Goal: Task Accomplishment & Management: Manage account settings

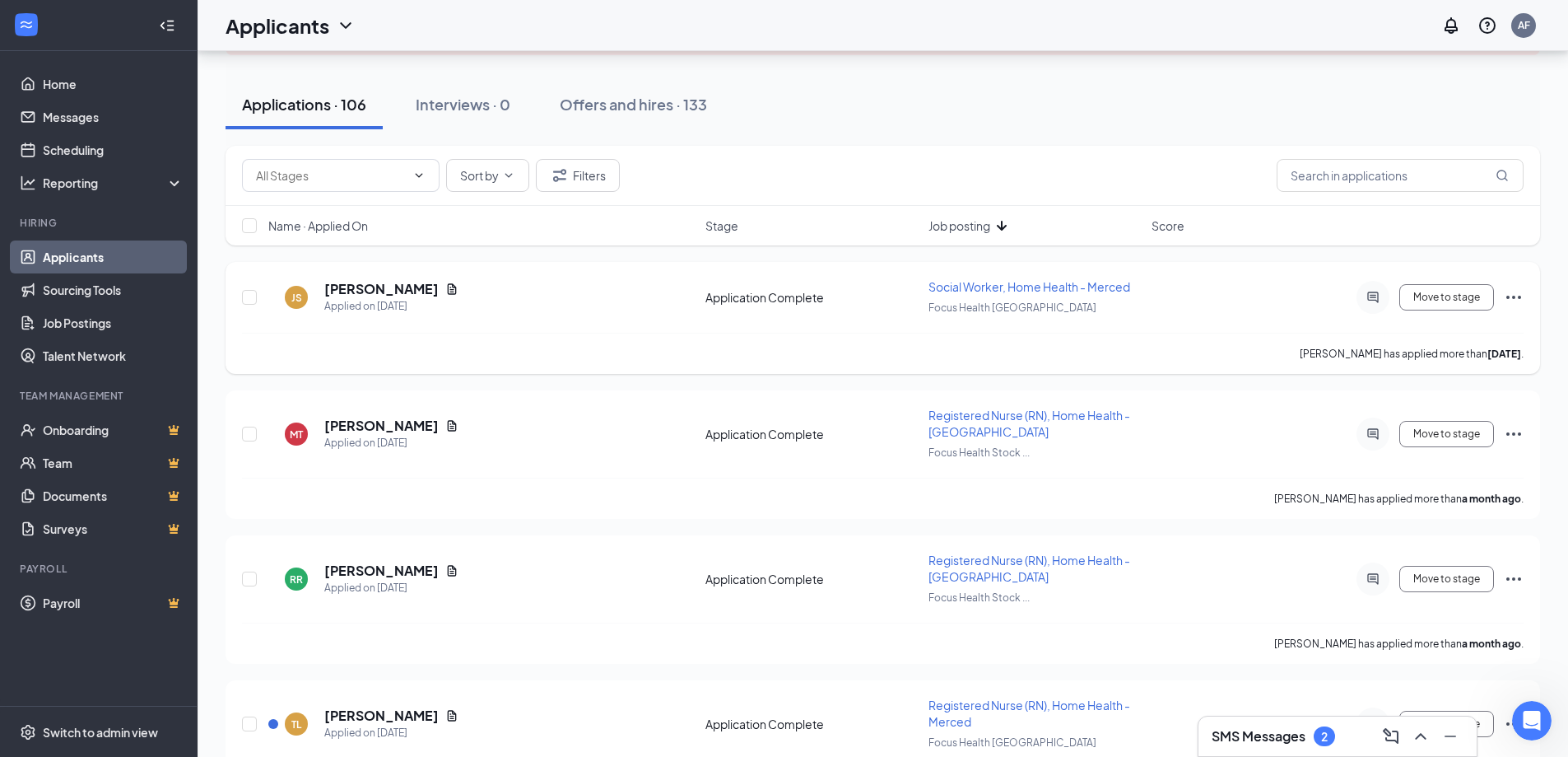
scroll to position [165, 0]
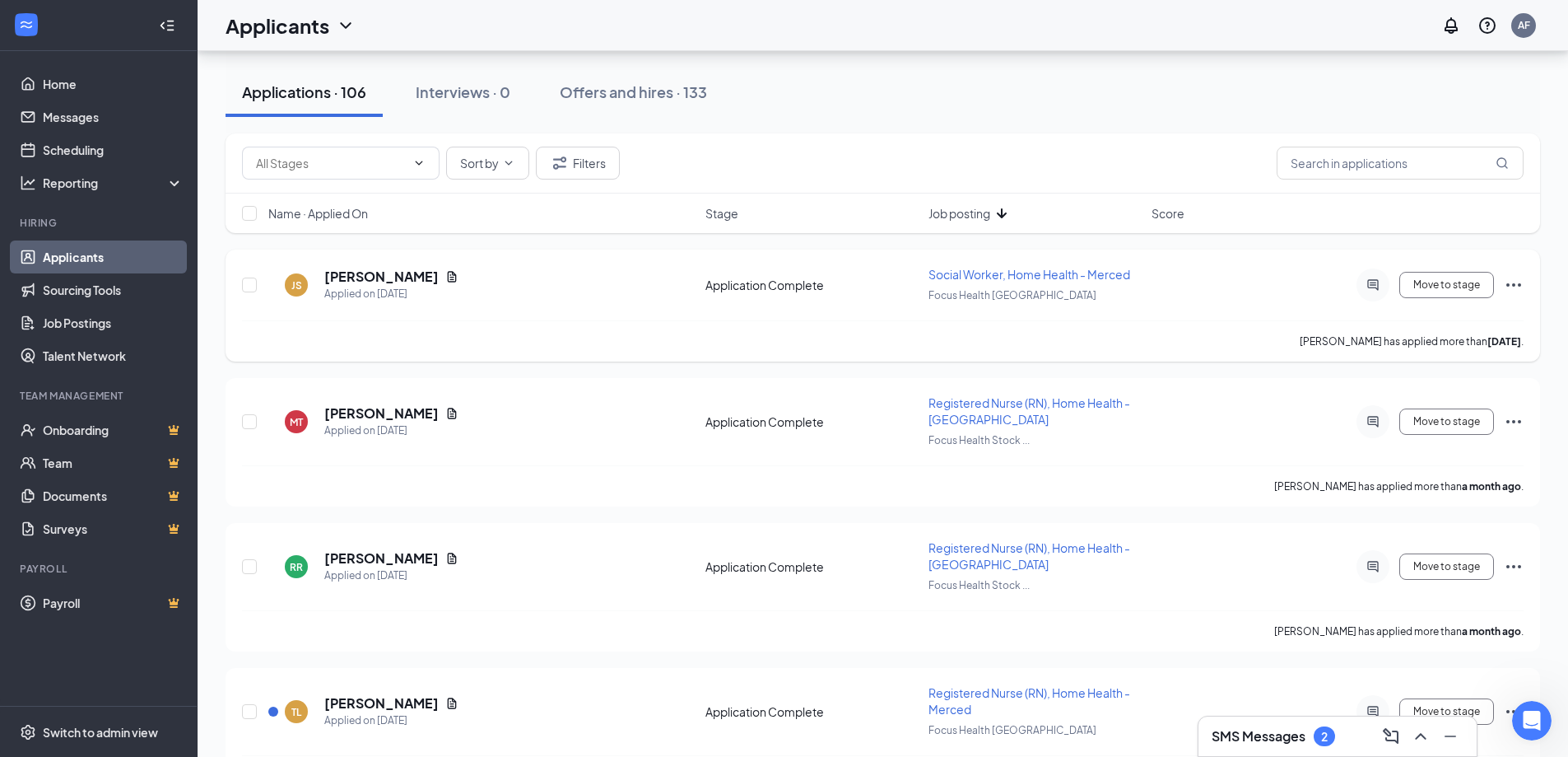
click at [1519, 286] on icon "Ellipses" at bounding box center [1513, 285] width 19 height 19
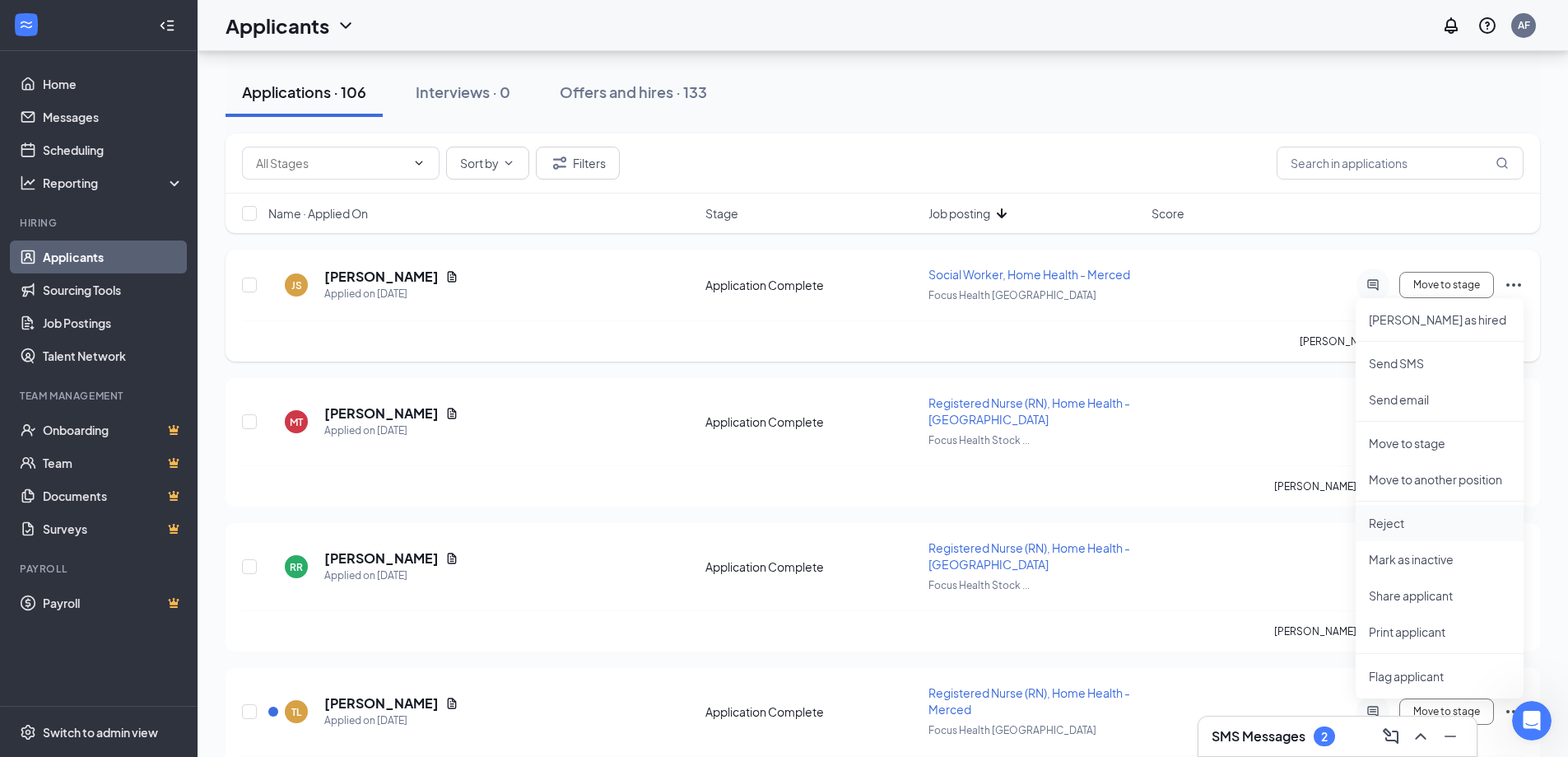
click at [1393, 530] on p "Reject" at bounding box center [1439, 523] width 142 height 17
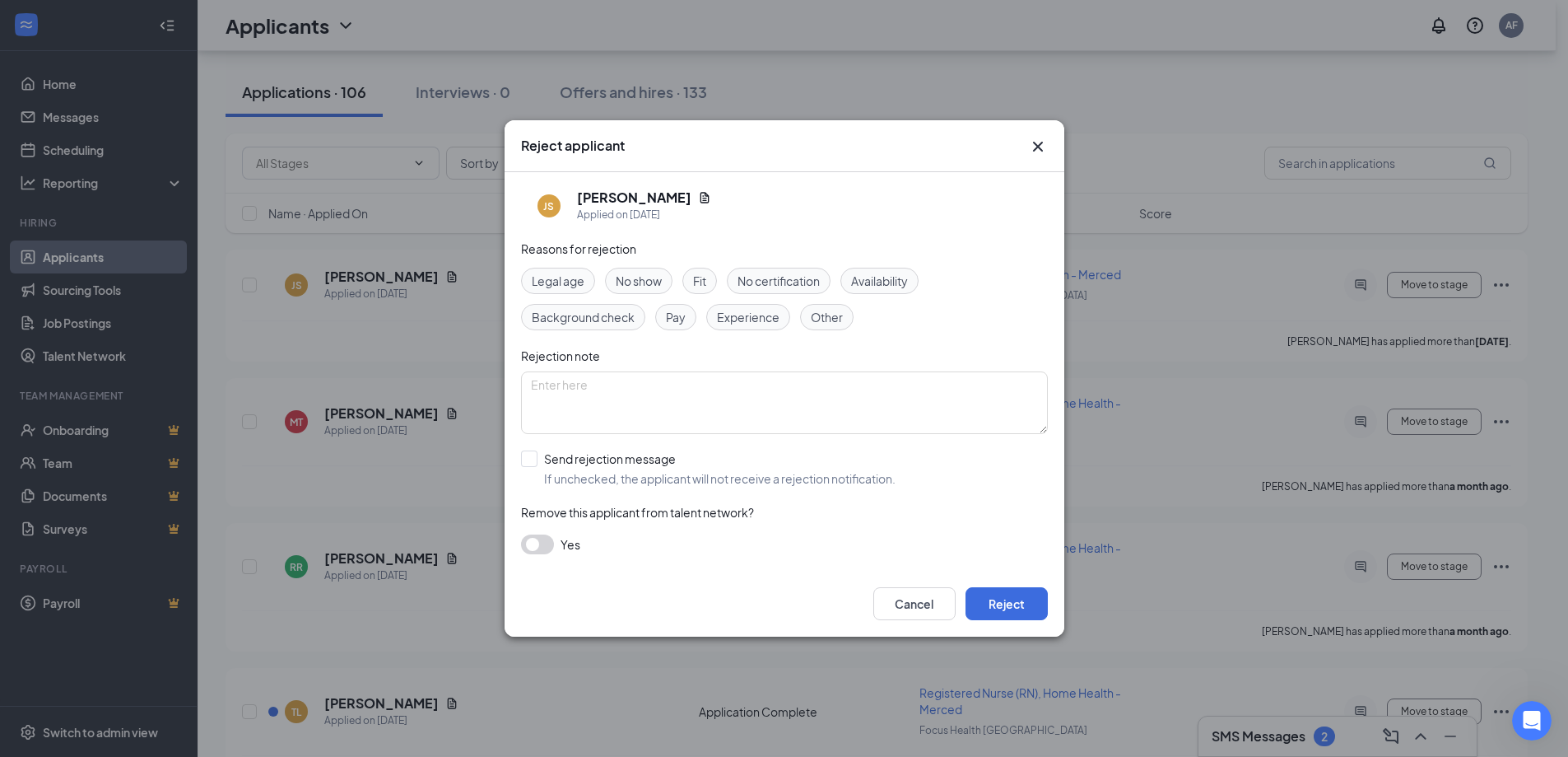
click at [747, 319] on span "Experience" at bounding box center [748, 316] width 63 height 19
click at [1009, 598] on button "Reject" at bounding box center [1006, 603] width 82 height 33
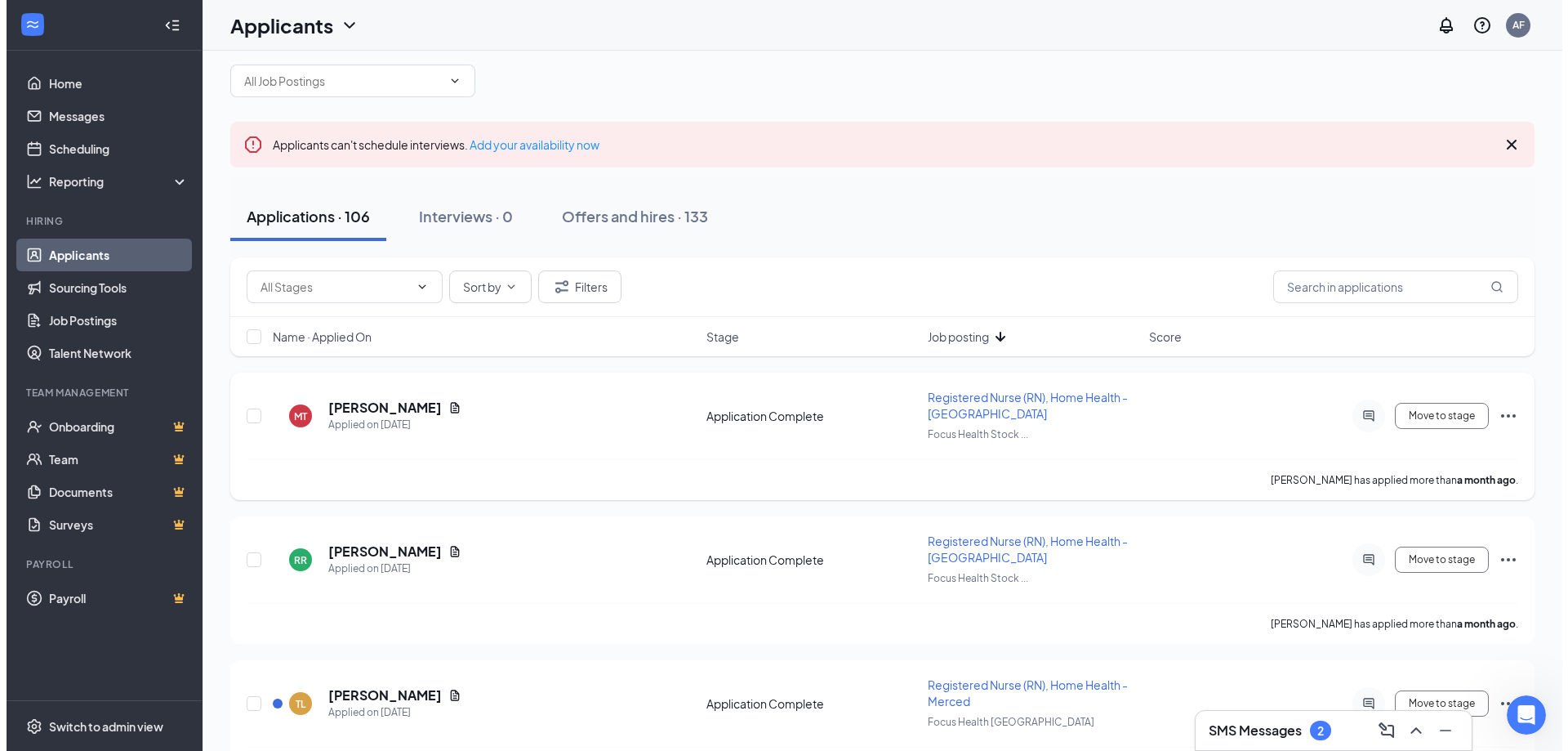
scroll to position [0, 0]
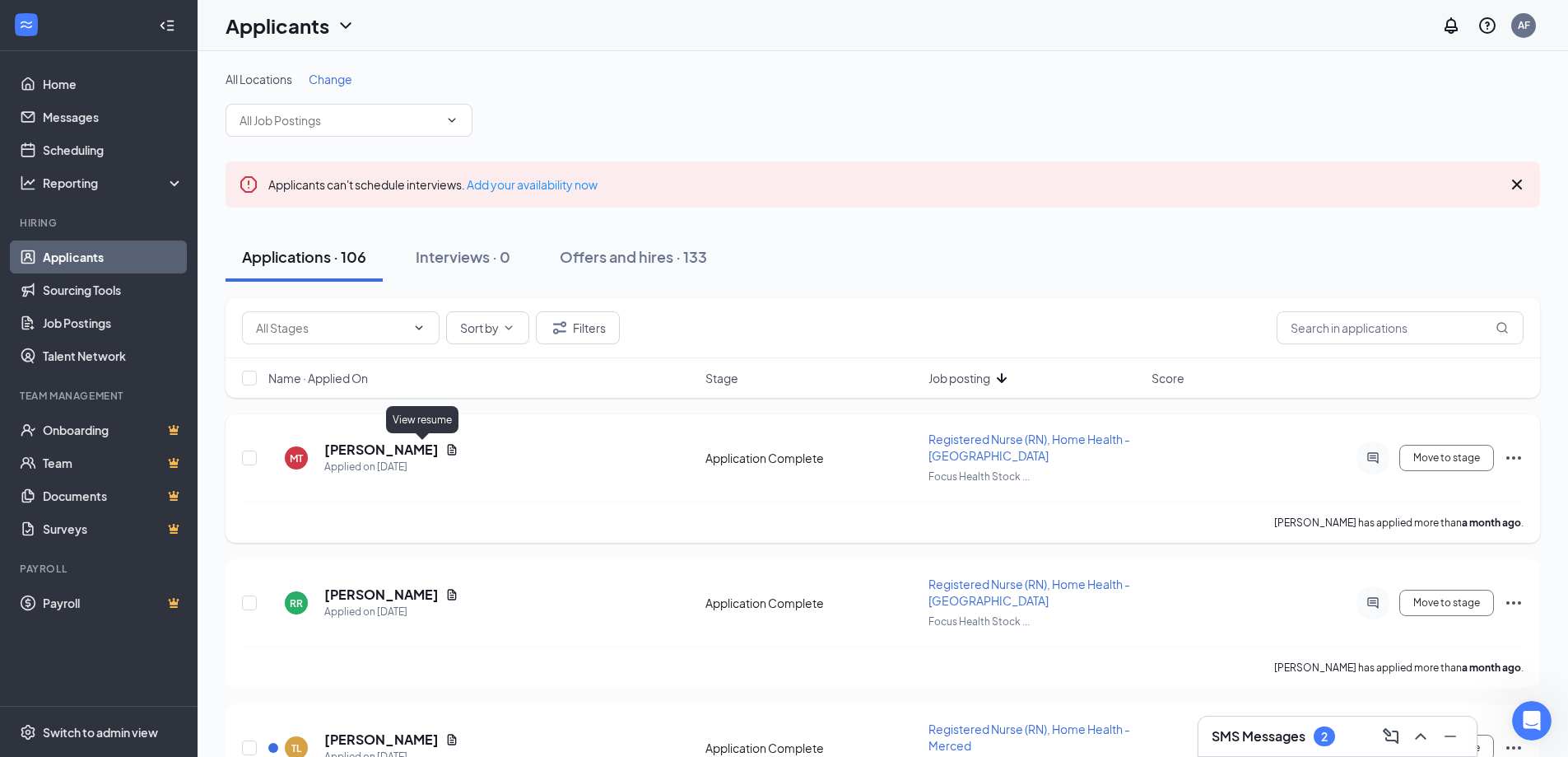
click at [447, 452] on icon "Document" at bounding box center [452, 449] width 9 height 11
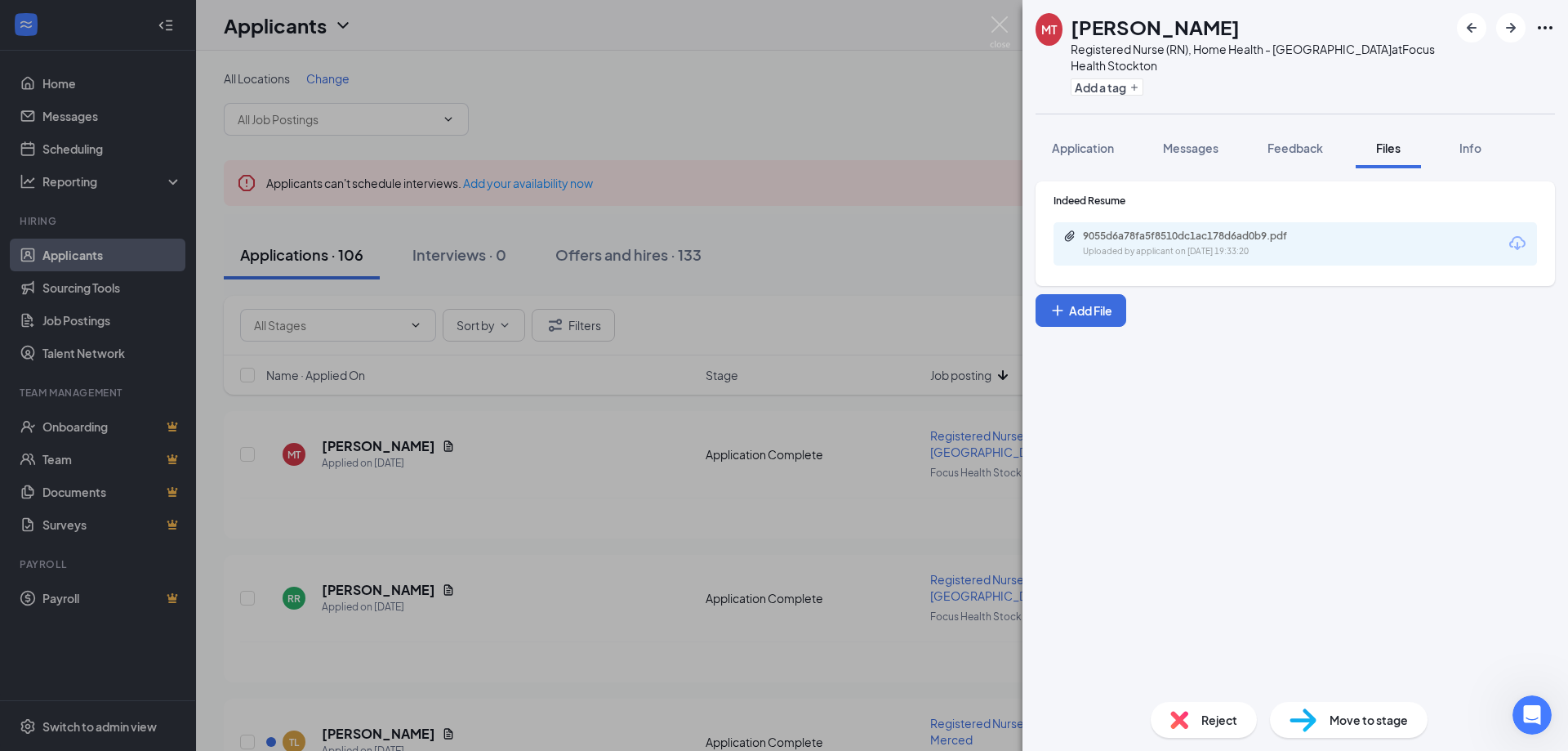
click at [1212, 713] on span "Reject" at bounding box center [1218, 720] width 36 height 18
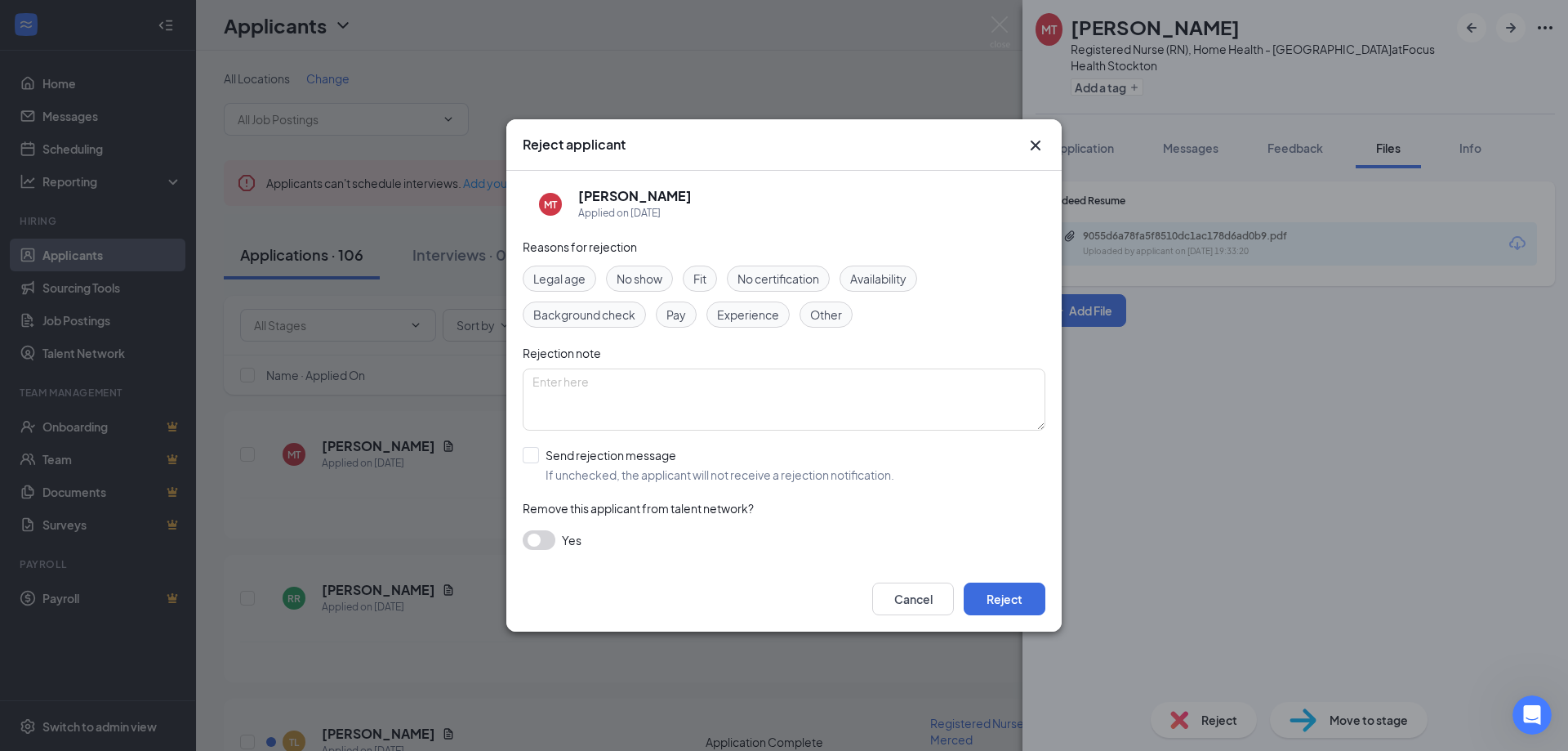
click at [775, 314] on span "Experience" at bounding box center [747, 314] width 62 height 18
click at [998, 597] on button "Reject" at bounding box center [1004, 598] width 81 height 32
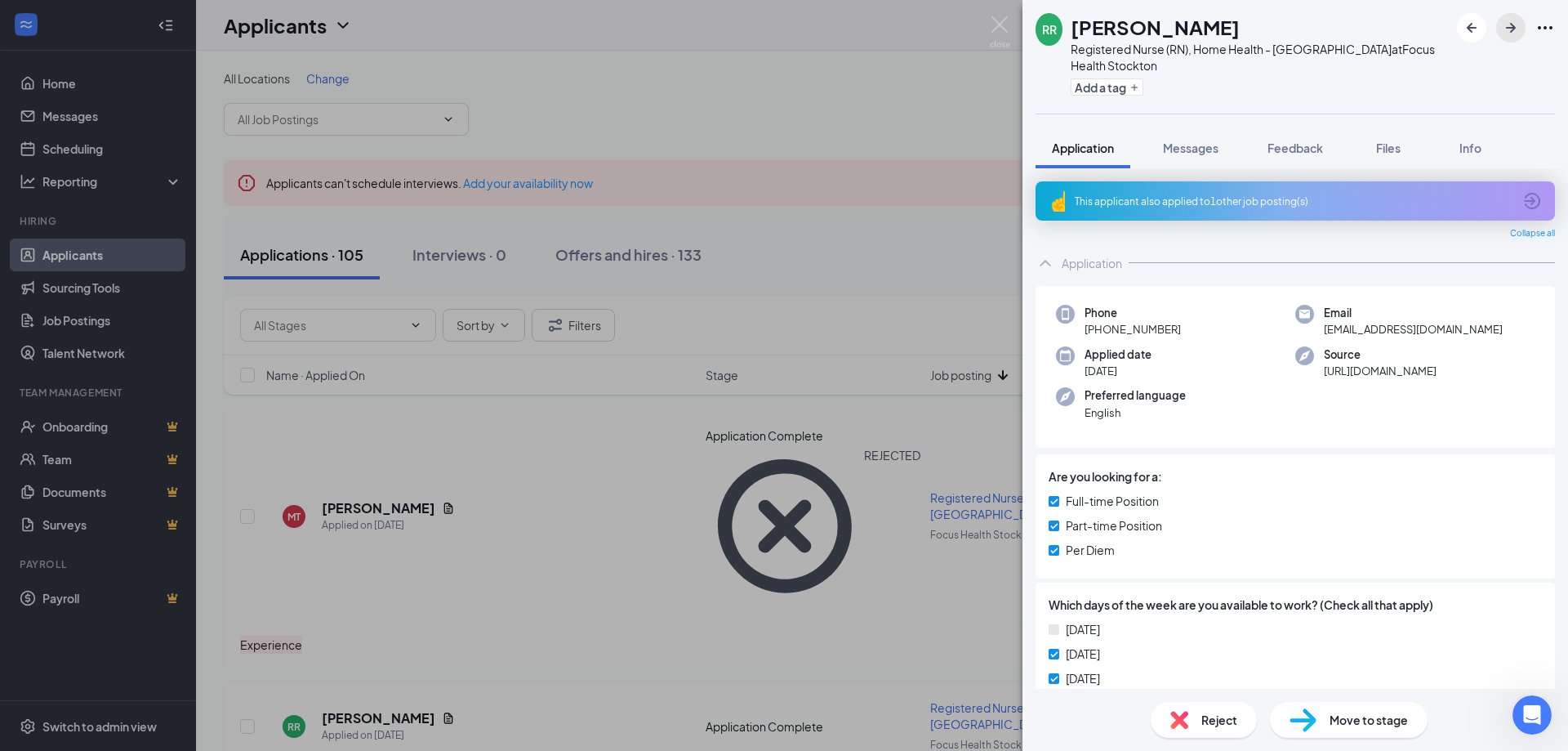
click at [1505, 24] on icon "ArrowRight" at bounding box center [1510, 28] width 19 height 19
click at [1389, 141] on span "Files" at bounding box center [1388, 148] width 24 height 15
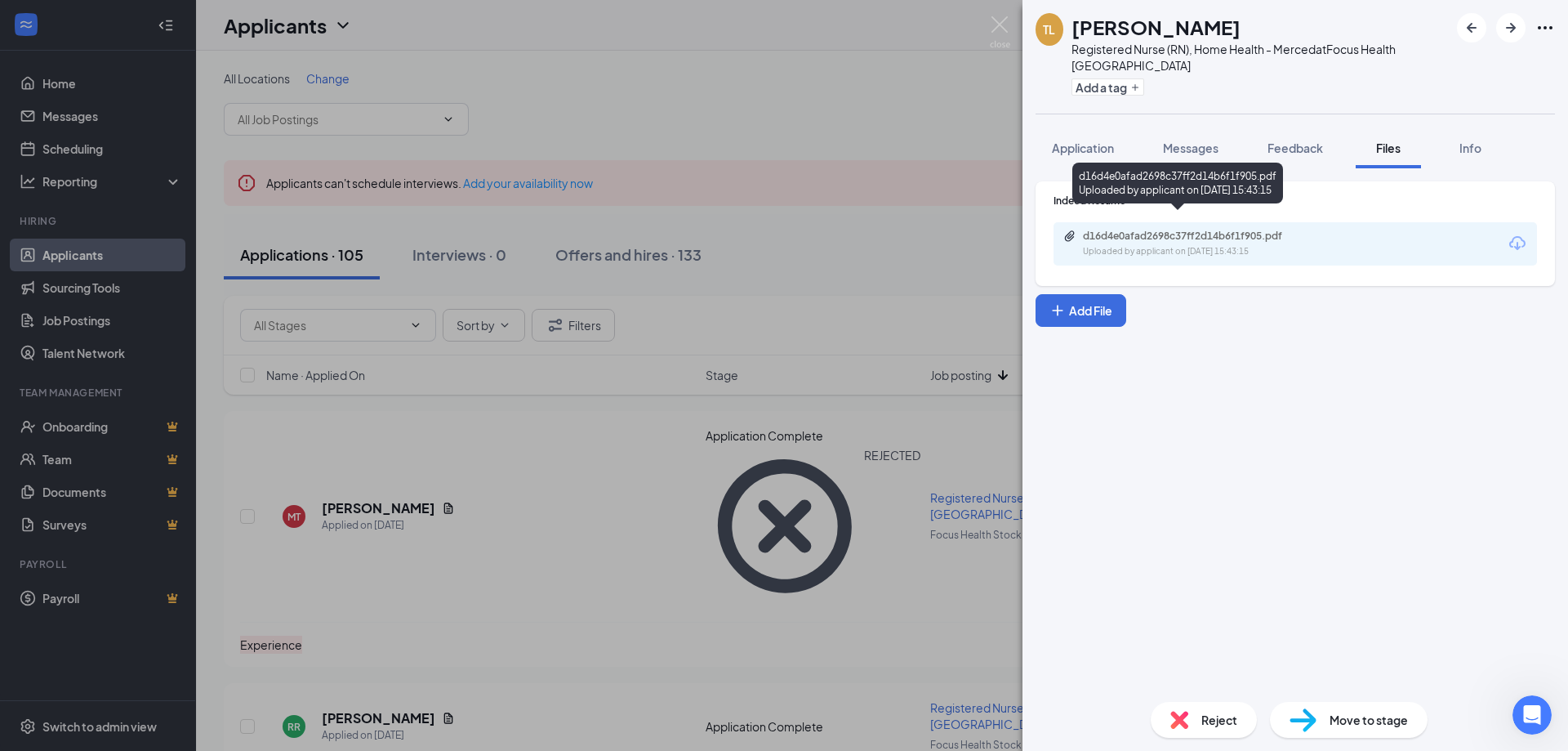
click at [1220, 245] on div "Uploaded by applicant on [DATE] 15:43:15" at bounding box center [1205, 251] width 245 height 13
click at [1516, 24] on icon "ArrowRight" at bounding box center [1510, 28] width 19 height 19
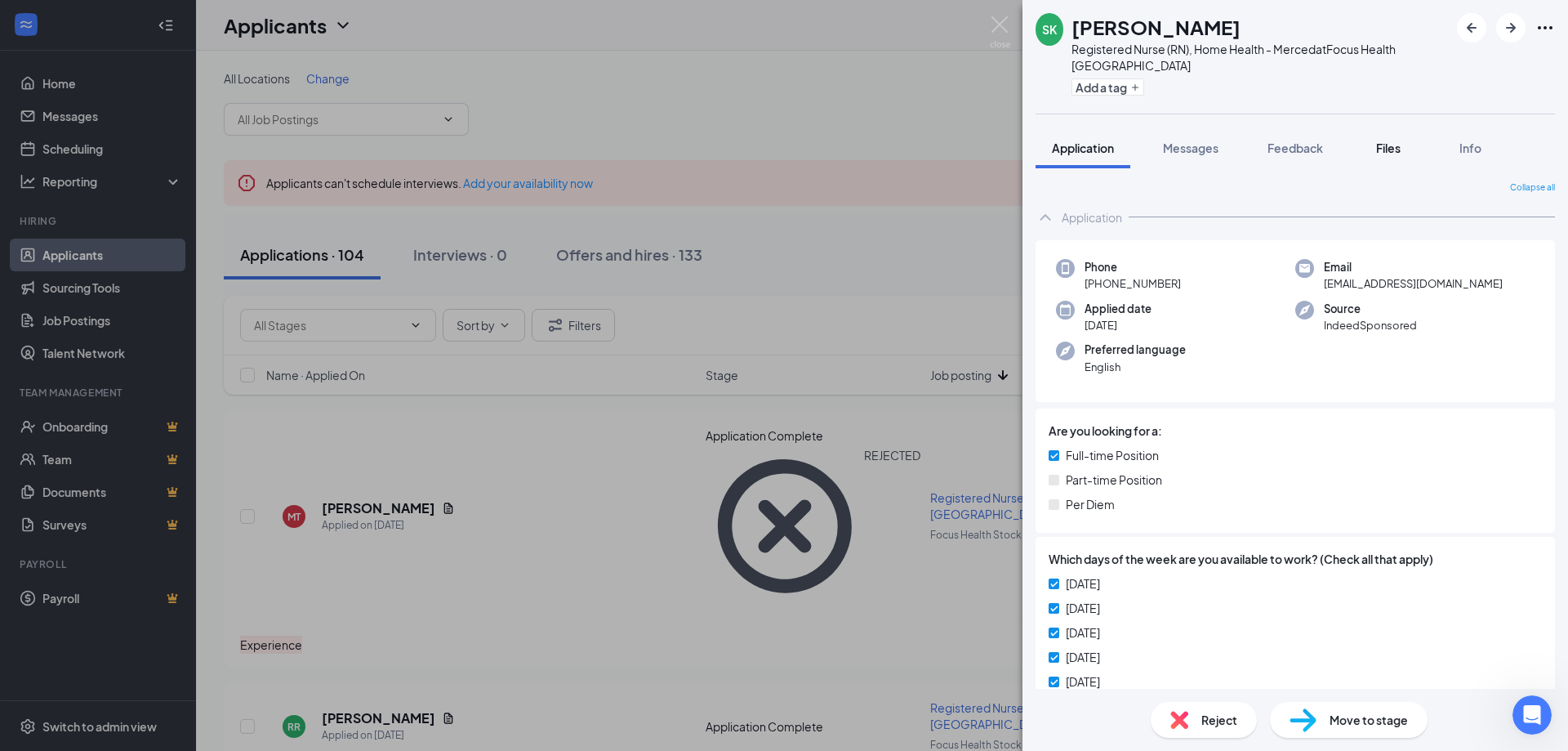
click at [1391, 141] on span "Files" at bounding box center [1388, 148] width 24 height 15
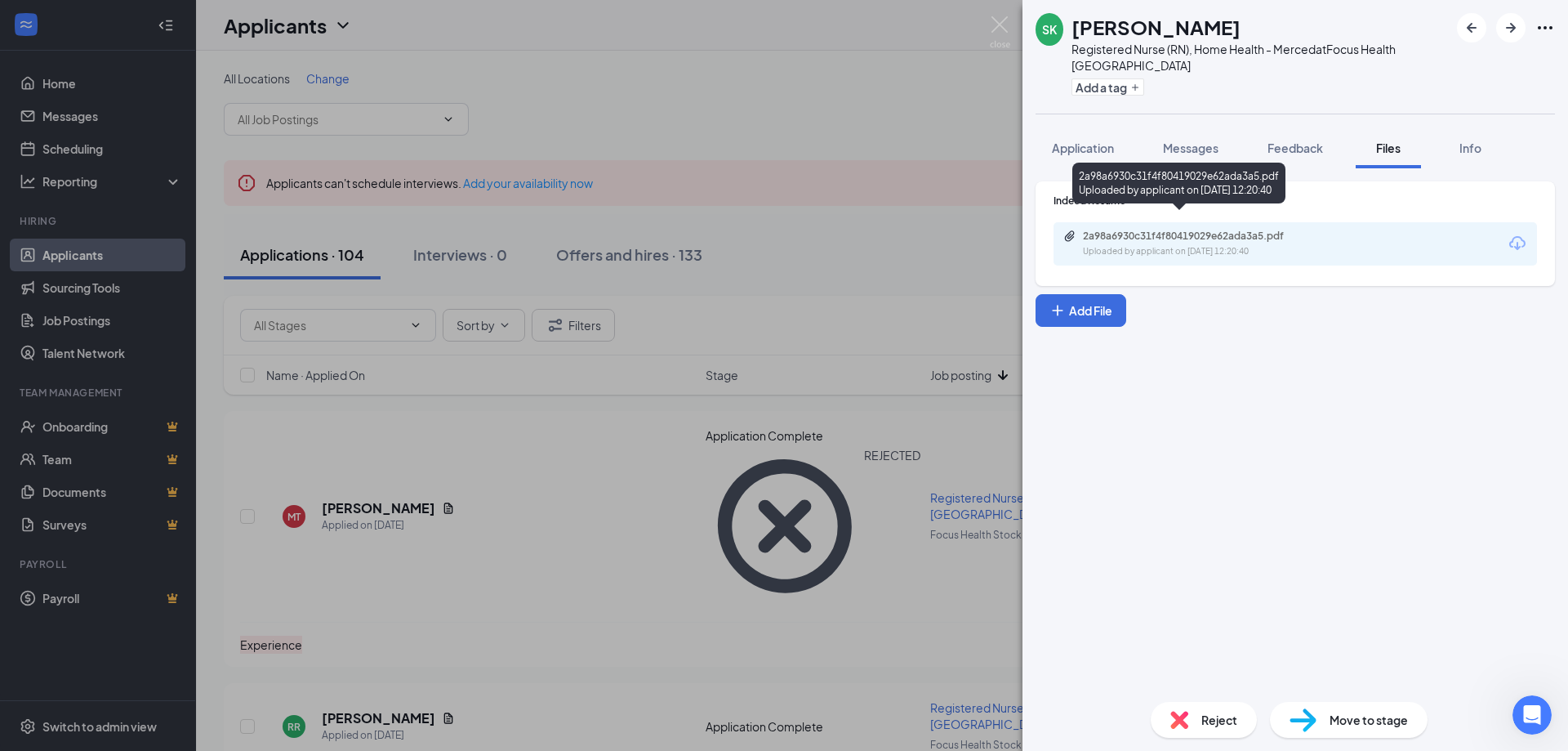
click at [1254, 245] on div "Uploaded by applicant on [DATE] 12:20:40" at bounding box center [1205, 251] width 245 height 13
click at [1089, 141] on span "Application" at bounding box center [1082, 148] width 62 height 15
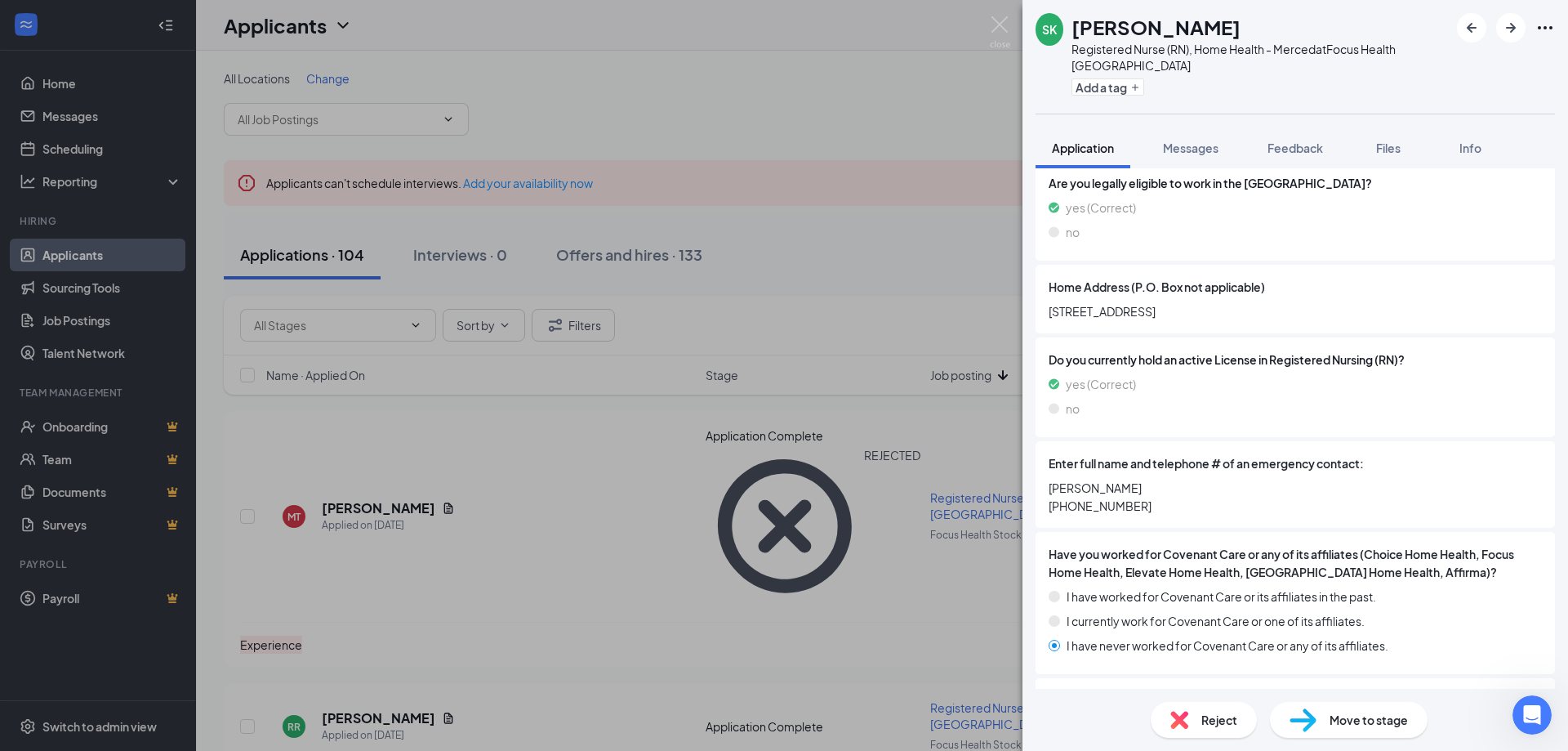
scroll to position [980, 0]
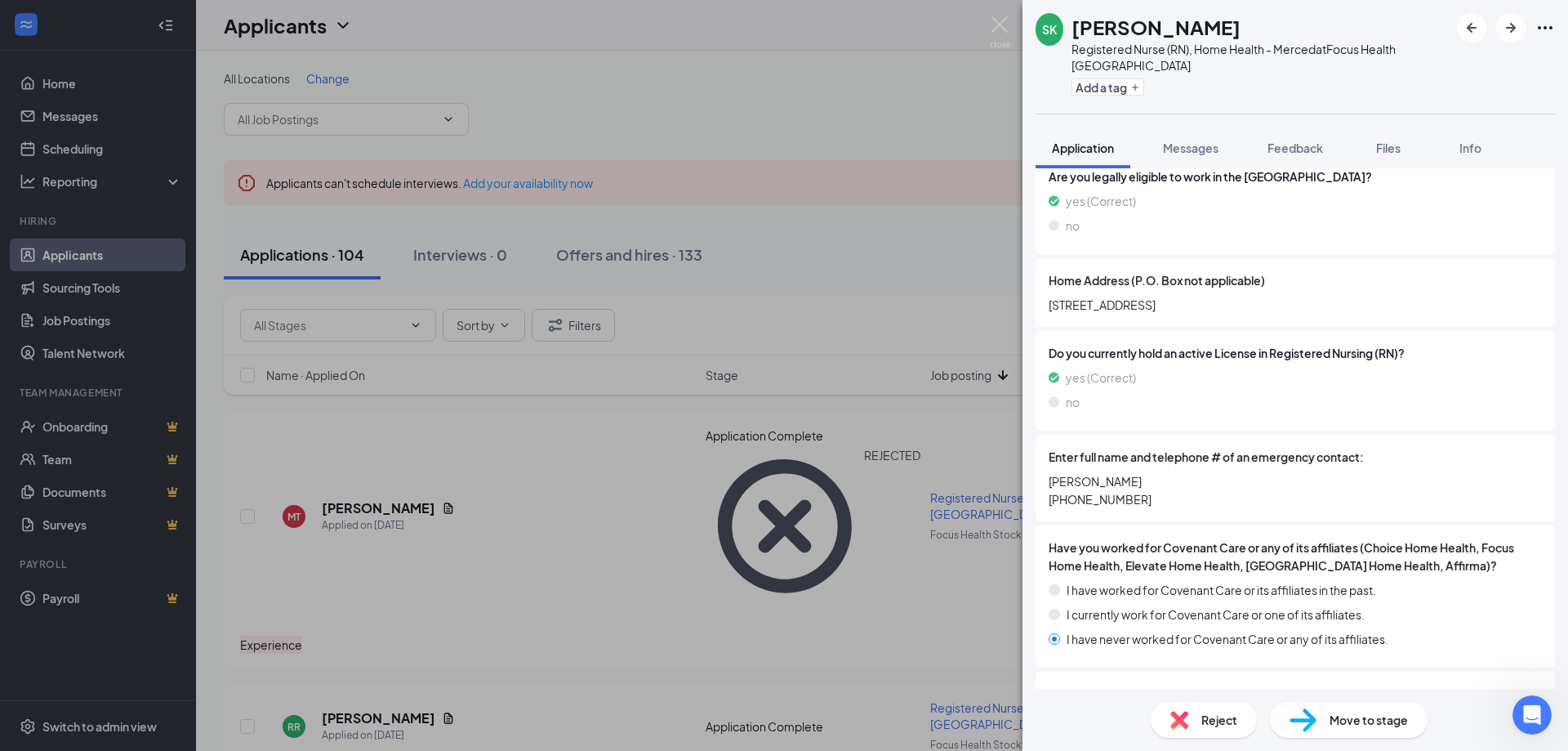
click at [1219, 713] on span "Reject" at bounding box center [1218, 720] width 36 height 18
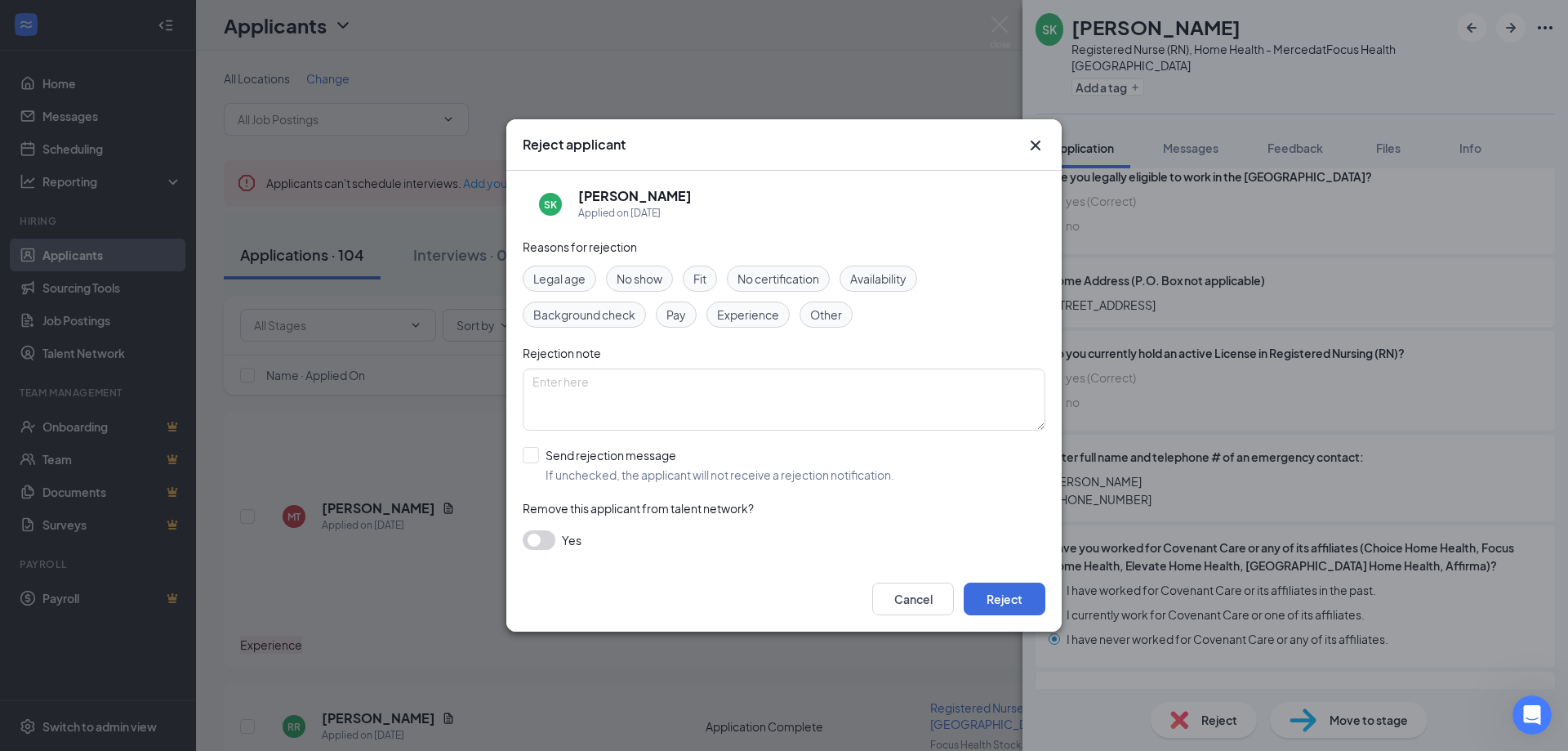
click at [762, 306] on span "Experience" at bounding box center [747, 314] width 62 height 18
click at [993, 591] on button "Reject" at bounding box center [1004, 598] width 81 height 32
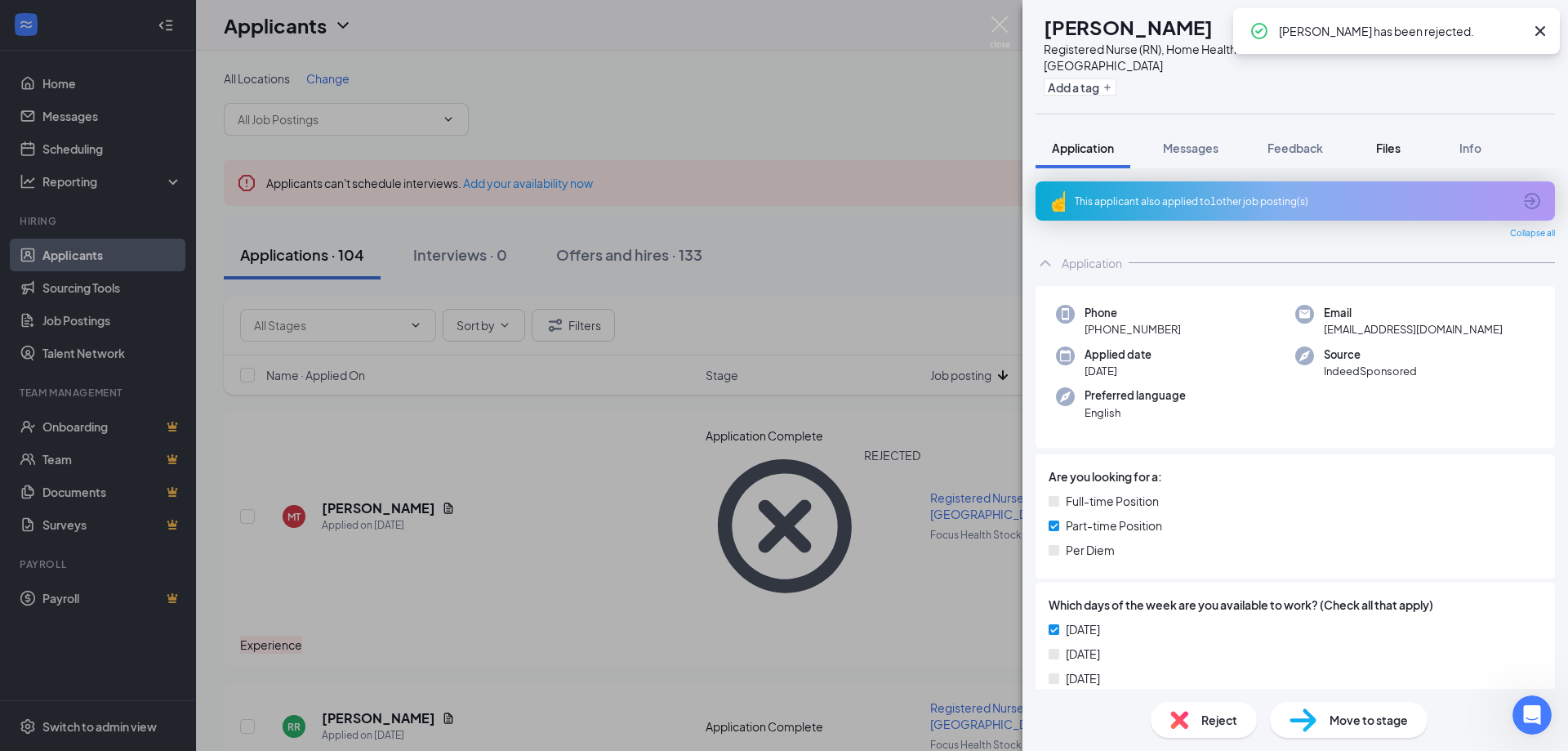
click at [1391, 128] on button "Files" at bounding box center [1388, 148] width 66 height 41
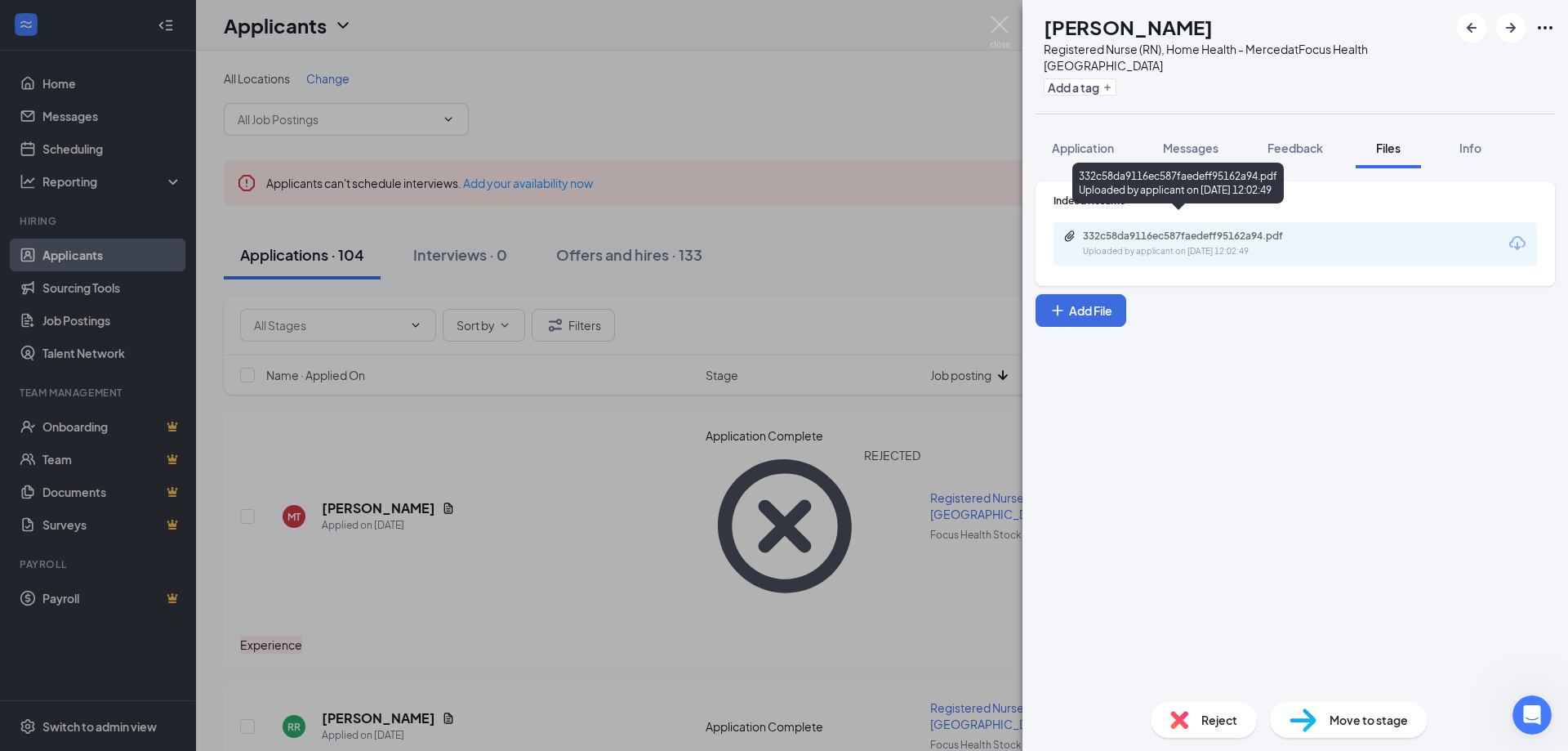
click at [1140, 230] on div "332c58da9116ec587faedeff95162a94.pdf Uploaded by applicant on [DATE] 12:02:49" at bounding box center [1196, 244] width 265 height 29
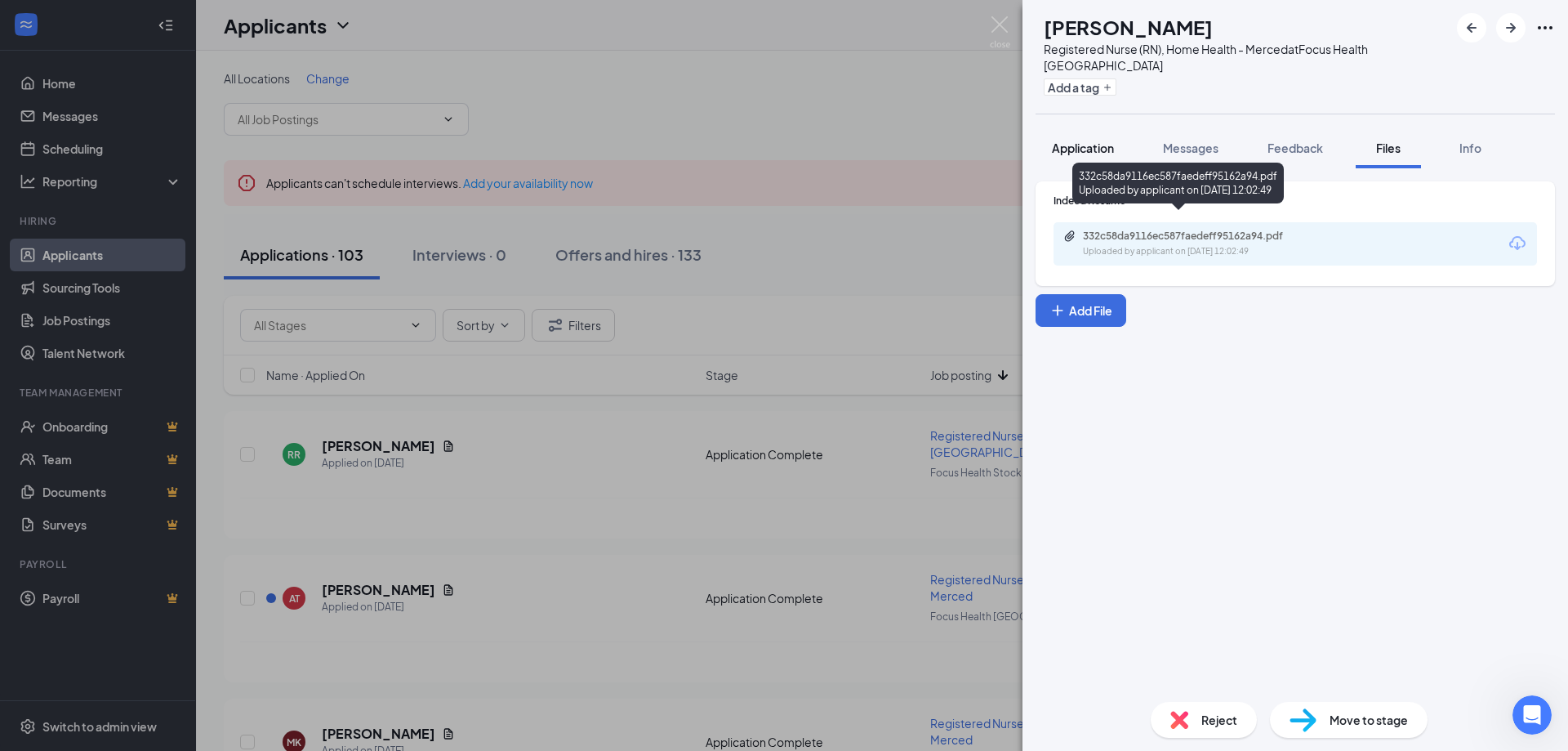
click at [1079, 141] on span "Application" at bounding box center [1082, 148] width 62 height 15
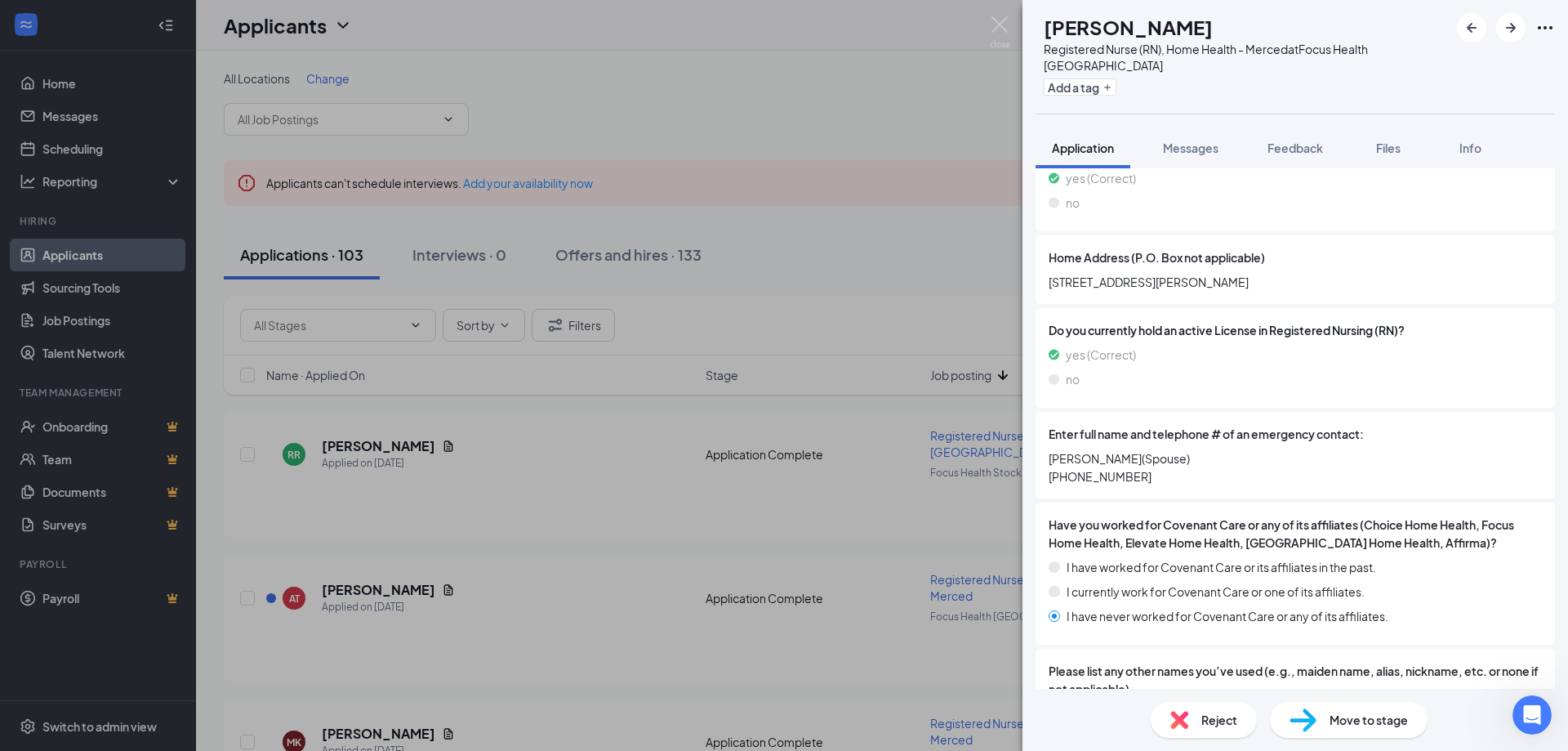
scroll to position [1062, 0]
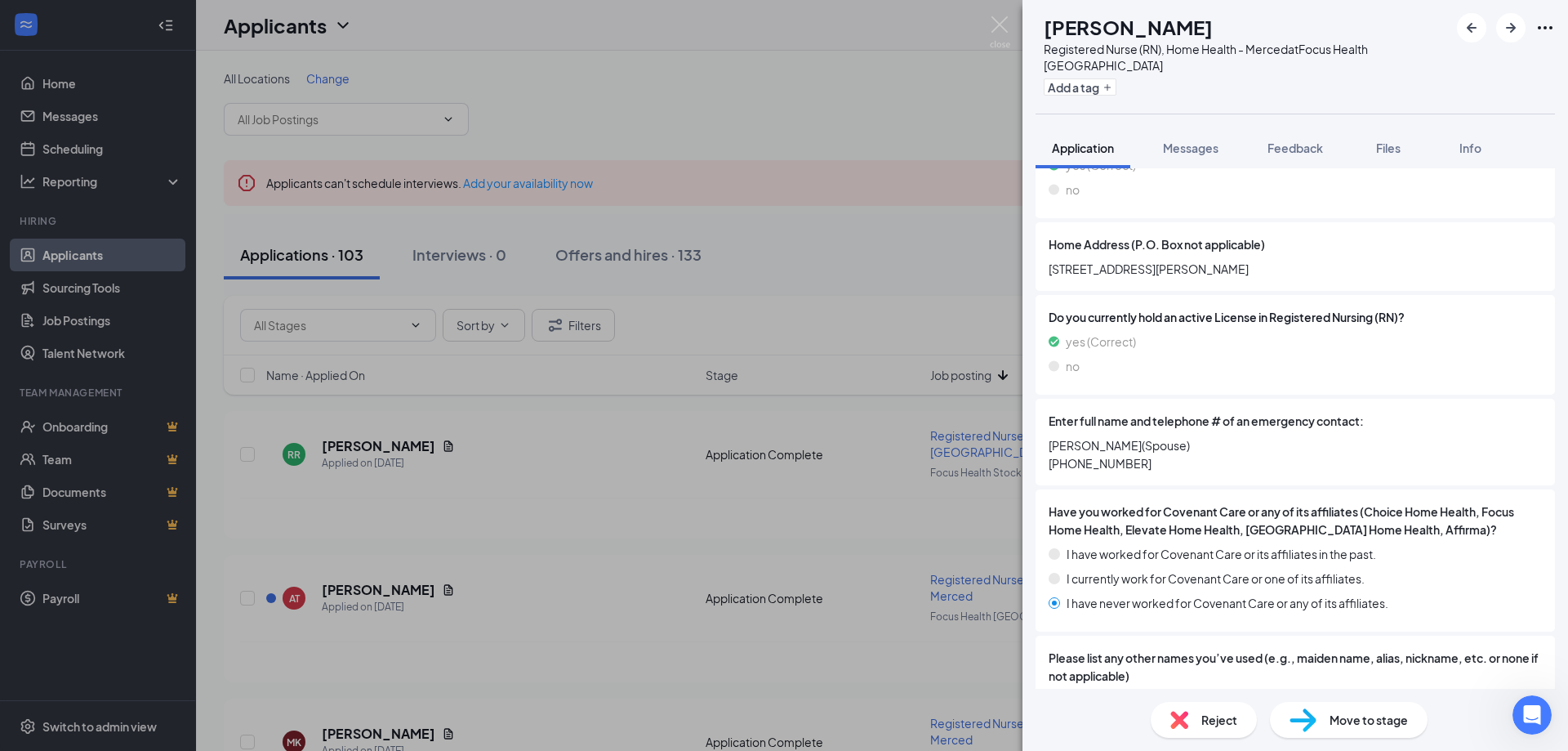
click at [1218, 724] on span "Reject" at bounding box center [1218, 720] width 36 height 18
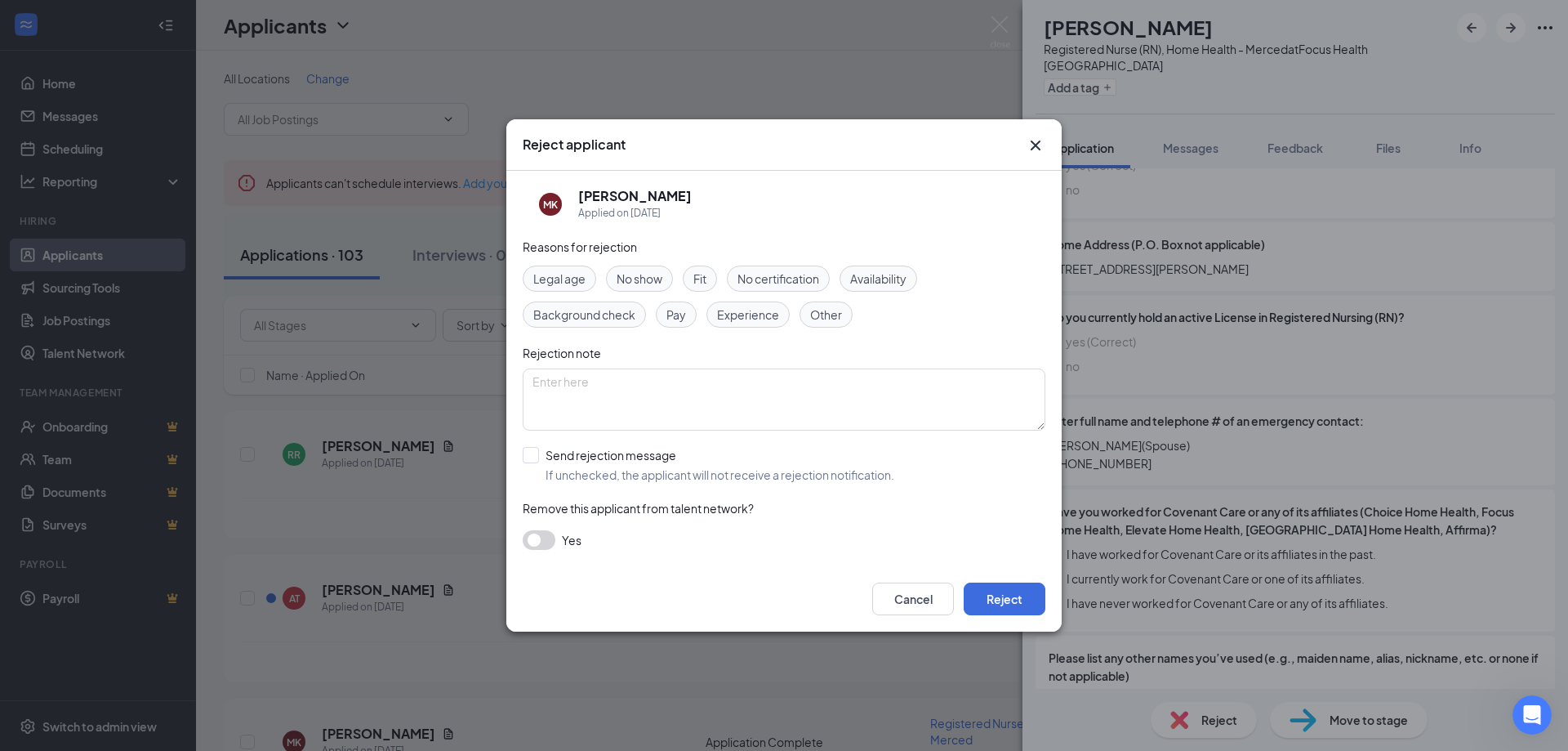
click at [751, 309] on span "Experience" at bounding box center [747, 314] width 62 height 18
click at [1005, 599] on button "Reject" at bounding box center [1004, 598] width 81 height 32
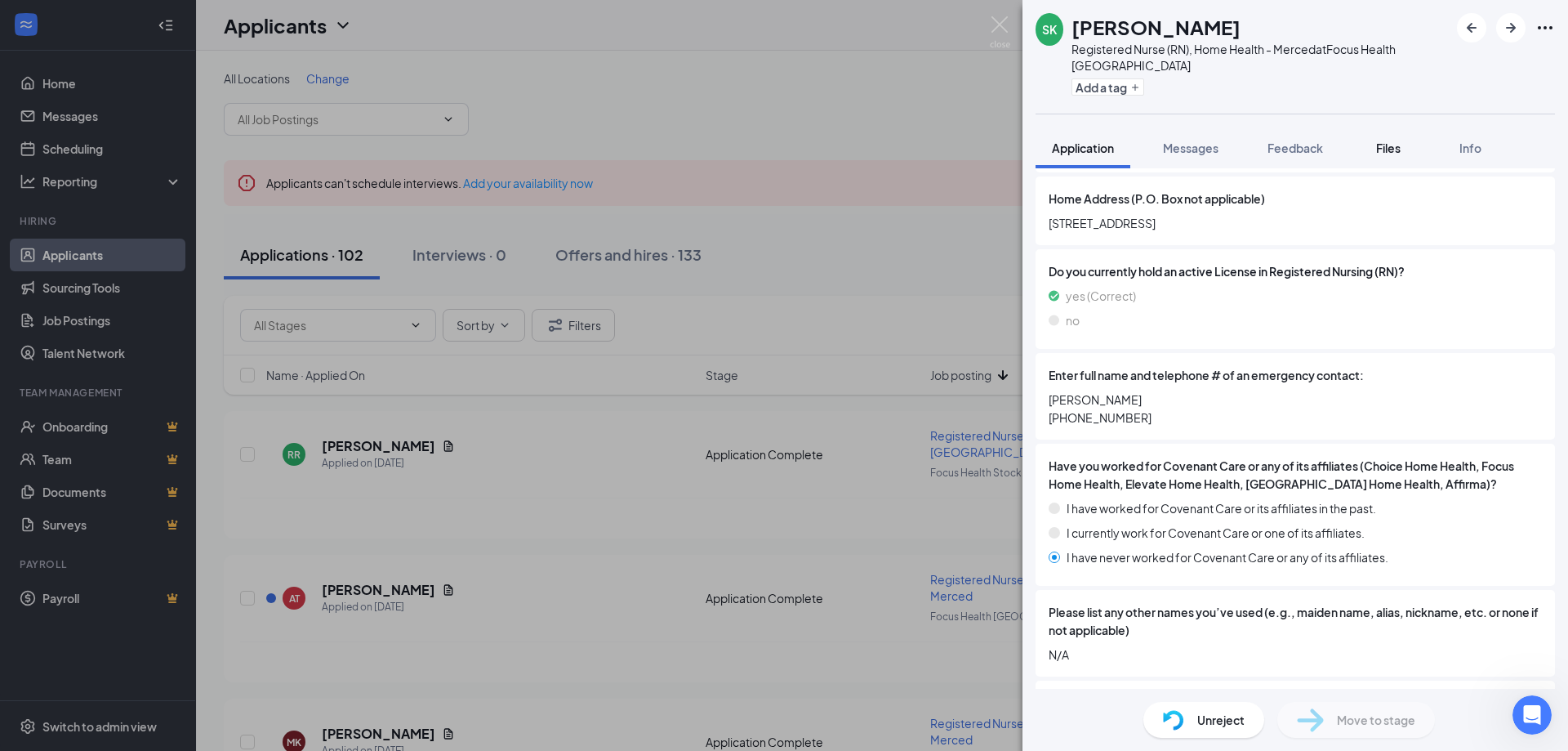
click at [1389, 141] on span "Files" at bounding box center [1388, 148] width 24 height 15
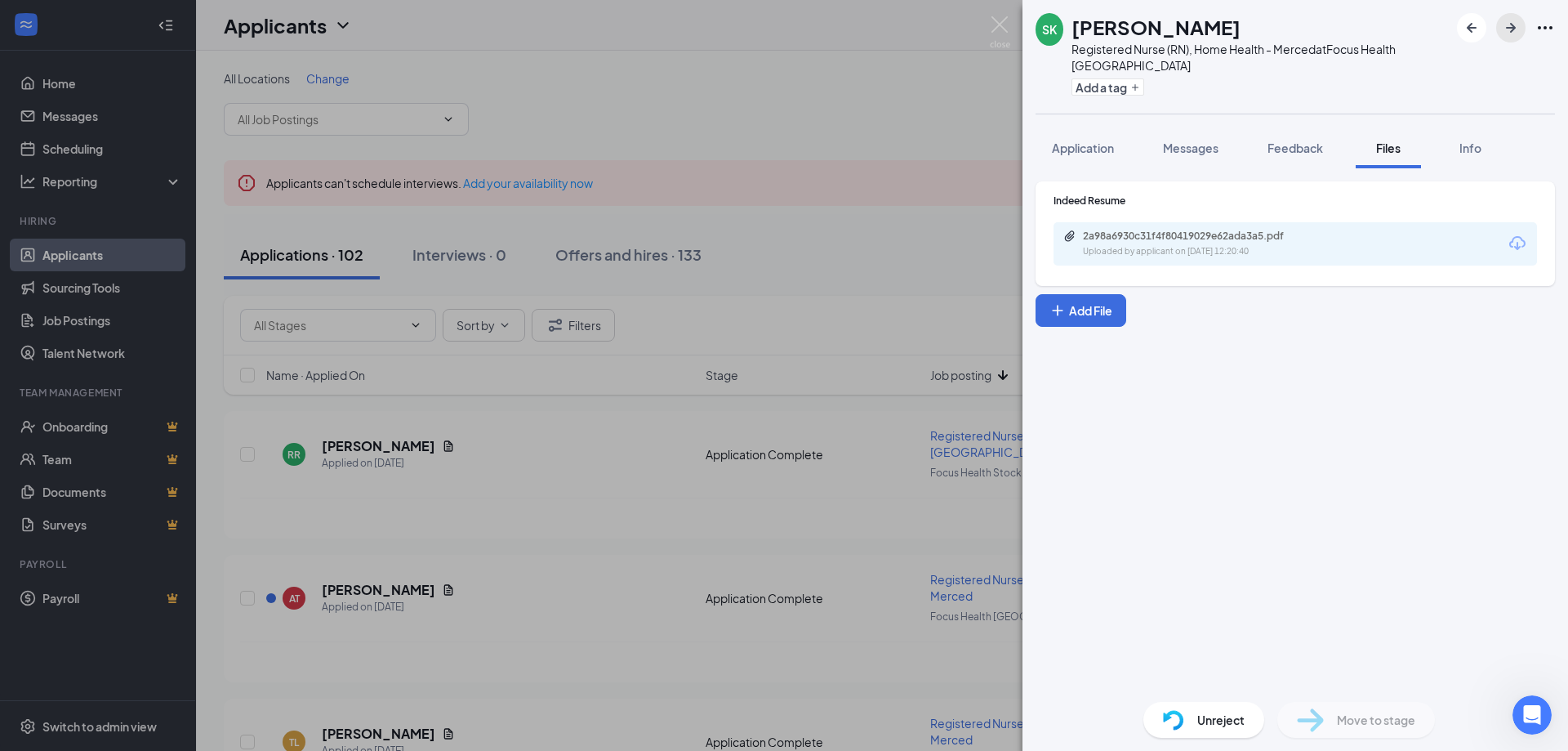
click at [1507, 31] on icon "ArrowRight" at bounding box center [1510, 28] width 19 height 19
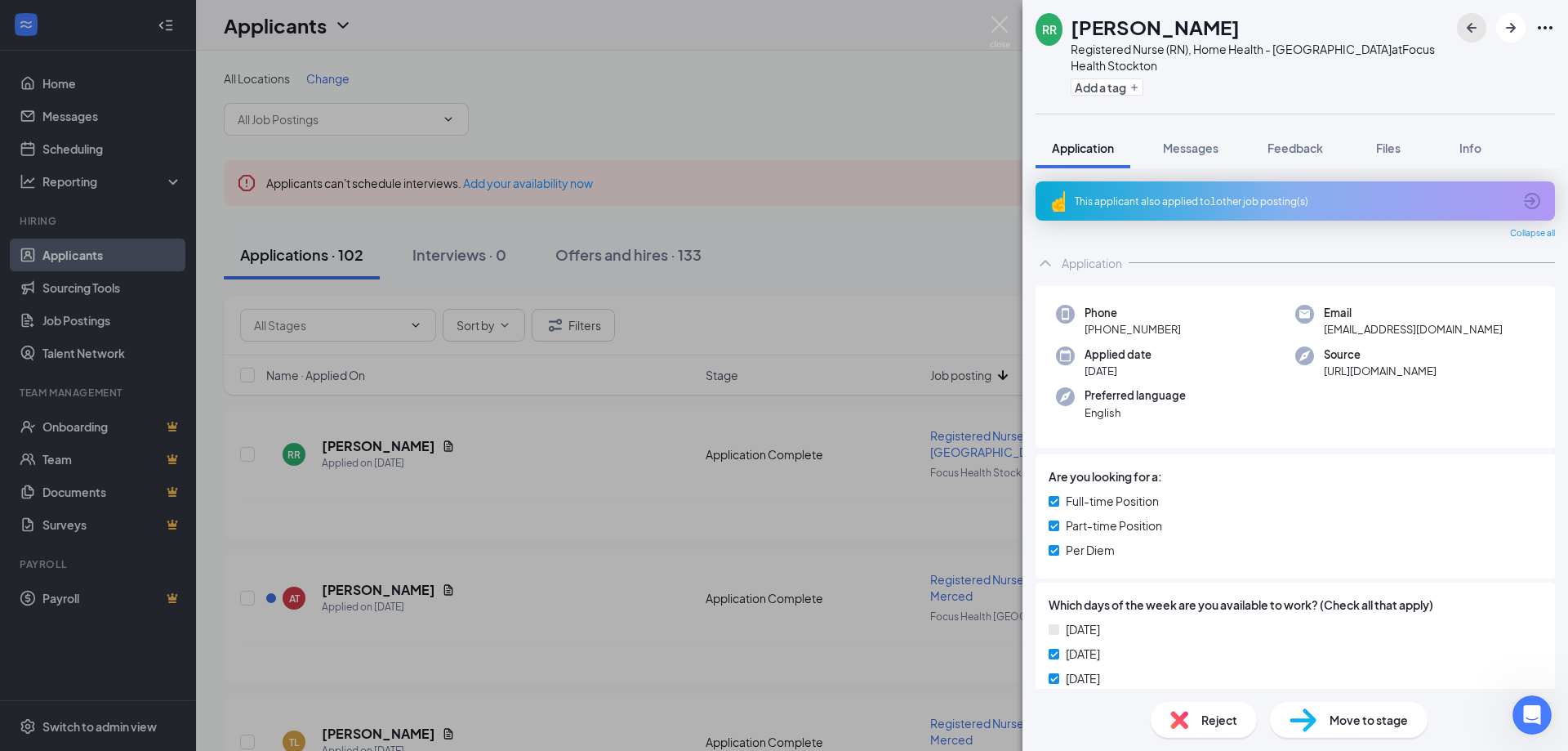
click at [1477, 31] on icon "ArrowLeftNew" at bounding box center [1471, 28] width 19 height 19
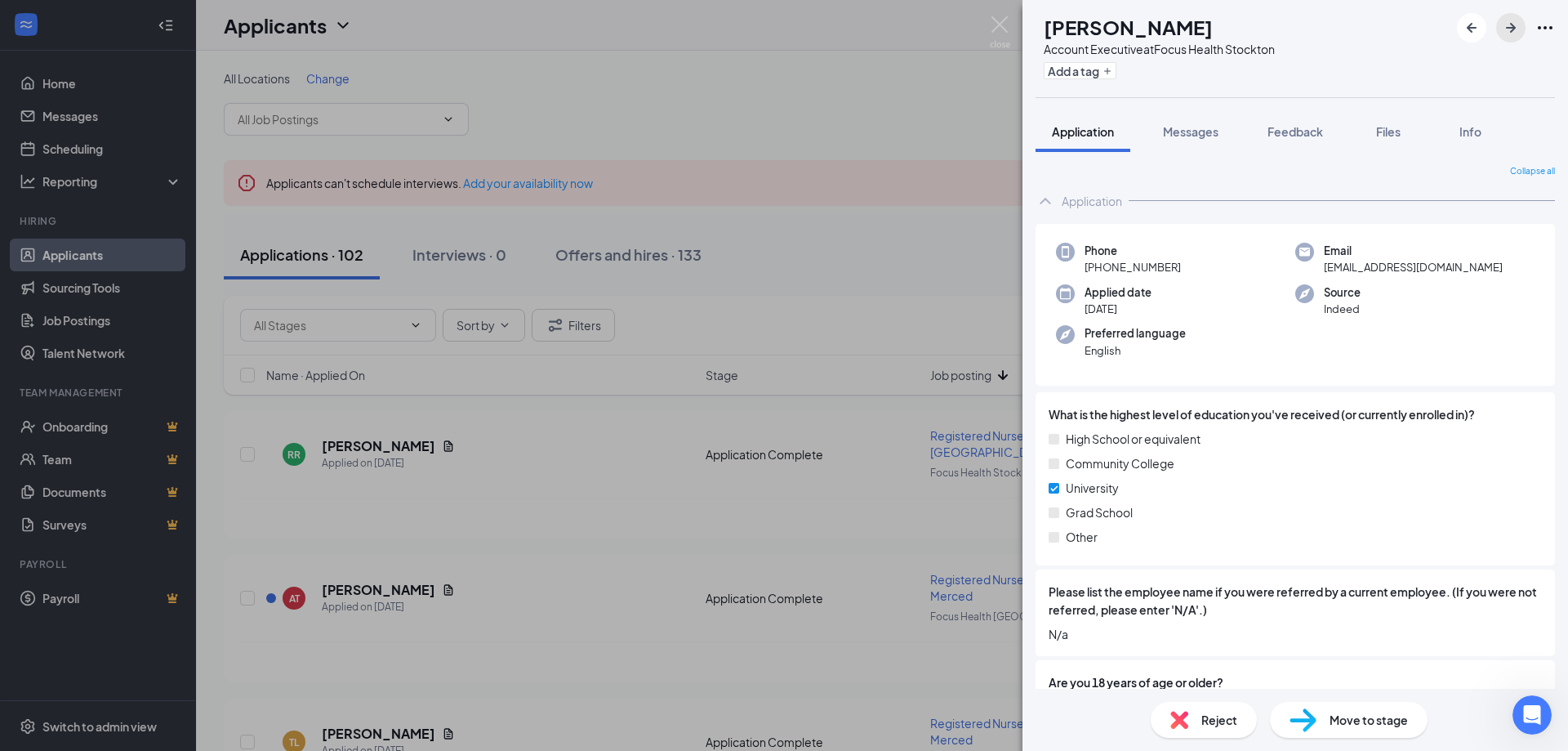
click at [1503, 27] on icon "ArrowRight" at bounding box center [1510, 28] width 19 height 19
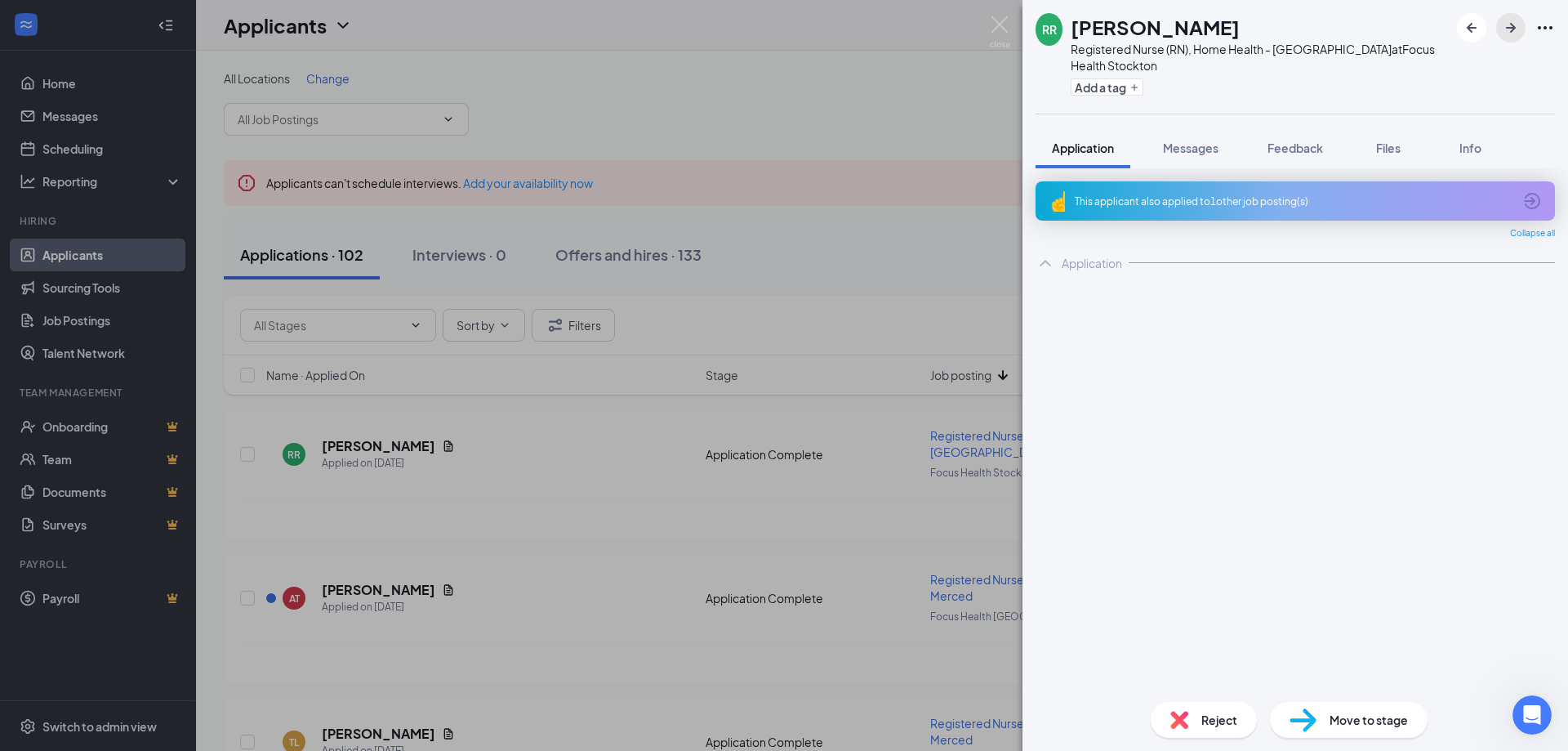
click at [1509, 30] on div "RR [PERSON_NAME] Registered Nurse (RN), Home Health - [GEOGRAPHIC_DATA] at Focu…" at bounding box center [1295, 375] width 545 height 751
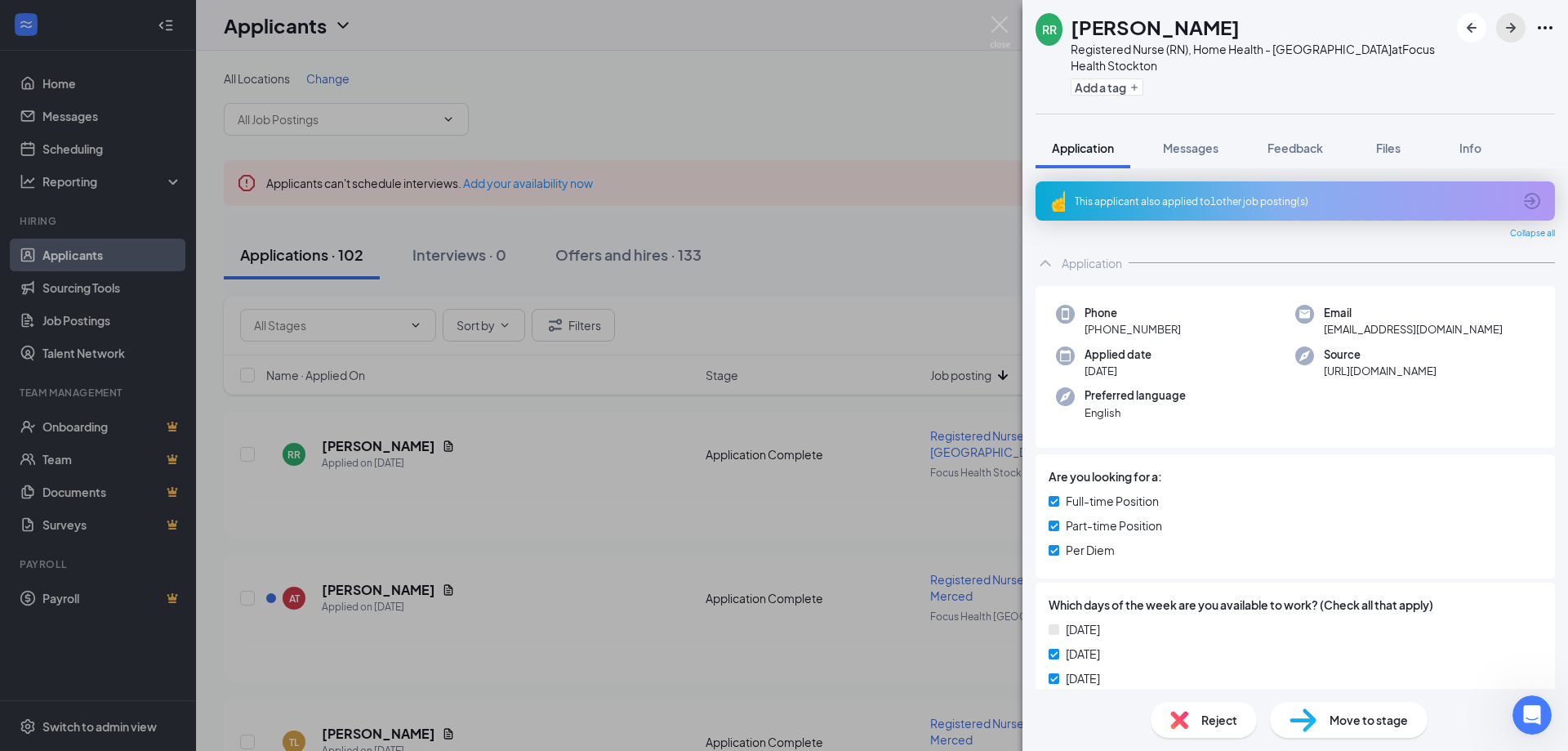
click at [1509, 26] on icon "ArrowRight" at bounding box center [1510, 28] width 19 height 19
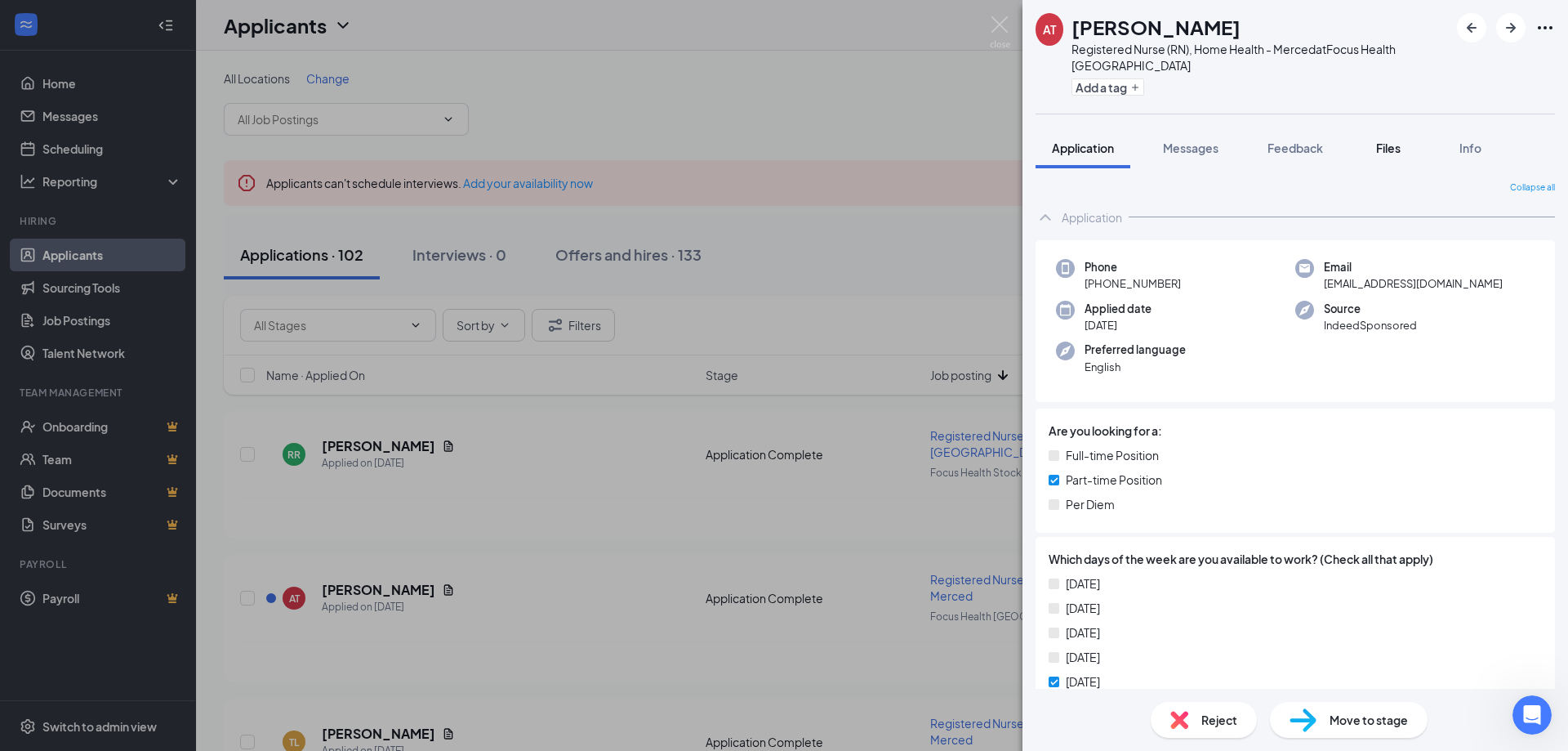
click at [1389, 141] on span "Files" at bounding box center [1388, 148] width 24 height 15
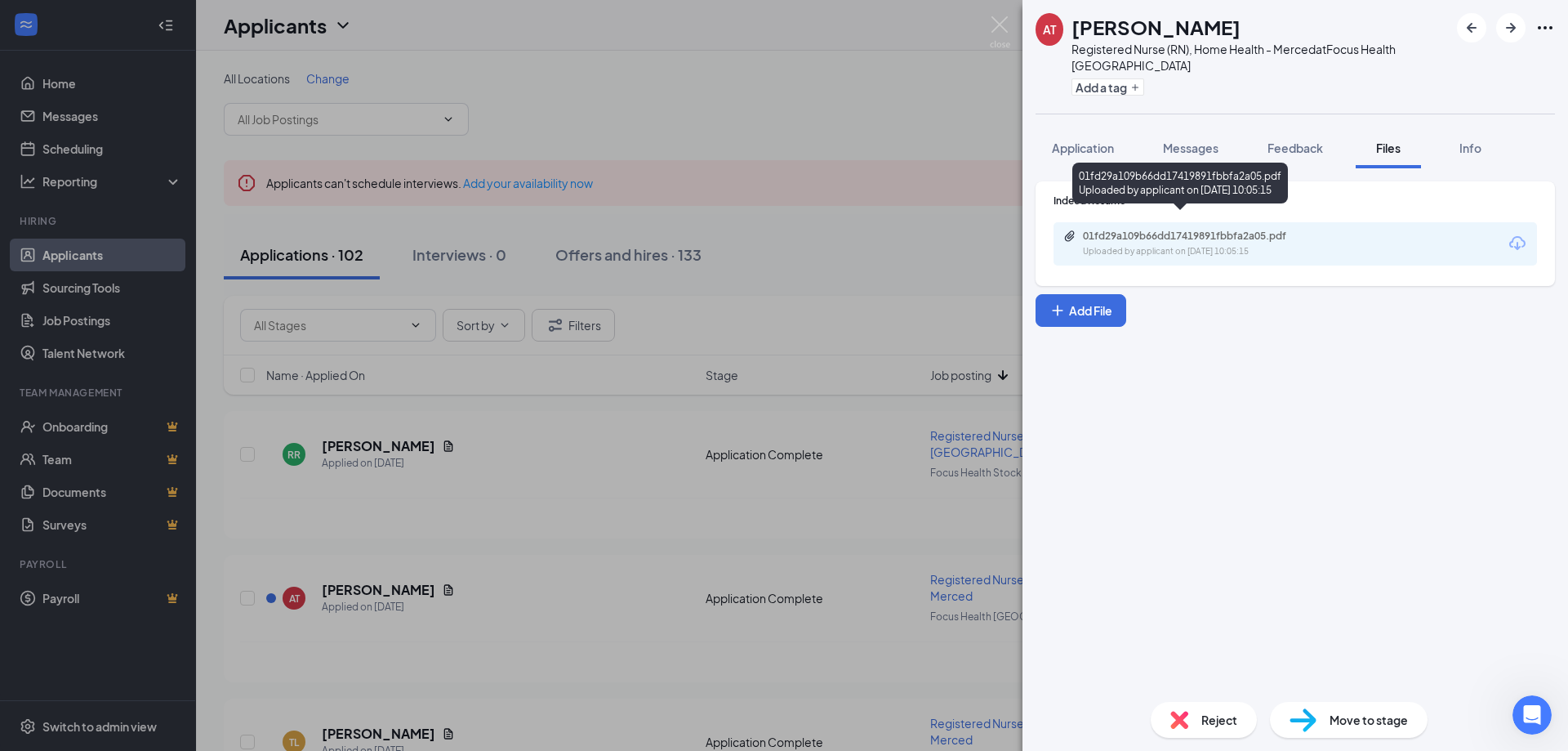
click at [1258, 245] on div "Uploaded by applicant on [DATE] 10:05:15" at bounding box center [1205, 251] width 245 height 13
click at [1202, 715] on span "Reject" at bounding box center [1218, 720] width 36 height 18
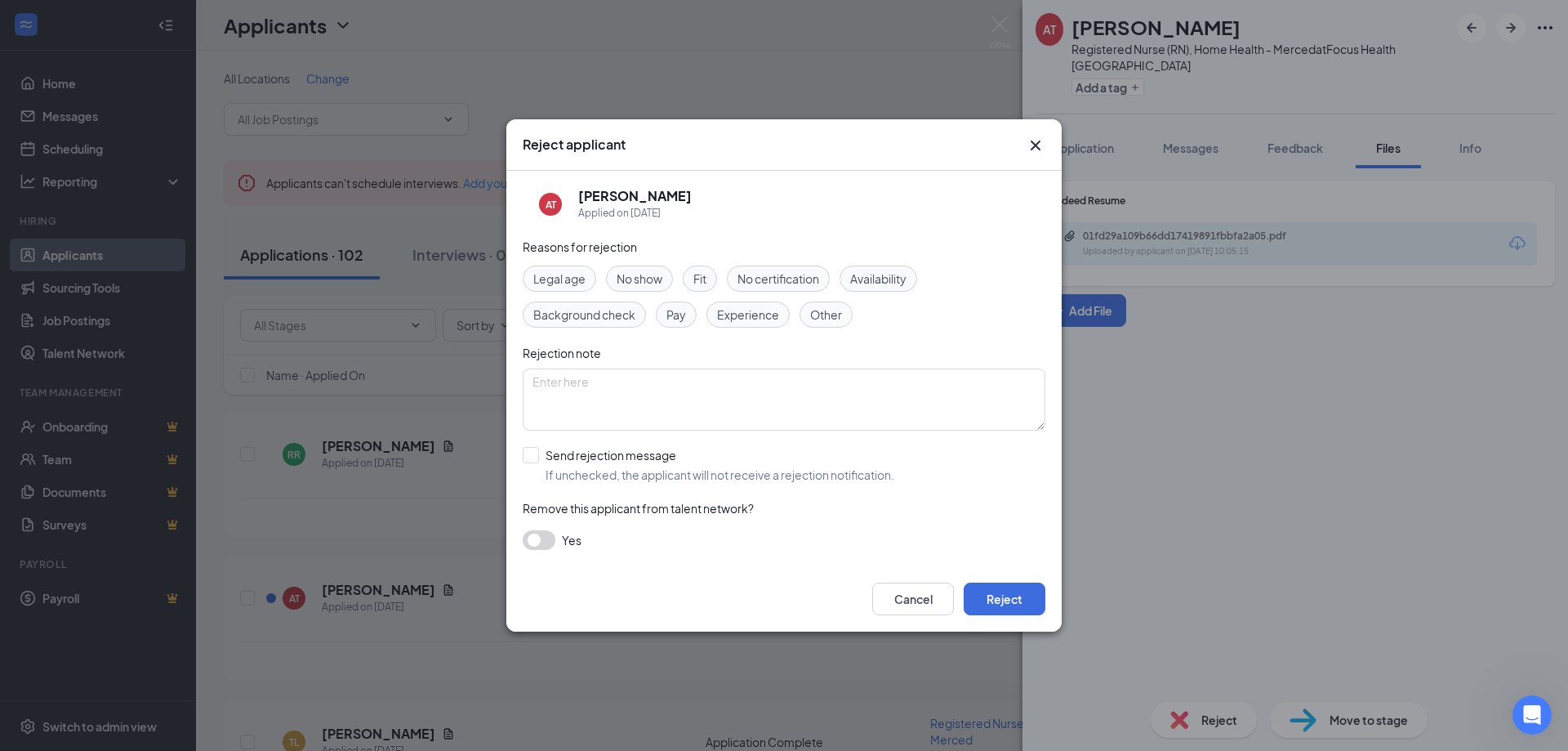
click at [741, 308] on span "Experience" at bounding box center [747, 314] width 62 height 18
click at [988, 596] on button "Reject" at bounding box center [1004, 598] width 81 height 32
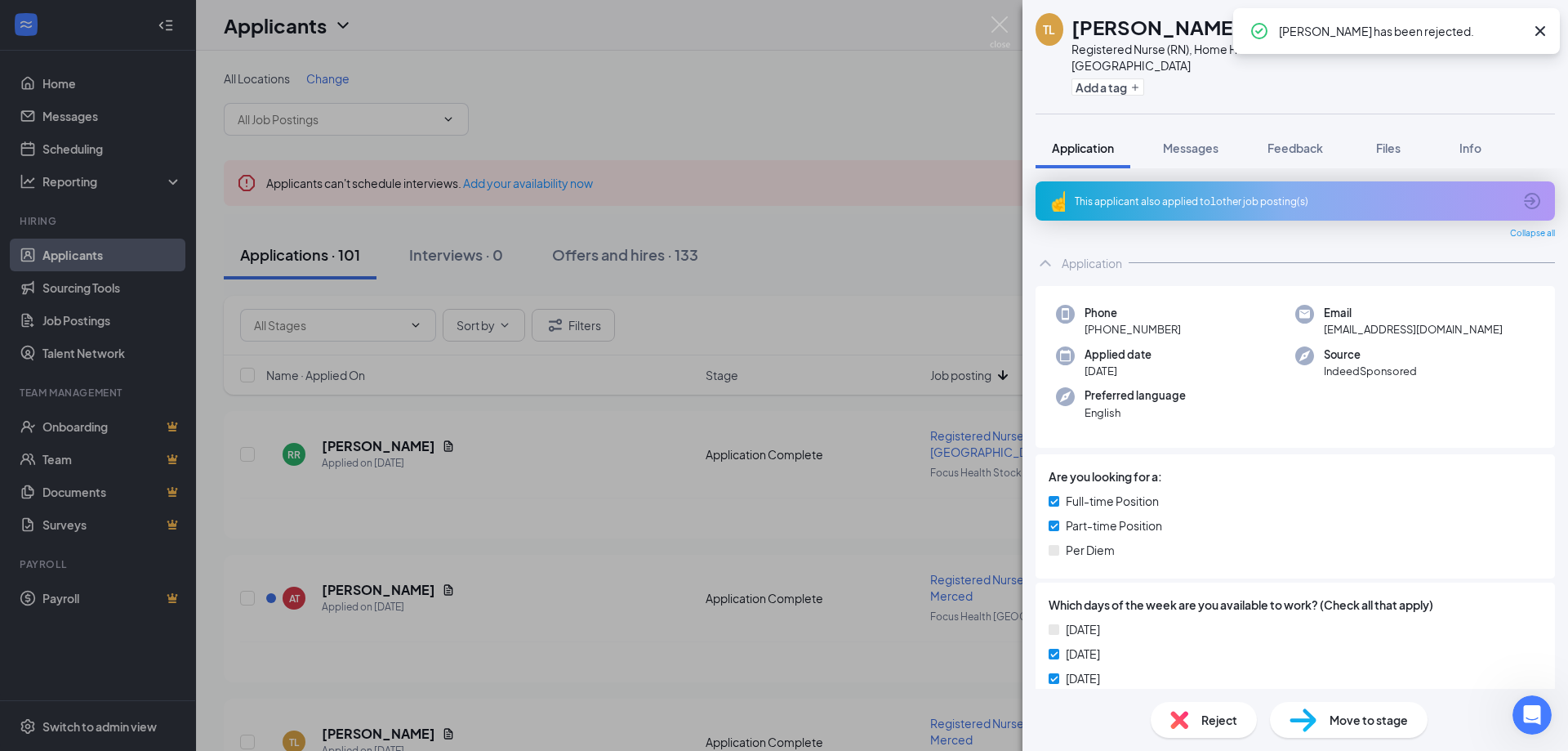
click at [1537, 30] on icon "Cross" at bounding box center [1540, 31] width 10 height 10
click at [1511, 31] on icon "ArrowRight" at bounding box center [1510, 28] width 19 height 19
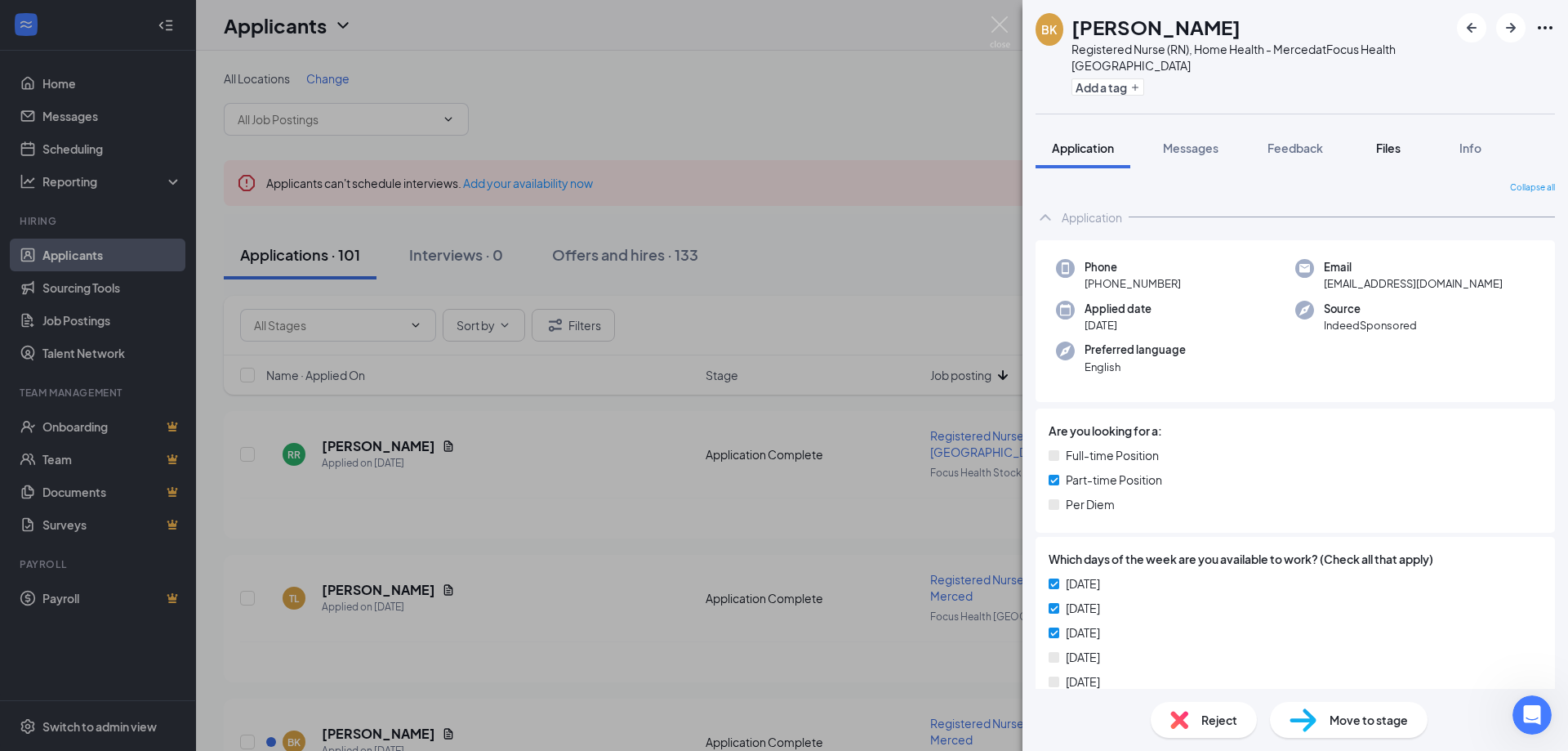
click at [1396, 141] on span "Files" at bounding box center [1388, 148] width 24 height 15
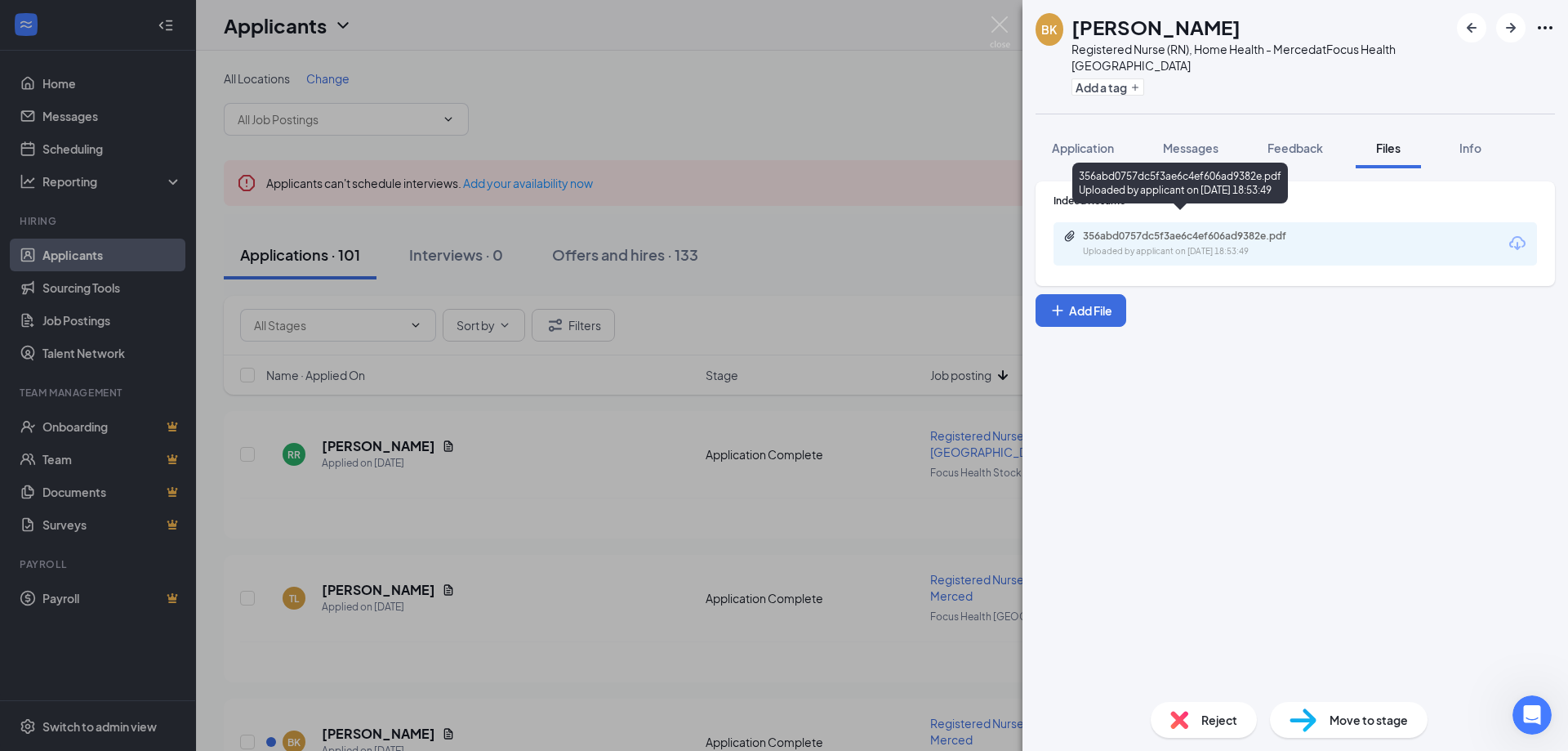
click at [1158, 230] on div "356abd0757dc5f3ae6c4ef606ad9382e.pdf Uploaded by applicant on [DATE] 18:53:49" at bounding box center [1196, 244] width 265 height 29
click at [1200, 720] on div "Reject" at bounding box center [1203, 720] width 106 height 36
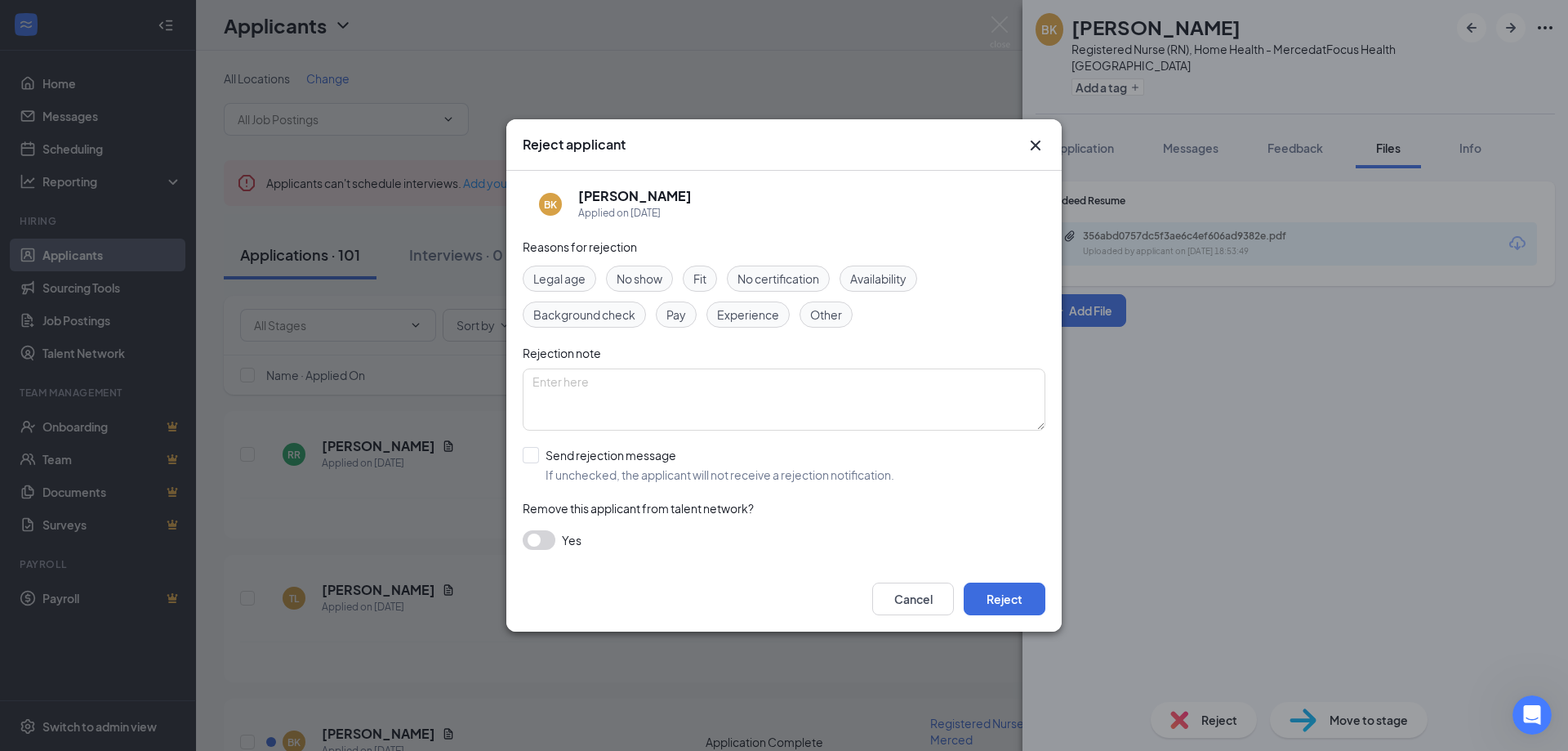
click at [759, 303] on div "Experience" at bounding box center [747, 315] width 83 height 26
click at [1023, 603] on button "Reject" at bounding box center [1004, 598] width 81 height 32
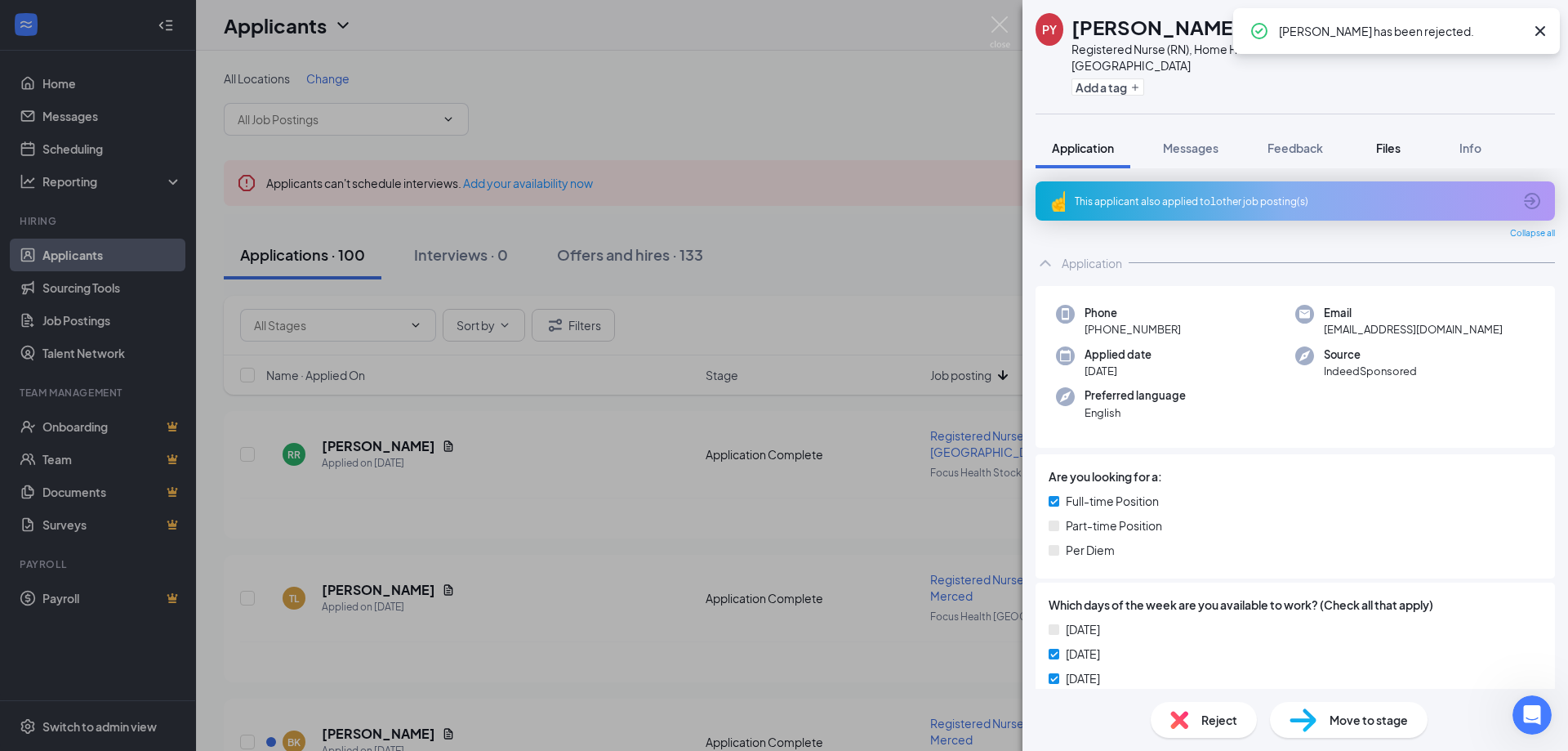
click at [1398, 141] on span "Files" at bounding box center [1388, 148] width 24 height 15
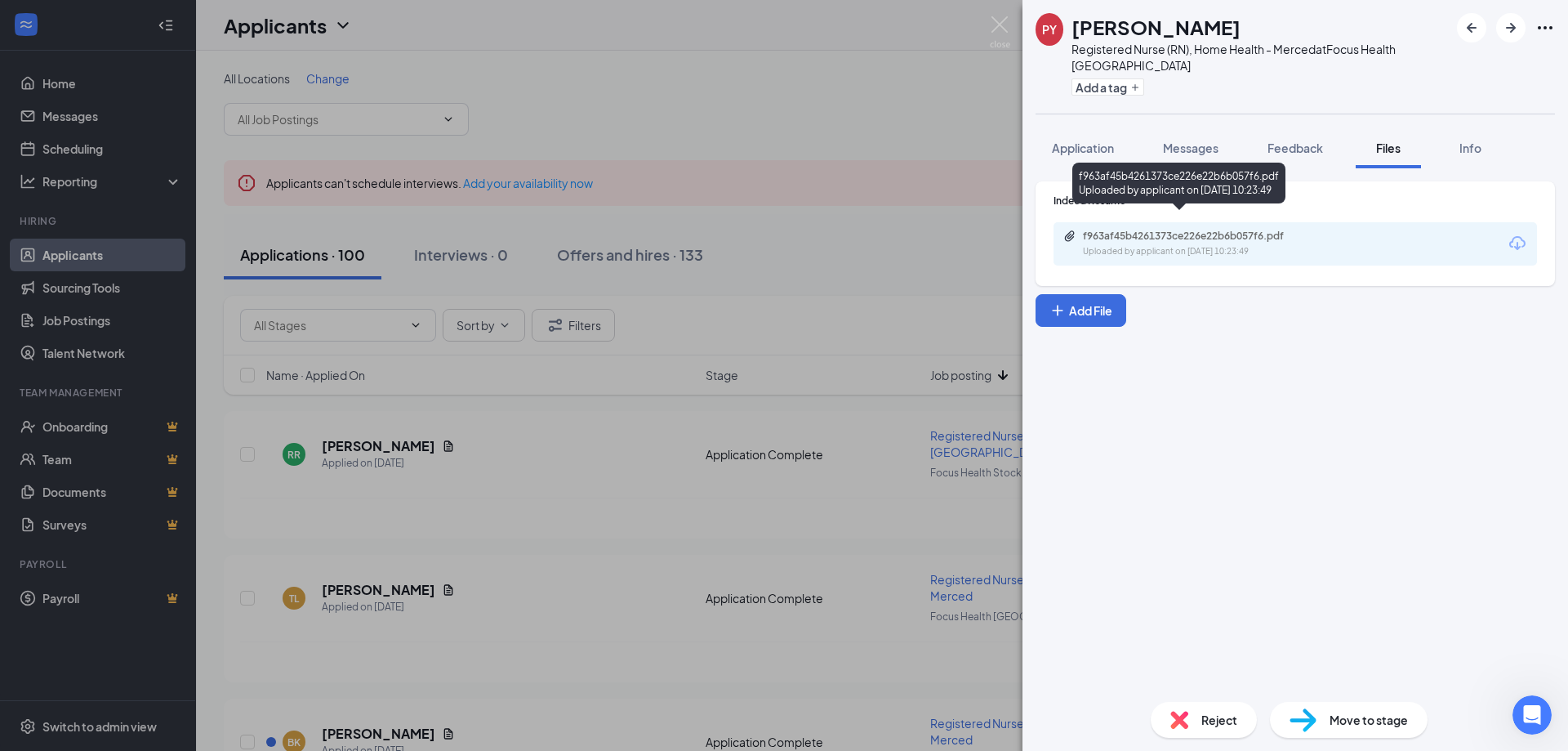
click at [1242, 245] on div "Uploaded by applicant on [DATE] 10:23:49" at bounding box center [1205, 251] width 245 height 13
click at [1202, 727] on span "Reject" at bounding box center [1218, 720] width 36 height 18
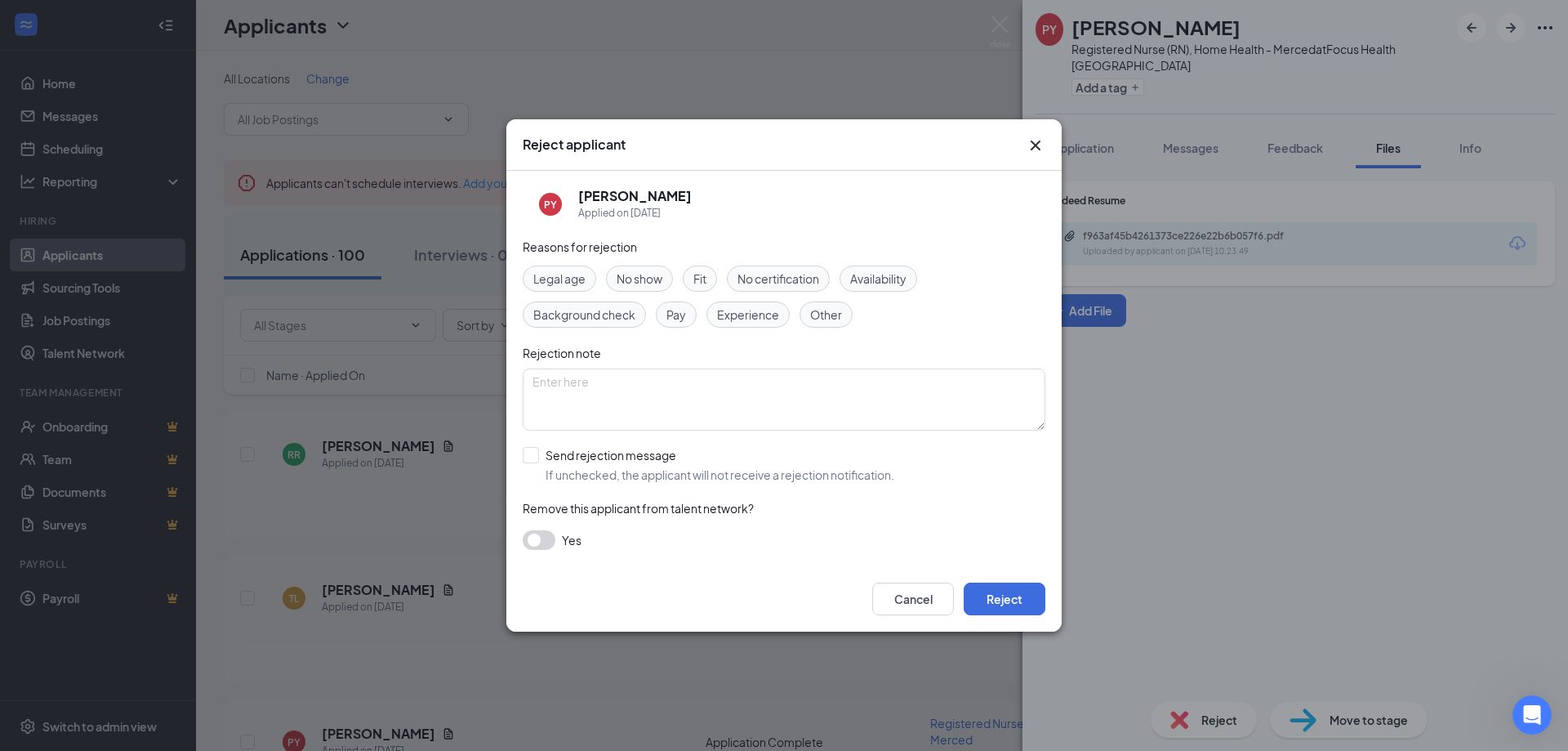
click at [753, 317] on span "Experience" at bounding box center [747, 314] width 62 height 18
click at [1019, 602] on button "Reject" at bounding box center [1004, 598] width 81 height 32
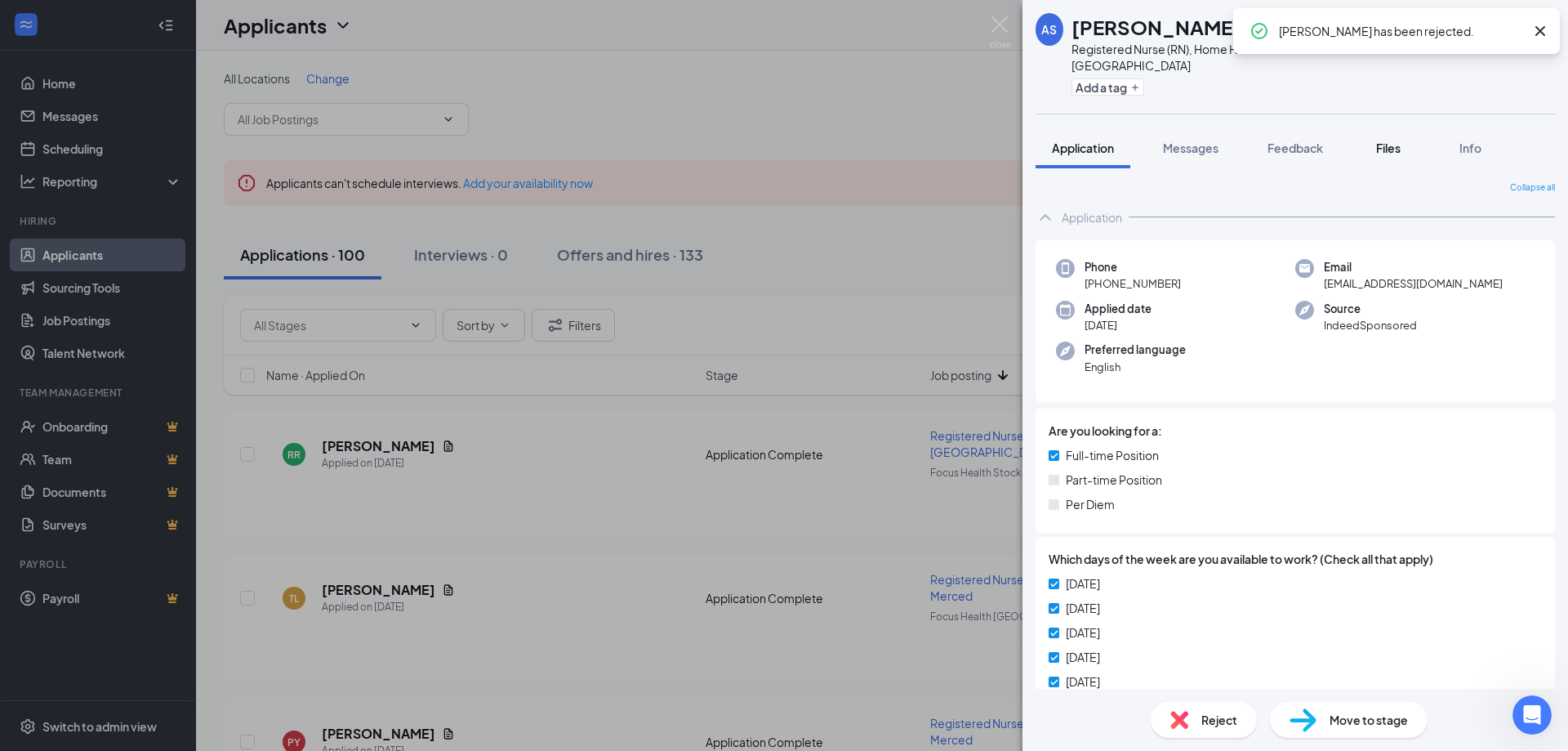
click at [1384, 141] on span "Files" at bounding box center [1388, 148] width 24 height 15
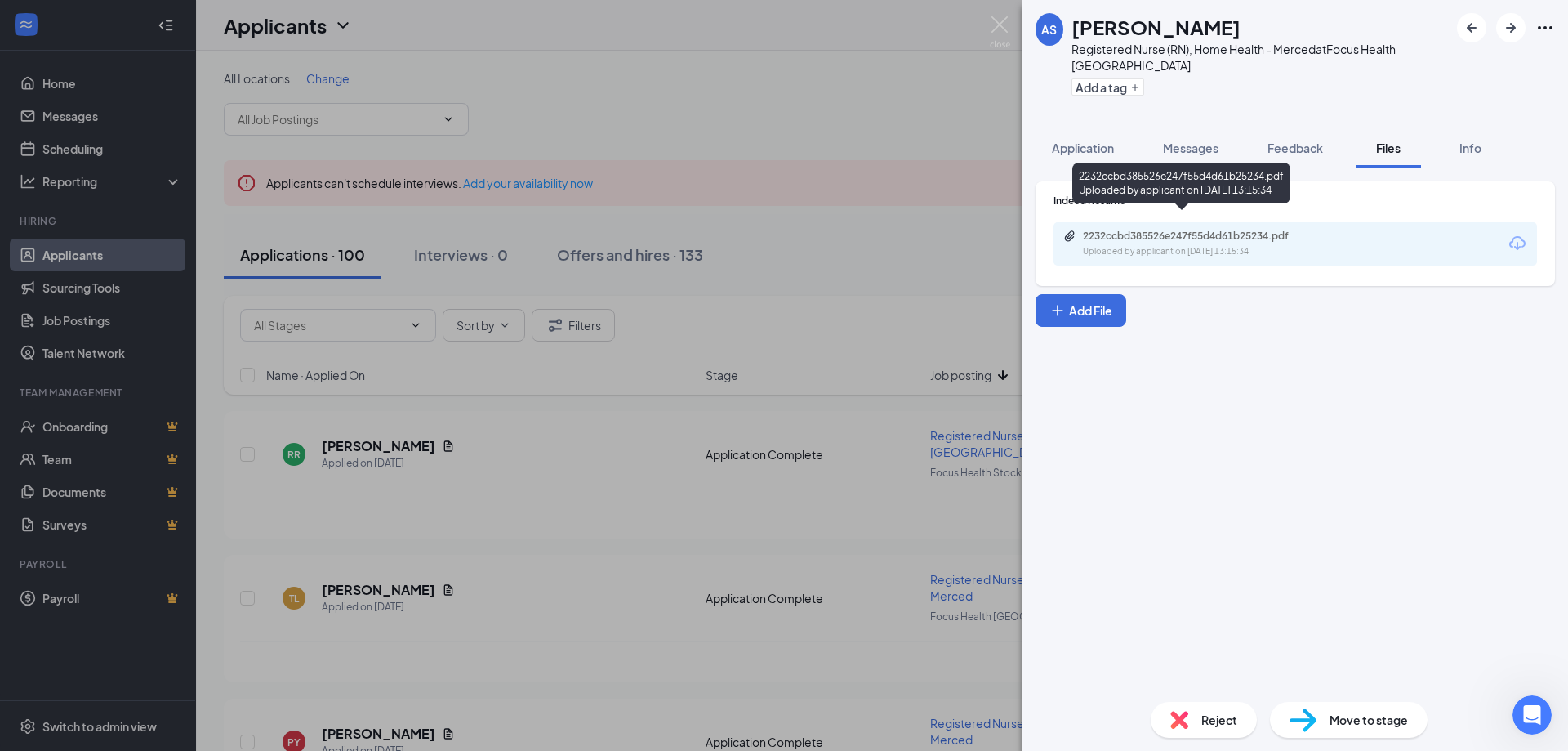
click at [1232, 245] on div "Uploaded by applicant on [DATE] 13:15:34" at bounding box center [1205, 251] width 245 height 13
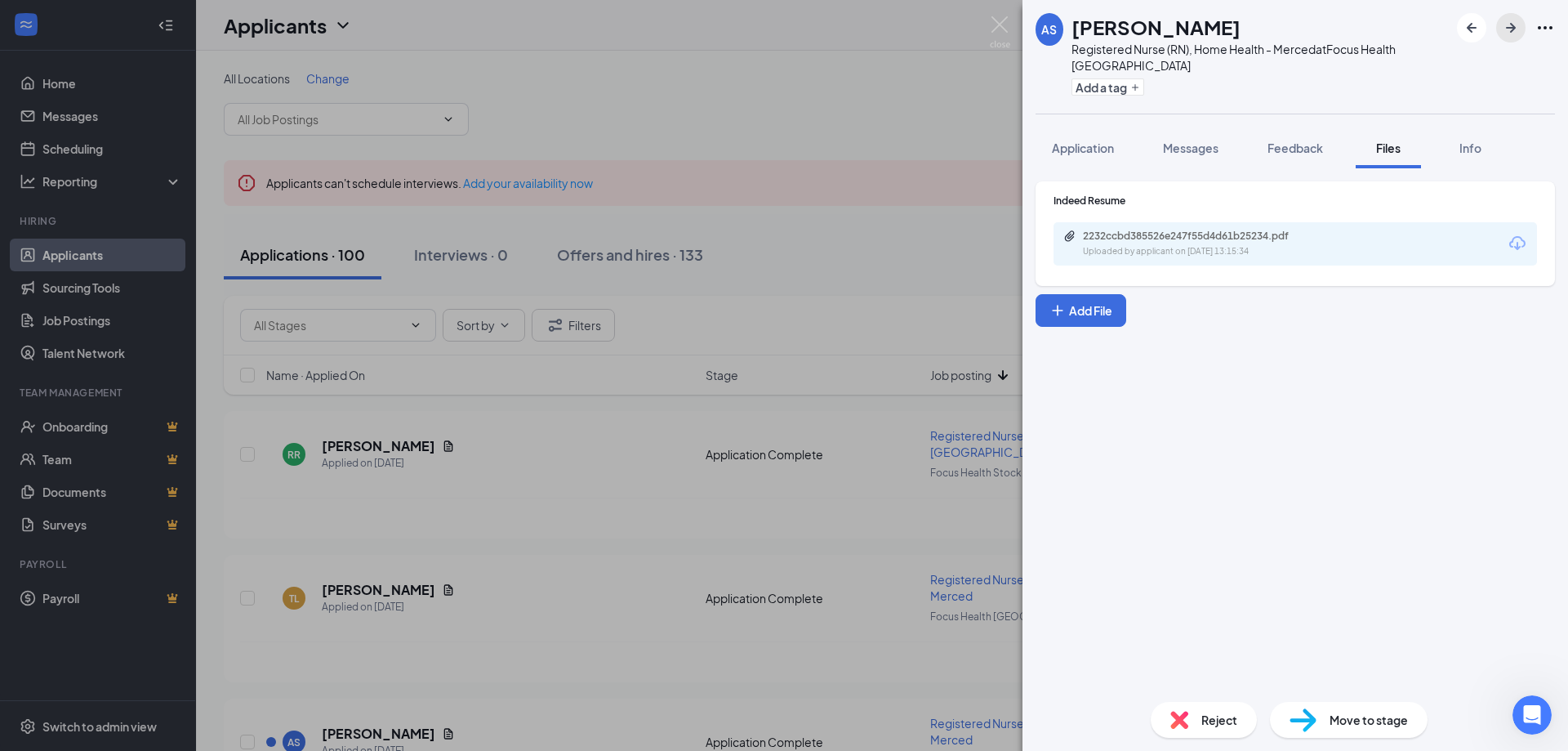
click at [1505, 31] on icon "ArrowRight" at bounding box center [1510, 28] width 19 height 19
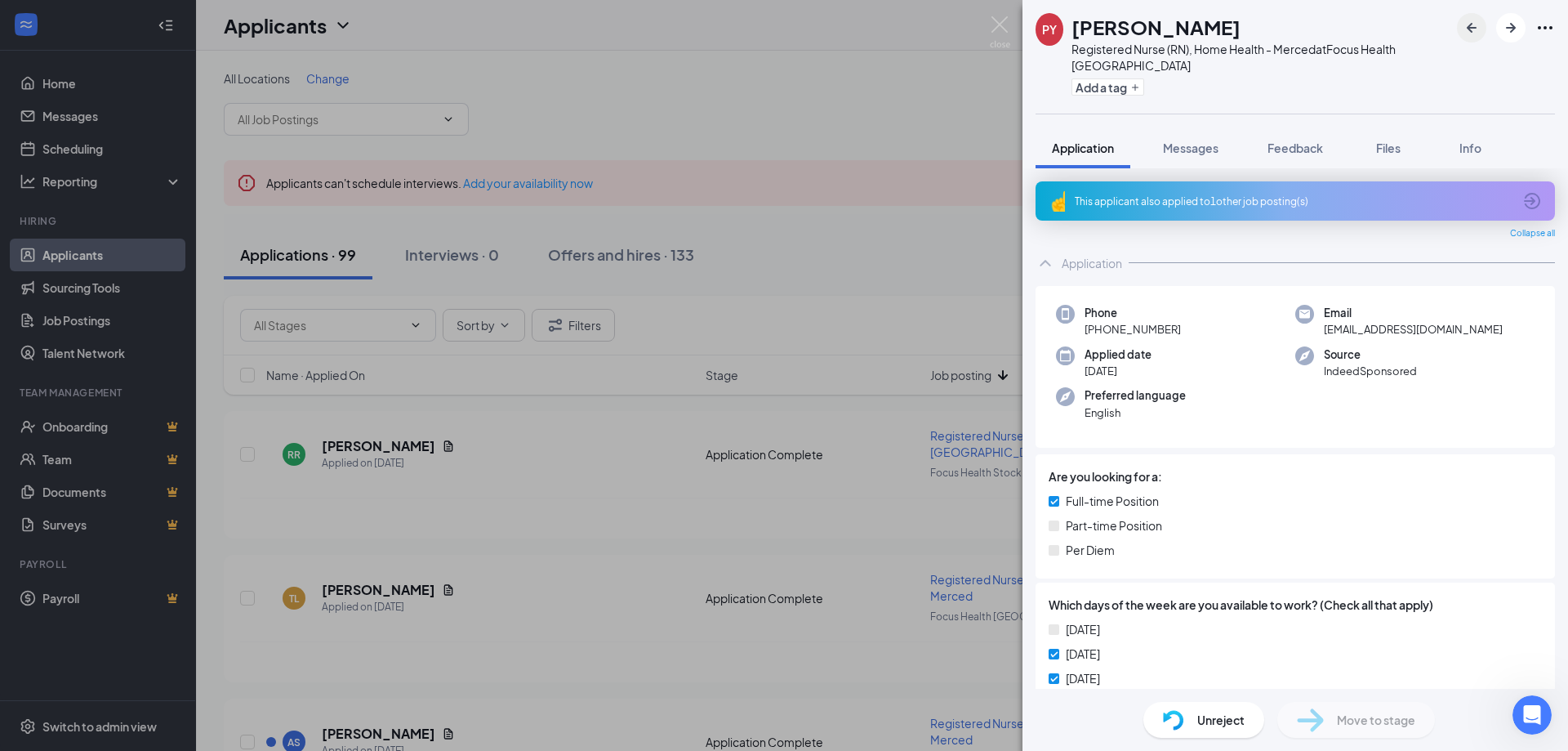
drag, startPoint x: 1455, startPoint y: 31, endPoint x: 1467, endPoint y: 31, distance: 12.0
click at [1457, 31] on div "[PERSON_NAME] Registered Nurse (RN), Home Health - Merced at Focus Health Fresn…" at bounding box center [1295, 57] width 545 height 114
drag, startPoint x: 1467, startPoint y: 30, endPoint x: 1480, endPoint y: 31, distance: 13.0
click at [1468, 30] on icon "ArrowLeftNew" at bounding box center [1471, 28] width 19 height 19
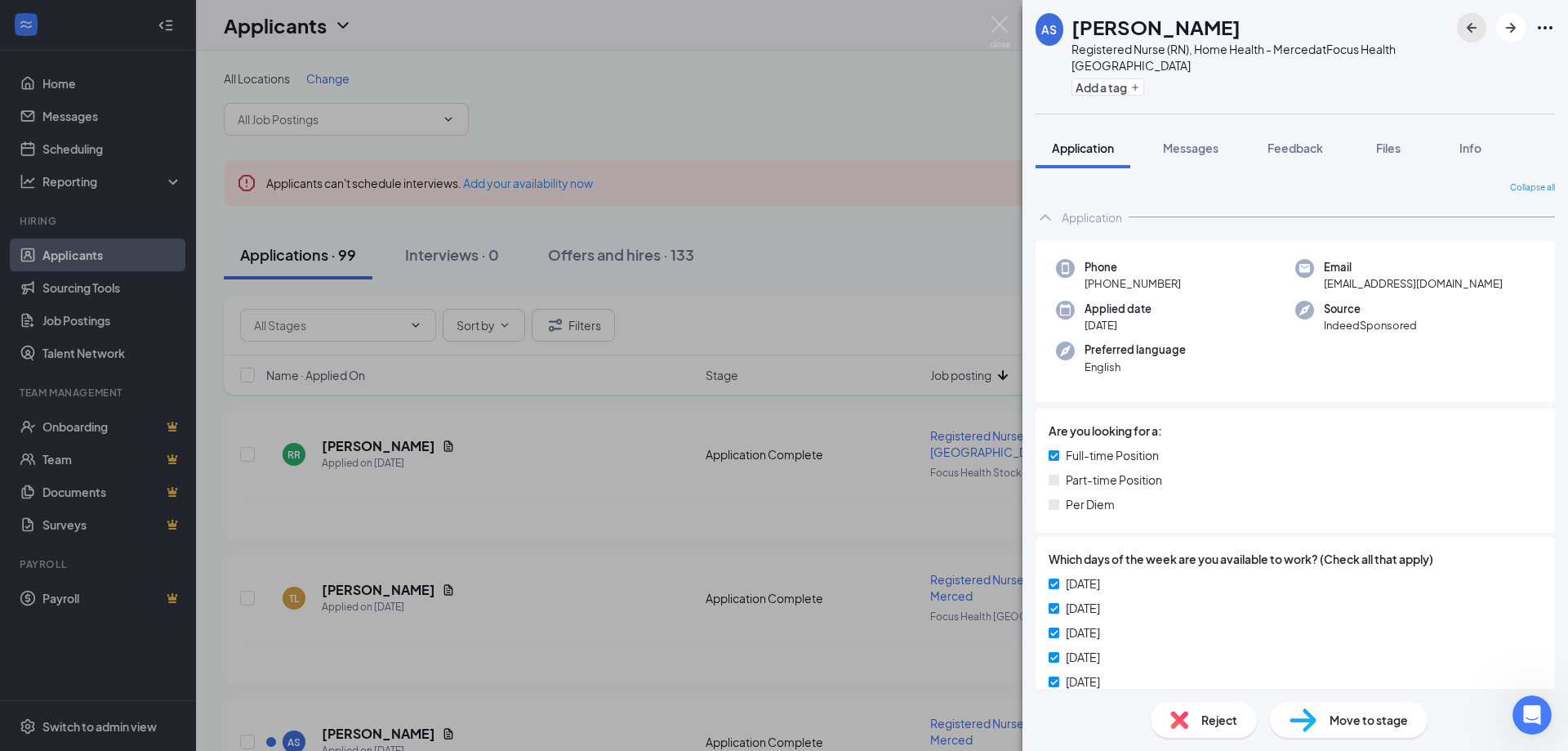
click at [1475, 28] on icon "ArrowLeftNew" at bounding box center [1471, 27] width 10 height 10
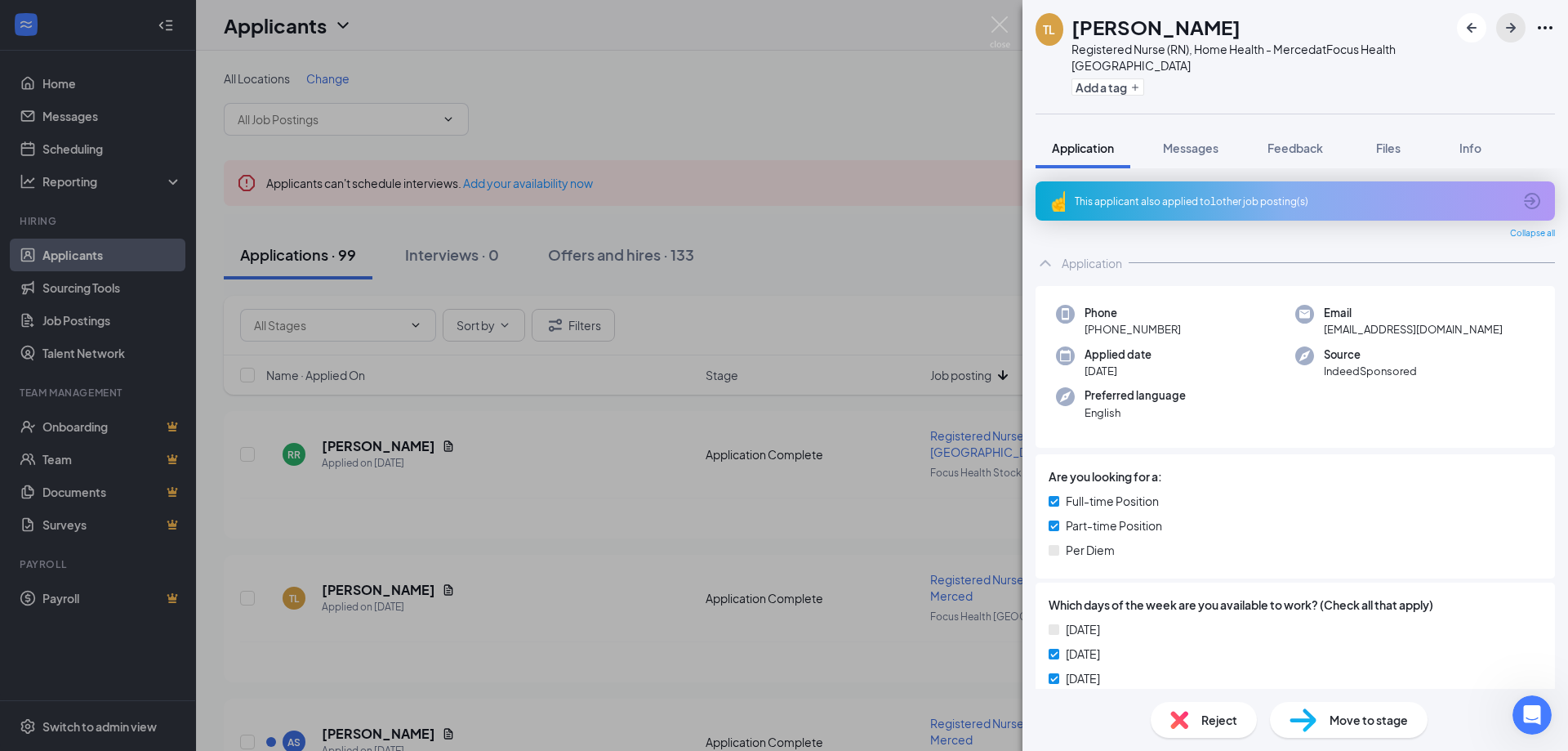
click at [1511, 31] on icon "ArrowRight" at bounding box center [1510, 27] width 10 height 10
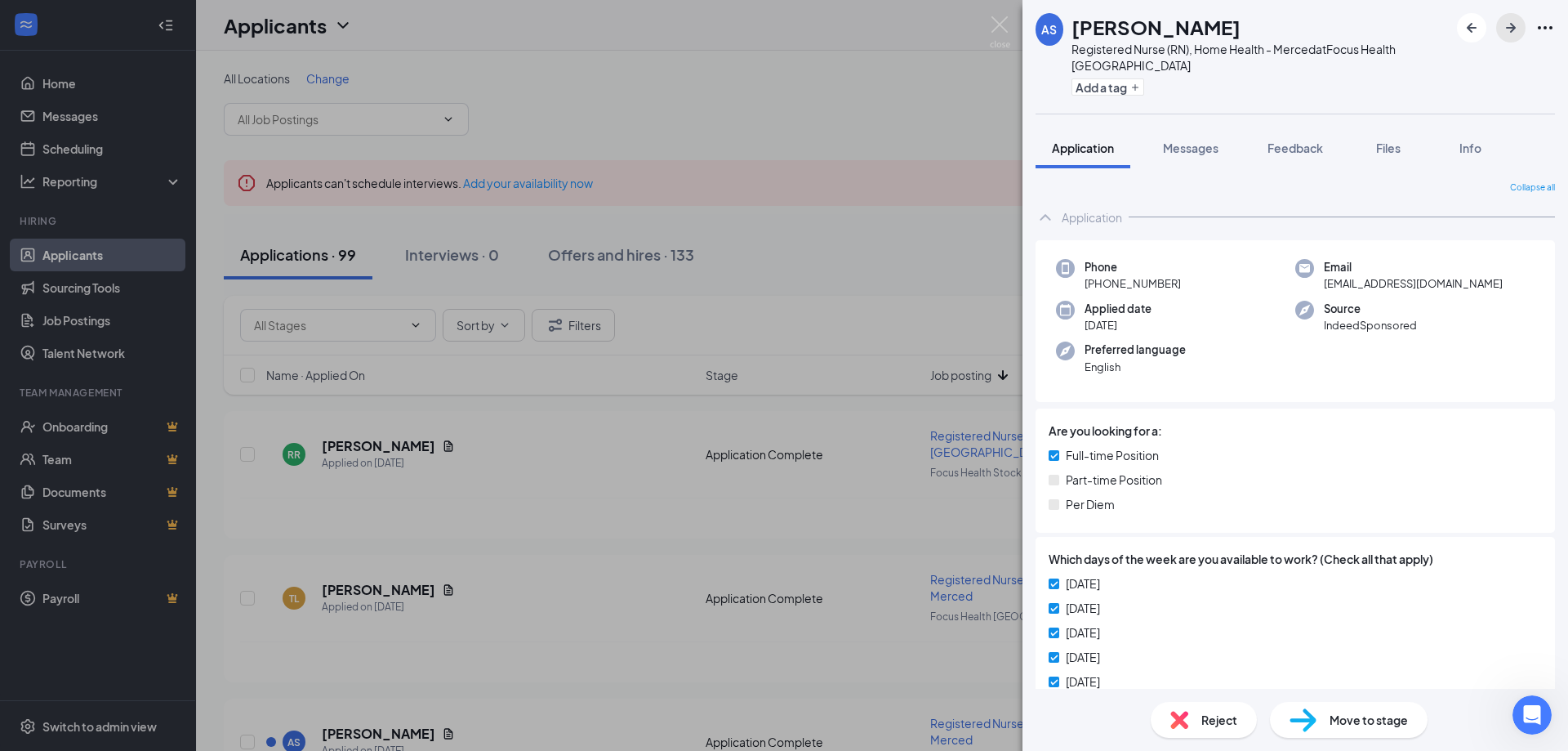
click at [1511, 31] on div "AS [PERSON_NAME] Registered Nurse (RN), Home Health - Merced at Focus Health Fr…" at bounding box center [1295, 375] width 545 height 751
click at [1512, 30] on icon "ArrowRight" at bounding box center [1510, 27] width 10 height 10
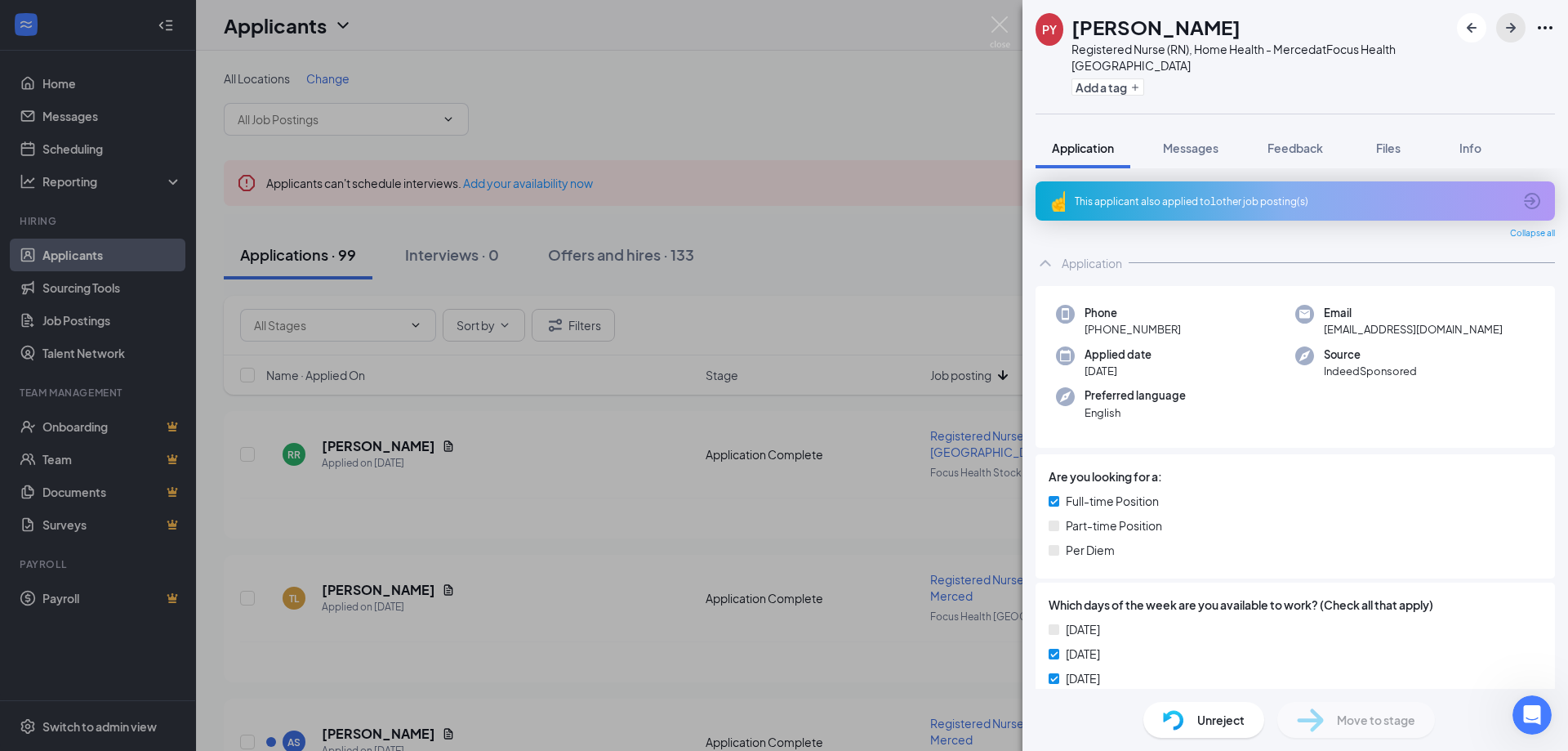
click at [1509, 26] on icon "ArrowRight" at bounding box center [1510, 28] width 19 height 19
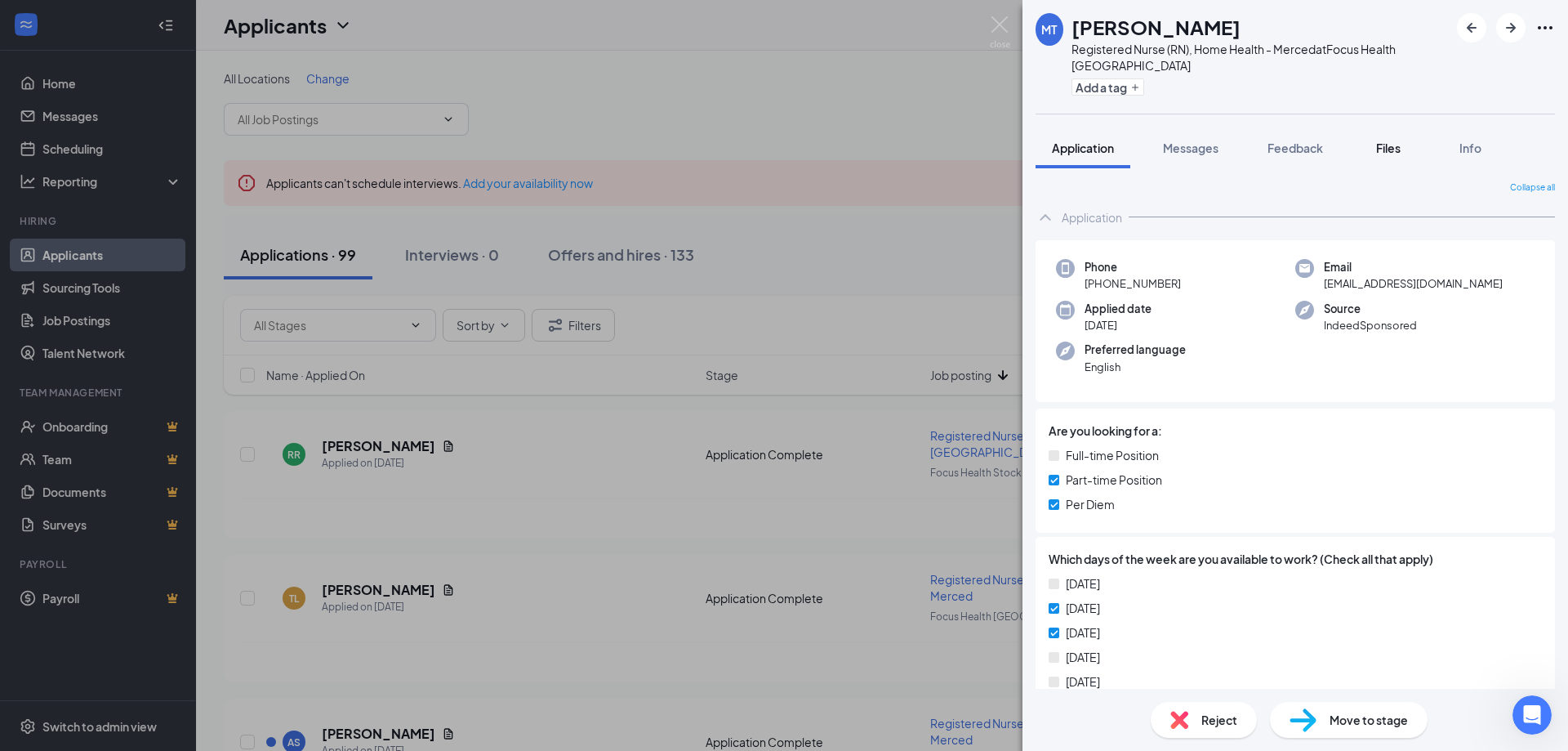
click at [1396, 141] on span "Files" at bounding box center [1388, 148] width 24 height 15
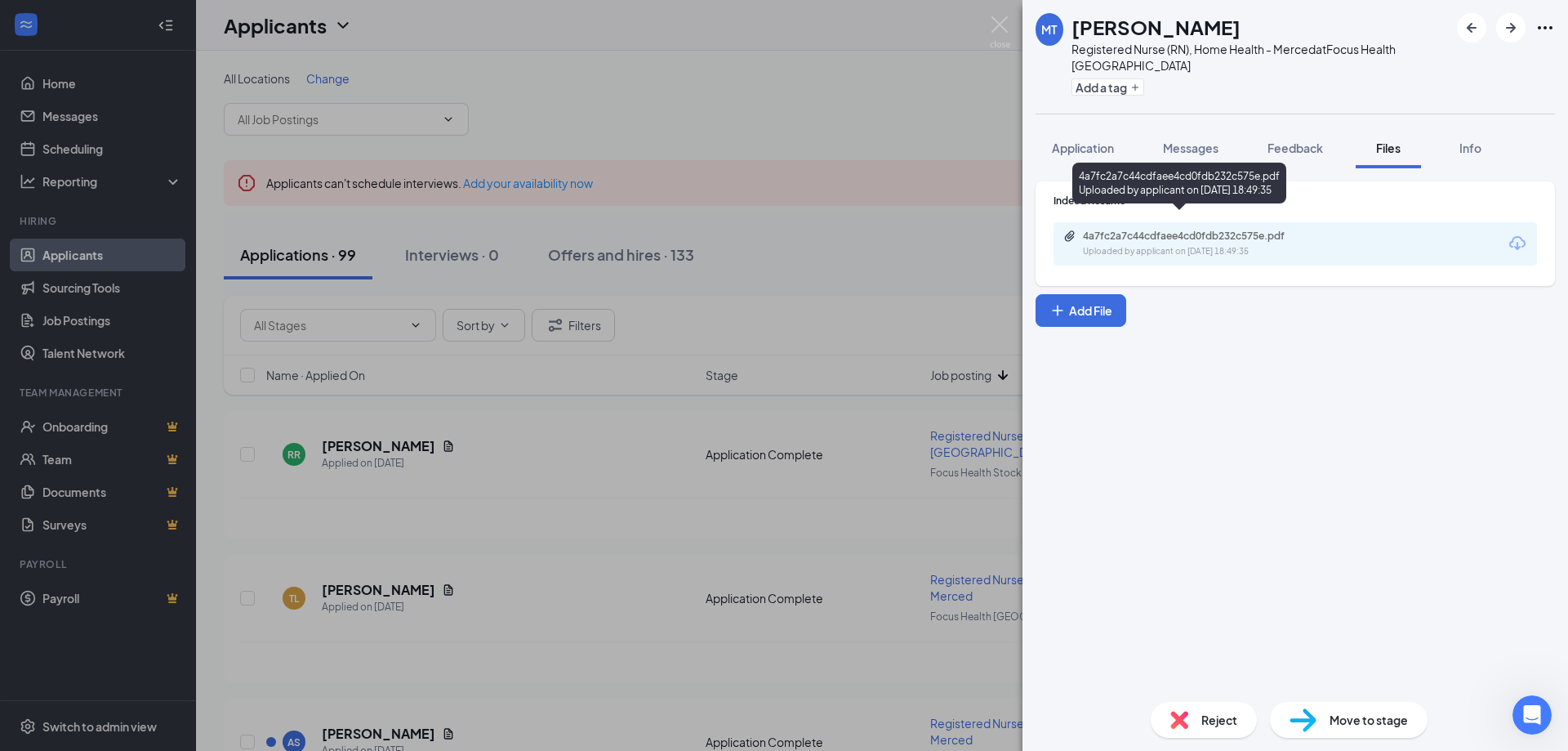
click at [1272, 245] on div "Uploaded by applicant on [DATE] 18:49:35" at bounding box center [1205, 251] width 245 height 13
click at [1216, 722] on span "Reject" at bounding box center [1218, 720] width 36 height 18
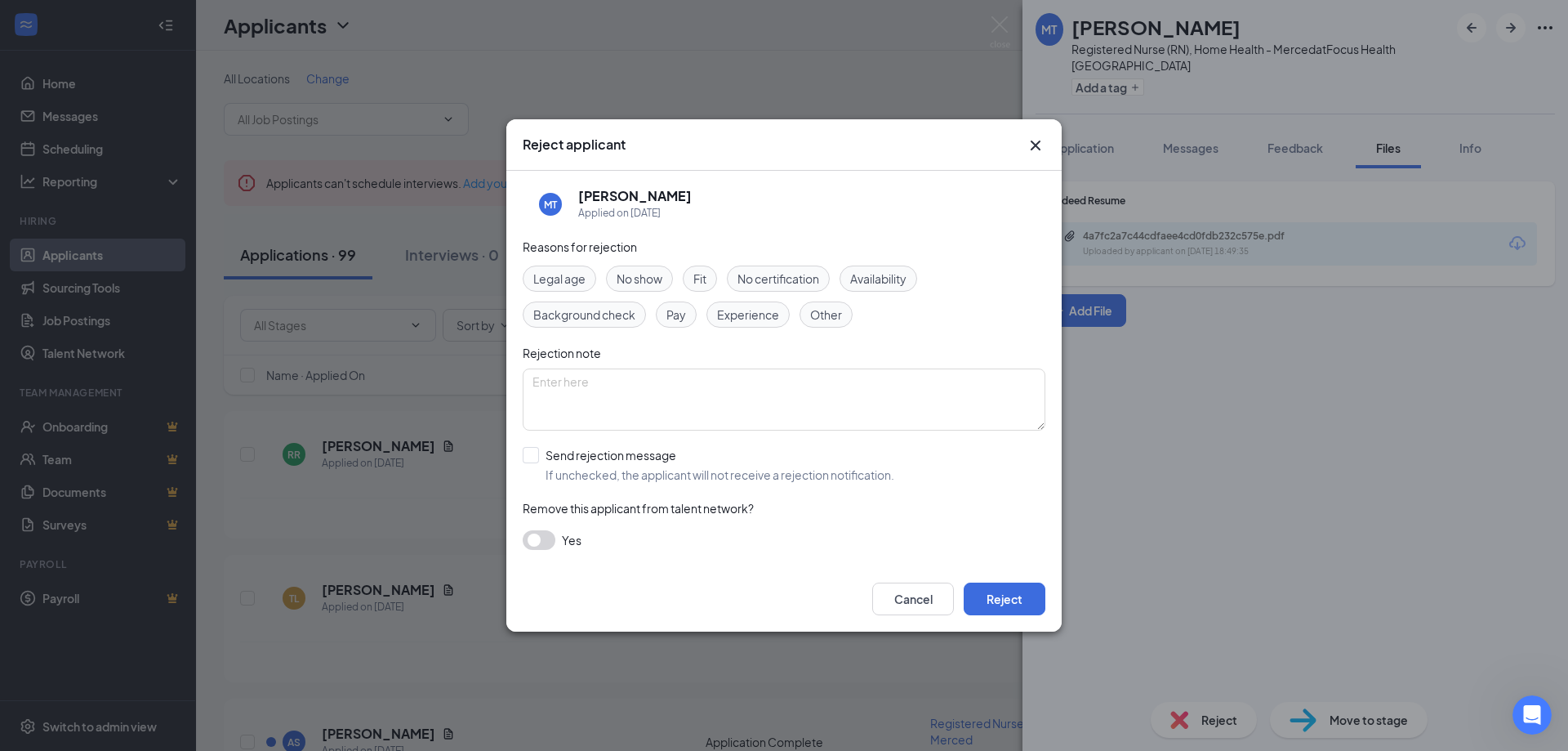
click at [731, 310] on span "Experience" at bounding box center [747, 314] width 62 height 18
click at [1023, 593] on button "Reject" at bounding box center [1004, 598] width 81 height 32
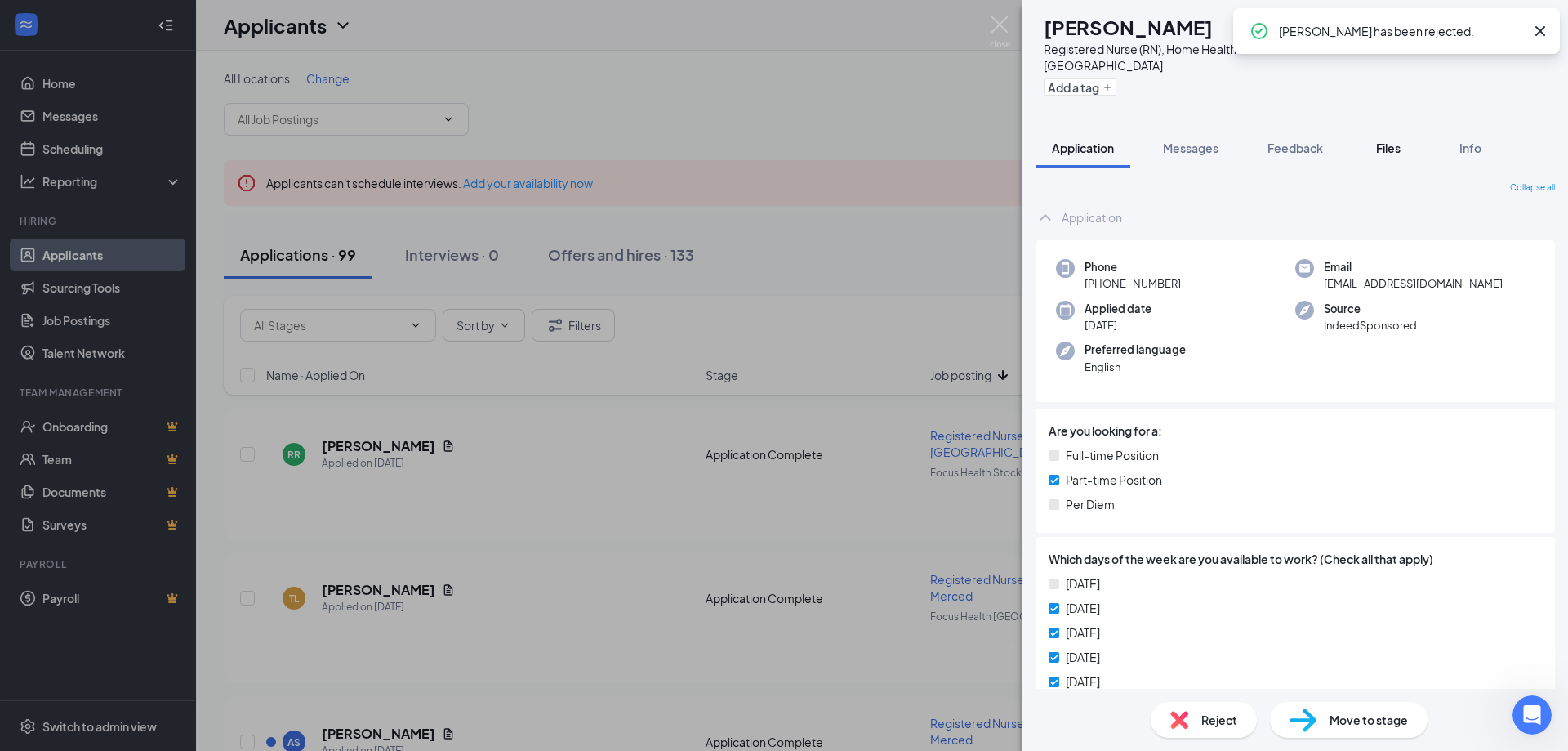
click at [1398, 141] on span "Files" at bounding box center [1388, 148] width 24 height 15
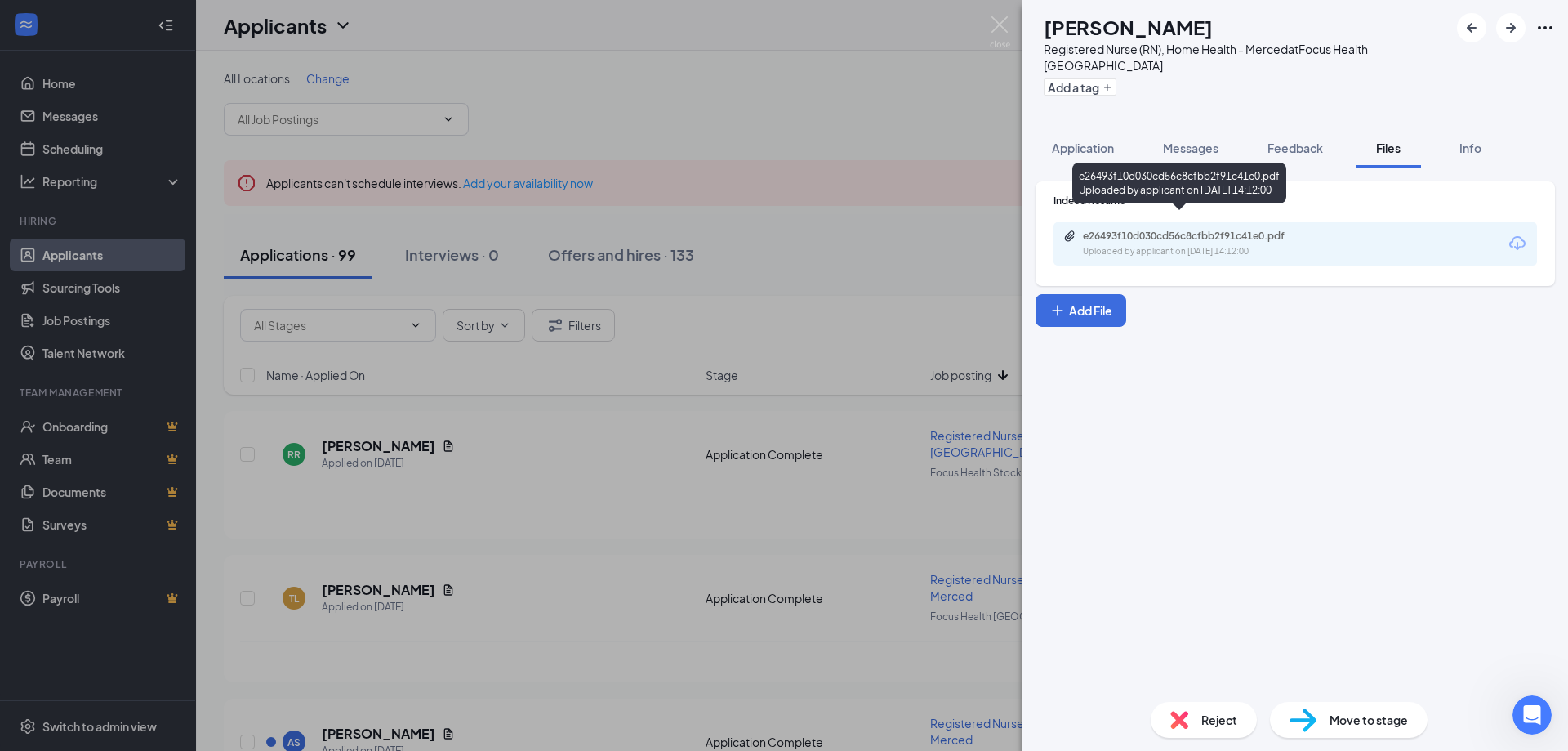
click at [1228, 230] on div "e26493f10d030cd56c8cfbb2f91c41e0.pdf" at bounding box center [1197, 236] width 229 height 13
click at [1083, 141] on span "Application" at bounding box center [1082, 148] width 62 height 15
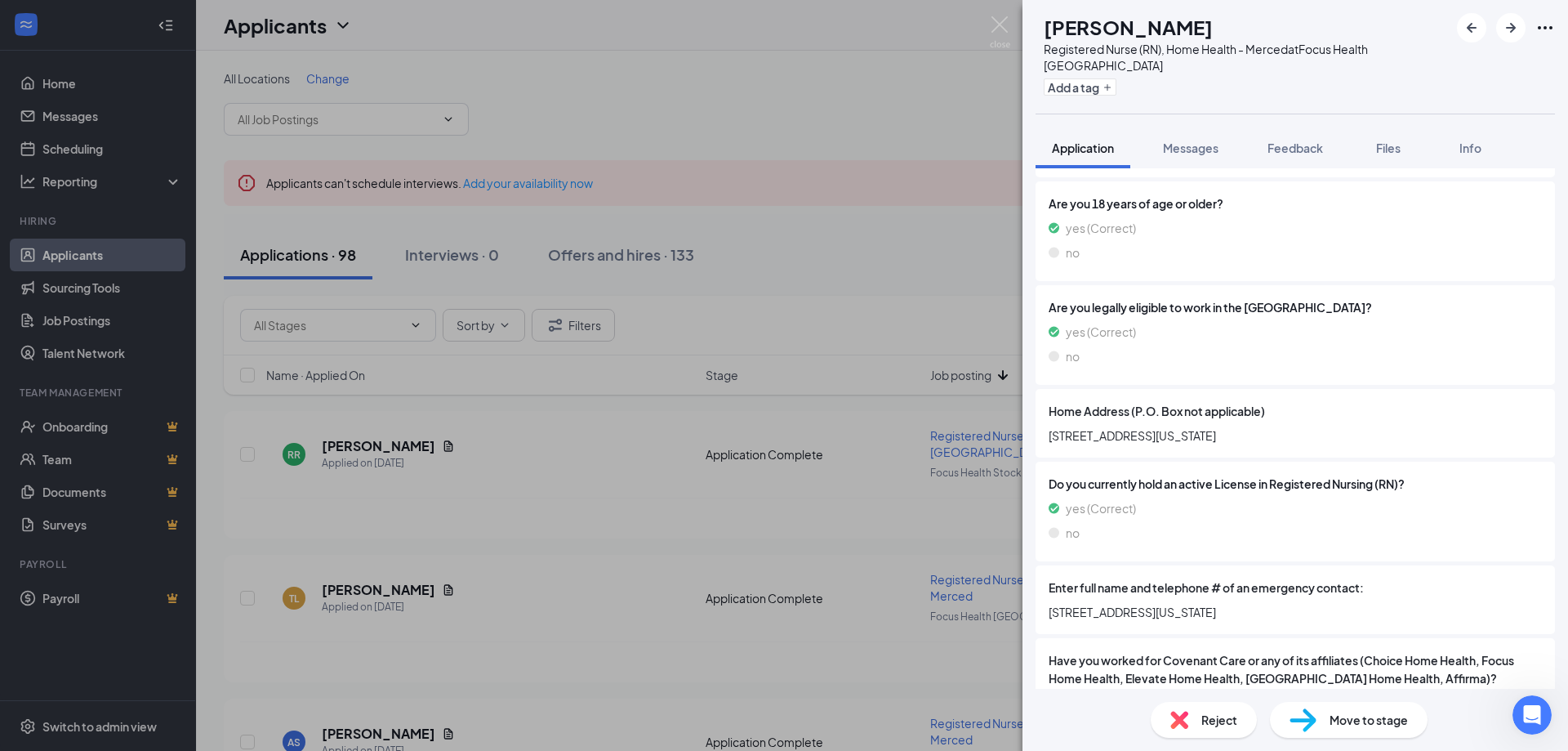
scroll to position [899, 0]
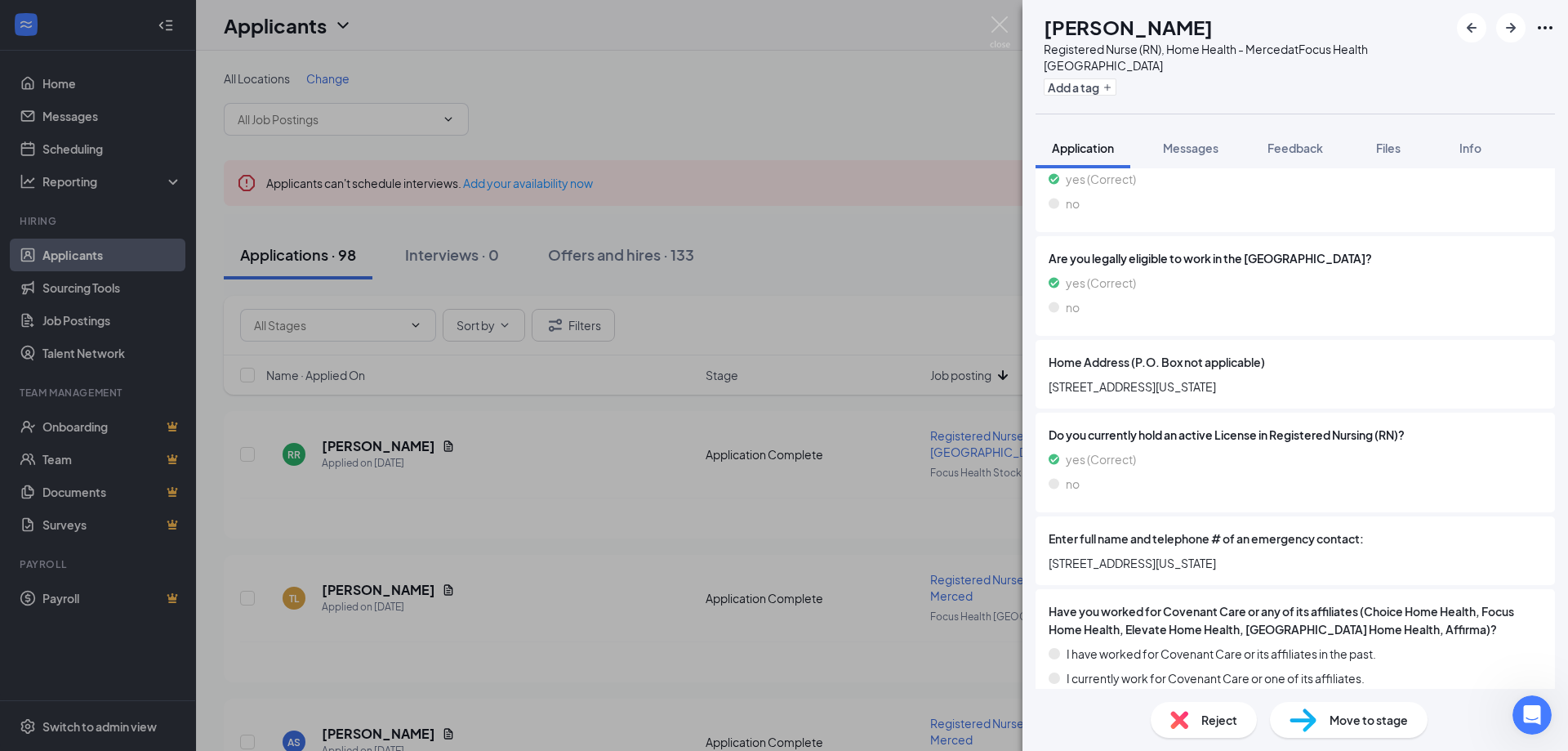
click at [1211, 727] on span "Reject" at bounding box center [1218, 720] width 36 height 18
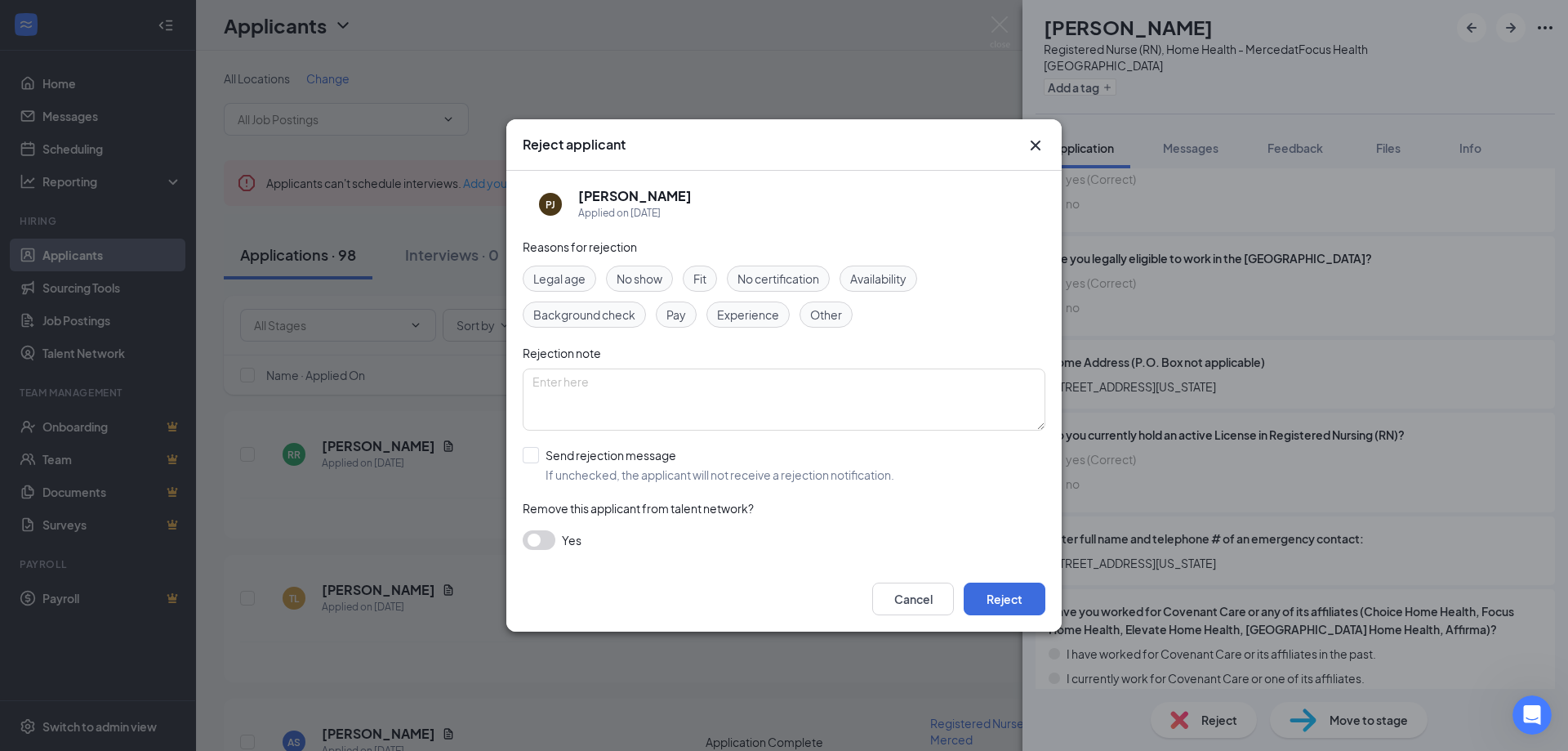
click at [753, 316] on span "Experience" at bounding box center [747, 314] width 62 height 18
click at [1004, 599] on button "Reject" at bounding box center [1004, 598] width 81 height 32
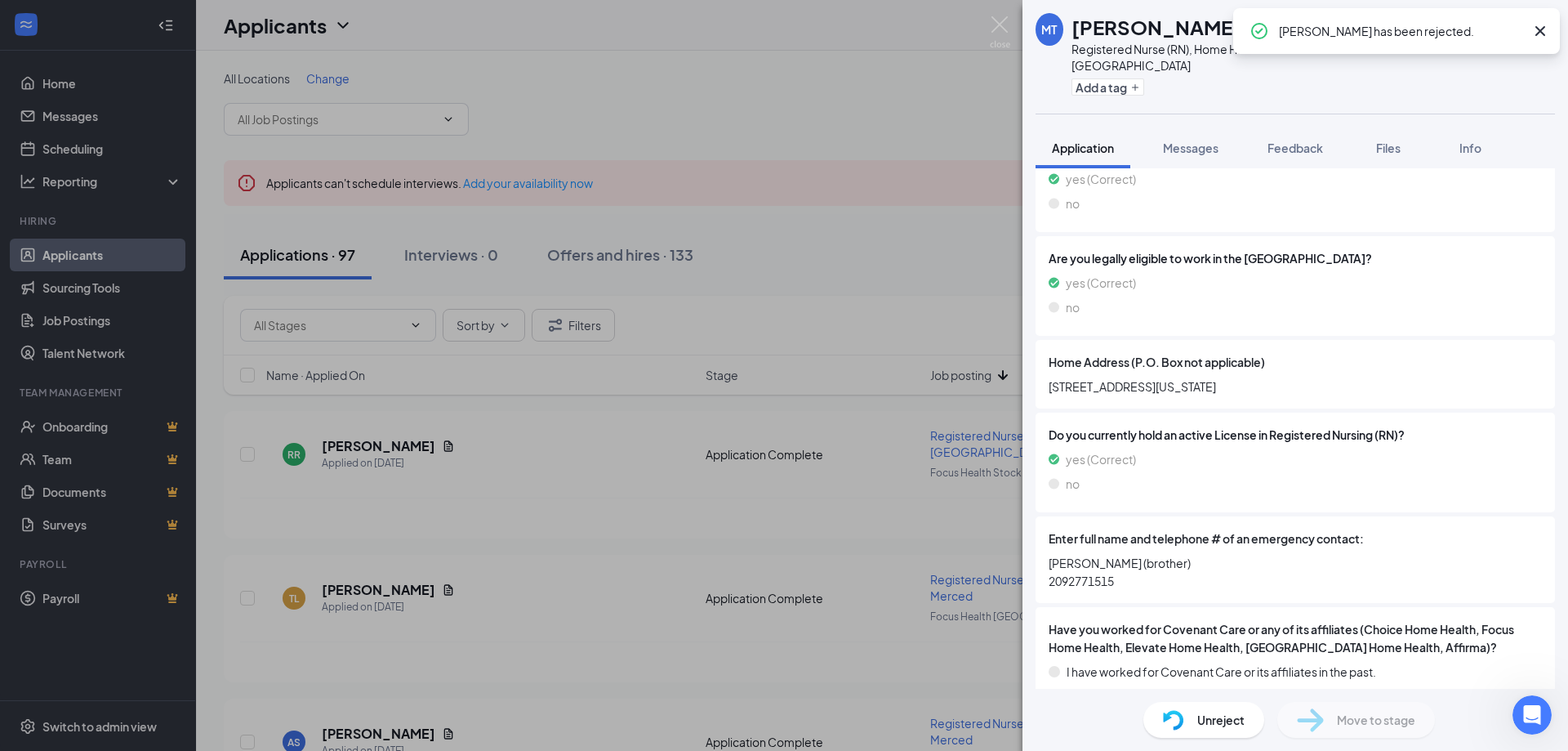
click at [1541, 29] on icon "Cross" at bounding box center [1540, 31] width 19 height 19
click at [1384, 141] on span "Files" at bounding box center [1388, 148] width 24 height 15
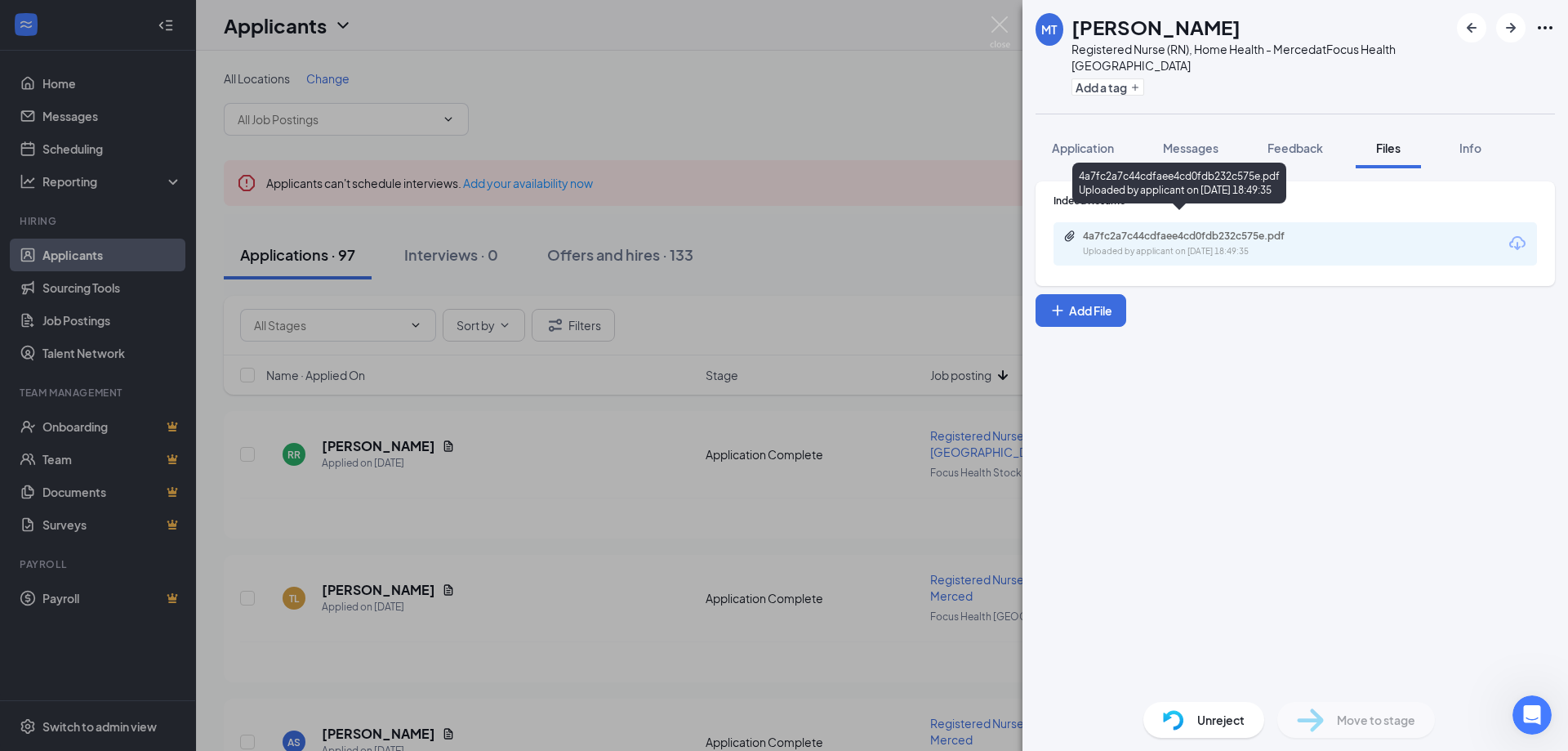
click at [1167, 230] on div "4a7fc2a7c44cdfaee4cd0fdb232c575e.pdf Uploaded by applicant on [DATE] 18:49:35" at bounding box center [1196, 244] width 265 height 29
click at [1503, 29] on icon "ArrowRight" at bounding box center [1510, 28] width 19 height 19
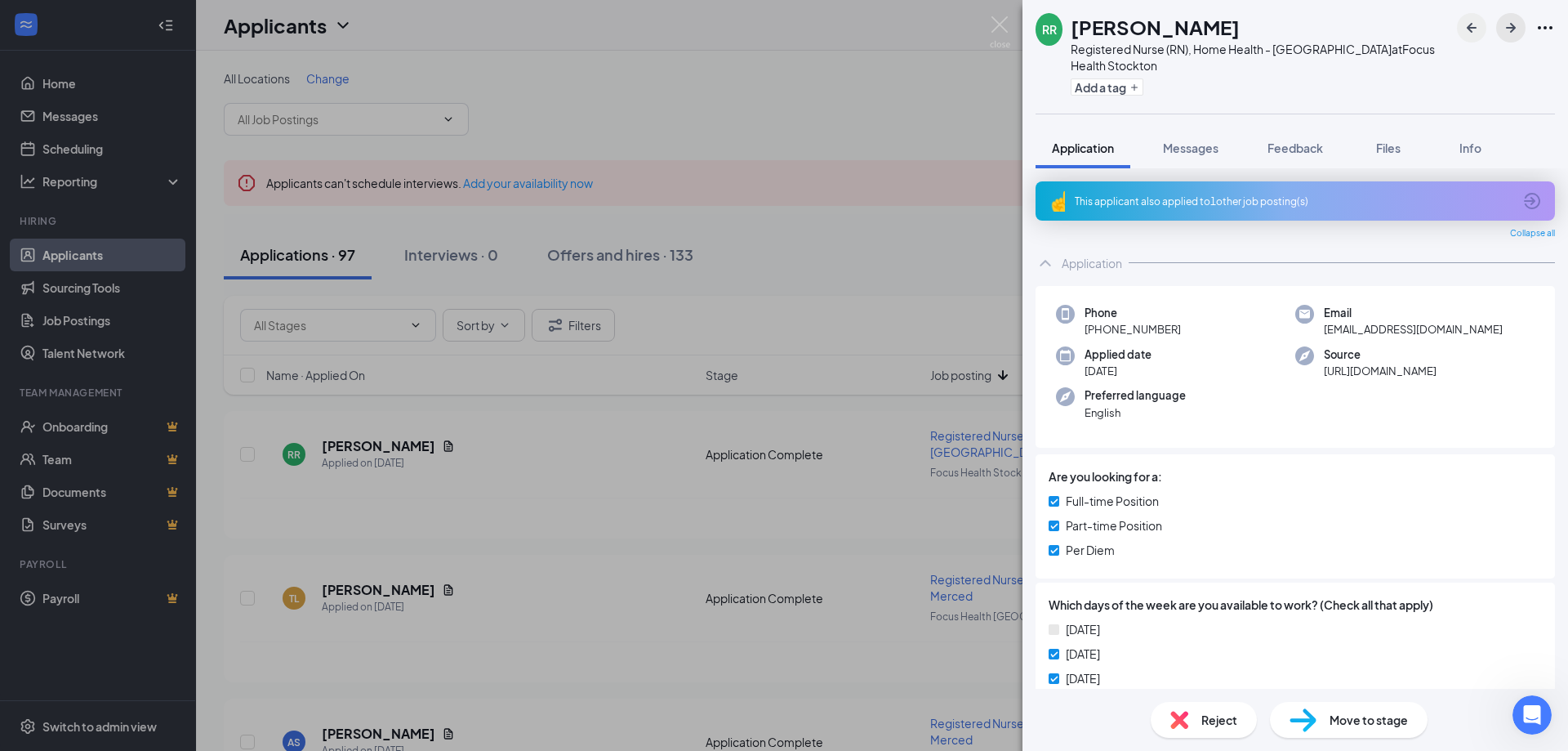
click at [1507, 27] on icon "ArrowRight" at bounding box center [1510, 28] width 19 height 19
click at [1509, 26] on icon "ArrowRight" at bounding box center [1510, 28] width 19 height 19
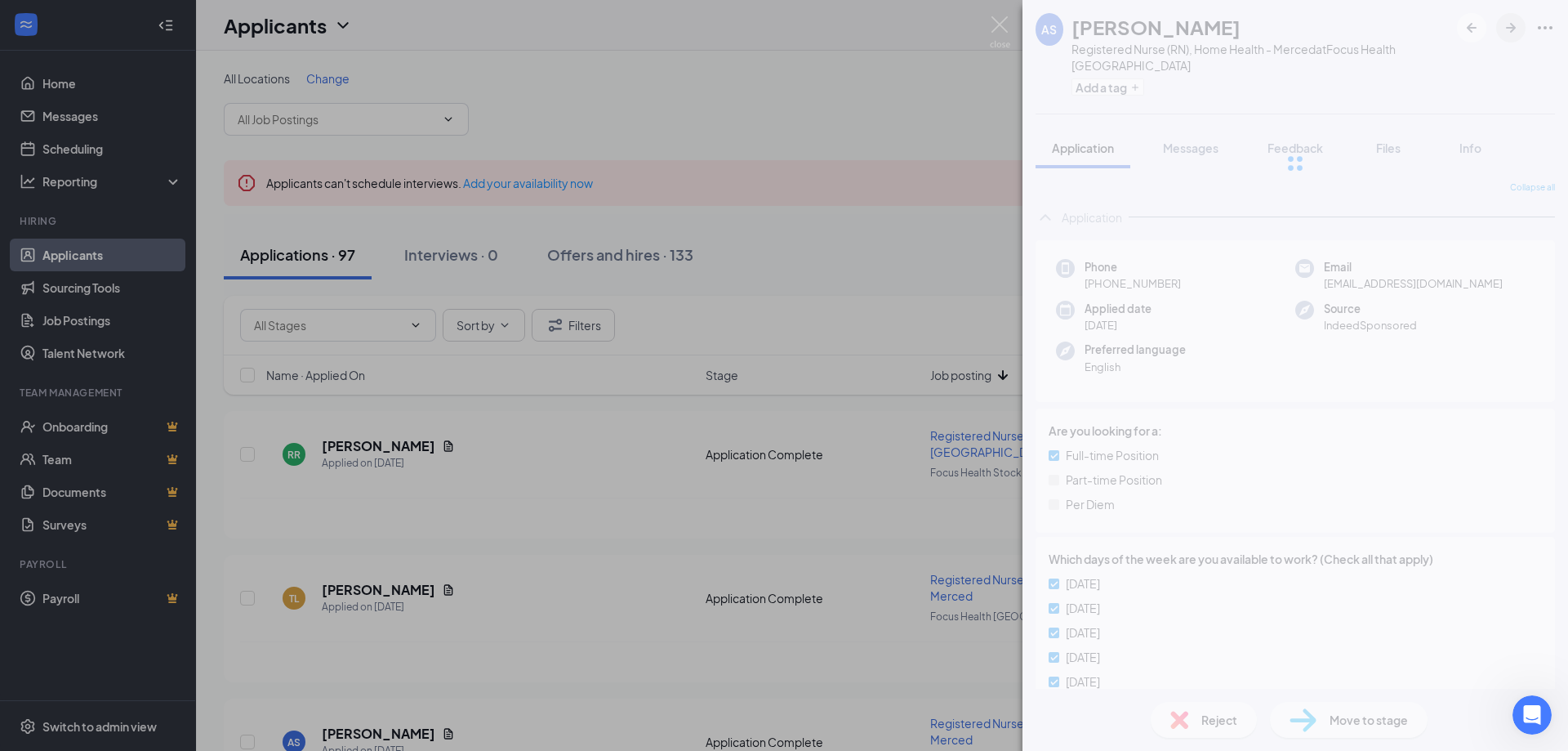
click at [1509, 26] on icon "ArrowRight" at bounding box center [1510, 28] width 19 height 19
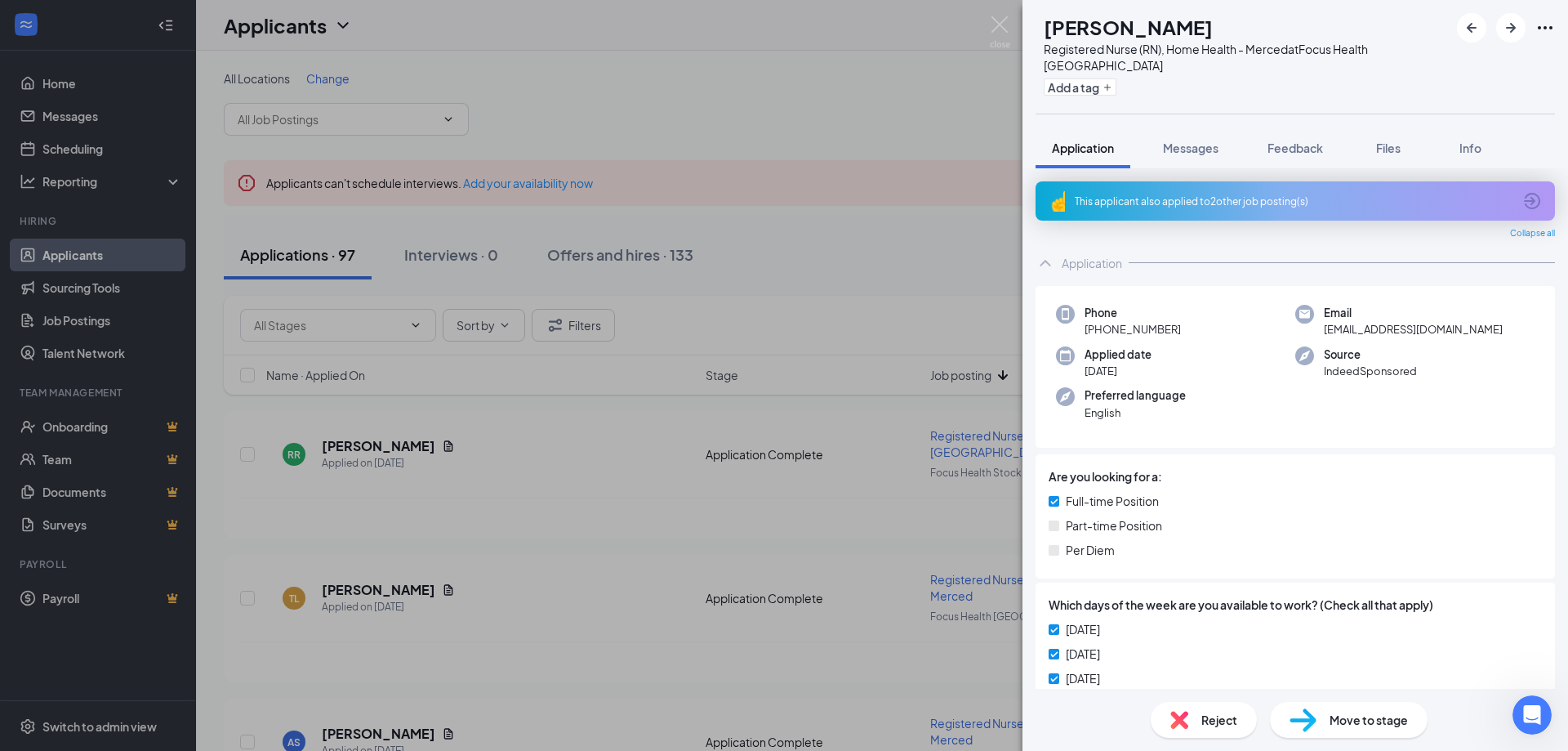
click at [1205, 725] on span "Reject" at bounding box center [1218, 720] width 36 height 18
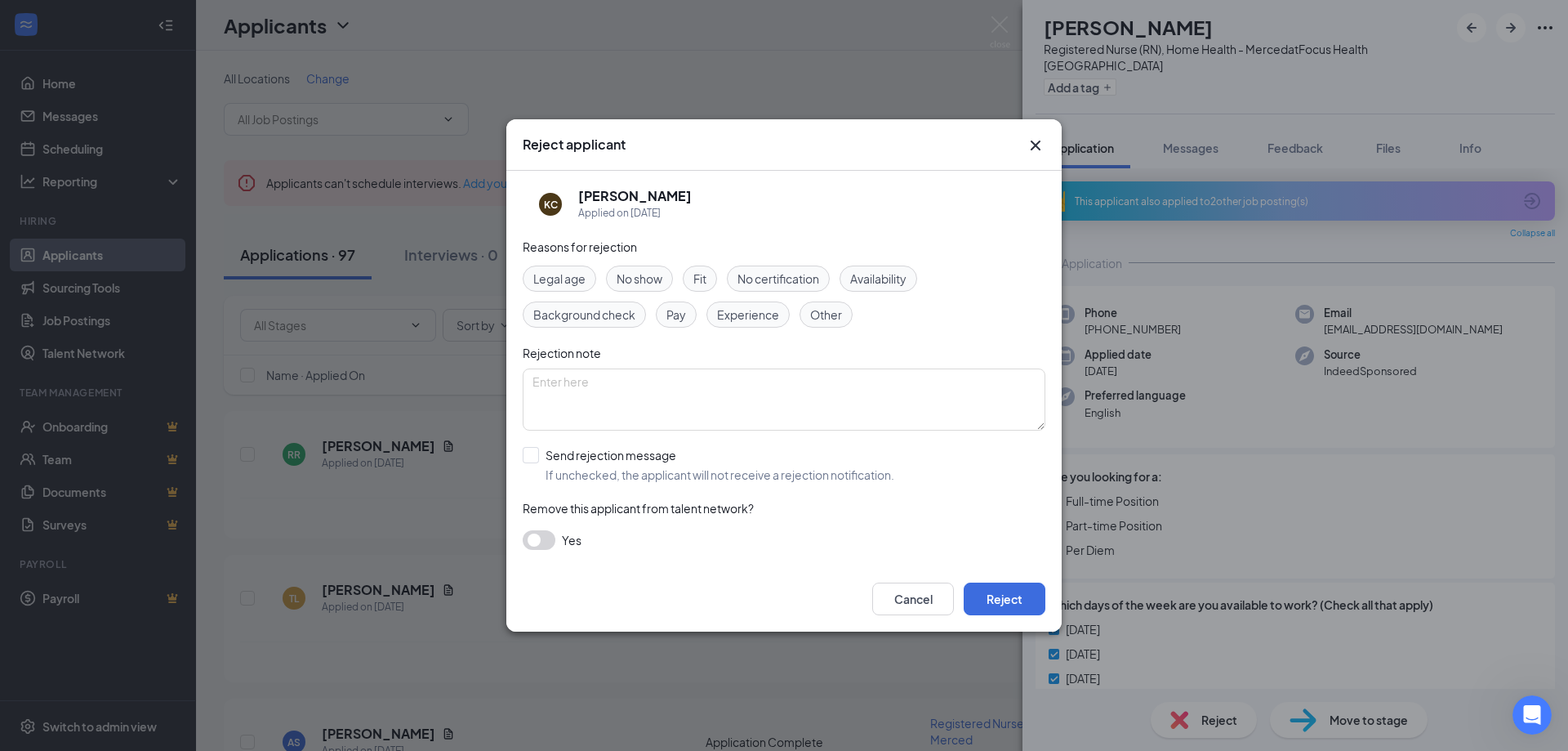
click at [759, 318] on span "Experience" at bounding box center [747, 314] width 62 height 18
click at [996, 591] on button "Reject" at bounding box center [1004, 598] width 81 height 32
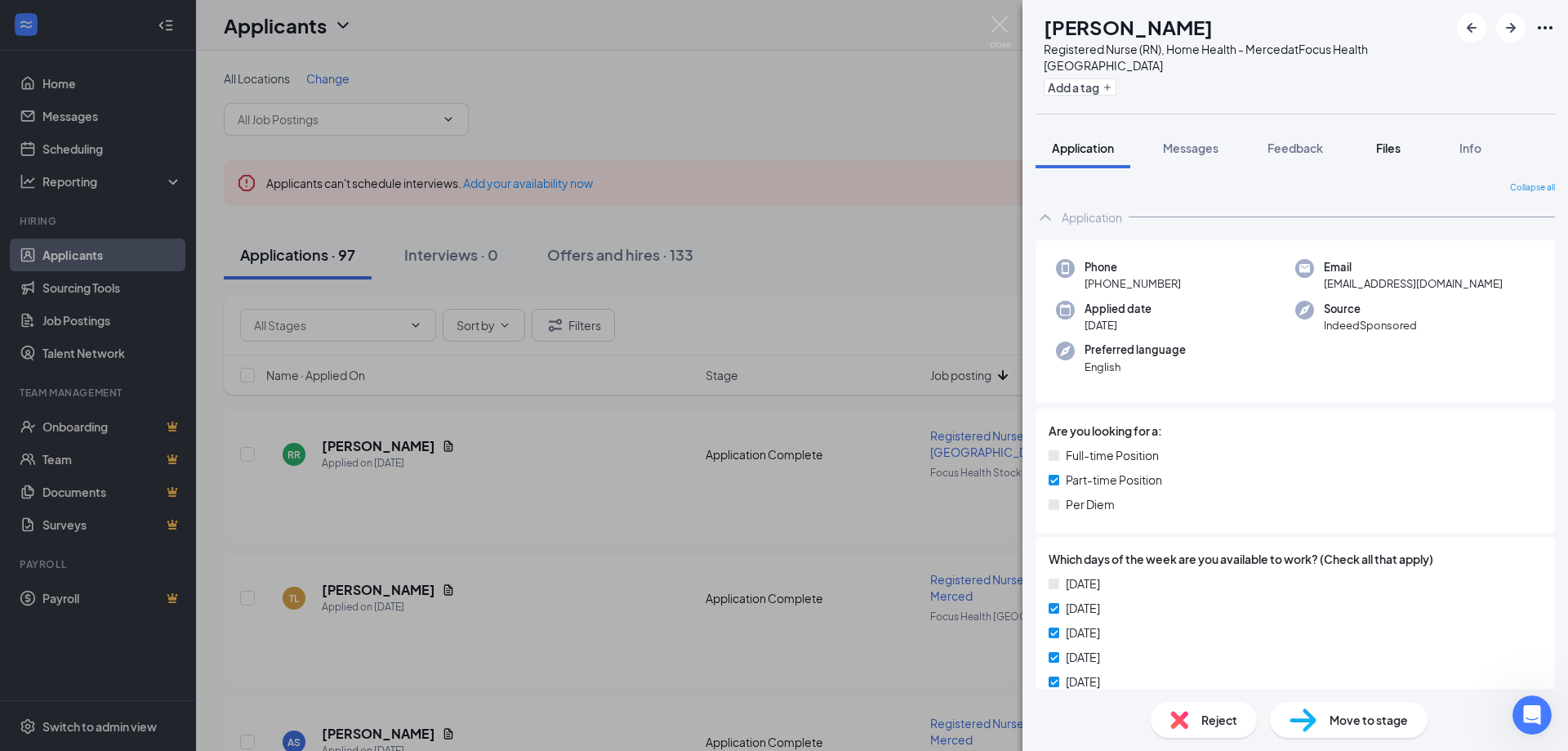
click at [1392, 141] on span "Files" at bounding box center [1388, 148] width 24 height 15
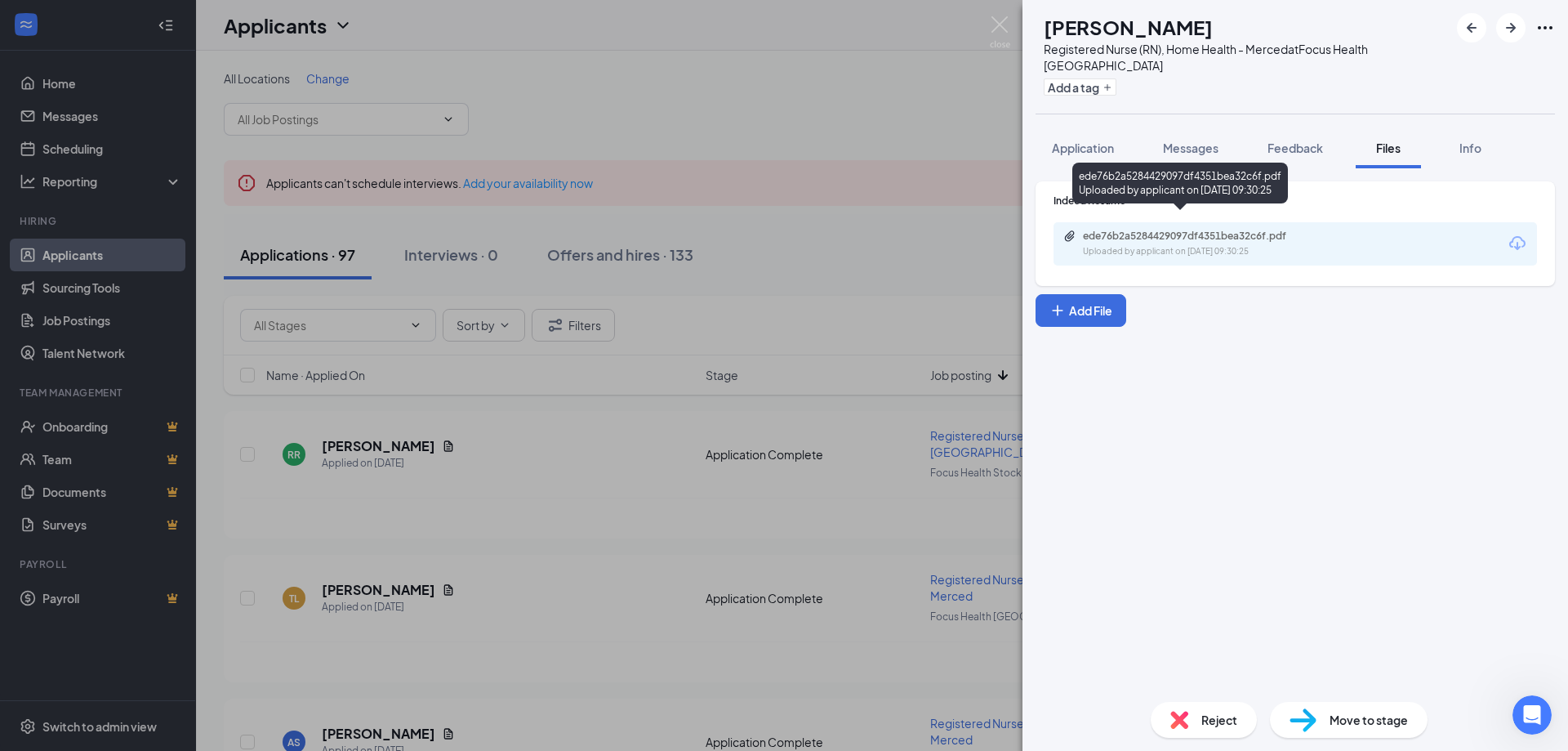
click at [1218, 230] on div "ede76b2a5284429097df4351bea32c6f.pdf" at bounding box center [1197, 236] width 229 height 13
click at [1085, 145] on button "Application" at bounding box center [1083, 148] width 94 height 41
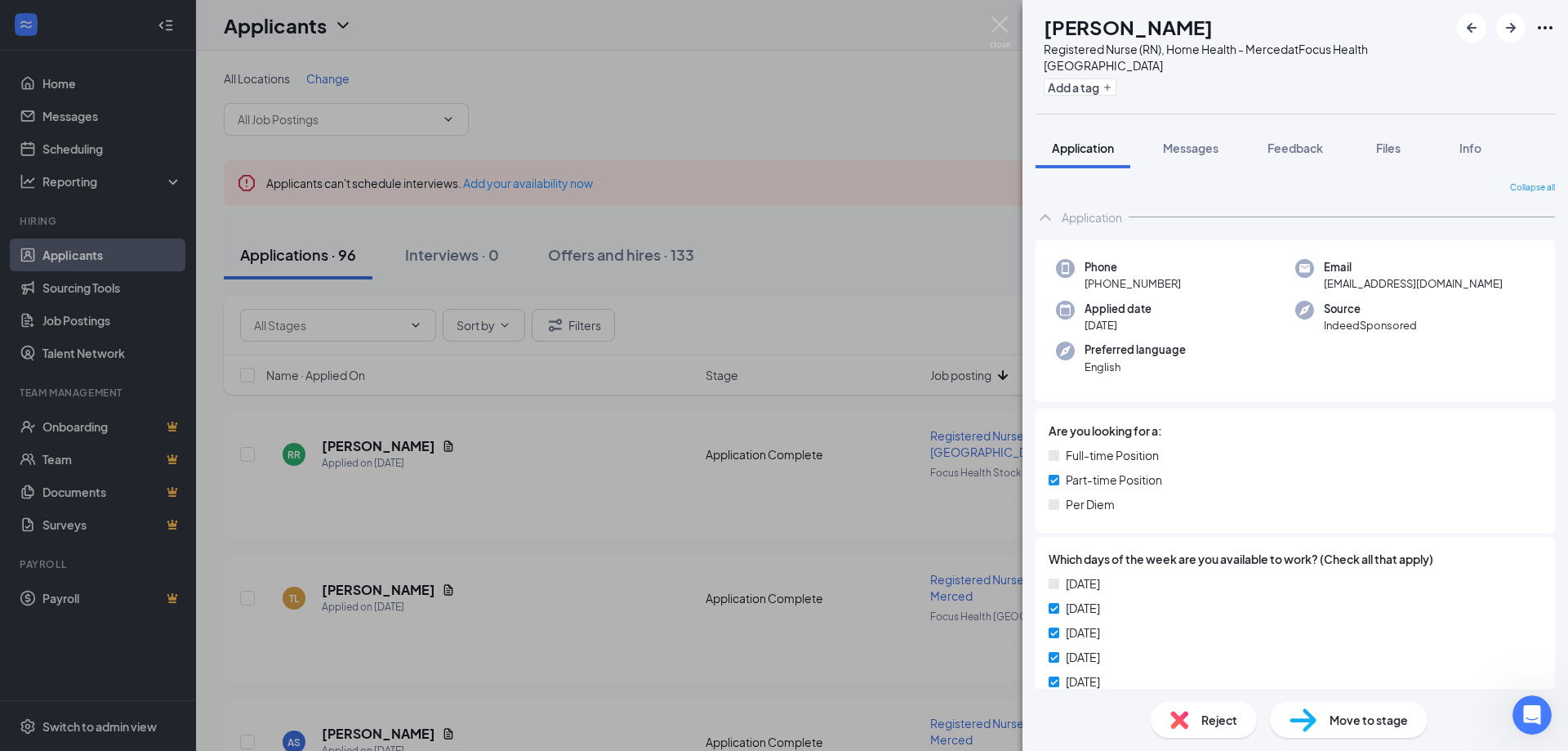
click at [1208, 720] on span "Reject" at bounding box center [1218, 720] width 36 height 18
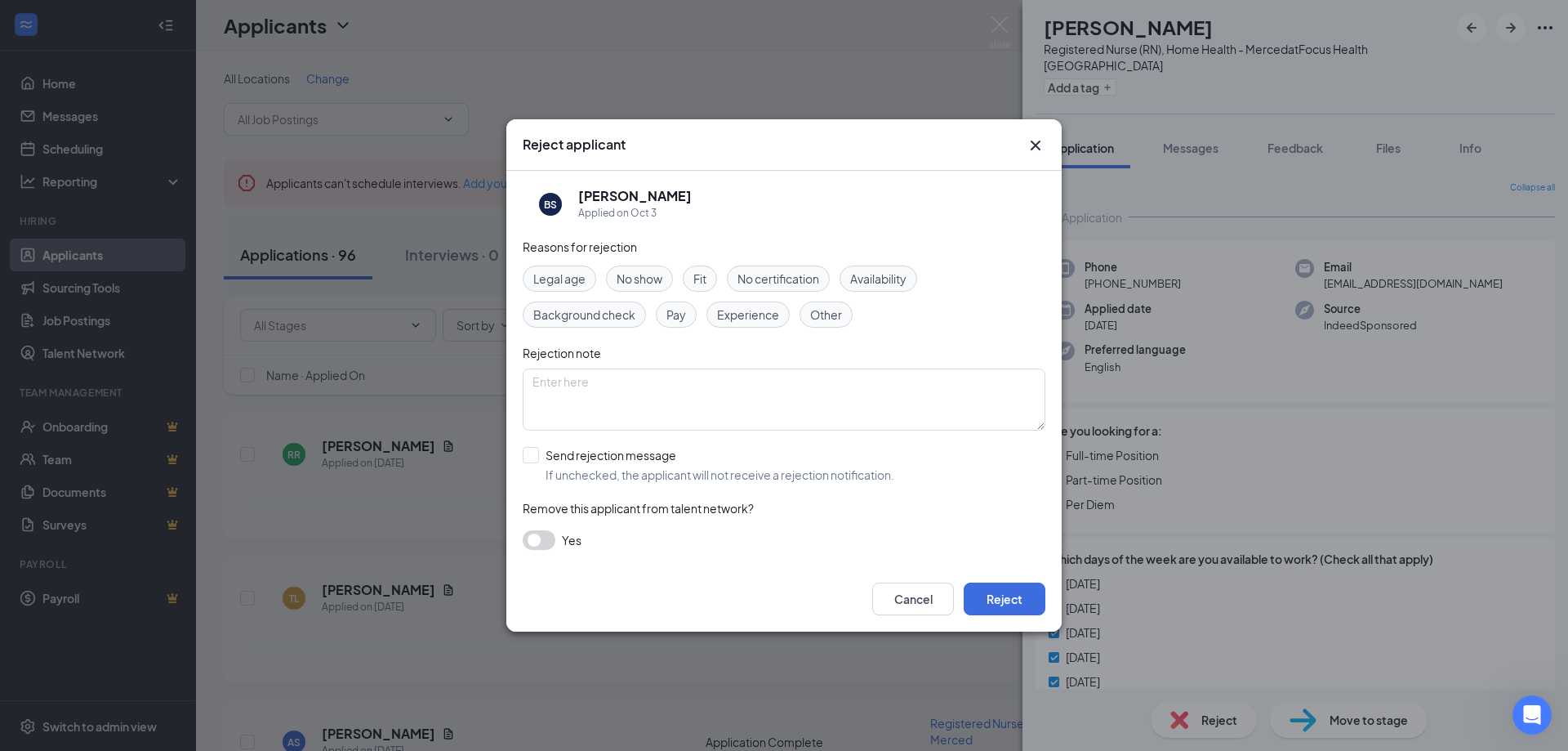
click at [757, 312] on span "Experience" at bounding box center [747, 314] width 62 height 18
click at [867, 282] on span "Availability" at bounding box center [878, 278] width 56 height 18
click at [979, 586] on button "Reject" at bounding box center [1004, 598] width 81 height 32
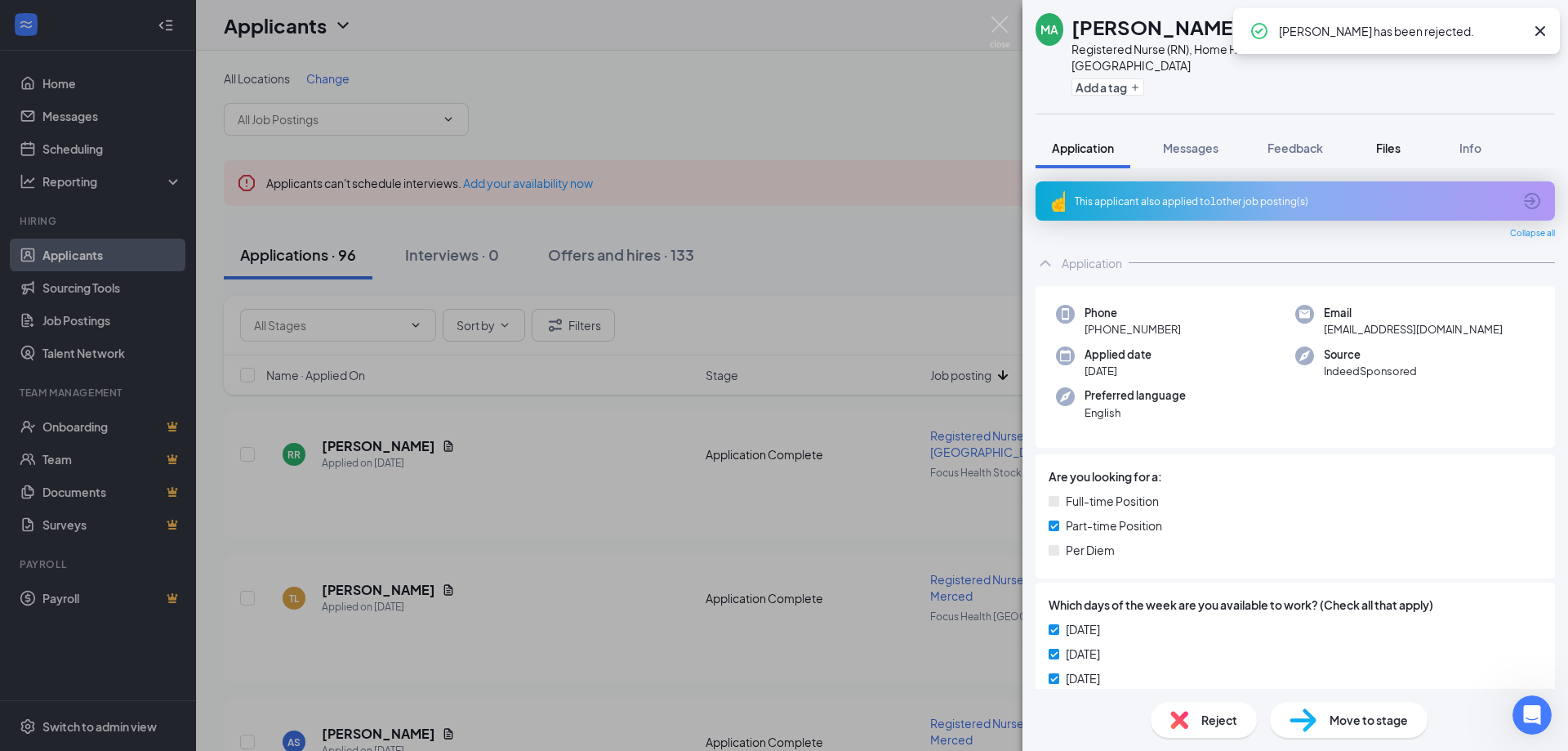
click at [1388, 141] on span "Files" at bounding box center [1388, 148] width 24 height 15
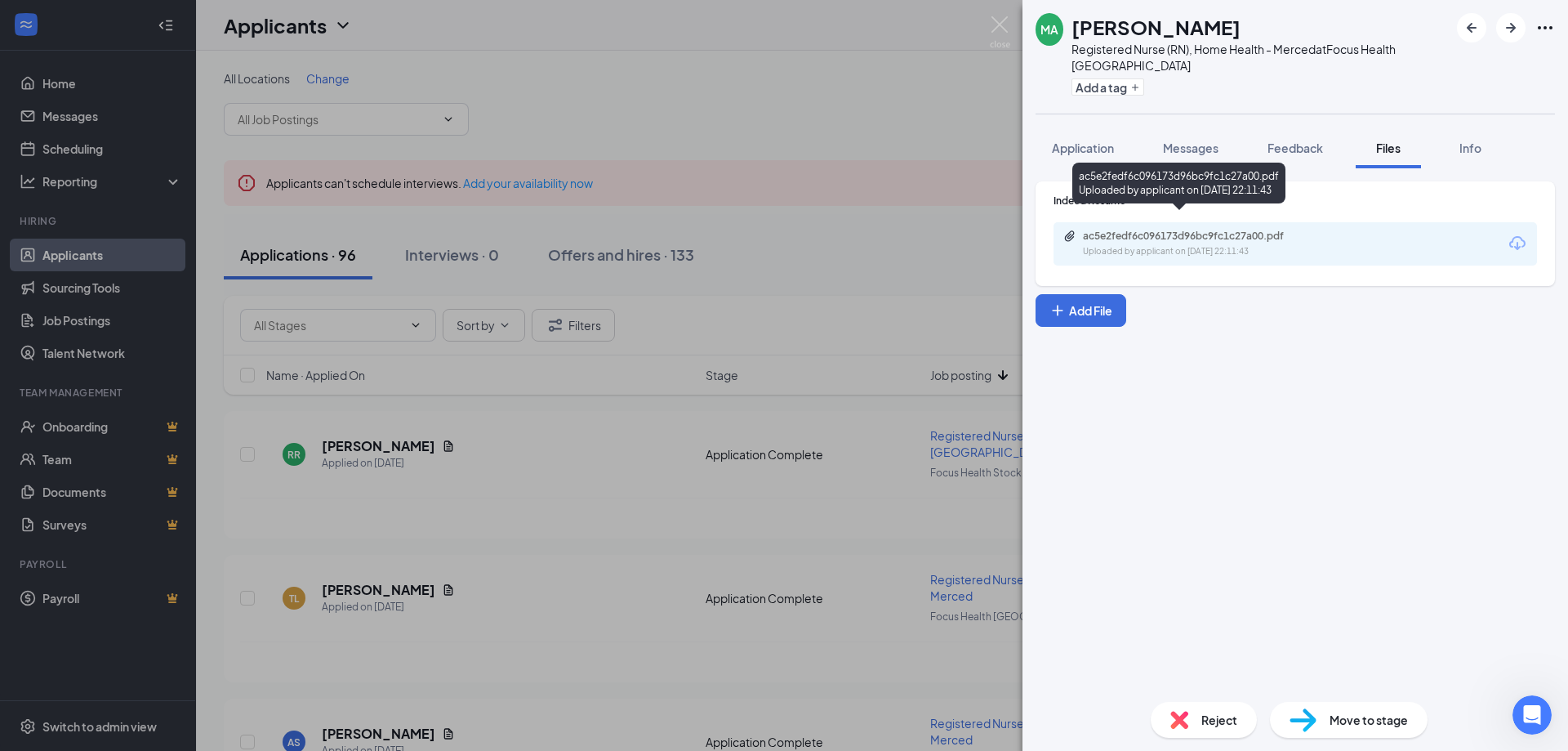
click at [1236, 245] on div "Uploaded by applicant on [DATE] 22:11:43" at bounding box center [1205, 251] width 245 height 13
click at [1200, 724] on div "Reject" at bounding box center [1203, 720] width 106 height 36
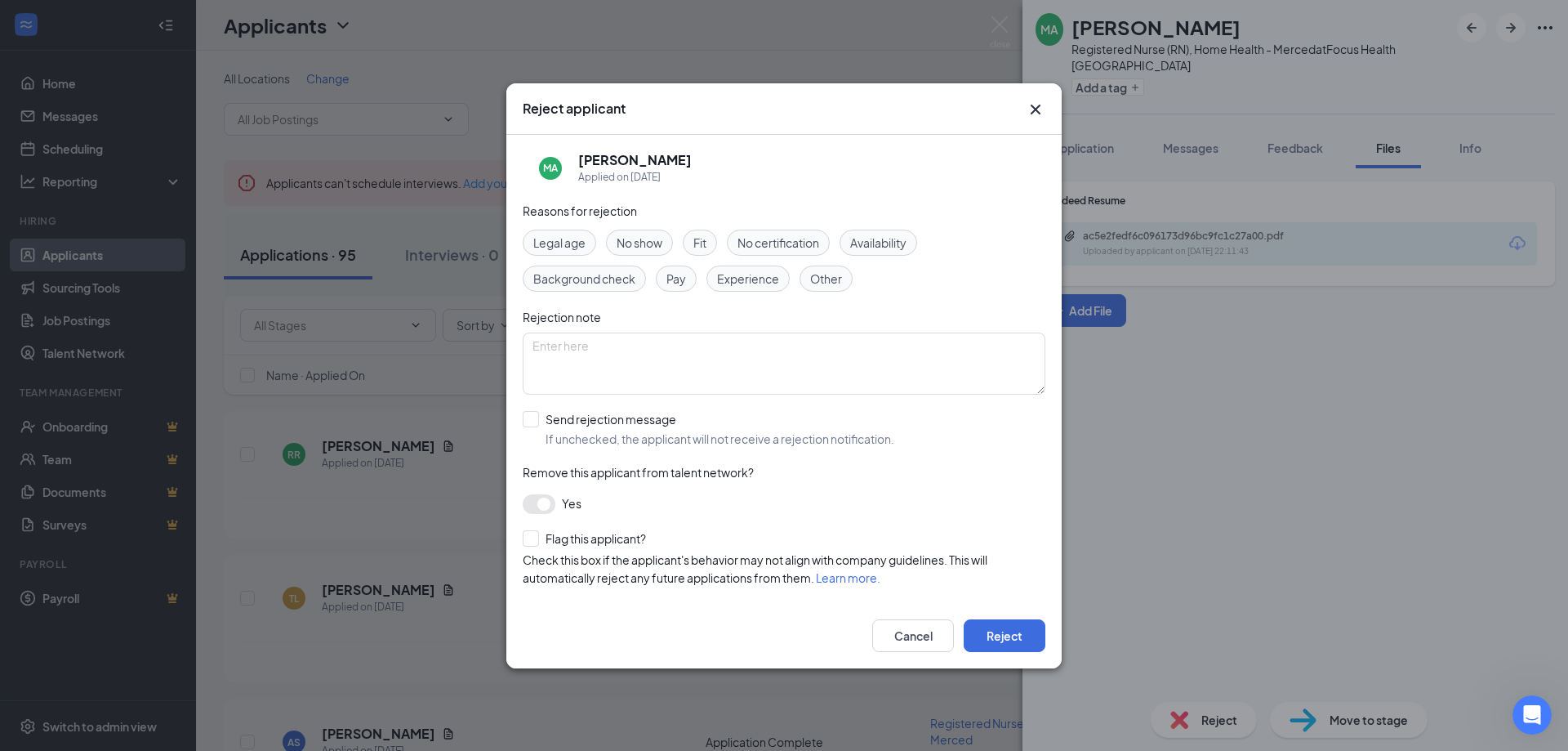
click at [750, 283] on span "Experience" at bounding box center [747, 278] width 62 height 18
click at [826, 280] on span "Other" at bounding box center [826, 278] width 31 height 18
click at [996, 638] on button "Reject" at bounding box center [1004, 635] width 81 height 32
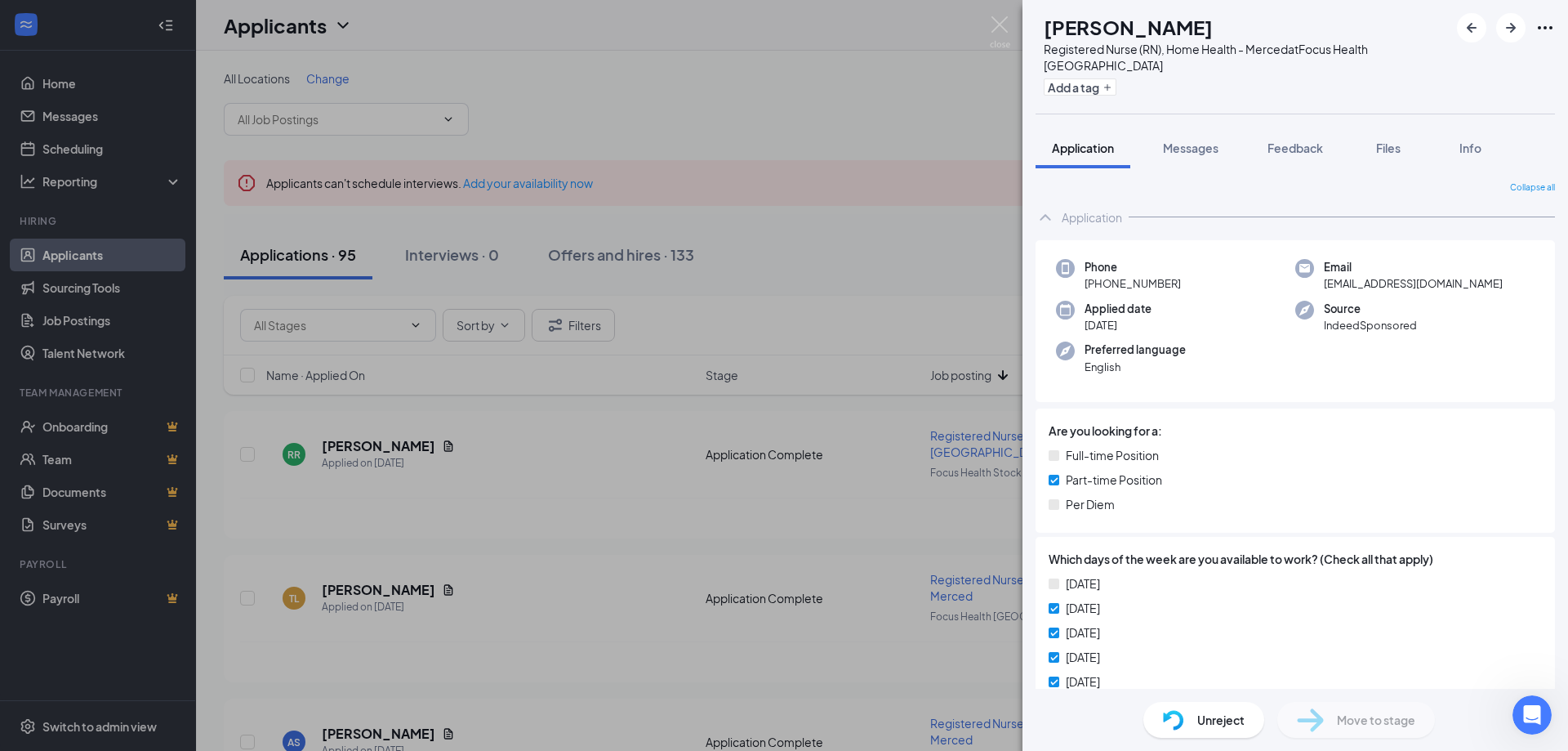
click at [994, 17] on img at bounding box center [999, 32] width 20 height 31
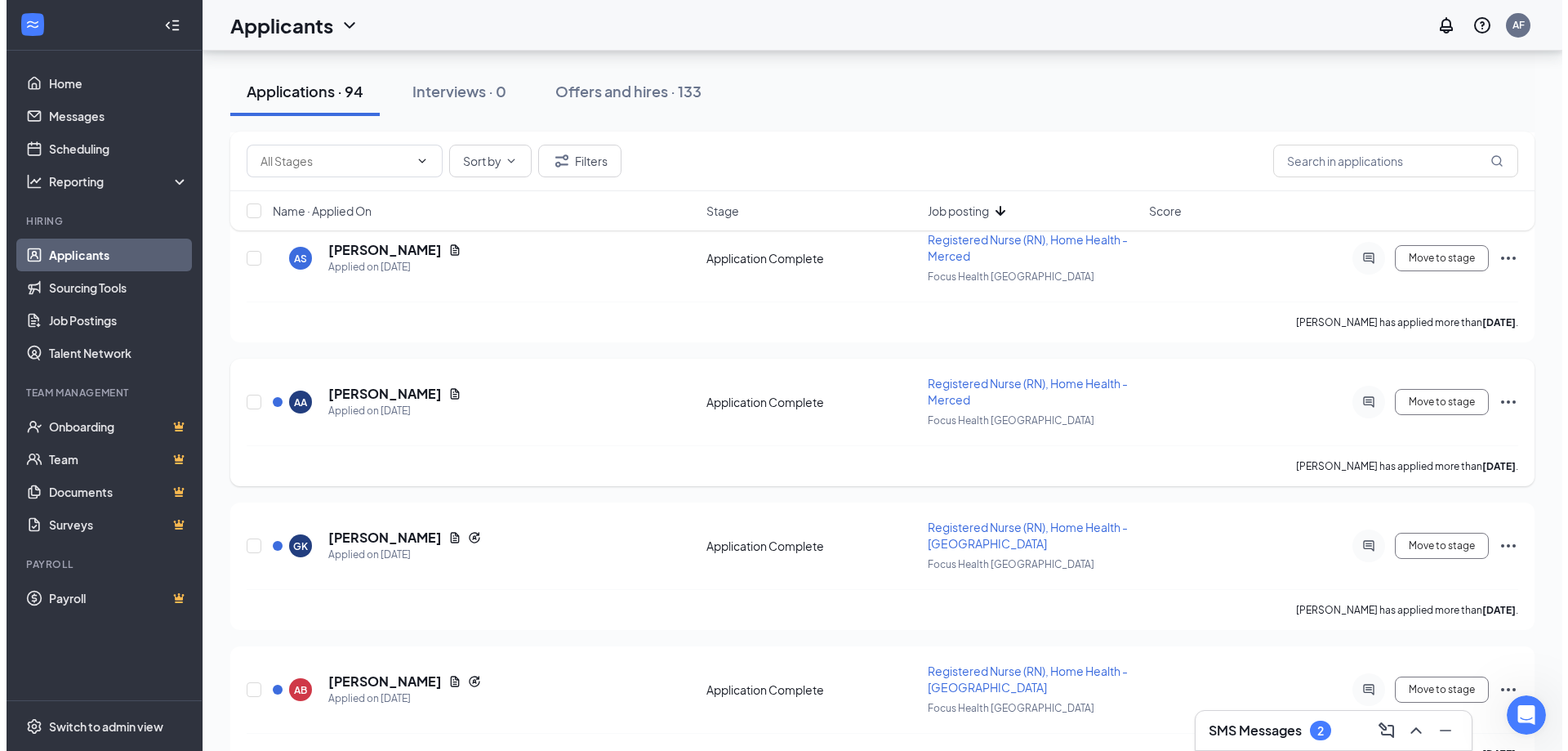
scroll to position [490, 0]
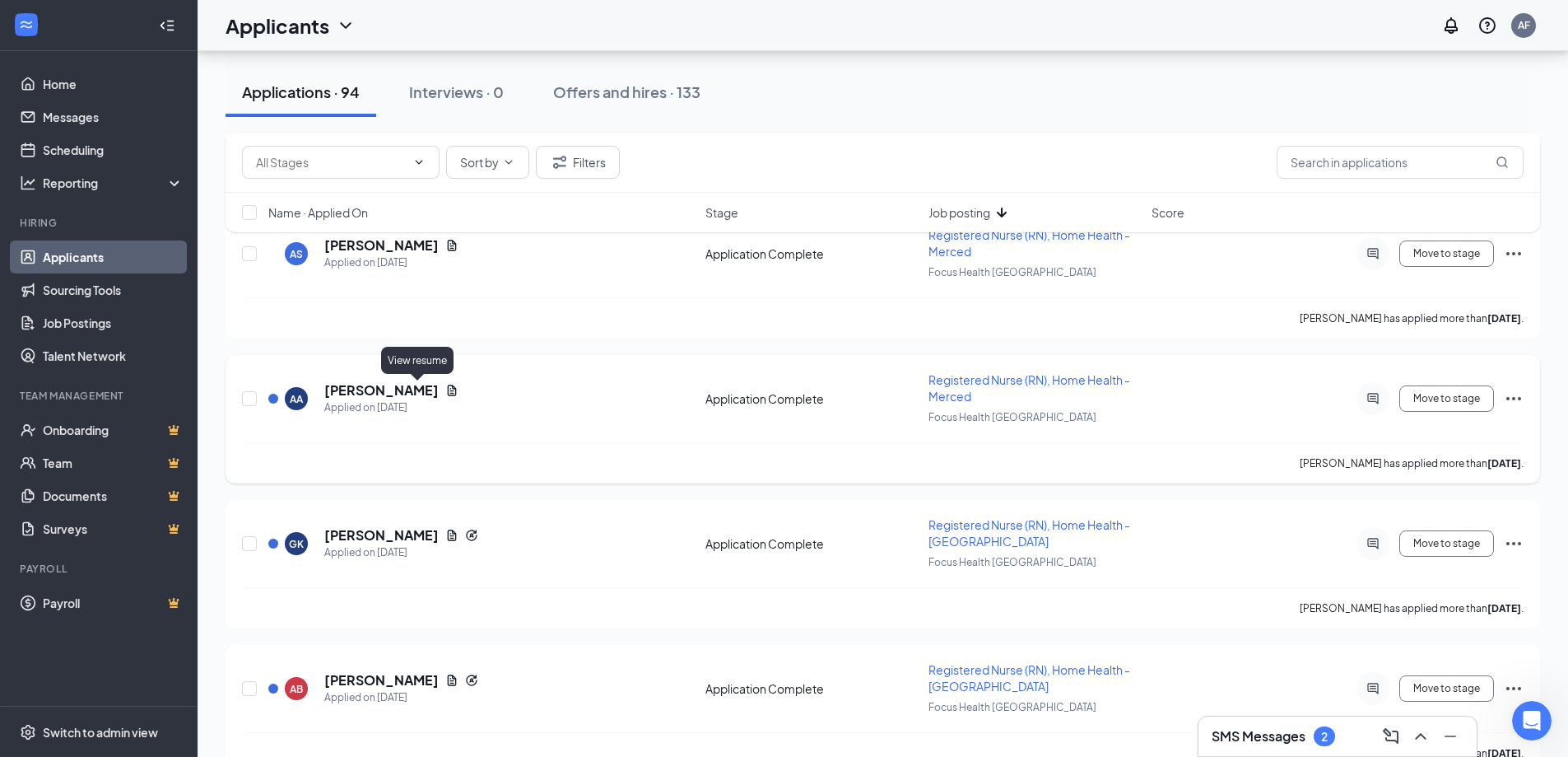
click at [447, 389] on icon "Document" at bounding box center [452, 390] width 9 height 11
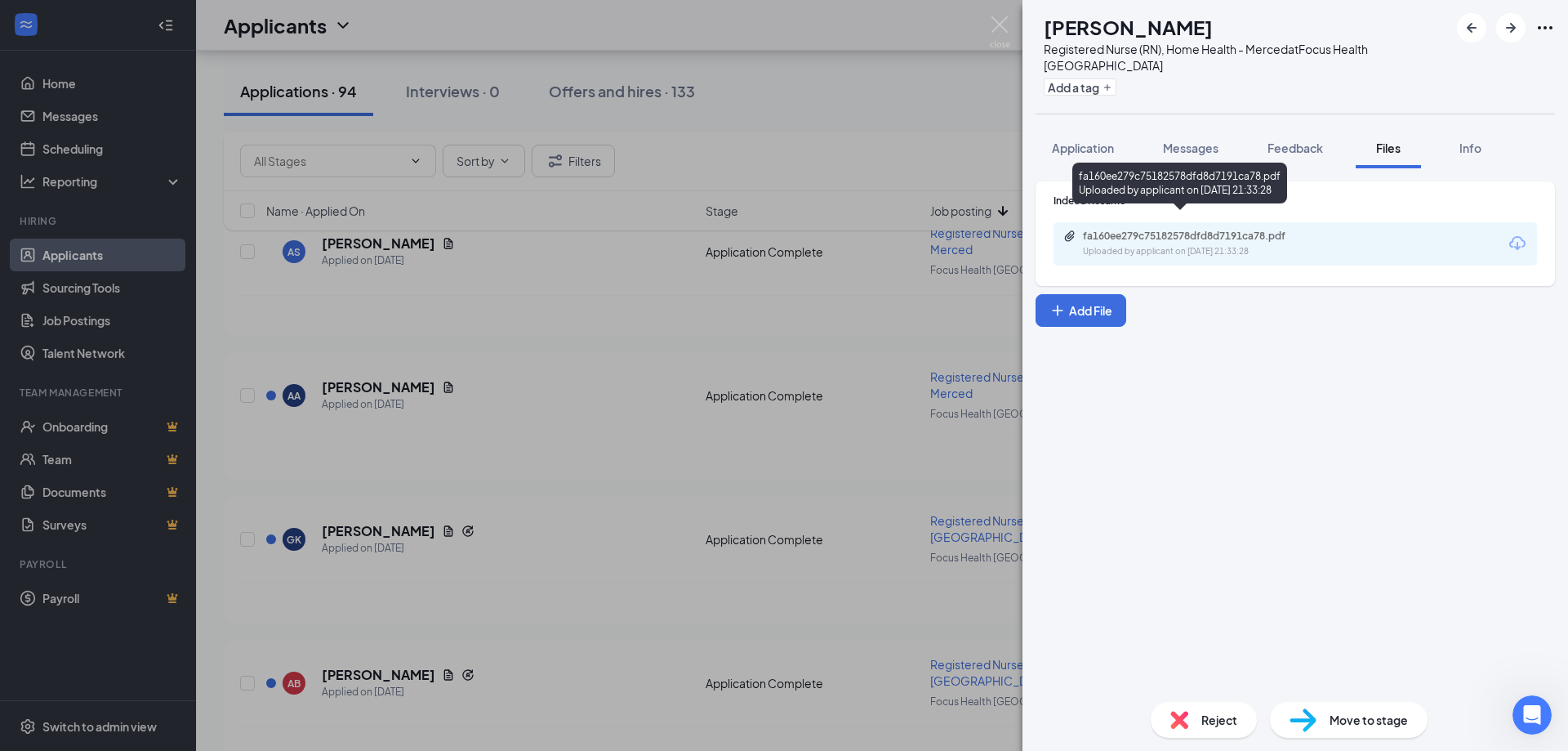
click at [1226, 245] on div "Uploaded by applicant on [DATE] 21:33:28" at bounding box center [1205, 251] width 245 height 13
click at [1209, 722] on span "Reject" at bounding box center [1218, 720] width 36 height 18
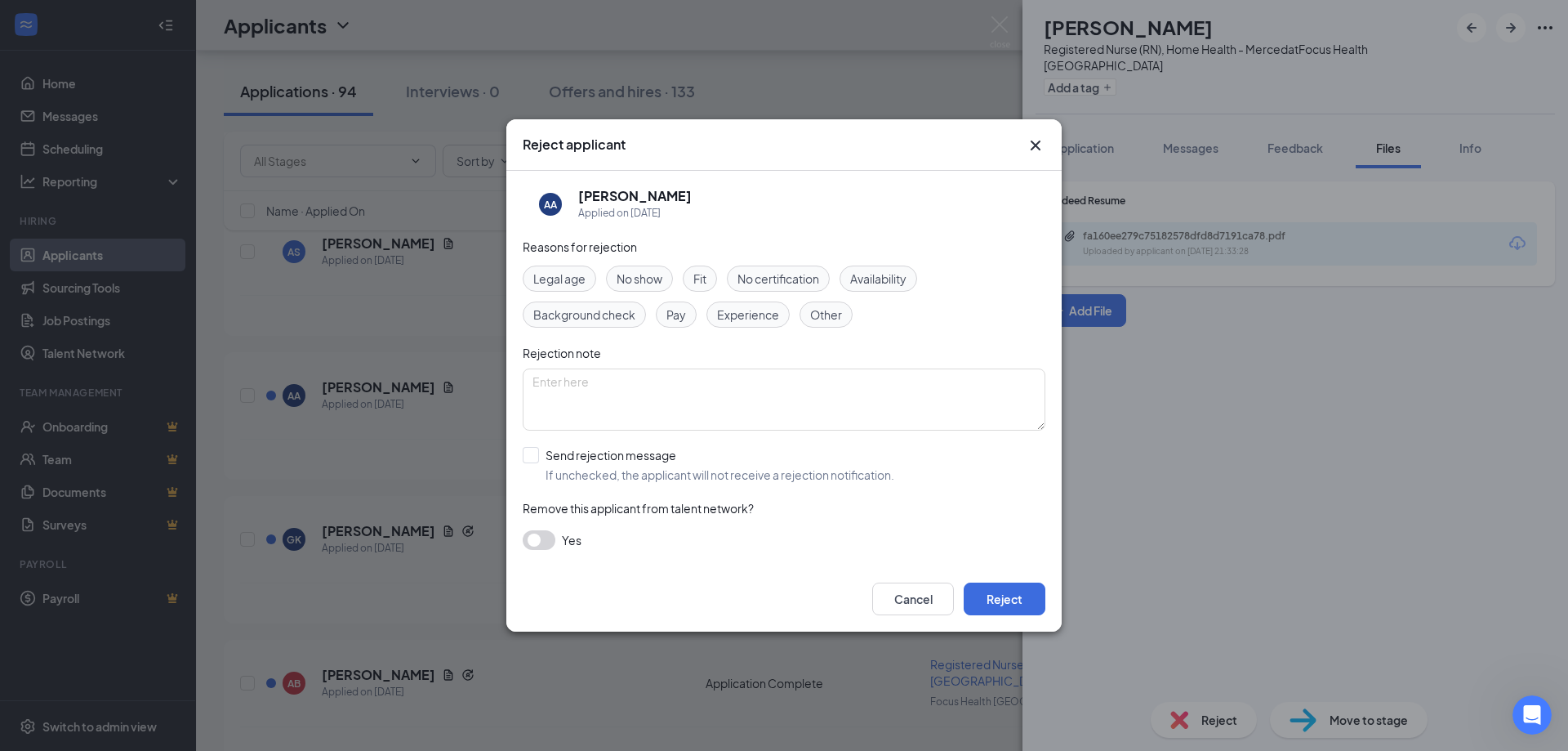
click at [768, 317] on span "Experience" at bounding box center [747, 314] width 62 height 18
click at [986, 595] on button "Reject" at bounding box center [1004, 598] width 81 height 32
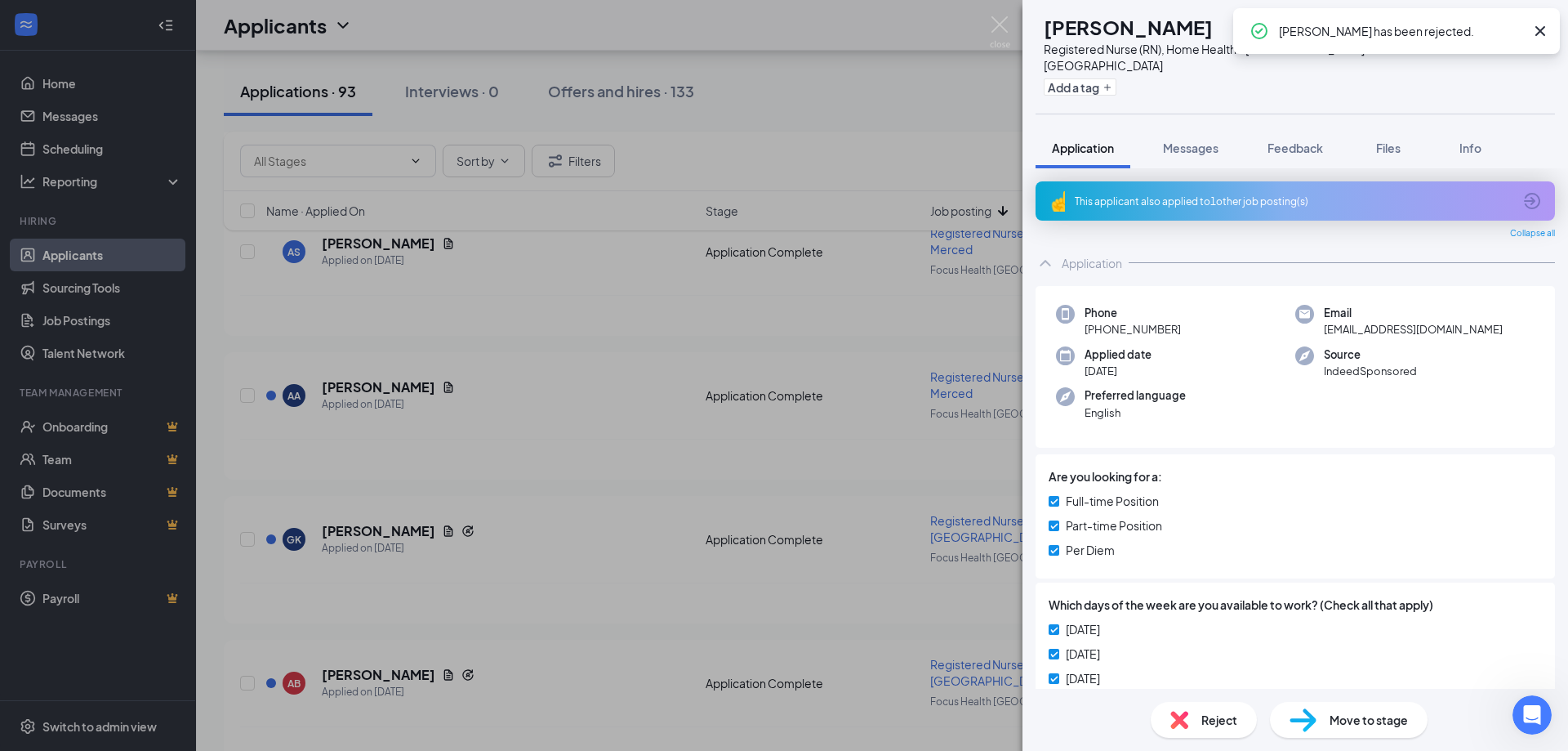
click at [1545, 31] on icon "Cross" at bounding box center [1540, 31] width 19 height 19
click at [1405, 140] on div "Files" at bounding box center [1388, 148] width 32 height 17
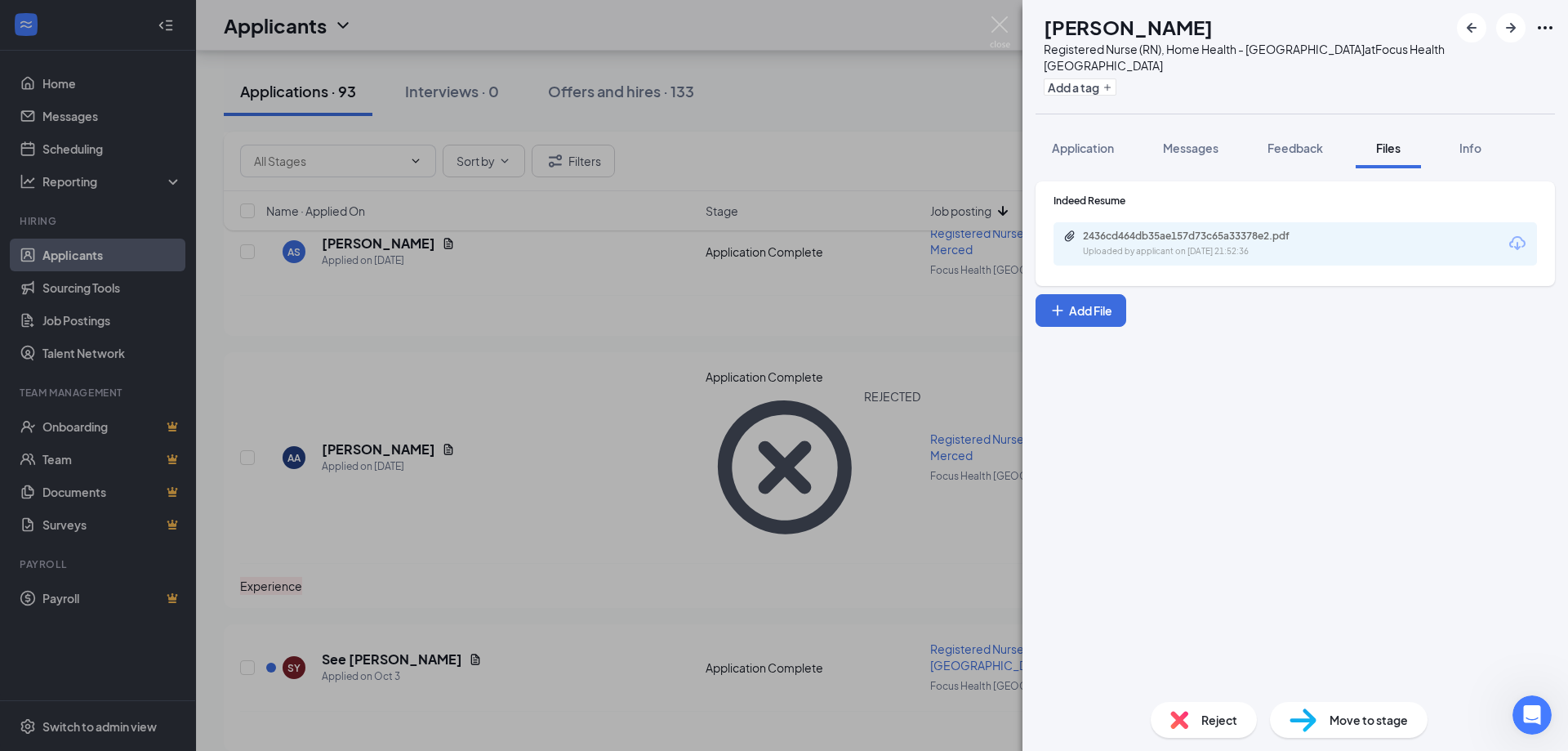
click at [1227, 245] on div "Uploaded by applicant on [DATE] 21:52:36" at bounding box center [1205, 251] width 245 height 13
click at [1212, 728] on div "Reject" at bounding box center [1203, 720] width 106 height 36
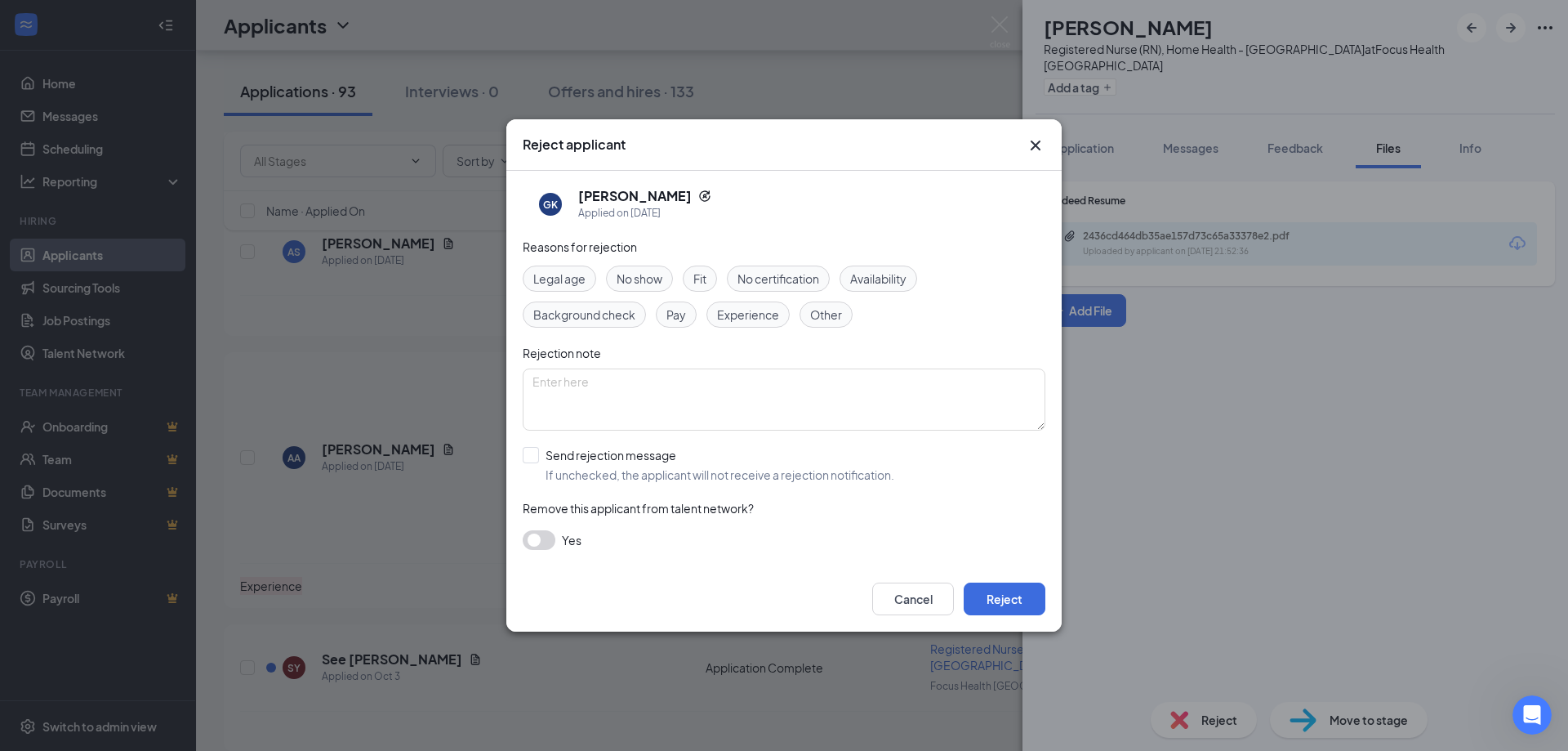
click at [759, 316] on span "Experience" at bounding box center [747, 314] width 62 height 18
click at [1002, 595] on button "Reject" at bounding box center [1004, 598] width 81 height 32
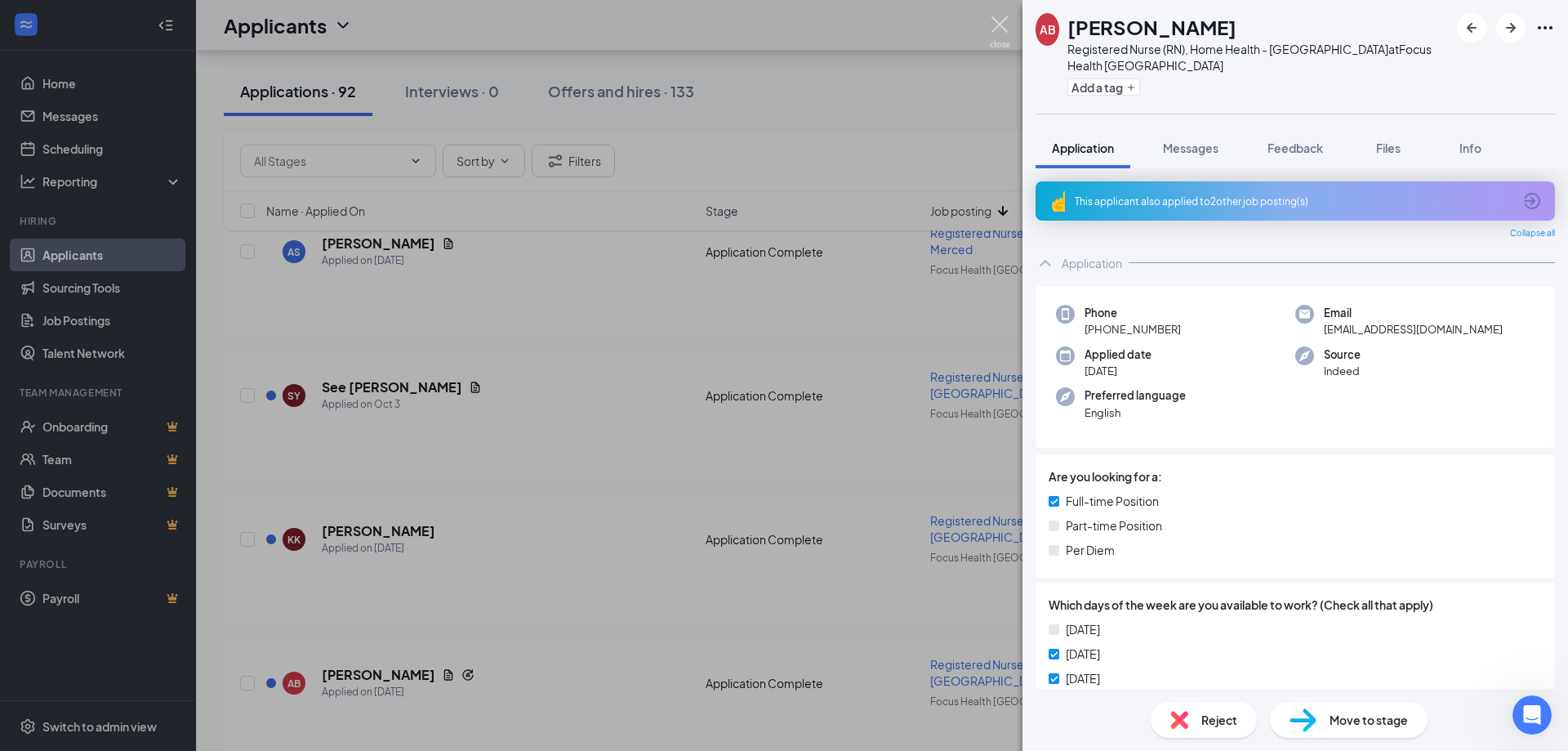
click at [1002, 19] on img at bounding box center [999, 32] width 20 height 31
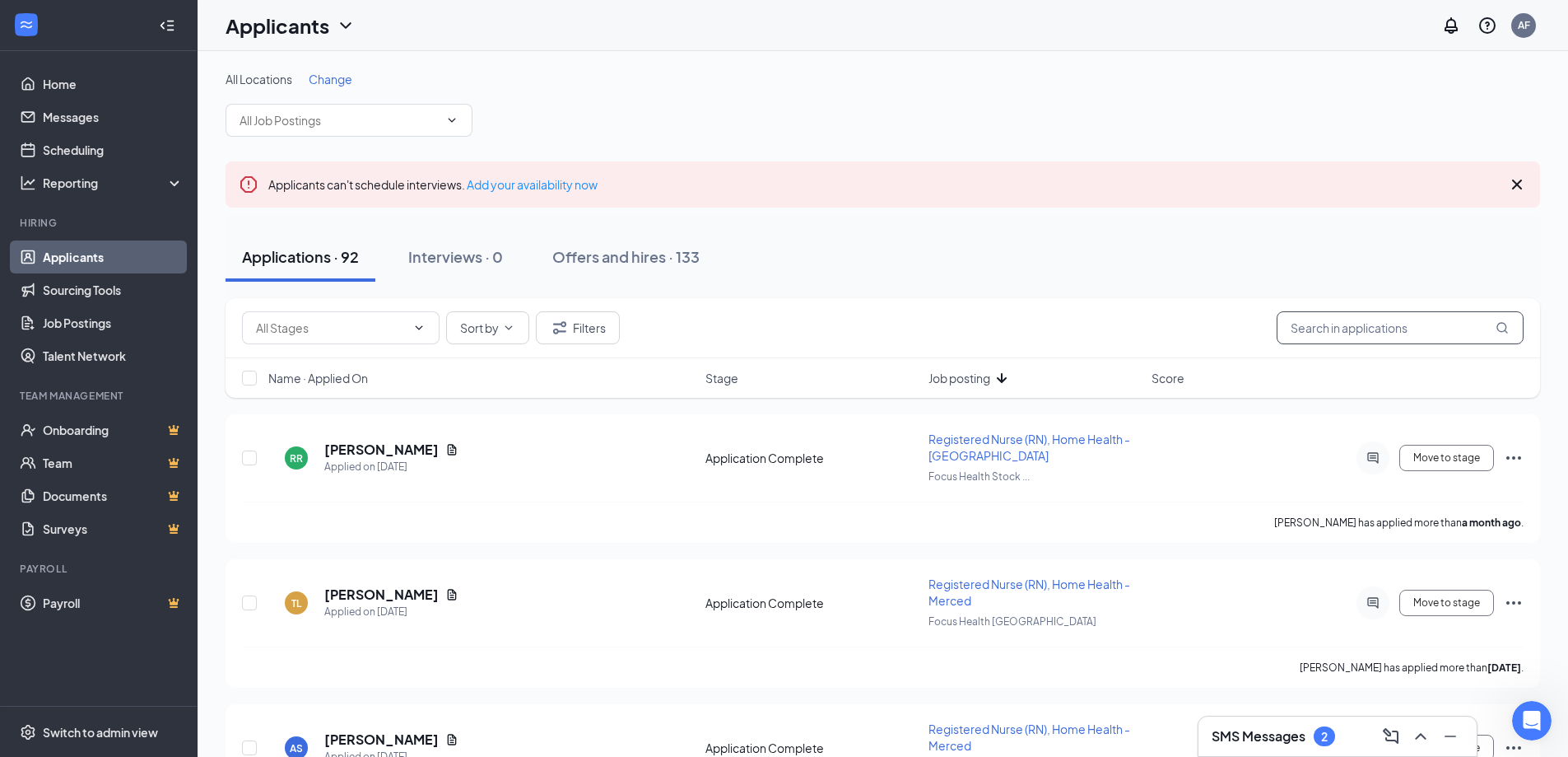
click at [1327, 325] on input "text" at bounding box center [1400, 327] width 247 height 33
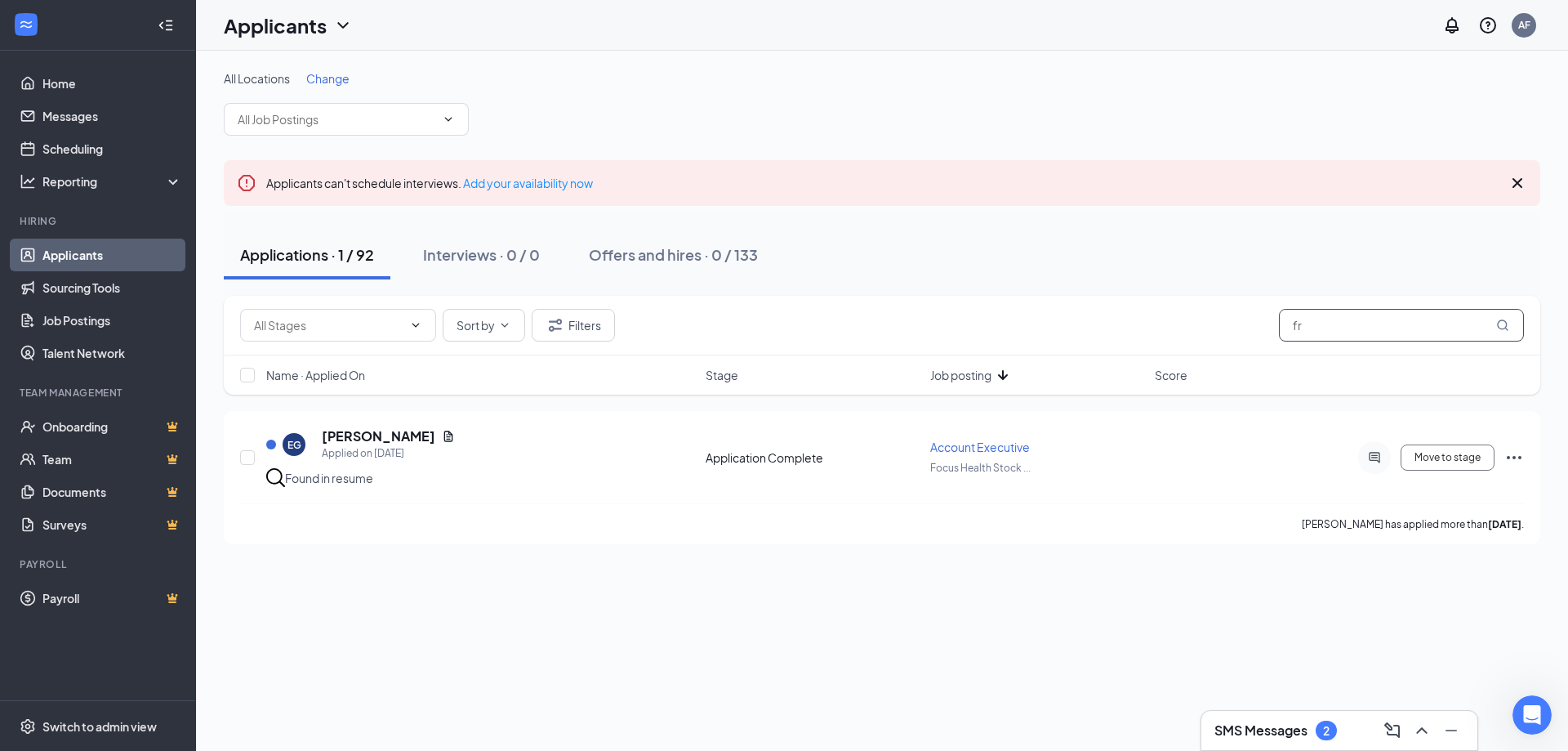
type input "f"
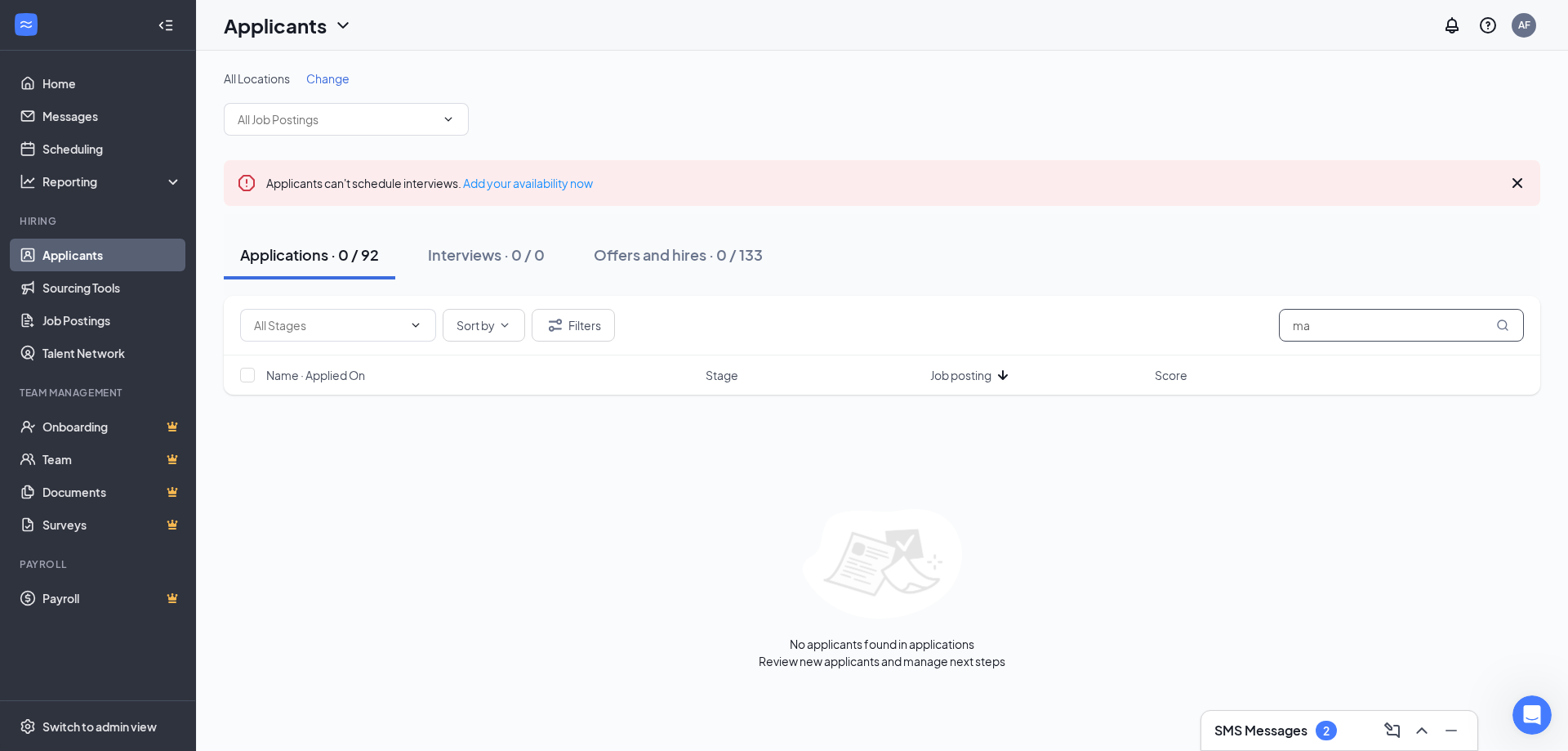
type input "m"
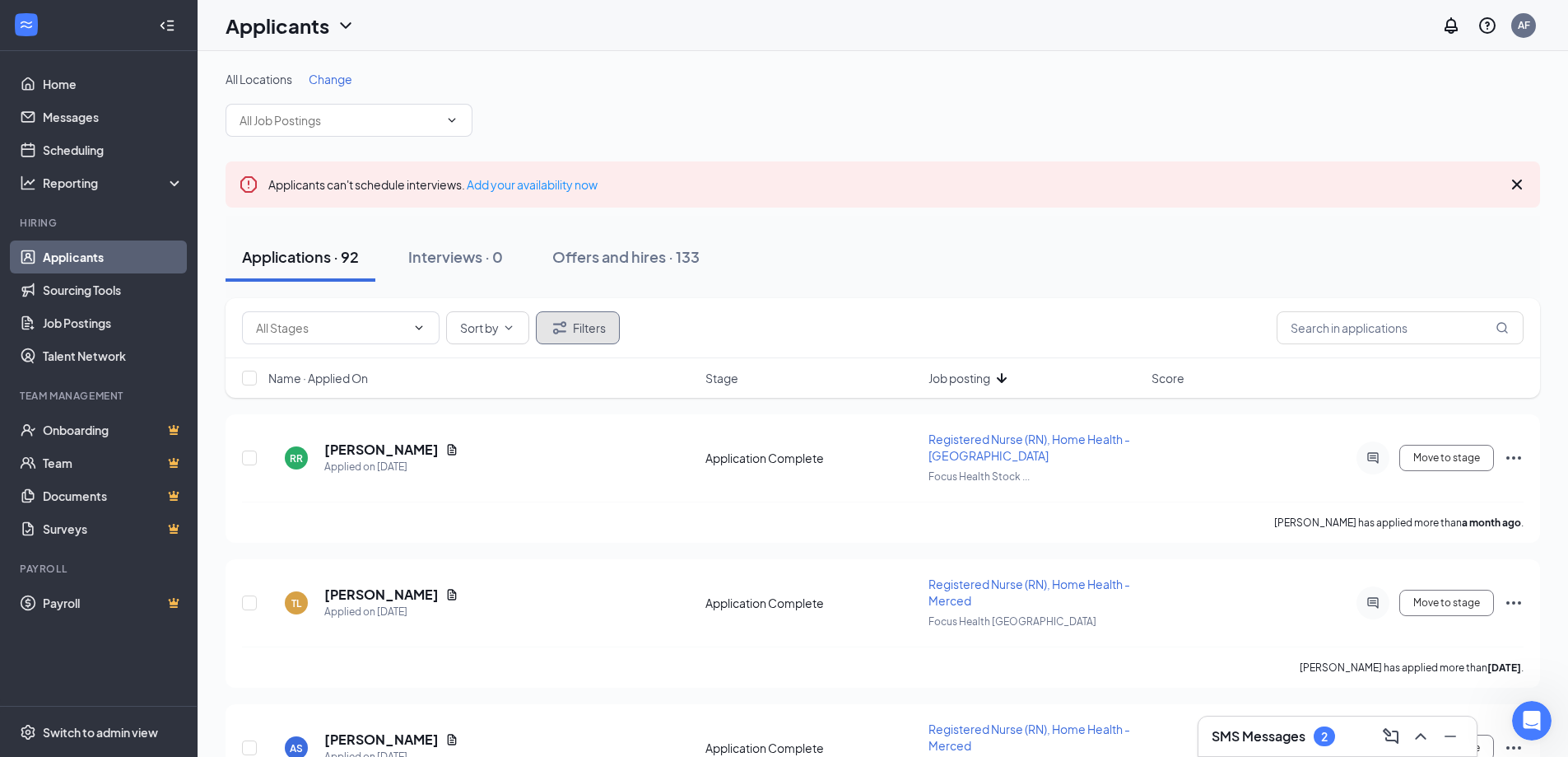
click at [583, 327] on button "Filters" at bounding box center [577, 327] width 84 height 33
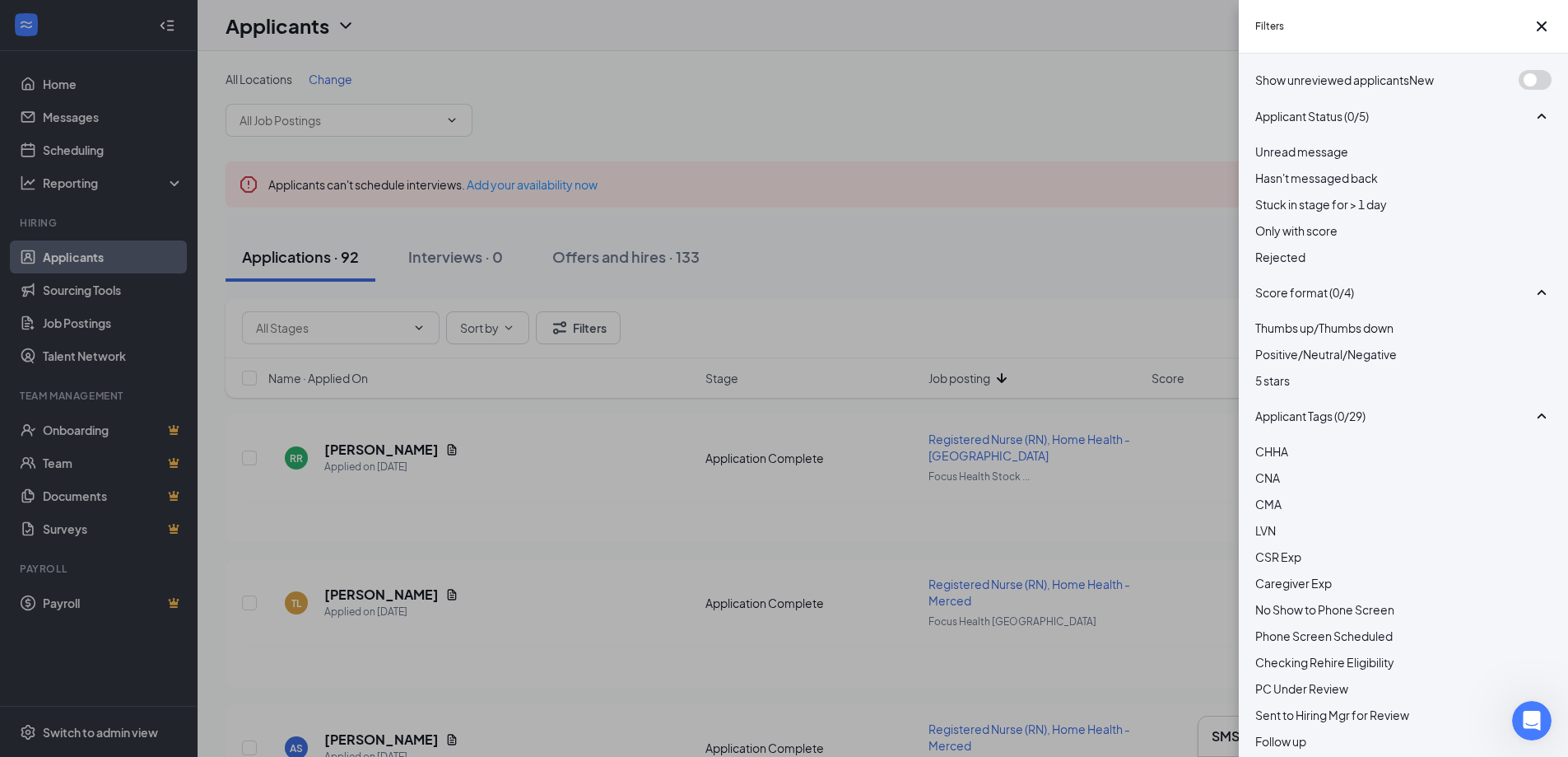
click at [692, 323] on div "Filters Show unreviewed applicants New Applicant Status (0/5) Unread message Ha…" at bounding box center [784, 378] width 1568 height 757
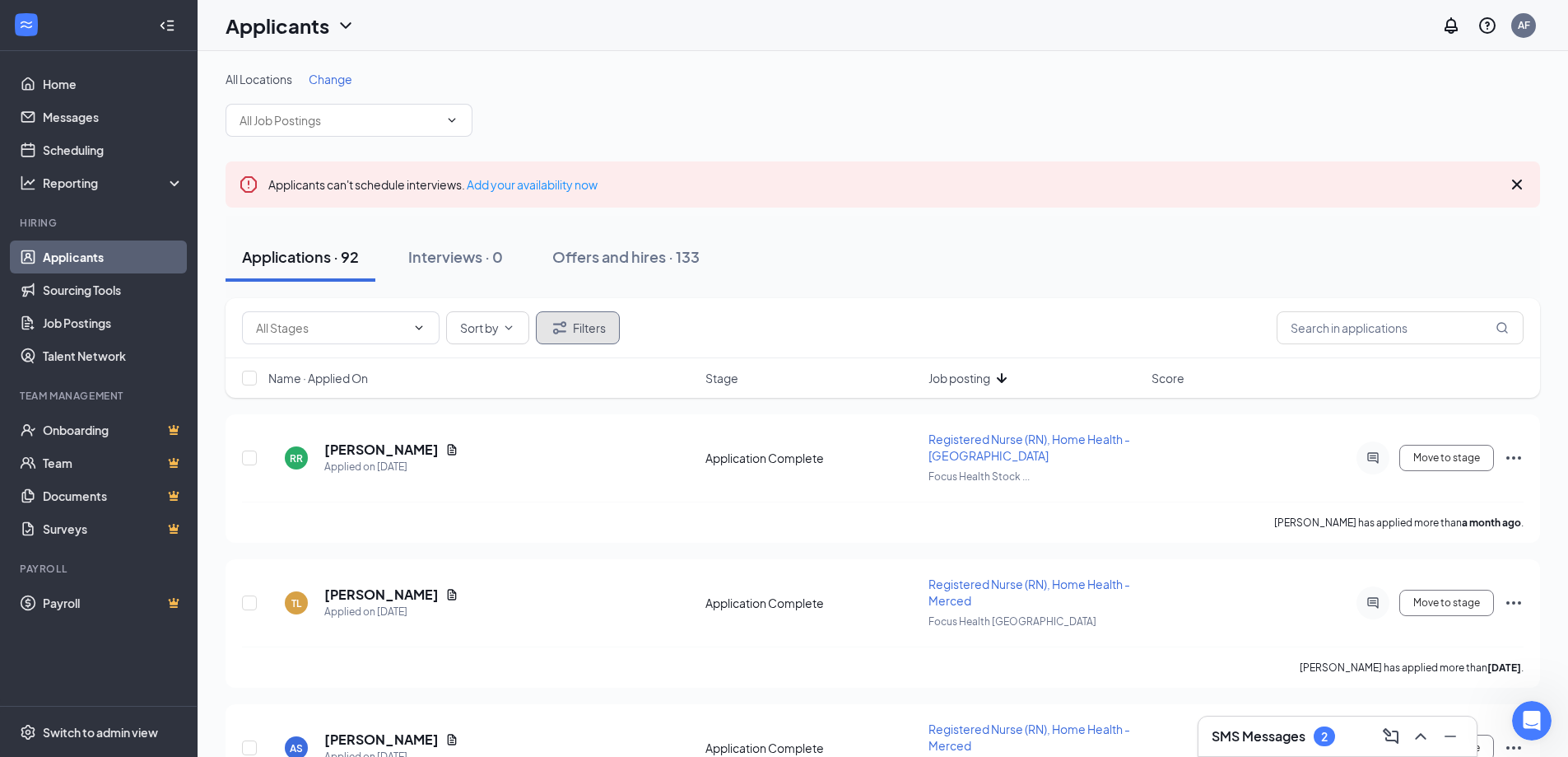
click at [586, 330] on button "Filters" at bounding box center [577, 327] width 84 height 33
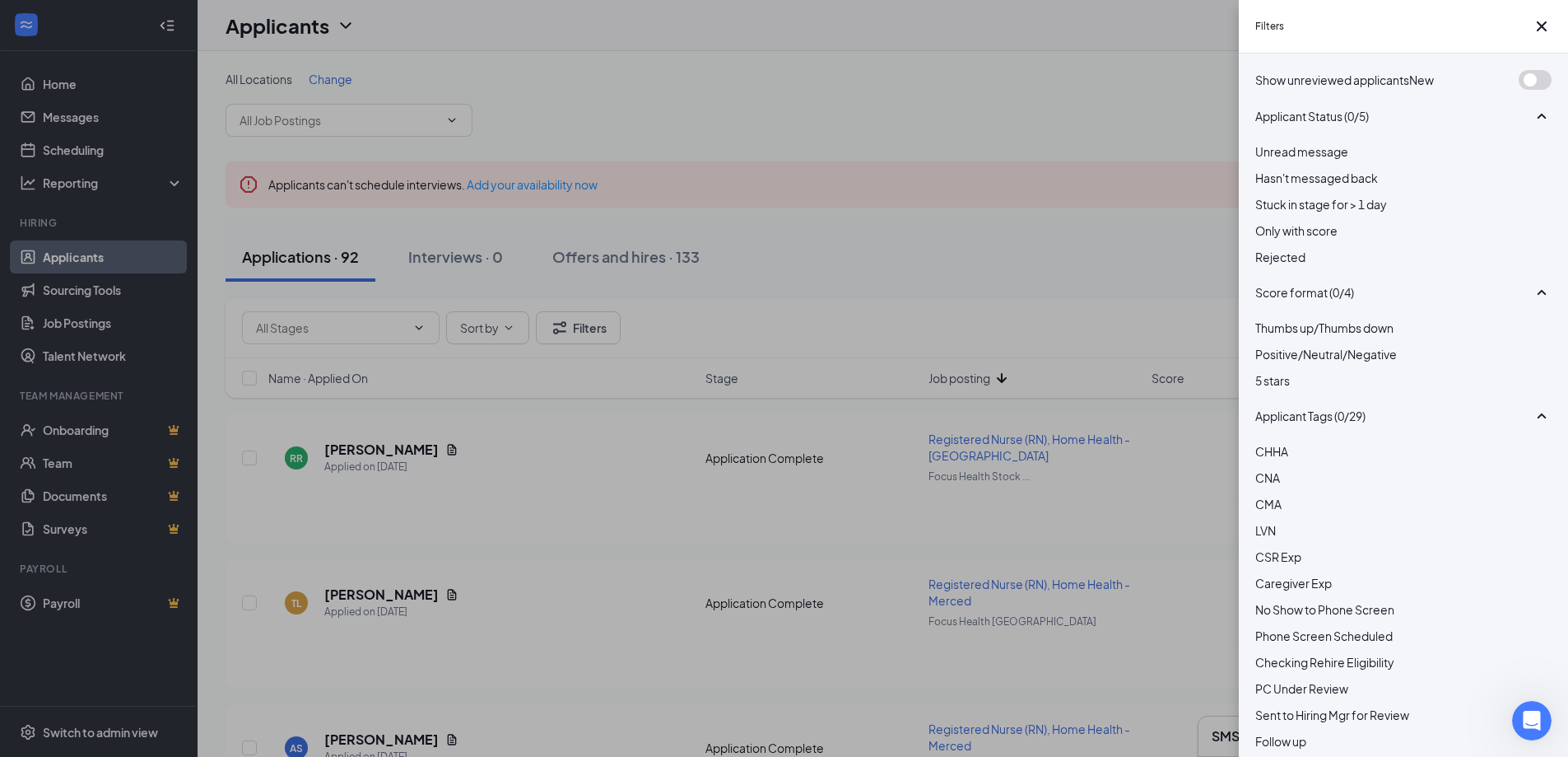
click at [1266, 248] on div at bounding box center [1403, 248] width 296 height 0
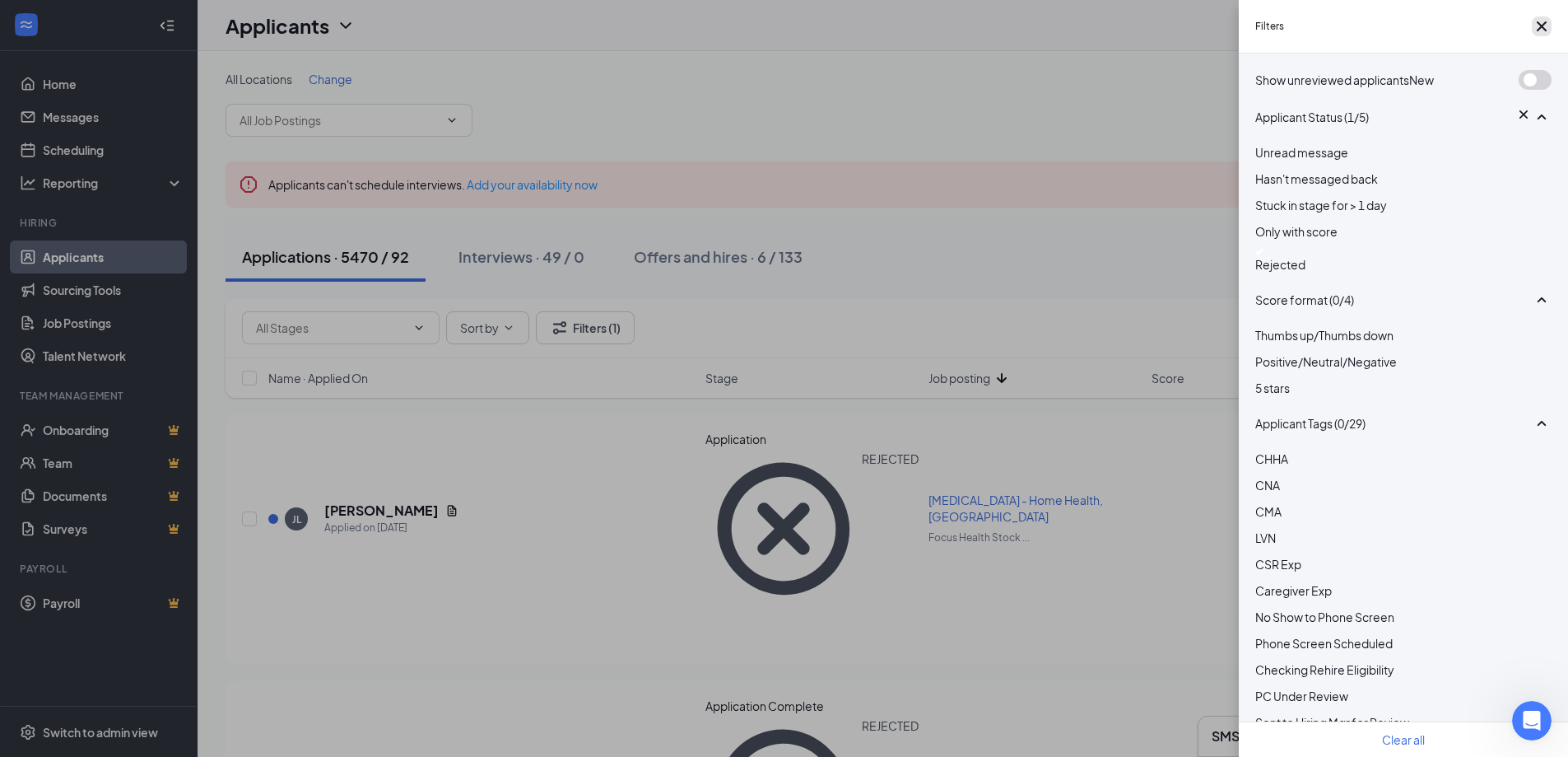
click at [1539, 32] on icon "Cross" at bounding box center [1542, 26] width 19 height 19
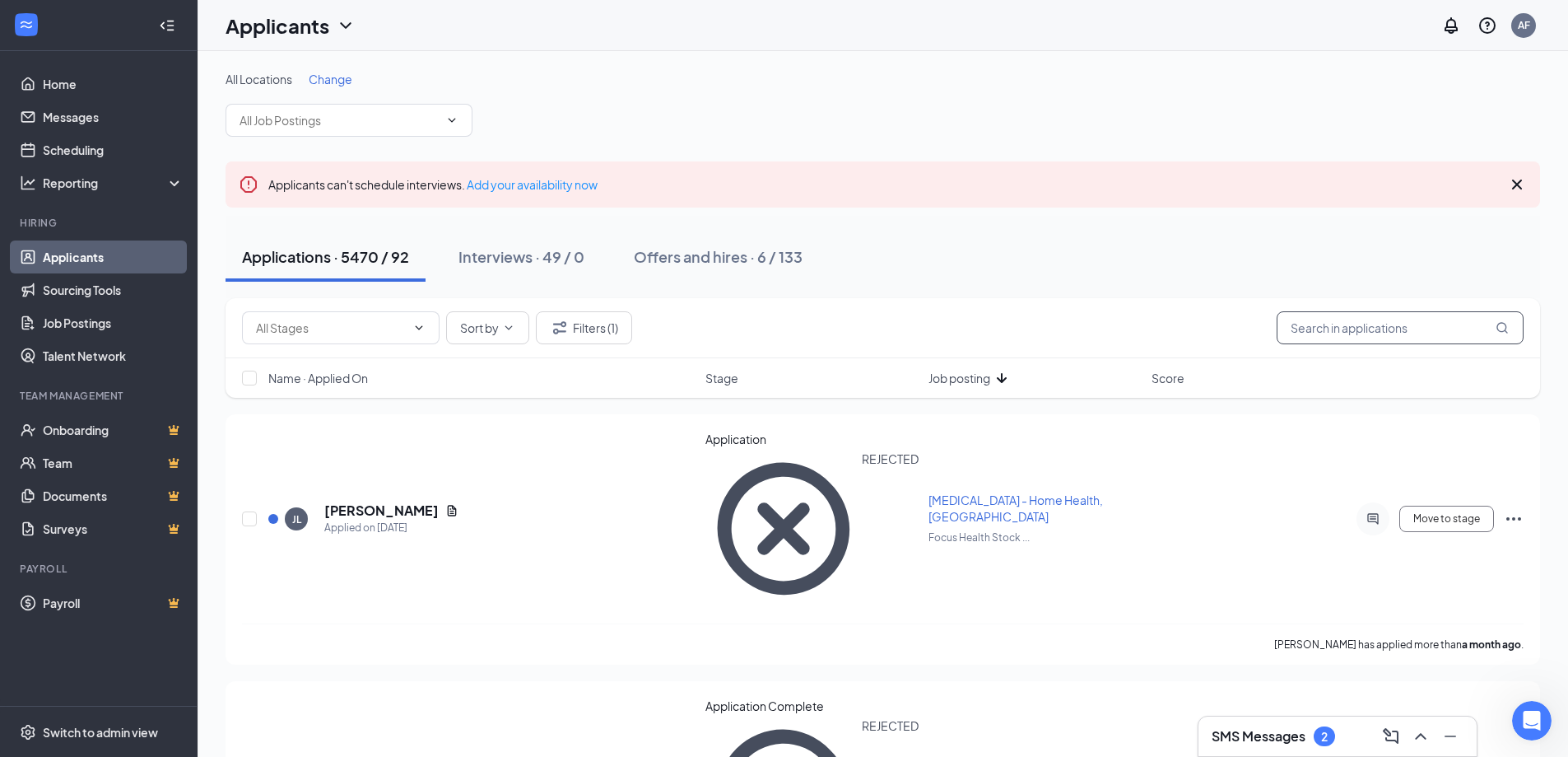
click at [1370, 319] on input "text" at bounding box center [1400, 327] width 247 height 33
type input "[PERSON_NAME]"
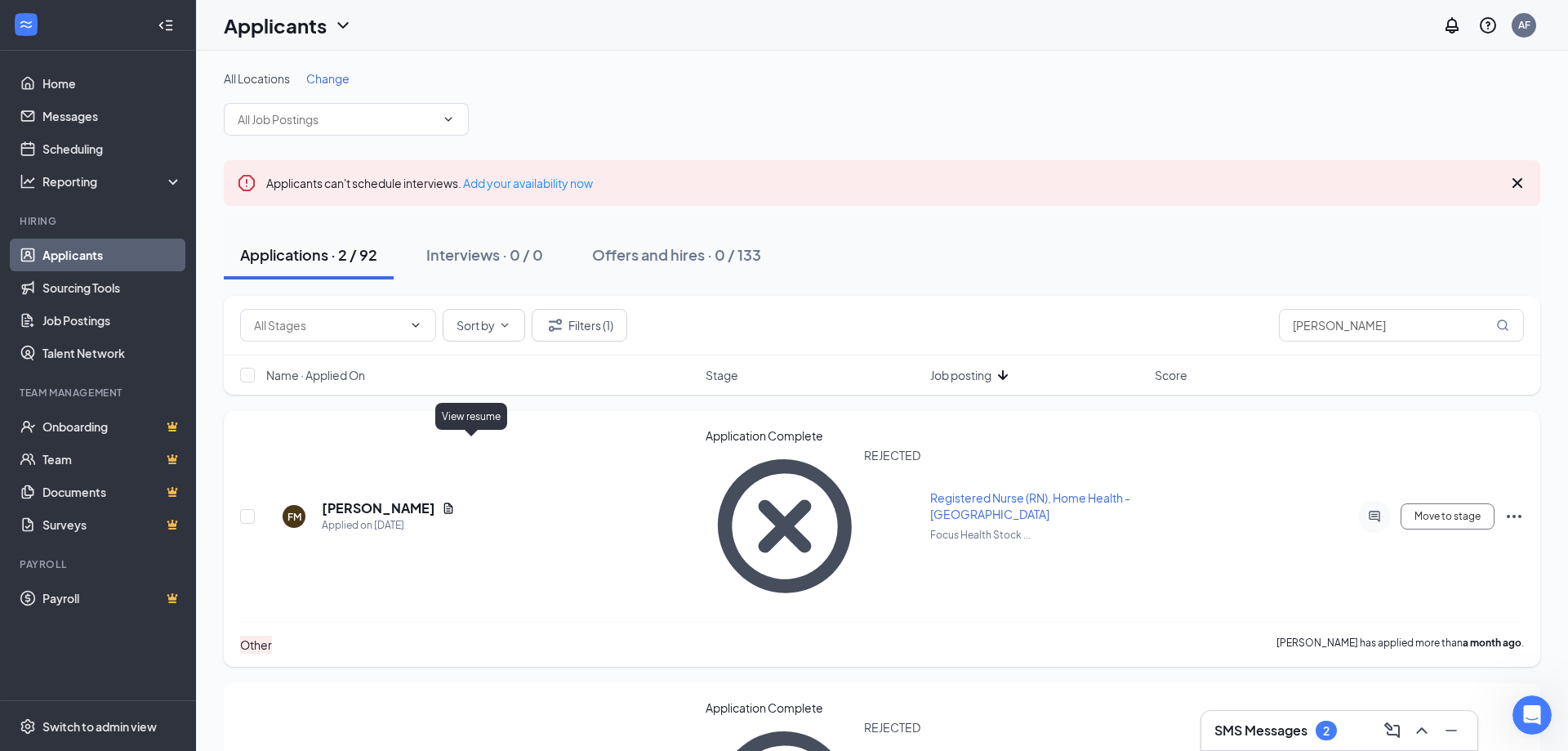
click at [454, 502] on icon "Document" at bounding box center [448, 508] width 13 height 13
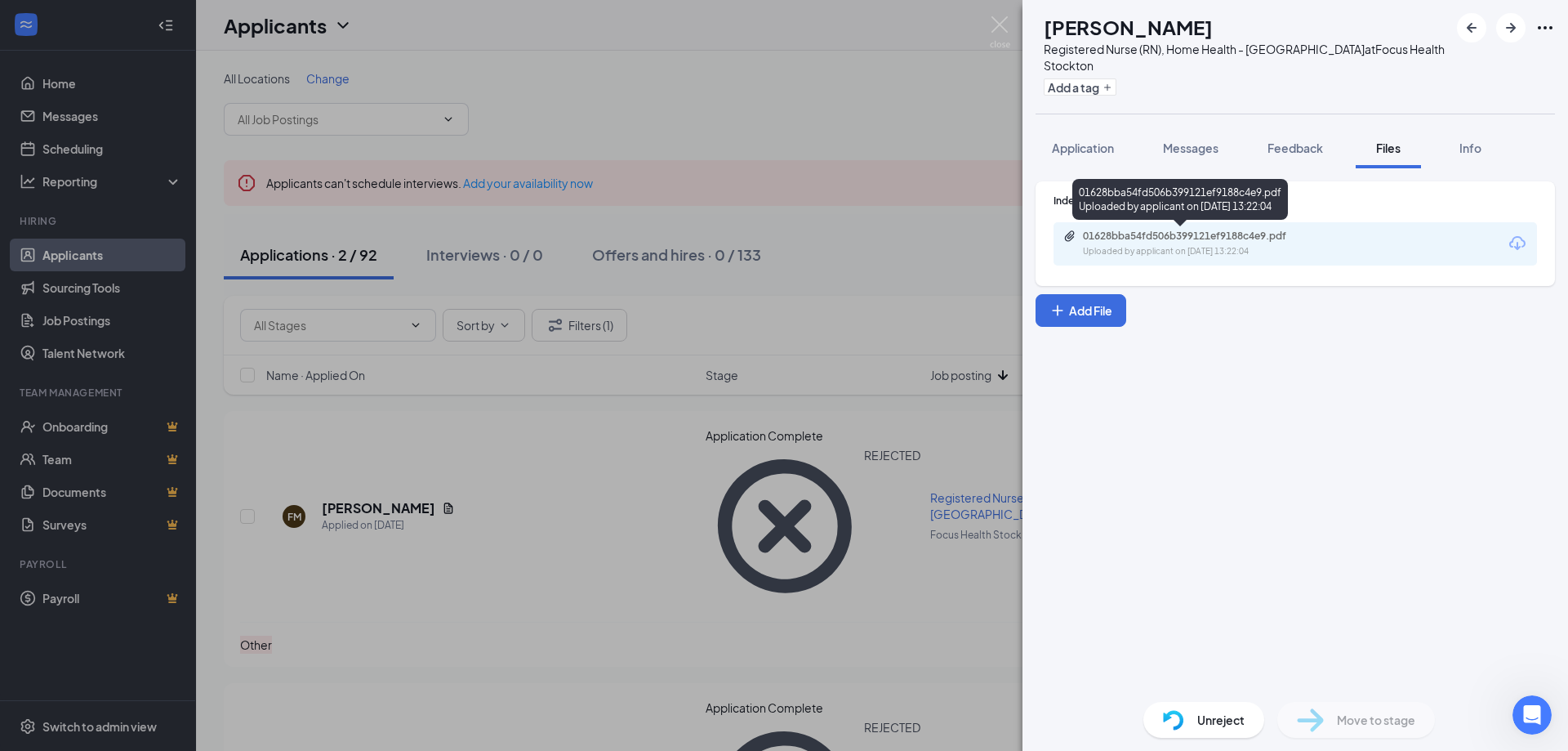
click at [1219, 247] on div "Uploaded by applicant on [DATE] 13:22:04" at bounding box center [1205, 251] width 245 height 13
click at [1000, 17] on img at bounding box center [999, 32] width 20 height 31
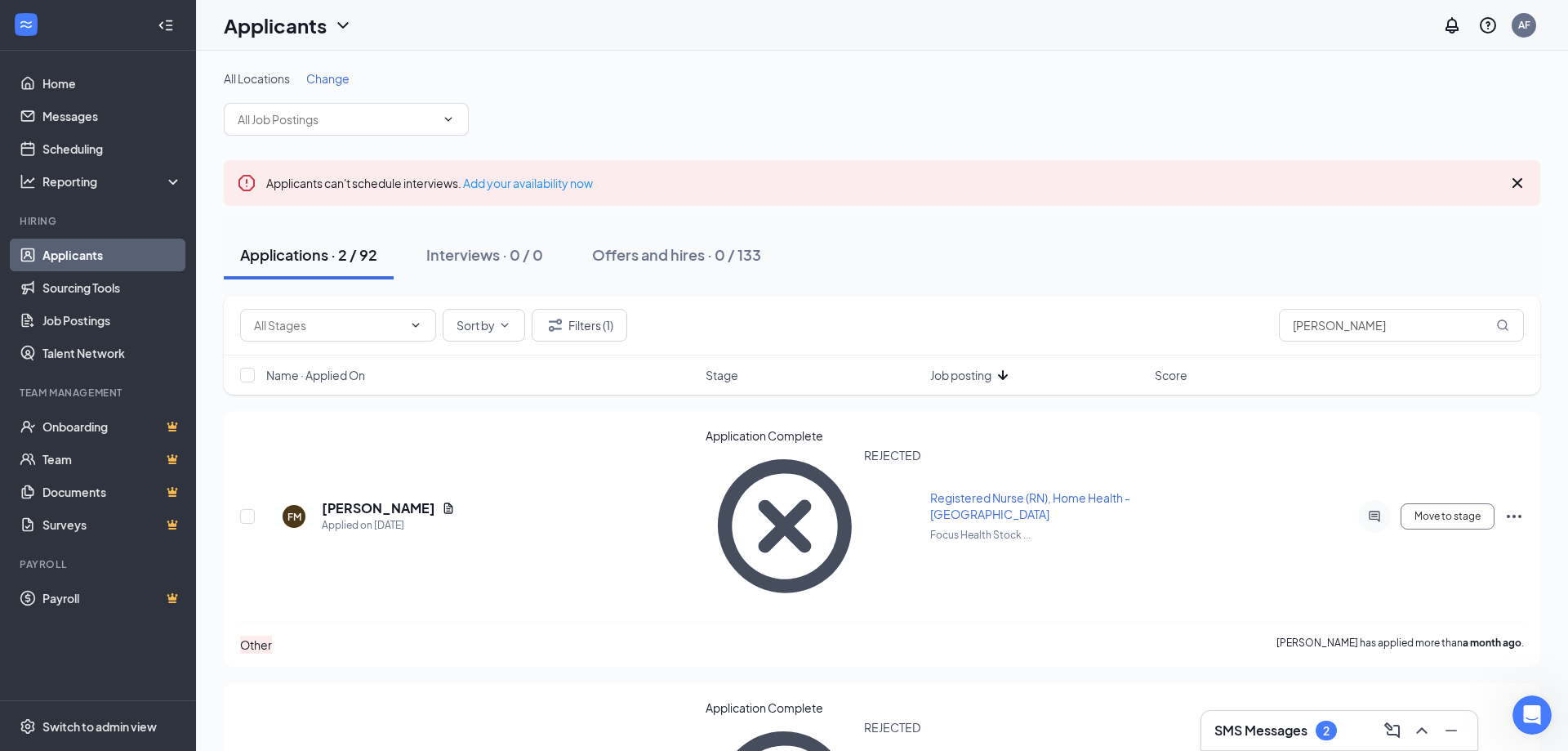
click at [75, 256] on link "Applicants" at bounding box center [113, 254] width 140 height 32
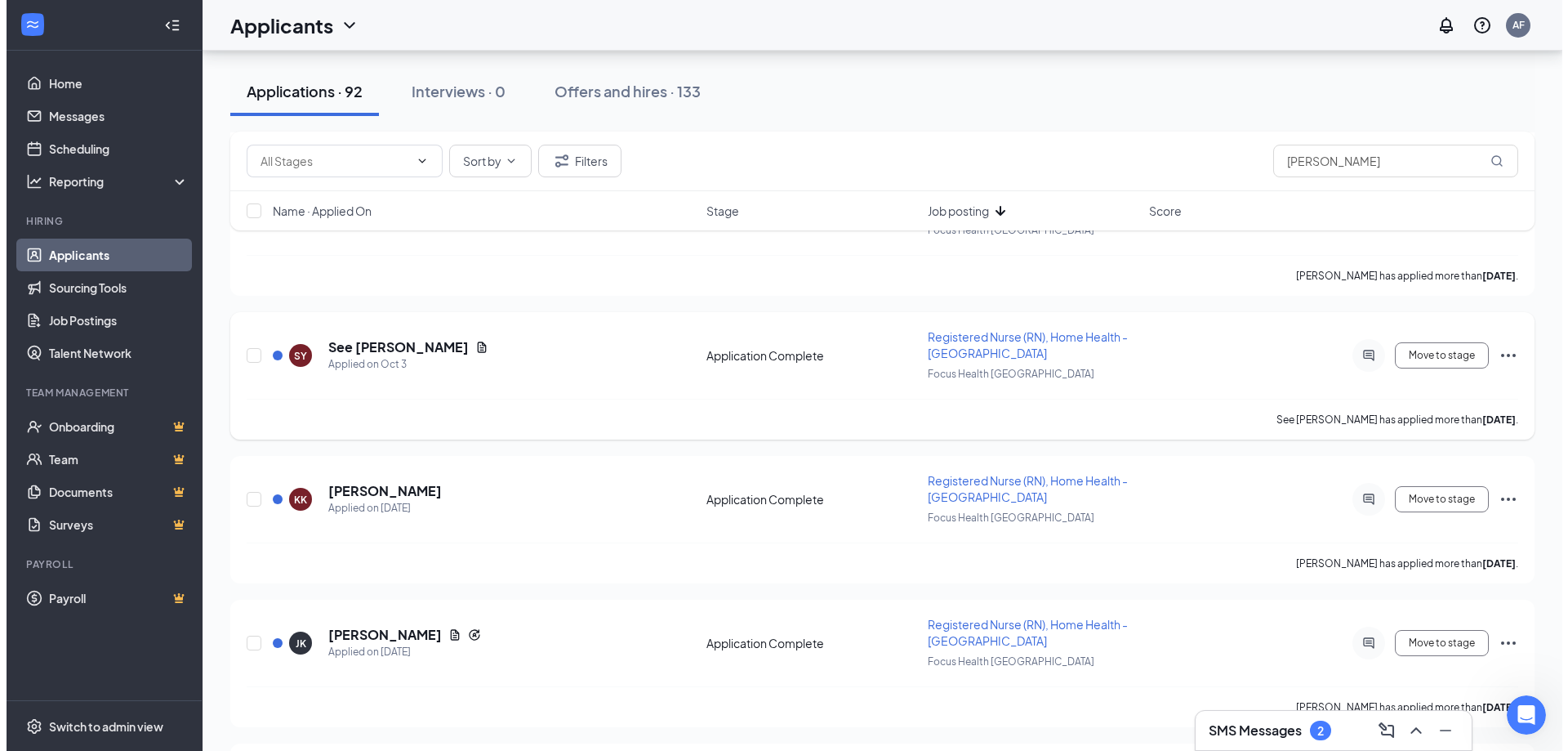
scroll to position [490, 0]
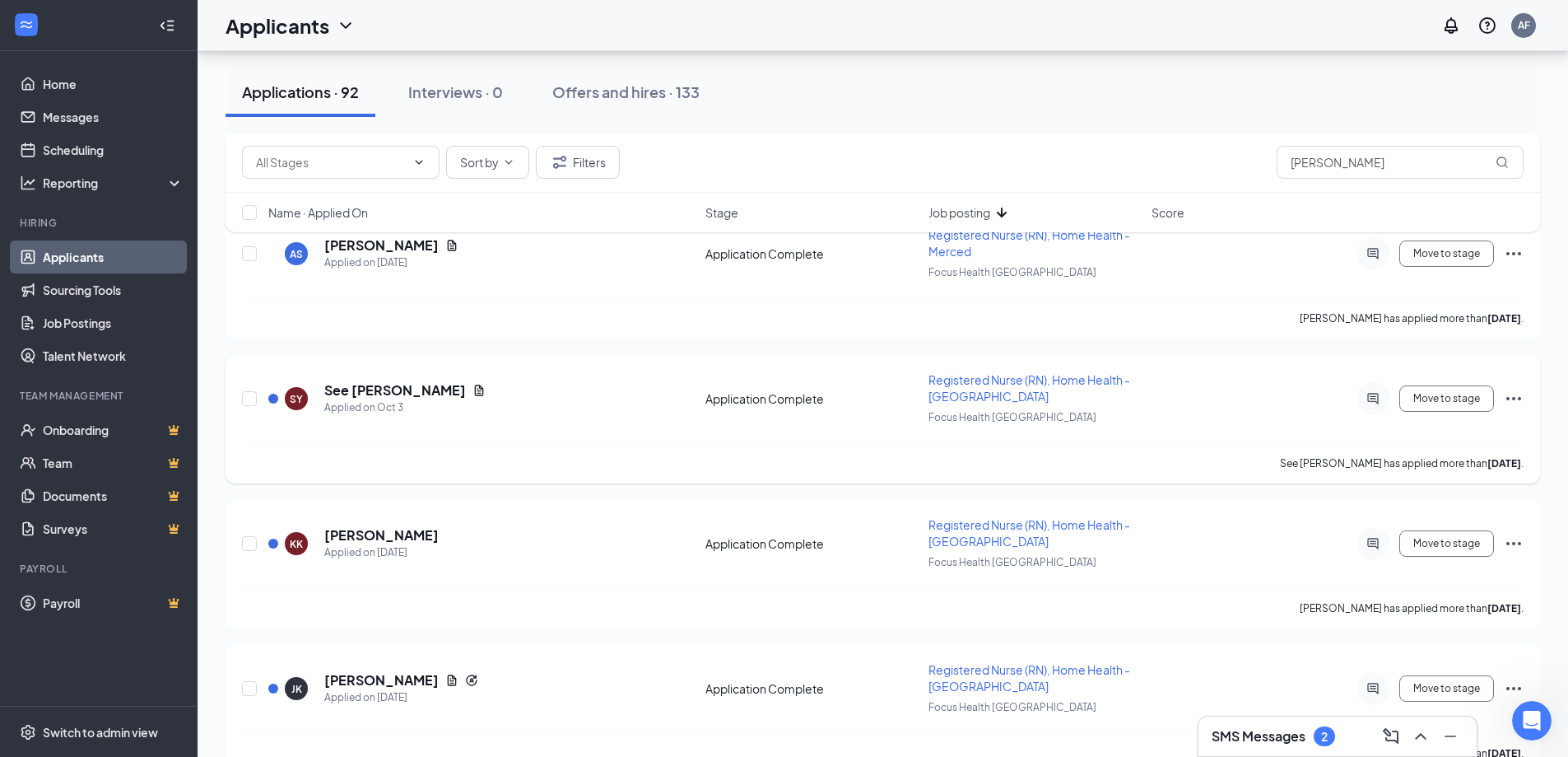
click at [472, 392] on icon "Document" at bounding box center [478, 390] width 13 height 13
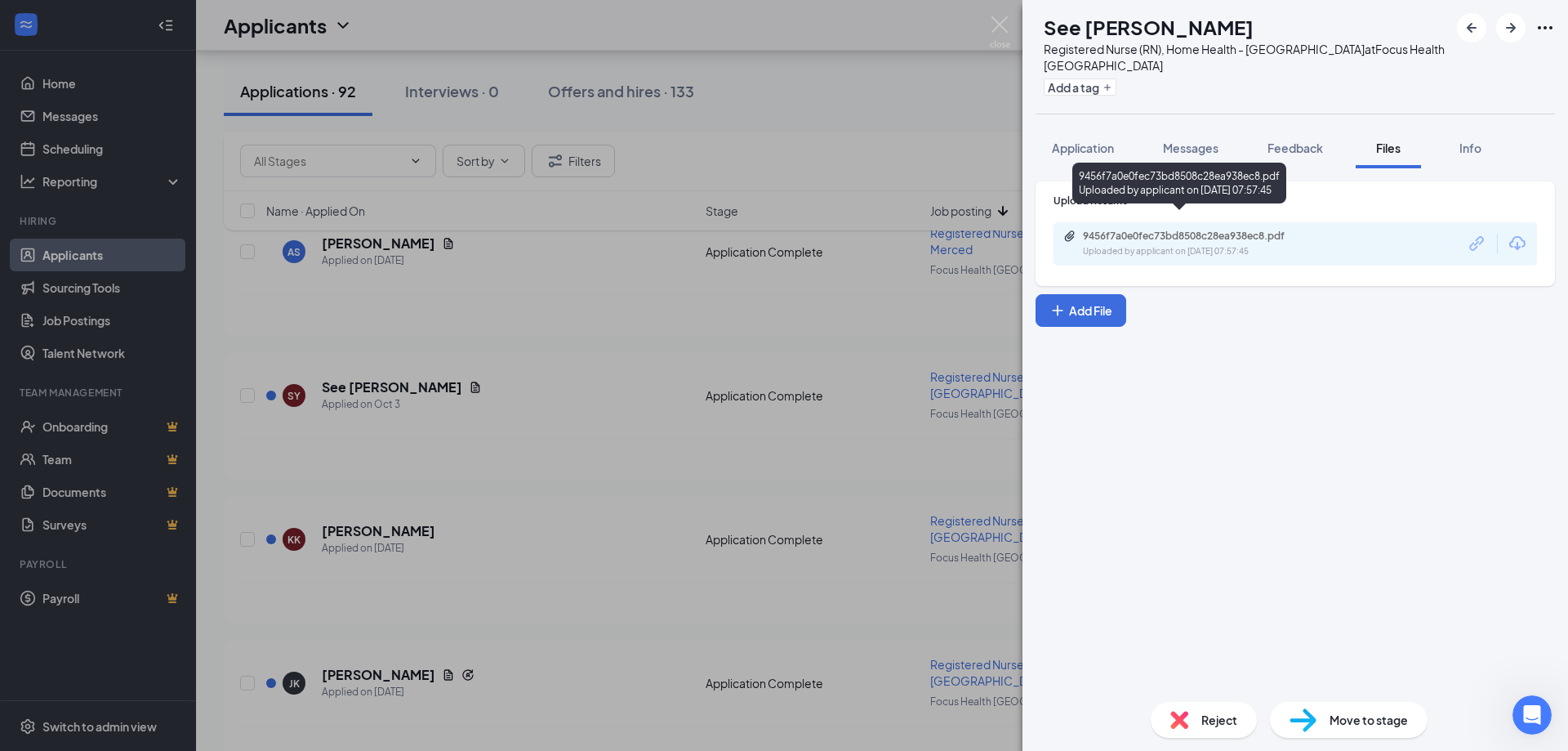
click at [1211, 230] on div "9456f7a0e0fec73bd8508c28ea938ec8.pdf Uploaded by applicant on [DATE] 07:57:45" at bounding box center [1196, 244] width 265 height 29
click at [1211, 724] on span "Reject" at bounding box center [1218, 720] width 36 height 18
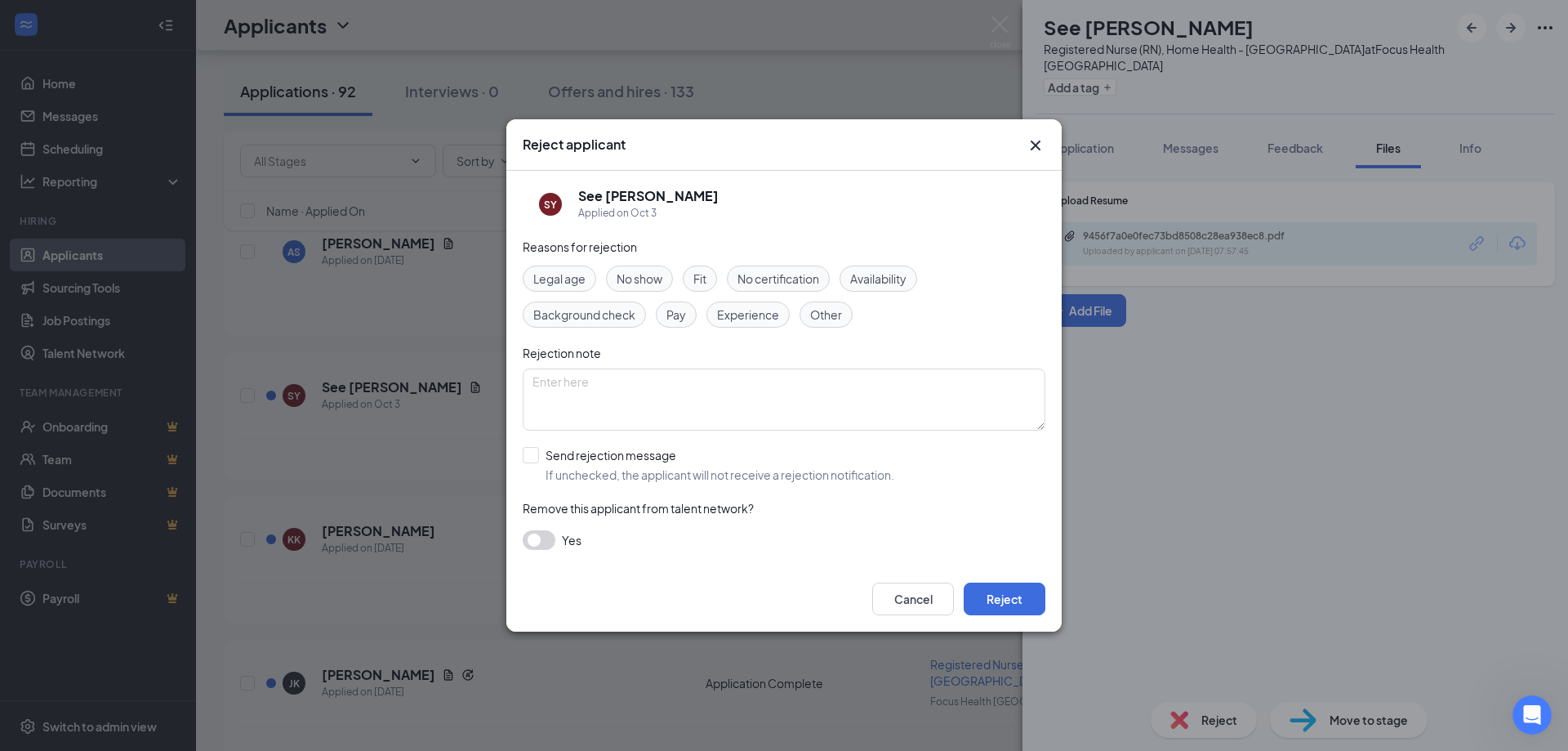
click at [770, 319] on span "Experience" at bounding box center [747, 314] width 62 height 18
click at [1017, 601] on button "Reject" at bounding box center [1004, 598] width 81 height 32
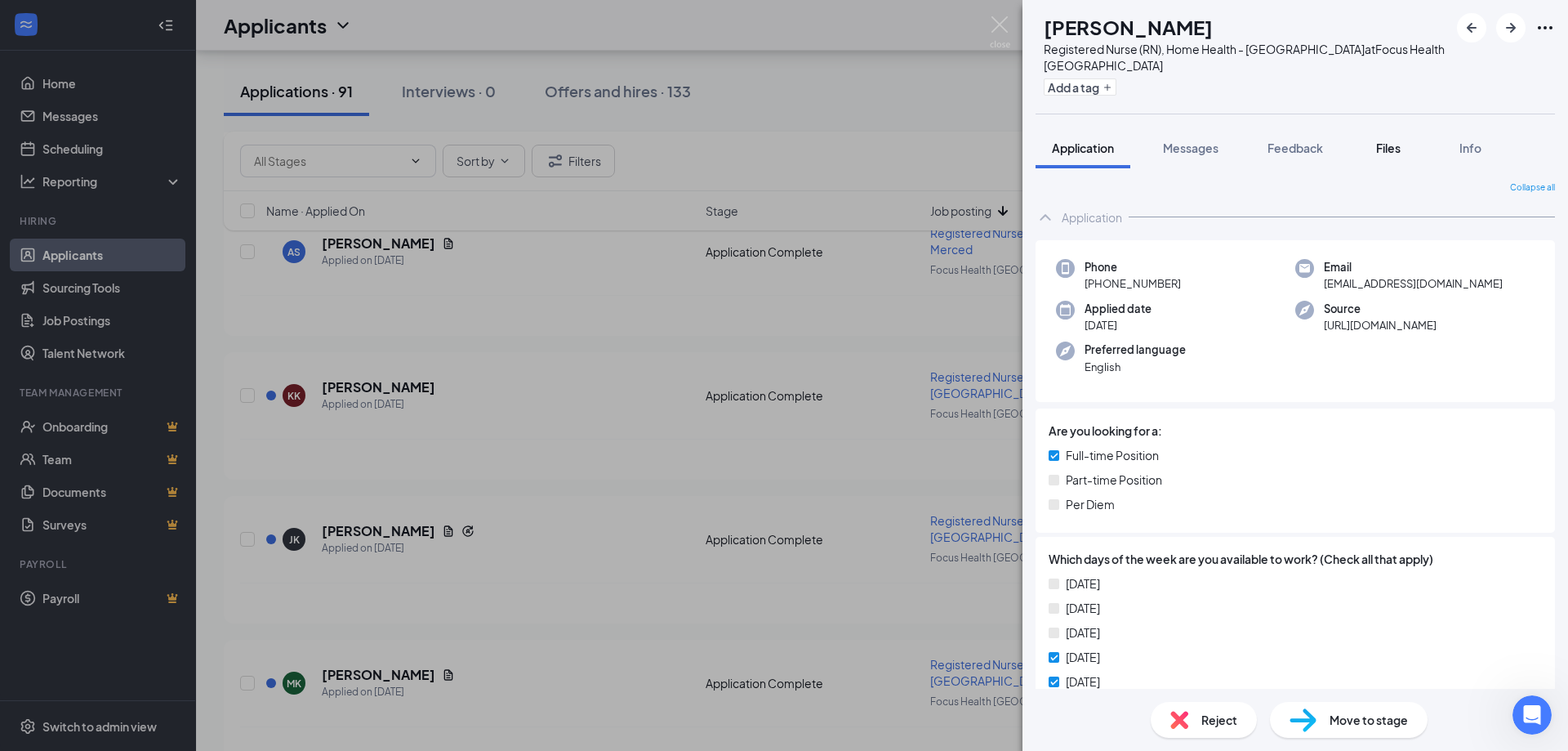
click at [1397, 141] on span "Files" at bounding box center [1388, 148] width 24 height 15
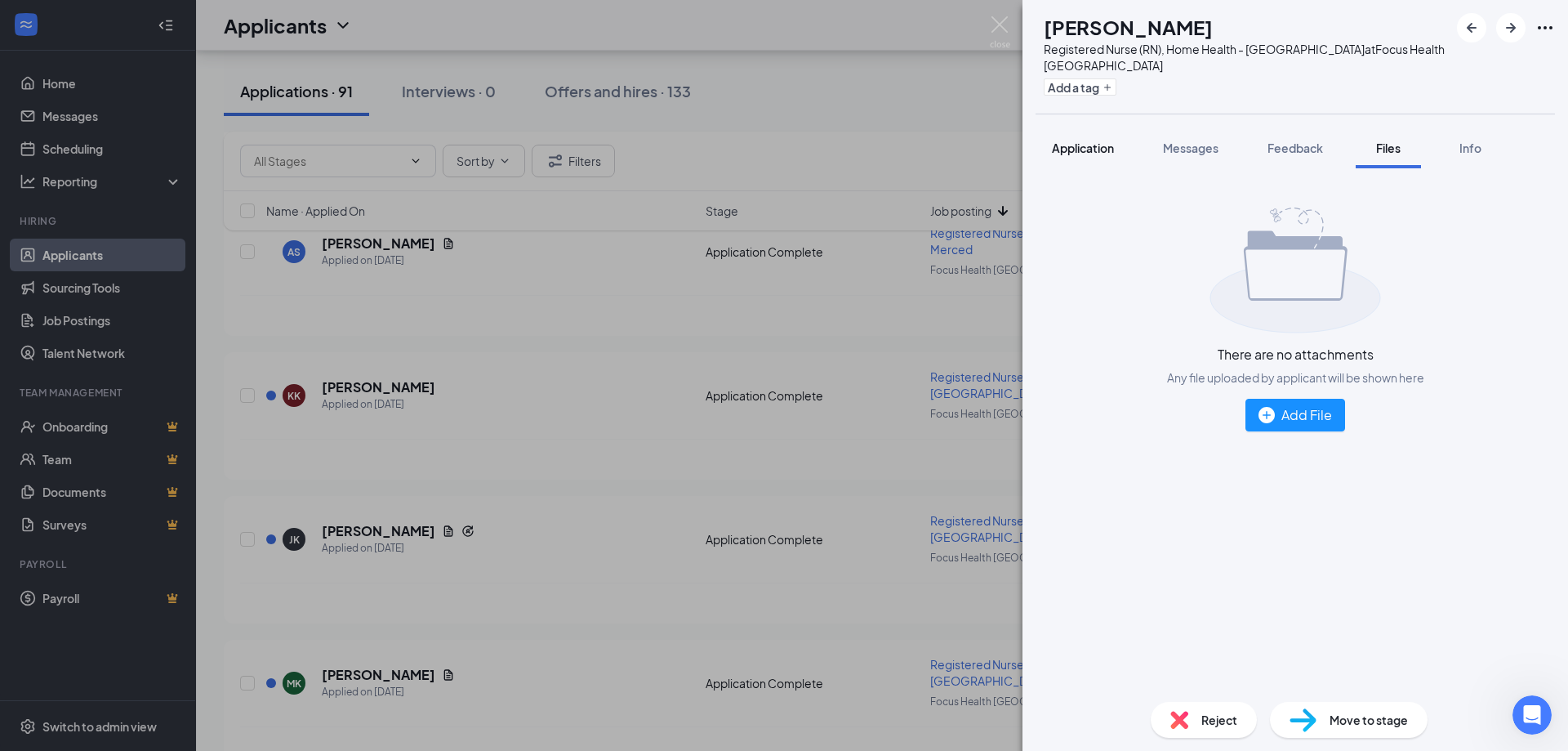
click at [1091, 141] on span "Application" at bounding box center [1082, 148] width 62 height 15
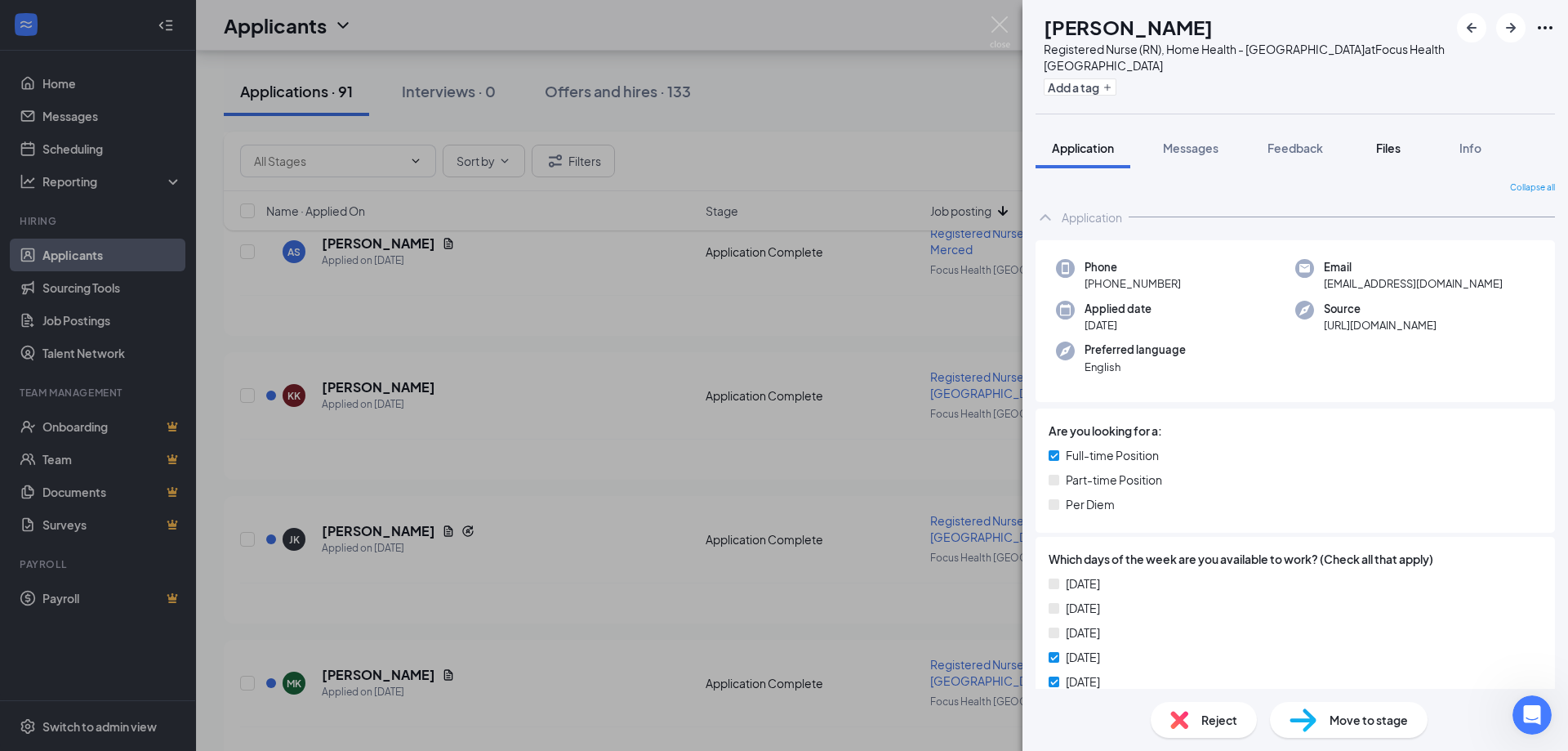
click at [1390, 141] on span "Files" at bounding box center [1388, 148] width 24 height 15
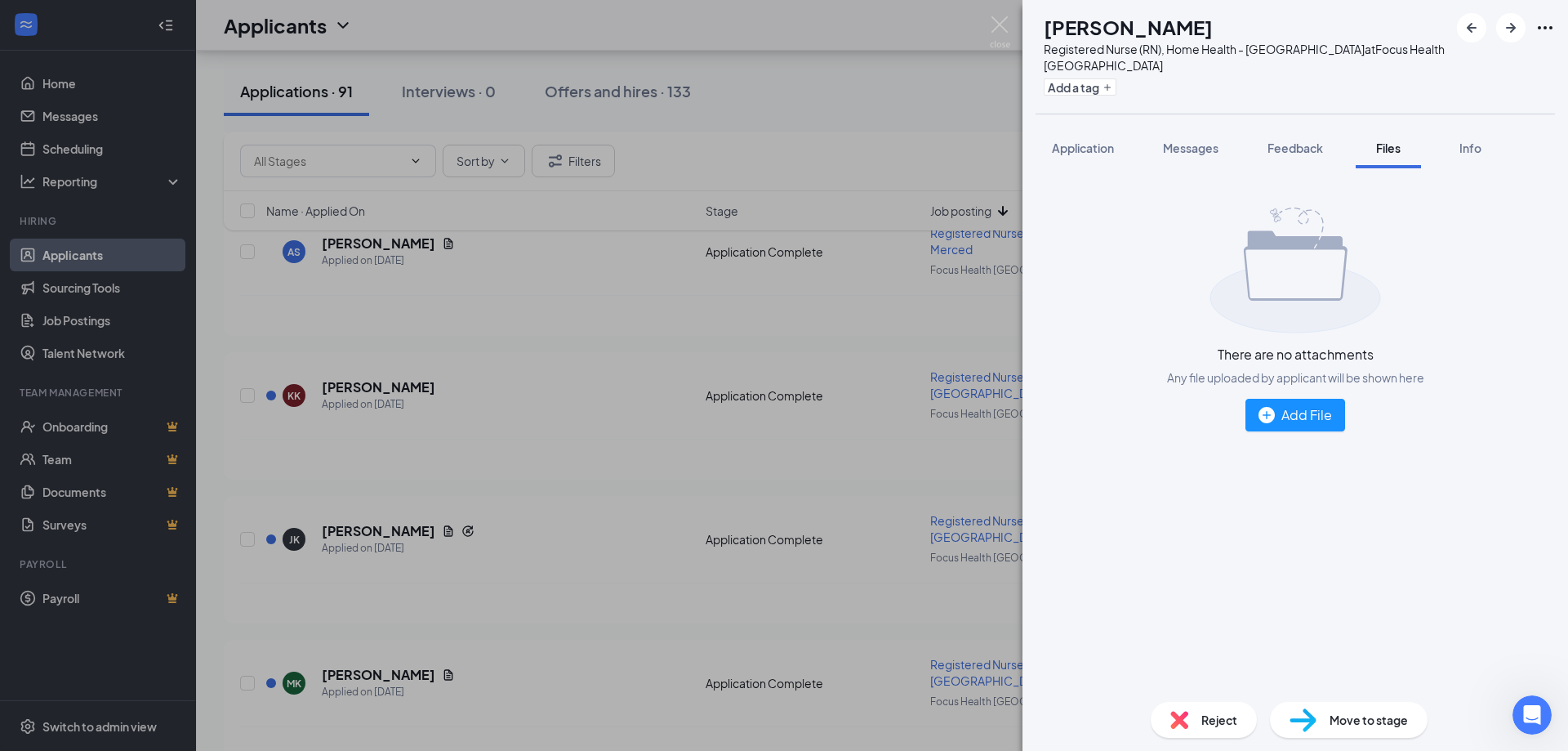
click at [1215, 720] on span "Reject" at bounding box center [1218, 720] width 36 height 18
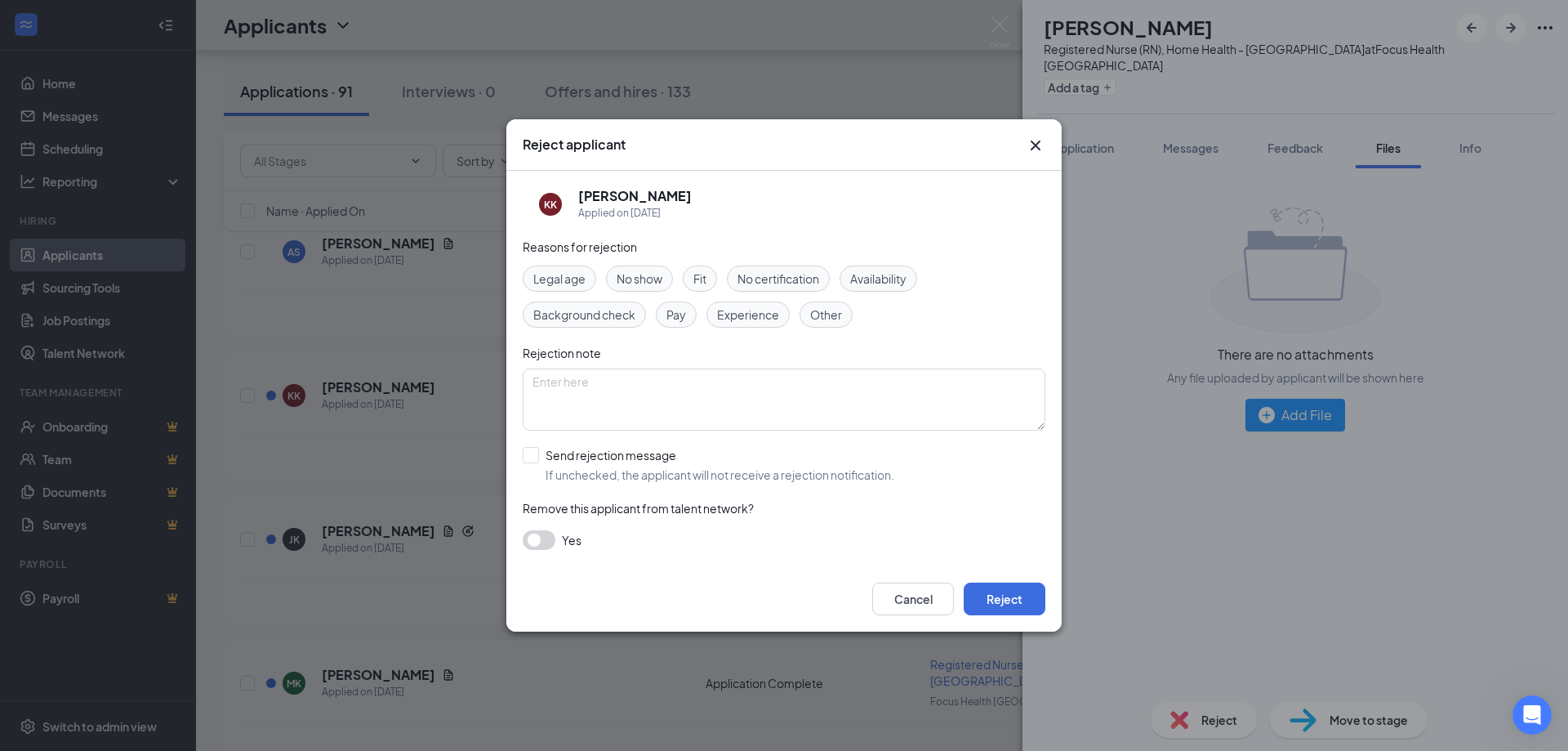
click at [815, 312] on span "Other" at bounding box center [826, 314] width 31 height 18
click at [727, 383] on textarea at bounding box center [784, 399] width 523 height 62
type textarea "no resume"
click at [986, 606] on button "Reject" at bounding box center [1004, 598] width 81 height 32
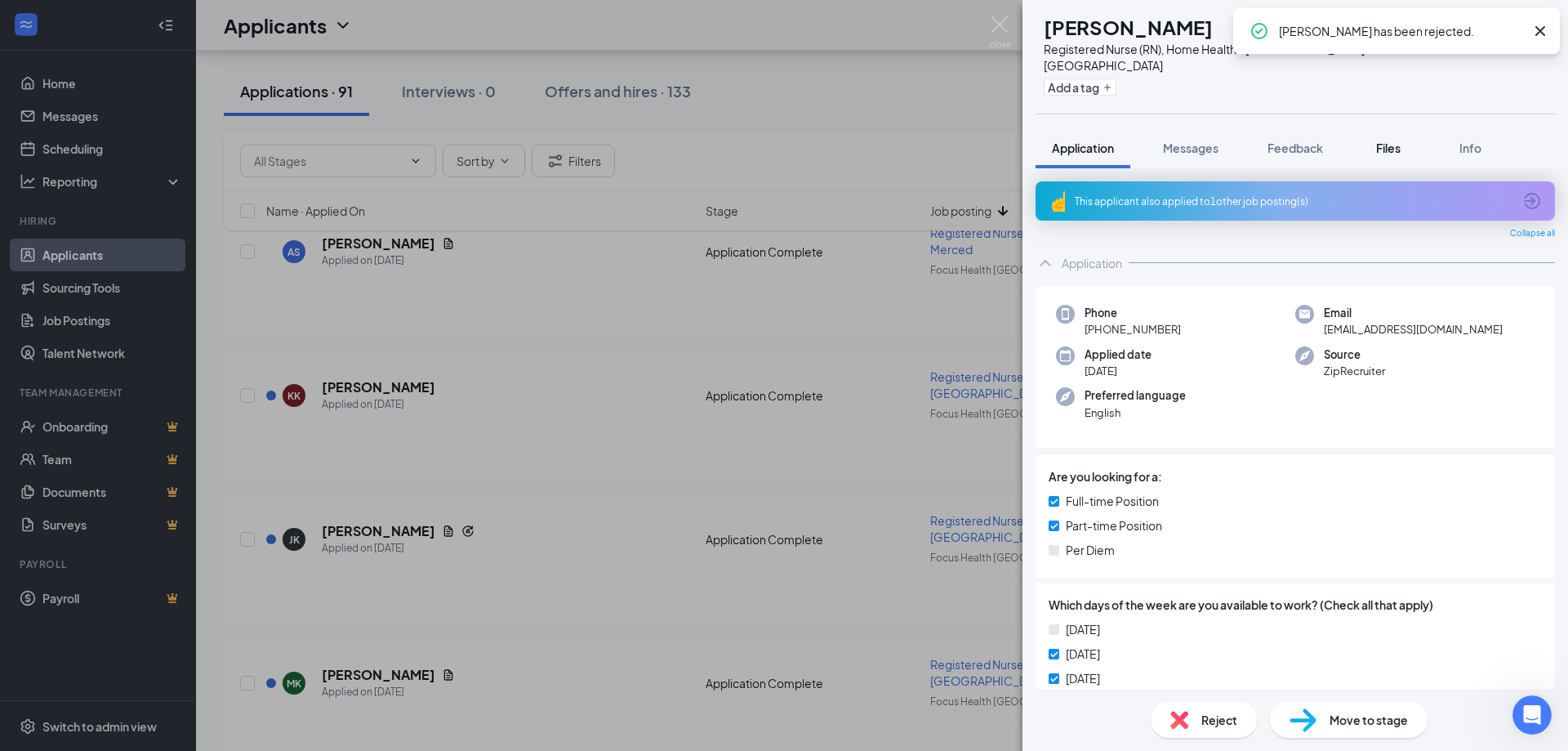
click at [1384, 141] on span "Files" at bounding box center [1388, 148] width 24 height 15
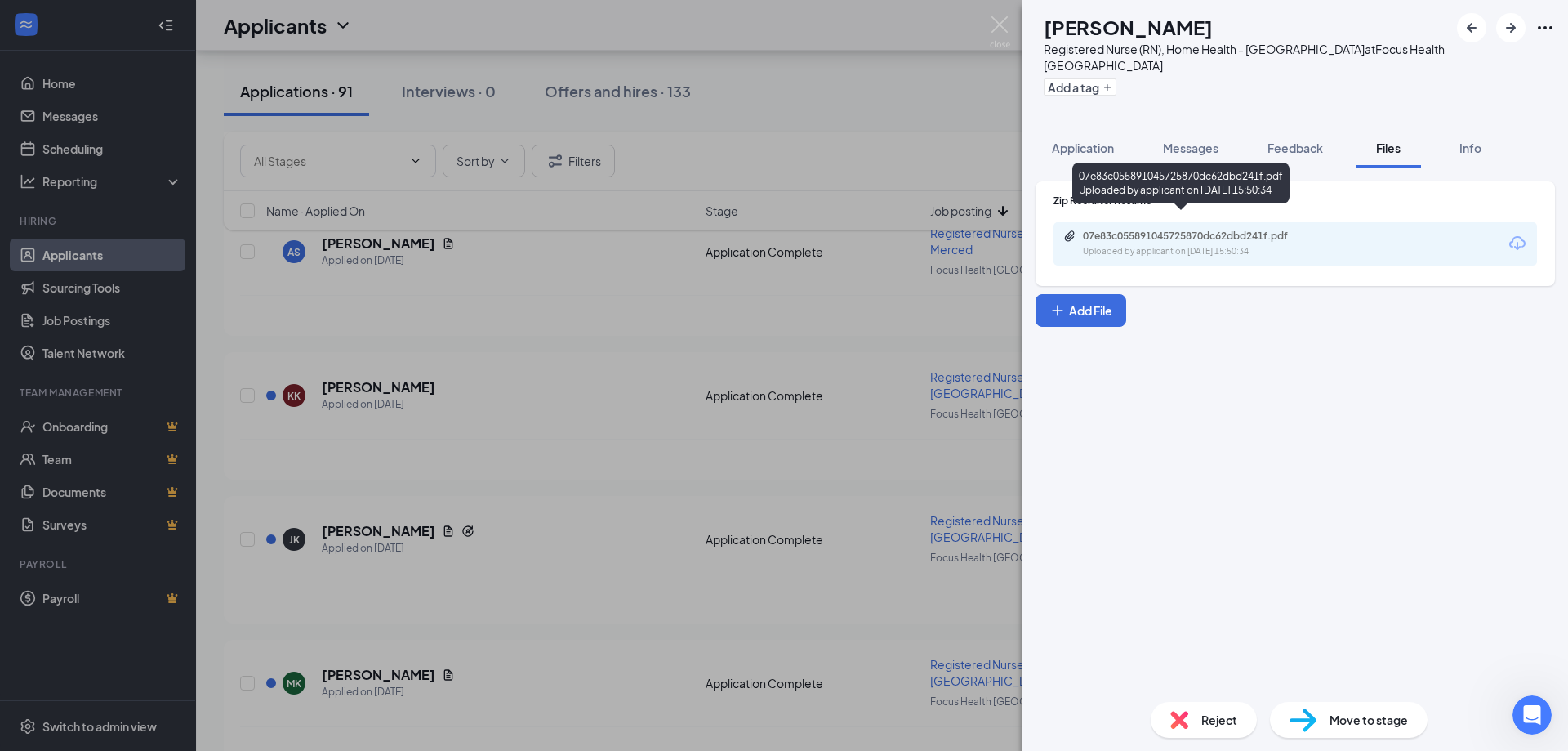
click at [1234, 230] on div "07e83c055891045725870dc62dbd241f.pdf" at bounding box center [1197, 236] width 229 height 13
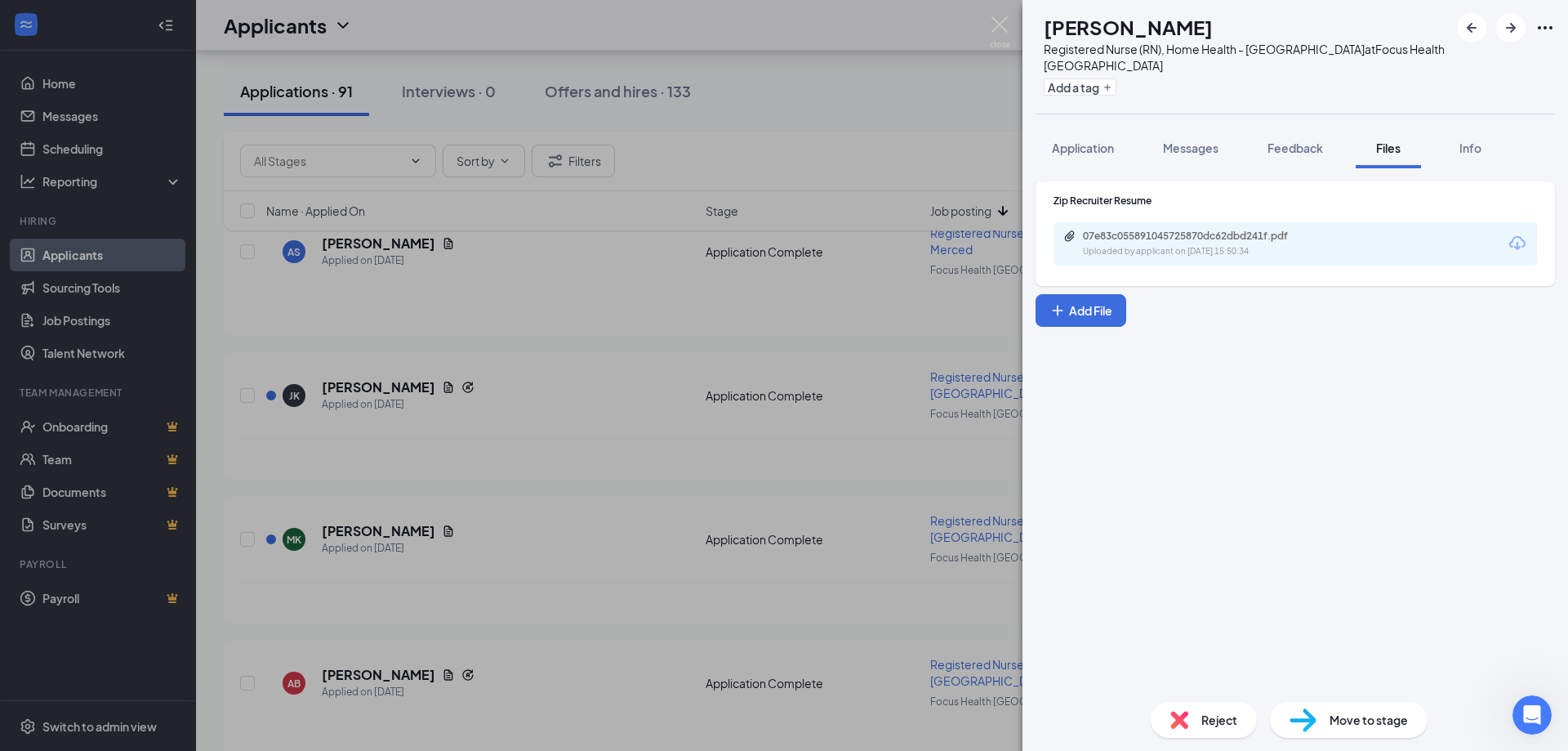
click at [1197, 717] on div "Reject" at bounding box center [1203, 720] width 106 height 36
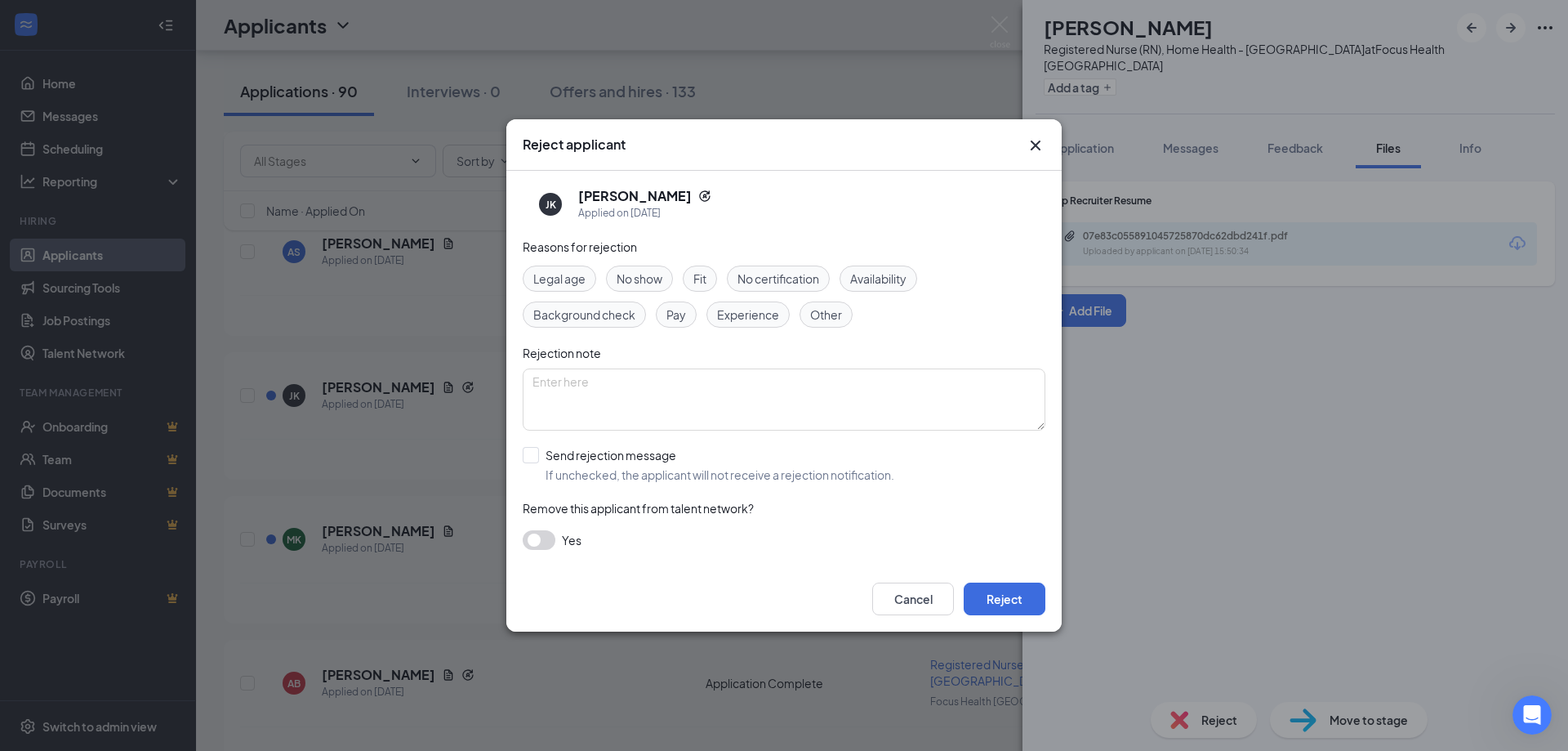
click at [823, 313] on span "Other" at bounding box center [826, 314] width 31 height 18
click at [773, 323] on span "Experience" at bounding box center [747, 314] width 62 height 18
click at [825, 317] on span "Other" at bounding box center [826, 314] width 31 height 18
click at [1000, 602] on button "Reject" at bounding box center [1004, 598] width 81 height 32
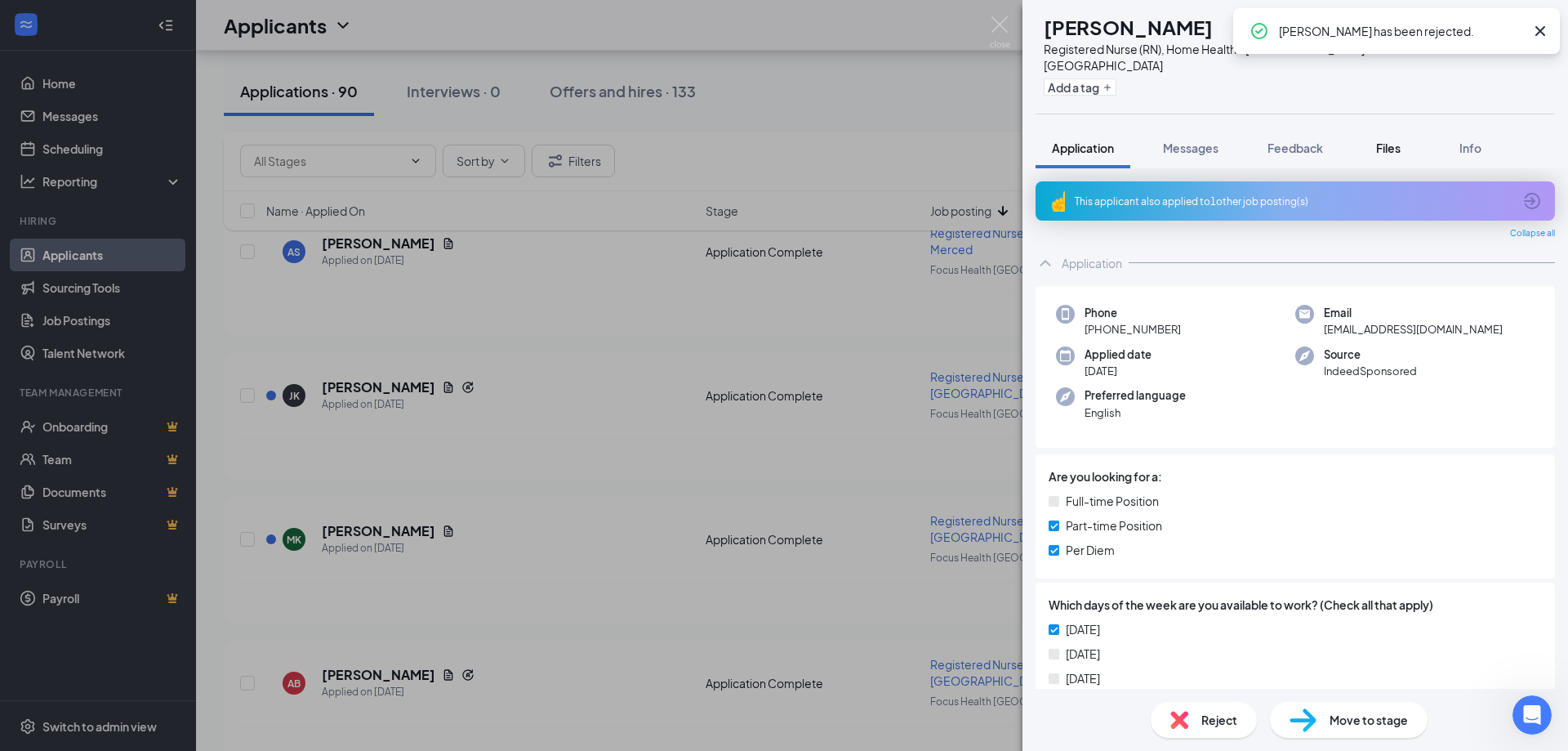
click at [1385, 141] on span "Files" at bounding box center [1388, 148] width 24 height 15
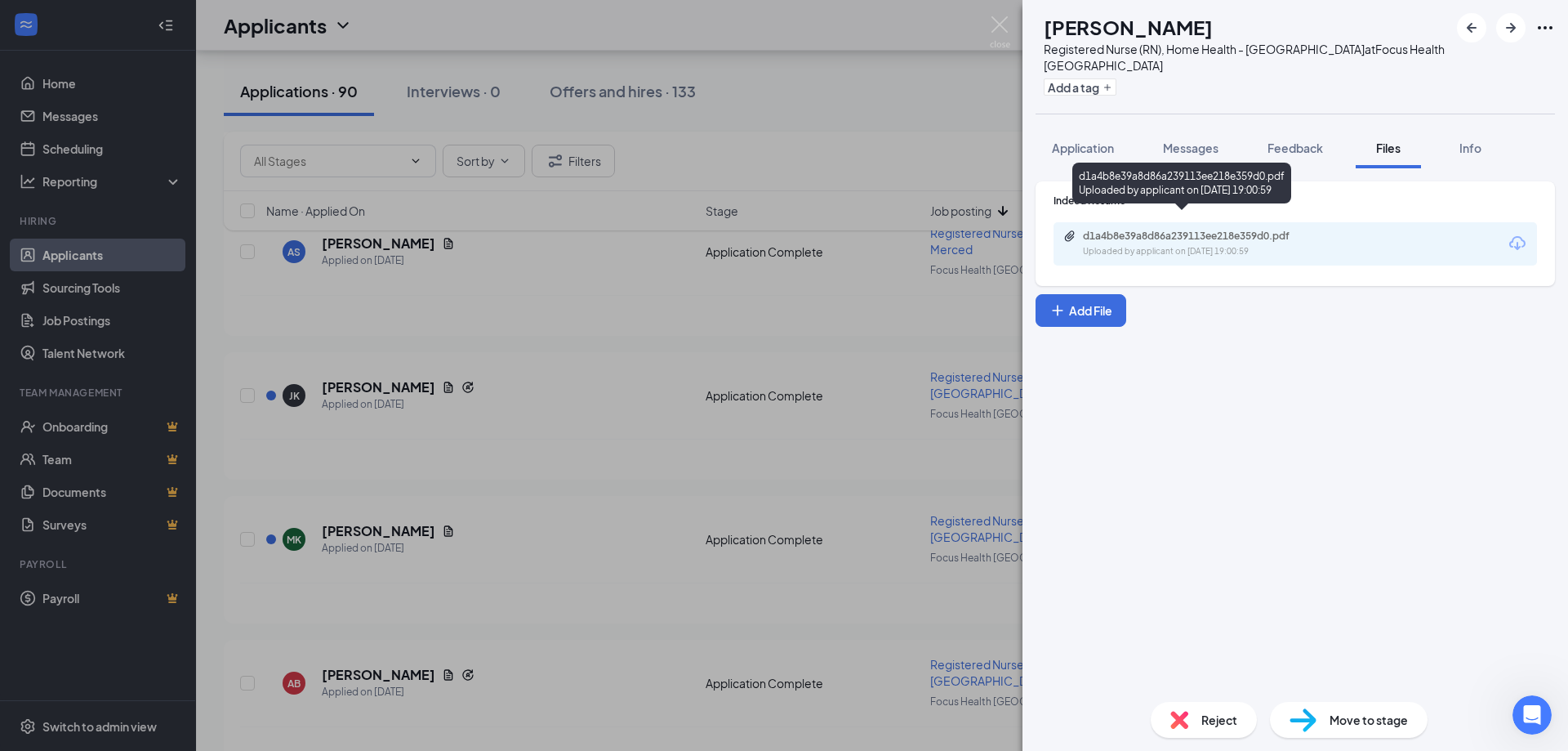
click at [1204, 230] on div "d1a4b8e39a8d86a239113ee218e359d0.pdf" at bounding box center [1197, 236] width 229 height 13
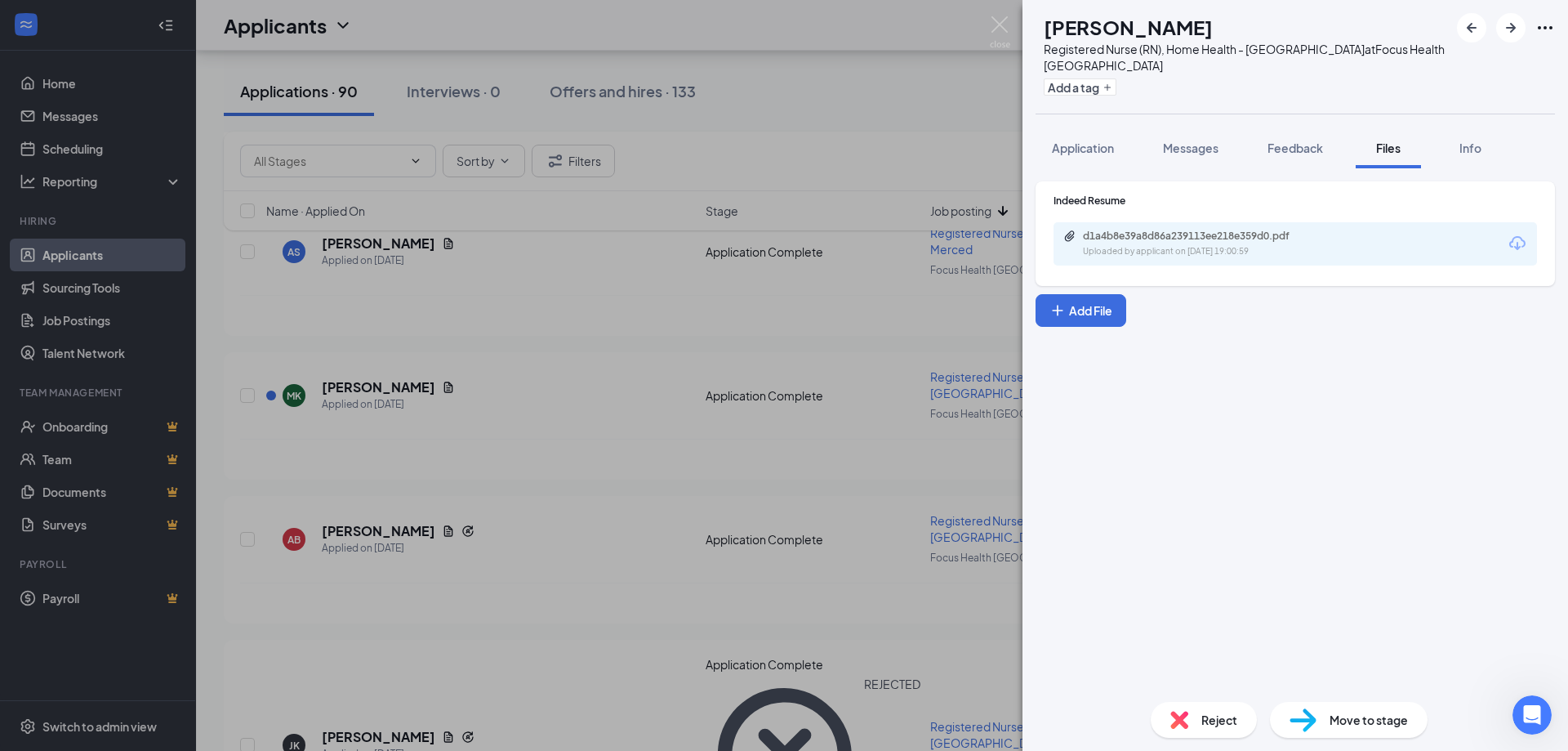
click at [1221, 715] on span "Reject" at bounding box center [1218, 720] width 36 height 18
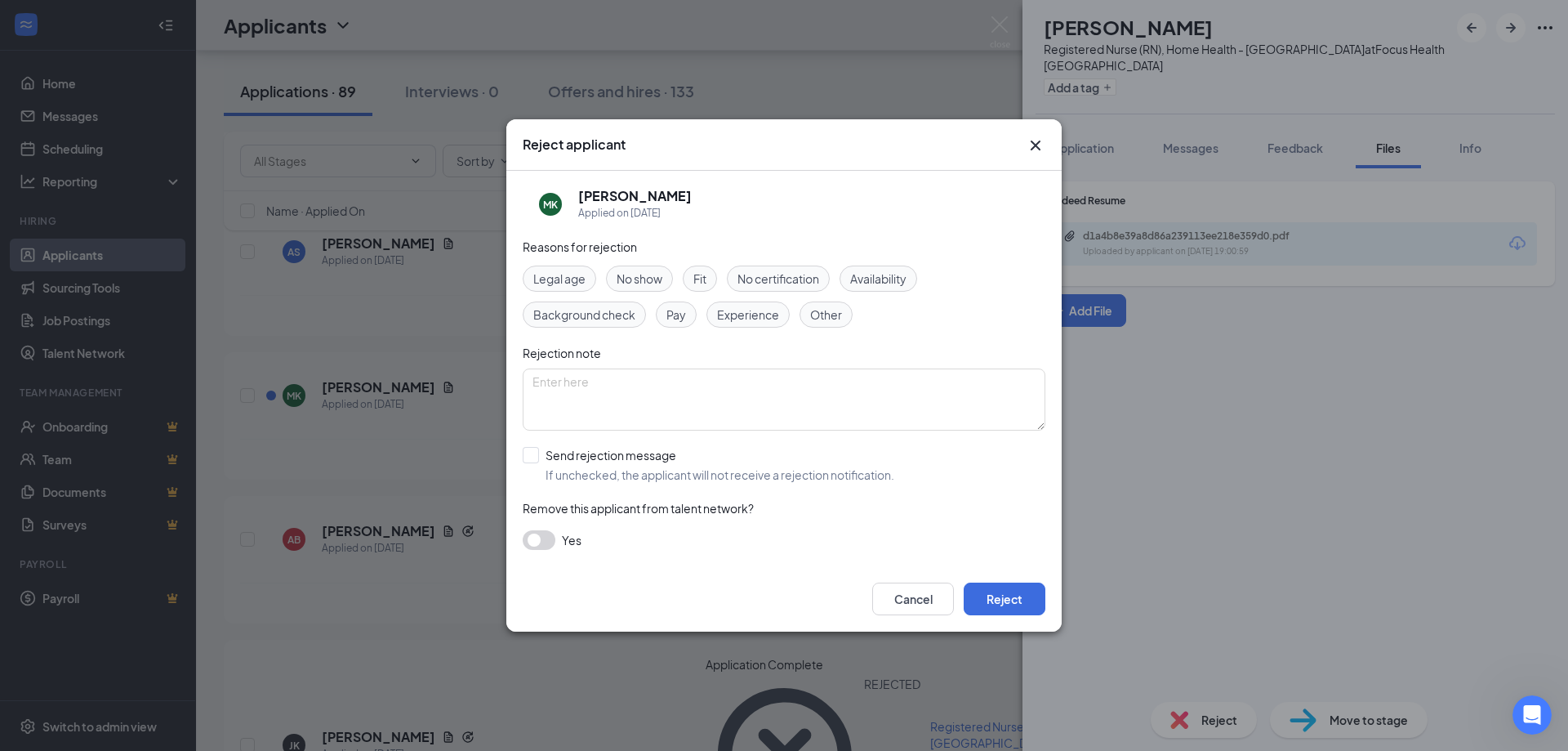
click at [768, 309] on span "Experience" at bounding box center [747, 314] width 62 height 18
click at [996, 602] on button "Reject" at bounding box center [1004, 598] width 81 height 32
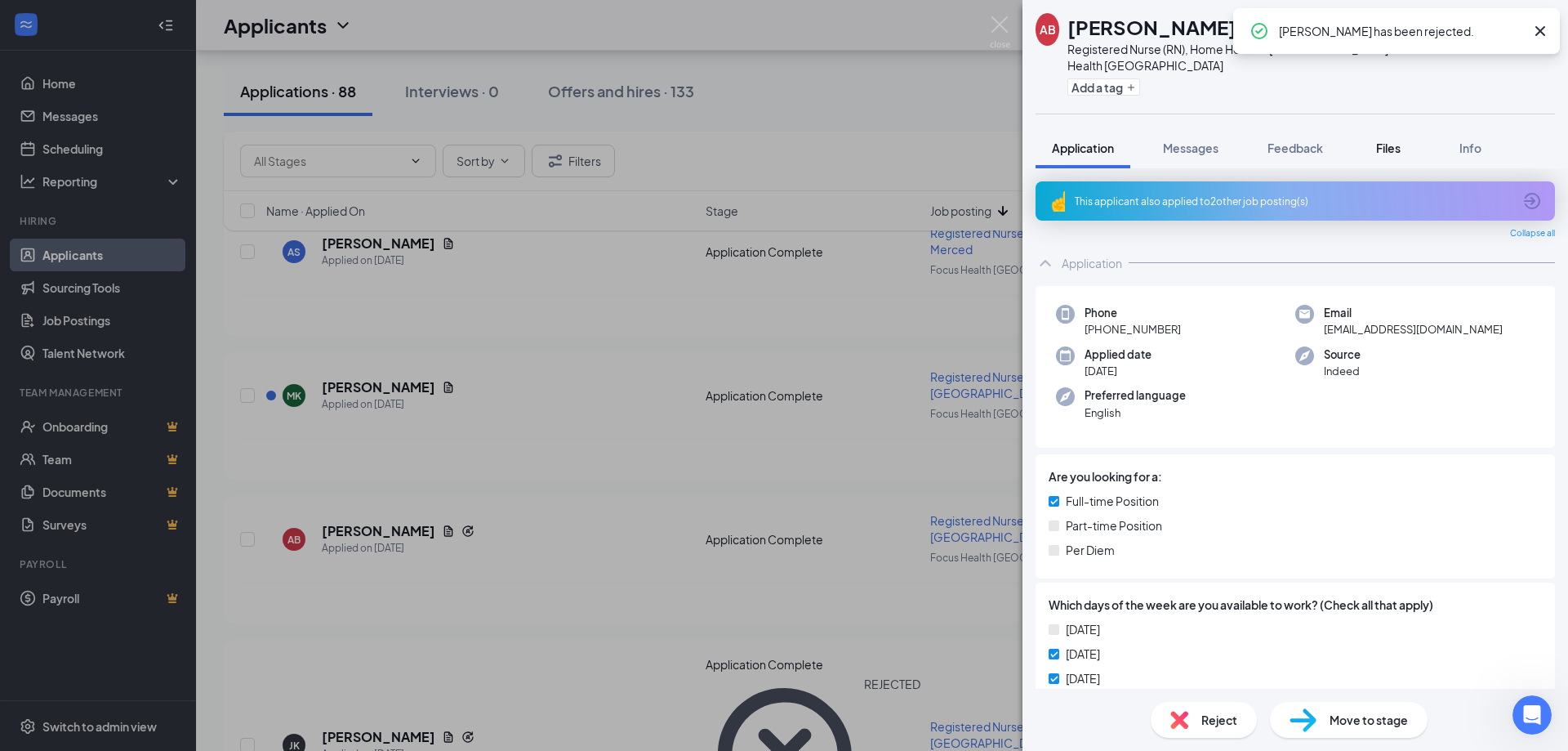
click at [1394, 141] on span "Files" at bounding box center [1388, 148] width 24 height 15
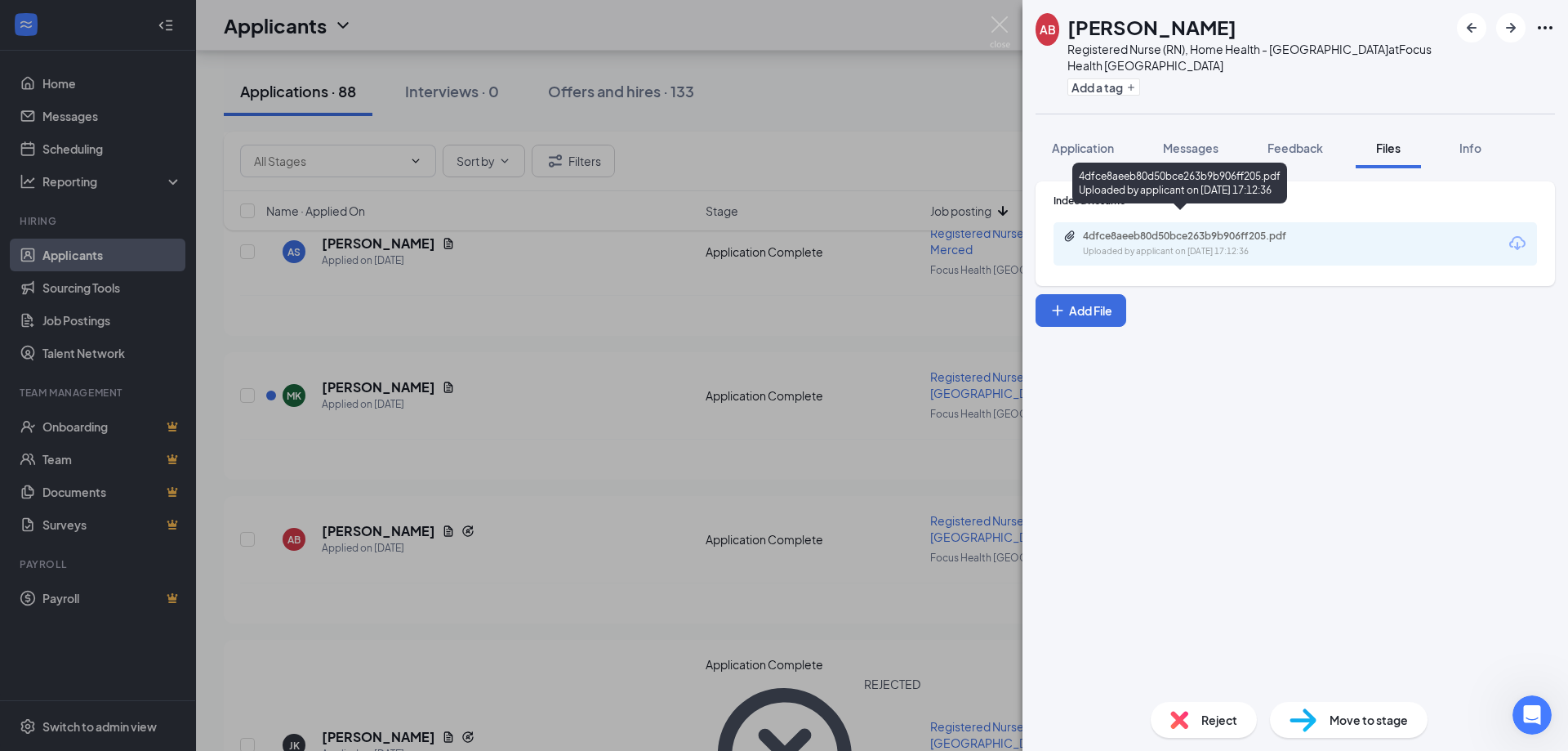
click at [1268, 230] on div "4dfce8aeeb80d50bce263b9b906ff205.pdf Uploaded by applicant on [DATE] 17:12:36" at bounding box center [1196, 244] width 265 height 29
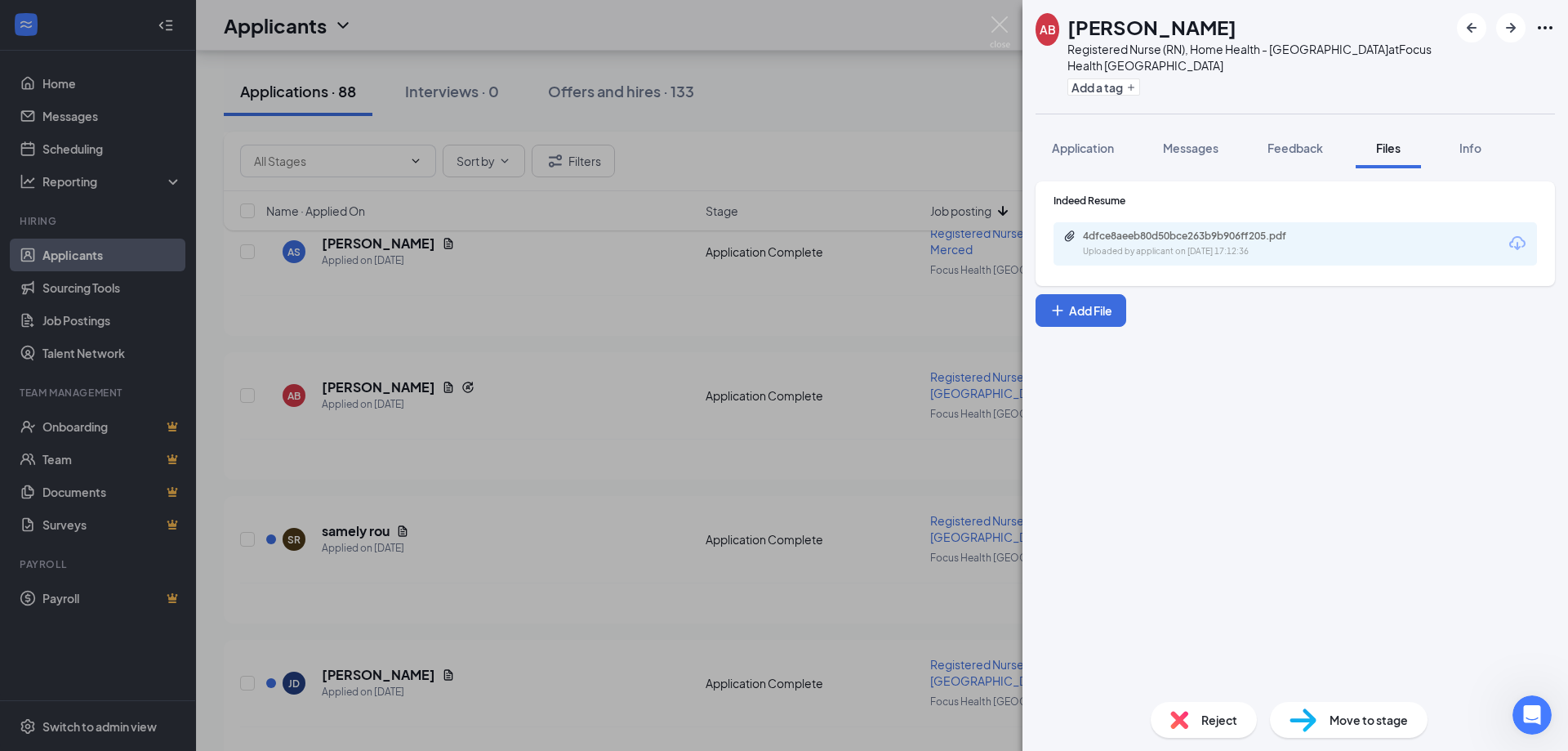
click at [1207, 725] on span "Reject" at bounding box center [1218, 720] width 36 height 18
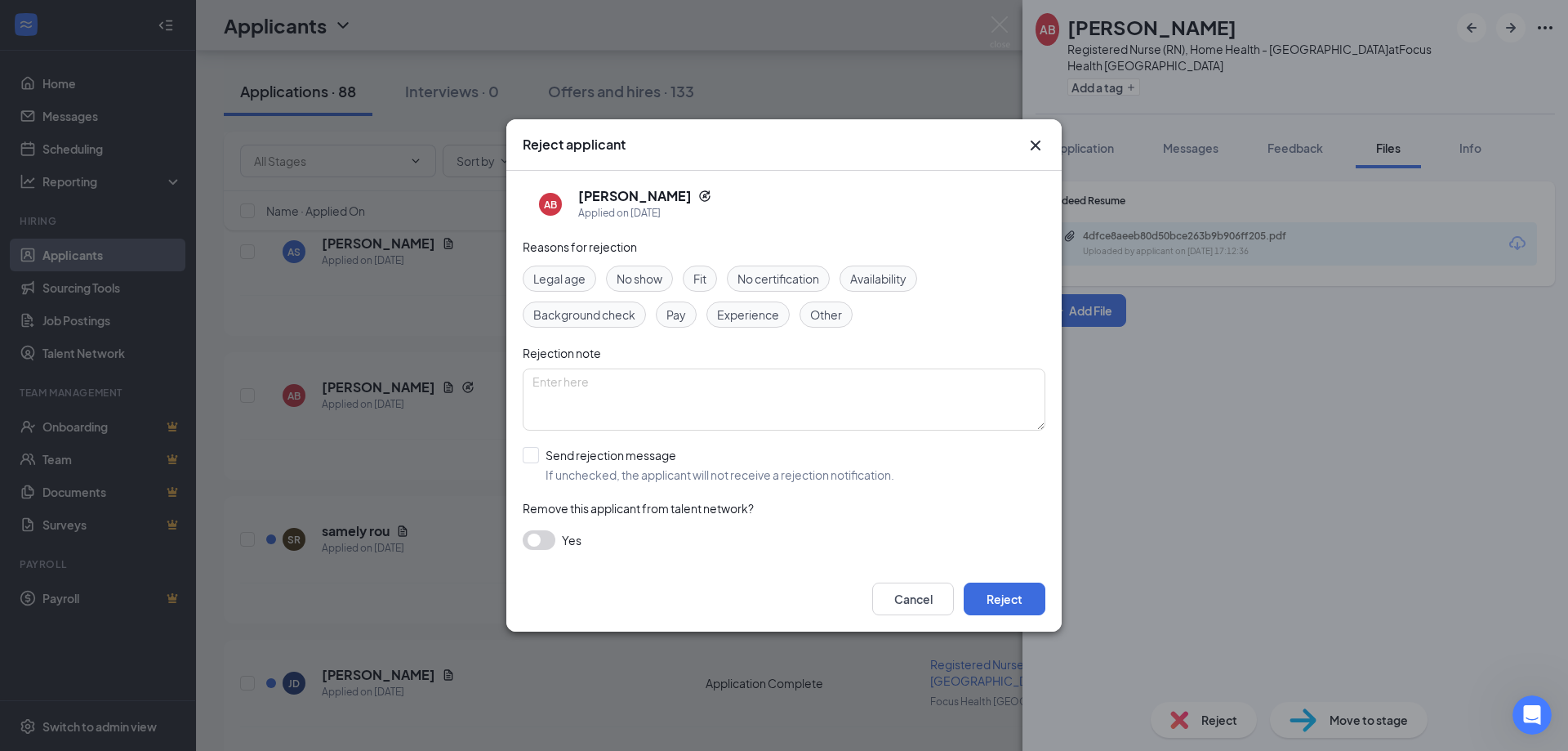
click at [758, 315] on span "Experience" at bounding box center [747, 314] width 62 height 18
click at [810, 317] on span "Other" at bounding box center [826, 314] width 31 height 18
click at [997, 592] on button "Reject" at bounding box center [1004, 598] width 81 height 32
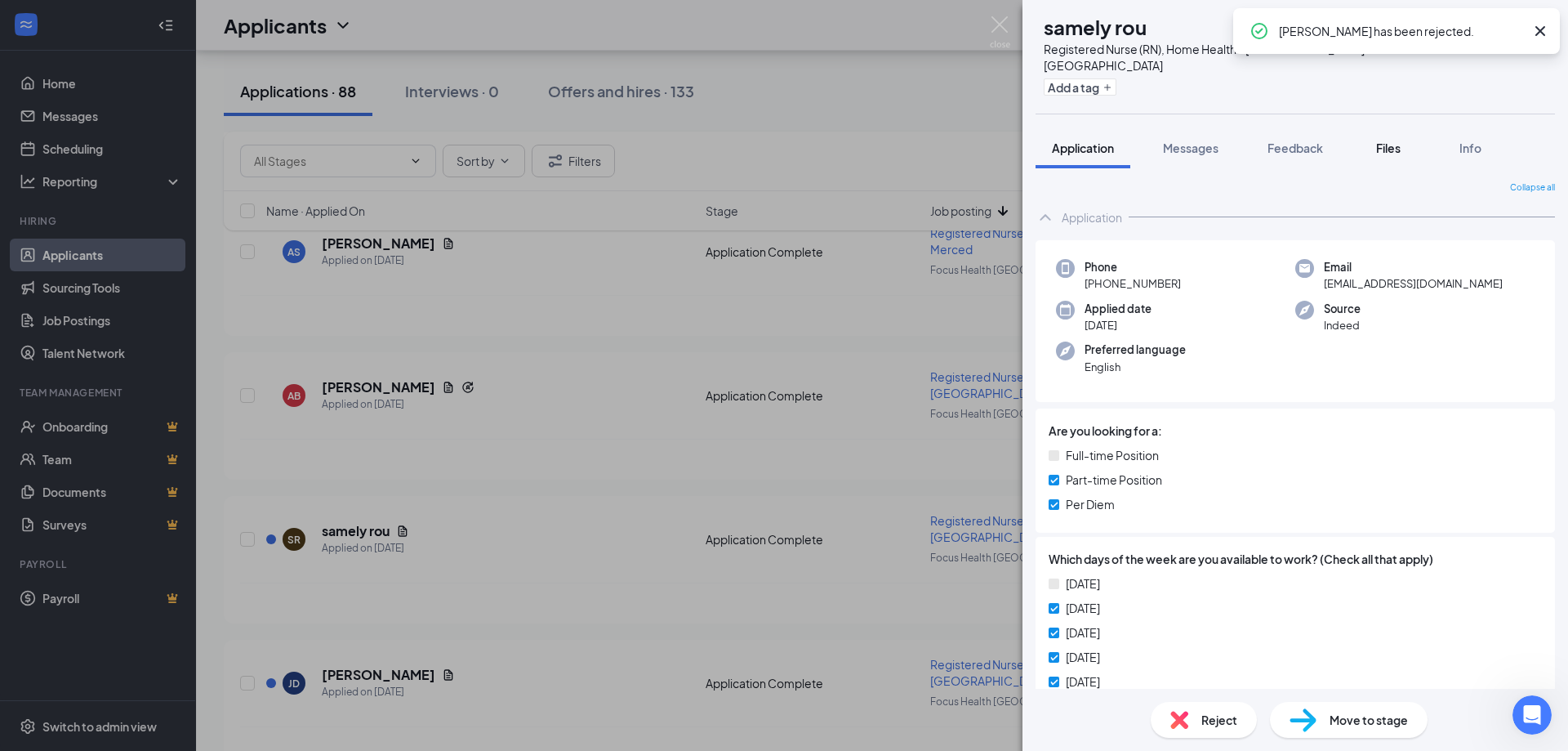
click at [1393, 141] on span "Files" at bounding box center [1388, 148] width 24 height 15
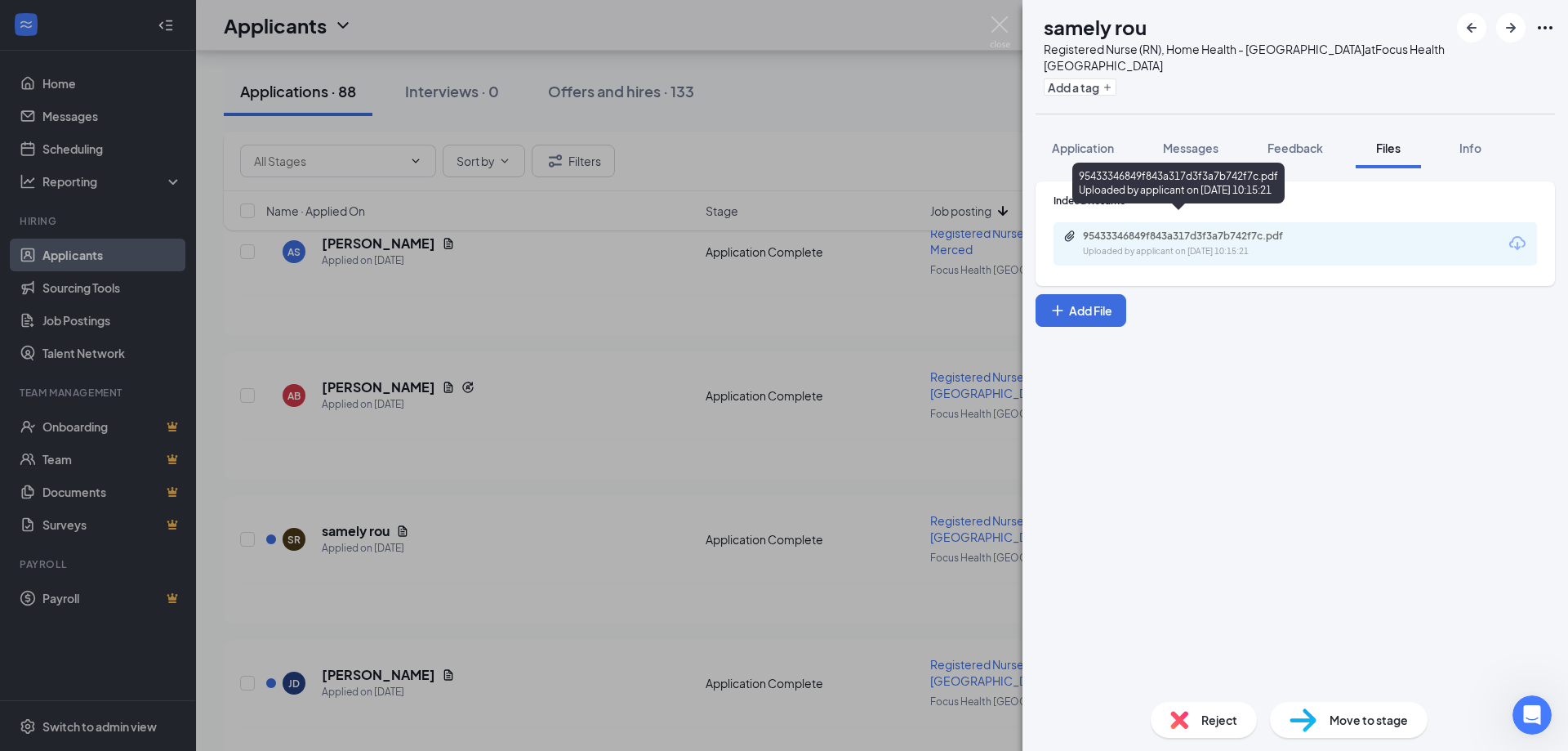
click at [1183, 230] on div "95433346849f843a317d3f3a7b742f7c.pdf" at bounding box center [1197, 236] width 229 height 13
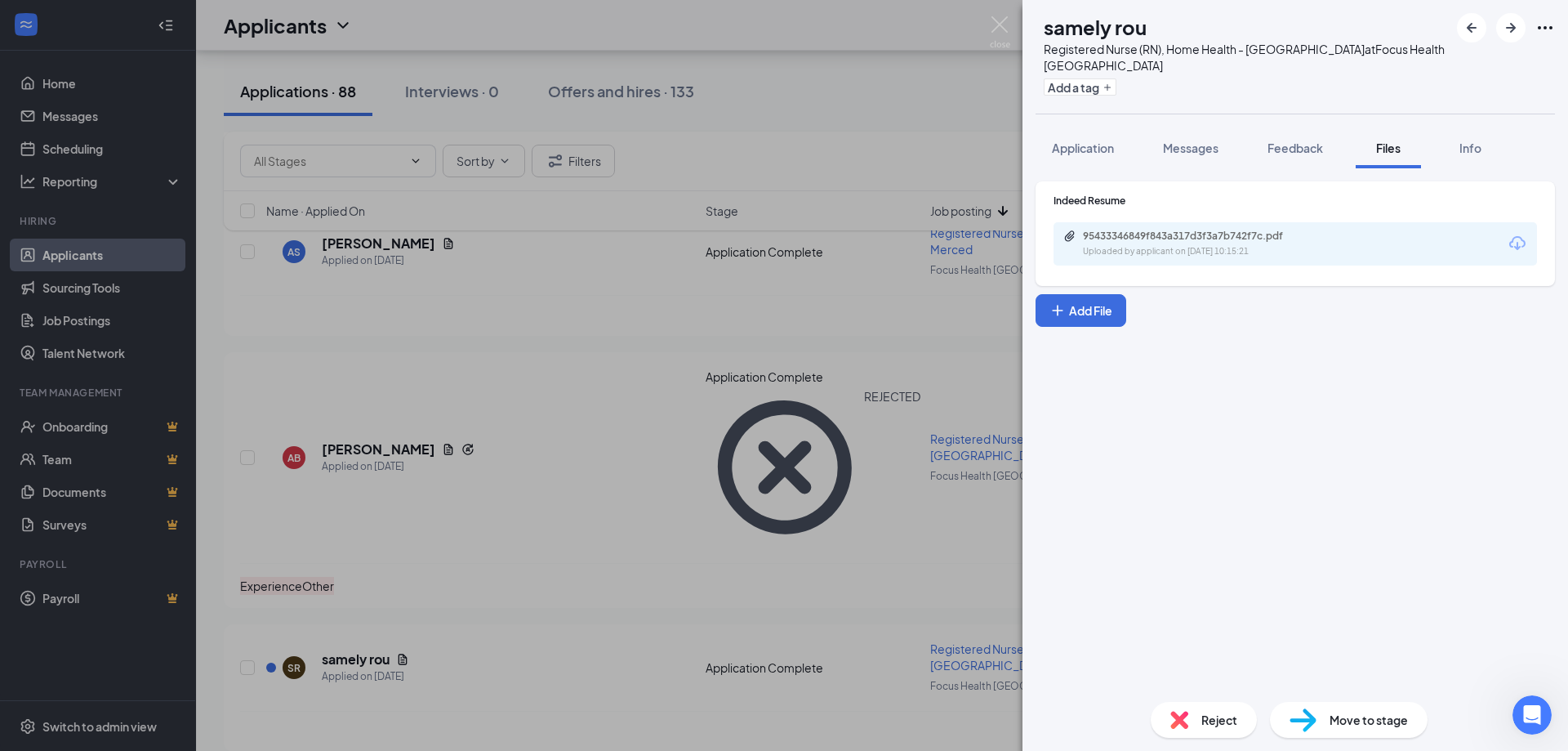
click at [1211, 713] on span "Reject" at bounding box center [1218, 720] width 36 height 18
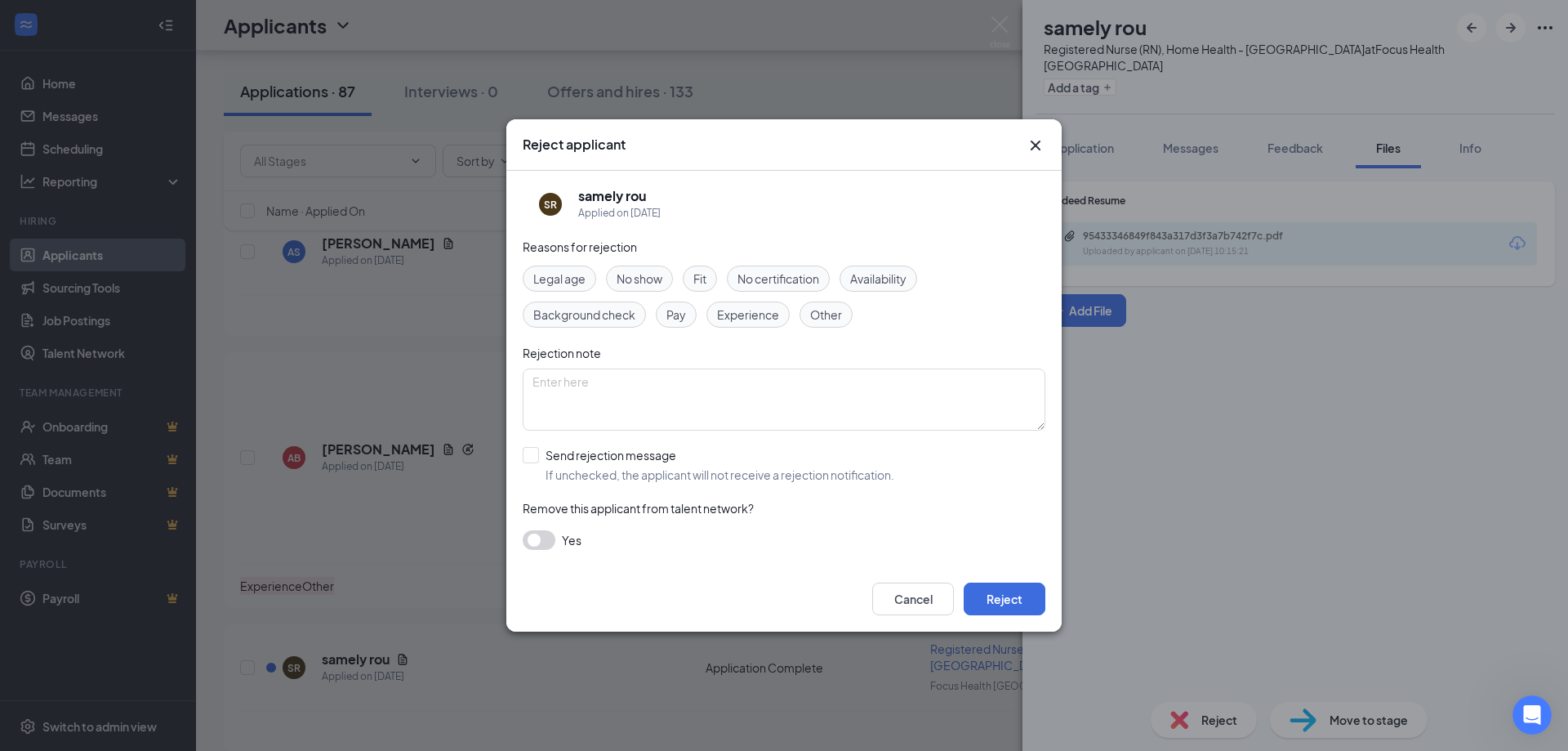
click at [815, 309] on span "Other" at bounding box center [826, 314] width 31 height 18
click at [751, 312] on span "Experience" at bounding box center [747, 314] width 62 height 18
click at [999, 600] on button "Reject" at bounding box center [1004, 598] width 81 height 32
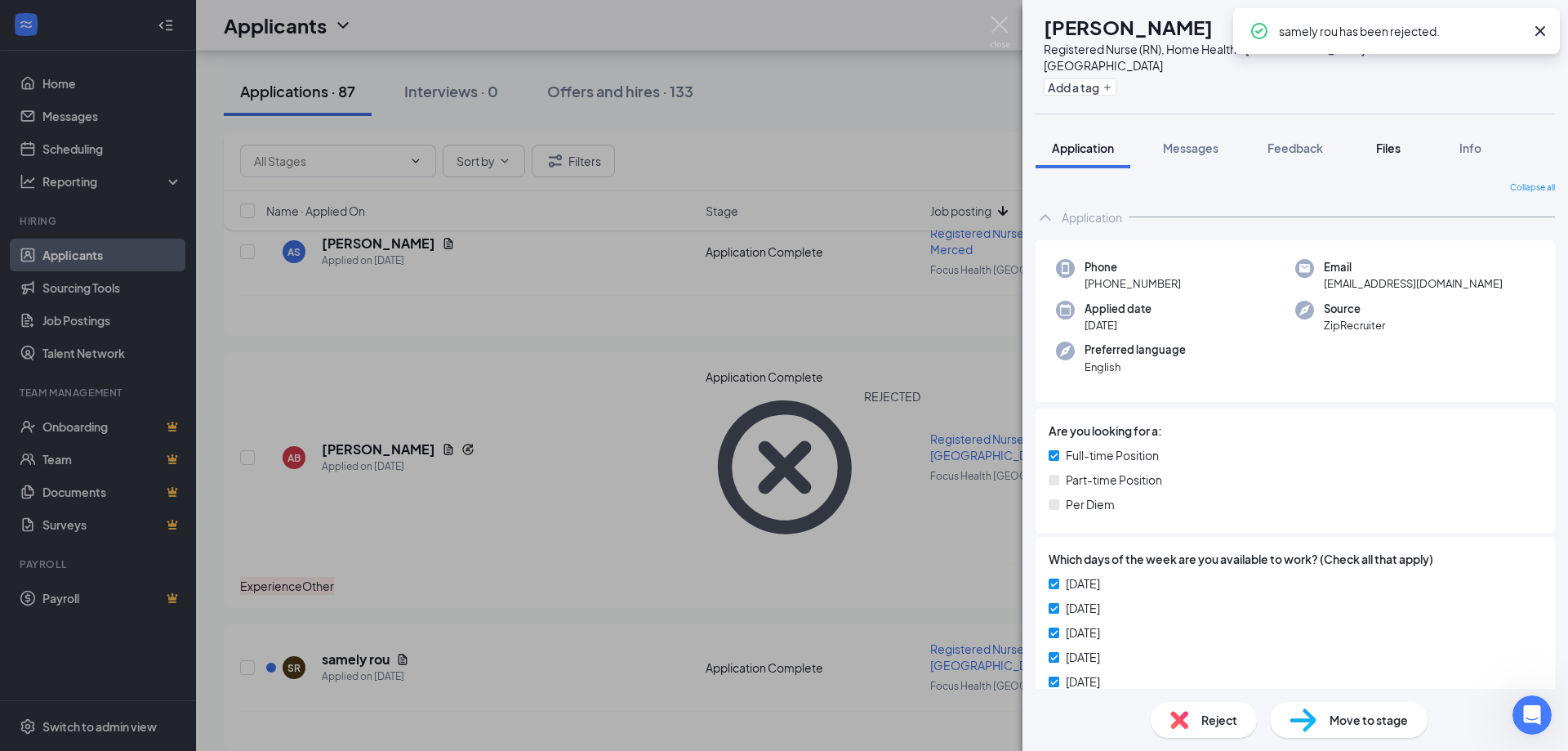
click at [1385, 141] on span "Files" at bounding box center [1388, 148] width 24 height 15
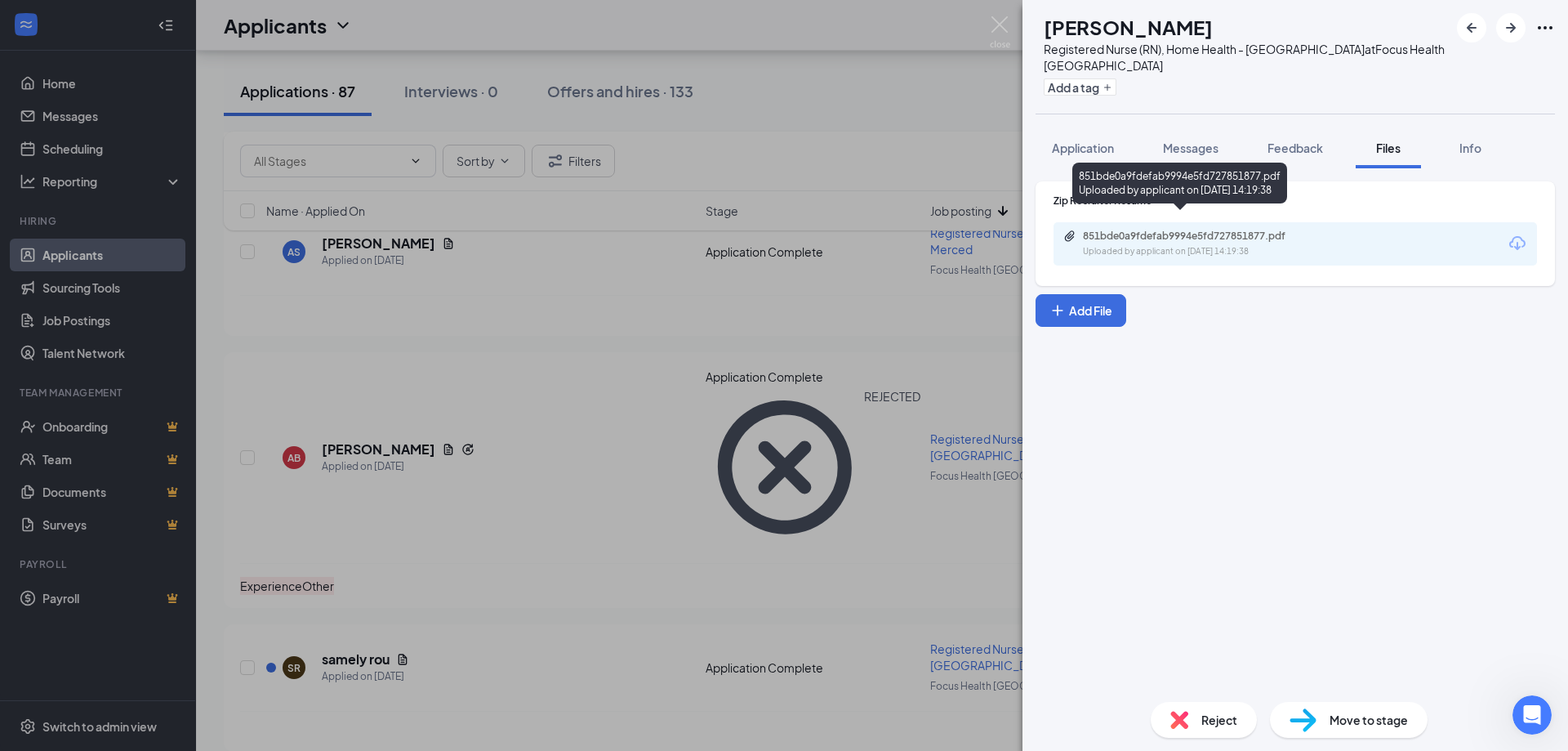
click at [1245, 230] on div "851bde0a9fdefab9994e5fd727851877.pdf" at bounding box center [1197, 236] width 229 height 13
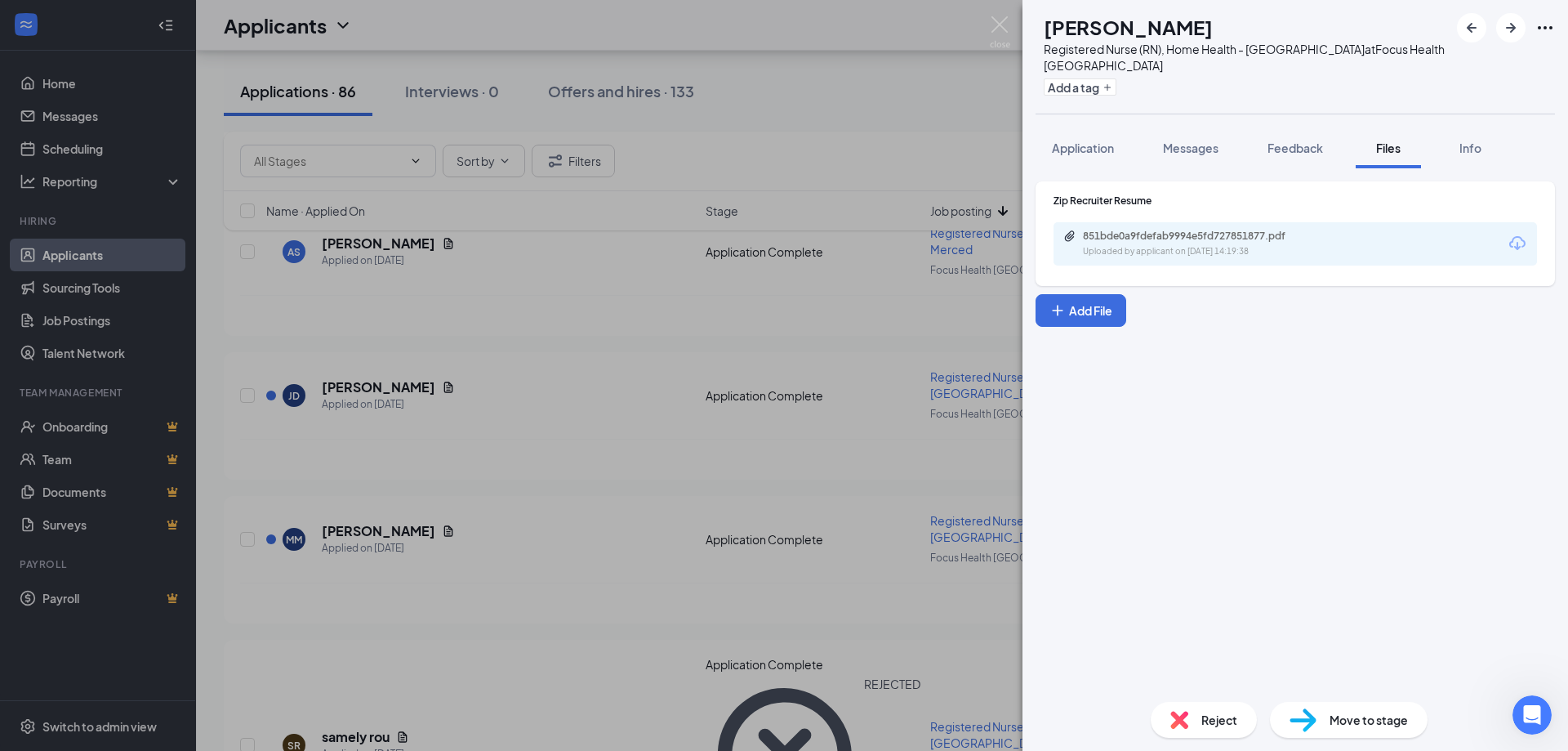
click at [1227, 722] on span "Reject" at bounding box center [1218, 720] width 36 height 18
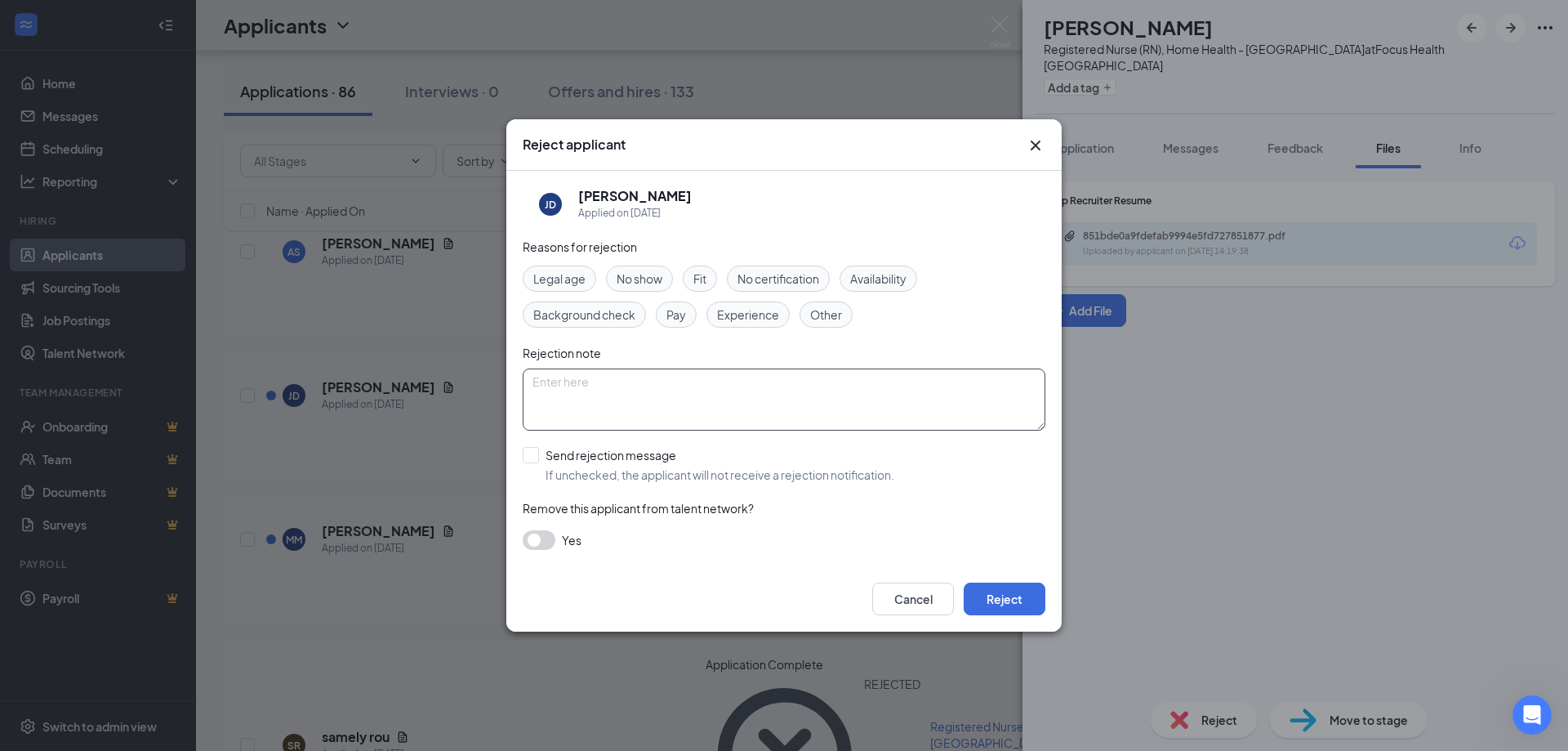
click at [759, 311] on span "Experience" at bounding box center [747, 314] width 62 height 18
click at [986, 599] on button "Reject" at bounding box center [1004, 598] width 81 height 32
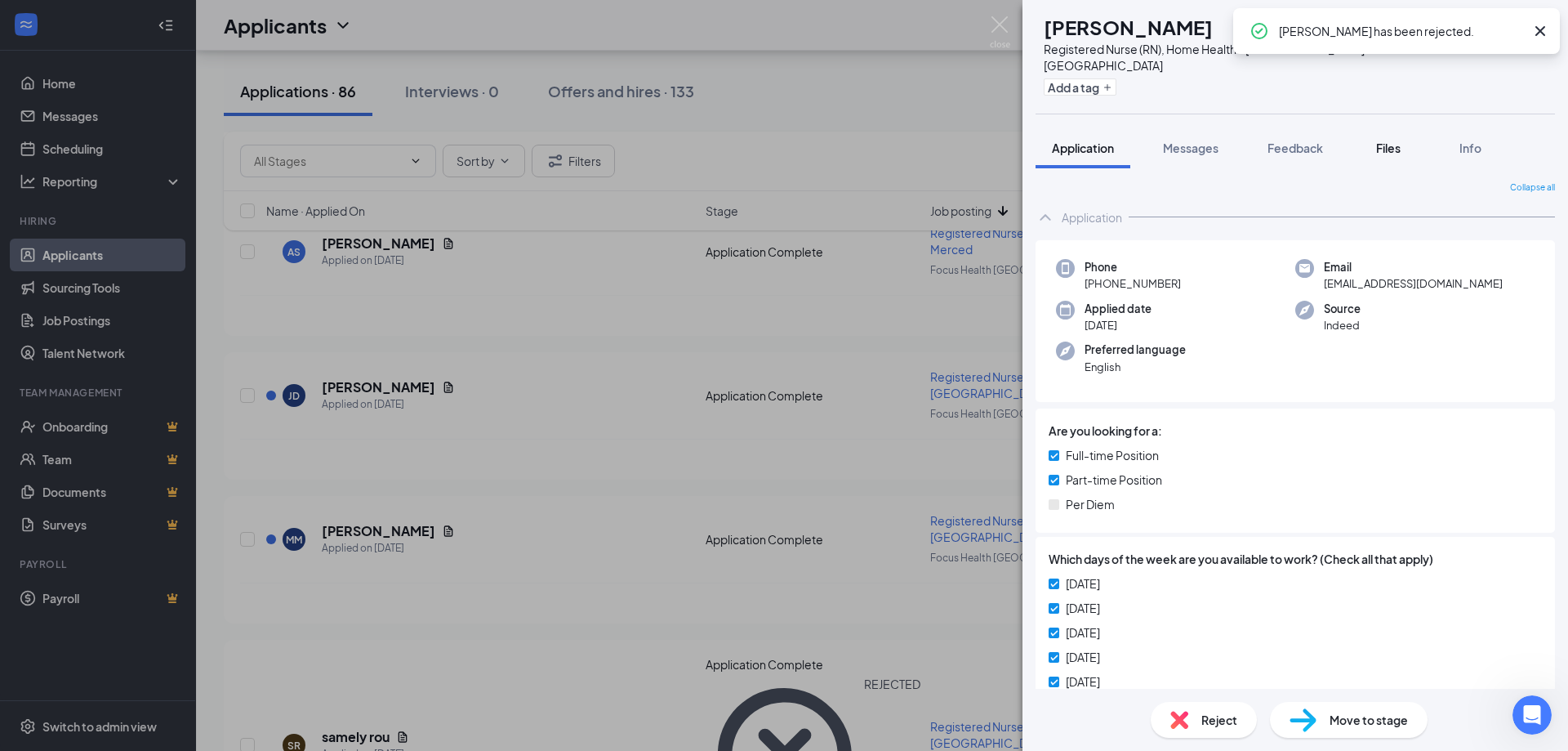
click at [1394, 141] on span "Files" at bounding box center [1388, 148] width 24 height 15
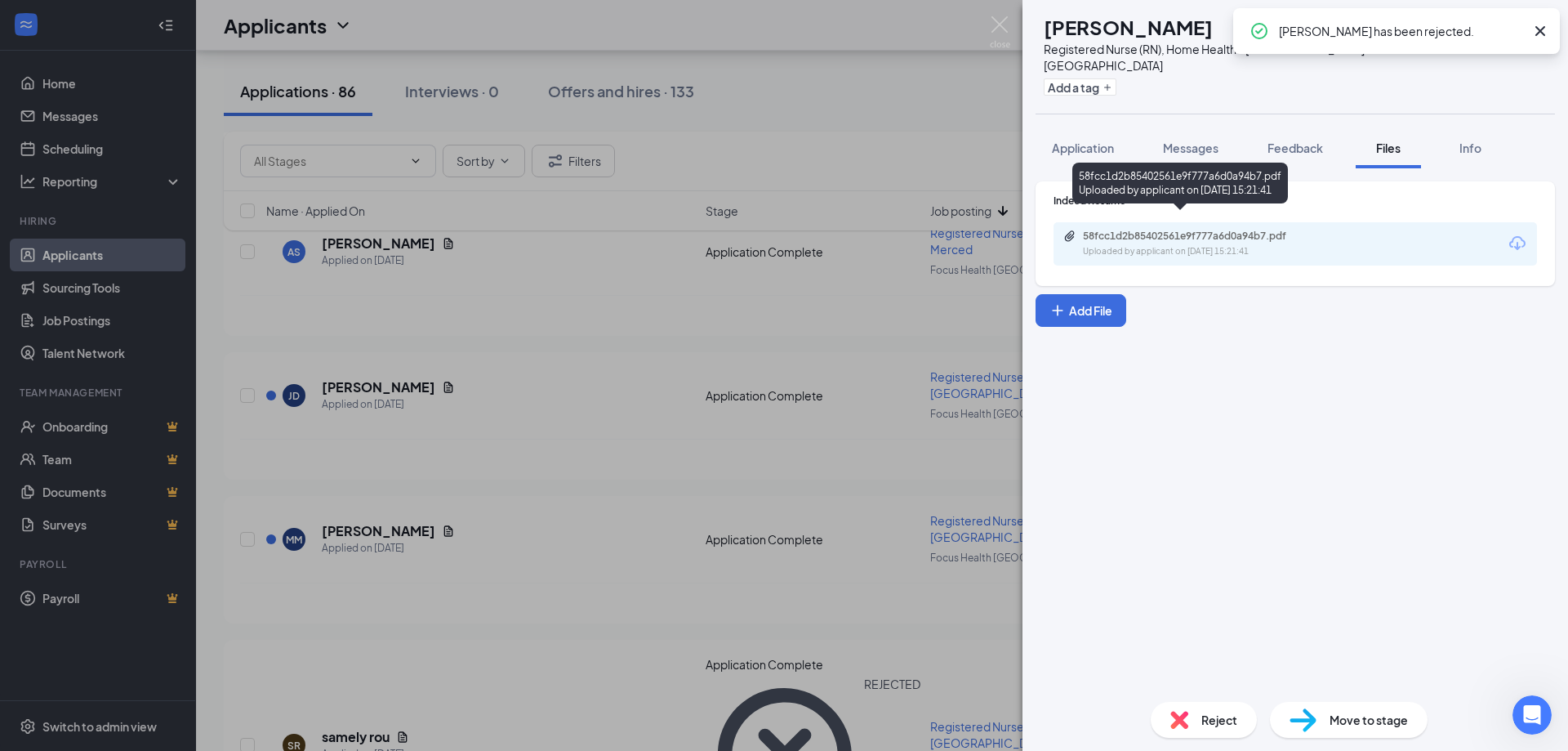
click at [1292, 245] on div "Uploaded by applicant on [DATE] 15:21:41" at bounding box center [1205, 251] width 245 height 13
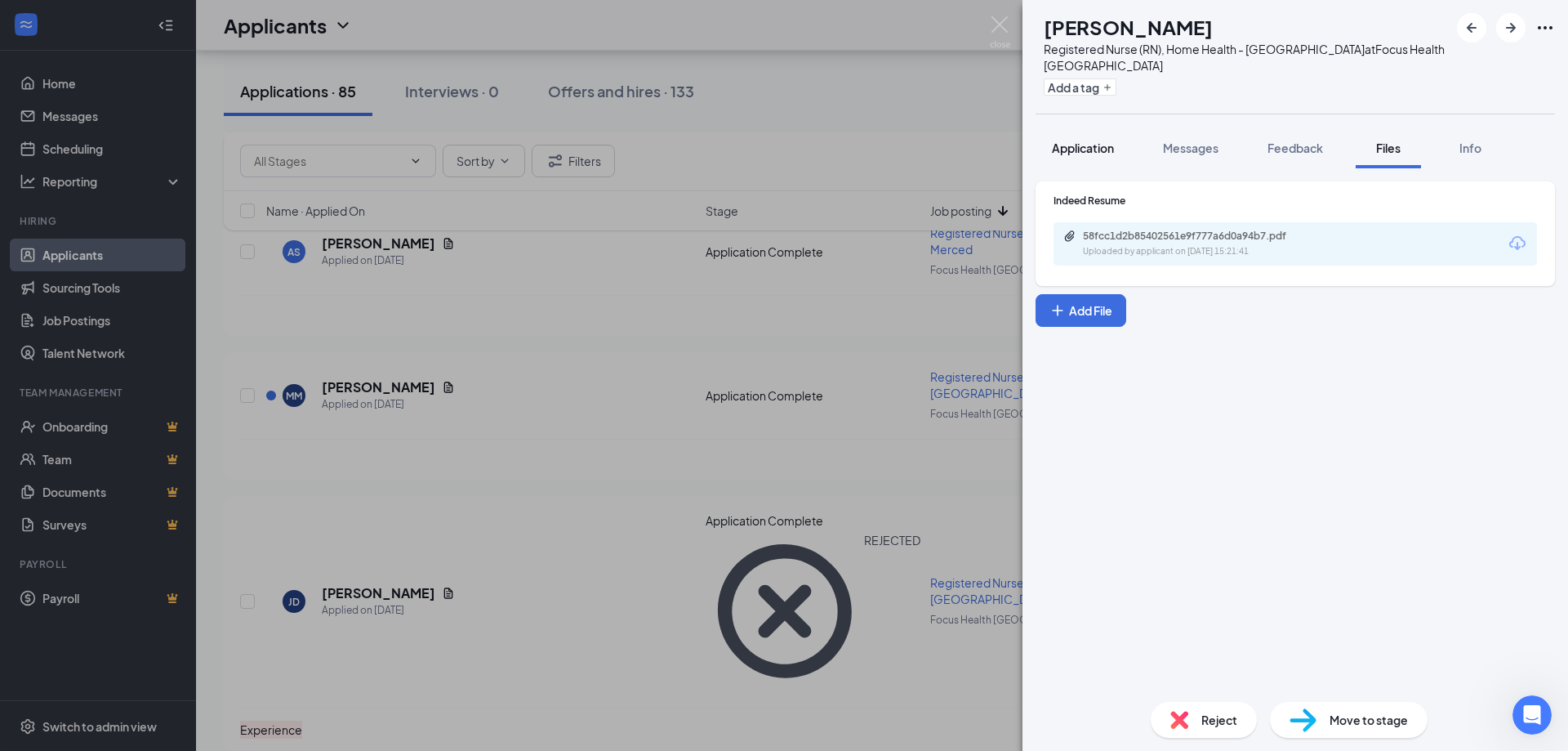
click at [1099, 141] on span "Application" at bounding box center [1082, 148] width 62 height 15
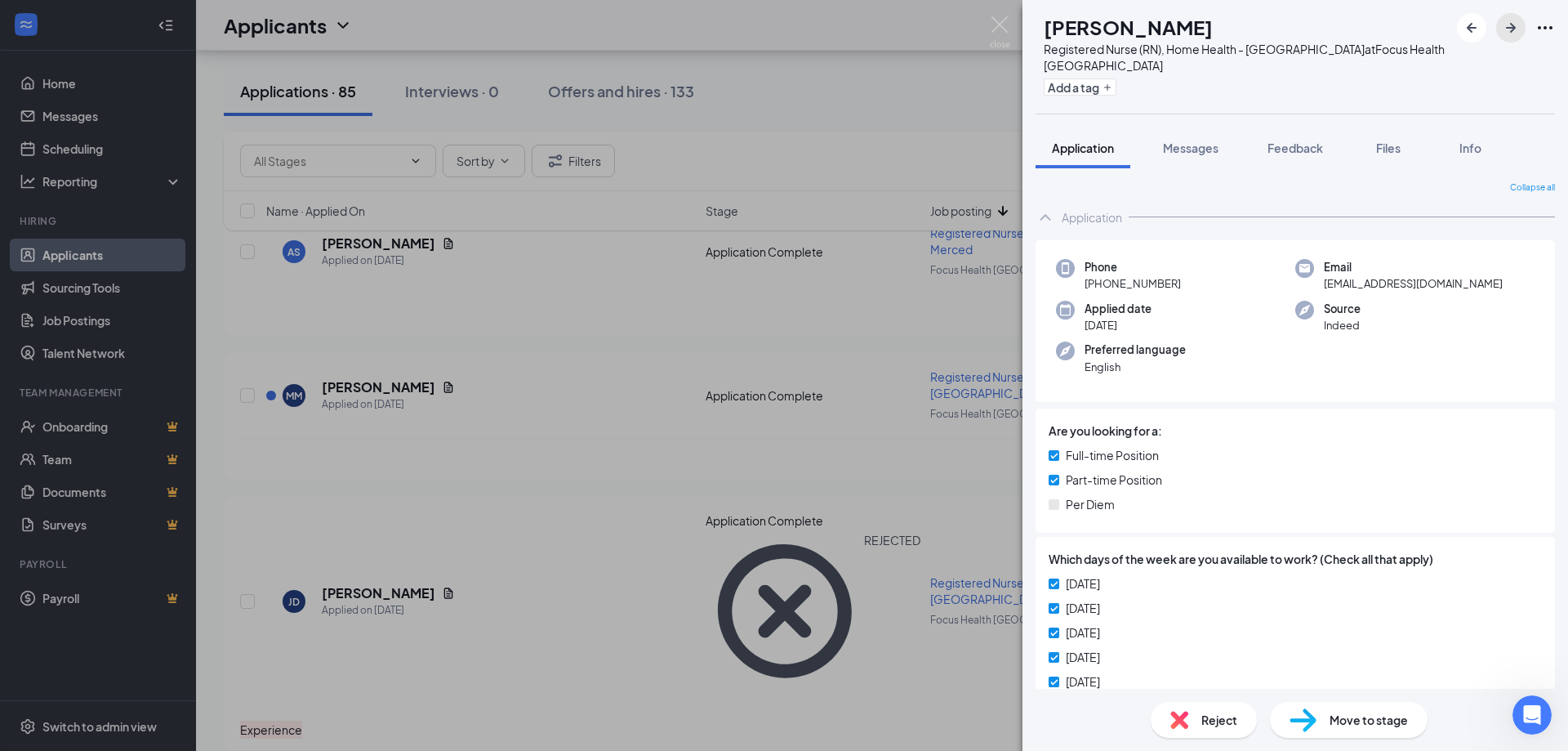
click at [1511, 27] on icon "ArrowRight" at bounding box center [1510, 27] width 10 height 10
click at [1001, 24] on img at bounding box center [999, 32] width 20 height 31
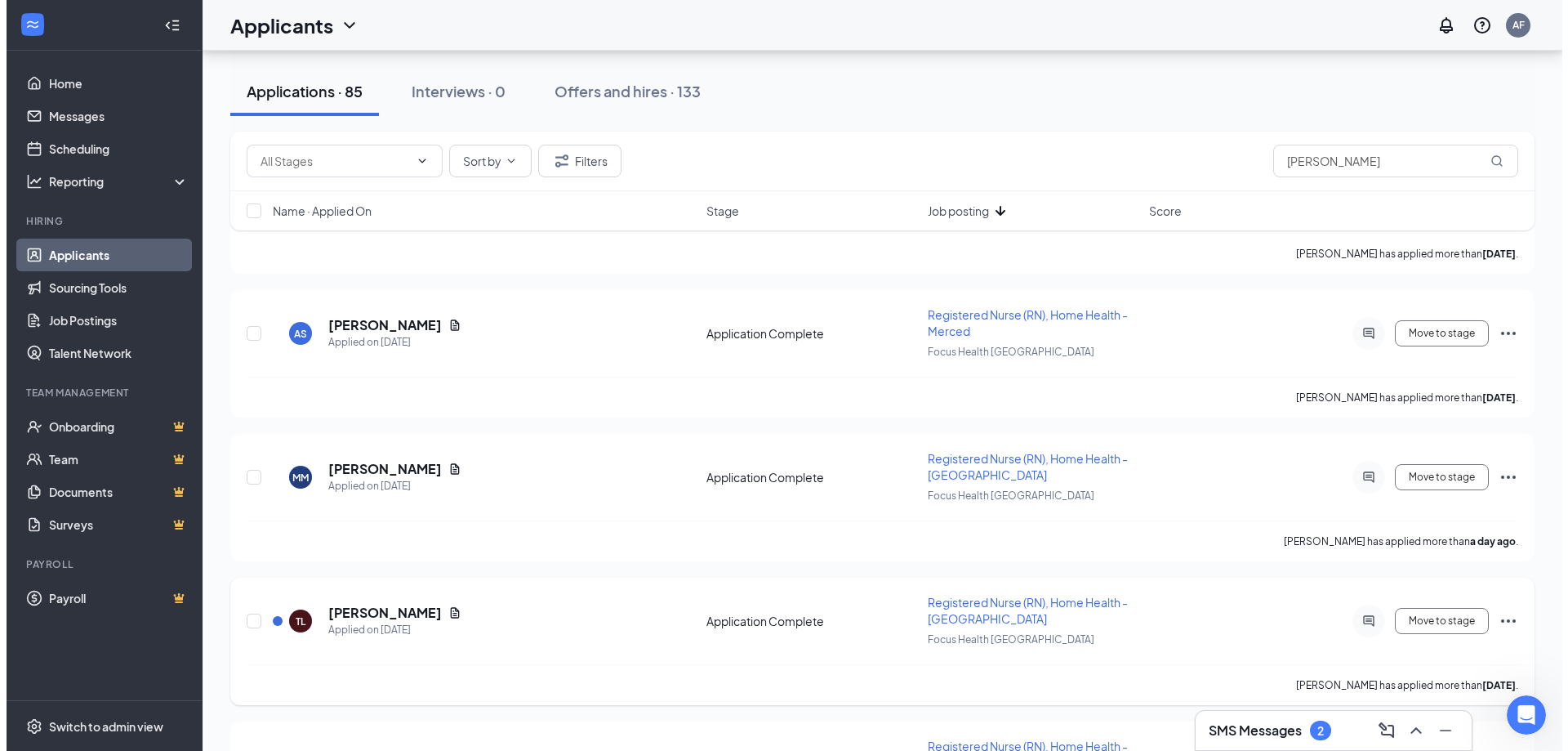
scroll to position [490, 0]
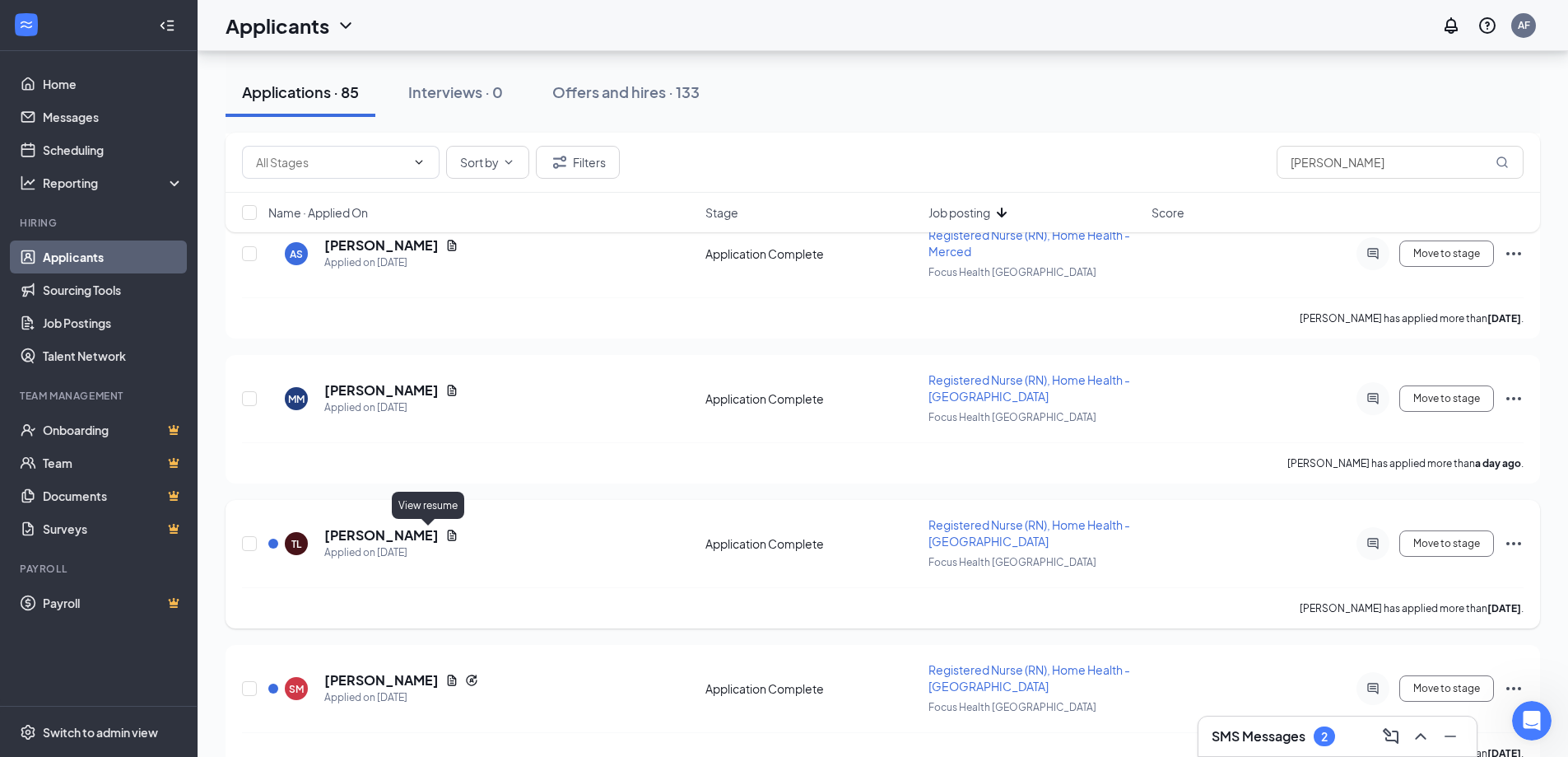
click at [445, 533] on icon "Document" at bounding box center [451, 535] width 13 height 13
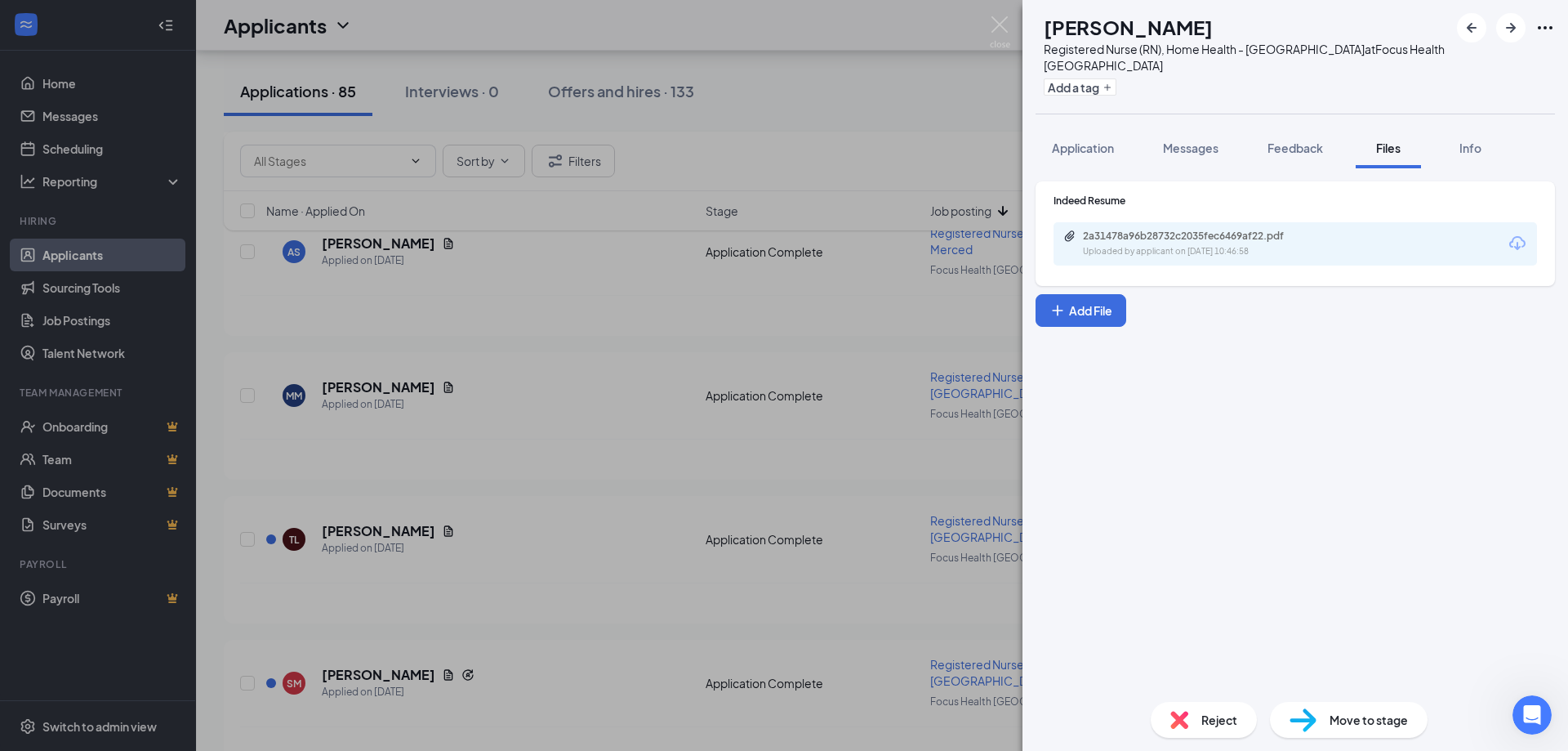
click at [1204, 713] on span "Reject" at bounding box center [1218, 720] width 36 height 18
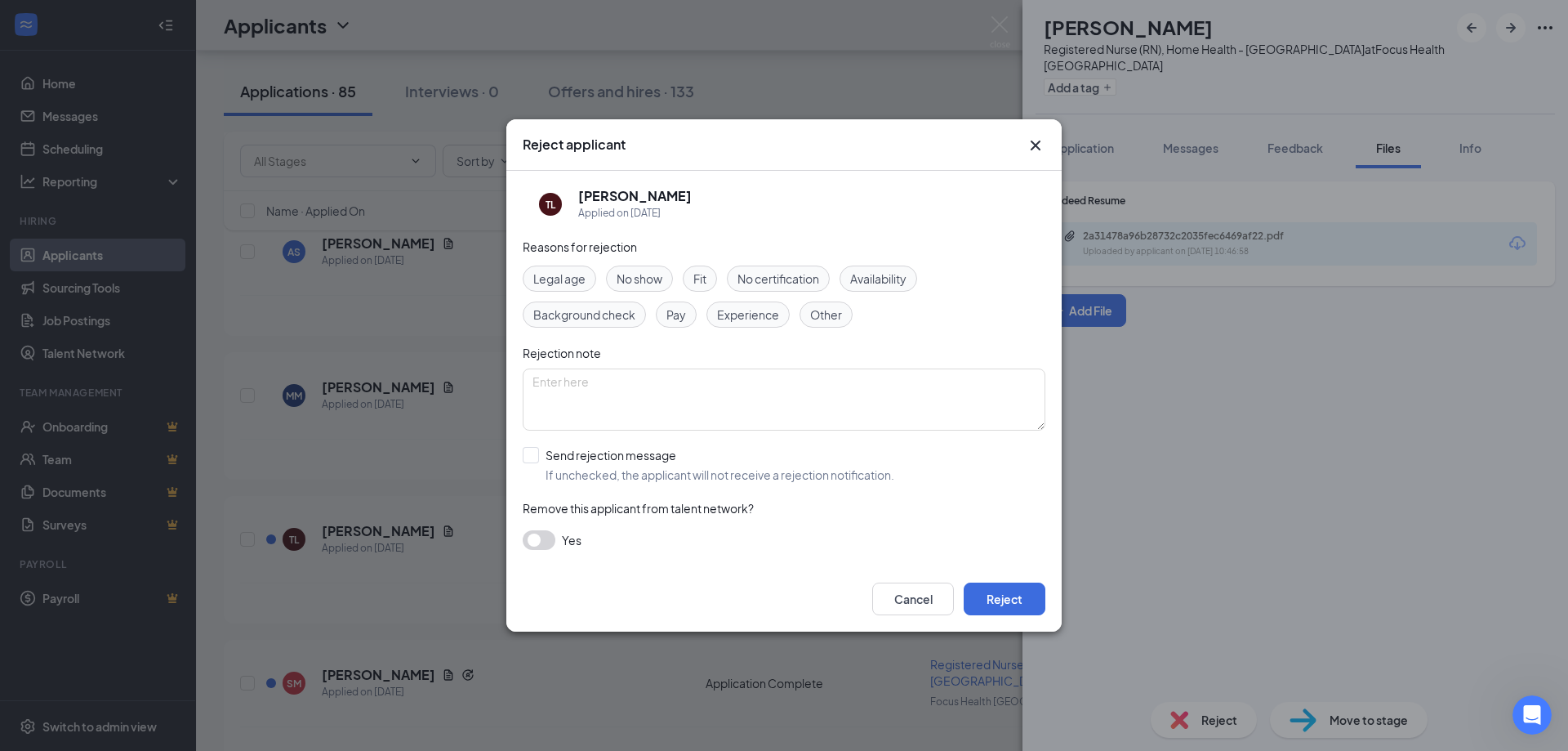
click at [820, 315] on span "Other" at bounding box center [826, 314] width 31 height 18
click at [745, 382] on textarea at bounding box center [784, 399] width 523 height 62
type textarea "duplicate applicant"
click at [997, 586] on button "Reject" at bounding box center [1004, 598] width 81 height 32
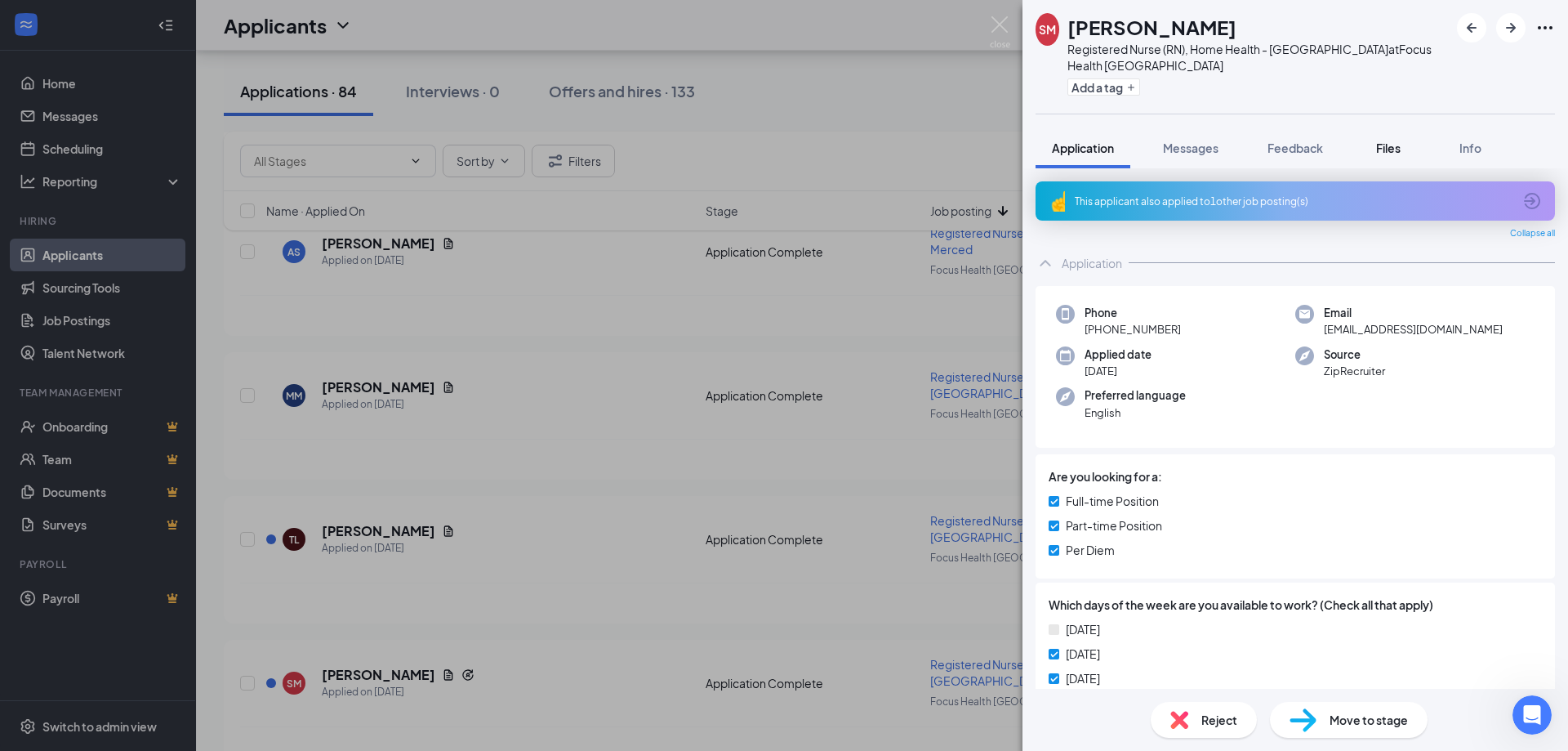
click at [1384, 141] on span "Files" at bounding box center [1388, 148] width 24 height 15
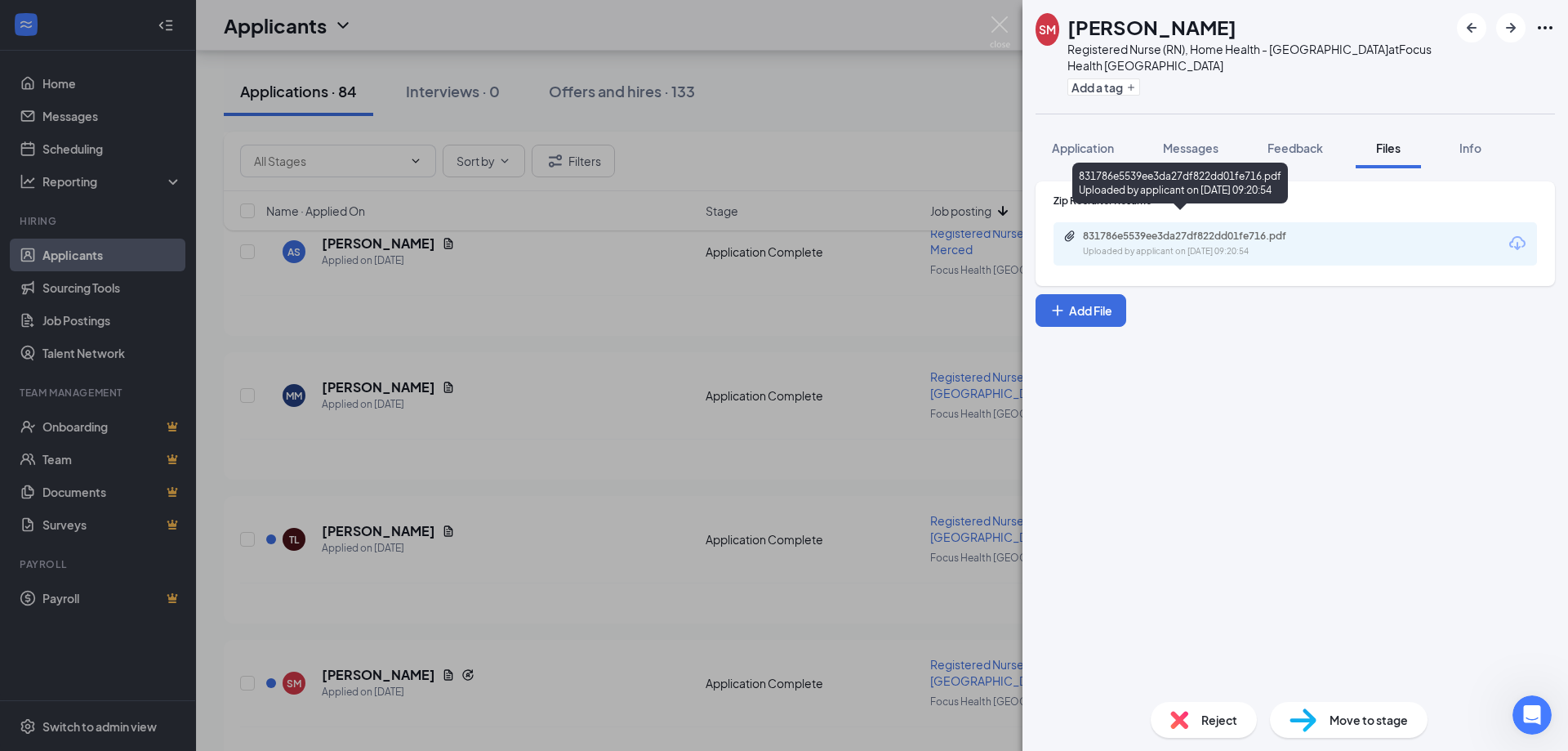
click at [1238, 230] on div "831786e5539ee3da27df822dd01fe716.pdf" at bounding box center [1197, 236] width 229 height 13
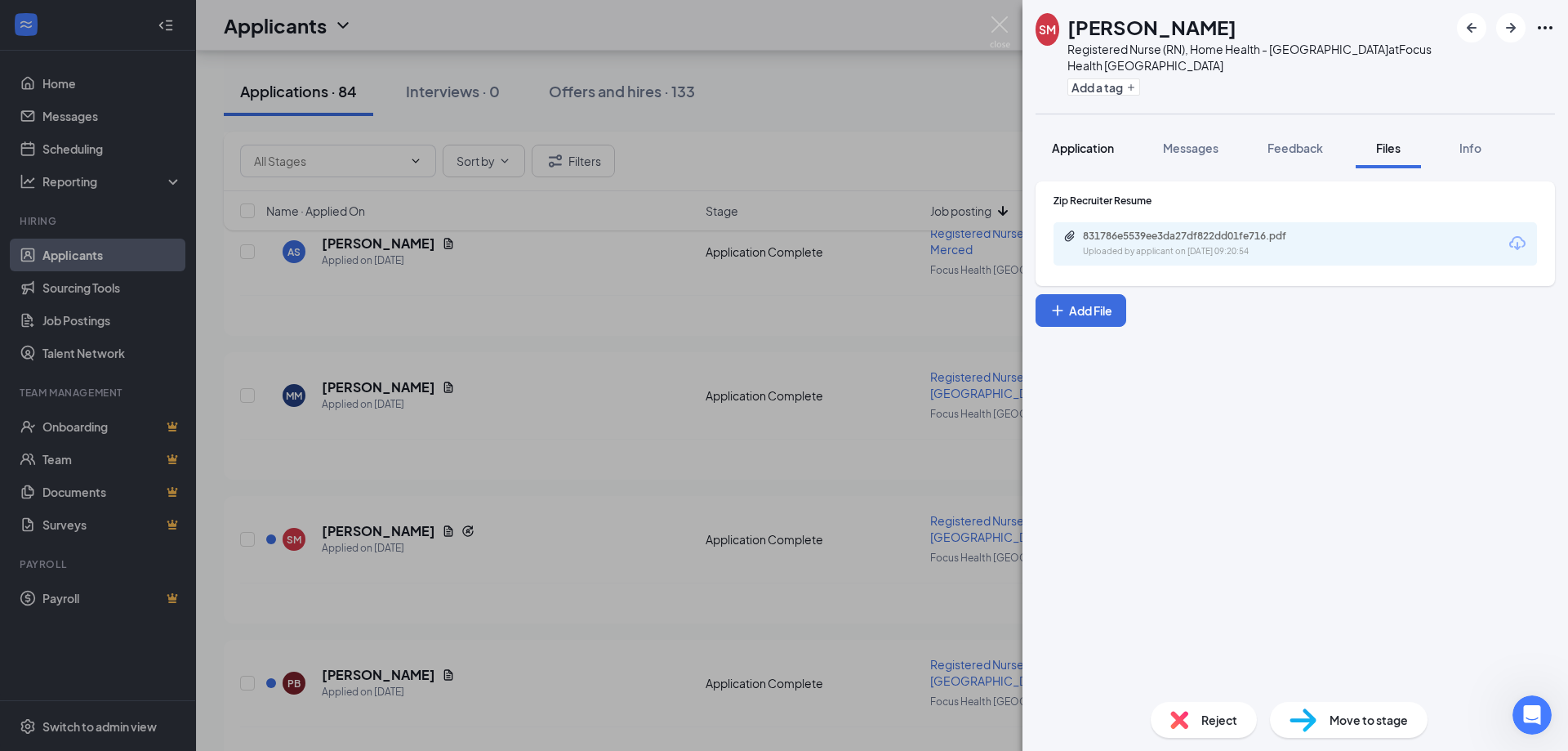
click at [1062, 141] on span "Application" at bounding box center [1082, 148] width 62 height 15
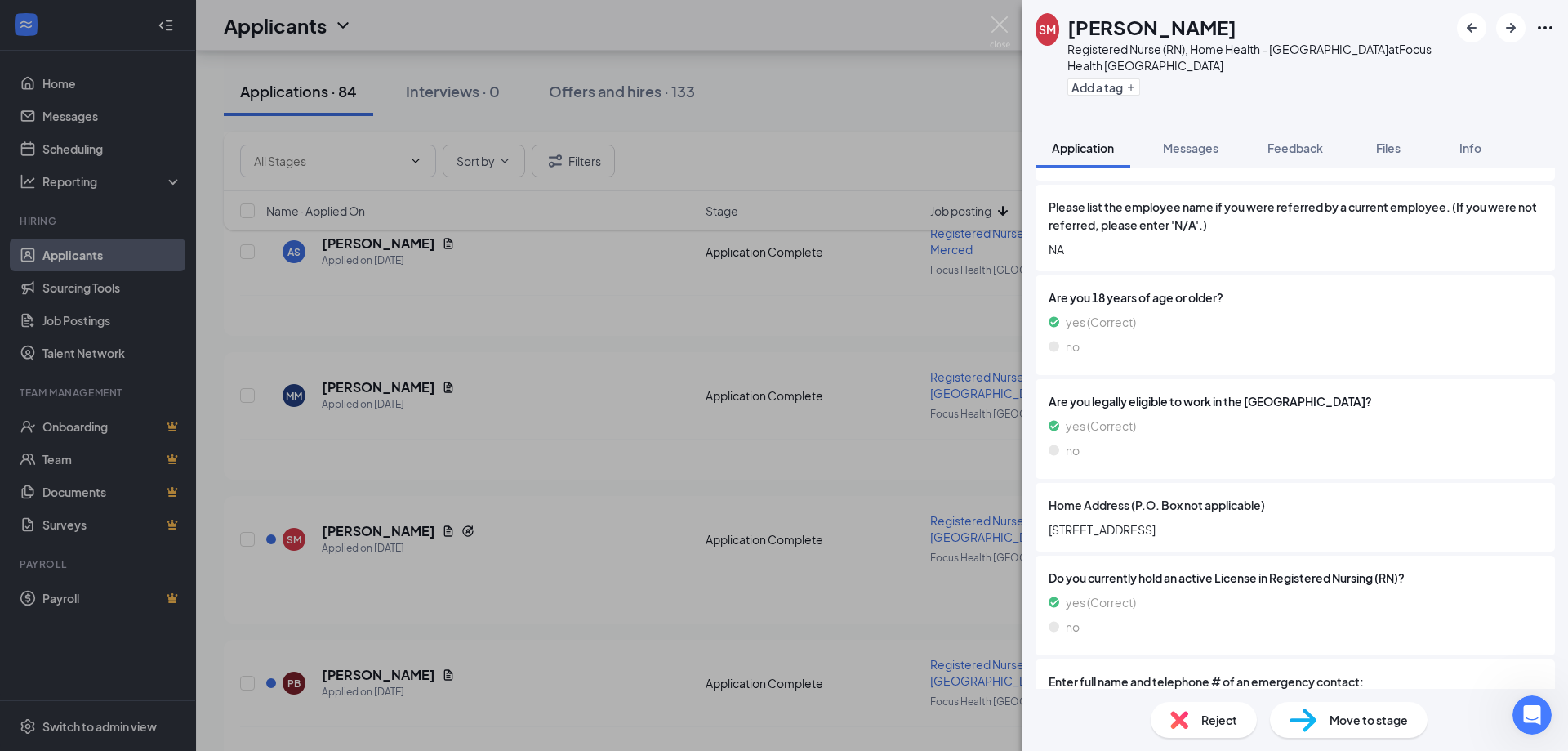
scroll to position [817, 0]
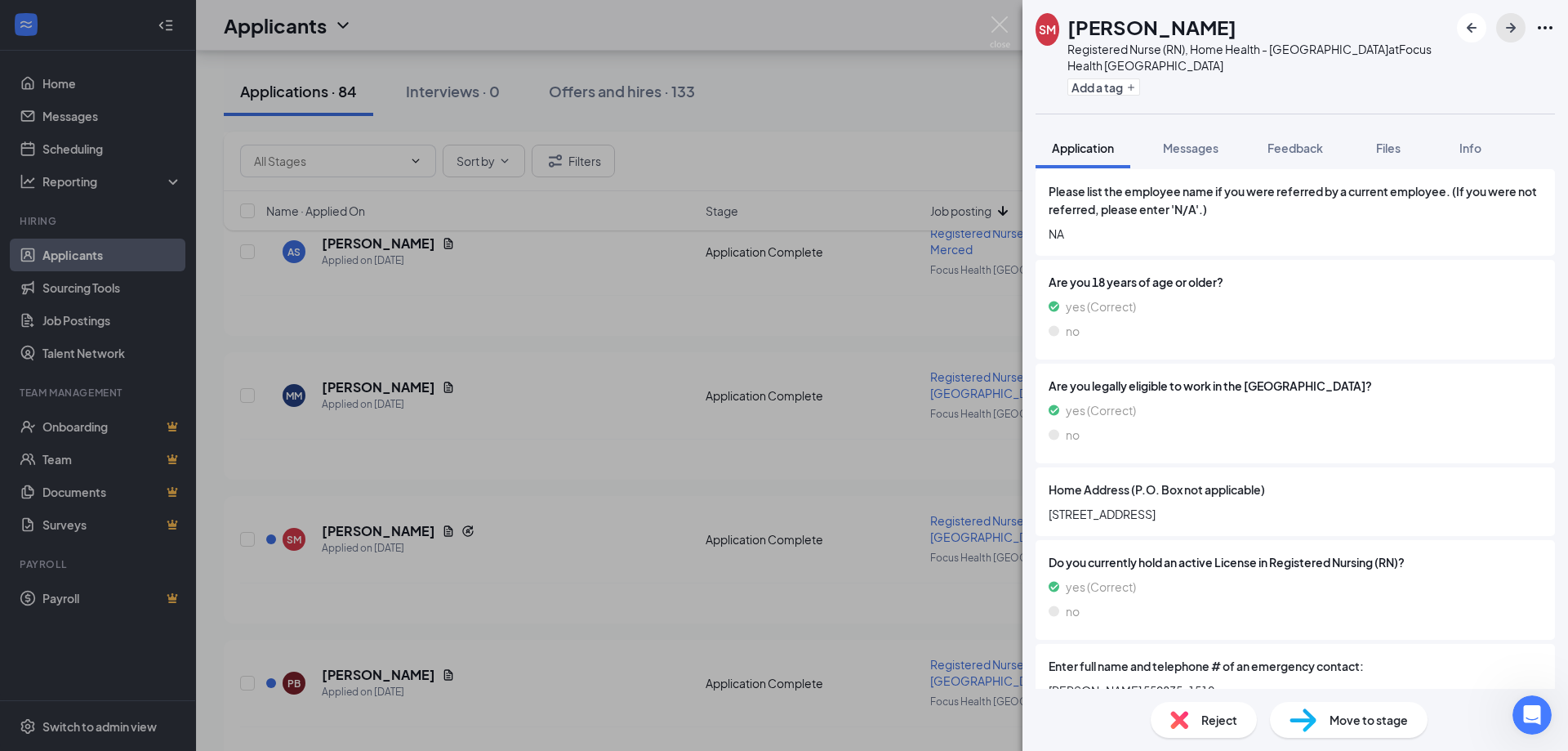
click at [1506, 26] on icon "ArrowRight" at bounding box center [1510, 28] width 19 height 19
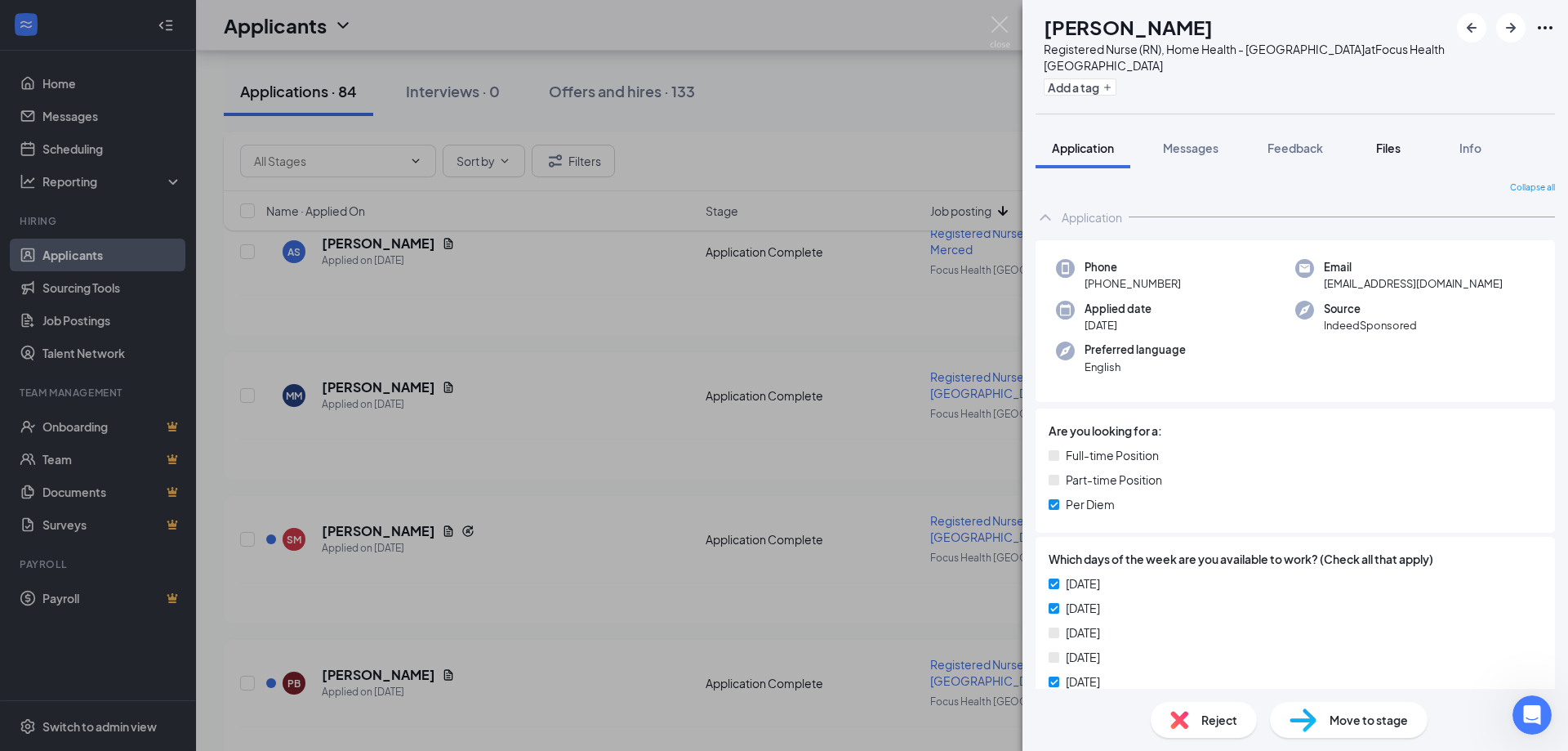
click at [1386, 141] on span "Files" at bounding box center [1388, 148] width 24 height 15
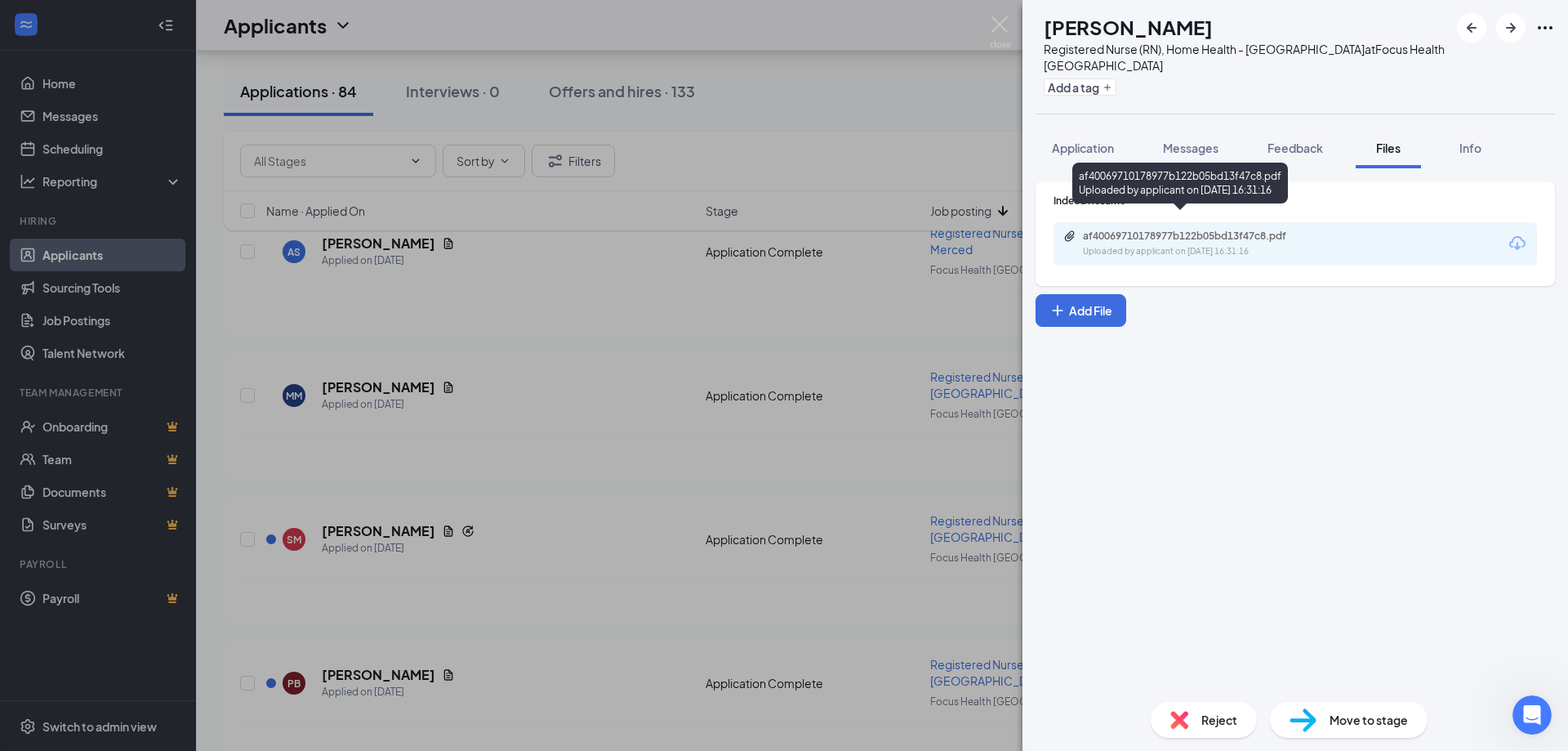
click at [1231, 245] on div "Uploaded by applicant on [DATE] 16:31:16" at bounding box center [1205, 251] width 245 height 13
click at [1199, 722] on div "Reject" at bounding box center [1203, 720] width 106 height 36
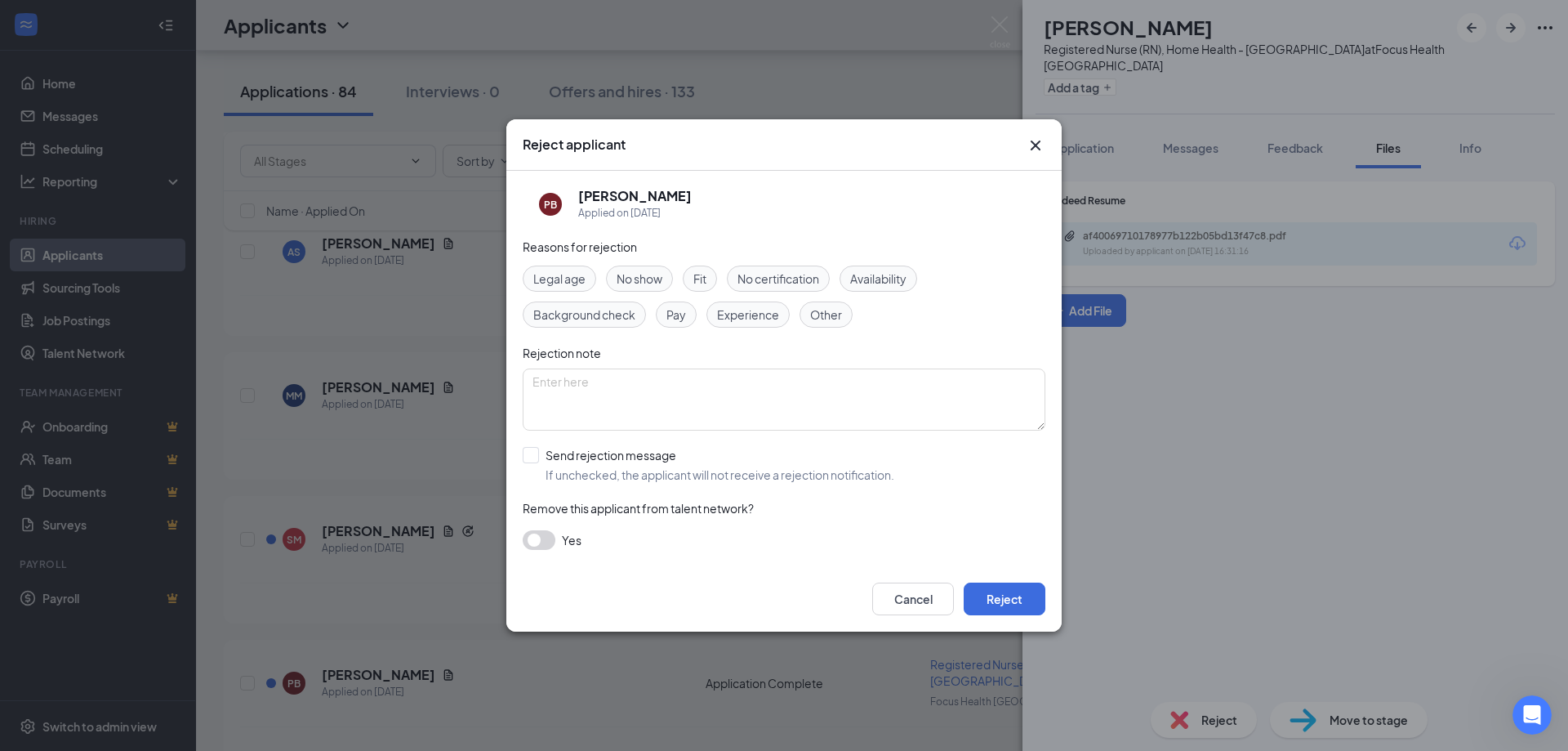
click at [767, 310] on span "Experience" at bounding box center [747, 314] width 62 height 18
click at [1003, 591] on button "Reject" at bounding box center [1004, 598] width 81 height 32
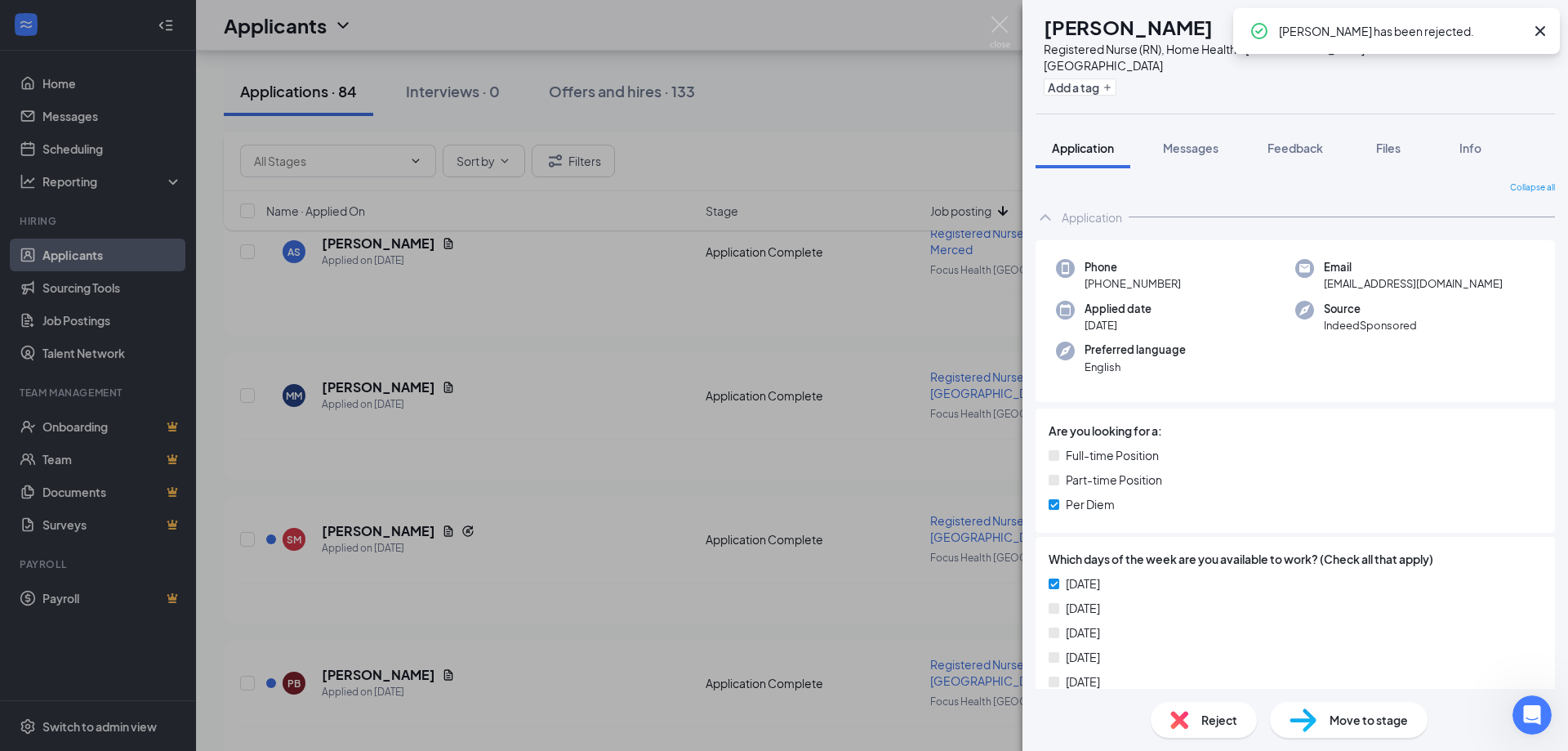
click at [1398, 141] on span "Files" at bounding box center [1388, 148] width 24 height 15
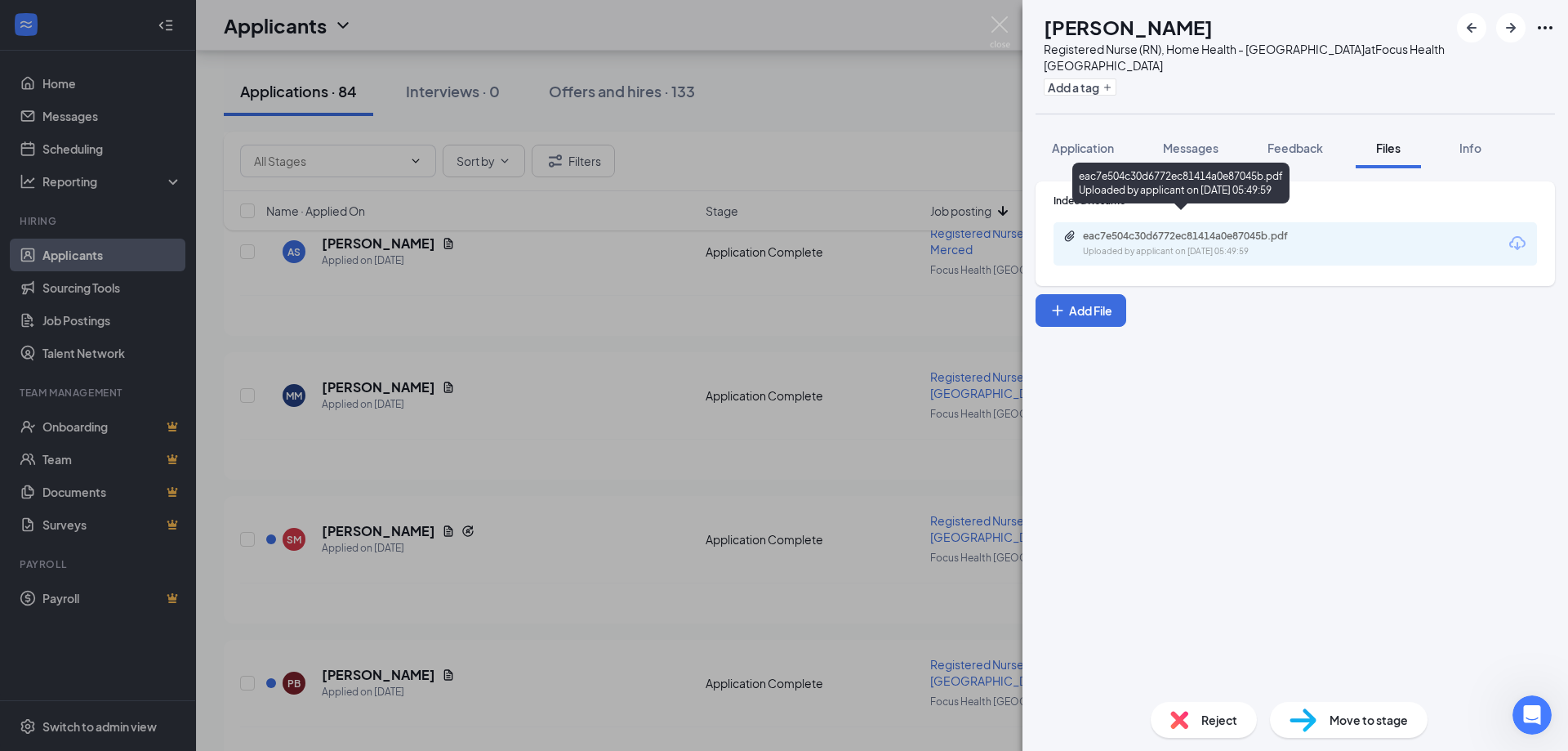
click at [1165, 230] on div "eac7e504c30d6772ec81414a0e87045b.pdf" at bounding box center [1197, 236] width 229 height 13
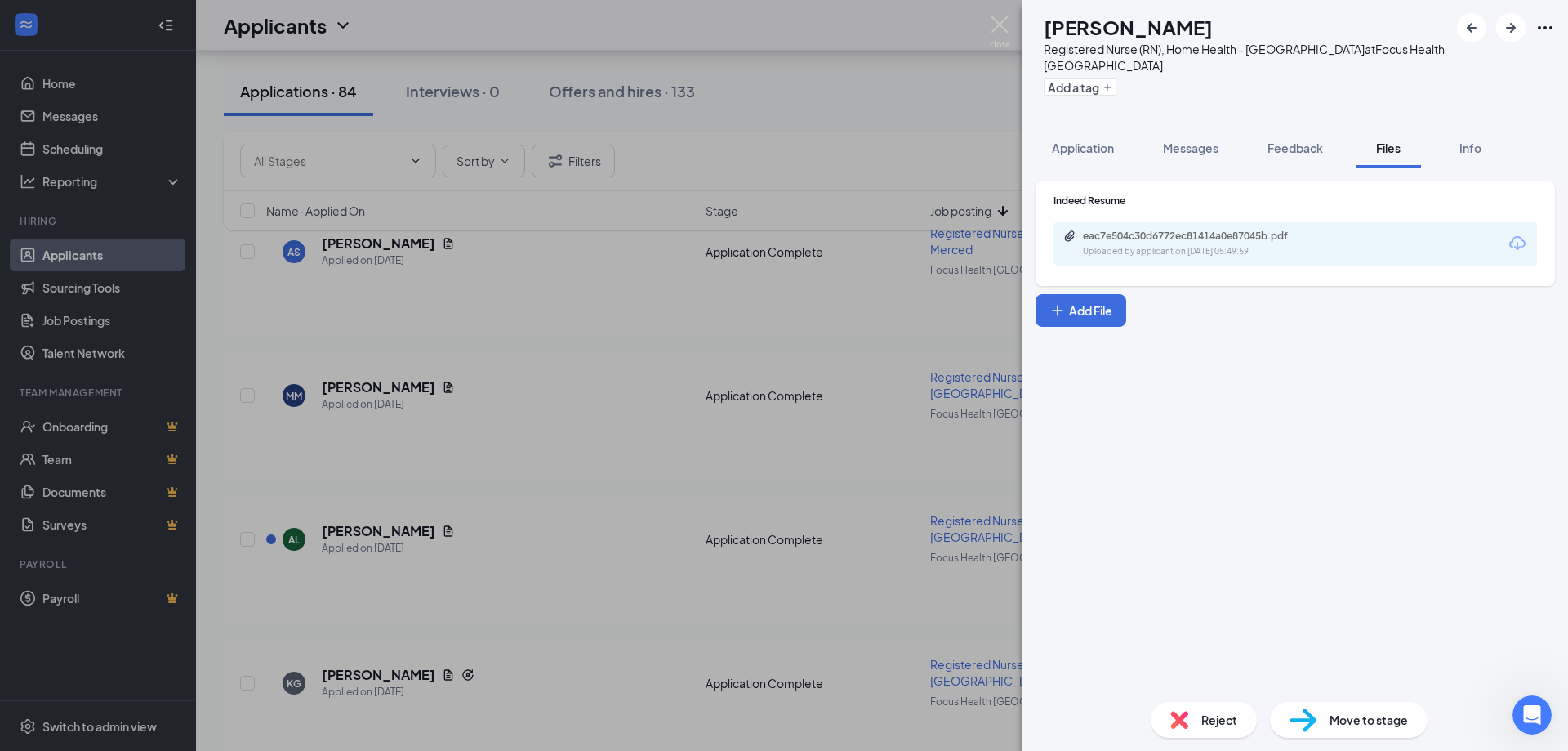
click at [1206, 715] on span "Reject" at bounding box center [1218, 720] width 36 height 18
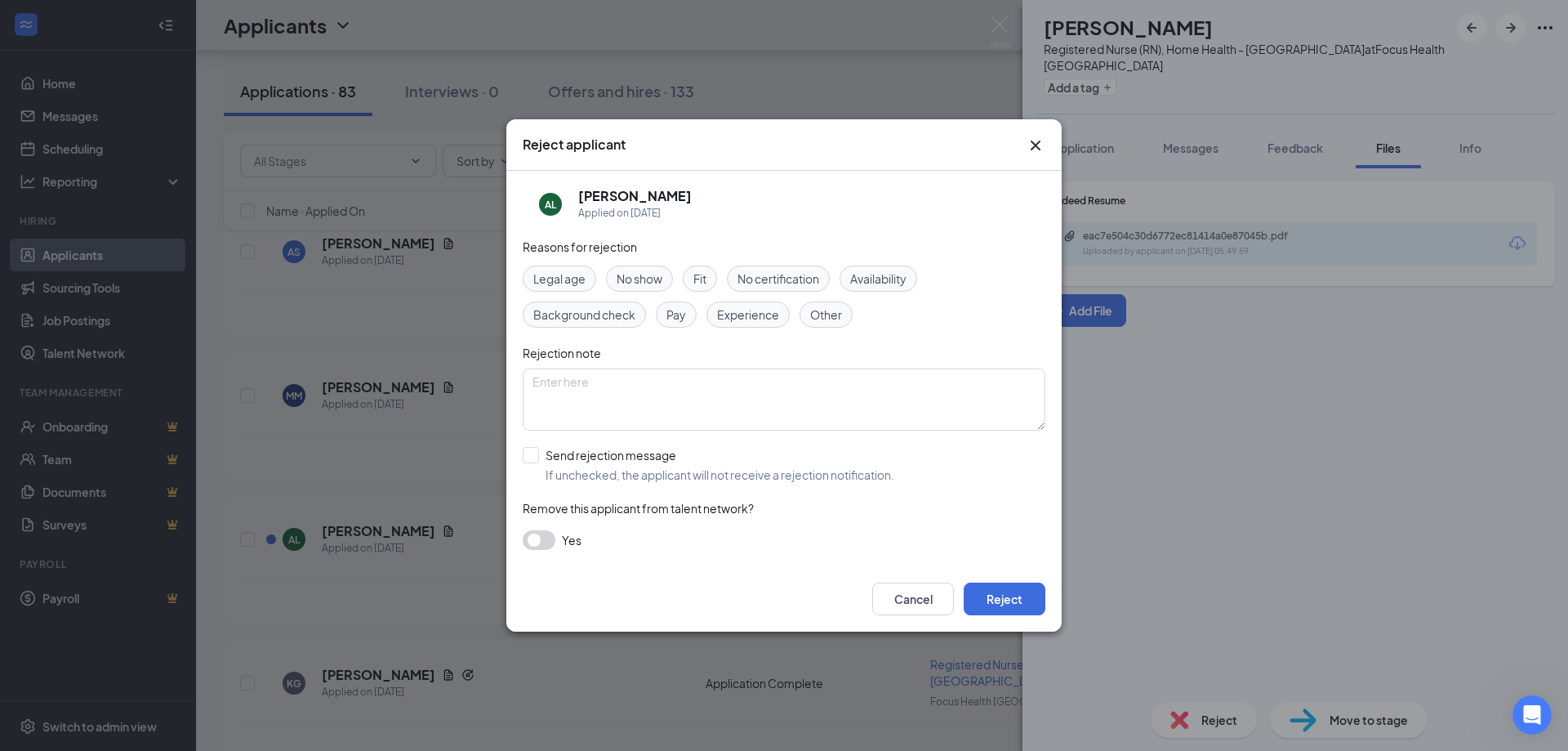
click at [746, 315] on span "Experience" at bounding box center [747, 314] width 62 height 18
click at [987, 591] on button "Reject" at bounding box center [1004, 598] width 81 height 32
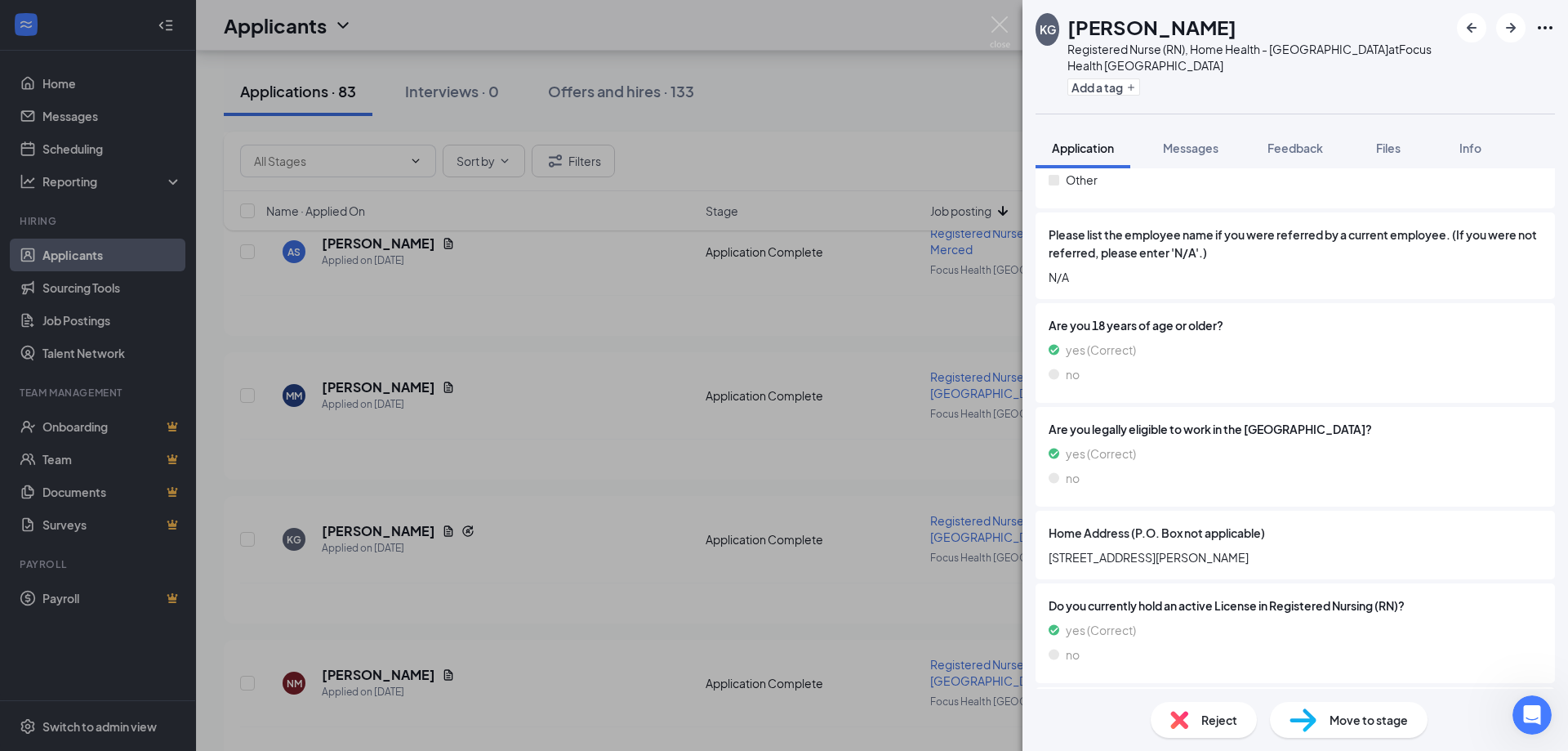
scroll to position [817, 0]
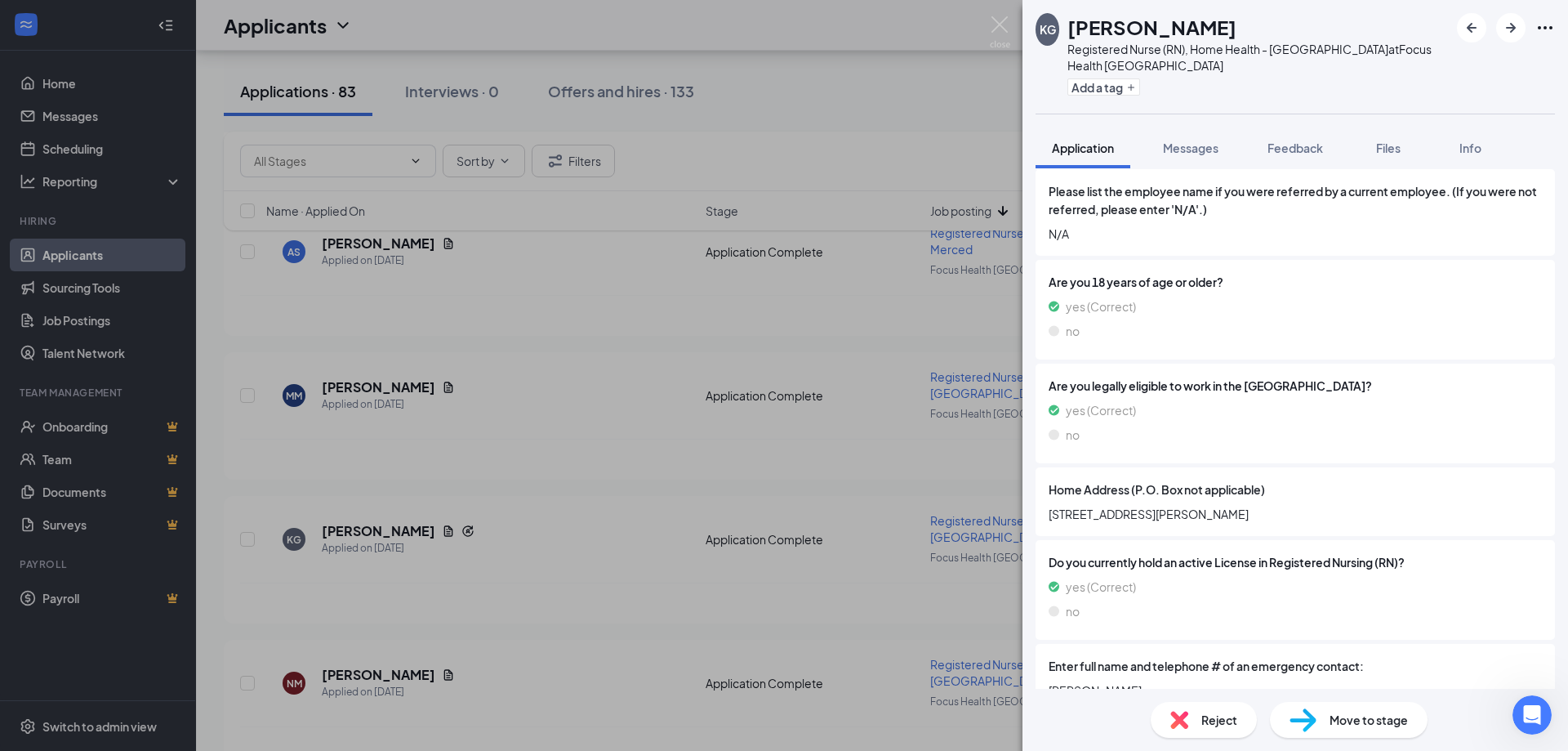
click at [1201, 733] on div "Reject" at bounding box center [1203, 720] width 106 height 36
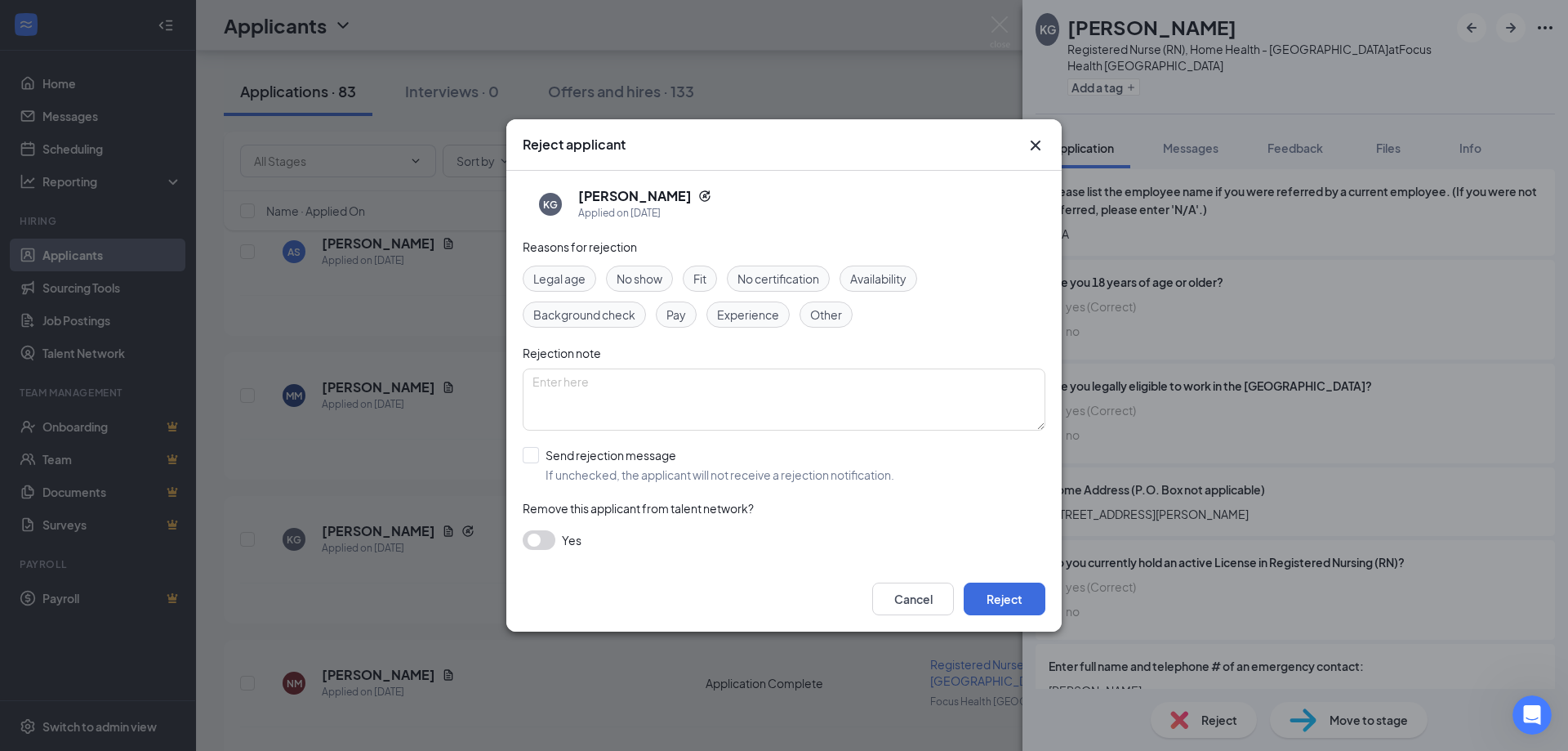
click at [761, 317] on span "Experience" at bounding box center [747, 314] width 62 height 18
click at [996, 603] on button "Reject" at bounding box center [1004, 598] width 81 height 32
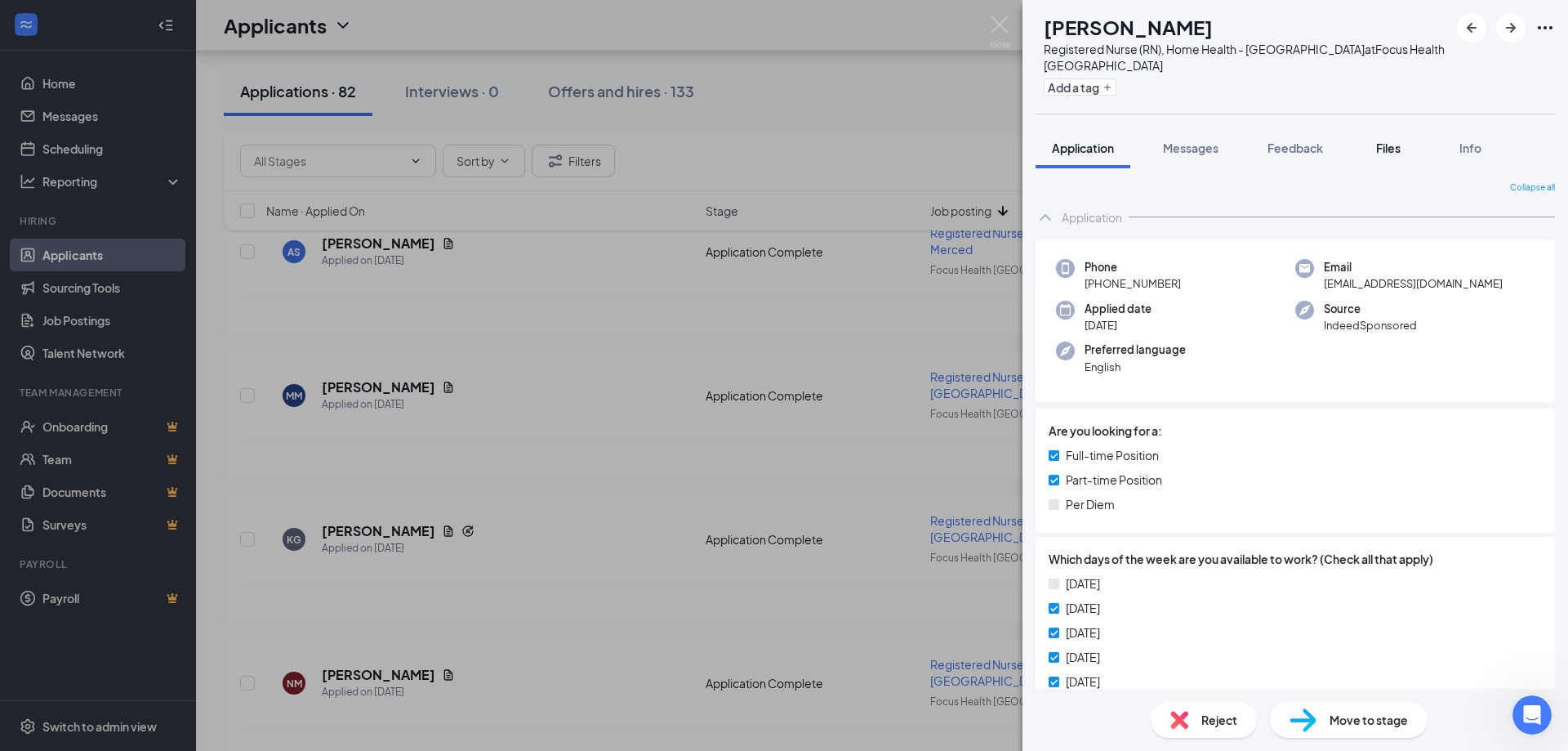
click at [1388, 141] on span "Files" at bounding box center [1388, 148] width 24 height 15
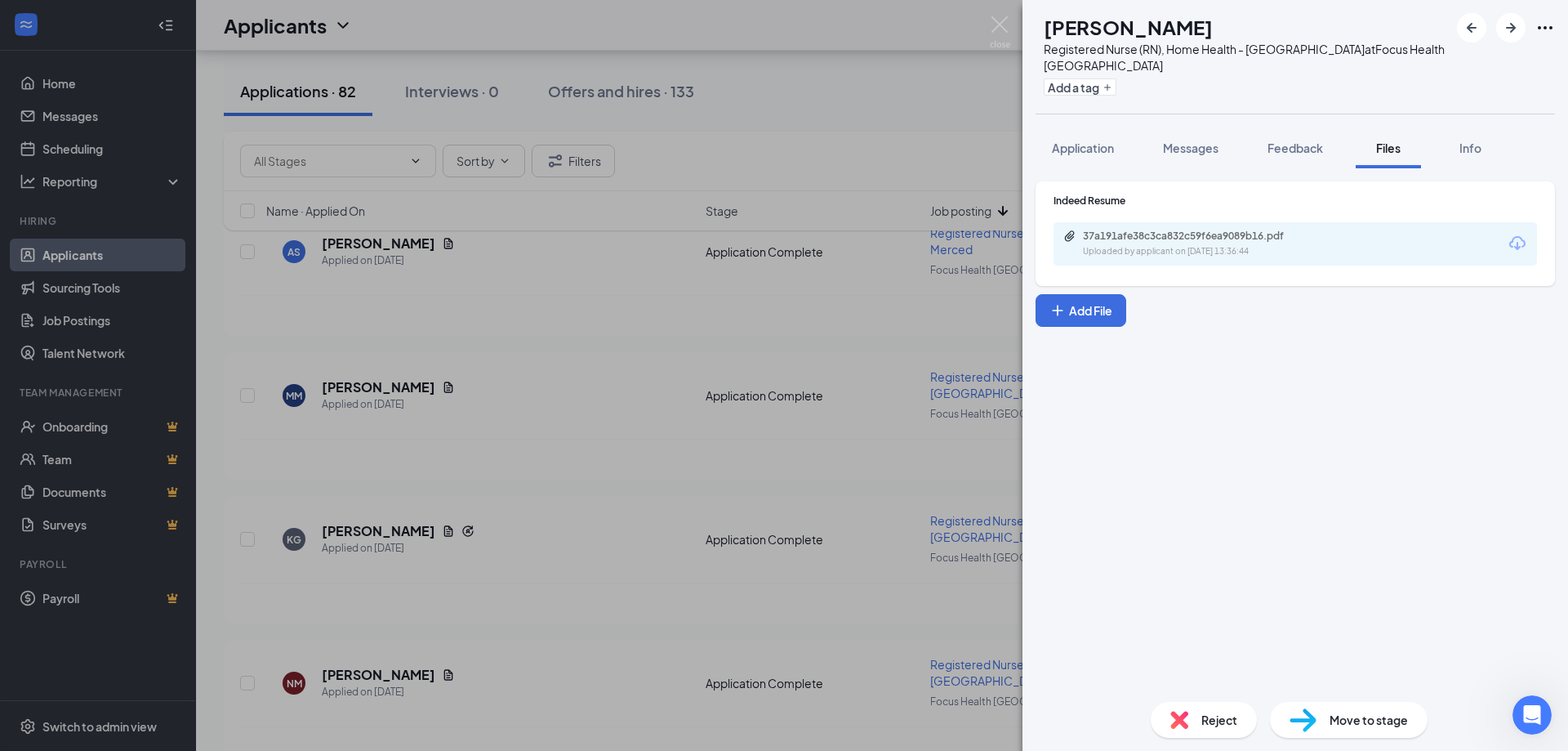
click at [1201, 230] on div "37a191afe38c3ca832c59f6ea9089b16.pdf Uploaded by applicant on [DATE] 13:36:44" at bounding box center [1196, 244] width 265 height 29
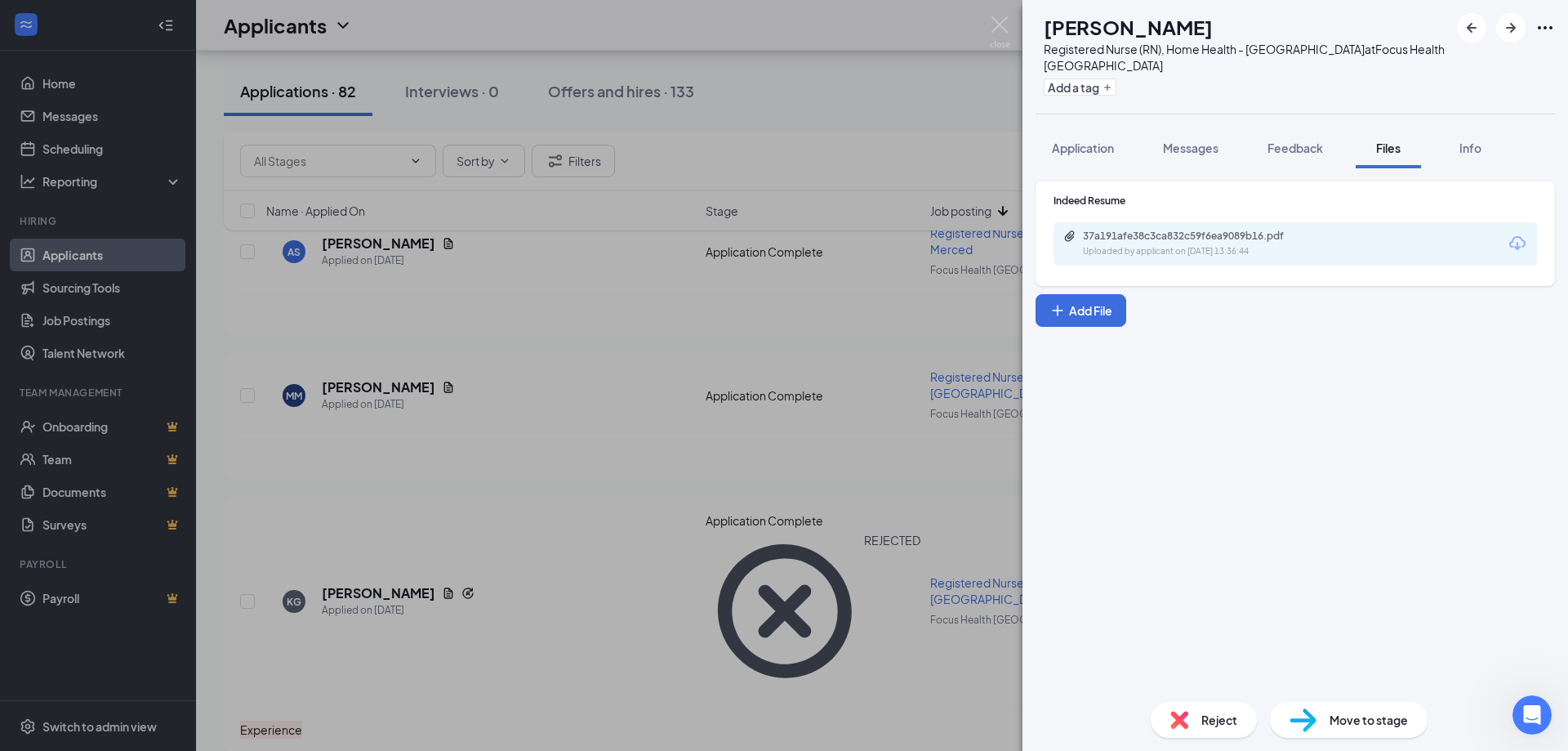
click at [1221, 715] on span "Reject" at bounding box center [1218, 720] width 36 height 18
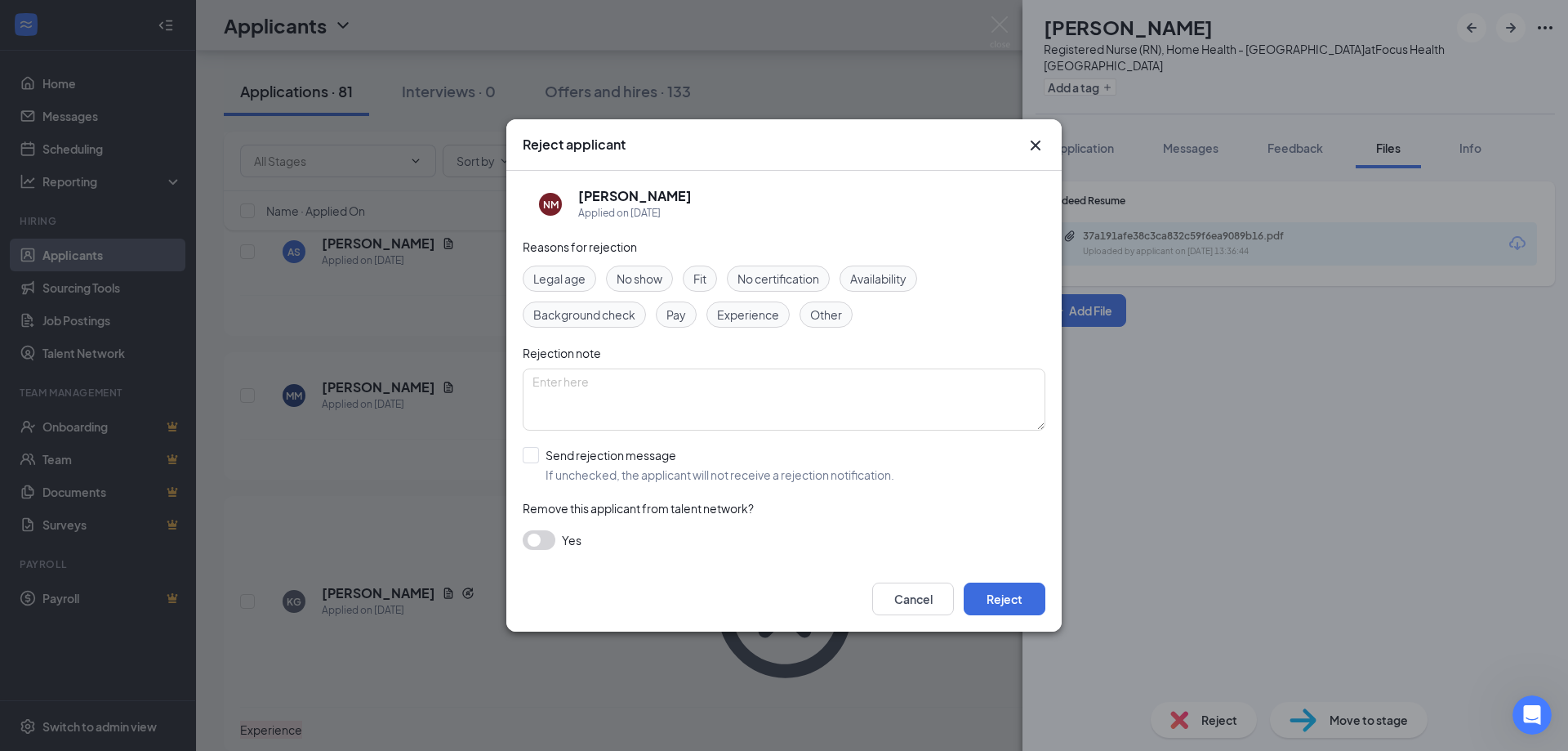
click at [733, 316] on span "Experience" at bounding box center [747, 314] width 62 height 18
click at [1011, 588] on button "Reject" at bounding box center [1004, 598] width 81 height 32
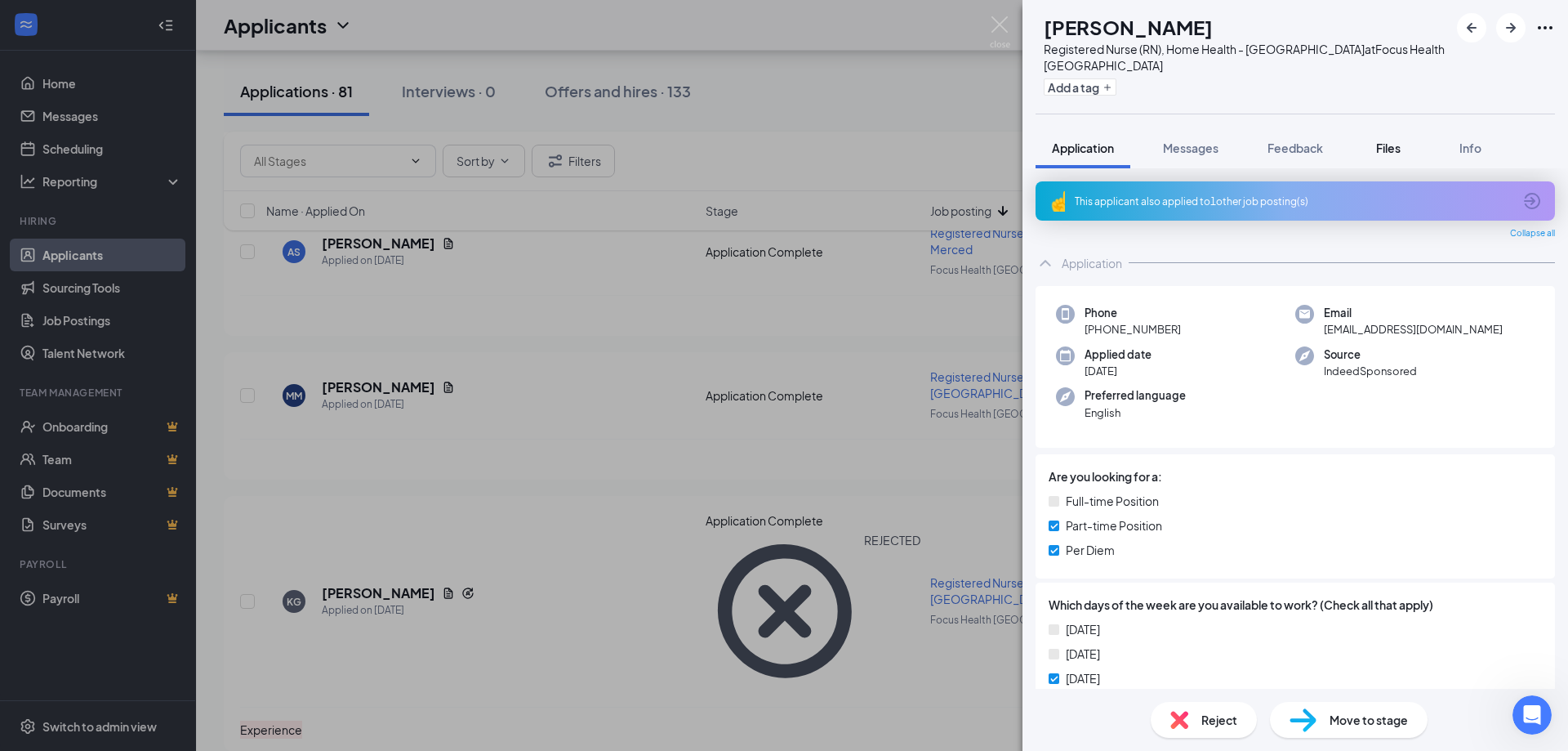
click at [1399, 141] on span "Files" at bounding box center [1388, 148] width 24 height 15
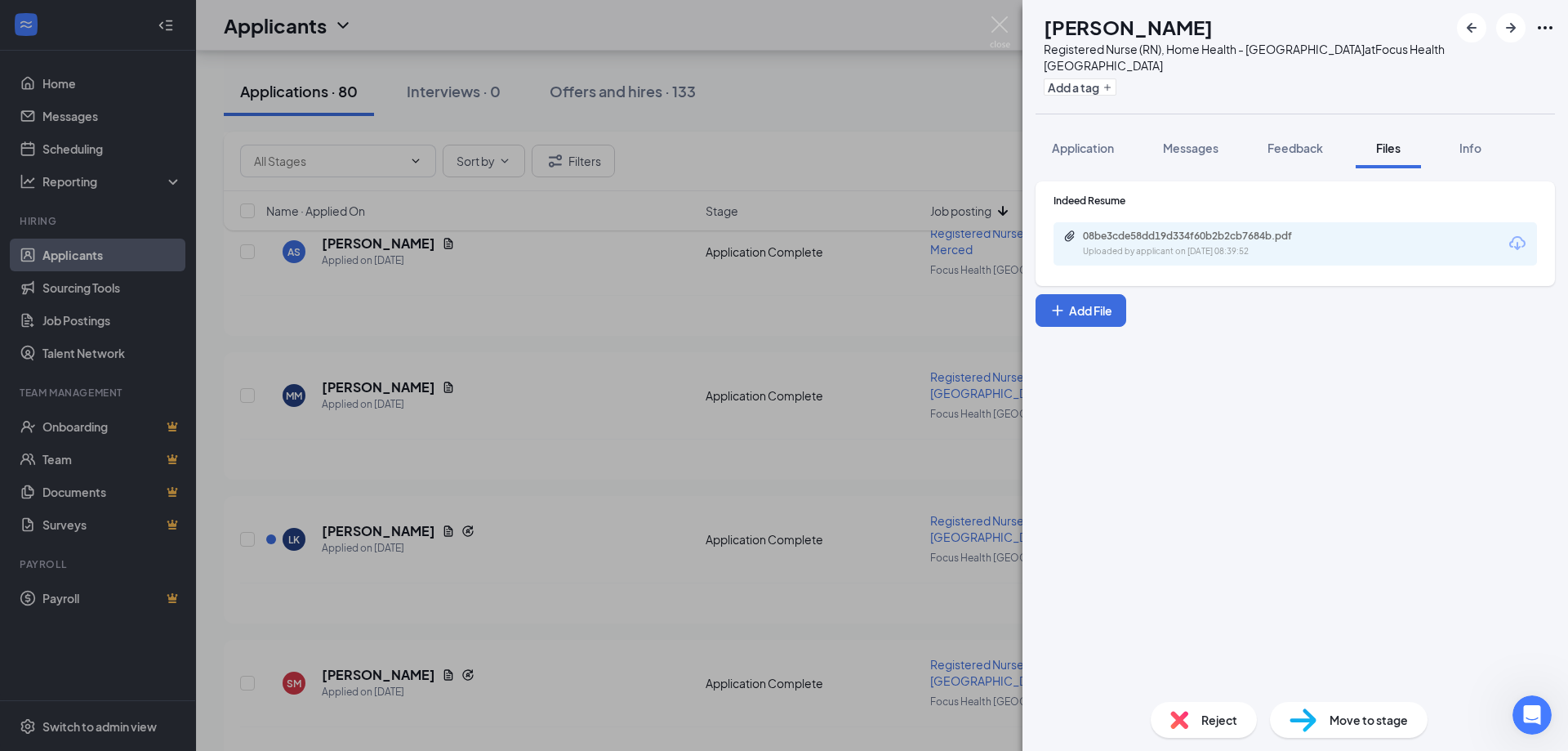
click at [1211, 713] on span "Reject" at bounding box center [1218, 720] width 36 height 18
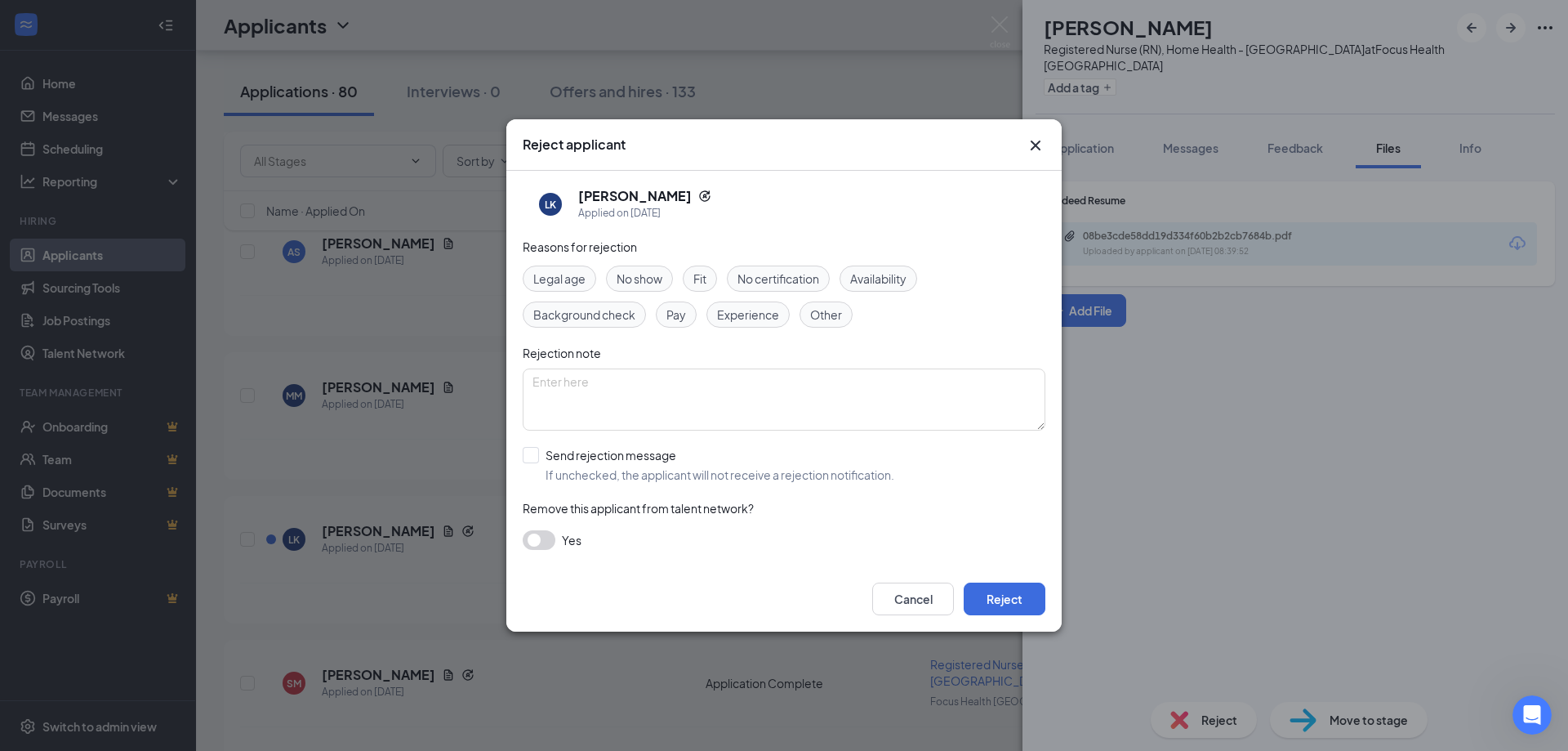
click at [746, 316] on span "Experience" at bounding box center [747, 314] width 62 height 18
click at [996, 589] on button "Reject" at bounding box center [1004, 598] width 81 height 32
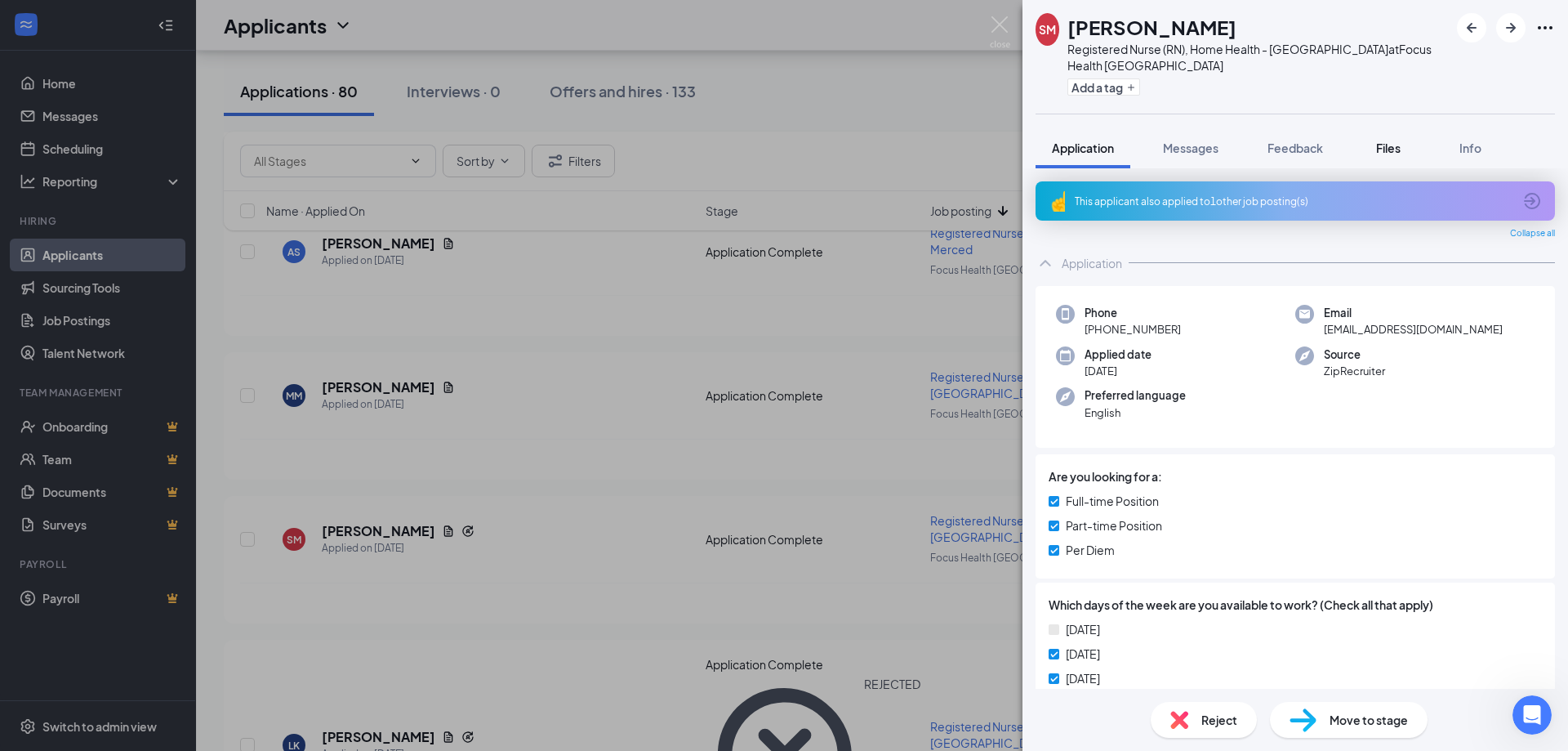
click at [1391, 141] on span "Files" at bounding box center [1388, 148] width 24 height 15
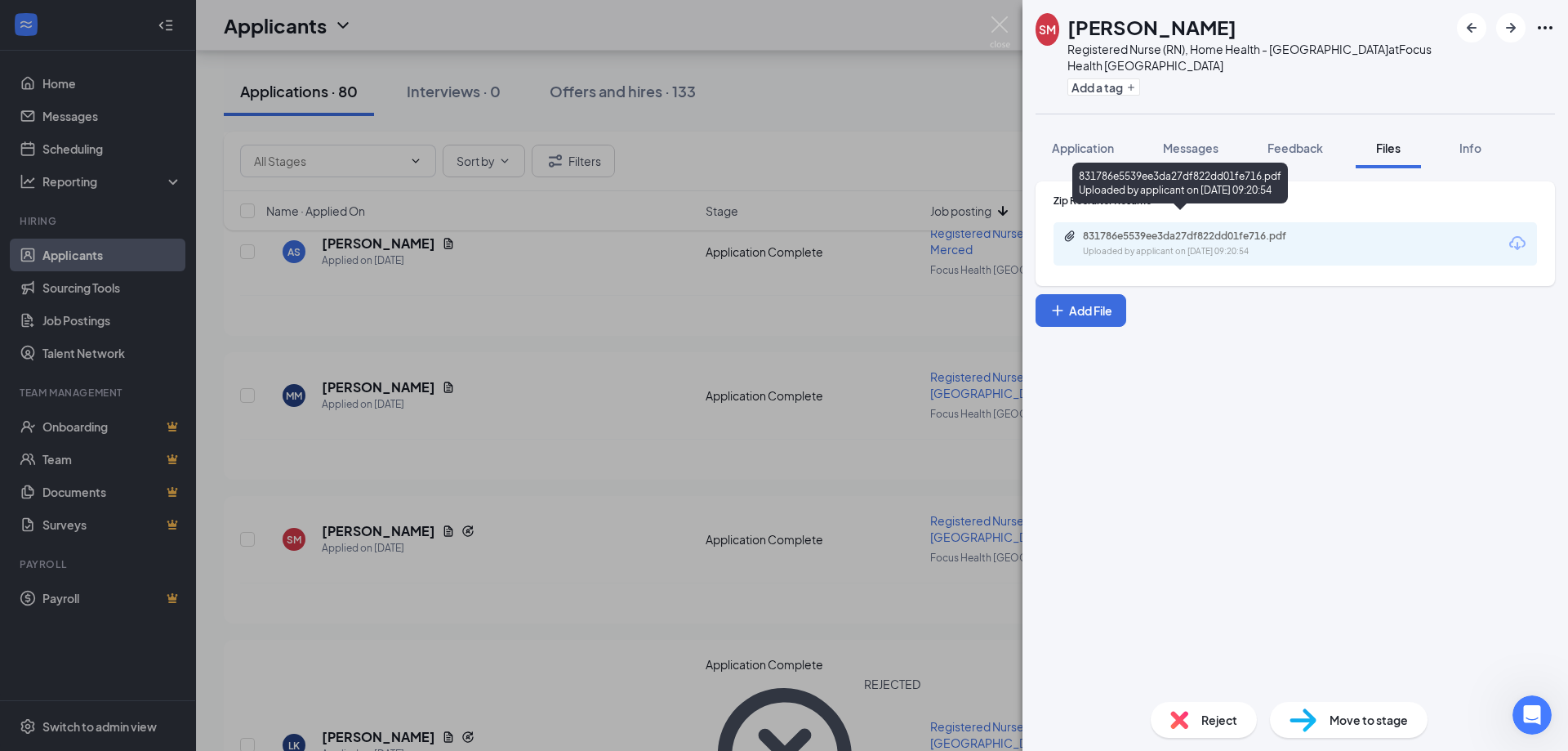
click at [1255, 230] on div "831786e5539ee3da27df822dd01fe716.pdf" at bounding box center [1197, 236] width 229 height 13
click at [1218, 720] on span "Reject" at bounding box center [1218, 720] width 36 height 18
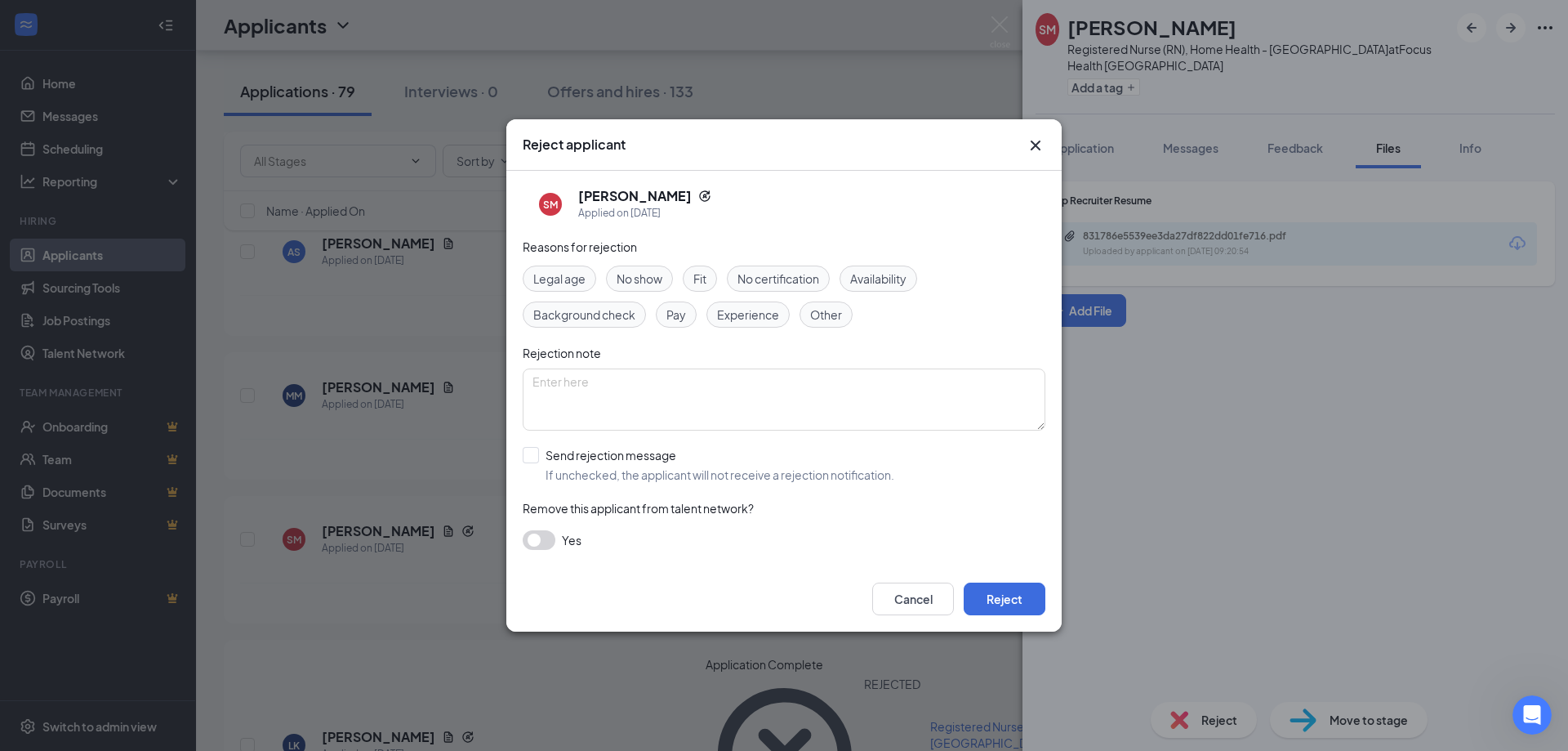
click at [760, 312] on span "Experience" at bounding box center [747, 314] width 62 height 18
click at [987, 591] on button "Reject" at bounding box center [1004, 598] width 81 height 32
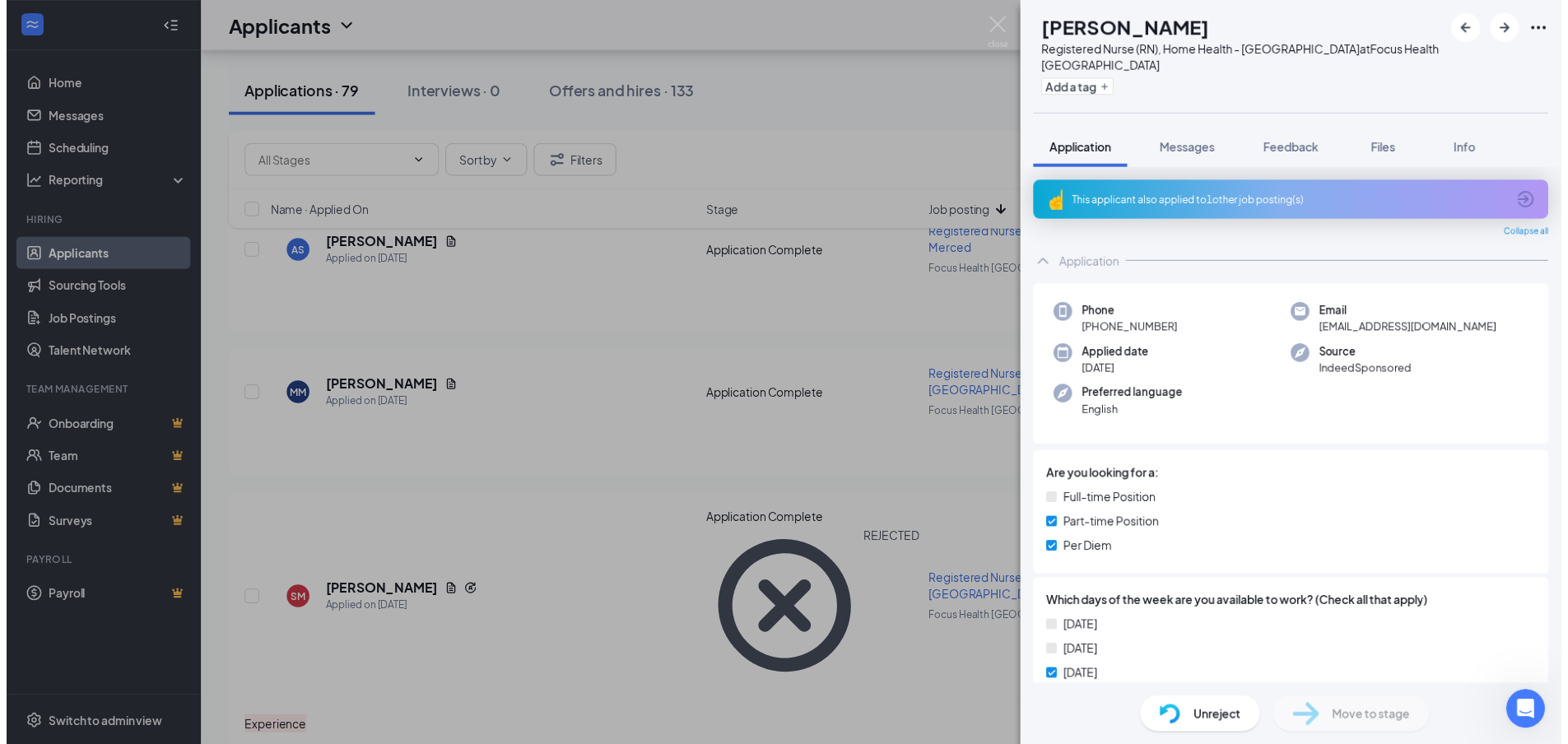
scroll to position [165, 0]
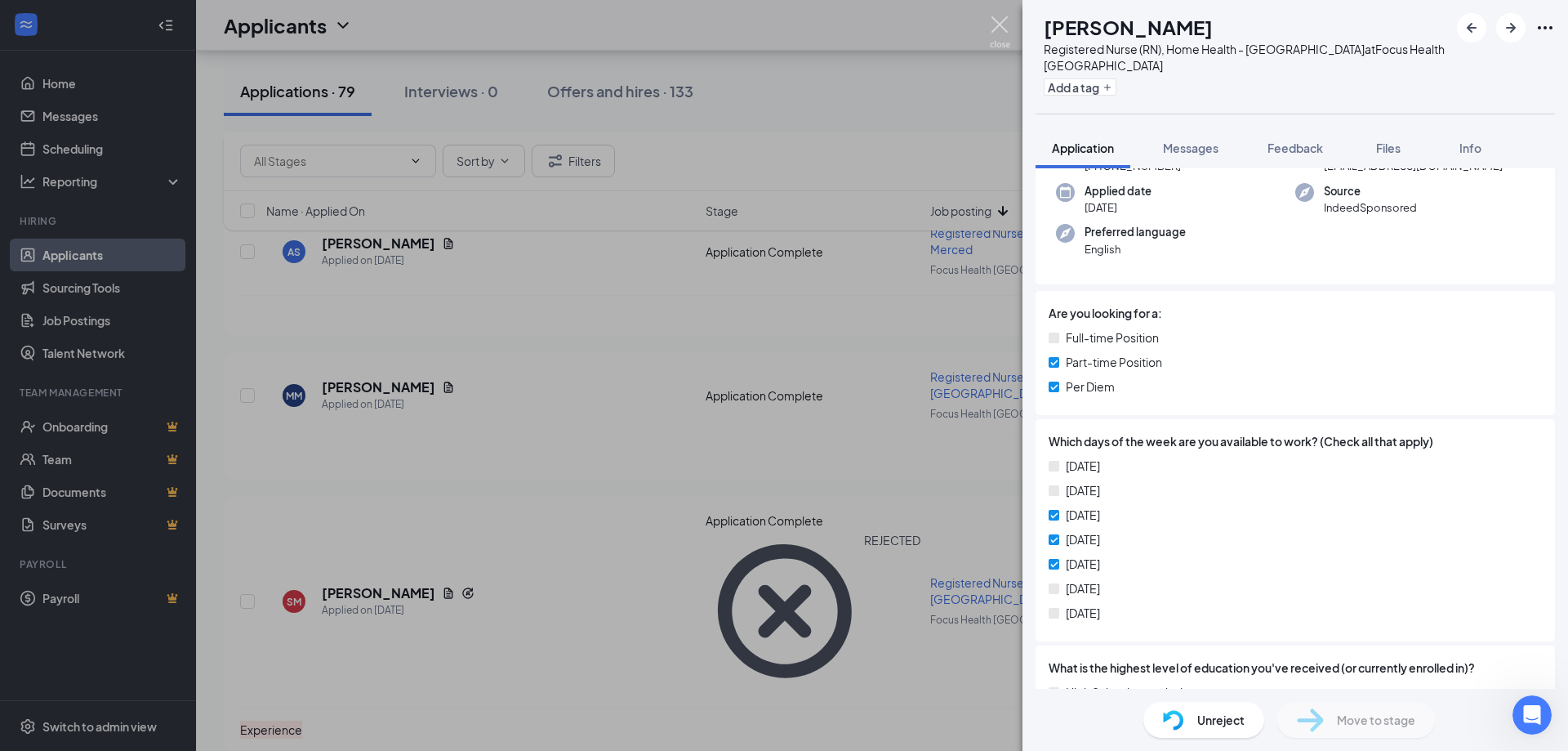
click at [1001, 25] on img at bounding box center [999, 32] width 20 height 31
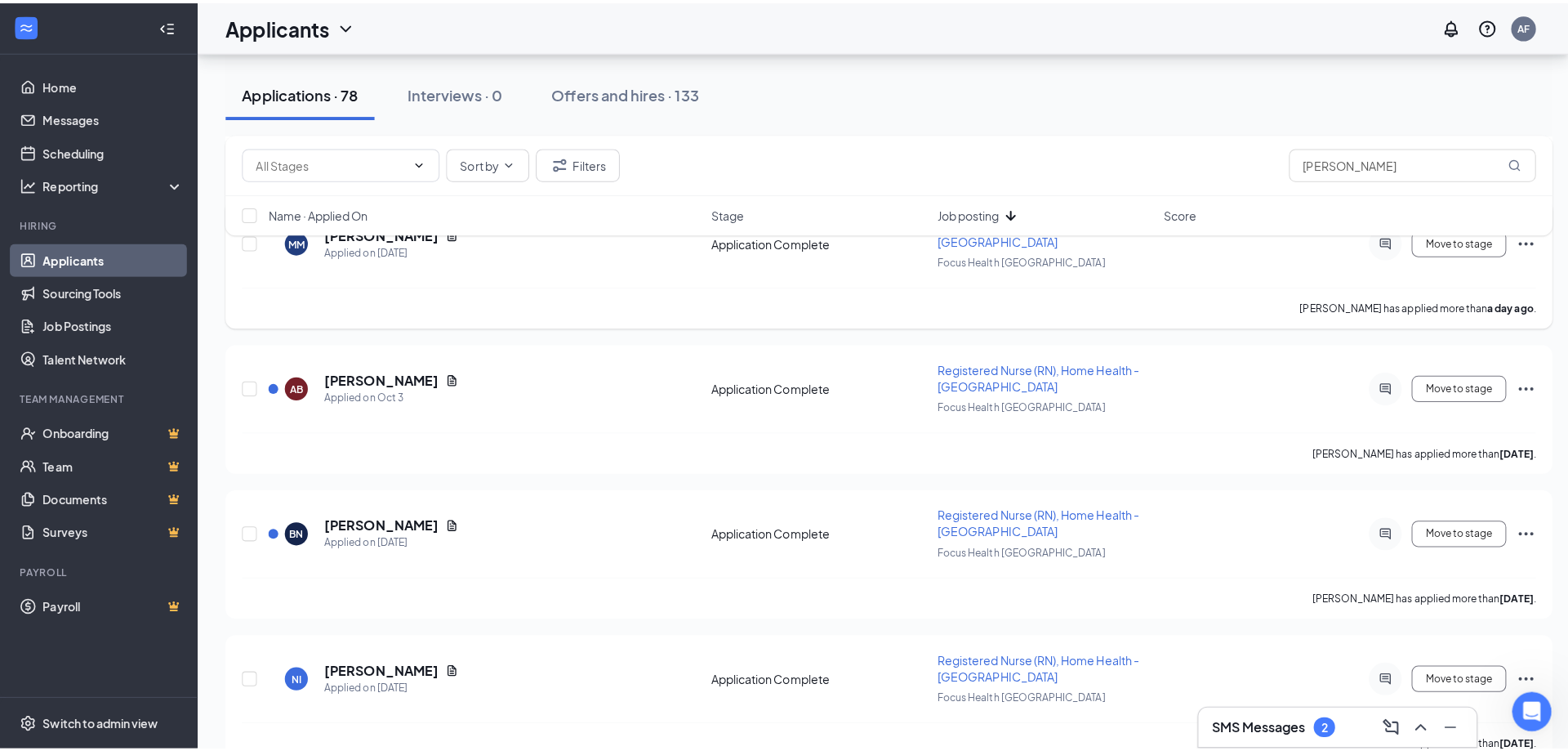
scroll to position [653, 0]
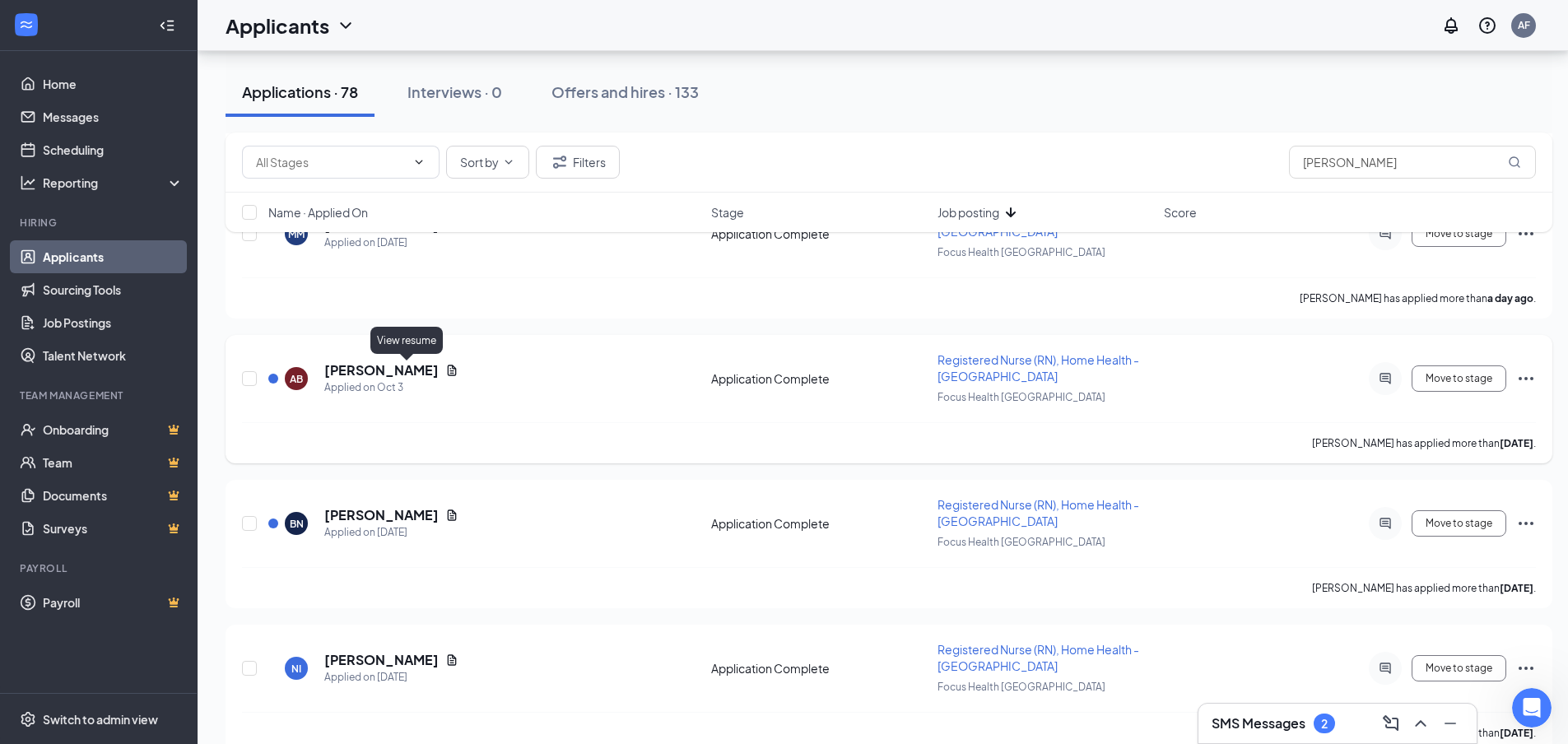
click at [445, 376] on icon "Document" at bounding box center [451, 370] width 13 height 13
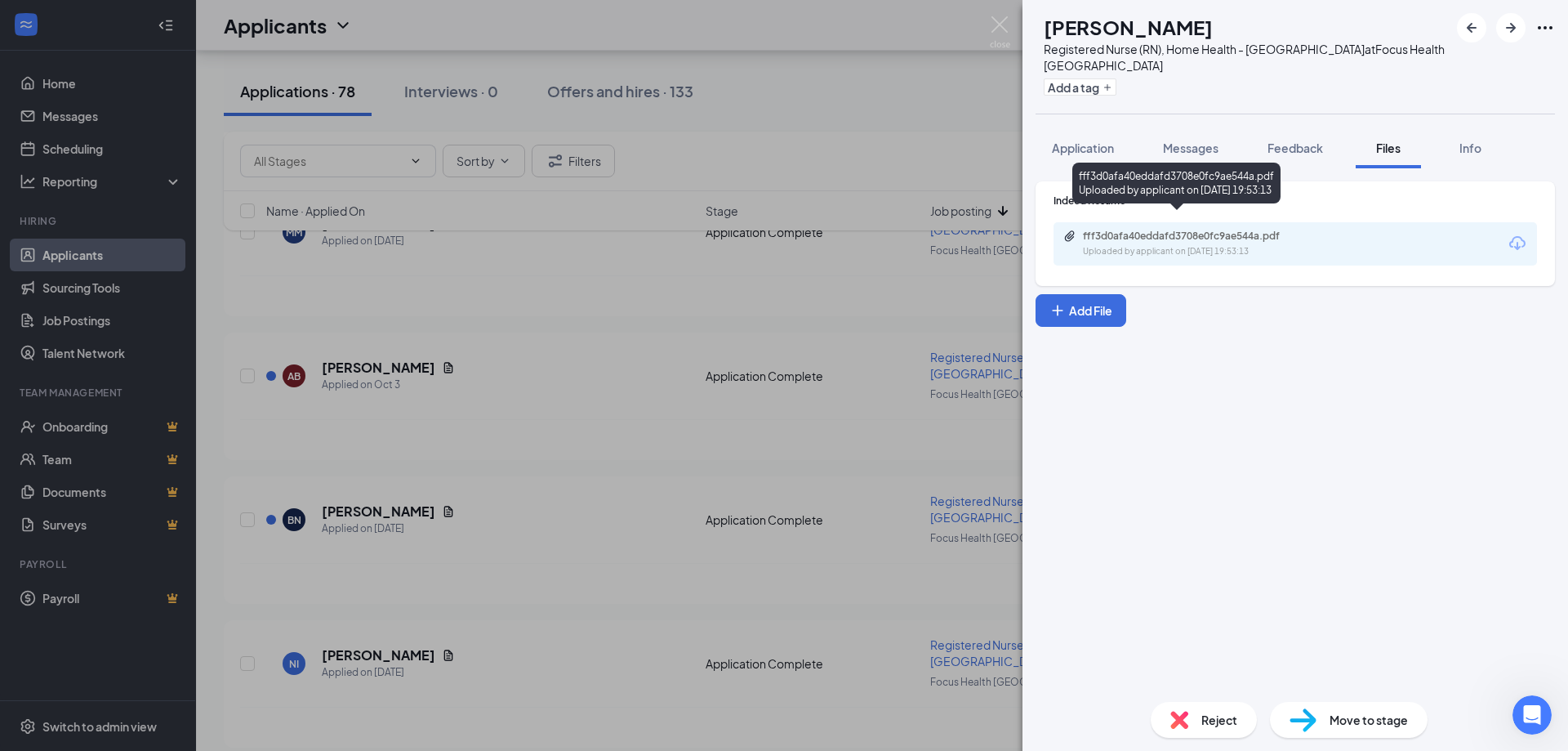
click at [1215, 230] on div "fff3d0afa40eddafd3708e0fc9ae544a.pdf" at bounding box center [1197, 236] width 229 height 13
click at [1200, 727] on div "Reject" at bounding box center [1203, 720] width 106 height 36
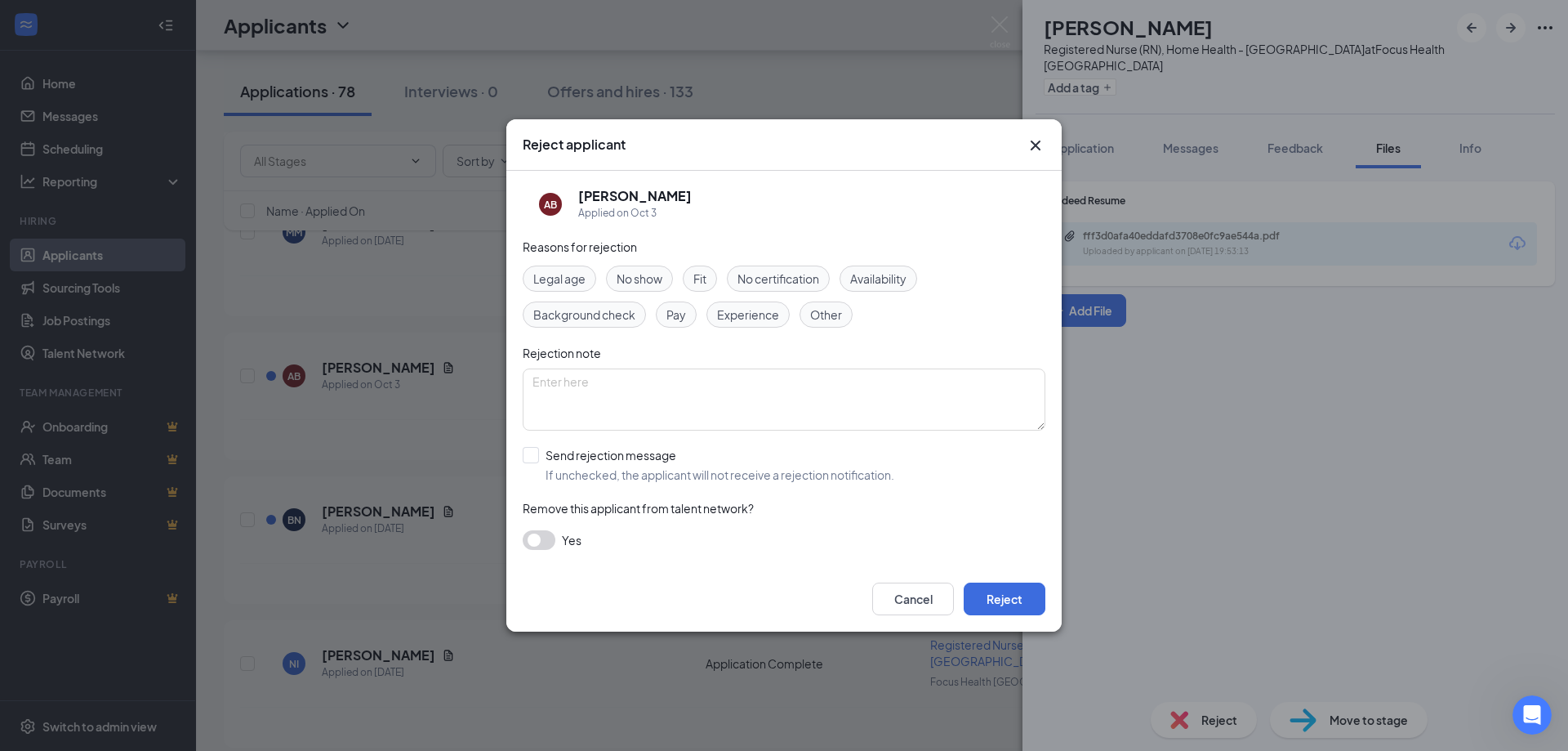
click at [738, 309] on span "Experience" at bounding box center [747, 314] width 62 height 18
click at [1009, 599] on button "Reject" at bounding box center [1004, 598] width 81 height 32
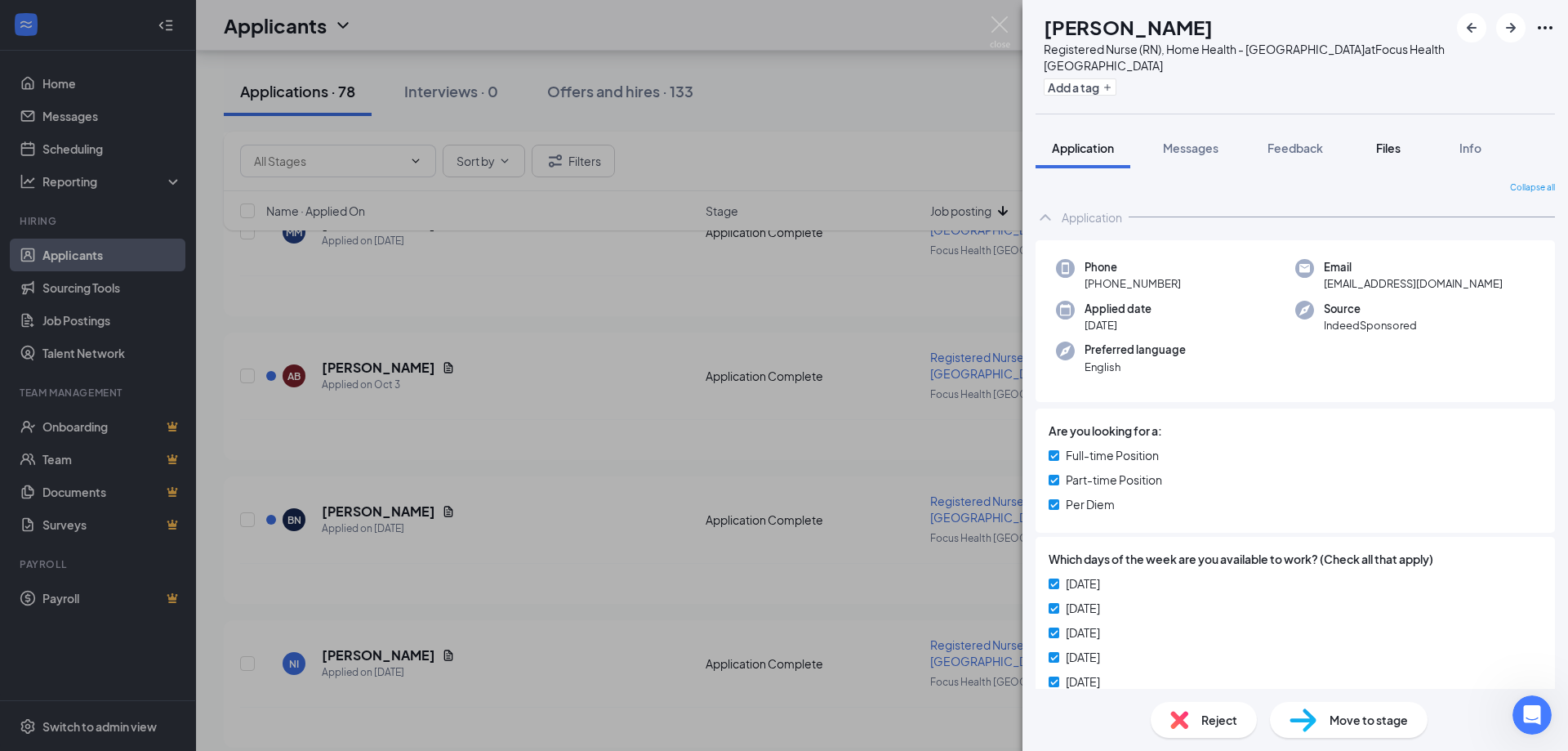
click at [1391, 141] on span "Files" at bounding box center [1388, 148] width 24 height 15
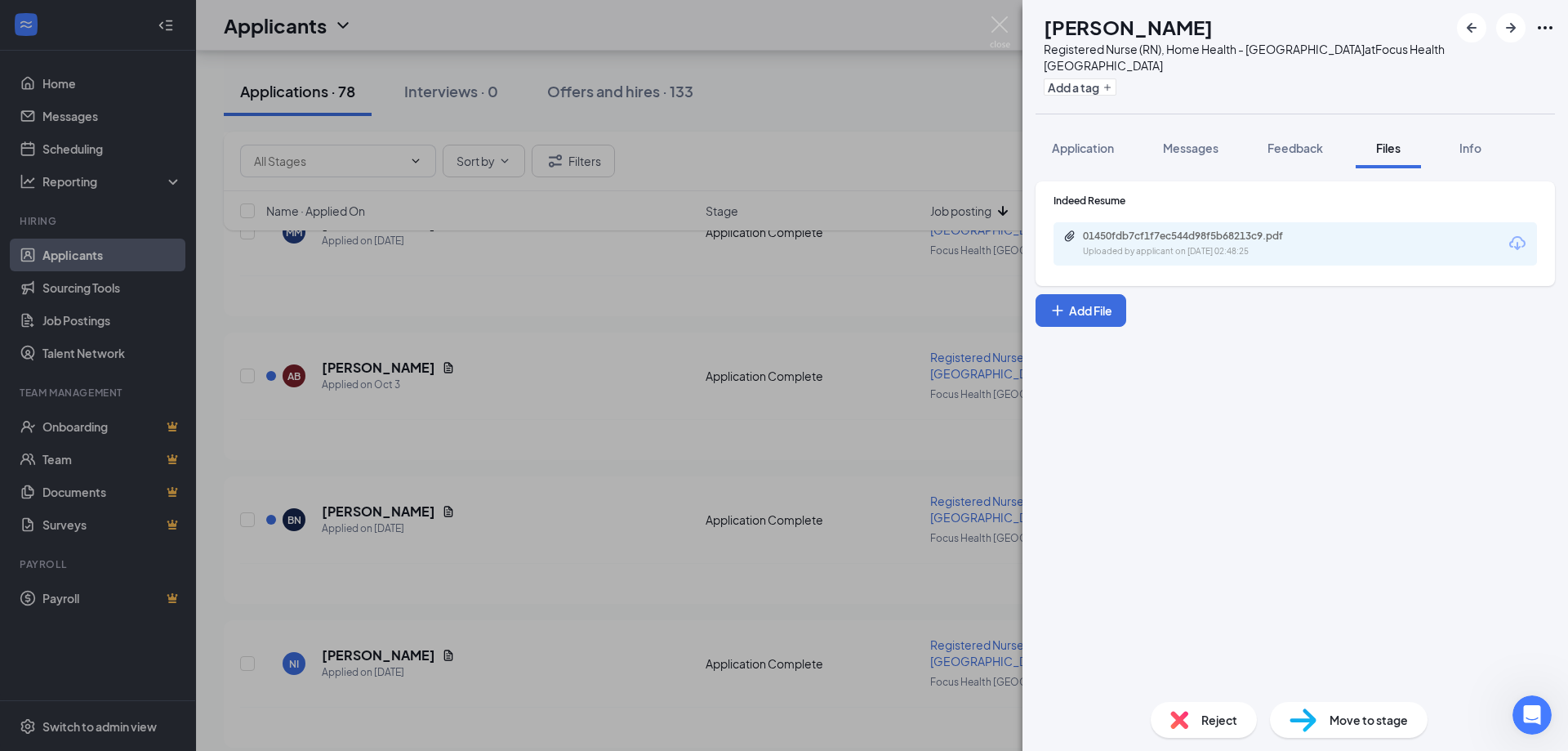
click at [1217, 245] on div "Uploaded by applicant on [DATE] 02:48:25" at bounding box center [1205, 251] width 245 height 13
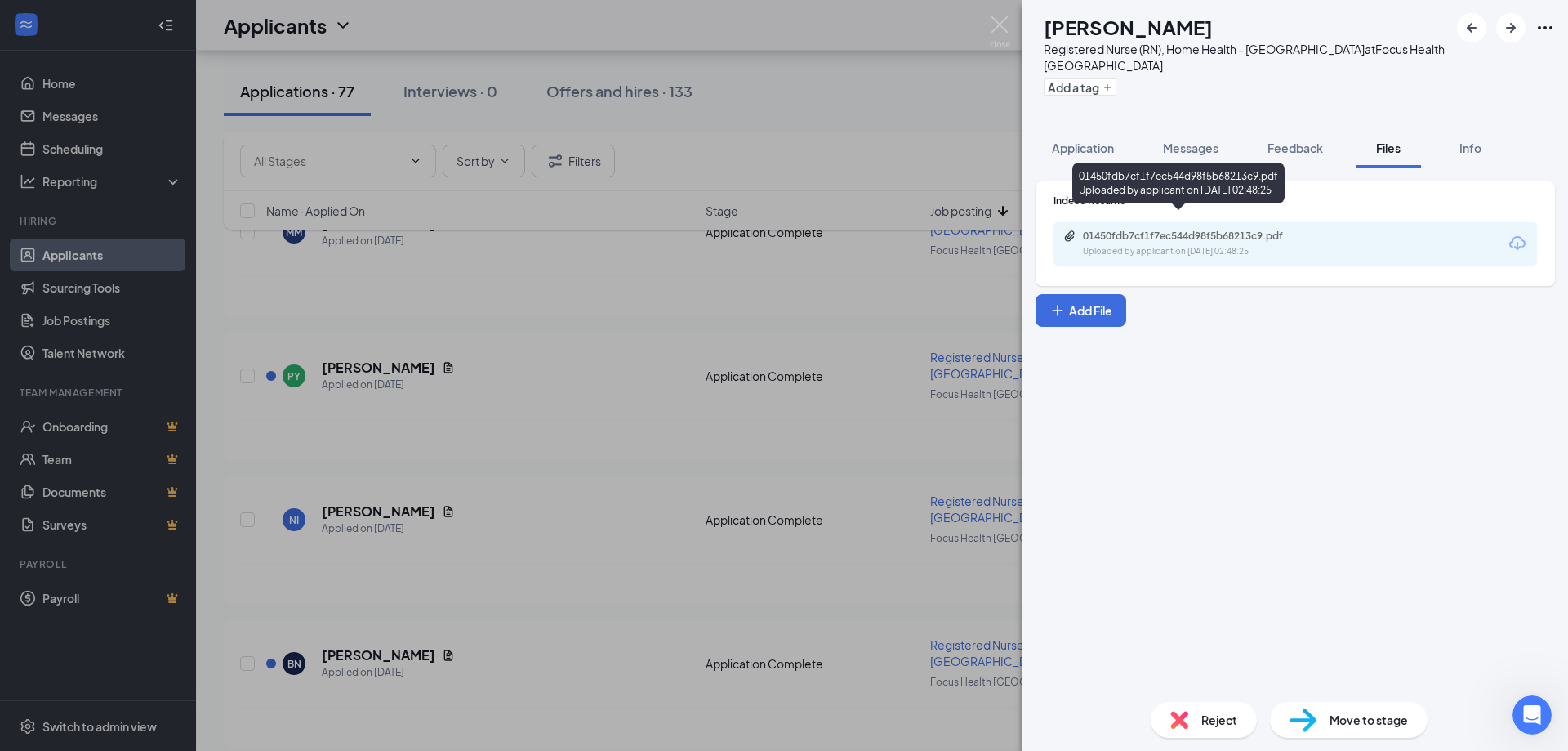
click at [1276, 230] on div "01450fdb7cf1f7ec544d98f5b68213c9.pdf" at bounding box center [1197, 236] width 229 height 13
drag, startPoint x: 1082, startPoint y: 132, endPoint x: 1093, endPoint y: 150, distance: 21.1
click at [1082, 141] on span "Application" at bounding box center [1082, 148] width 62 height 15
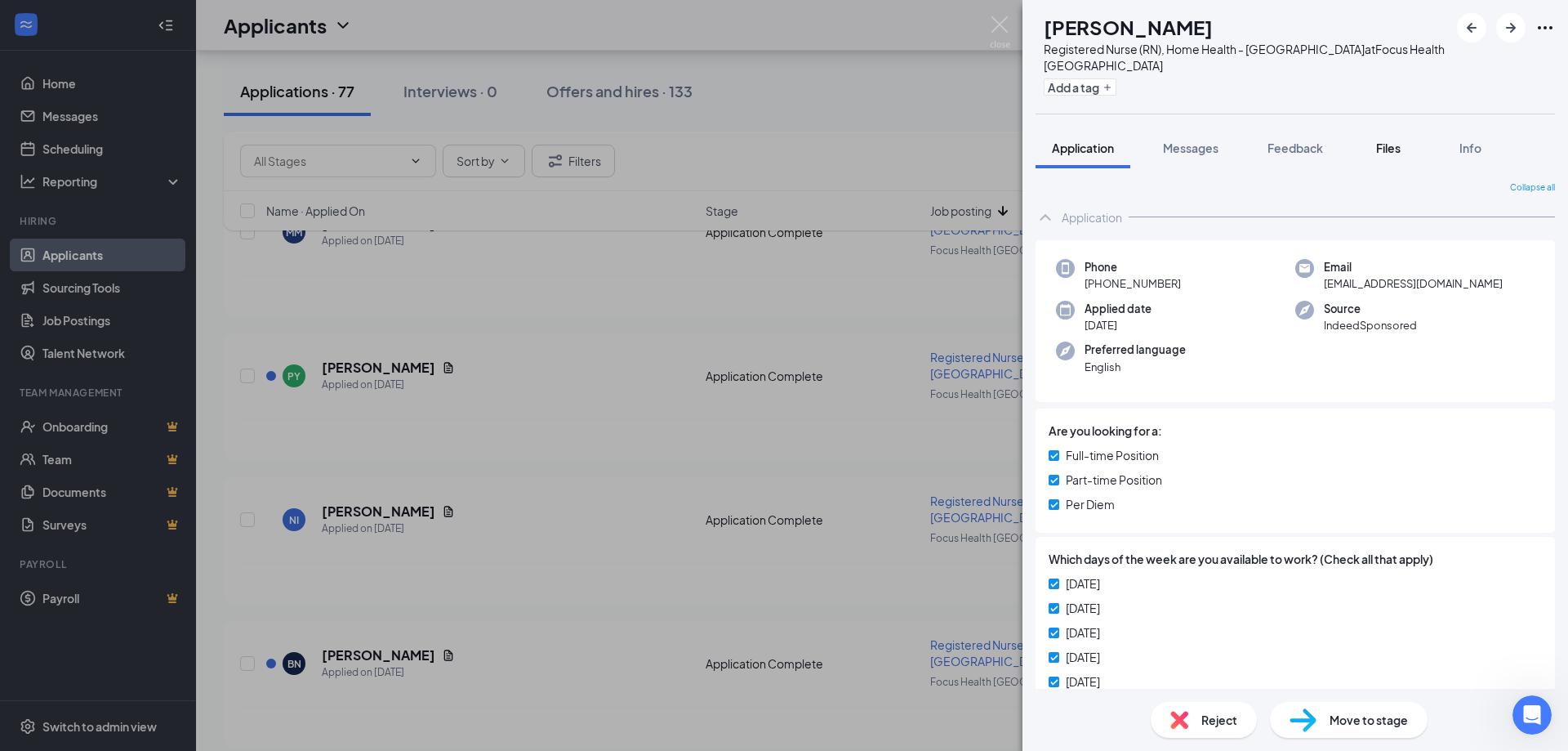
click at [1387, 141] on span "Files" at bounding box center [1388, 148] width 24 height 15
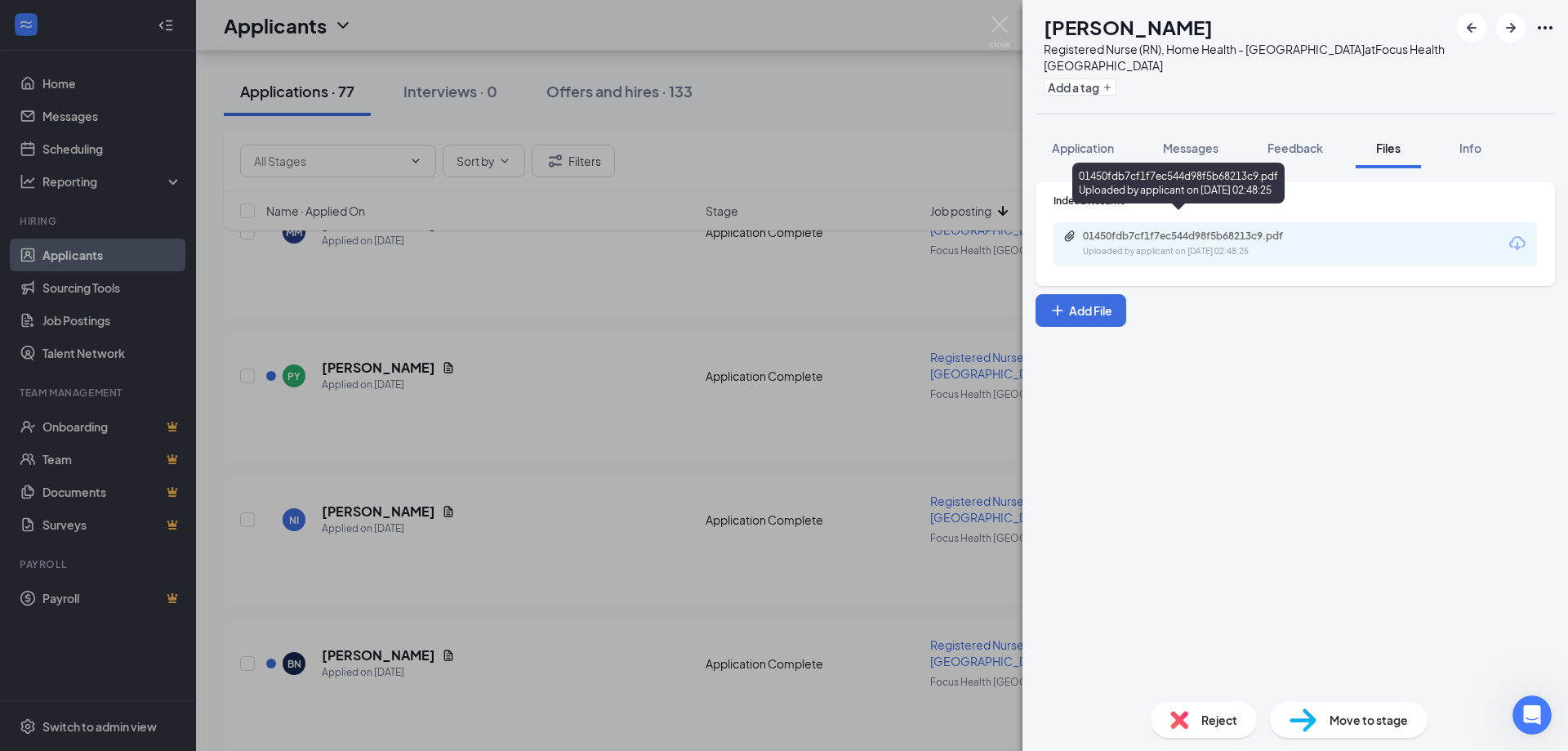
click at [1181, 245] on div "Uploaded by applicant on [DATE] 02:48:25" at bounding box center [1205, 251] width 245 height 13
click at [1207, 713] on span "Reject" at bounding box center [1218, 720] width 36 height 18
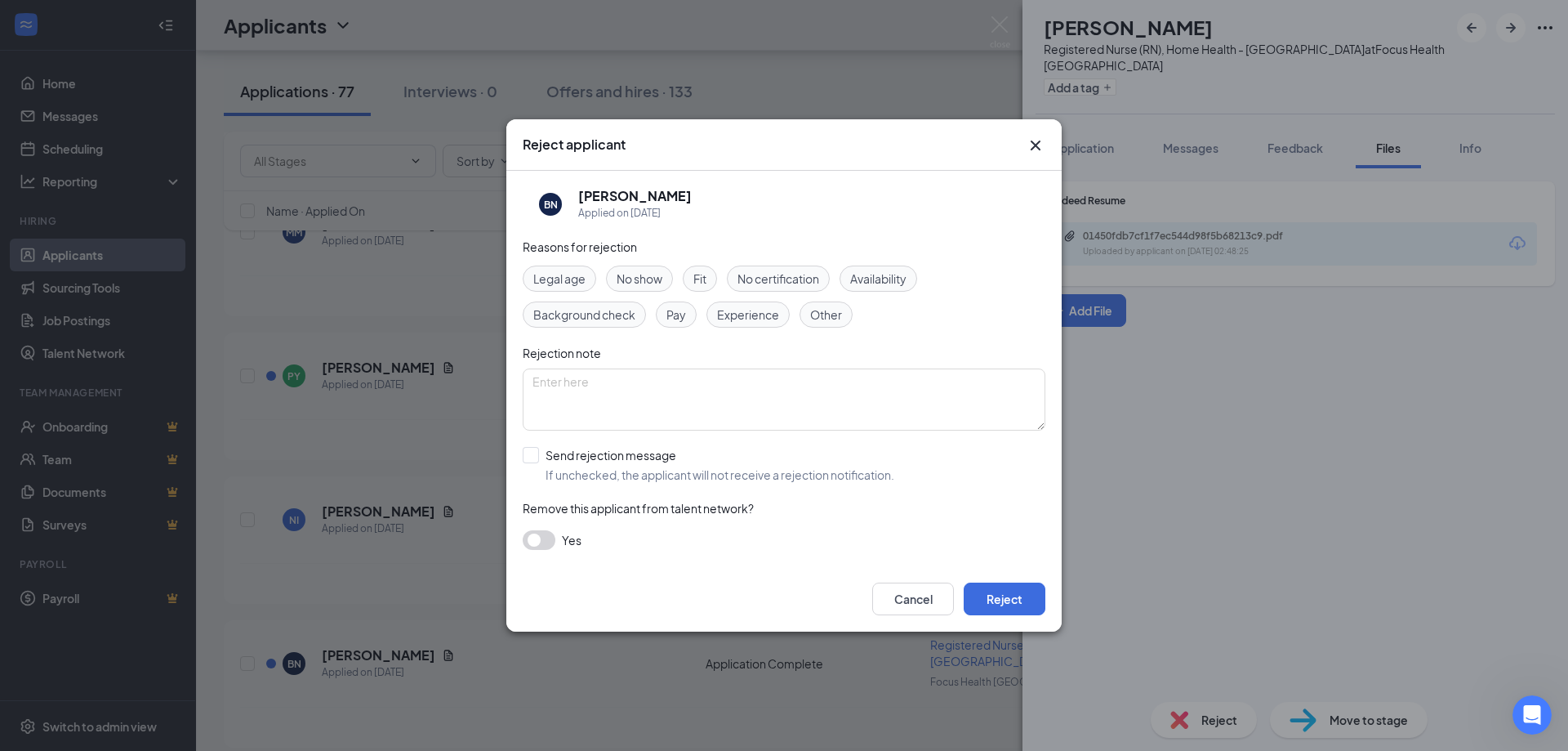
click at [733, 309] on span "Experience" at bounding box center [747, 314] width 62 height 18
click at [995, 600] on button "Reject" at bounding box center [1004, 598] width 81 height 32
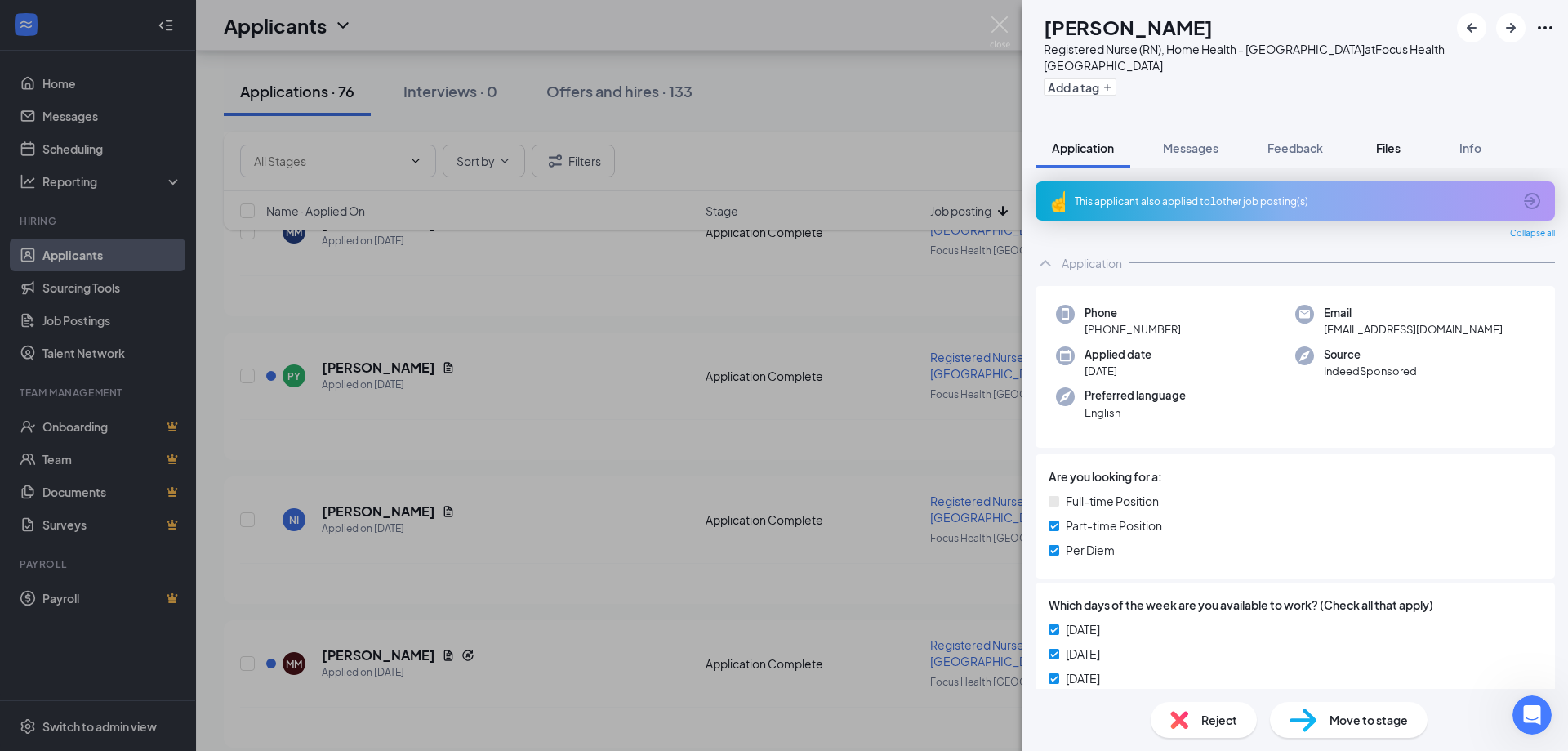
click at [1384, 141] on span "Files" at bounding box center [1388, 148] width 24 height 15
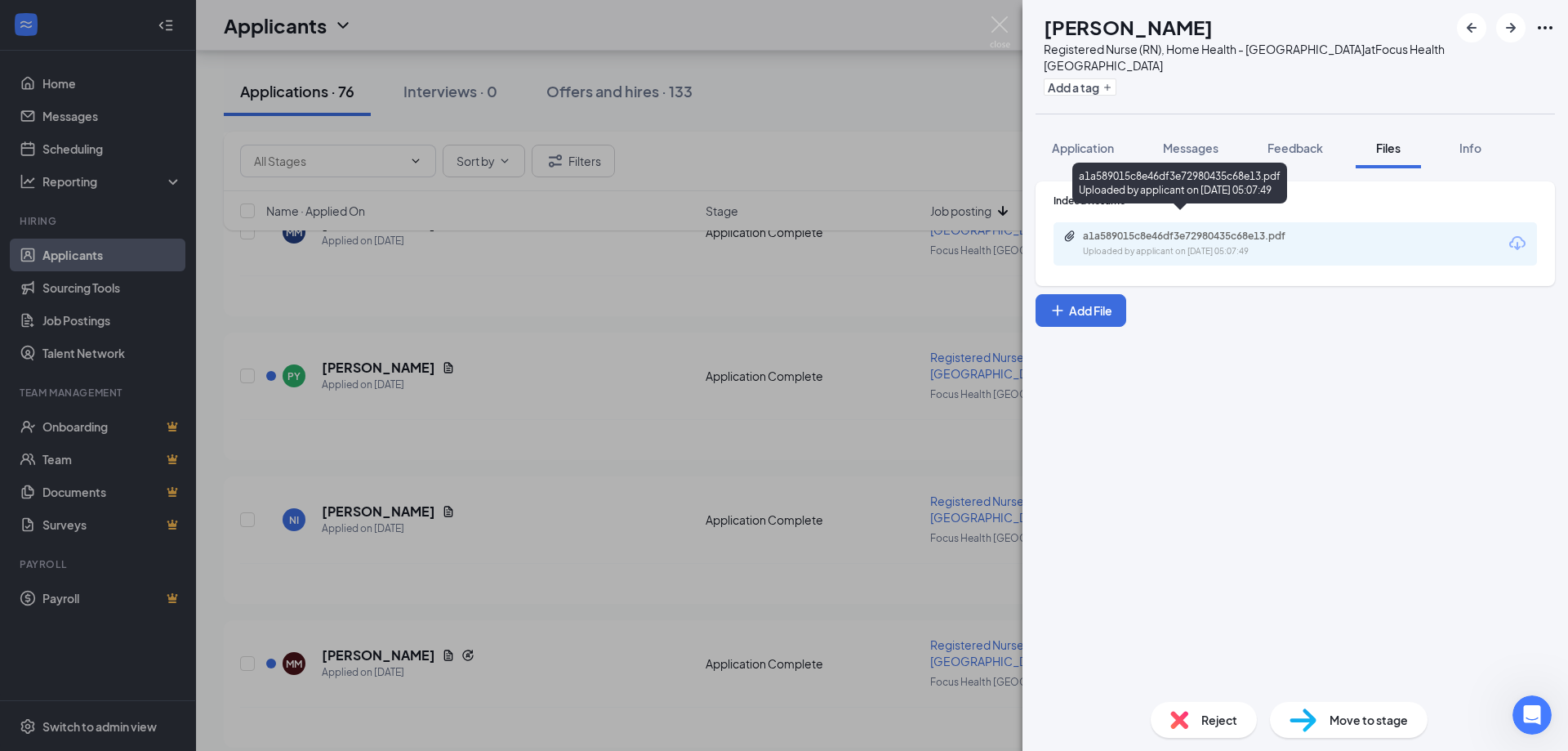
click at [1262, 245] on div "Uploaded by applicant on [DATE] 05:07:49" at bounding box center [1205, 251] width 245 height 13
click at [1212, 720] on span "Reject" at bounding box center [1218, 720] width 36 height 18
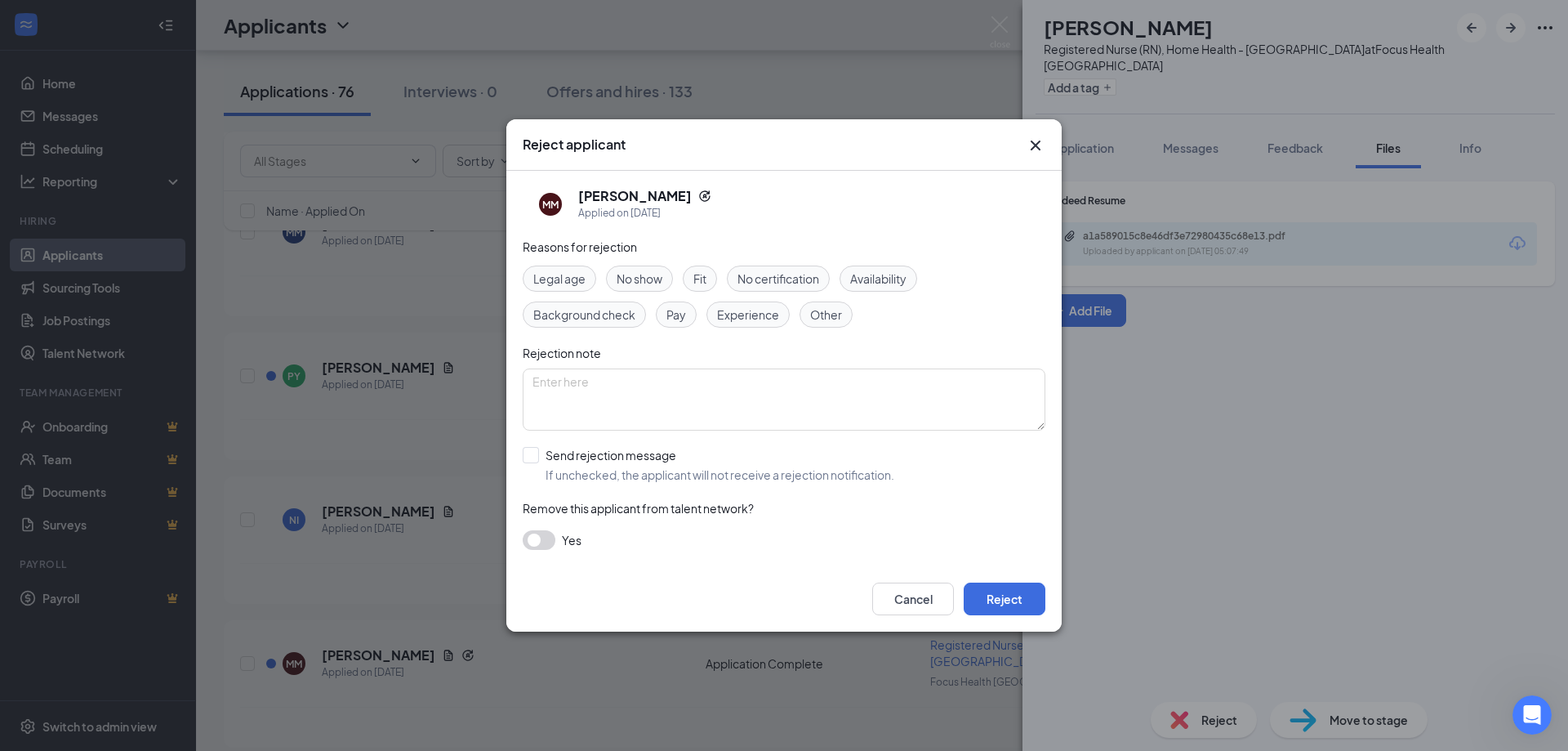
click at [746, 304] on div "Experience" at bounding box center [747, 315] width 83 height 26
click at [1016, 596] on button "Reject" at bounding box center [1004, 598] width 81 height 32
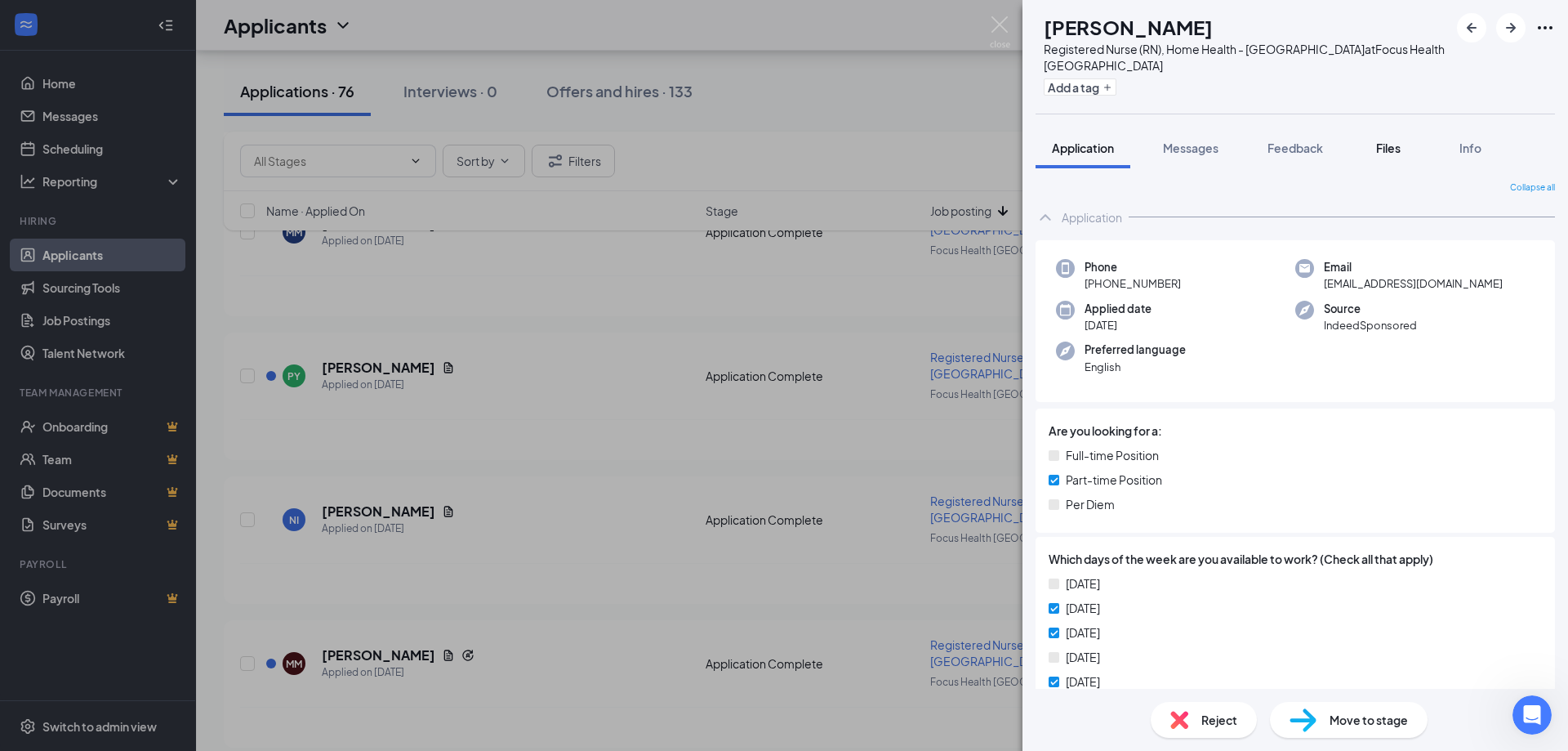
click at [1385, 141] on span "Files" at bounding box center [1388, 148] width 24 height 15
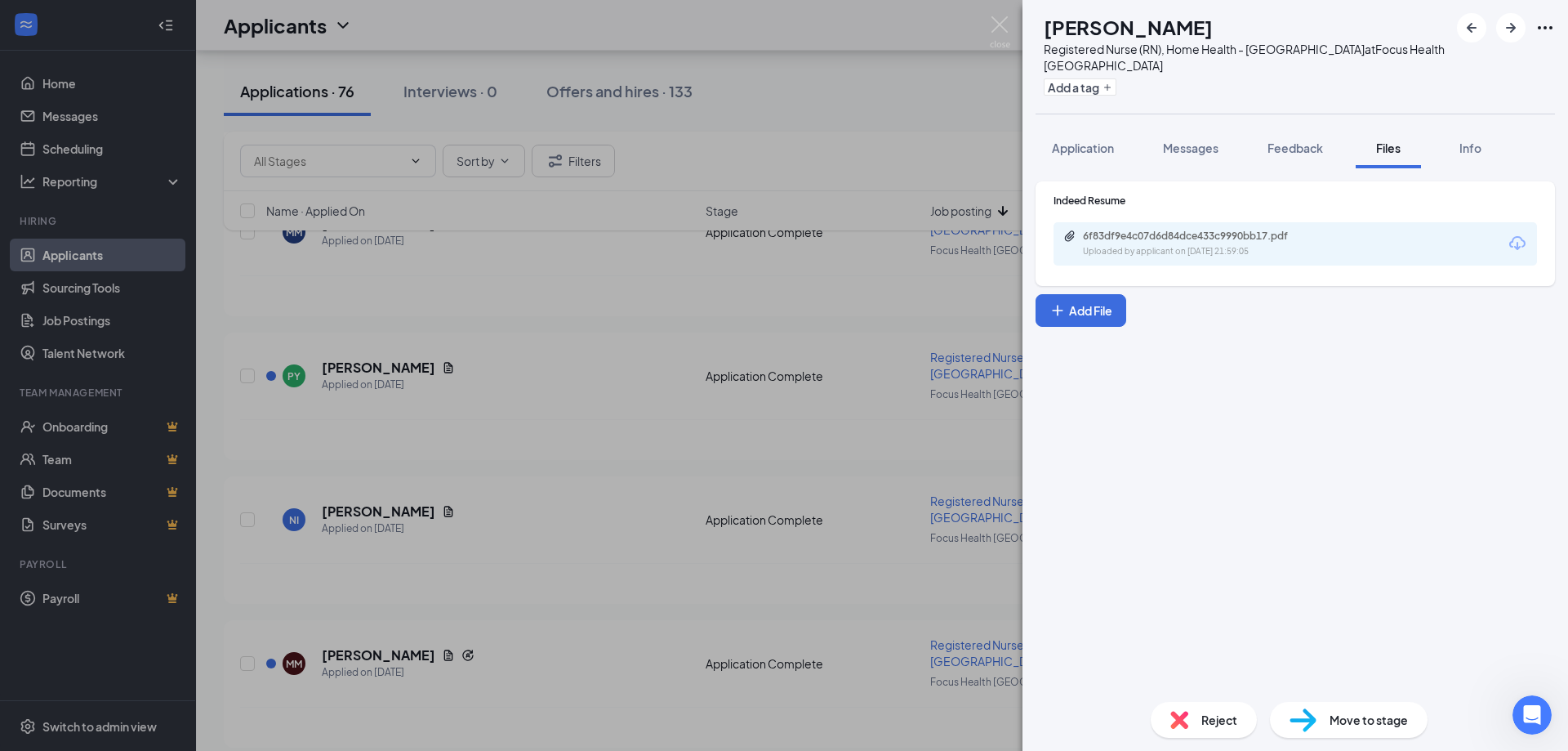
click at [1210, 245] on div "Uploaded by applicant on [DATE] 21:59:05" at bounding box center [1205, 251] width 245 height 13
click at [1204, 727] on span "Reject" at bounding box center [1218, 720] width 36 height 18
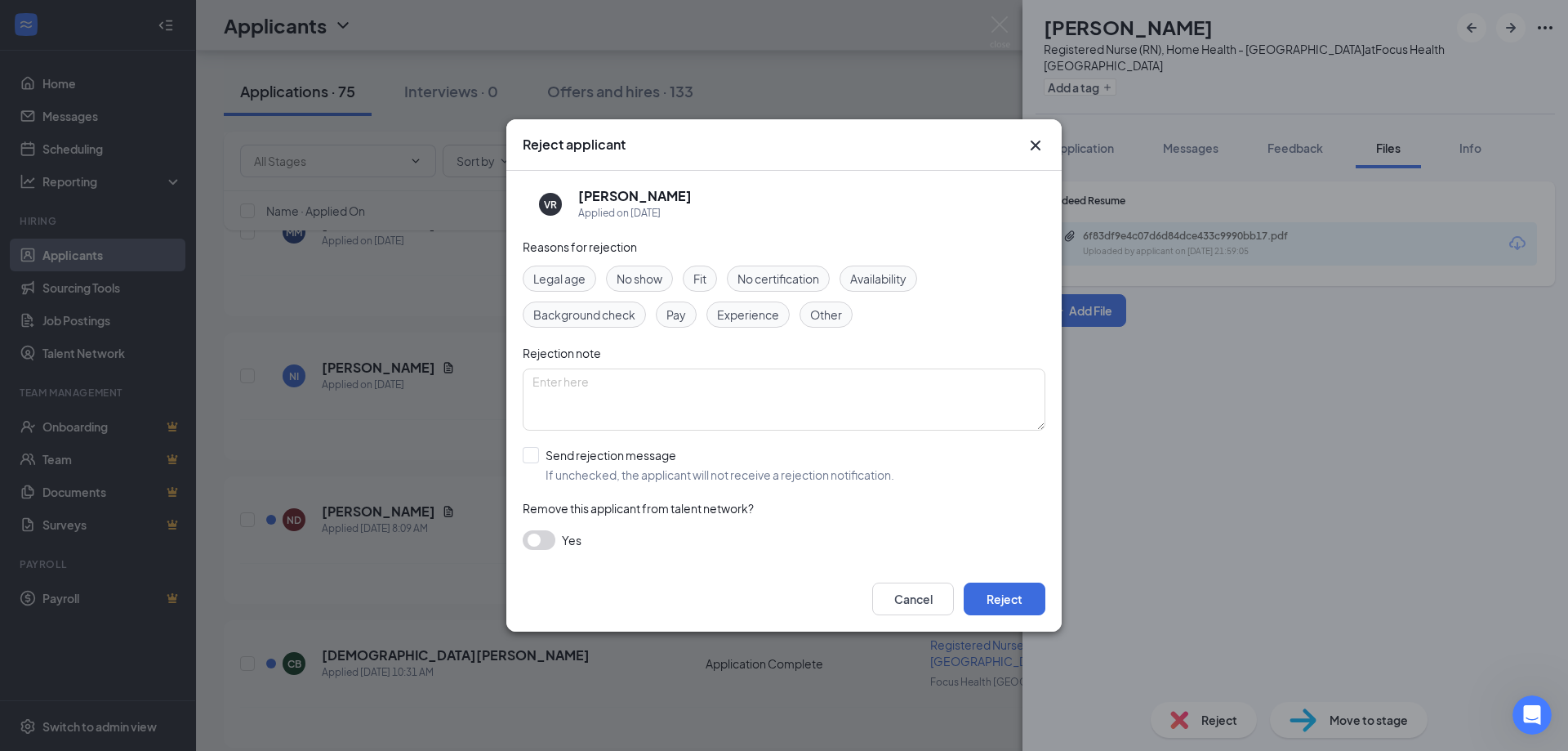
click at [757, 306] on span "Experience" at bounding box center [747, 314] width 62 height 18
drag, startPoint x: 1026, startPoint y: 597, endPoint x: 1018, endPoint y: 591, distance: 10.0
click at [1021, 595] on button "Reject" at bounding box center [1004, 598] width 81 height 32
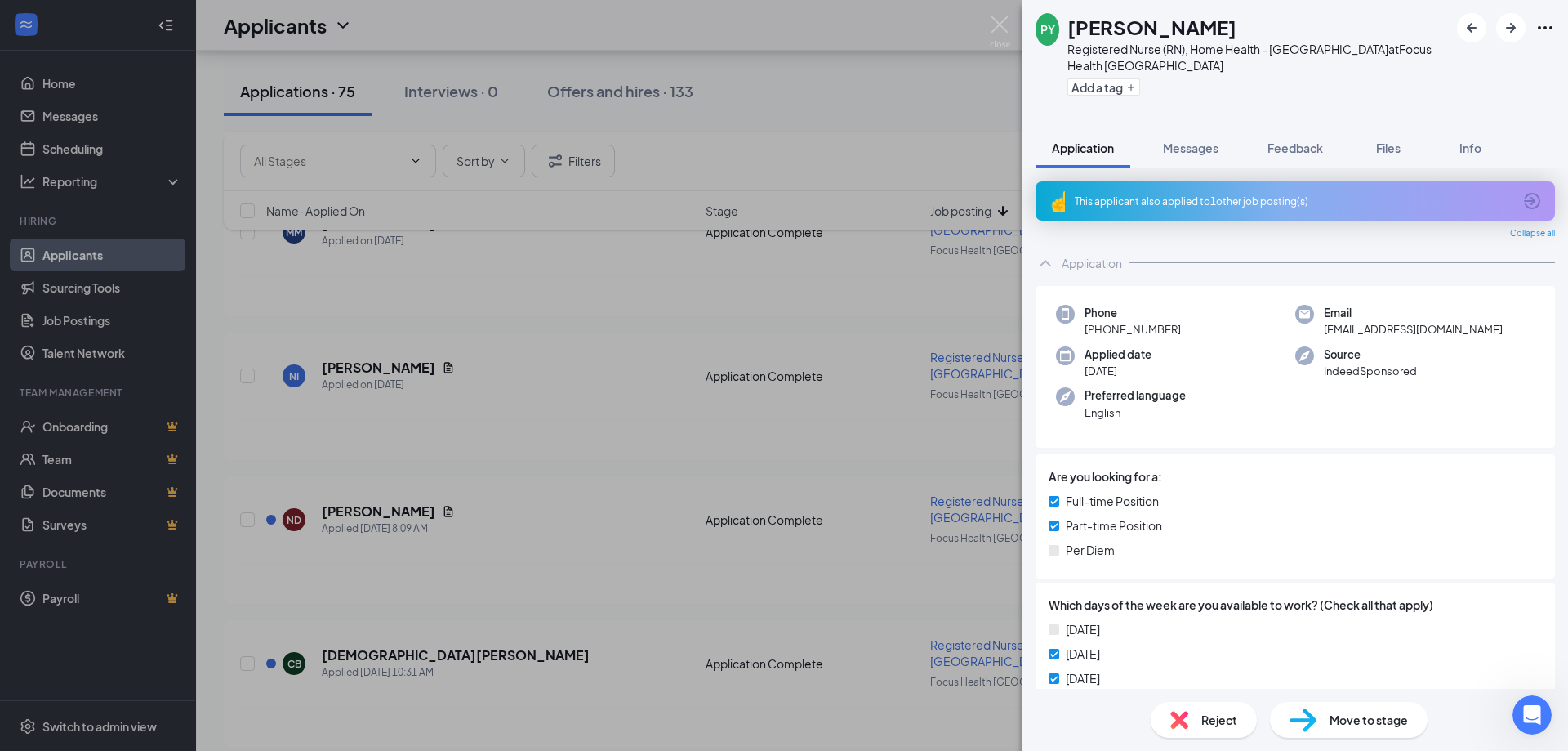
click at [1396, 141] on span "Files" at bounding box center [1388, 148] width 24 height 15
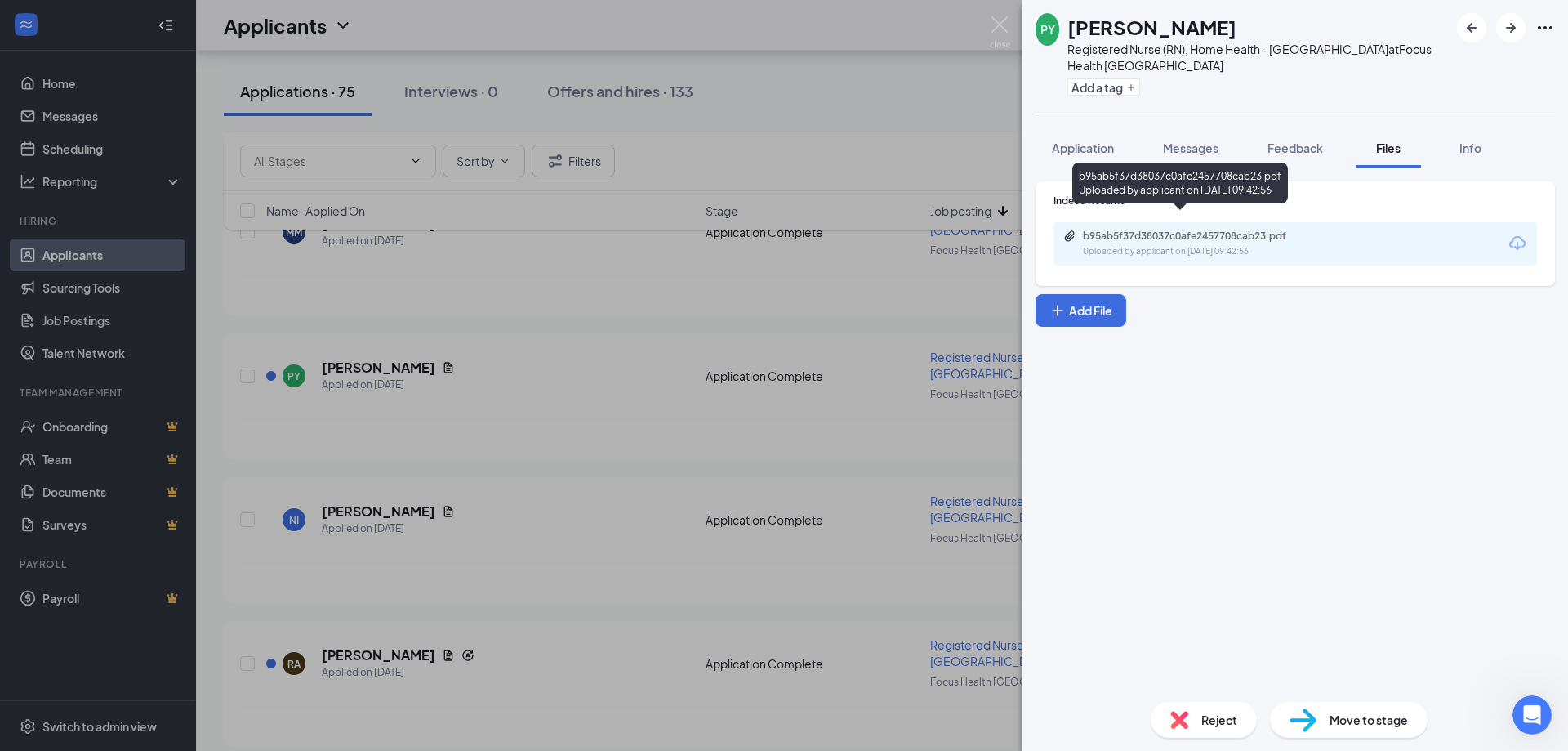
click at [1169, 230] on div "b95ab5f37d38037c0afe2457708cab23.pdf" at bounding box center [1197, 236] width 229 height 13
click at [1200, 728] on div "Reject" at bounding box center [1203, 720] width 106 height 36
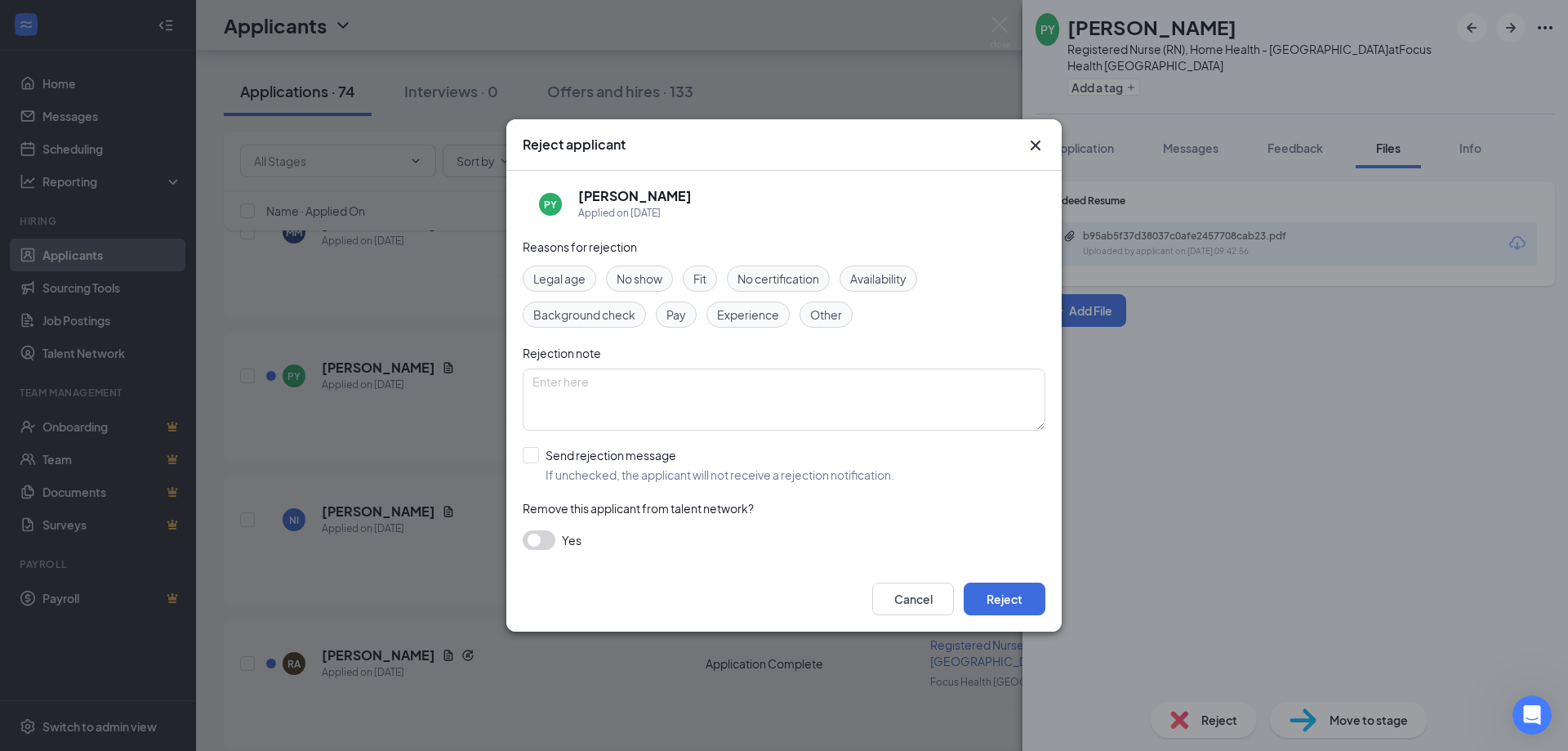
click at [753, 313] on span "Experience" at bounding box center [747, 314] width 62 height 18
click at [990, 597] on button "Reject" at bounding box center [1004, 598] width 81 height 32
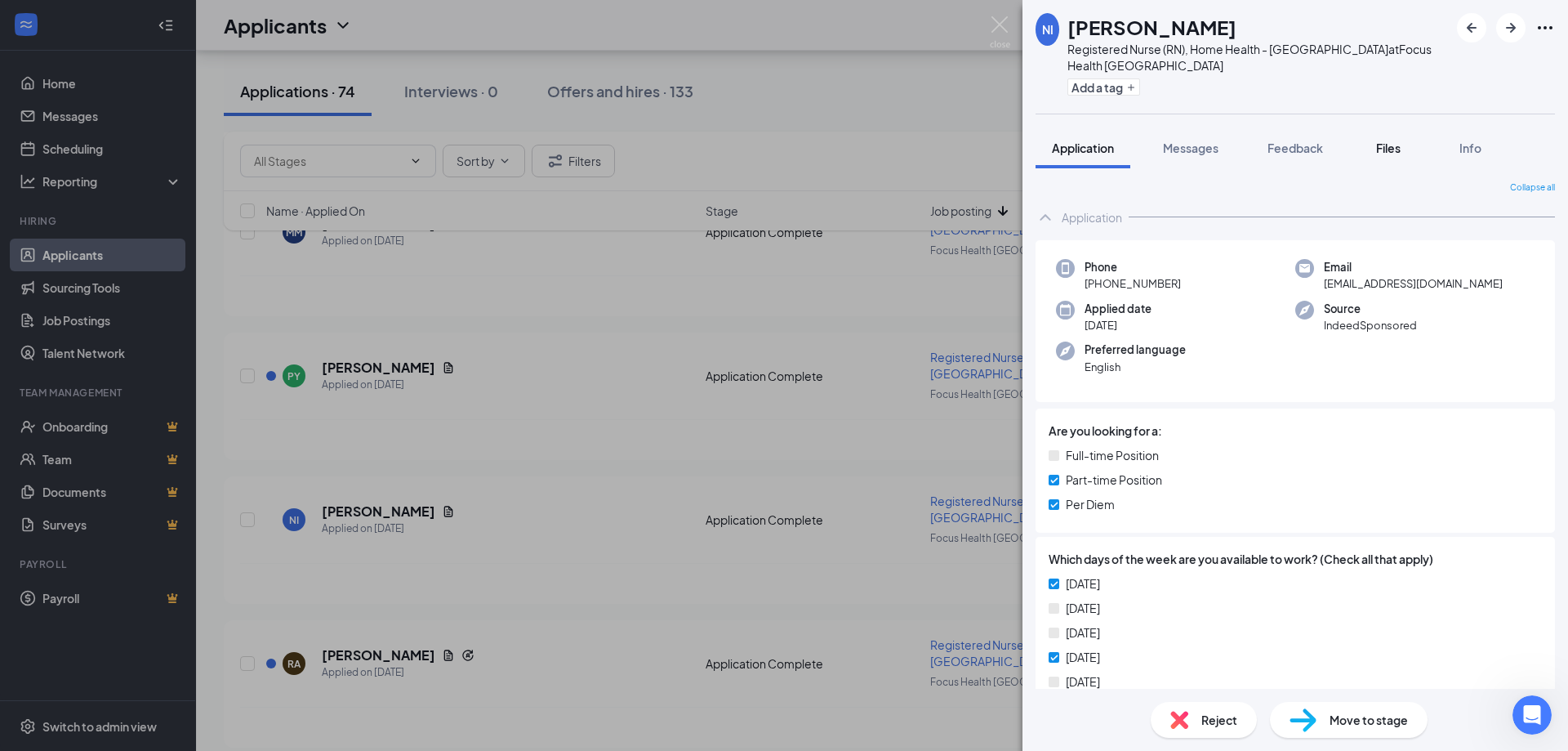
click at [1395, 141] on span "Files" at bounding box center [1388, 148] width 24 height 15
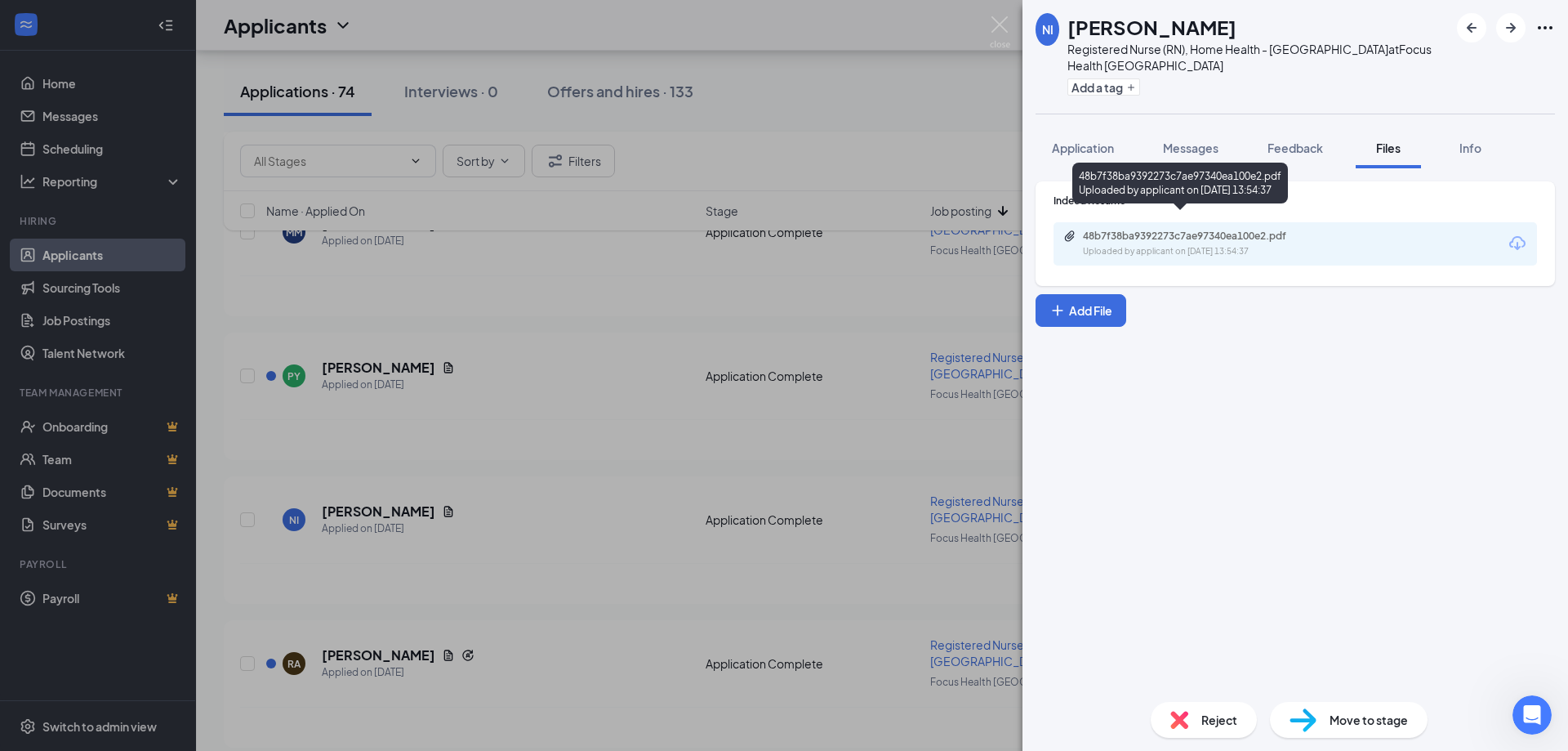
click at [1262, 230] on div "48b7f38ba9392273c7ae97340ea100e2.pdf" at bounding box center [1197, 236] width 229 height 13
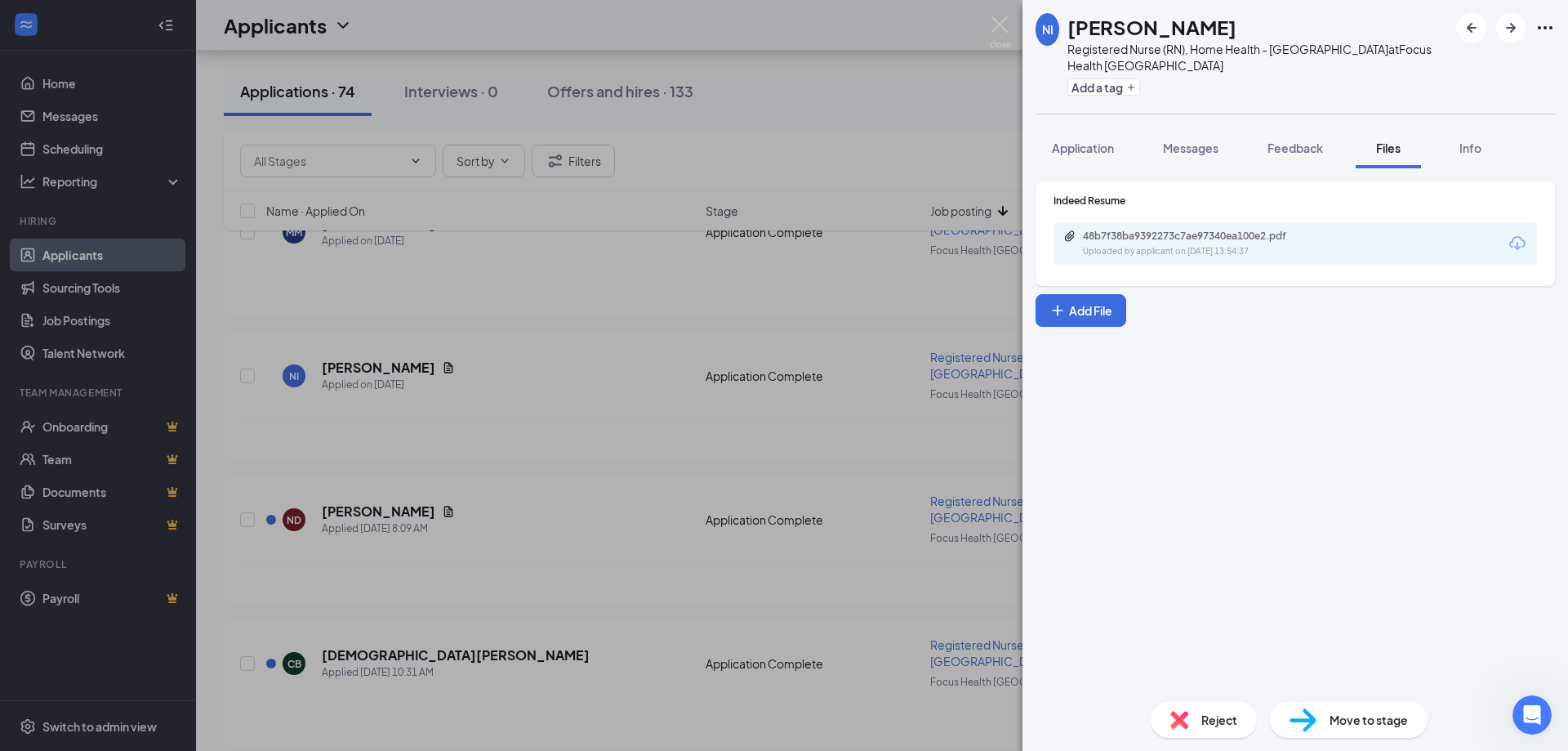
click at [1215, 737] on div "Reject" at bounding box center [1203, 720] width 106 height 36
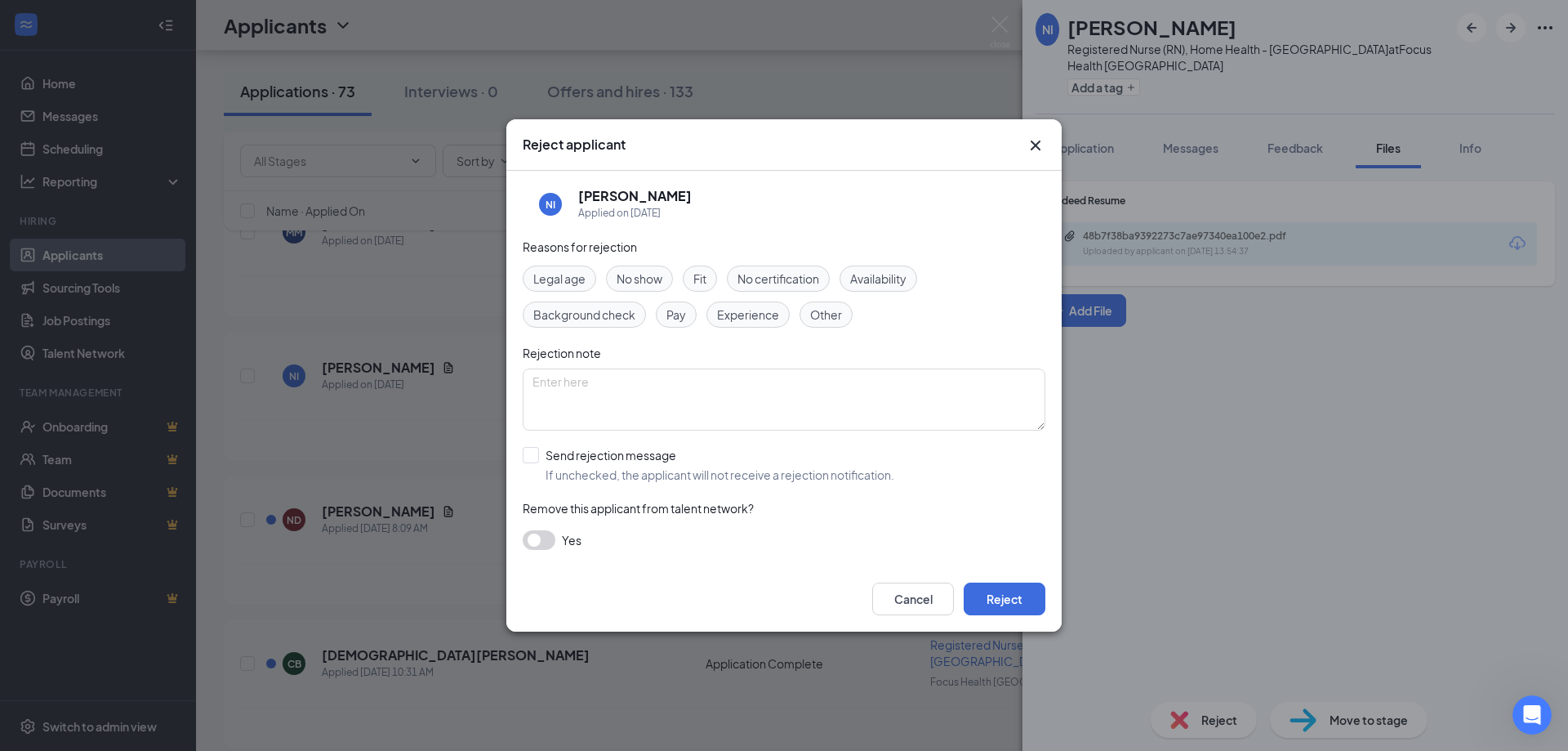
click at [758, 310] on span "Experience" at bounding box center [747, 314] width 62 height 18
click at [1001, 607] on button "Reject" at bounding box center [1004, 598] width 81 height 32
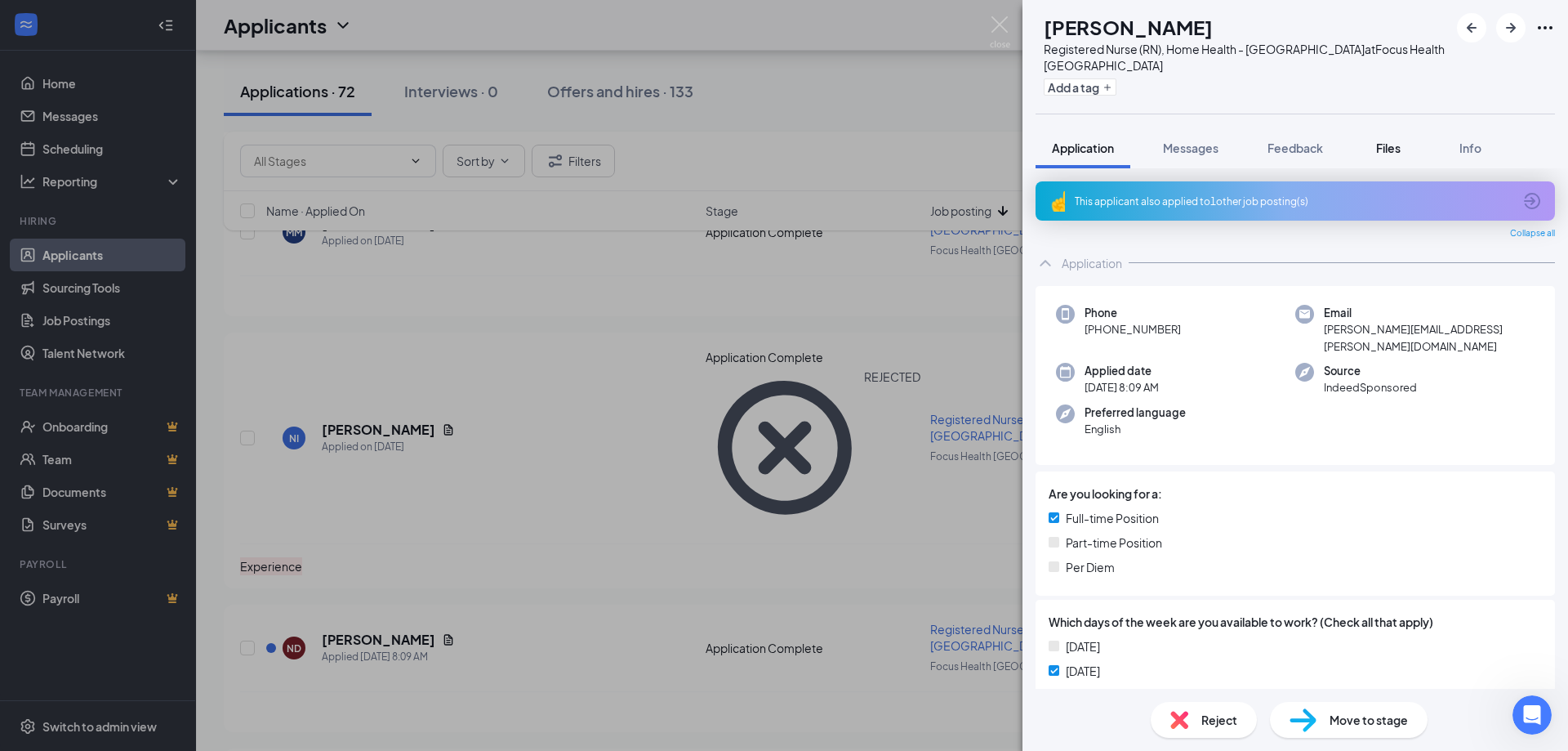
click at [1390, 141] on span "Files" at bounding box center [1388, 148] width 24 height 15
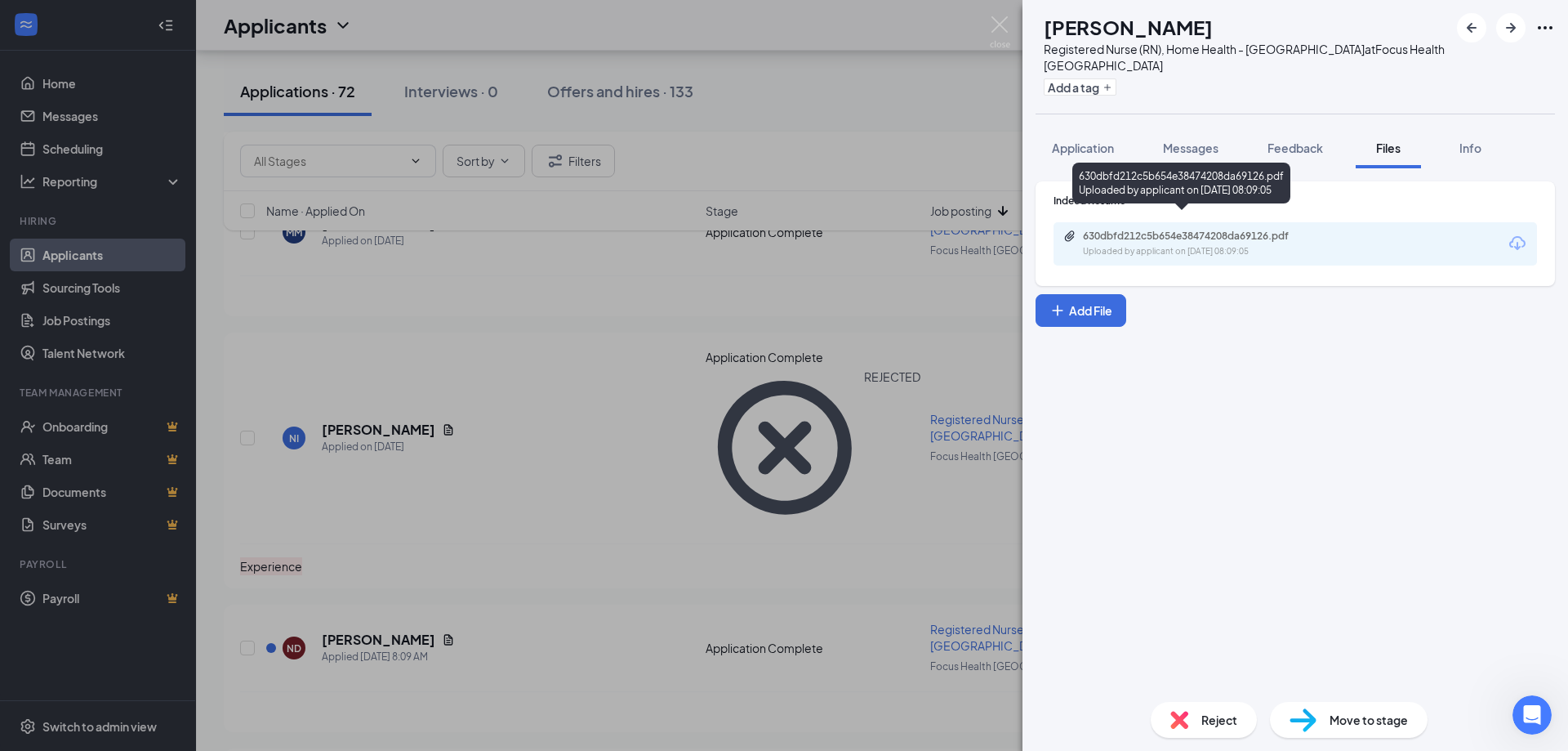
click at [1242, 230] on div "630dbfd212c5b654e38474208da69126.pdf" at bounding box center [1197, 236] width 229 height 13
click at [1208, 726] on span "Reject" at bounding box center [1218, 720] width 36 height 18
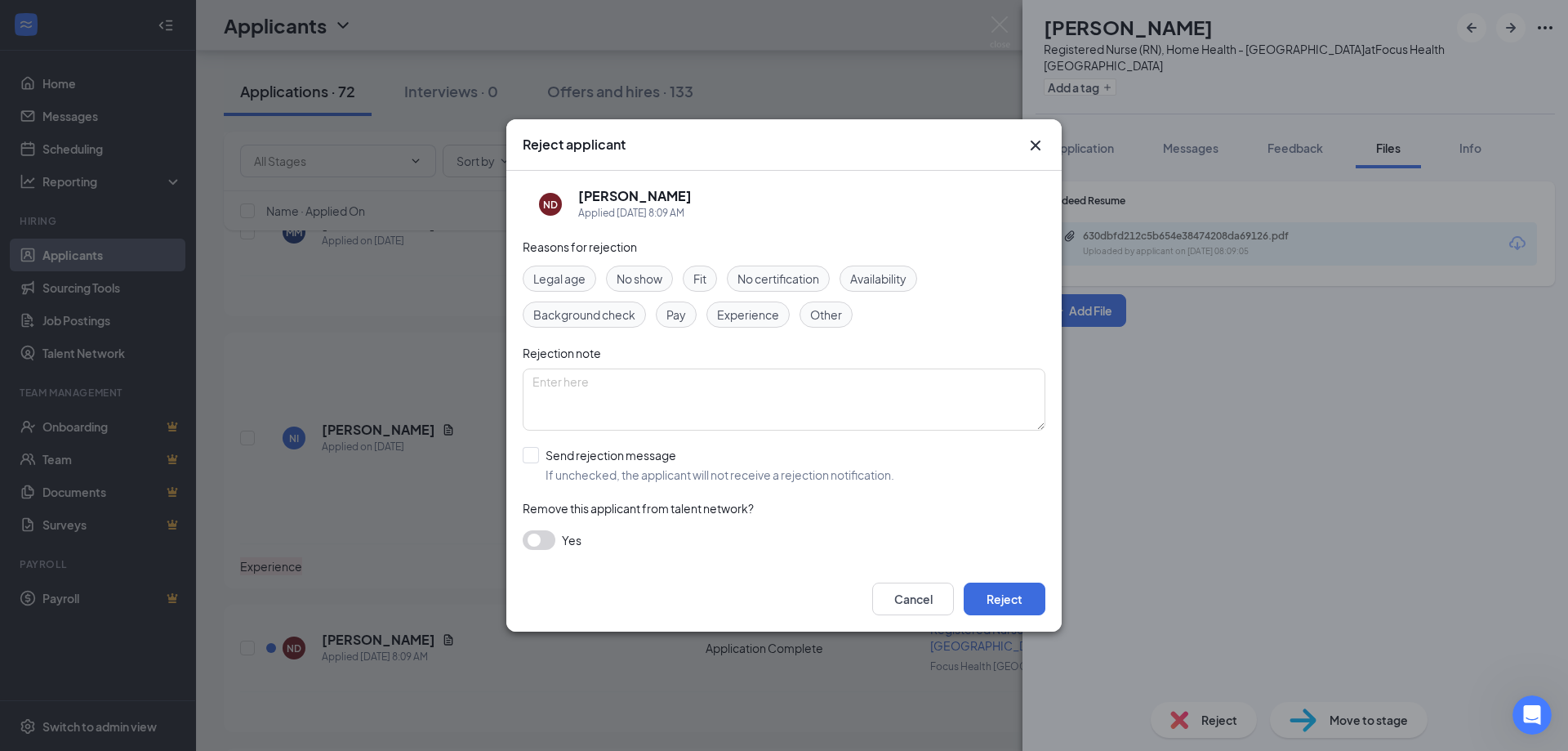
click at [746, 321] on span "Experience" at bounding box center [747, 314] width 62 height 18
click at [1011, 615] on button "Reject" at bounding box center [1004, 598] width 81 height 32
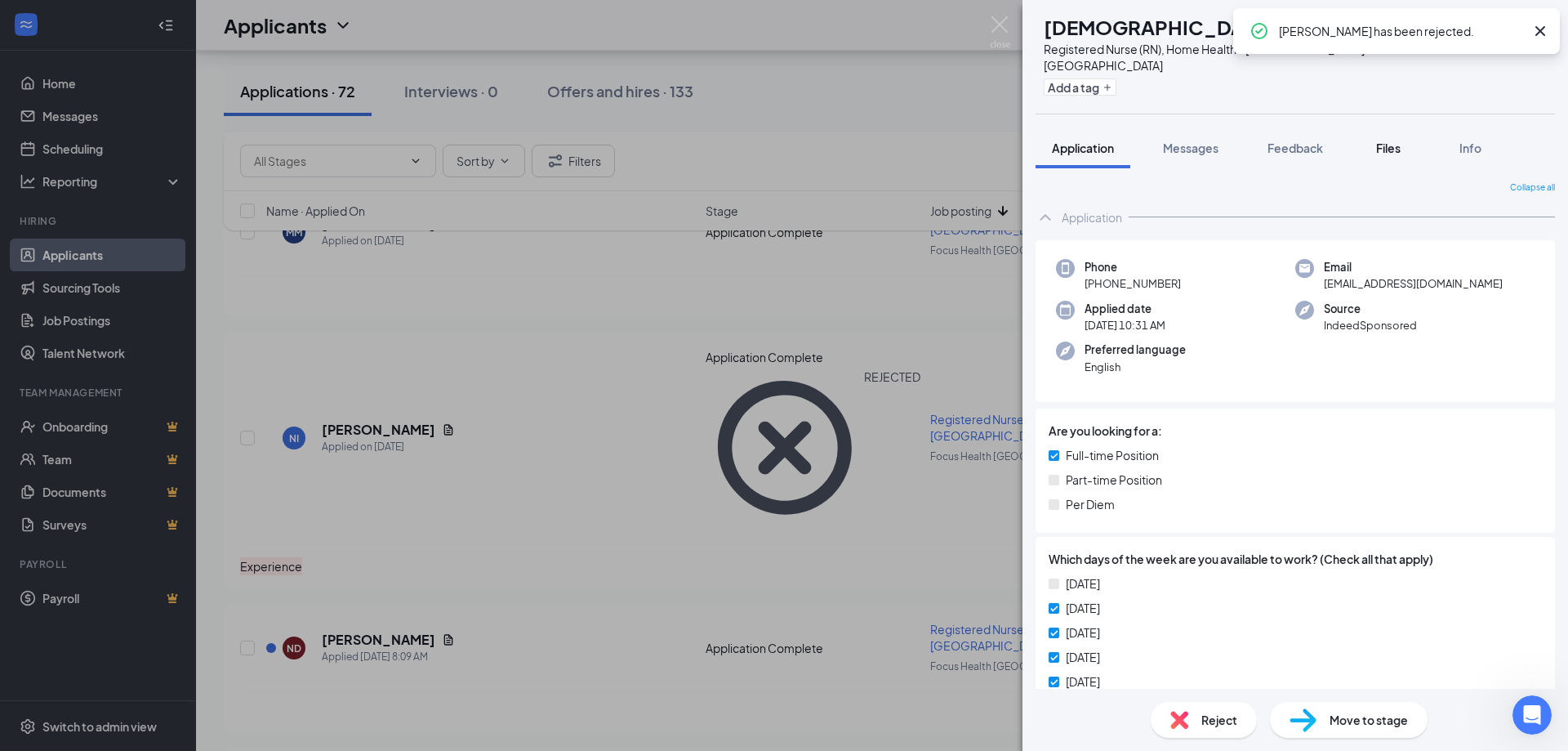
click at [1385, 141] on span "Files" at bounding box center [1388, 148] width 24 height 15
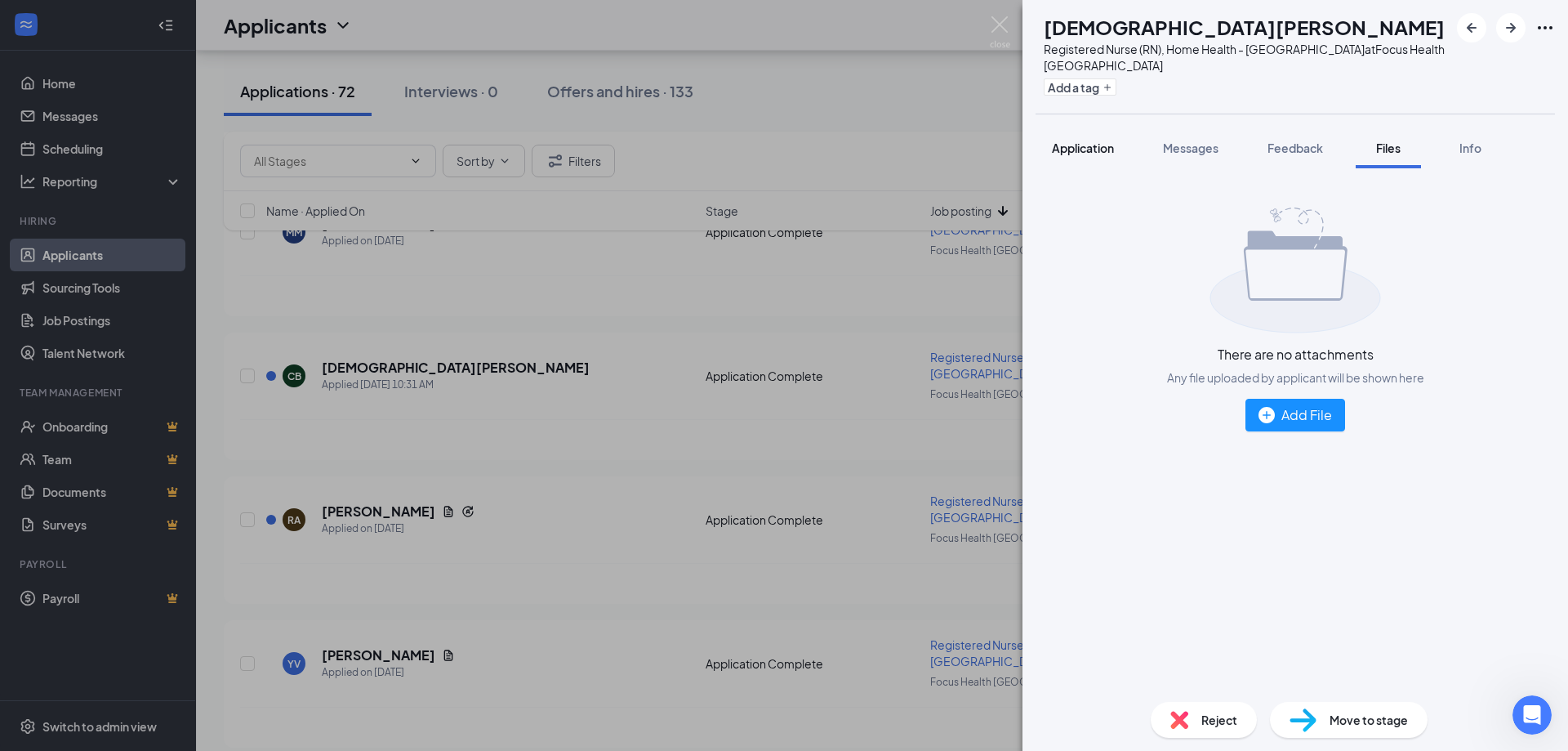
click at [1082, 141] on span "Application" at bounding box center [1082, 148] width 62 height 15
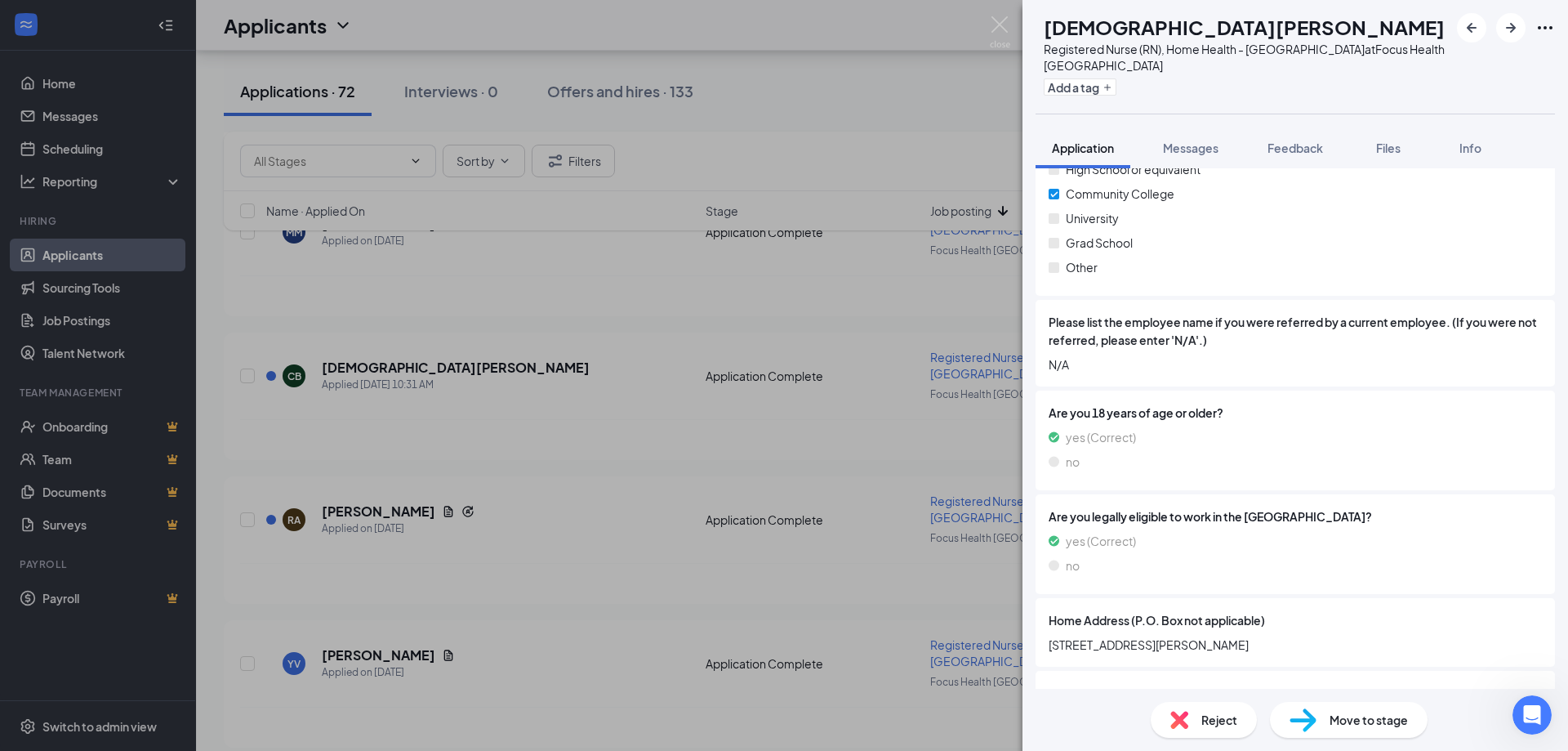
scroll to position [735, 0]
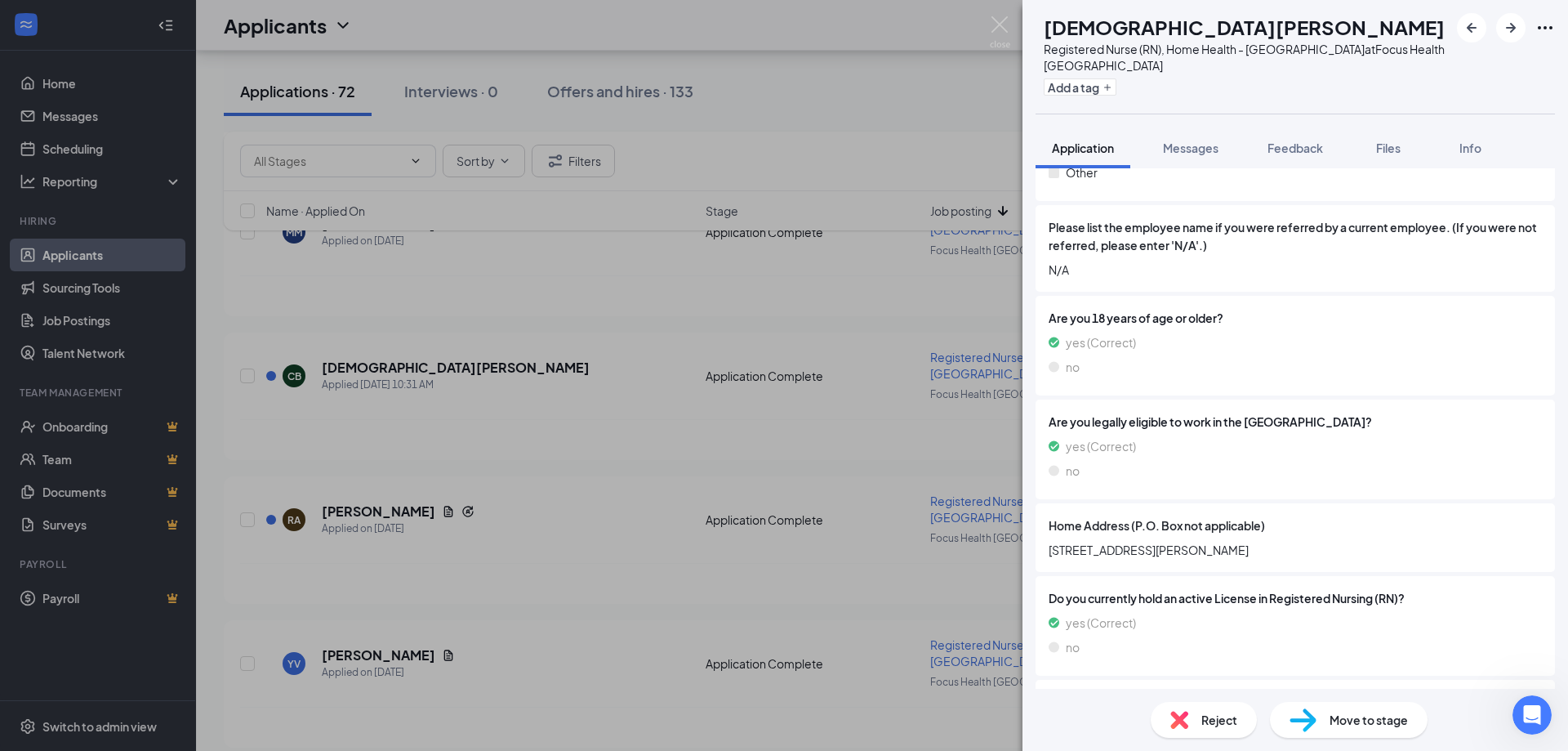
click at [1210, 727] on span "Reject" at bounding box center [1218, 720] width 36 height 18
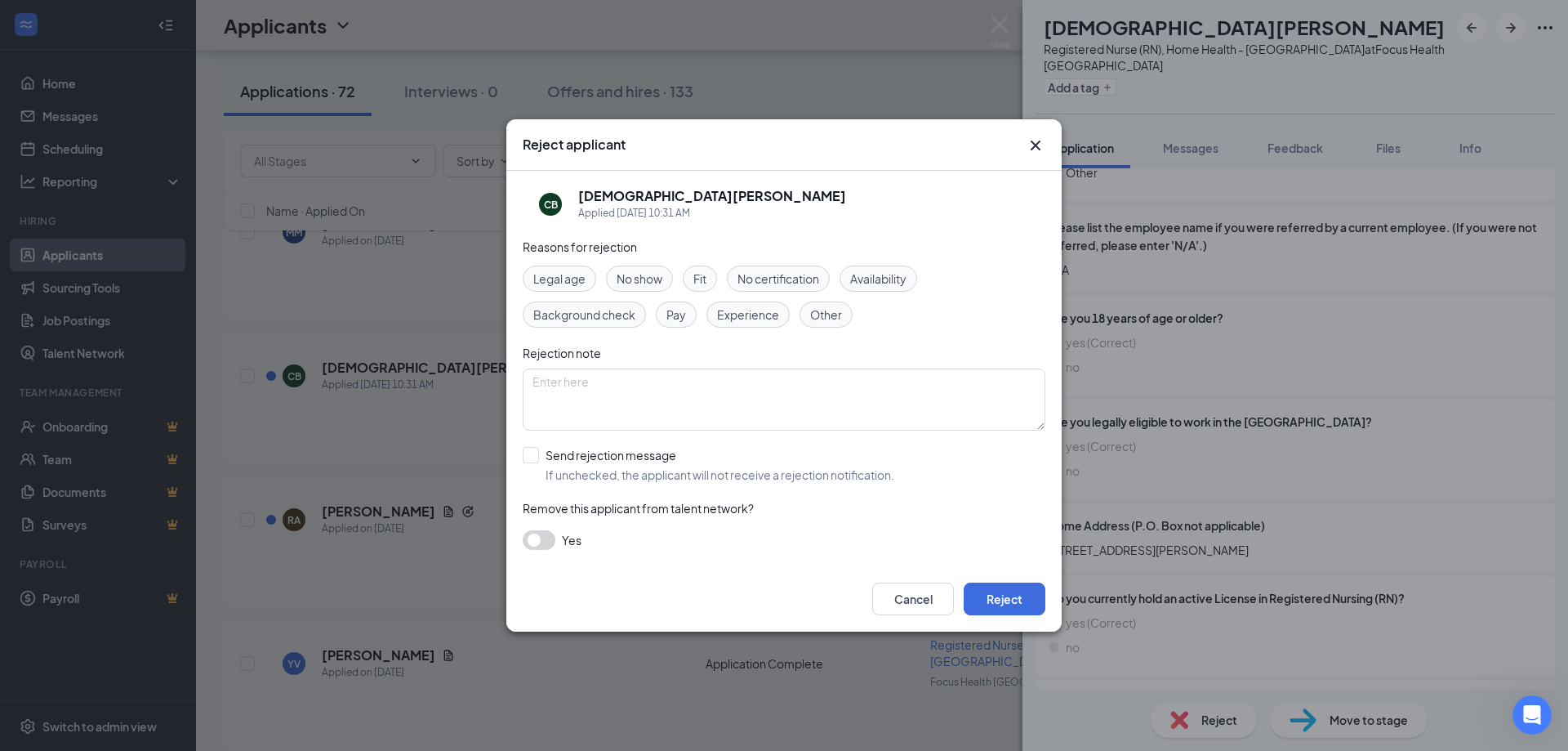
click at [746, 314] on span "Experience" at bounding box center [747, 314] width 62 height 18
click at [823, 312] on span "Other" at bounding box center [826, 314] width 31 height 18
click at [742, 381] on textarea at bounding box center [784, 399] width 523 height 62
type textarea "No resume attached"
click at [990, 590] on button "Reject" at bounding box center [1004, 598] width 81 height 32
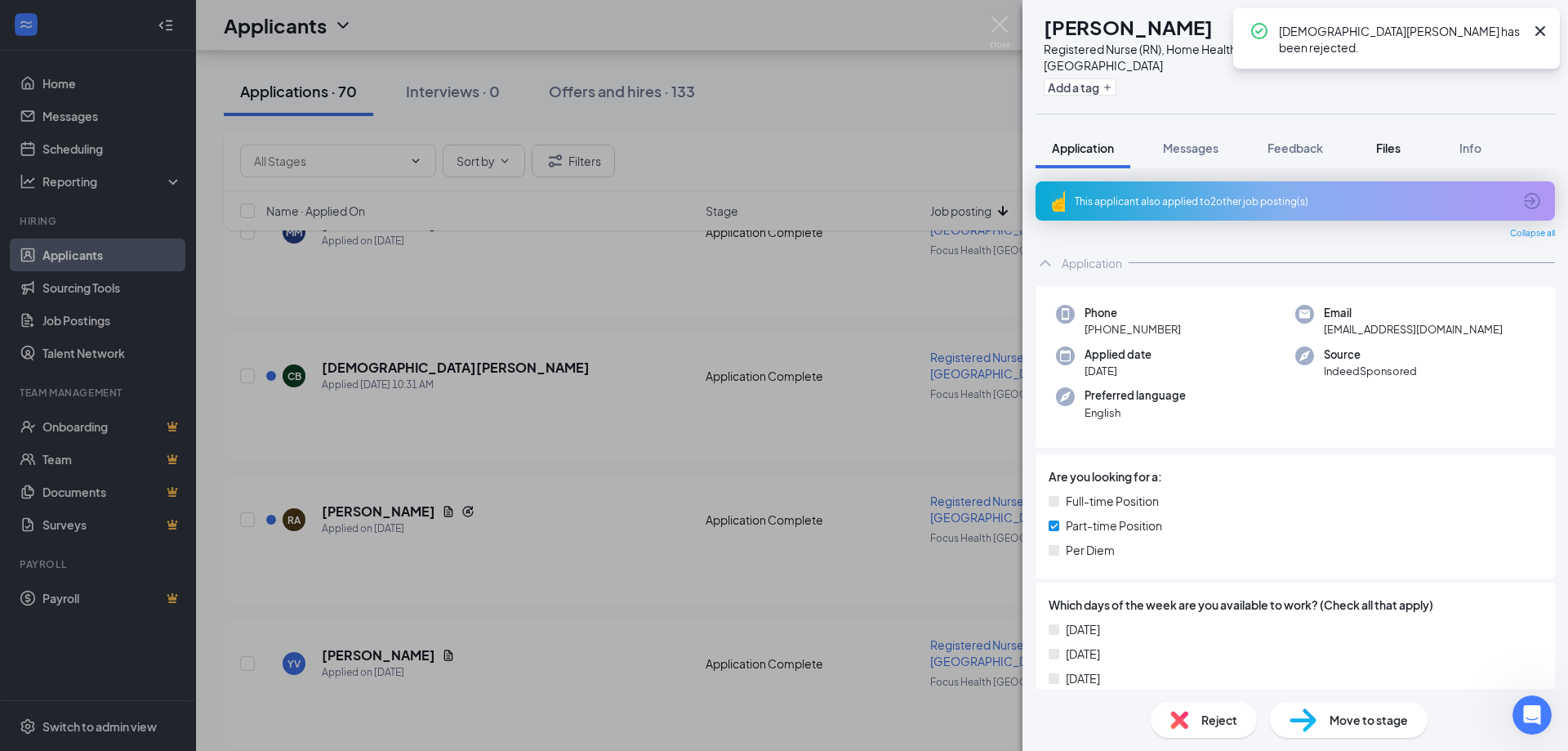
click at [1400, 141] on span "Files" at bounding box center [1388, 148] width 24 height 15
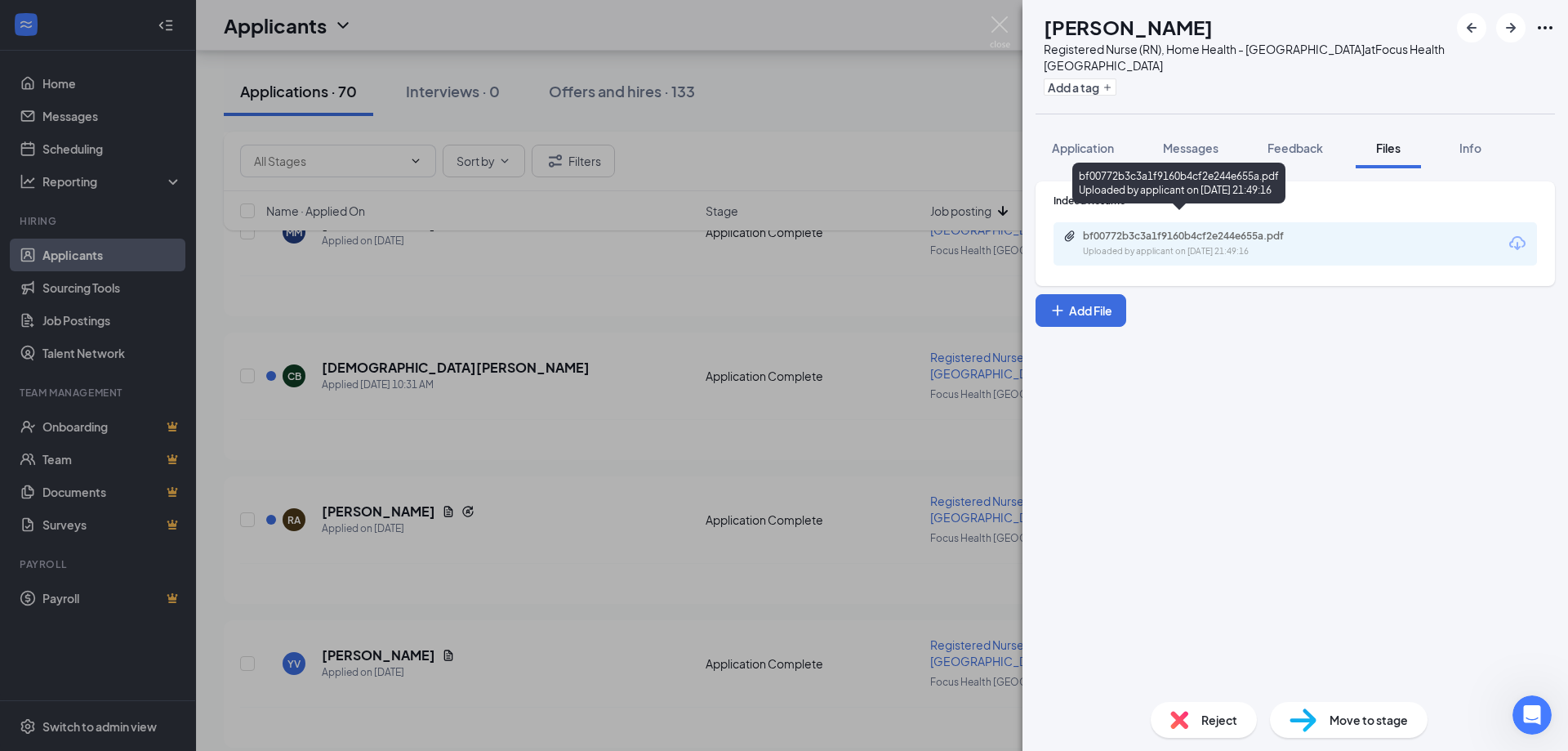
click at [1221, 245] on div "Uploaded by applicant on [DATE] 21:49:16" at bounding box center [1205, 251] width 245 height 13
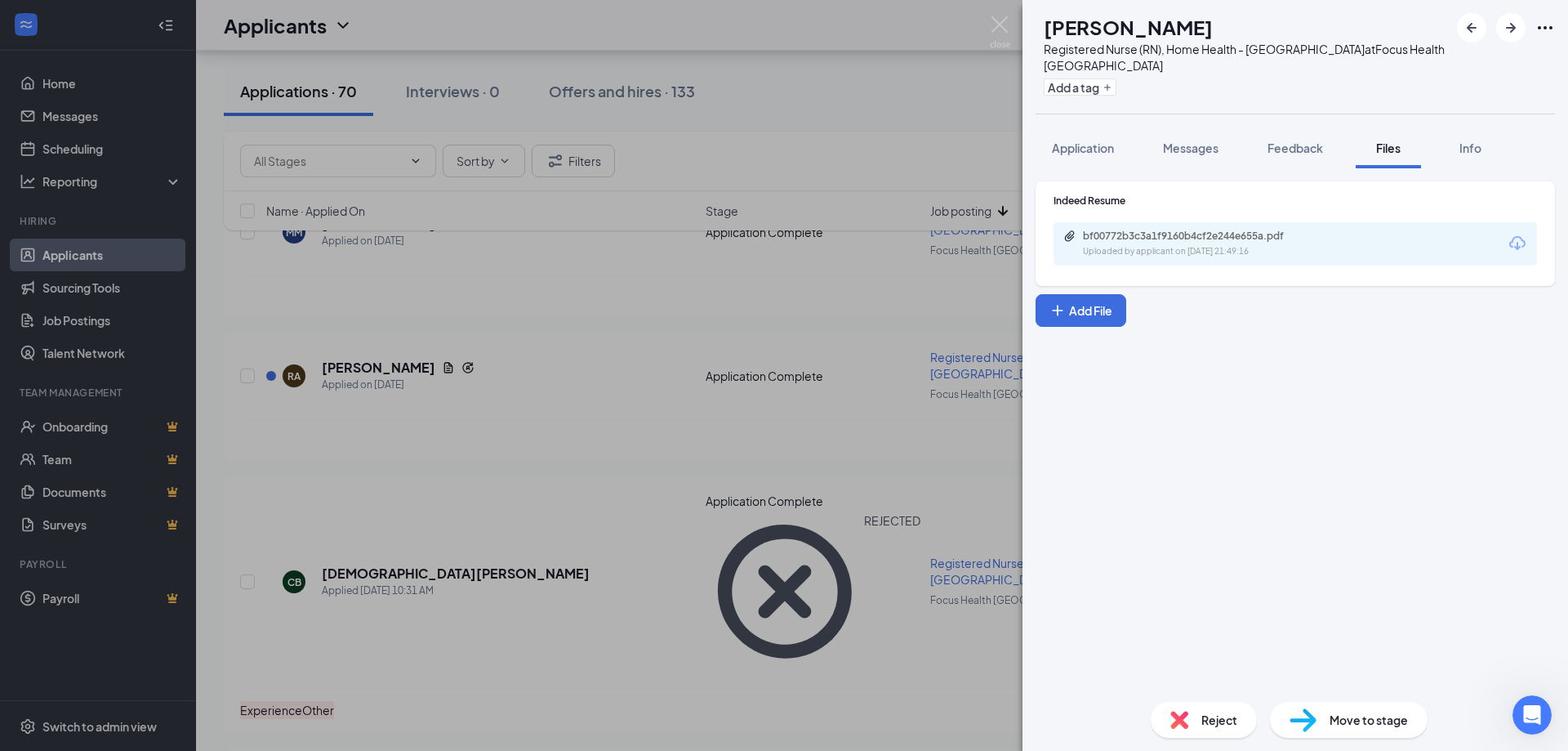
click at [1190, 715] on div "Reject" at bounding box center [1203, 720] width 106 height 36
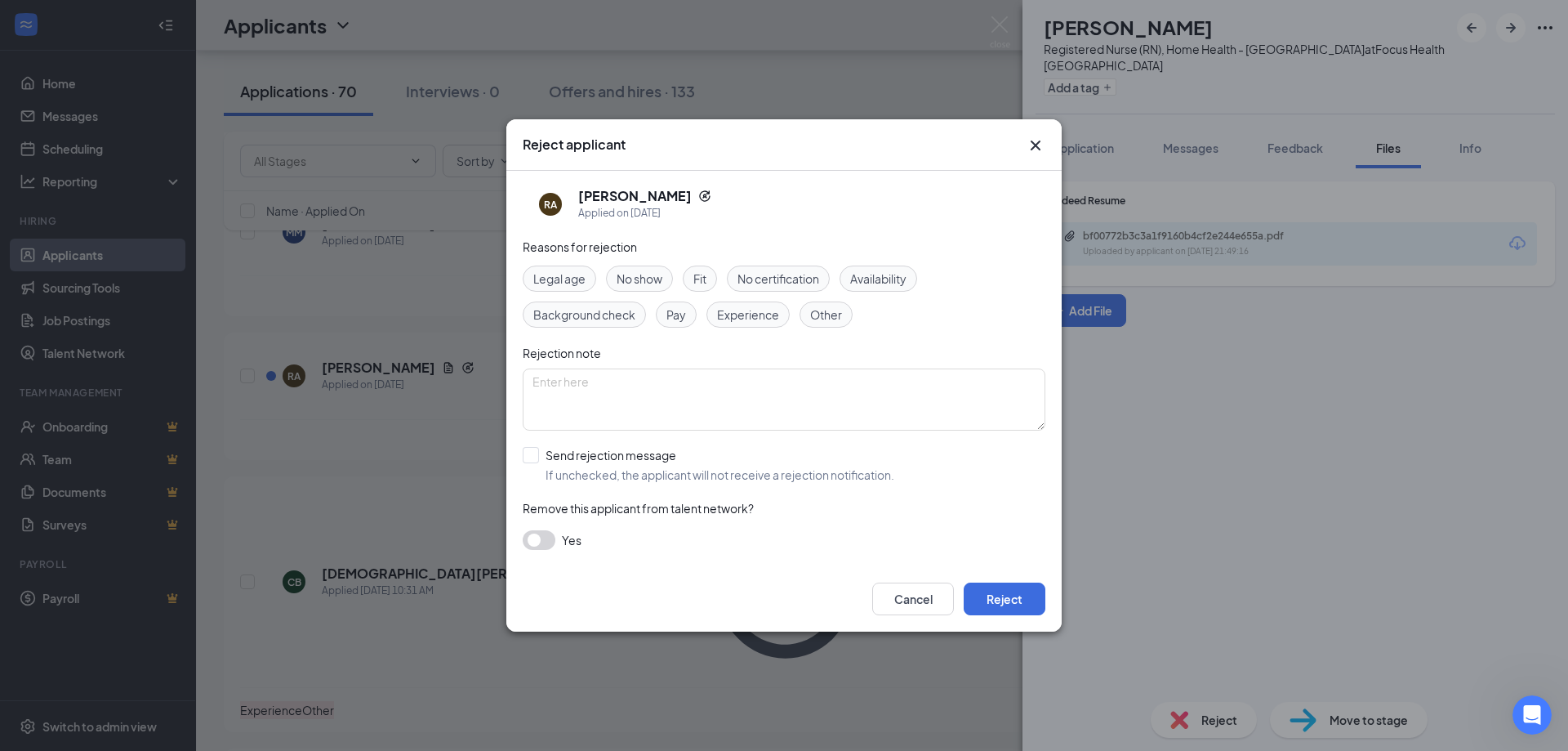
click at [740, 316] on span "Experience" at bounding box center [747, 314] width 62 height 18
click at [992, 589] on button "Reject" at bounding box center [1004, 598] width 81 height 32
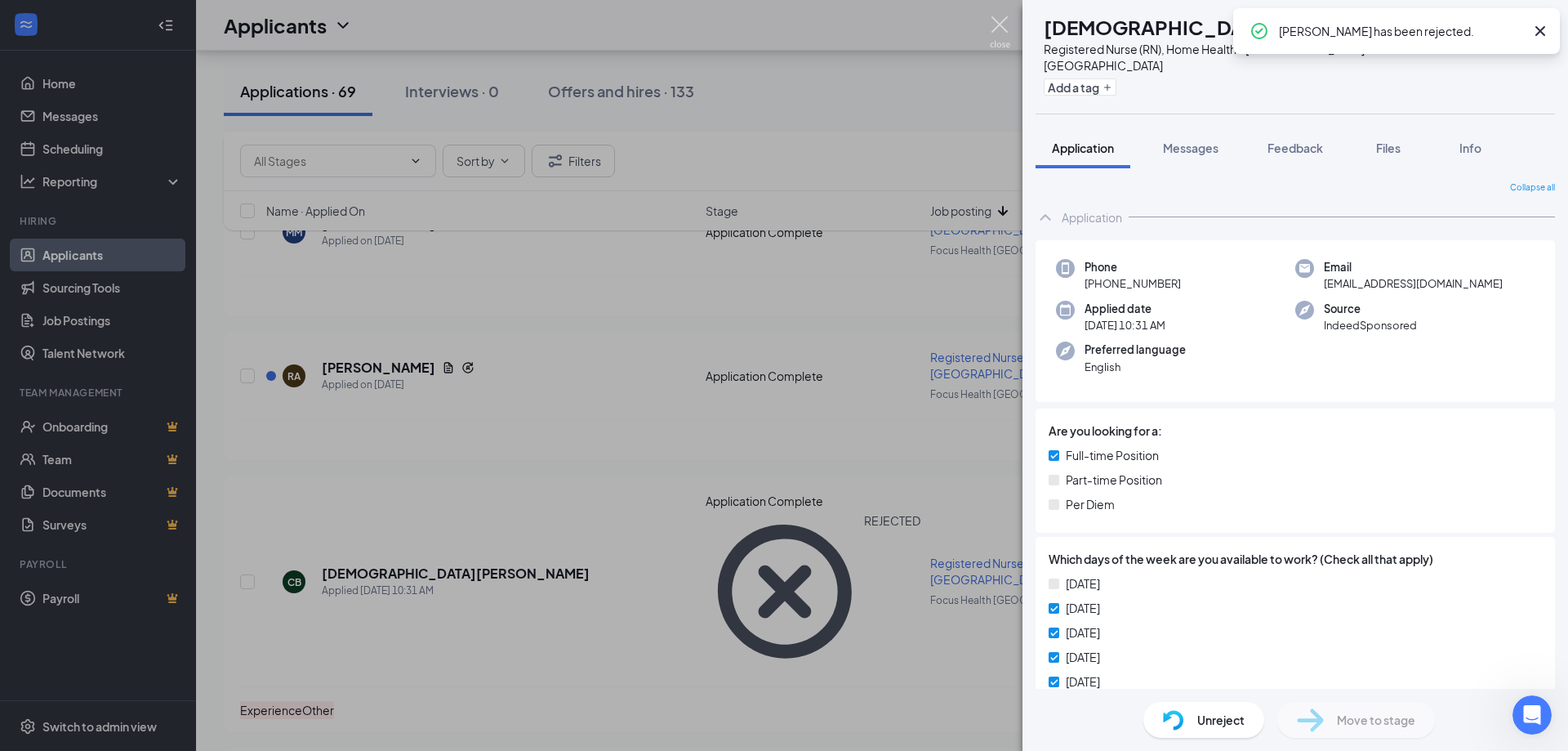
click at [1000, 23] on img at bounding box center [999, 32] width 20 height 31
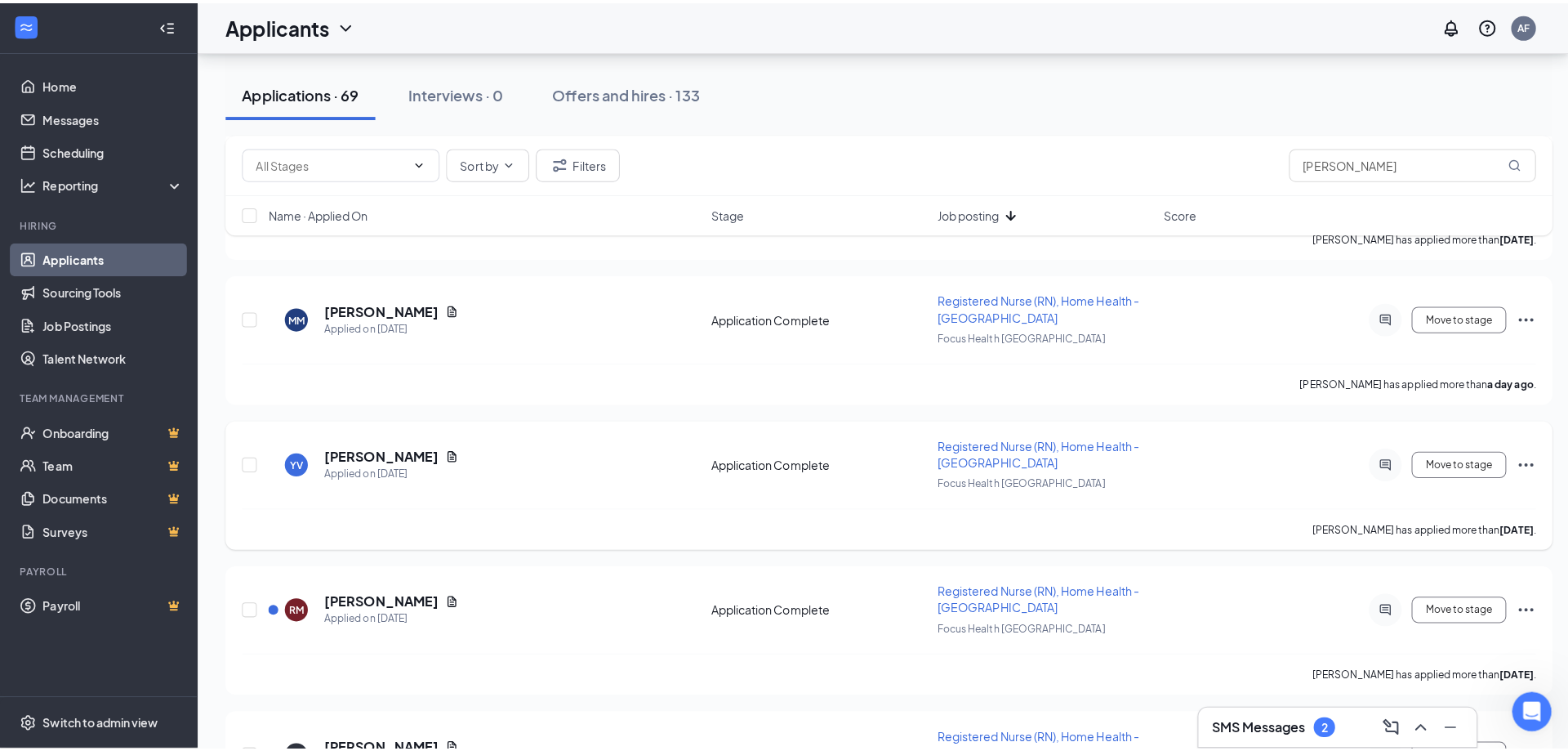
scroll to position [572, 0]
click at [444, 448] on icon "Document" at bounding box center [448, 449] width 9 height 10
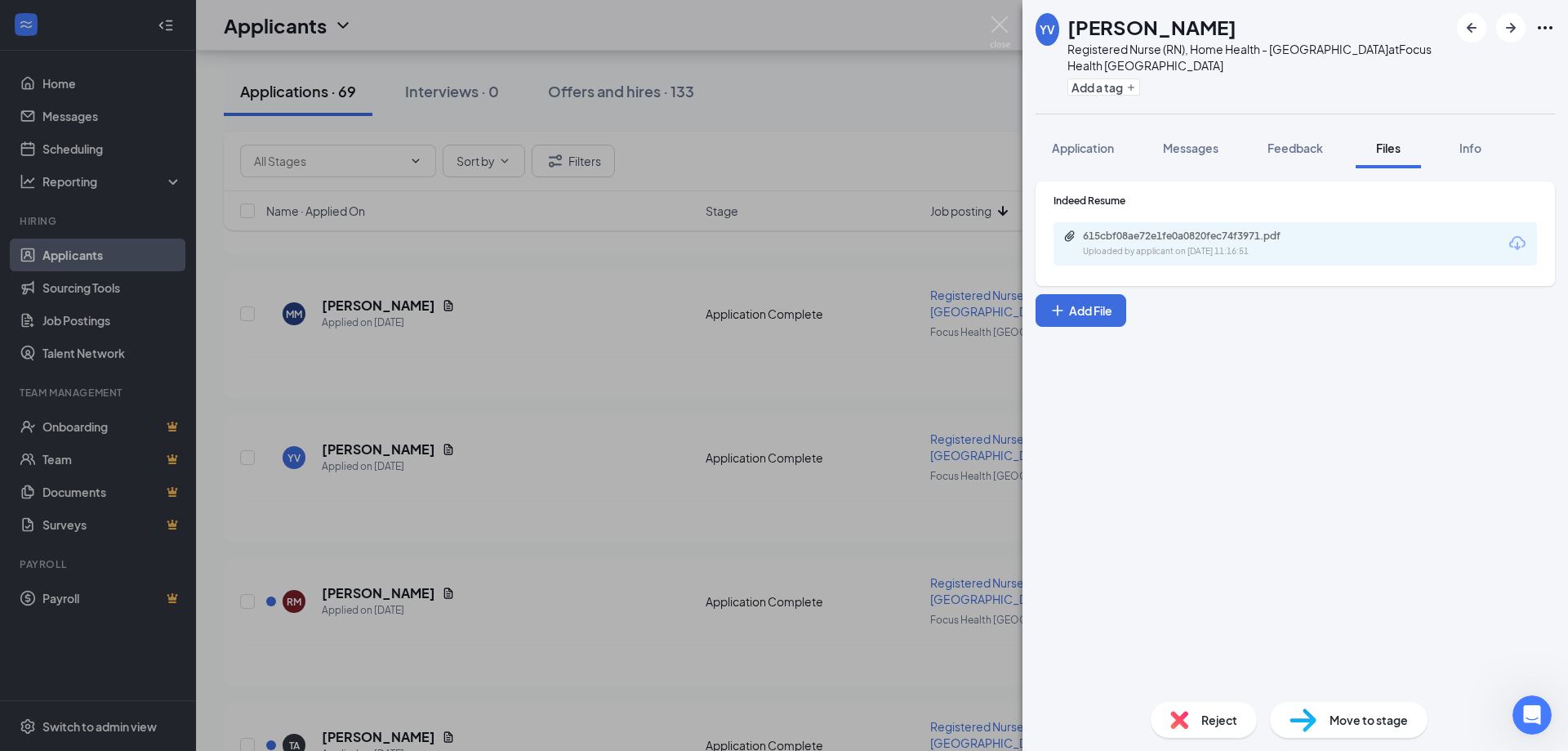
click at [1189, 230] on div "615cbf08ae72e1fe0a0820fec74f3971.pdf" at bounding box center [1197, 236] width 229 height 13
click at [1093, 141] on span "Application" at bounding box center [1082, 148] width 62 height 15
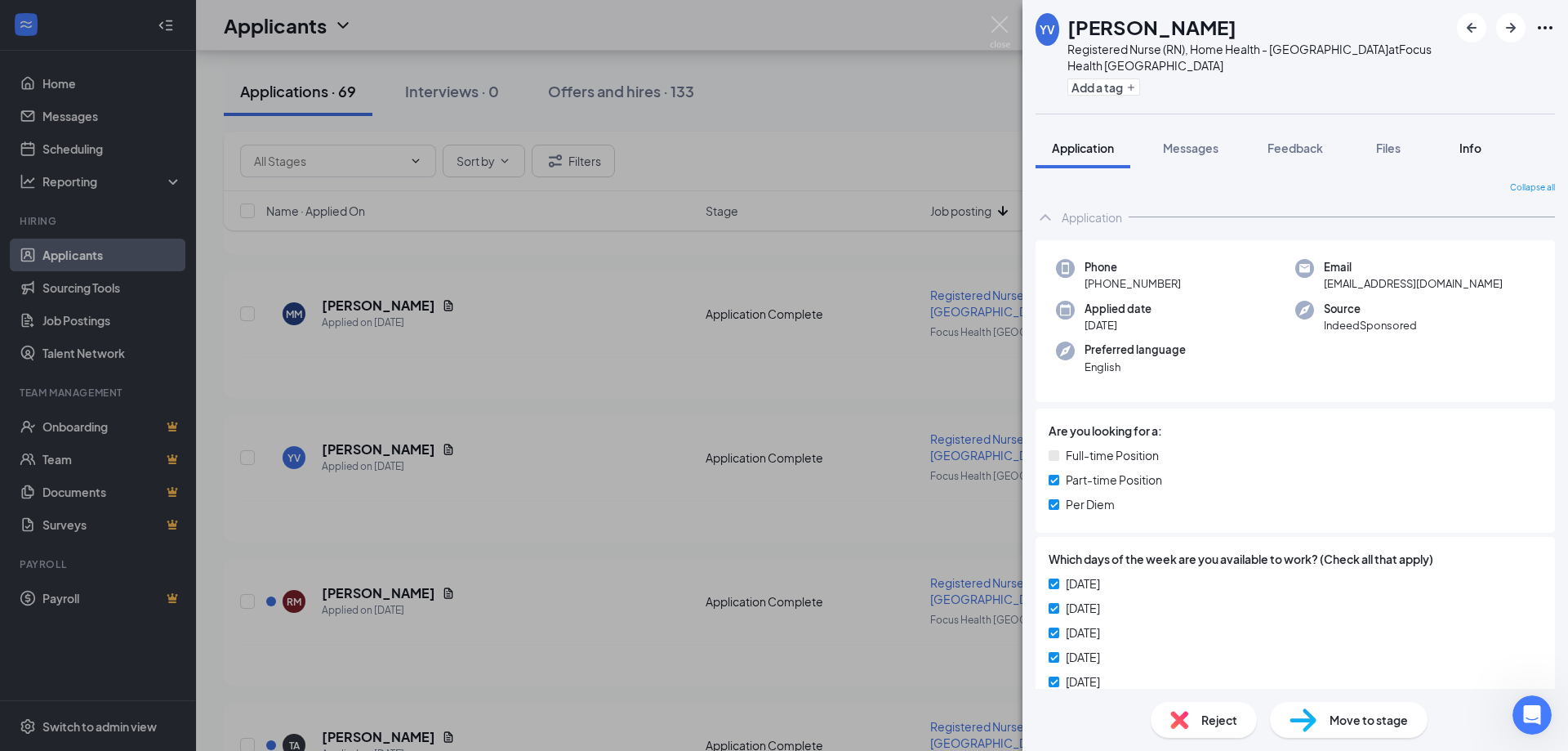
click at [1471, 141] on span "Info" at bounding box center [1470, 148] width 22 height 15
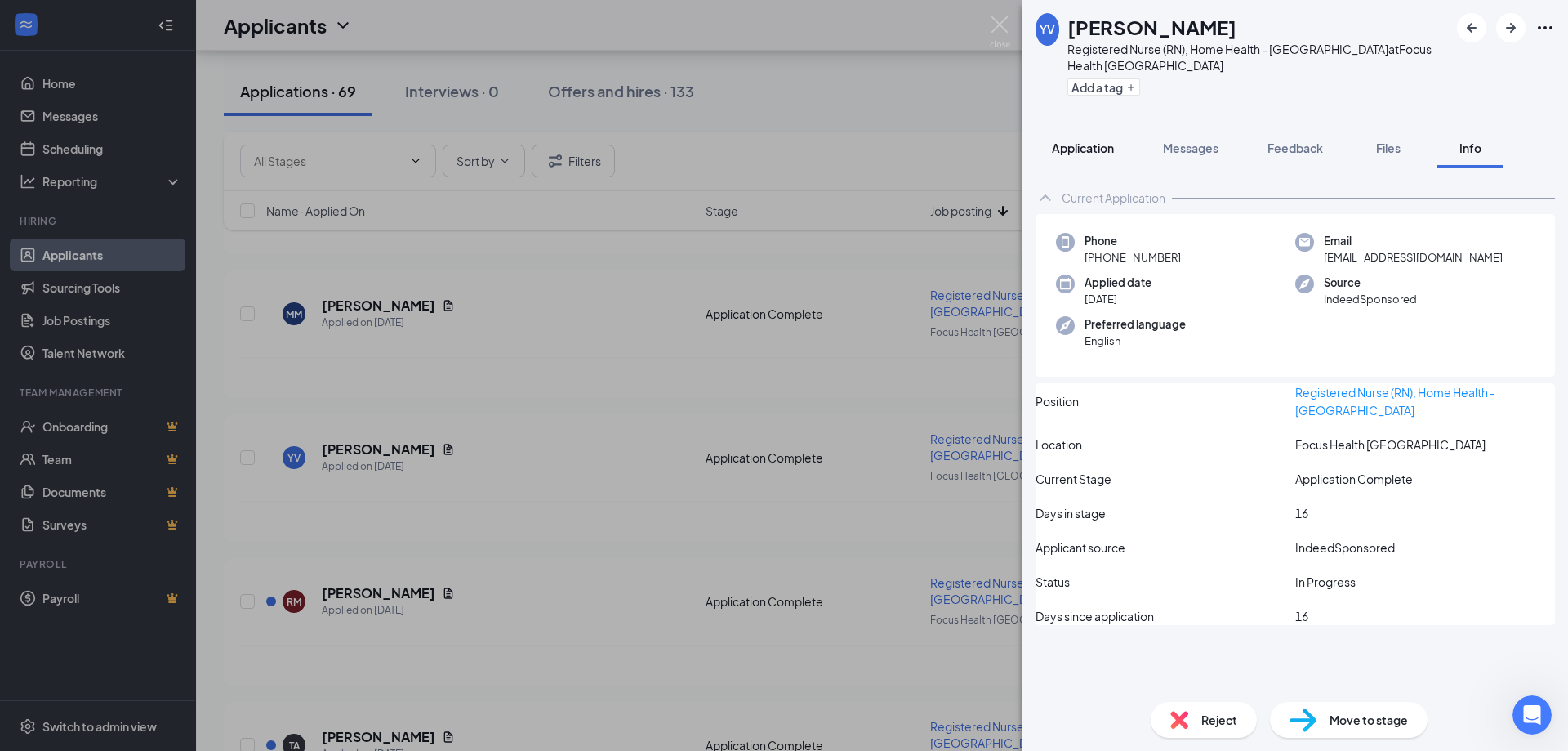
click at [1069, 141] on span "Application" at bounding box center [1082, 148] width 62 height 15
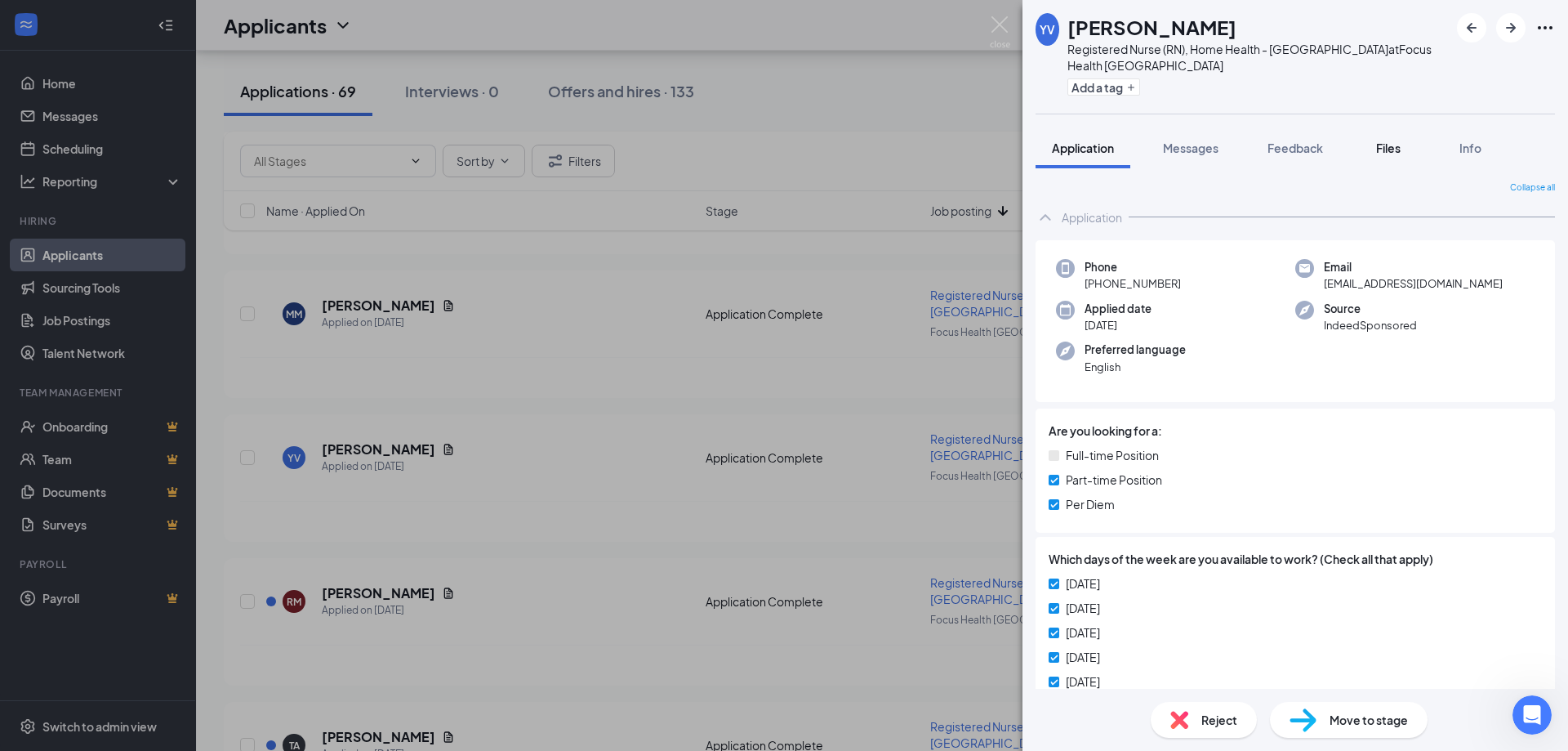
click at [1394, 141] on button "Files" at bounding box center [1388, 148] width 66 height 41
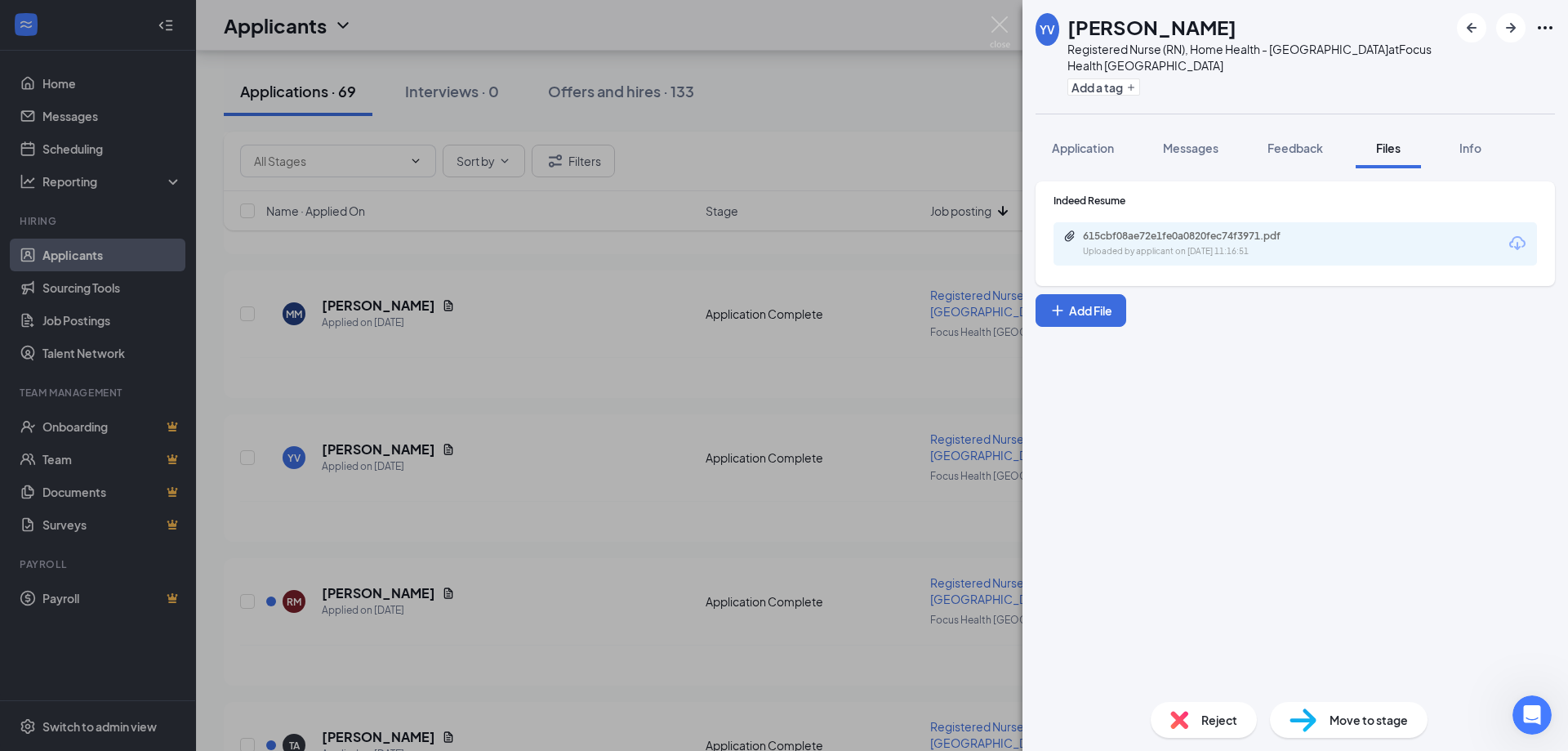
click at [1300, 245] on div "Uploaded by applicant on [DATE] 11:16:51" at bounding box center [1205, 251] width 245 height 13
click at [997, 27] on img at bounding box center [999, 32] width 20 height 31
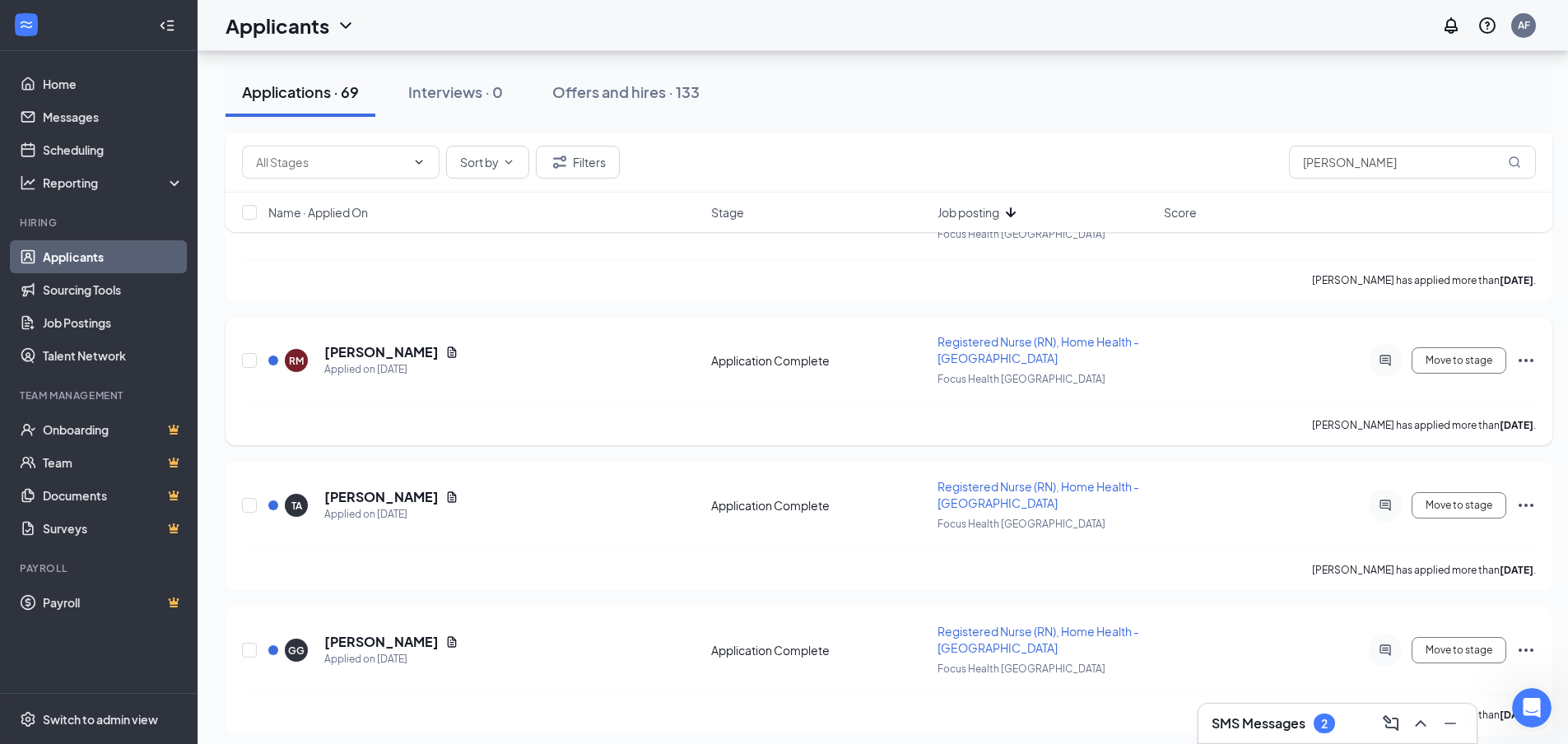
scroll to position [822, 0]
click at [445, 349] on icon "Document" at bounding box center [451, 350] width 13 height 13
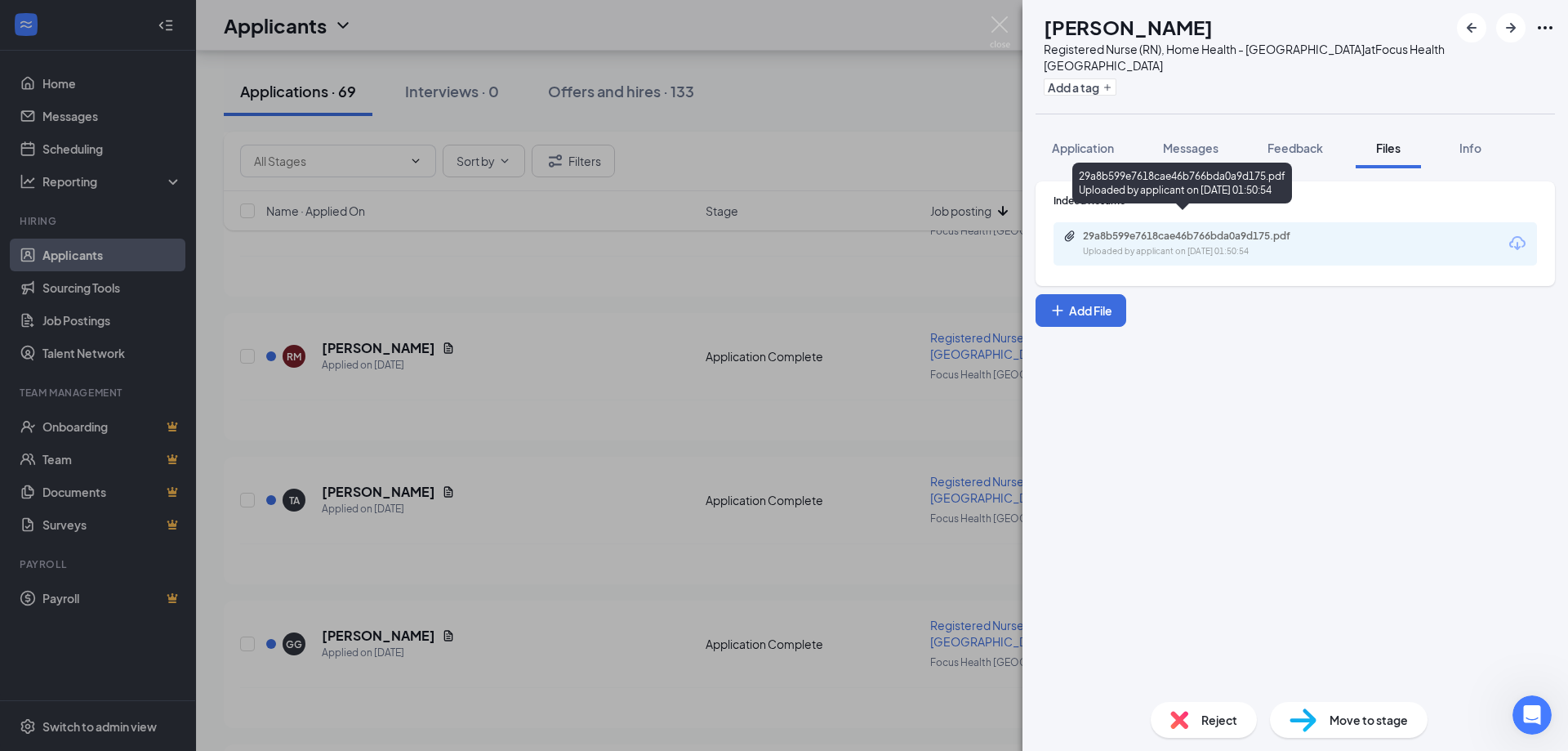
click at [1224, 245] on div "Uploaded by applicant on [DATE] 01:50:54" at bounding box center [1205, 251] width 245 height 13
click at [1195, 725] on div "Reject" at bounding box center [1203, 720] width 106 height 36
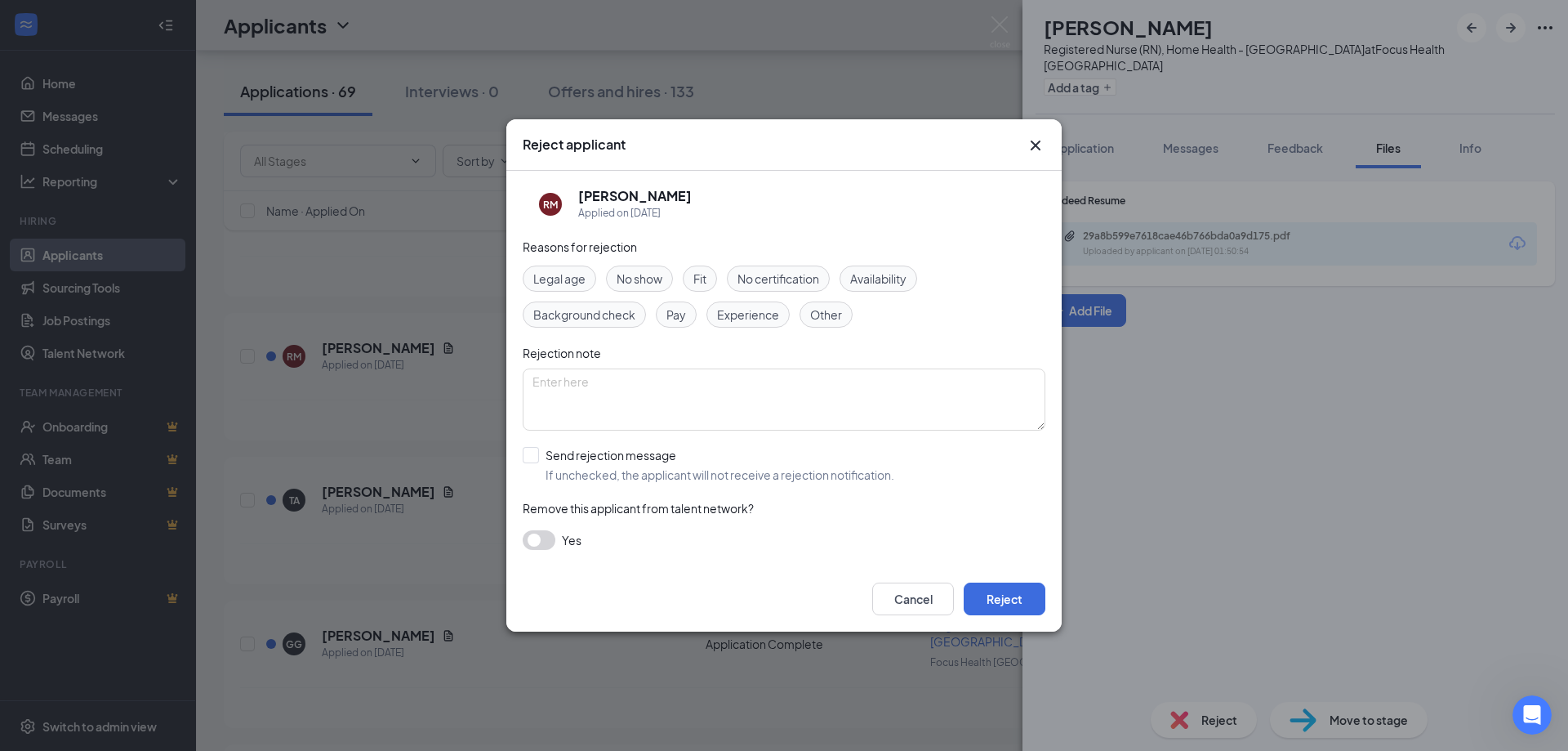
click at [763, 308] on span "Experience" at bounding box center [747, 314] width 62 height 18
click at [1013, 598] on button "Reject" at bounding box center [1004, 598] width 81 height 32
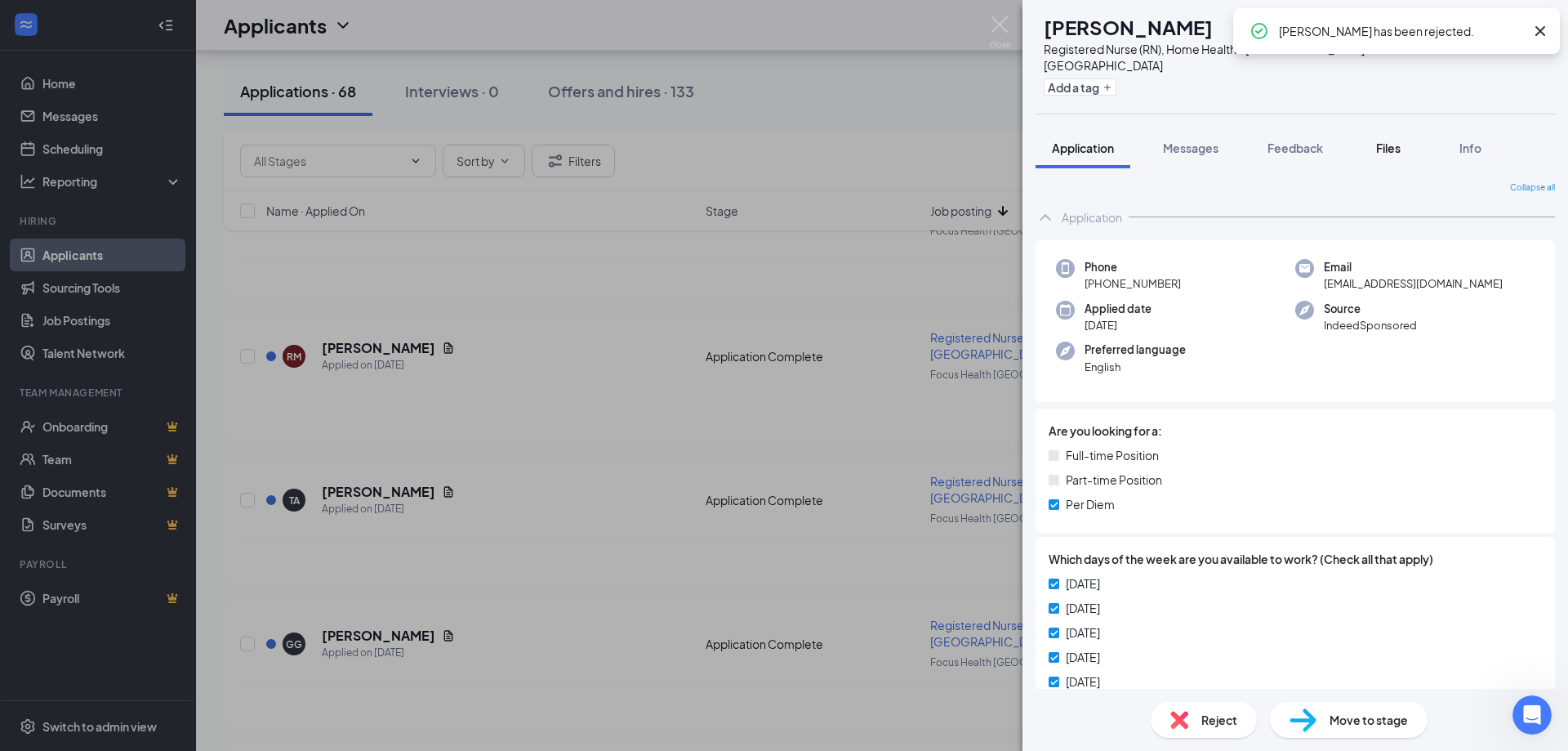
click at [1394, 141] on span "Files" at bounding box center [1388, 148] width 24 height 15
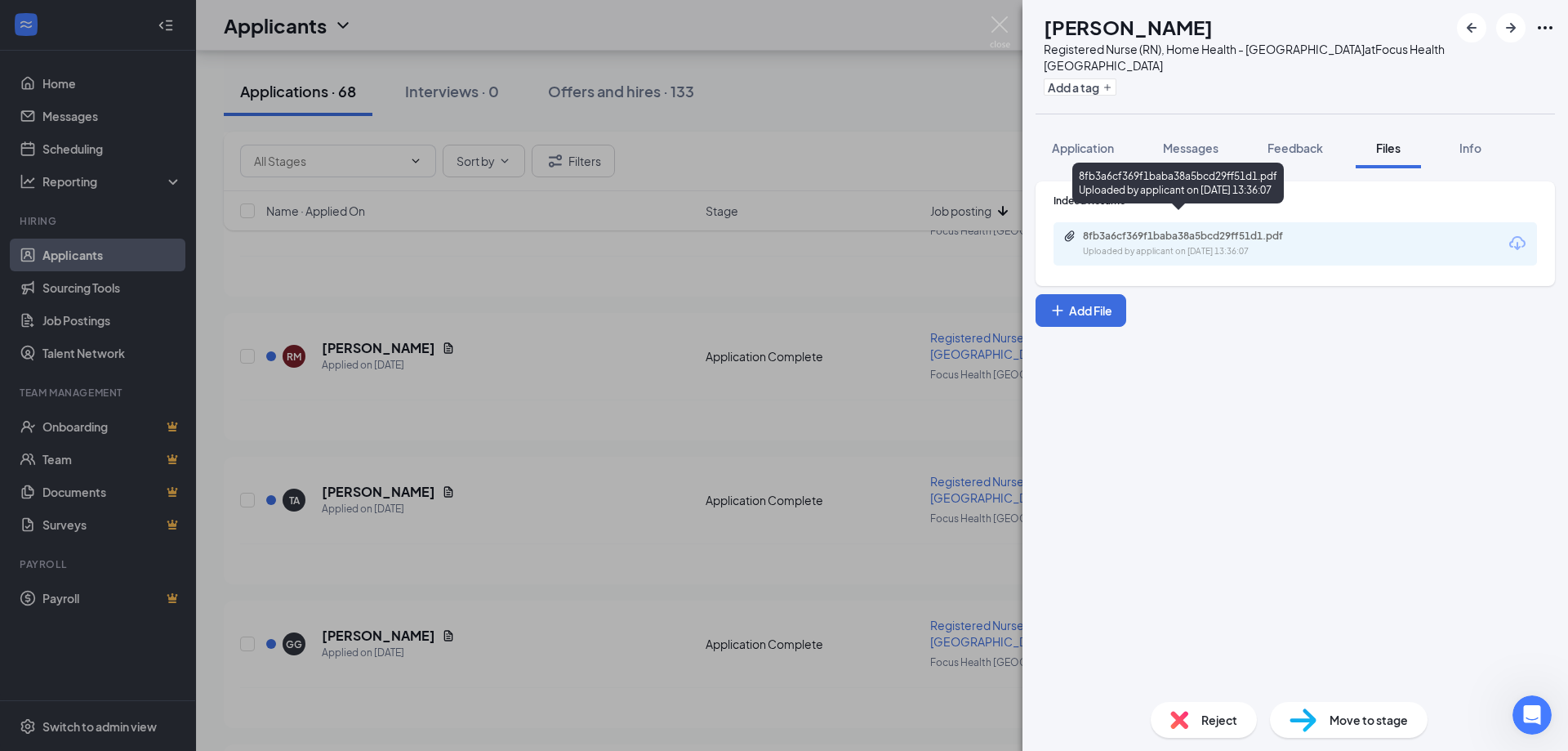
click at [1233, 245] on div "Uploaded by applicant on [DATE] 13:36:07" at bounding box center [1205, 251] width 245 height 13
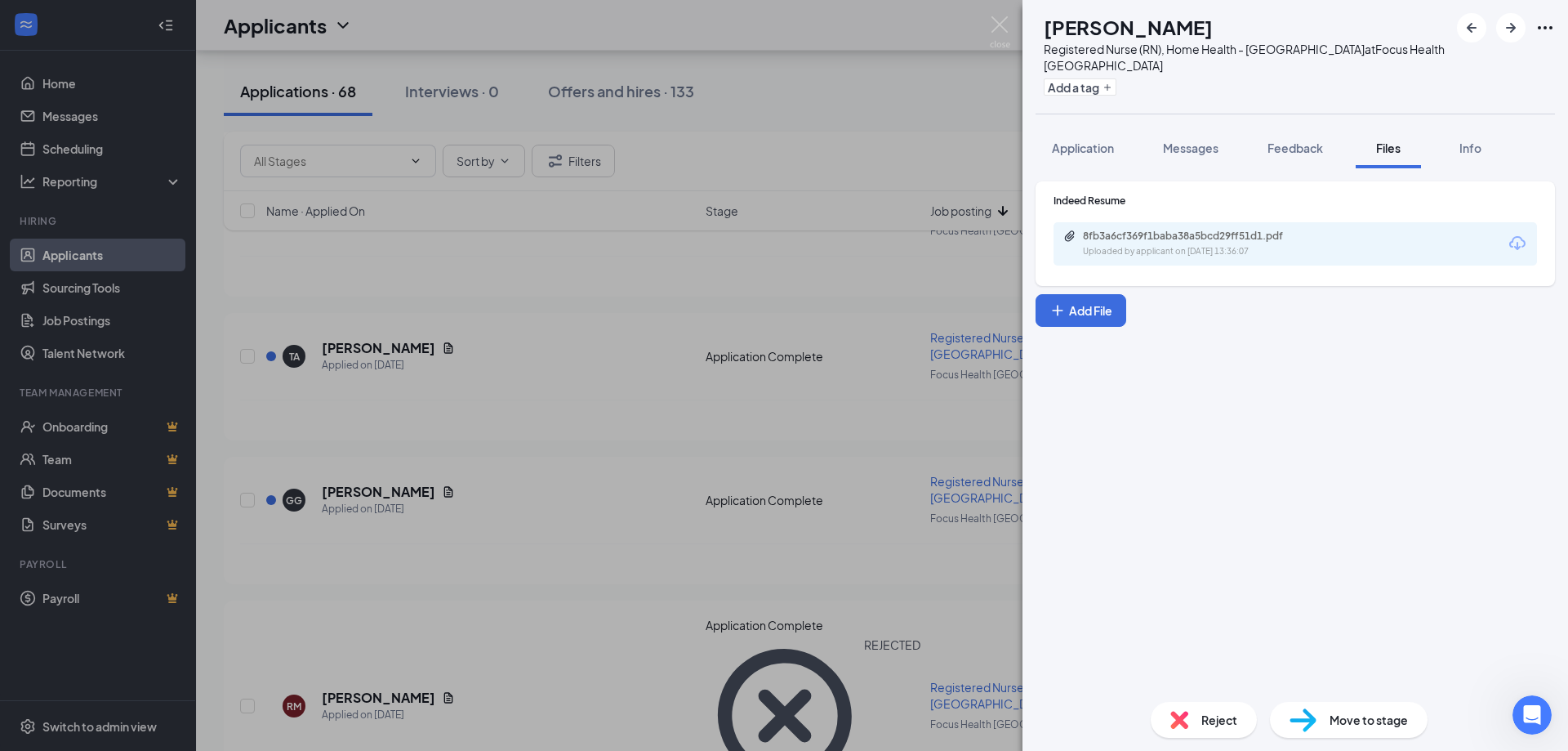
click at [1190, 724] on div "Reject" at bounding box center [1203, 720] width 106 height 36
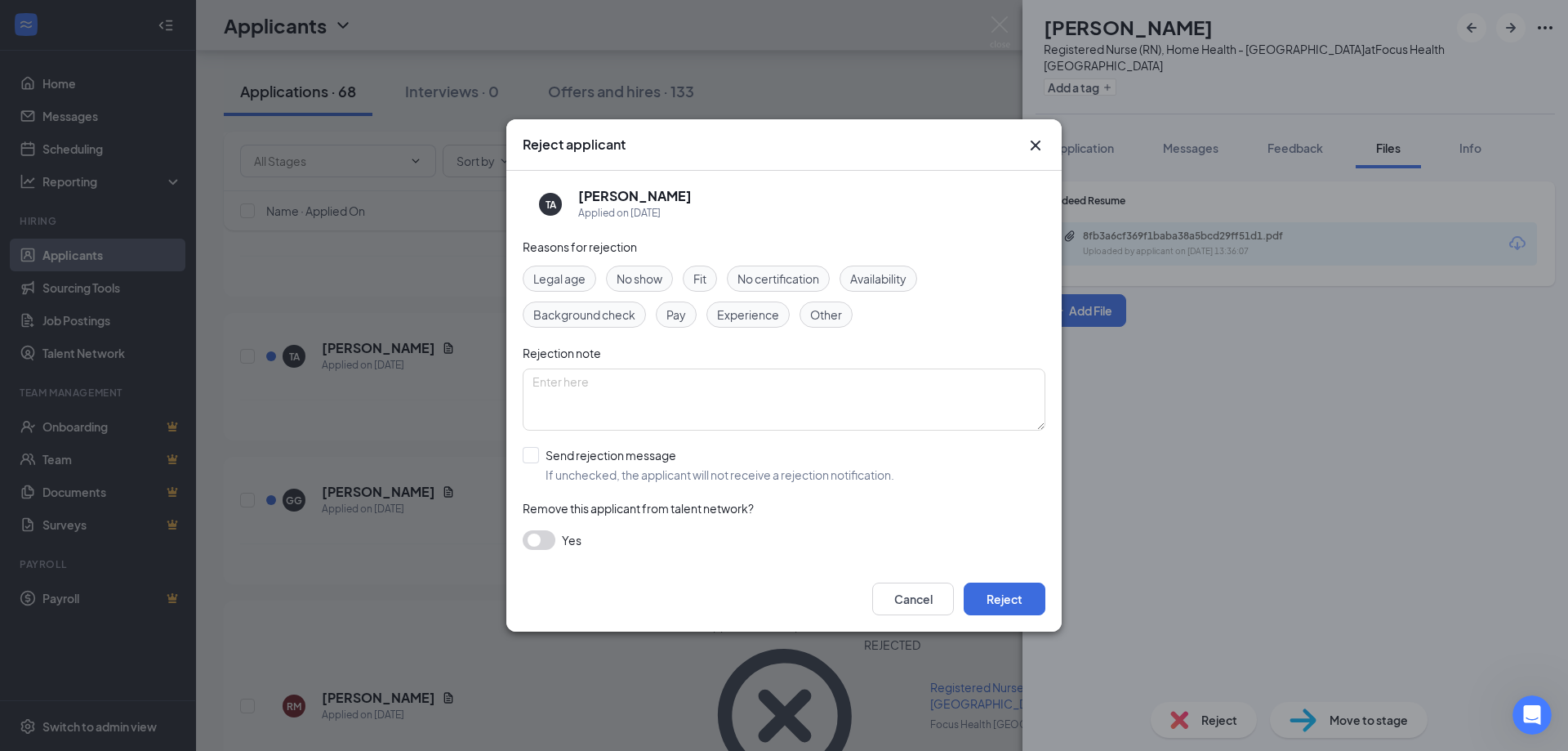
click at [733, 314] on span "Experience" at bounding box center [747, 314] width 62 height 18
click at [1019, 599] on button "Reject" at bounding box center [1004, 598] width 81 height 32
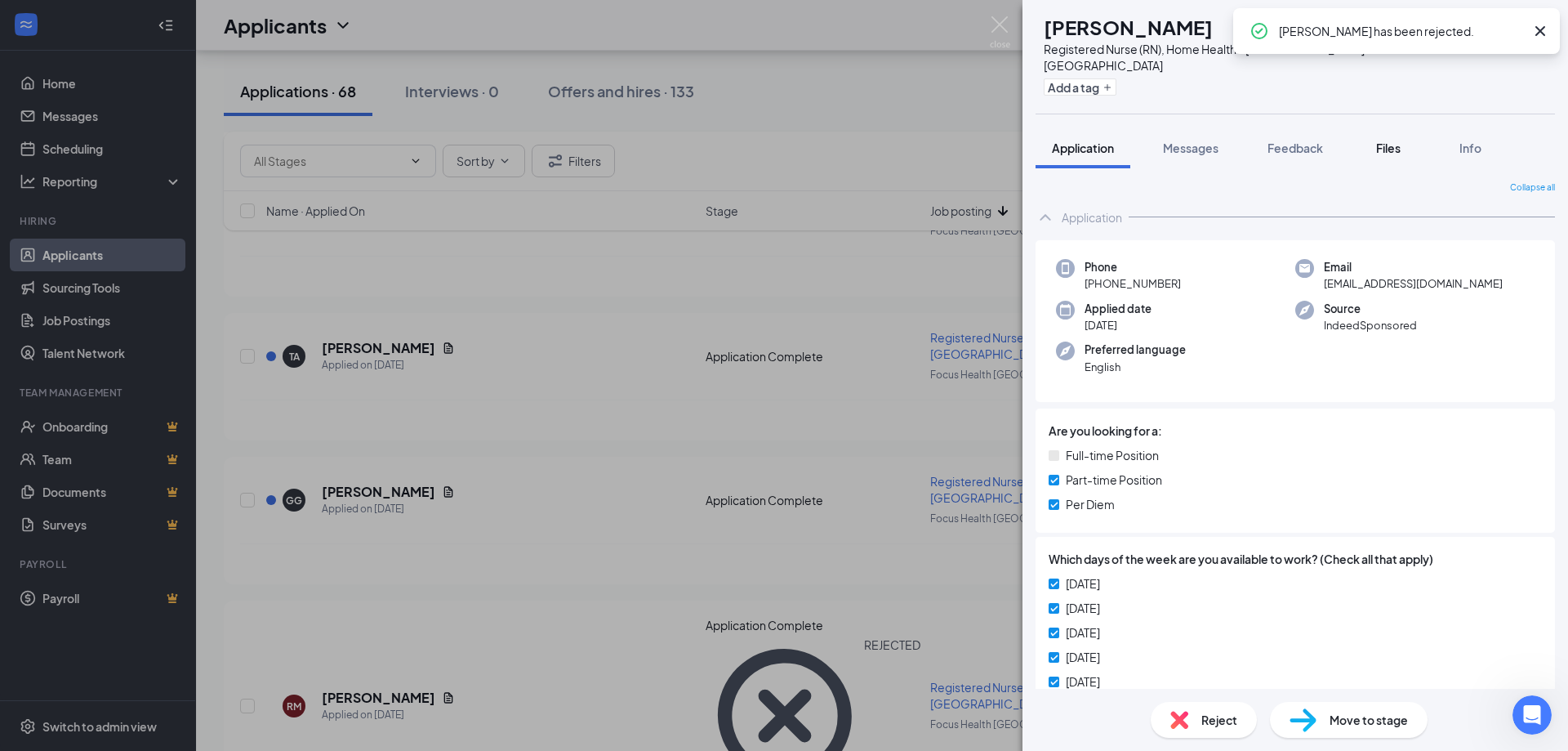
click at [1393, 141] on span "Files" at bounding box center [1388, 148] width 24 height 15
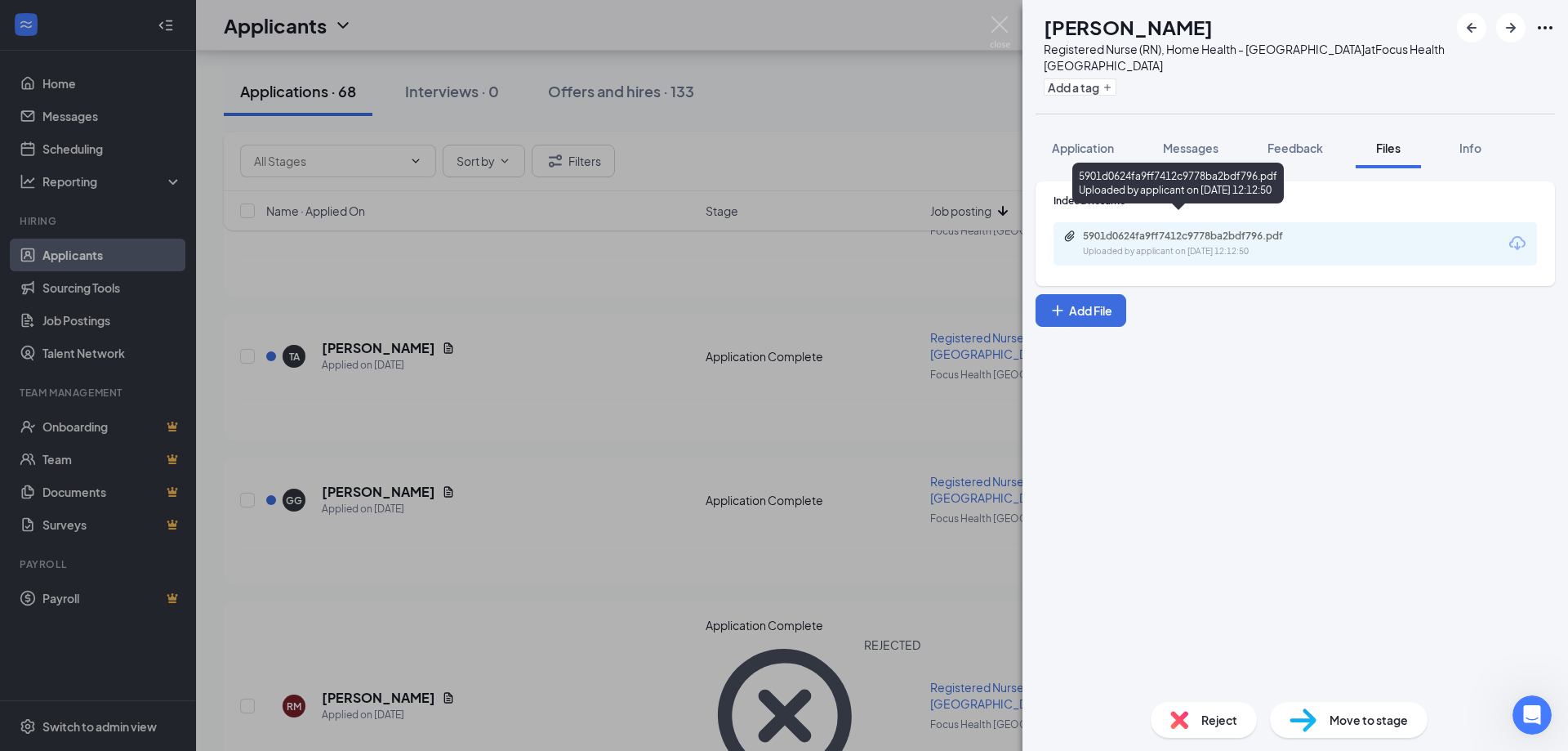
click at [1267, 245] on div "Uploaded by applicant on [DATE] 12:12:50" at bounding box center [1205, 251] width 245 height 13
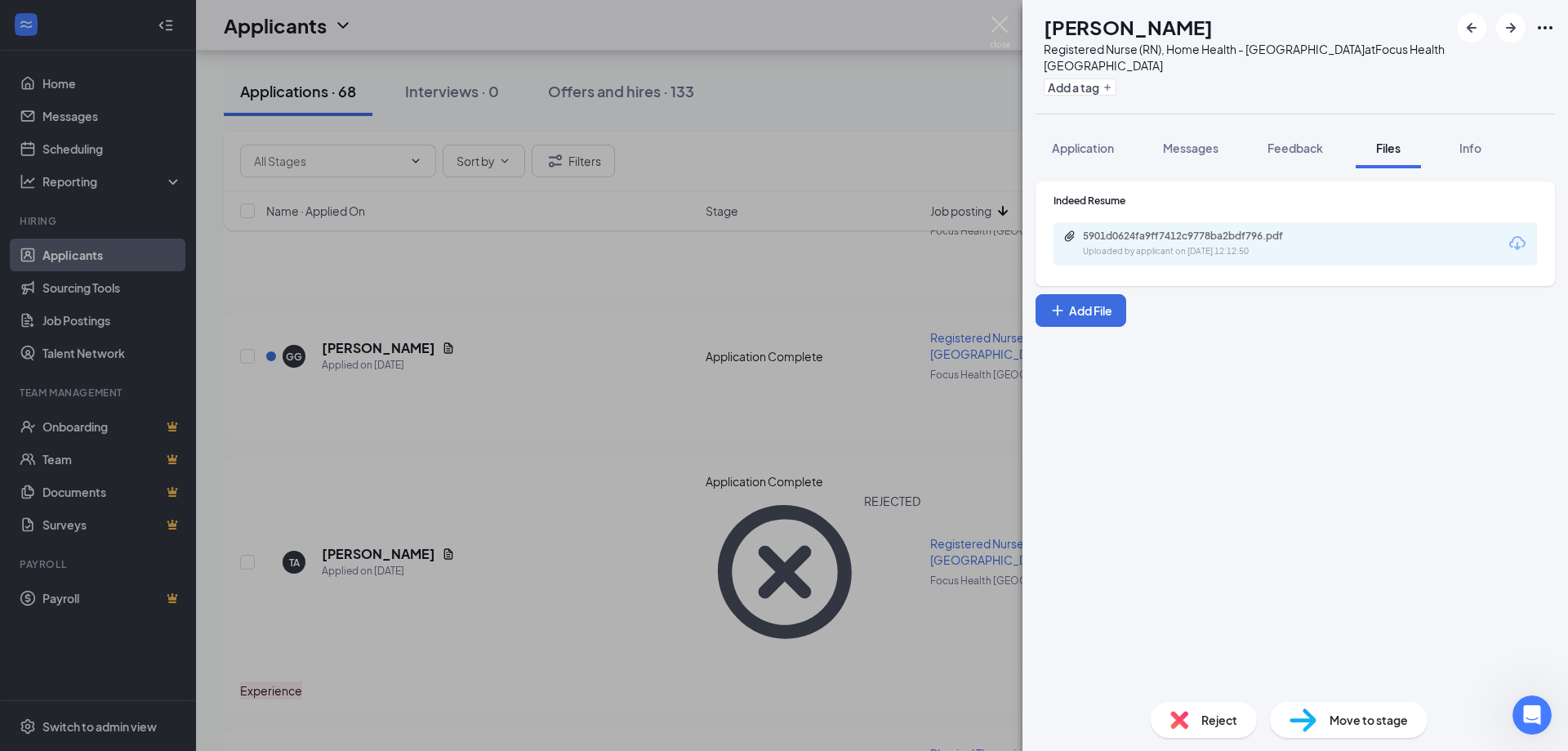
click at [1194, 715] on div "Reject" at bounding box center [1203, 720] width 106 height 36
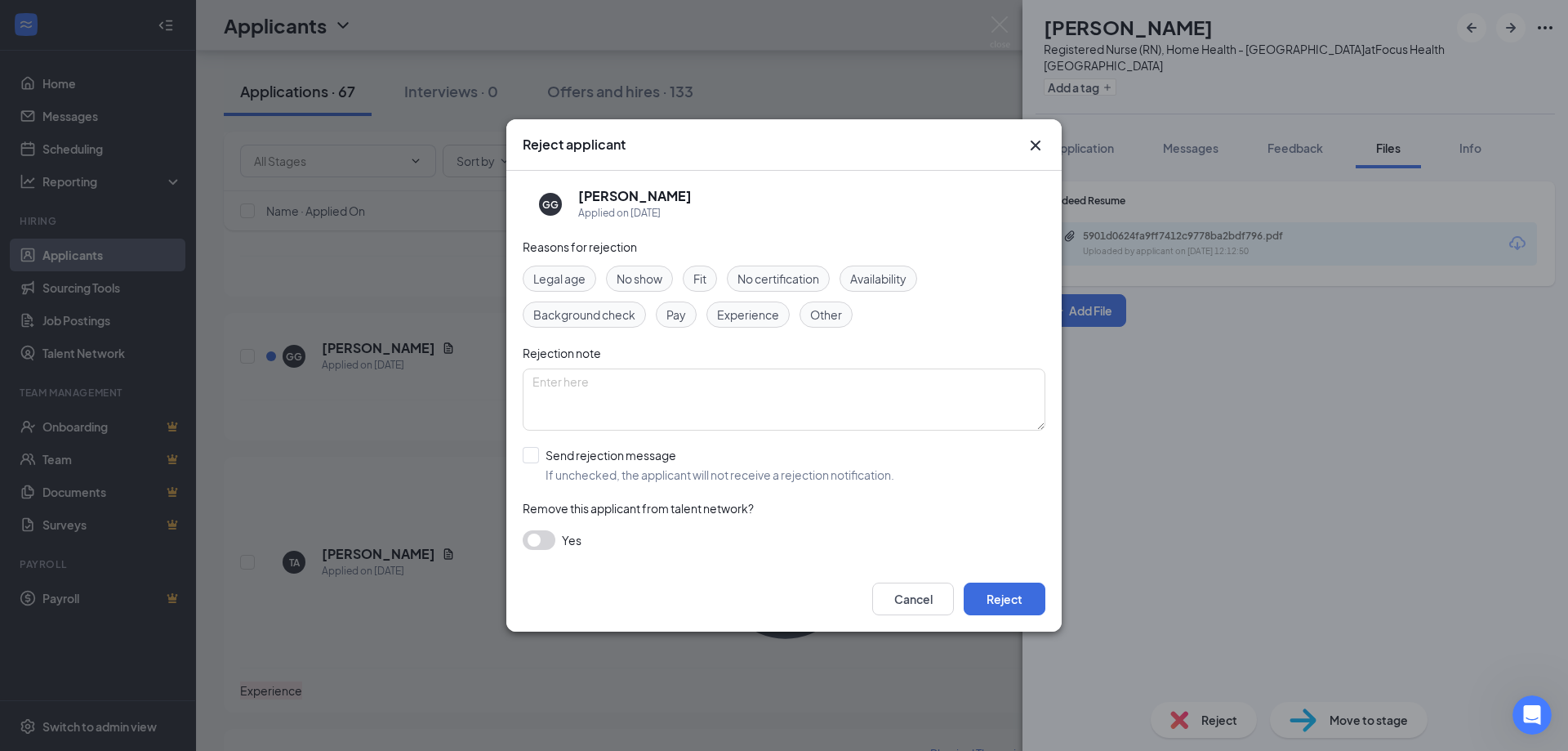
click at [774, 320] on span "Experience" at bounding box center [747, 314] width 62 height 18
click at [992, 606] on button "Reject" at bounding box center [1004, 598] width 81 height 32
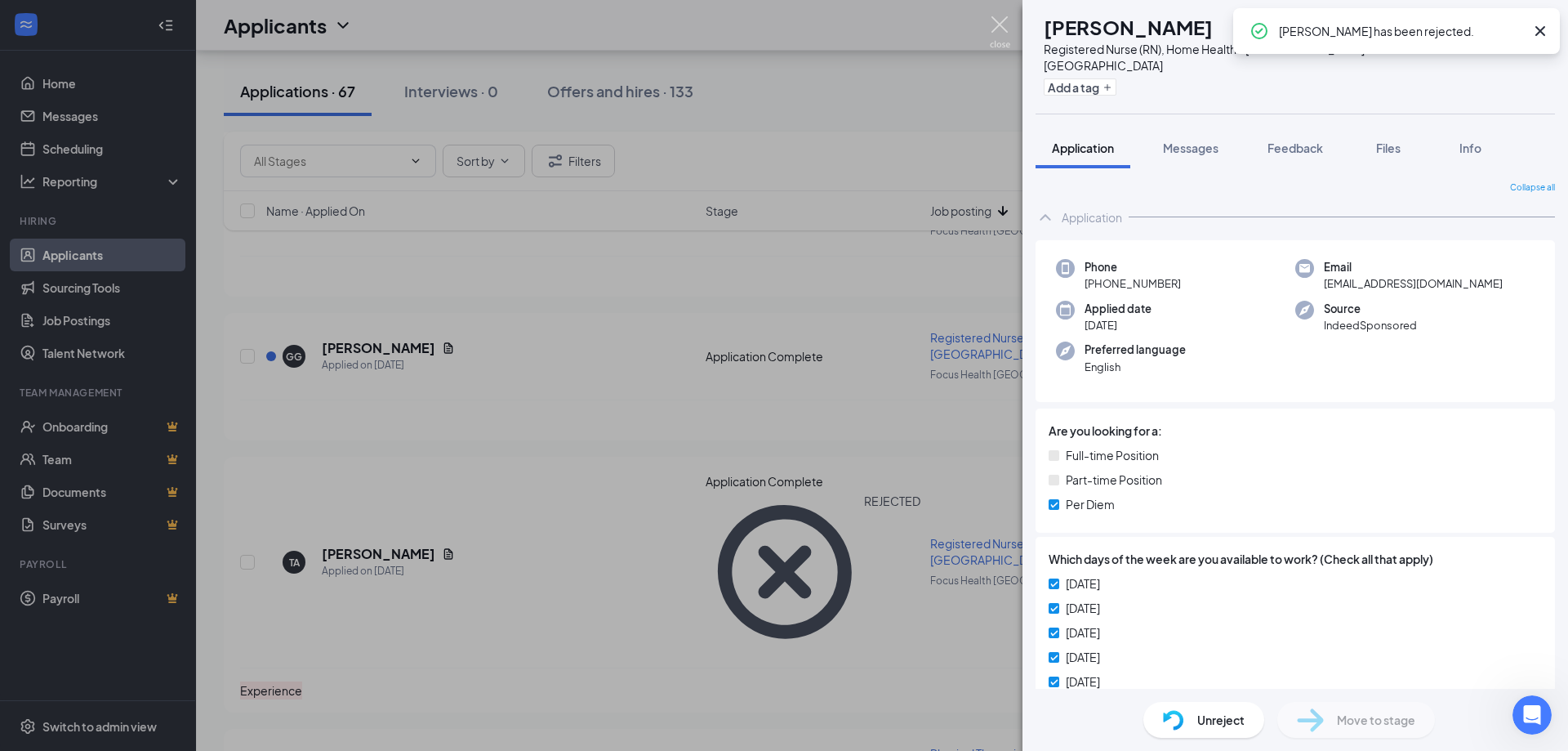
click at [1001, 20] on img at bounding box center [999, 32] width 20 height 31
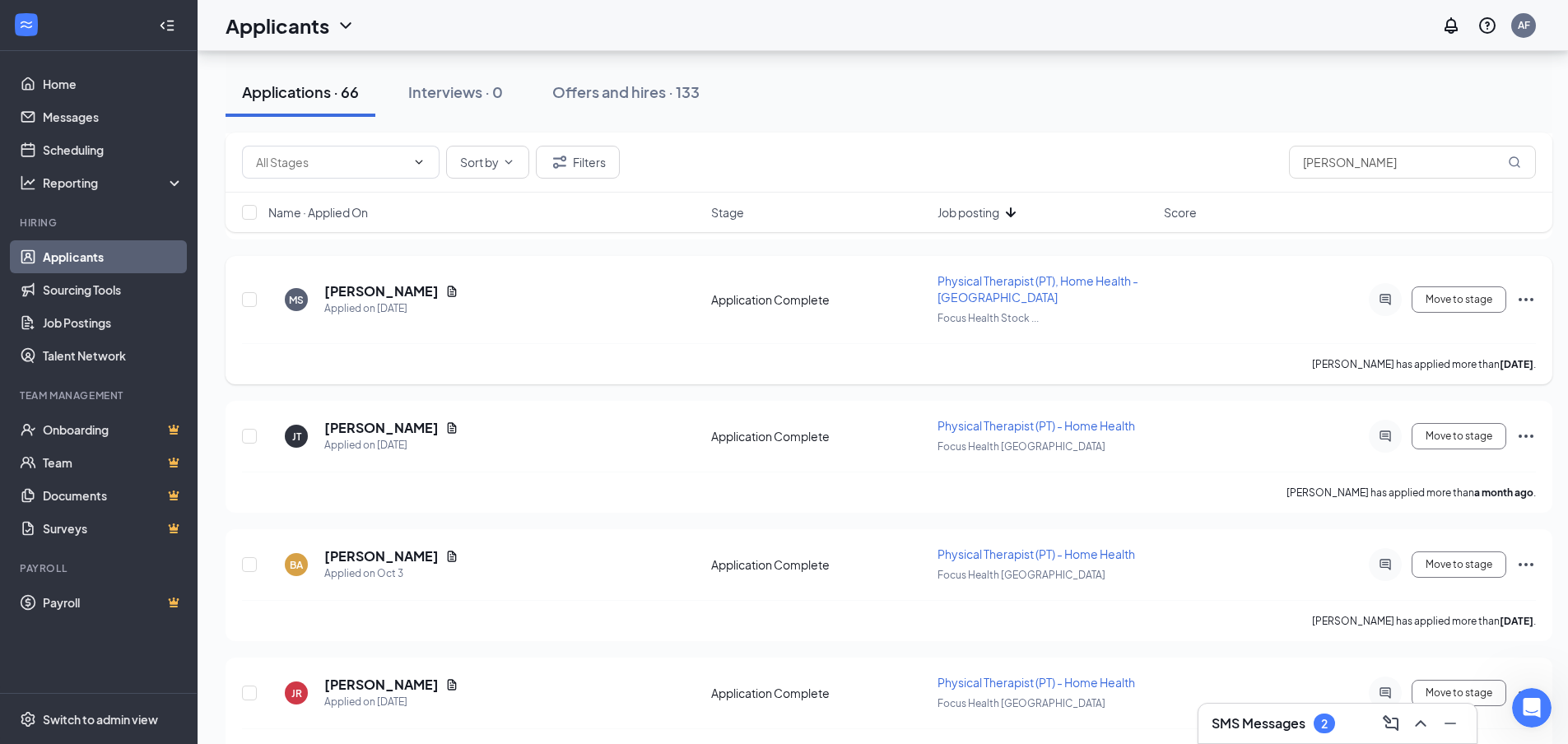
scroll to position [1398, 0]
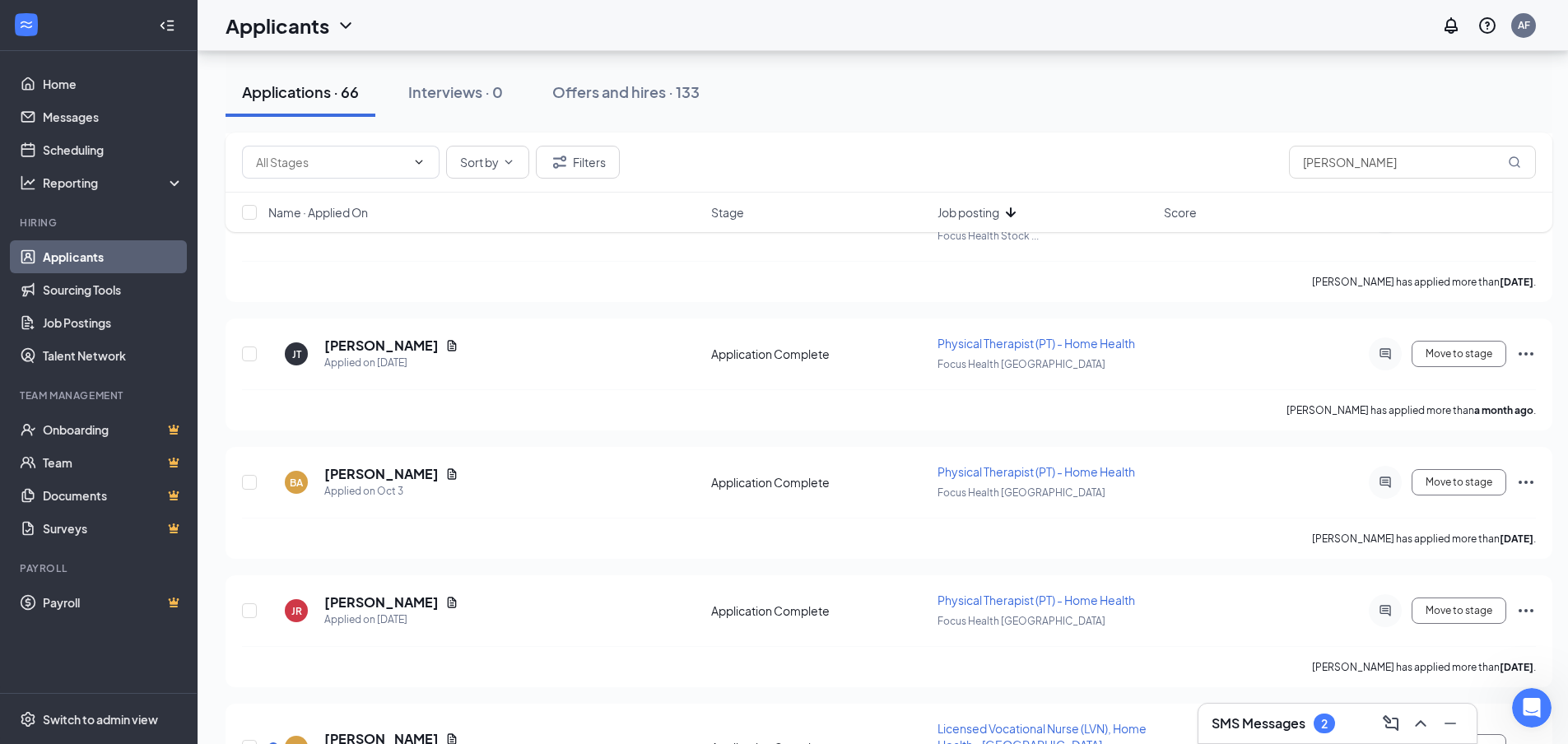
click at [1354, 722] on div "SMS Messages 2" at bounding box center [1337, 723] width 252 height 26
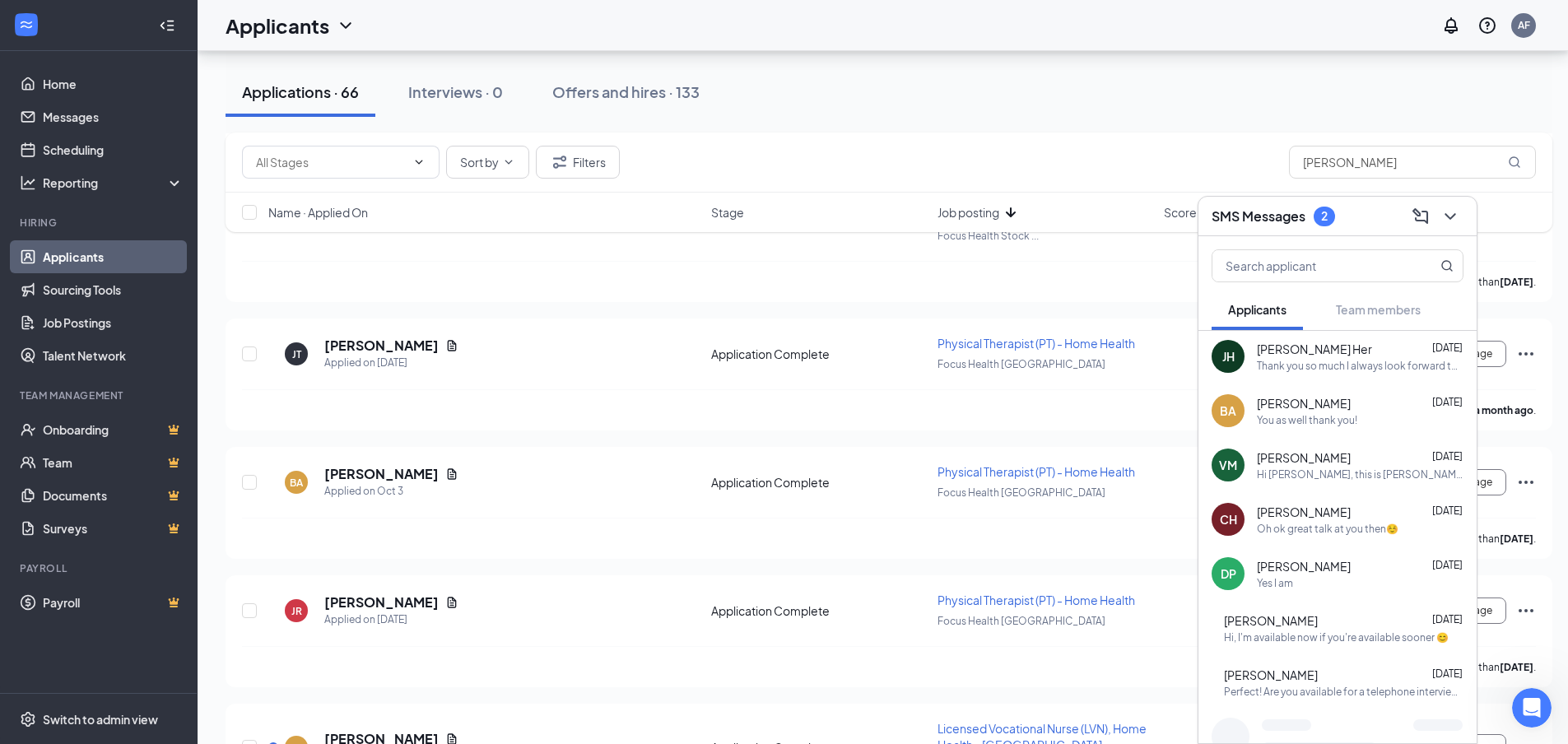
scroll to position [213, 0]
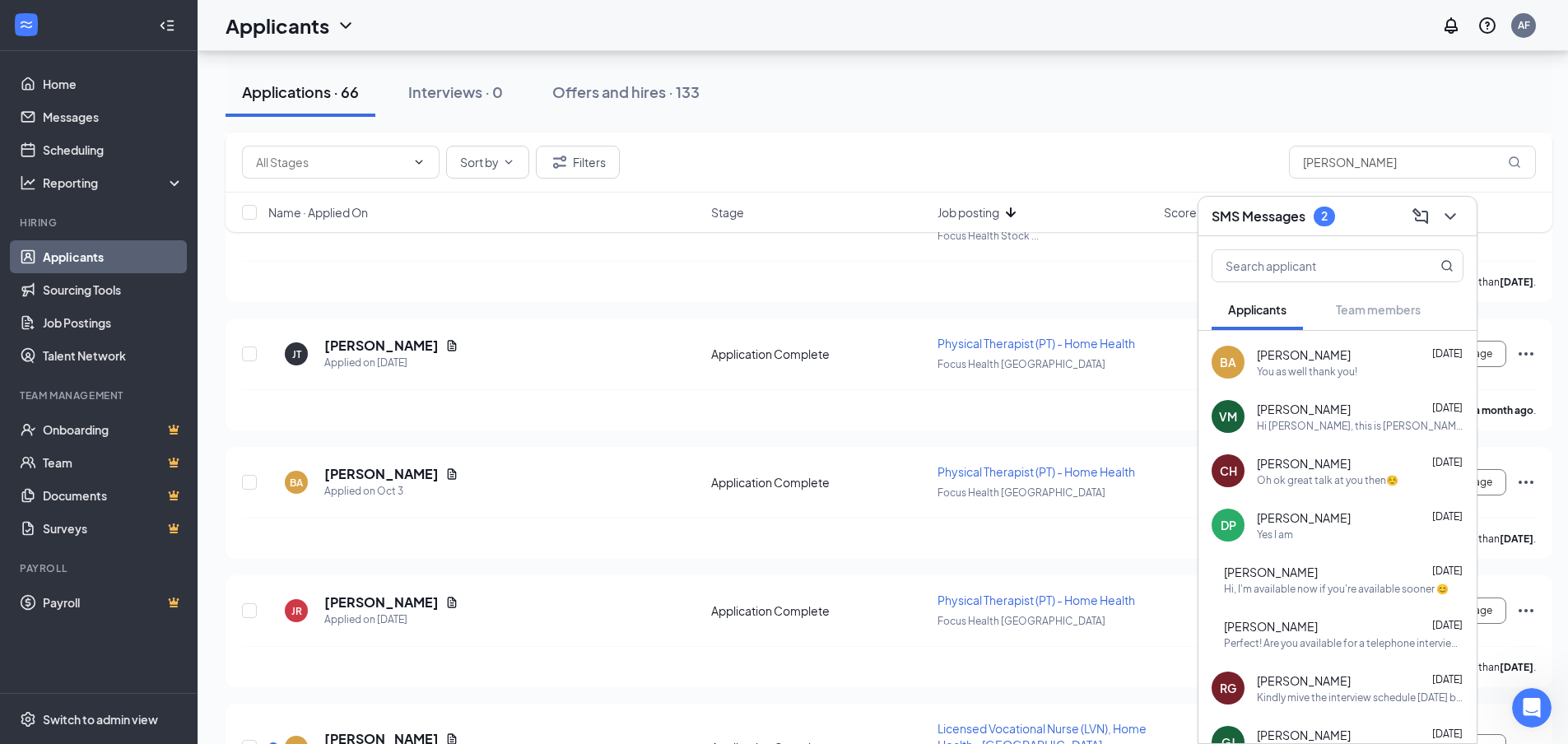
click at [1461, 211] on button at bounding box center [1450, 217] width 26 height 26
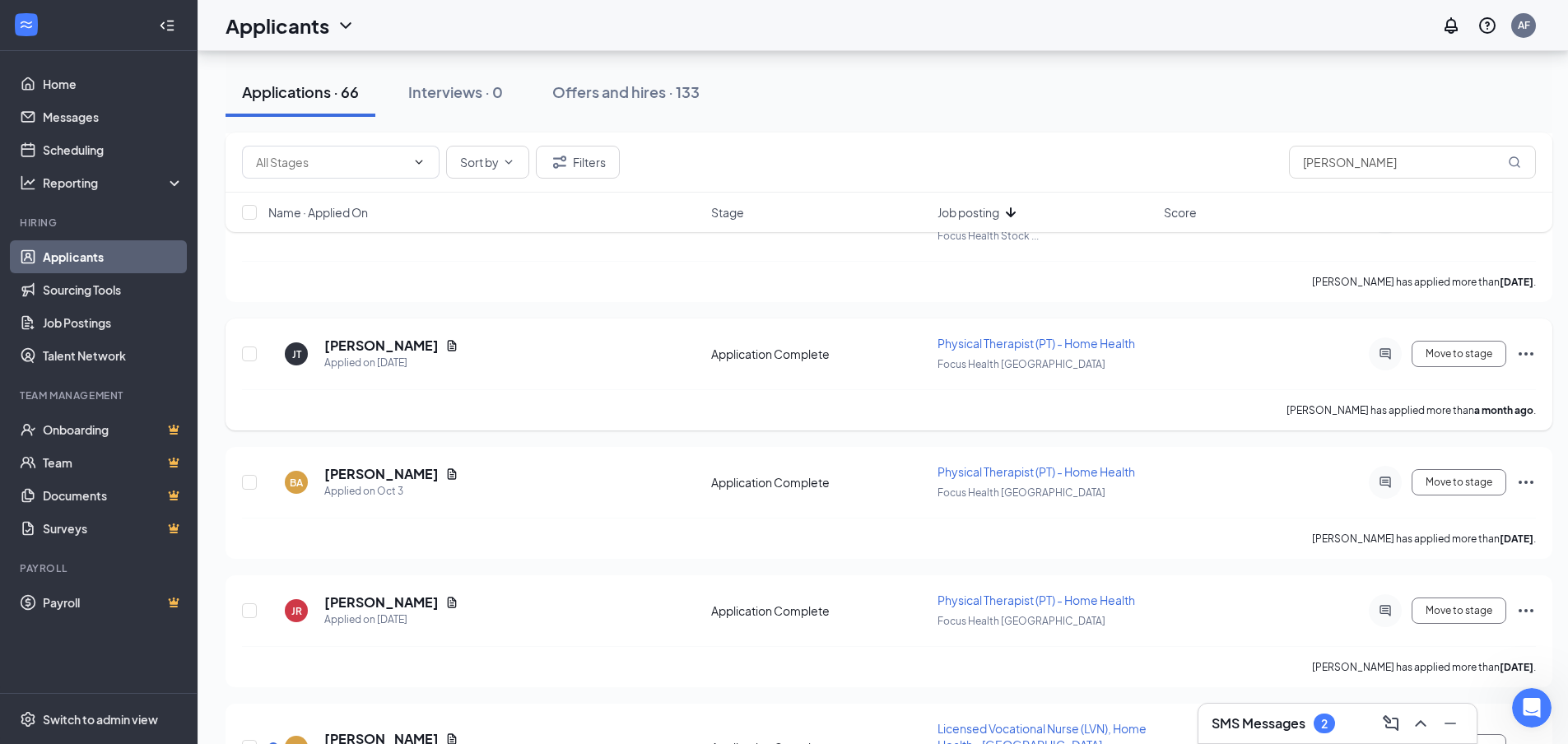
scroll to position [0, 0]
click at [1525, 349] on icon "Ellipses" at bounding box center [1526, 354] width 19 height 19
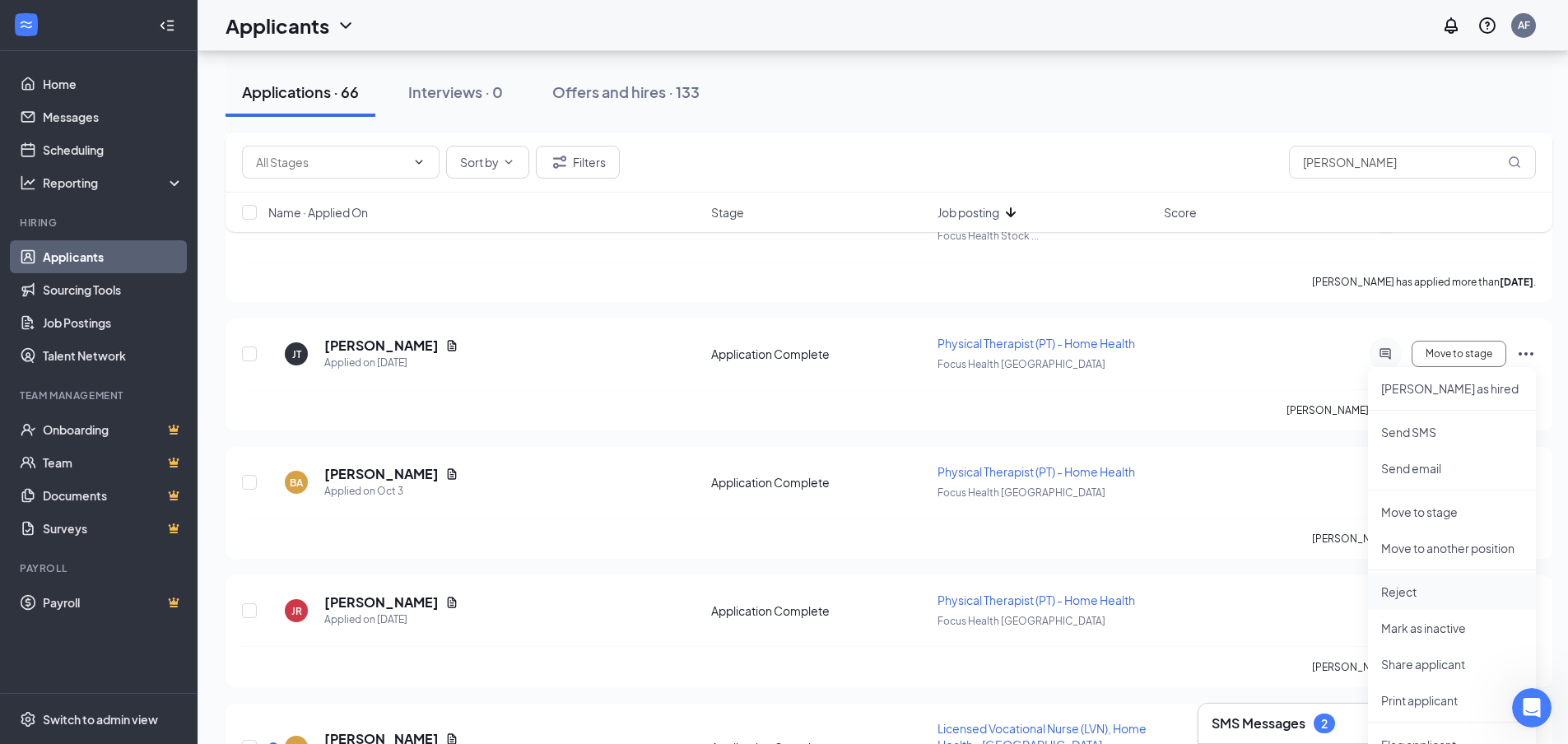
click at [1398, 589] on p "Reject" at bounding box center [1452, 591] width 142 height 17
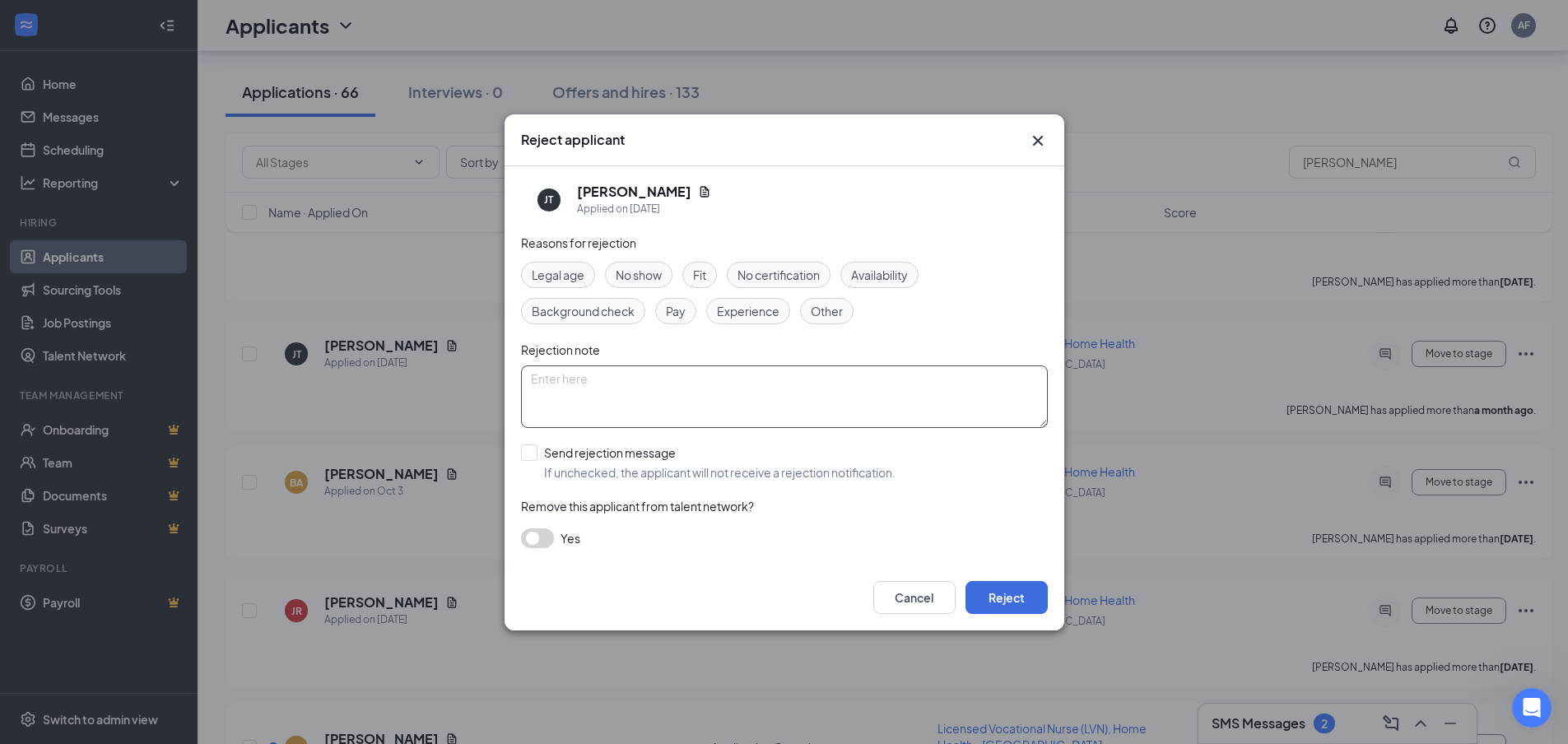
click at [629, 401] on textarea at bounding box center [784, 396] width 527 height 63
type textarea "Moving to clovis - no response from candidate"
click at [1019, 602] on button "Reject" at bounding box center [1006, 597] width 82 height 33
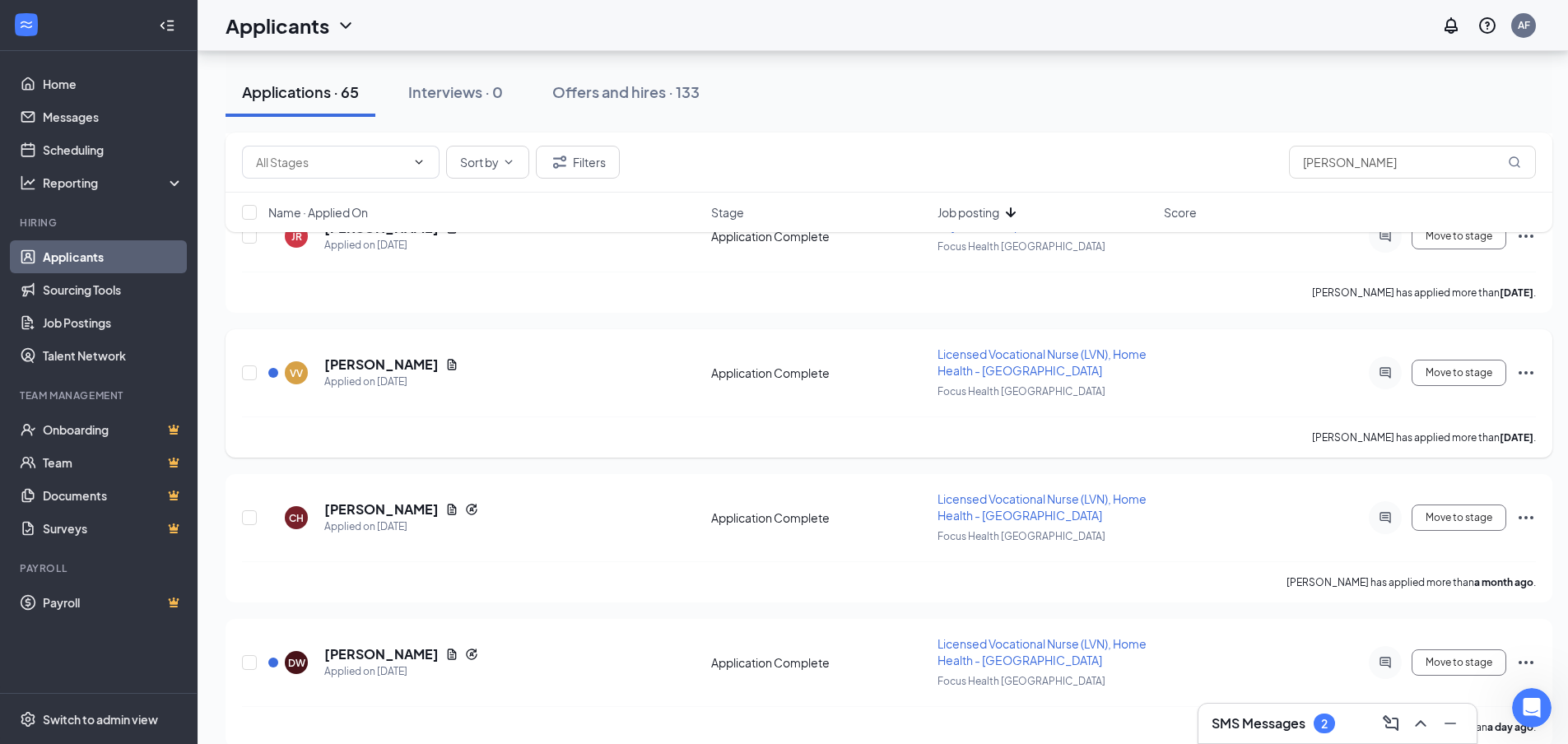
scroll to position [1646, 0]
click at [445, 362] on icon "Document" at bounding box center [451, 364] width 13 height 13
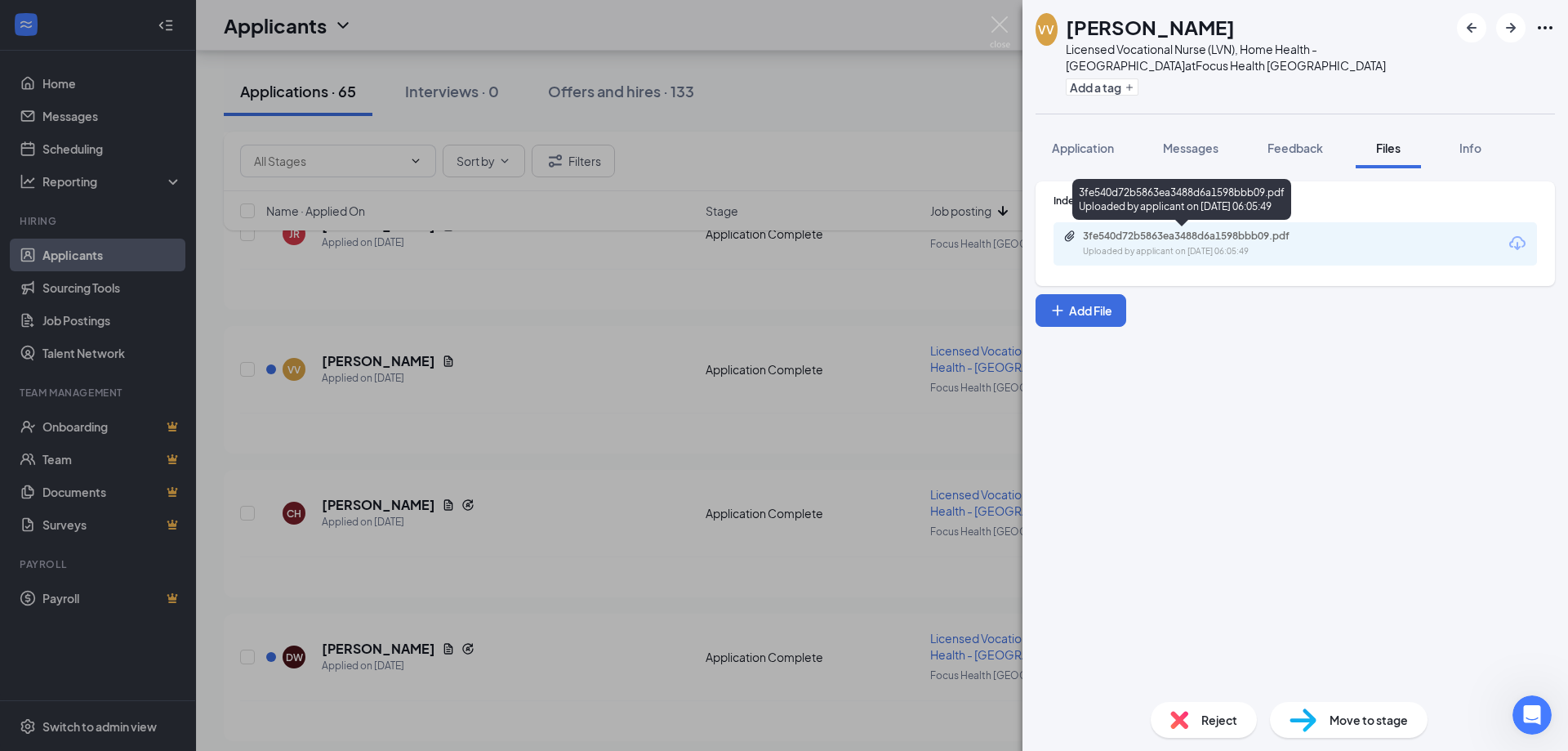
click at [1114, 241] on div "3fe540d72b5863ea3488d6a1598bbb09.pdf" at bounding box center [1197, 236] width 229 height 13
click at [999, 26] on img at bounding box center [999, 32] width 20 height 31
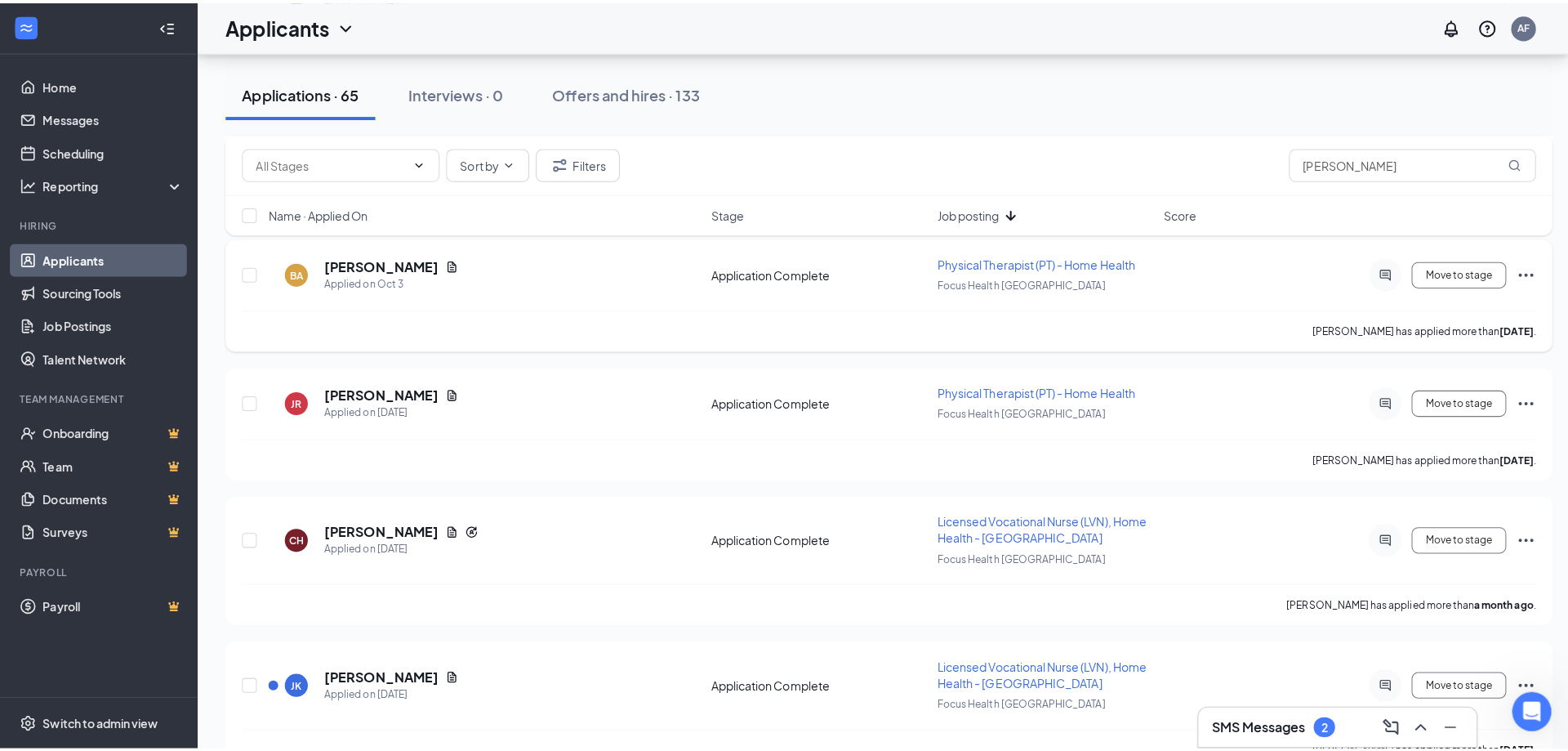
scroll to position [1552, 0]
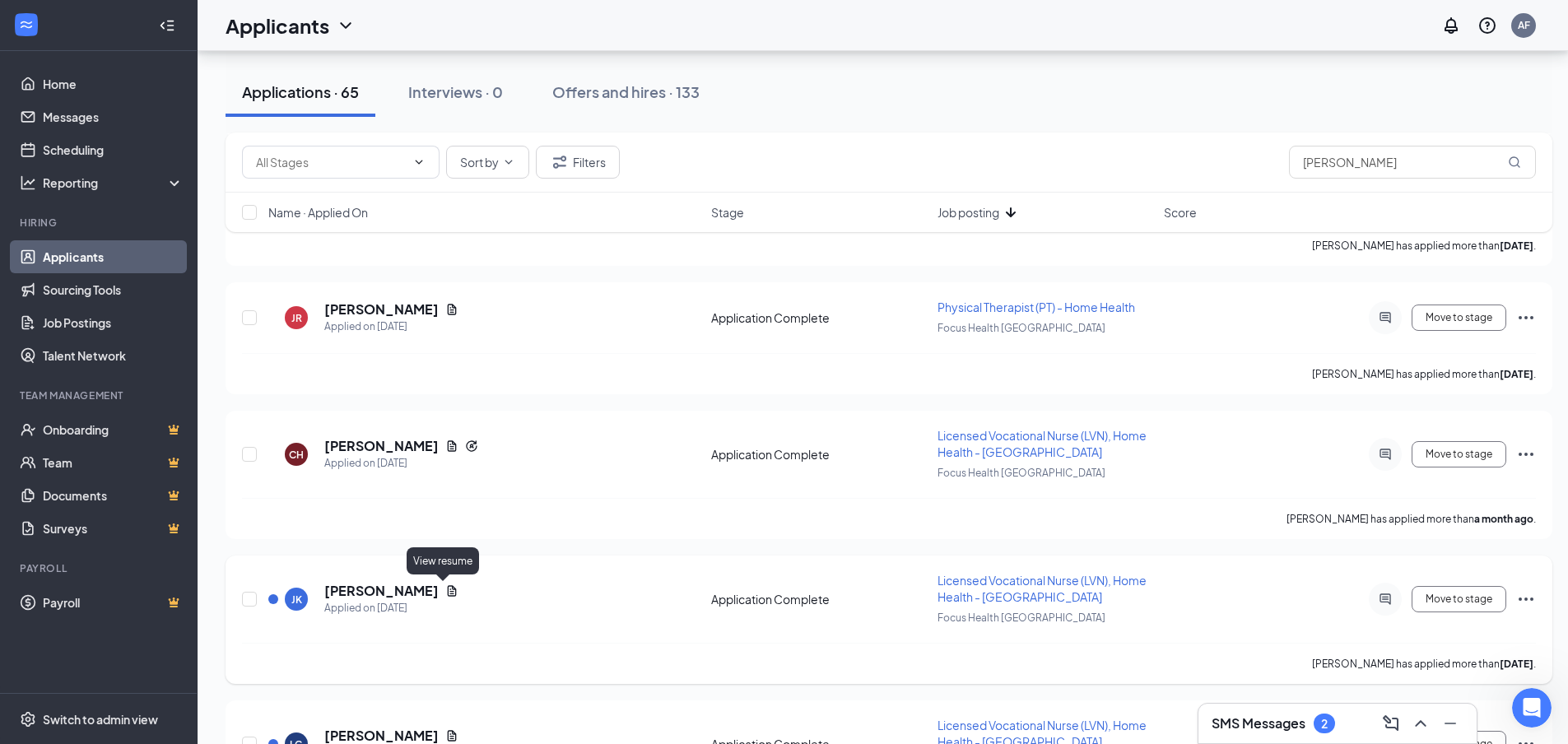
click at [445, 590] on icon "Document" at bounding box center [451, 590] width 13 height 13
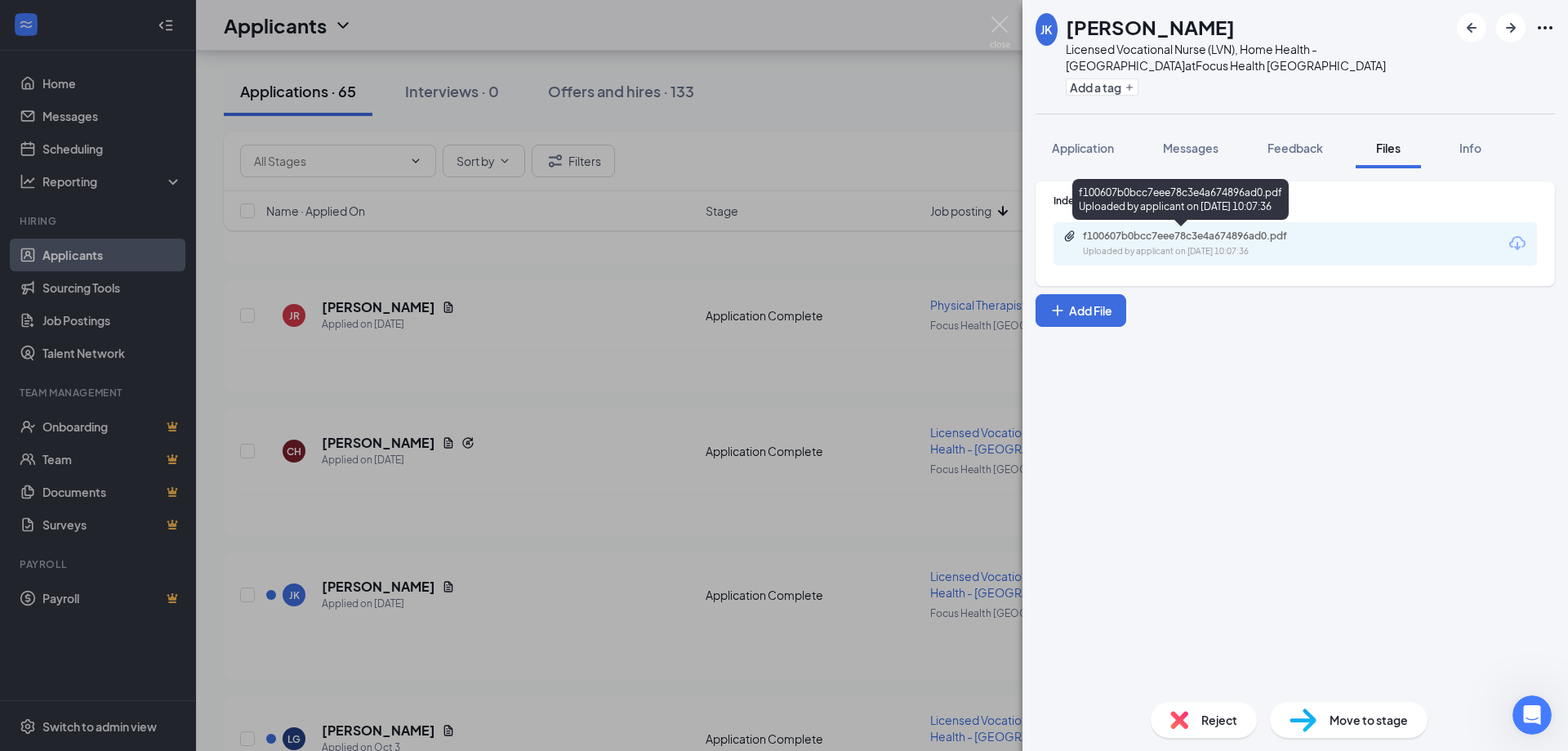
click at [1207, 242] on div "f100607b0bcc7eee78c3e4a674896ad0.pdf" at bounding box center [1197, 236] width 229 height 13
click at [1200, 722] on div "Reject" at bounding box center [1203, 720] width 106 height 36
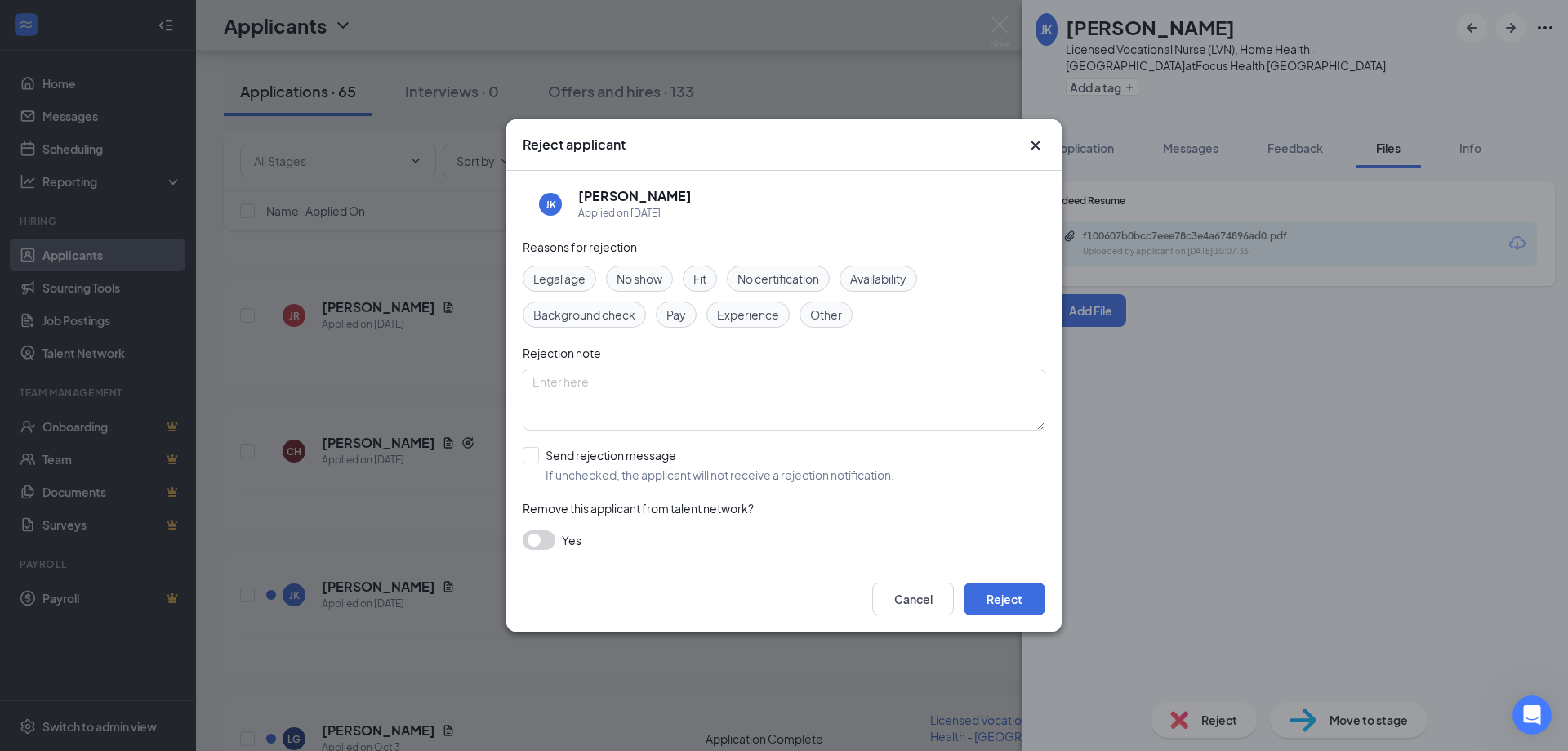
click at [755, 314] on span "Experience" at bounding box center [747, 314] width 62 height 18
click at [996, 597] on button "Reject" at bounding box center [1004, 598] width 81 height 32
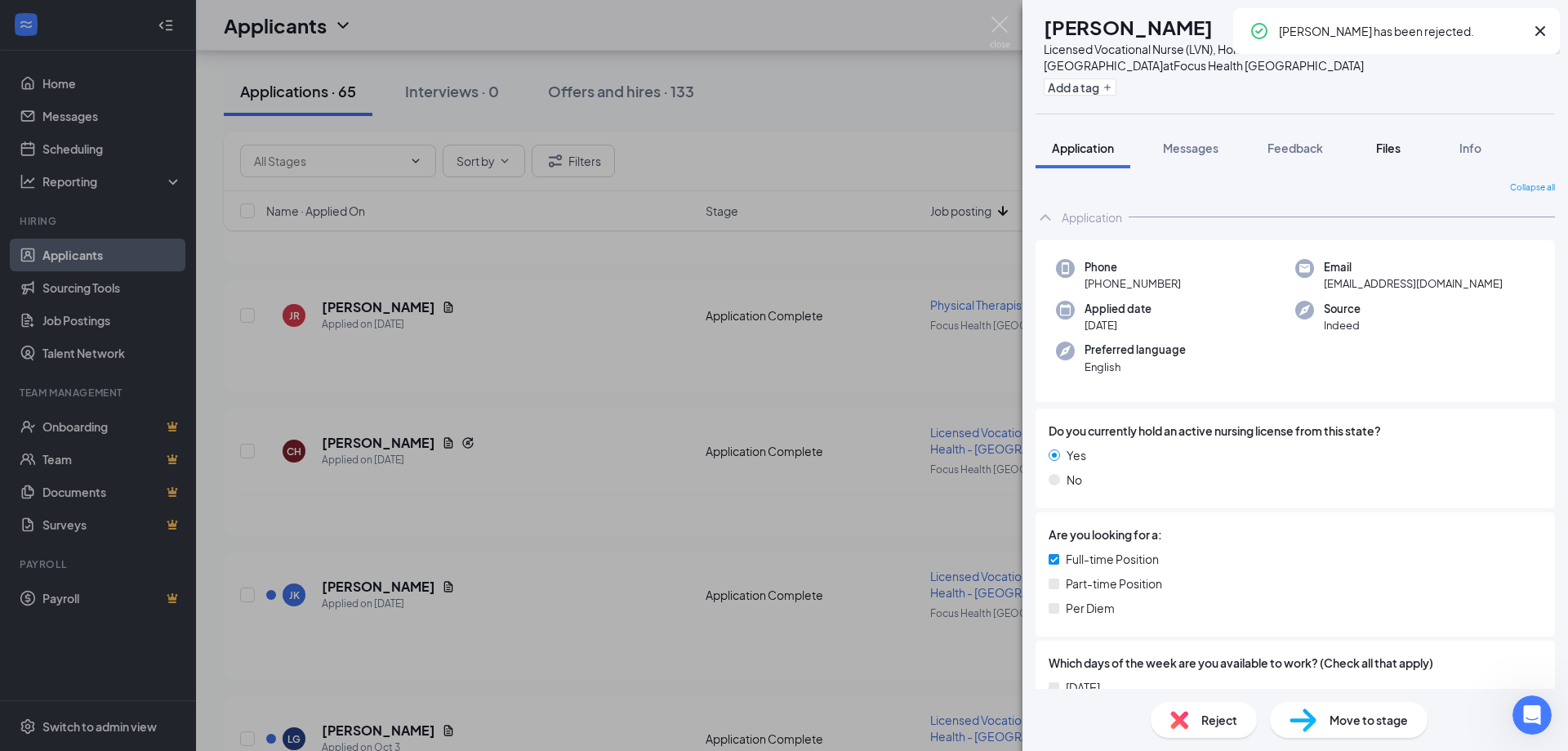
click at [1404, 136] on button "Files" at bounding box center [1388, 148] width 66 height 41
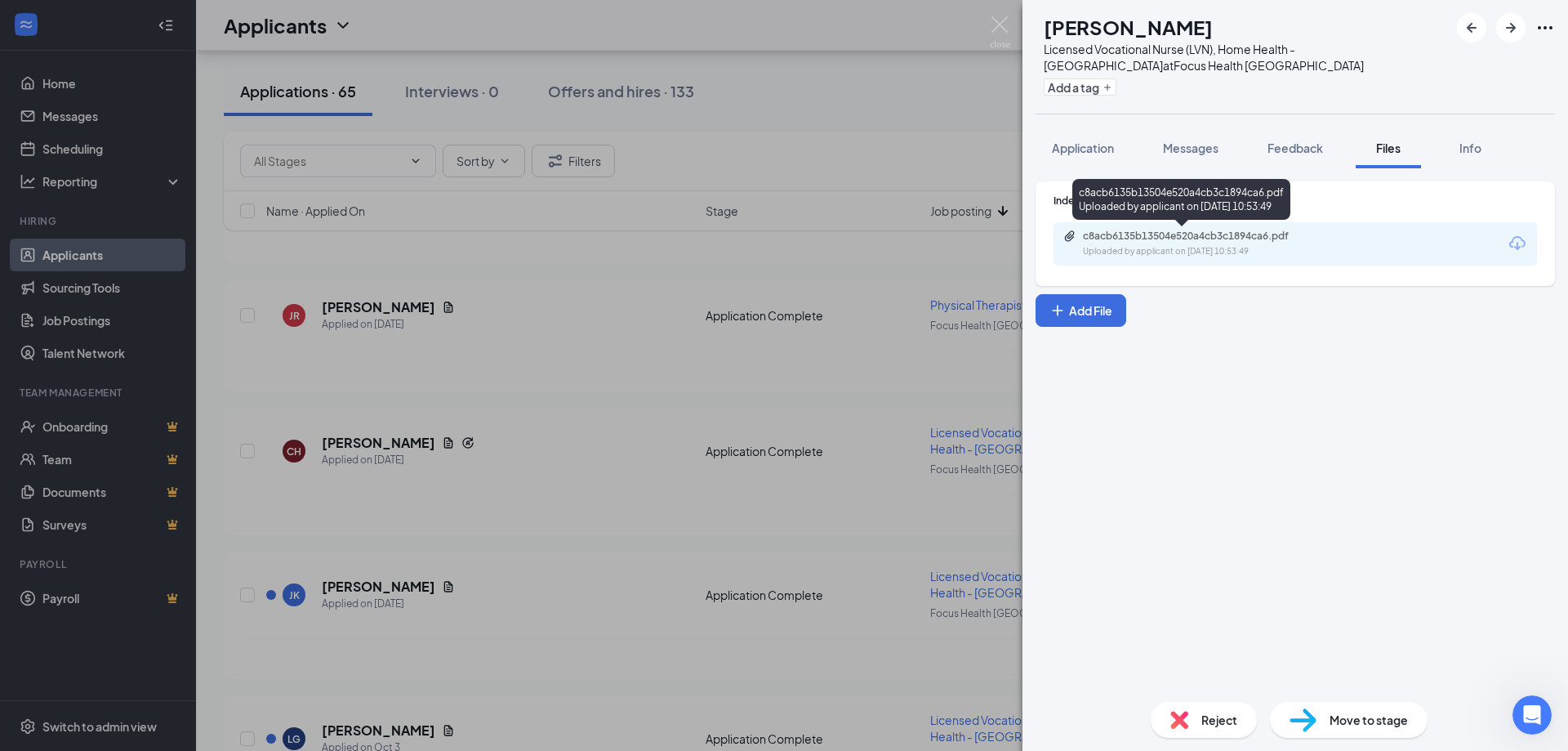
click at [1228, 233] on div "c8acb6135b13504e520a4cb3c1894ca6.pdf" at bounding box center [1197, 236] width 229 height 13
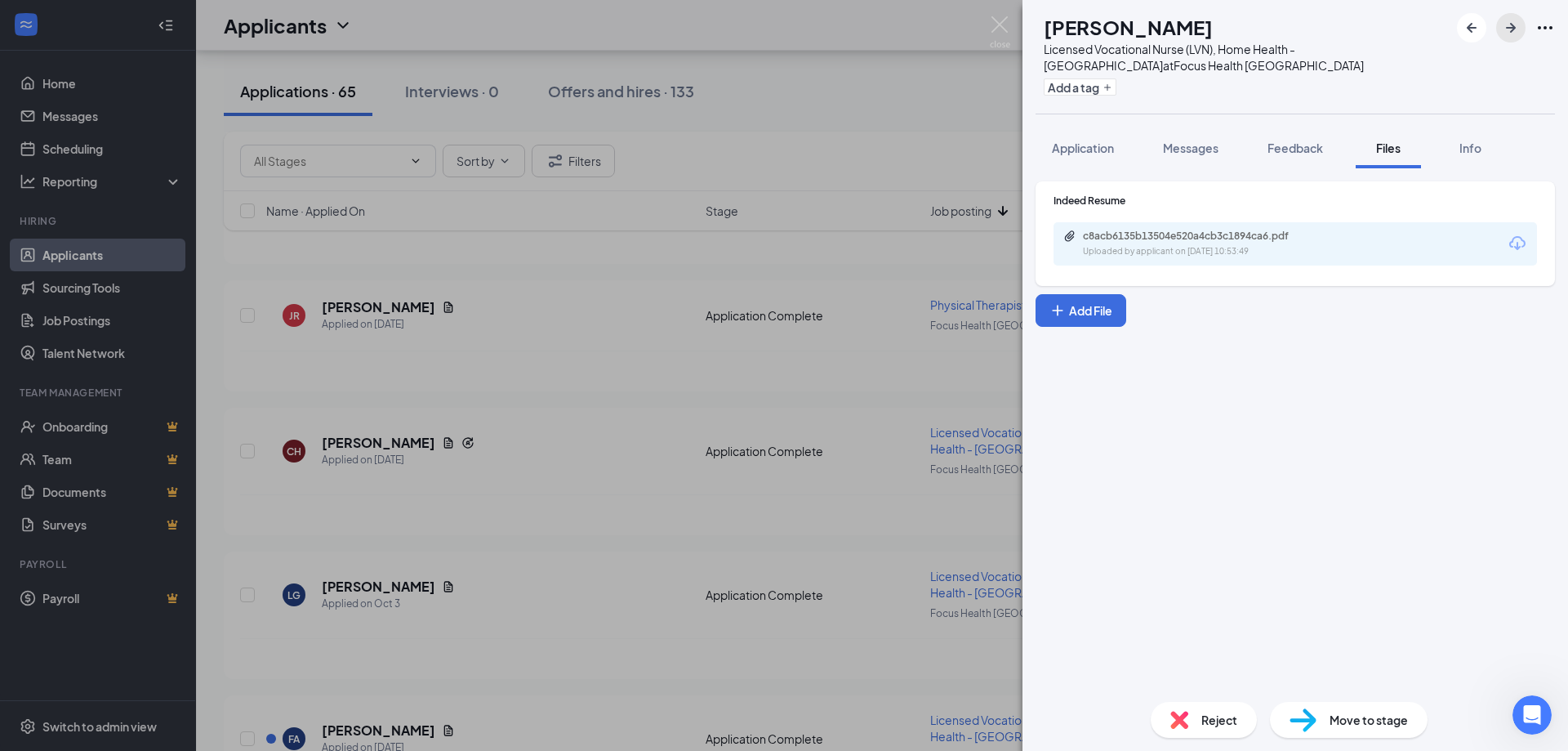
click at [1512, 25] on icon "ArrowRight" at bounding box center [1510, 27] width 10 height 10
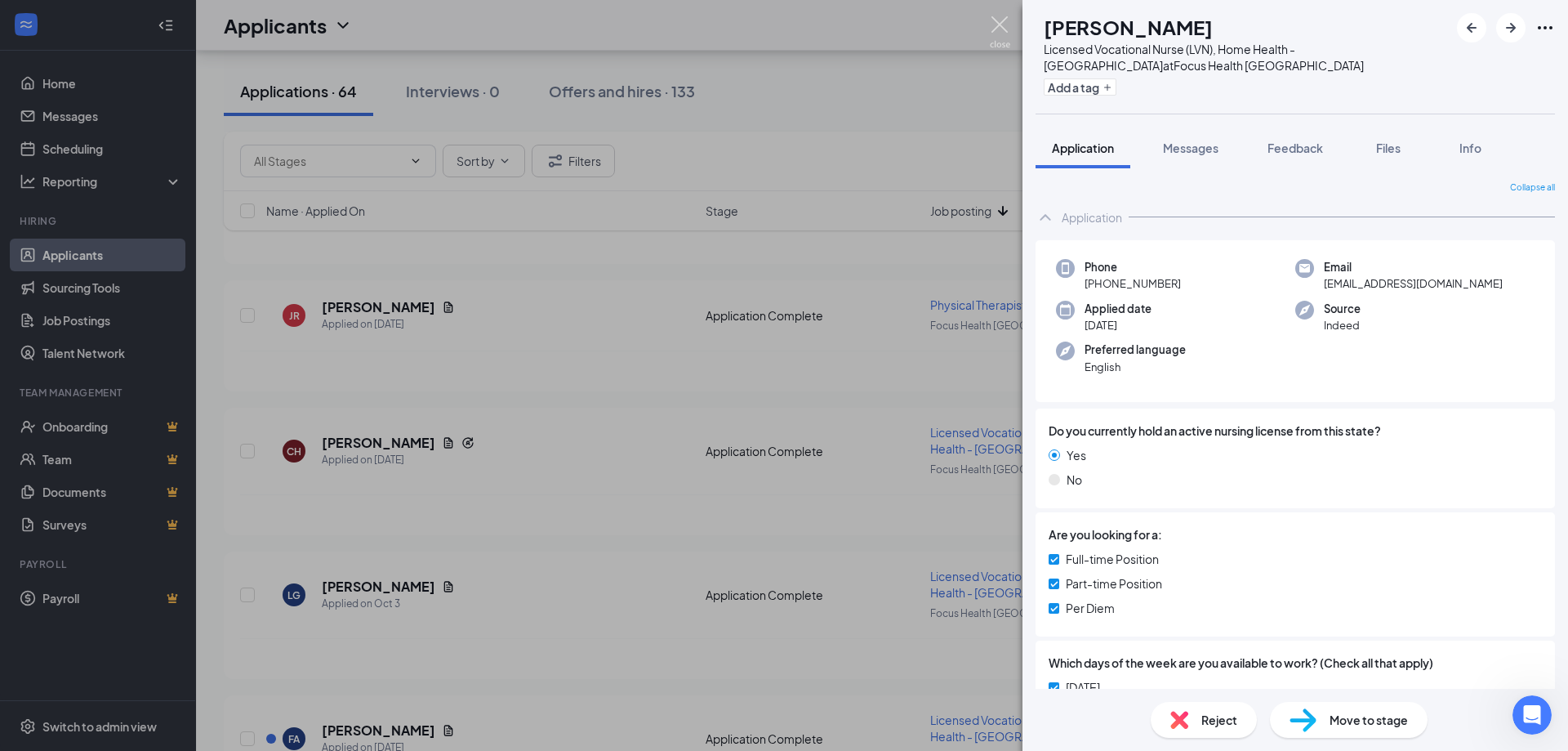
click at [997, 22] on img at bounding box center [999, 32] width 20 height 31
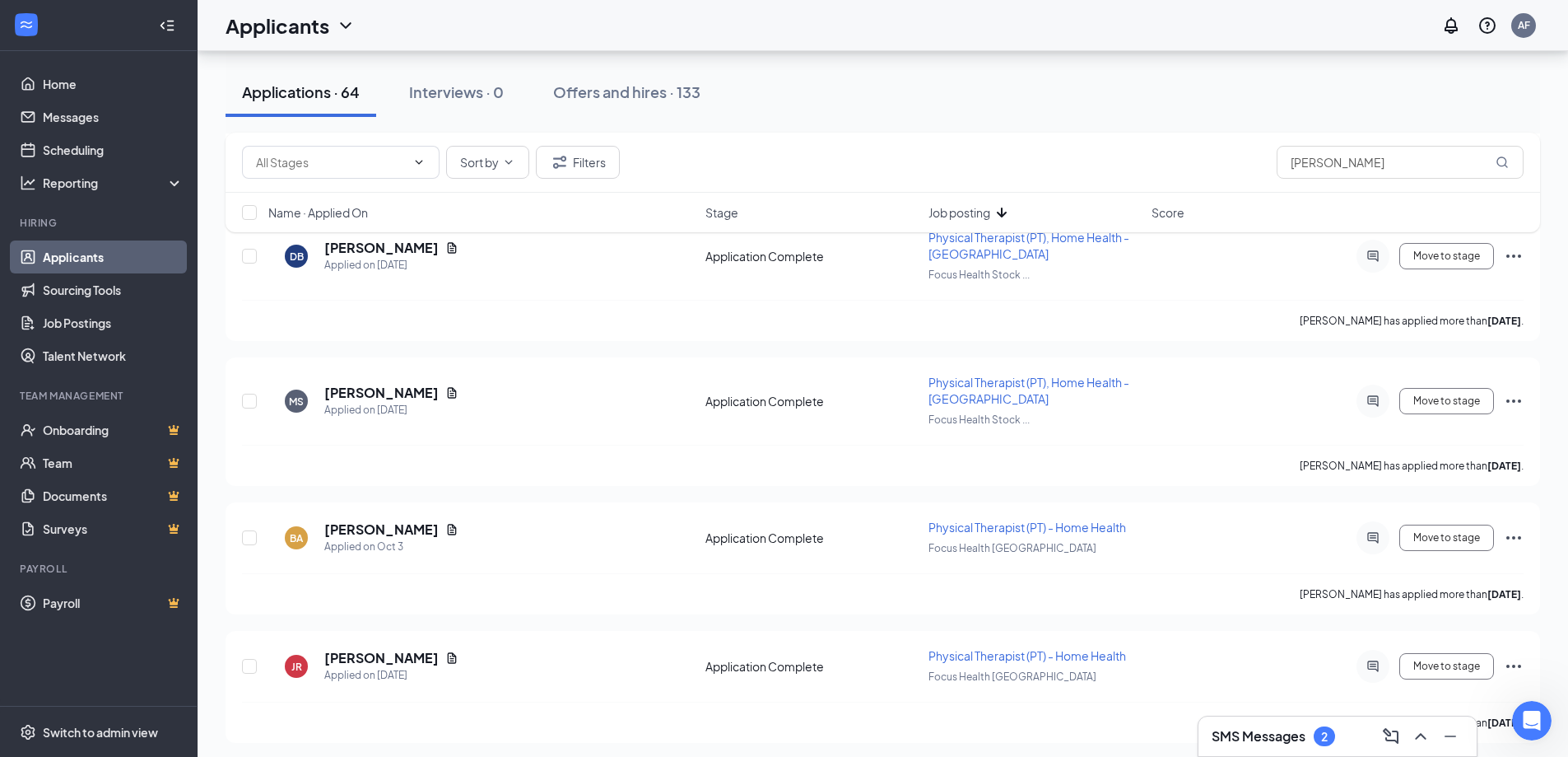
scroll to position [1235, 0]
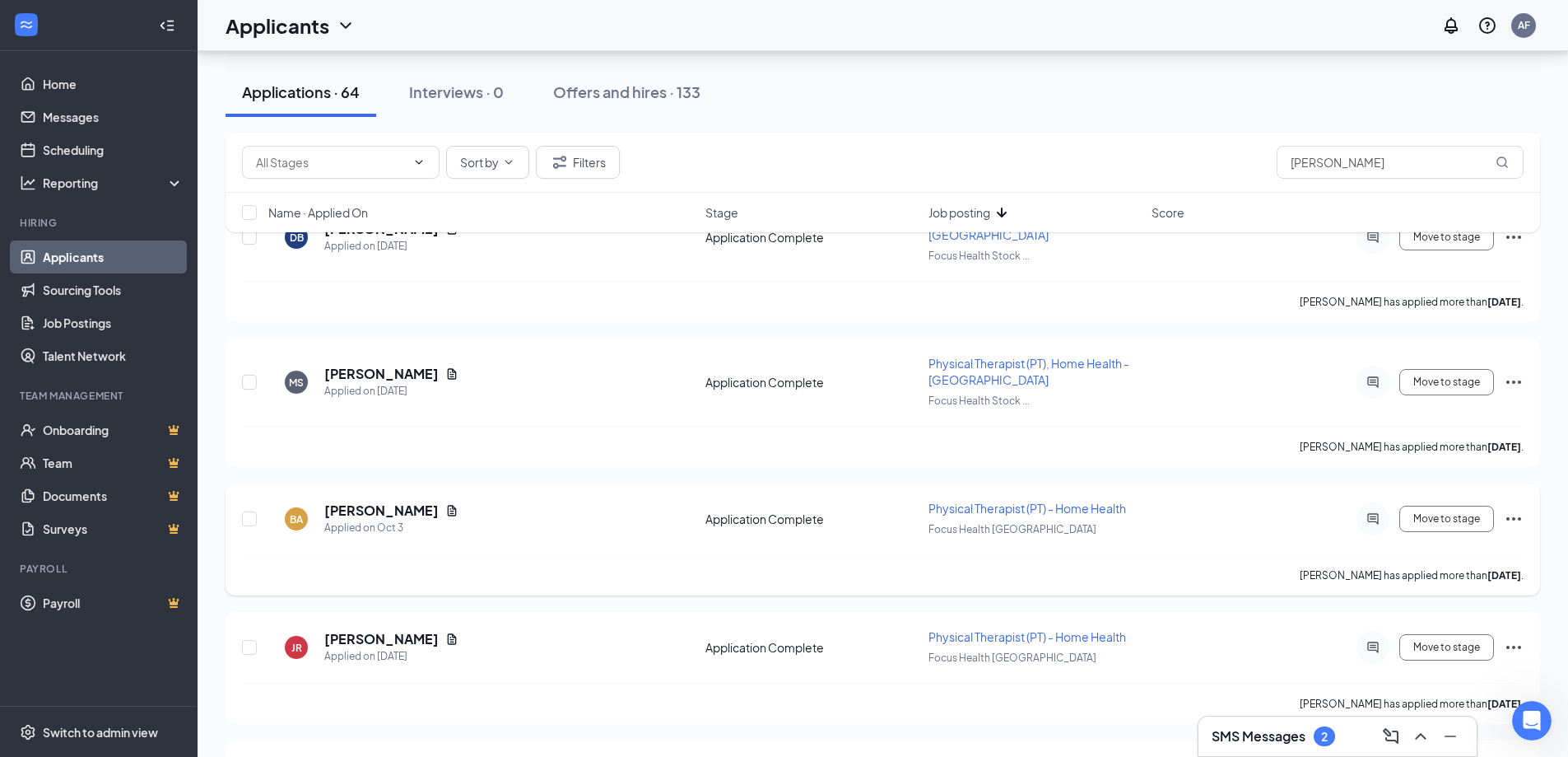
click at [1507, 517] on icon "Ellipses" at bounding box center [1513, 518] width 19 height 19
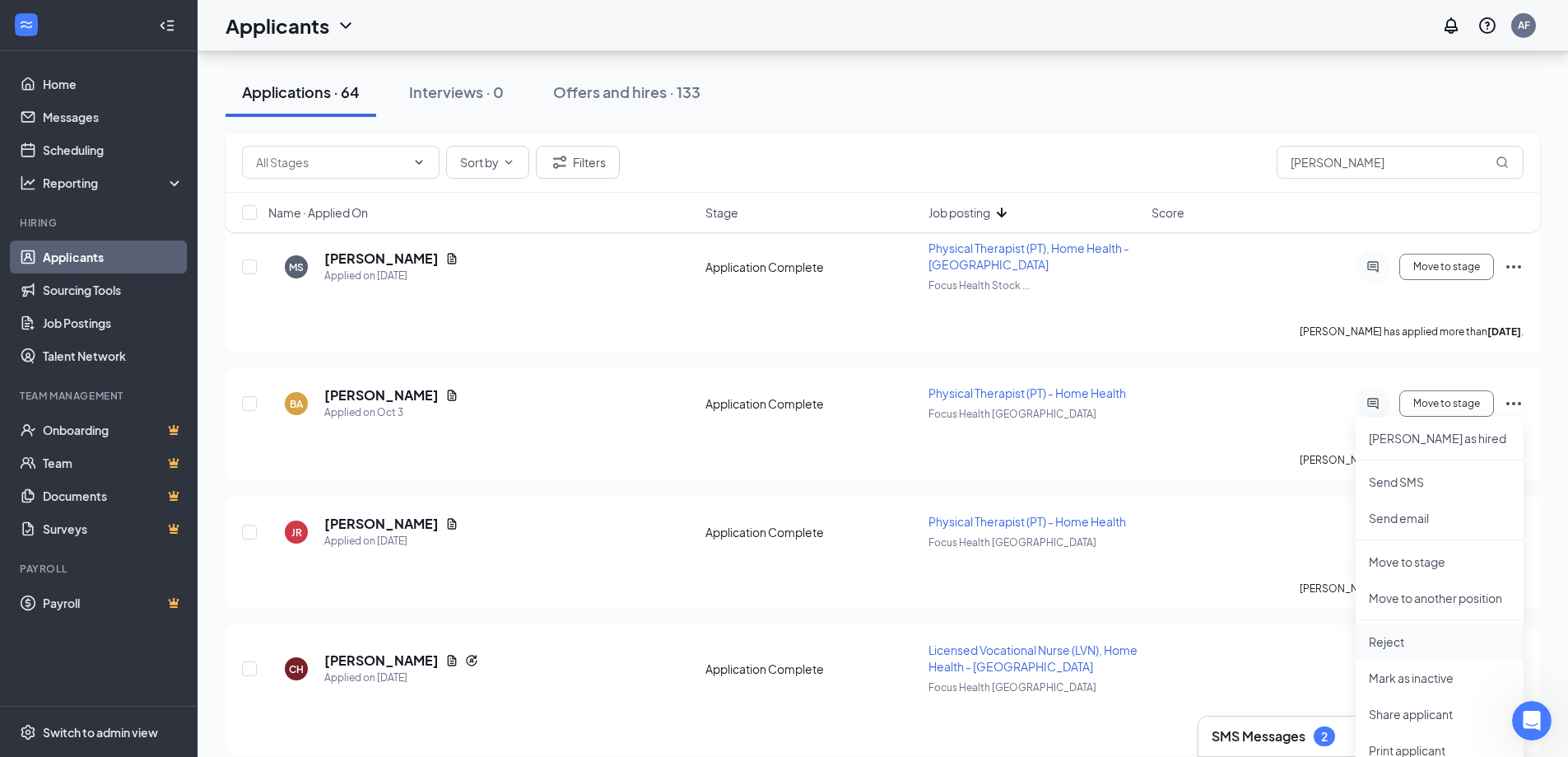
scroll to position [1399, 0]
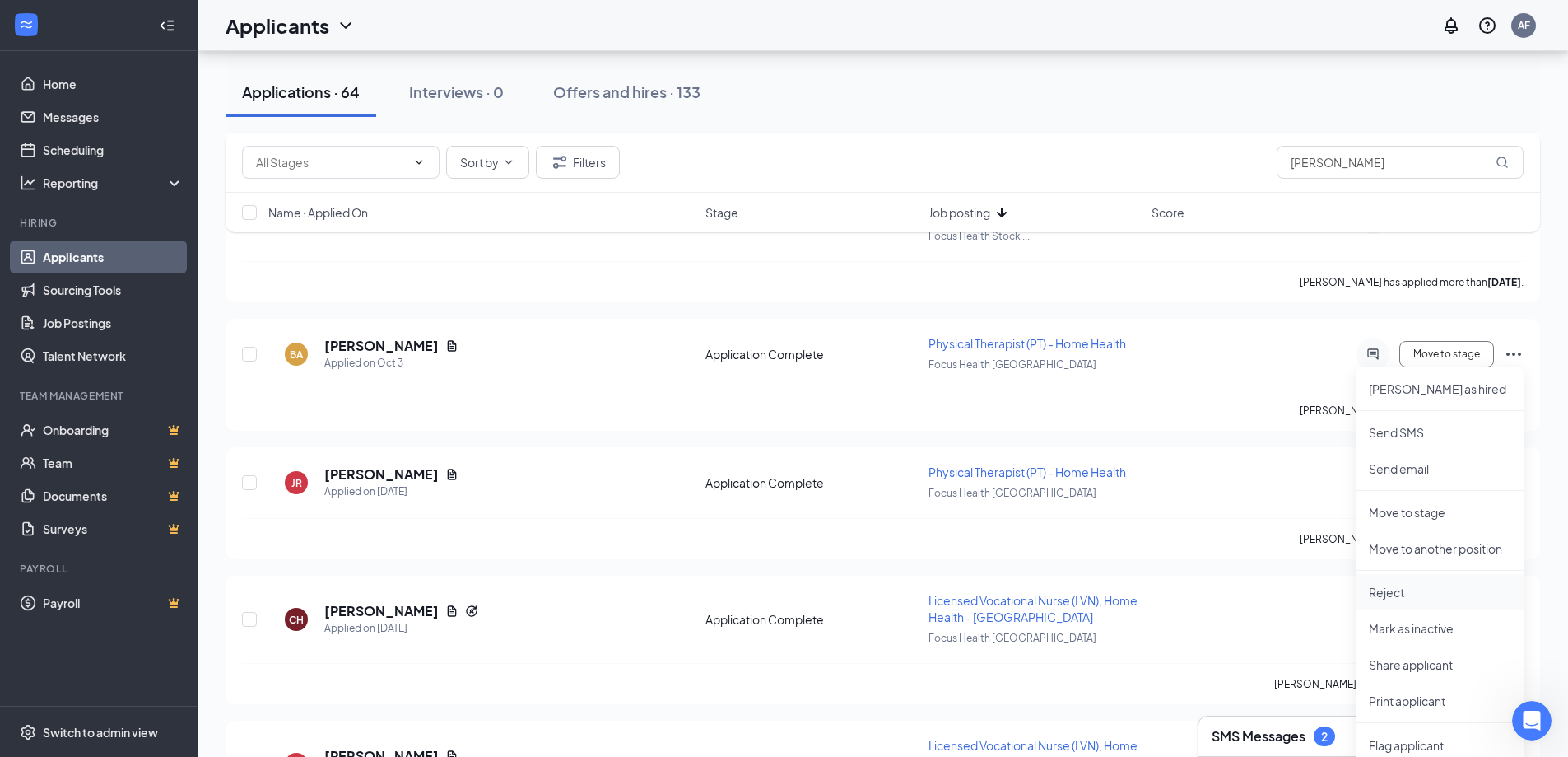
click at [1385, 593] on p "Reject" at bounding box center [1439, 591] width 142 height 17
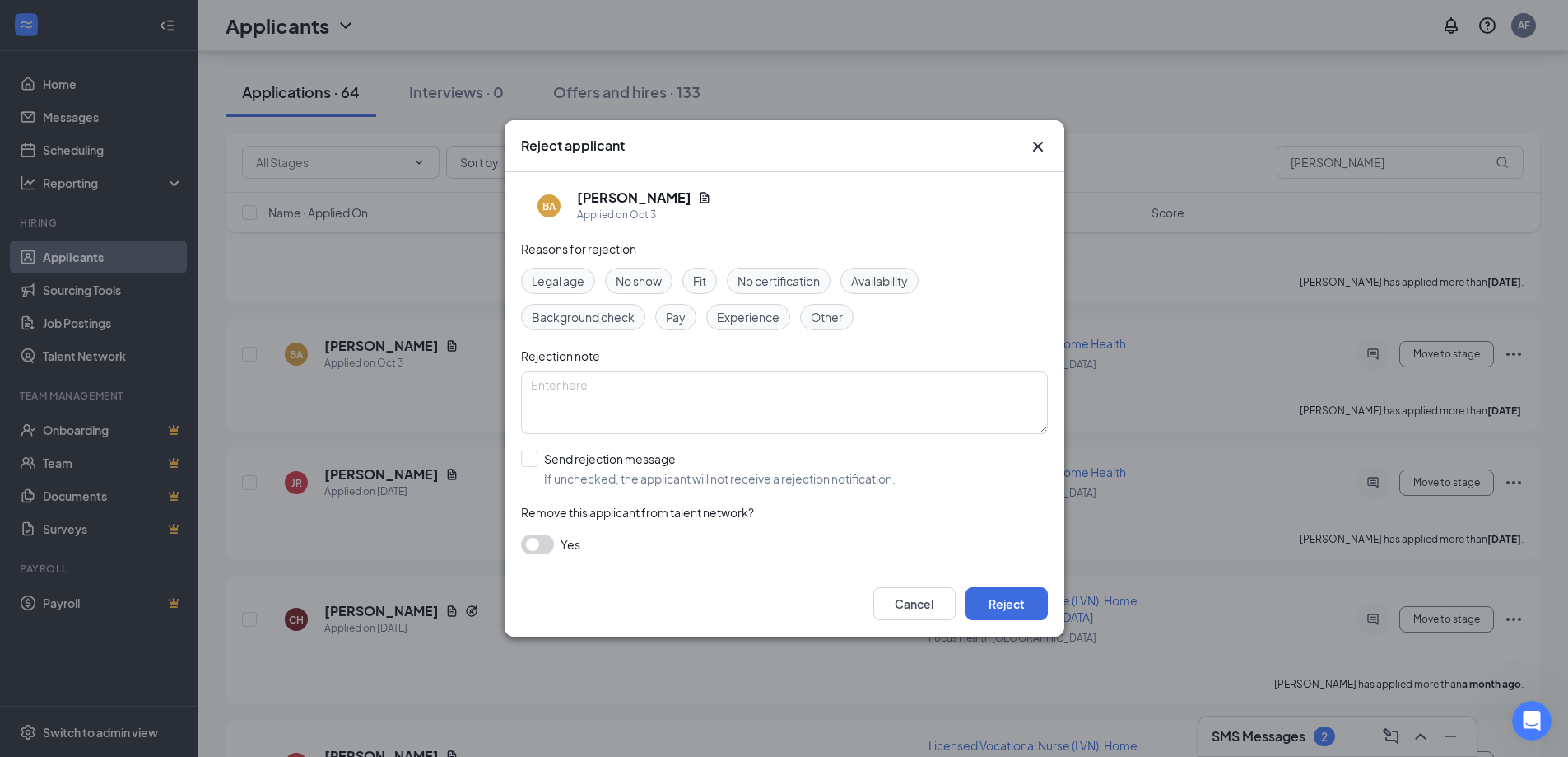
click at [825, 315] on span "Other" at bounding box center [826, 316] width 32 height 19
click at [775, 391] on textarea at bounding box center [784, 402] width 527 height 63
type textarea "Declined interview. Accepted employment elsewhere"
click at [995, 611] on button "Reject" at bounding box center [1006, 603] width 82 height 33
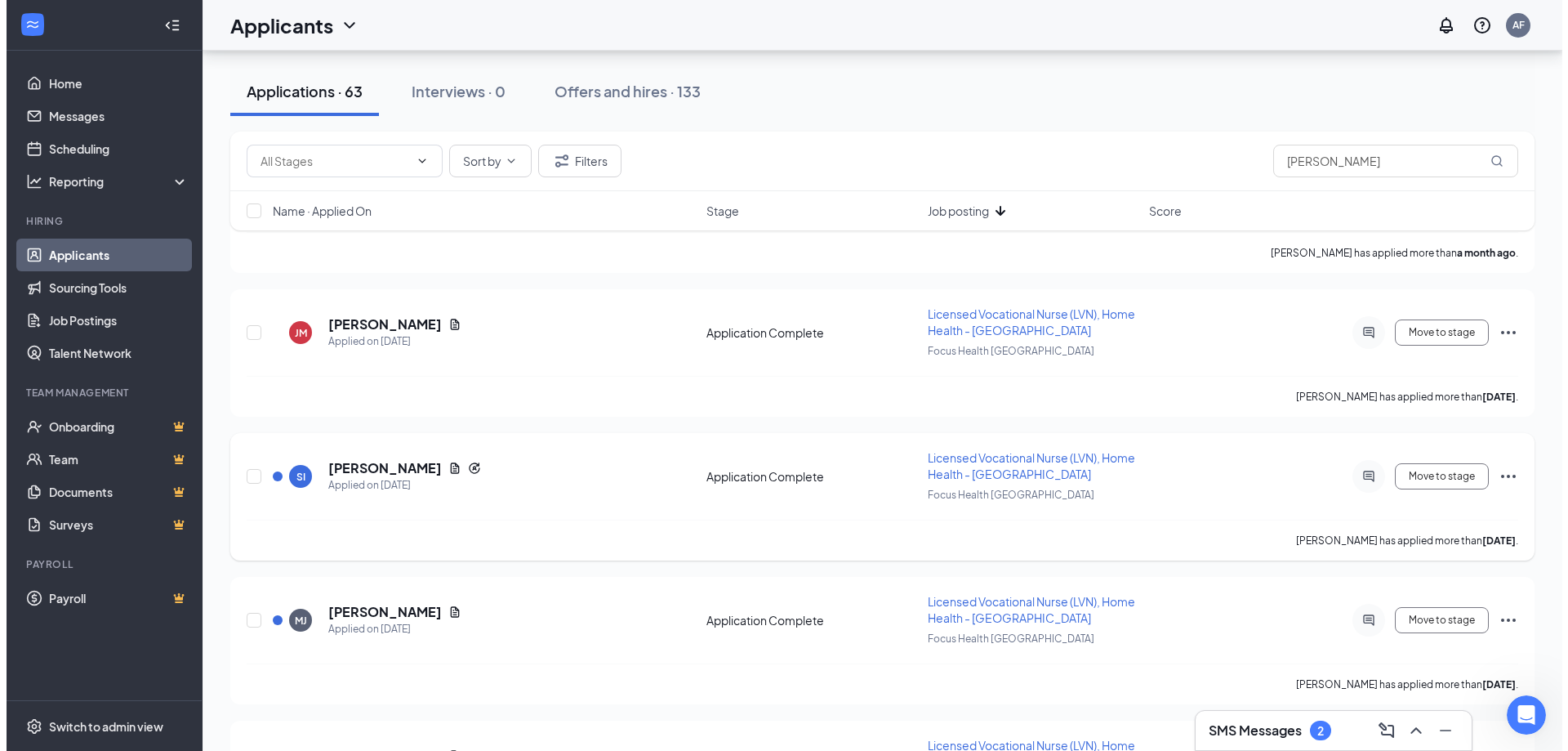
scroll to position [1715, 0]
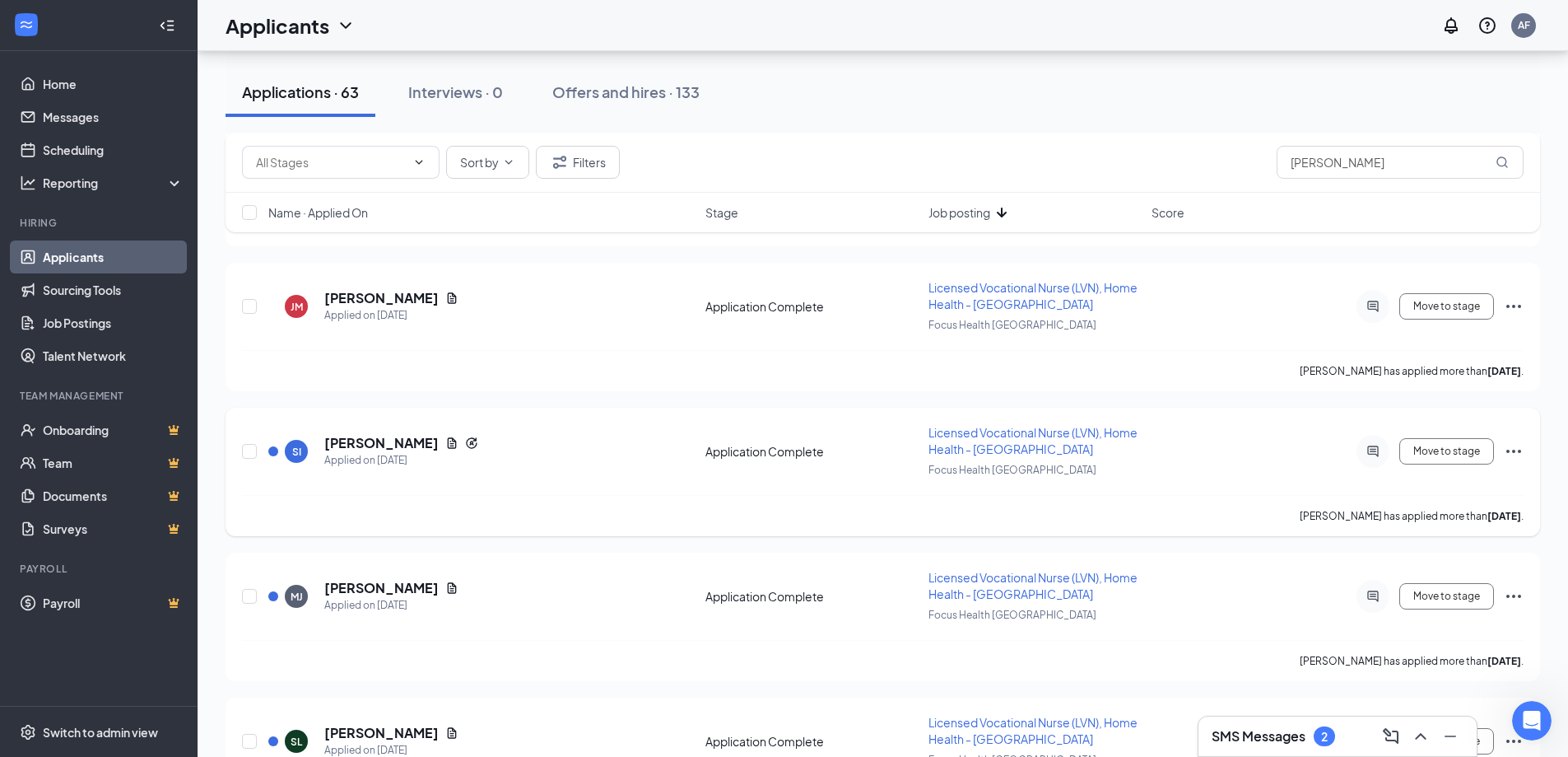
click at [445, 443] on icon "Document" at bounding box center [451, 442] width 13 height 13
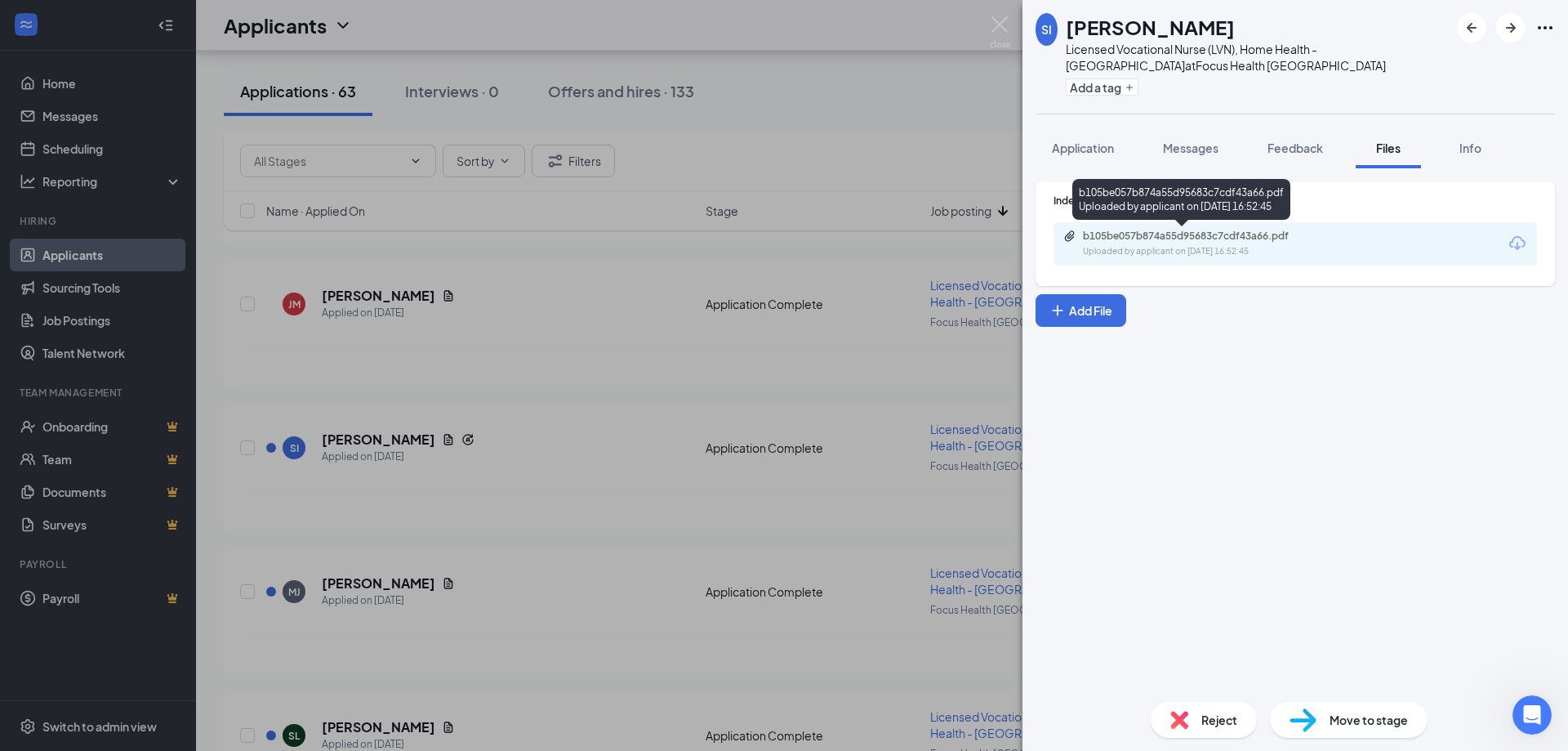
click at [1228, 242] on div "b105be057b874a55d95683c7cdf43a66.pdf" at bounding box center [1197, 236] width 229 height 13
click at [1197, 727] on div "Reject" at bounding box center [1203, 720] width 106 height 36
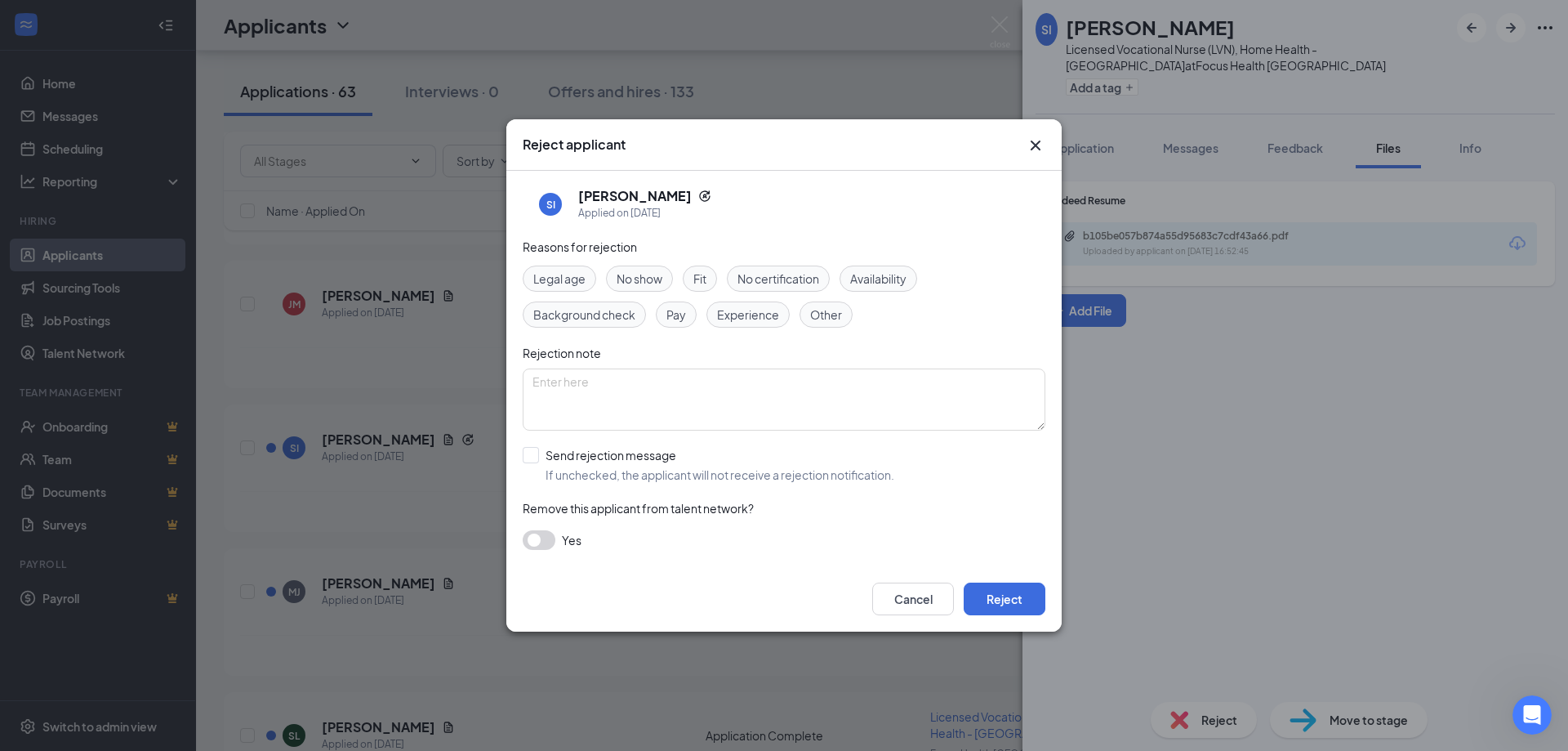
click at [746, 309] on span "Experience" at bounding box center [747, 314] width 62 height 18
click at [827, 318] on span "Other" at bounding box center [826, 314] width 31 height 18
click at [981, 591] on button "Reject" at bounding box center [1004, 598] width 81 height 32
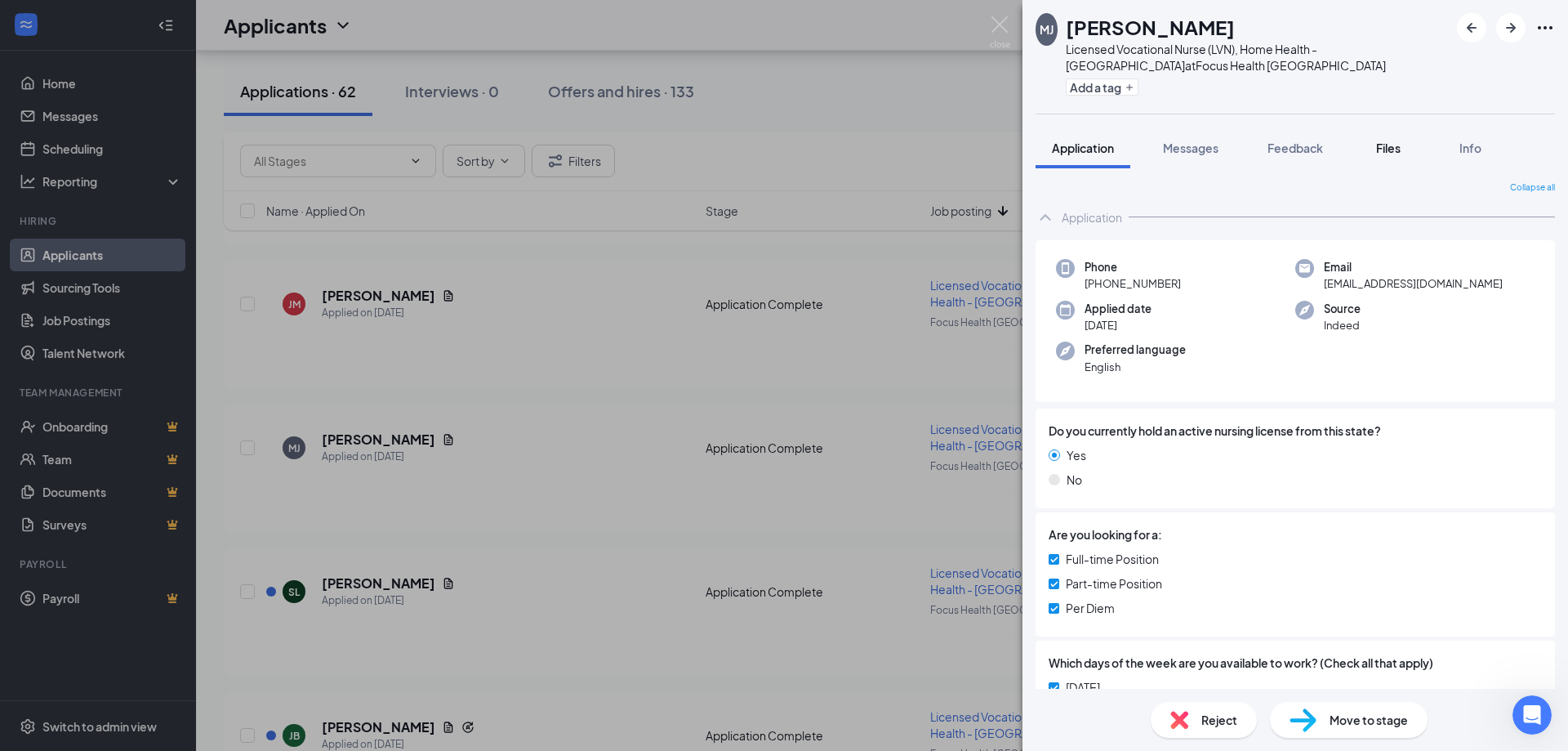
click at [1392, 143] on span "Files" at bounding box center [1388, 148] width 24 height 15
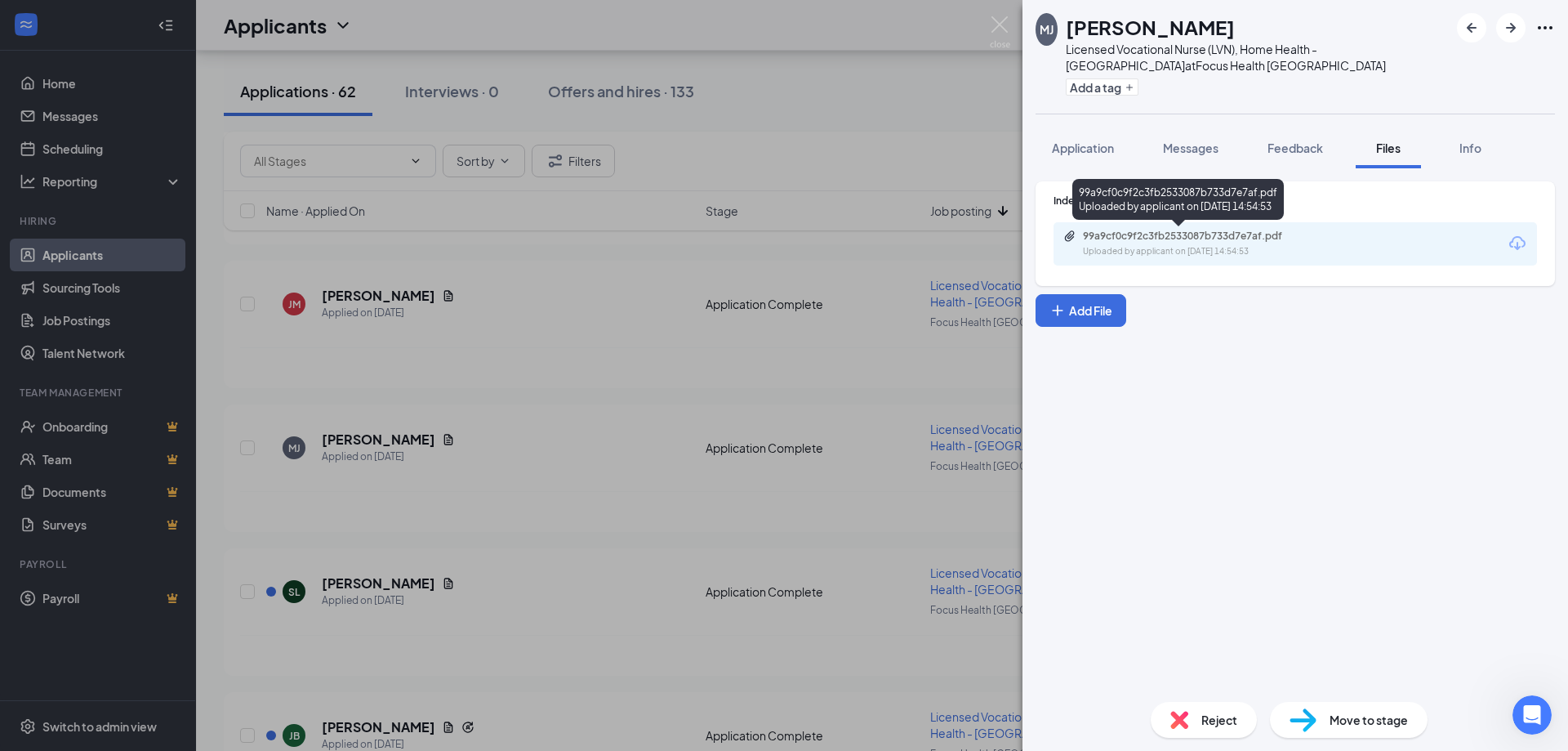
click at [1249, 242] on div "99a9cf0c9f2c3fb2533087b733d7e7af.pdf" at bounding box center [1197, 236] width 229 height 13
click at [1198, 720] on div "Reject" at bounding box center [1203, 720] width 106 height 36
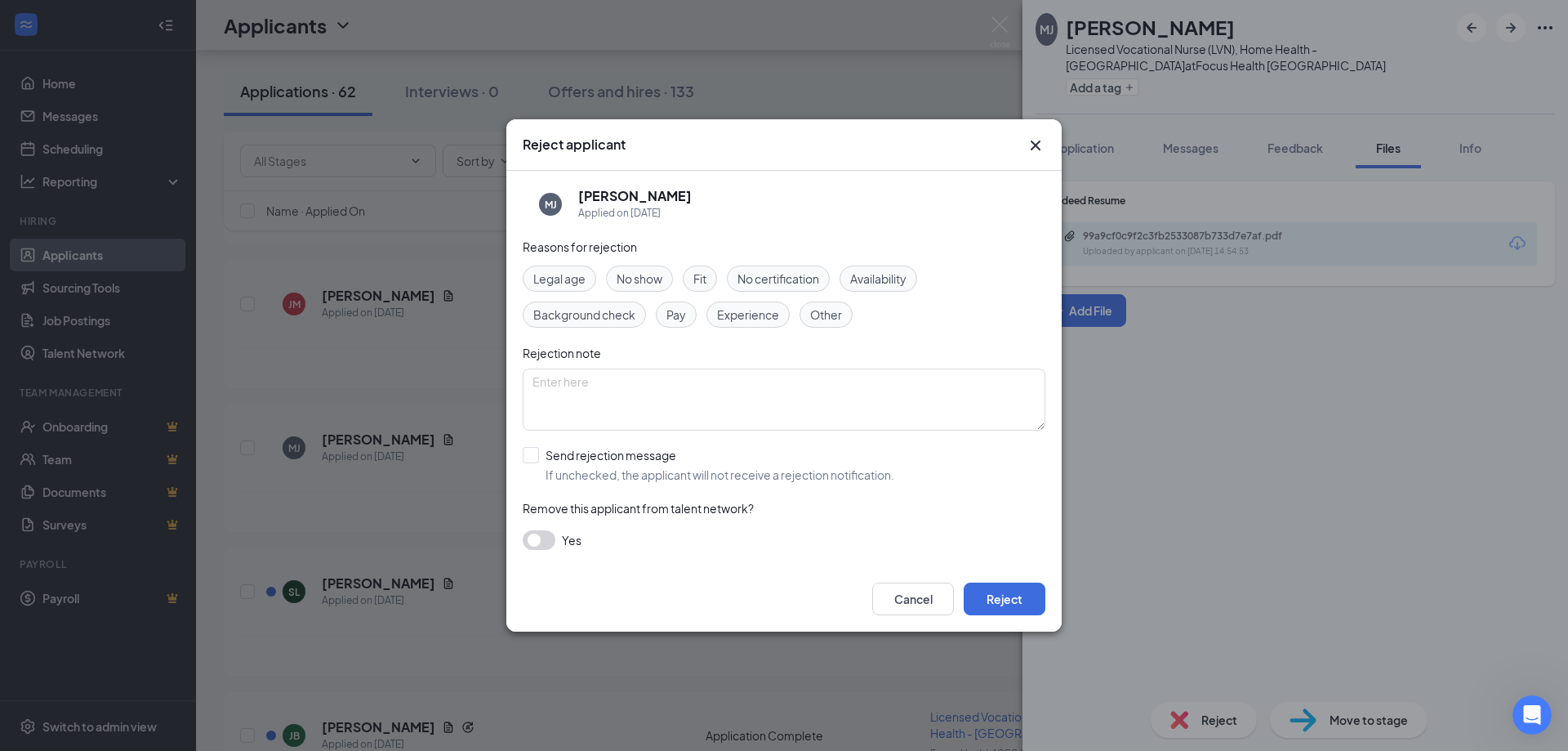
click at [766, 321] on span "Experience" at bounding box center [747, 314] width 62 height 18
click at [819, 318] on span "Other" at bounding box center [826, 314] width 31 height 18
click at [1014, 616] on div "Cancel Reject" at bounding box center [783, 598] width 555 height 66
click at [1003, 602] on button "Reject" at bounding box center [1004, 598] width 81 height 32
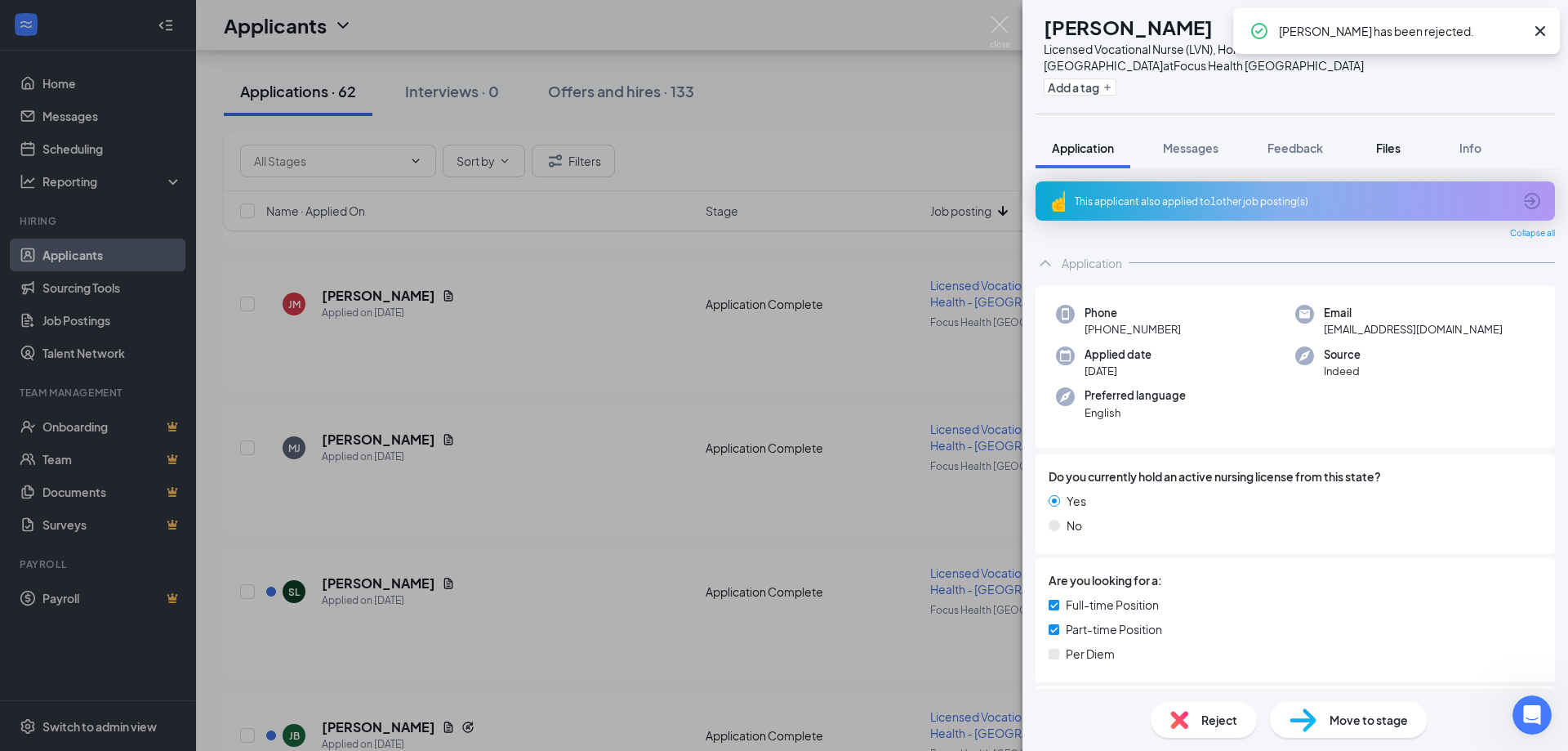
click at [1391, 143] on span "Files" at bounding box center [1388, 148] width 24 height 15
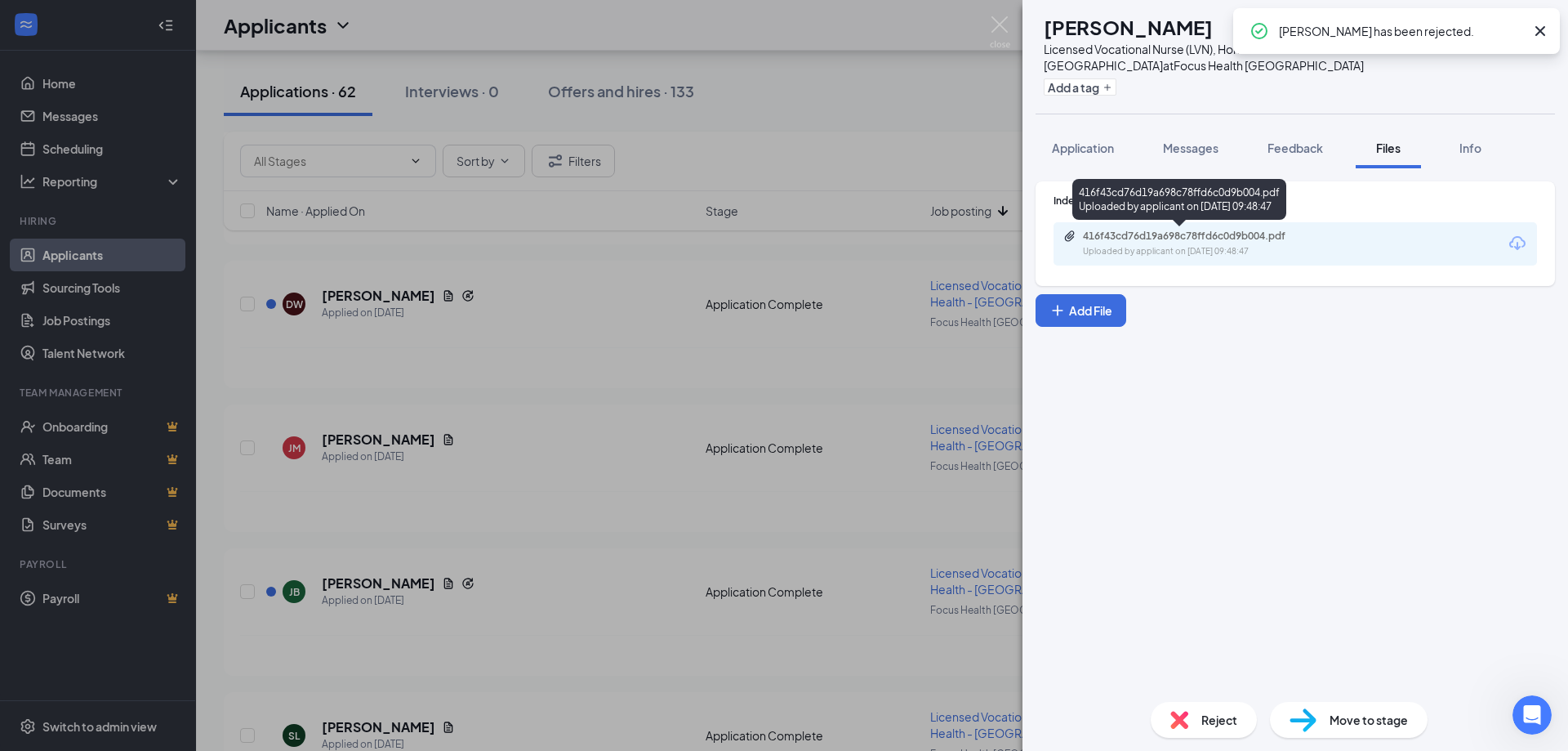
click at [1229, 241] on div "416f43cd76d19a698c78ffd6c0d9b004.pdf" at bounding box center [1197, 236] width 229 height 13
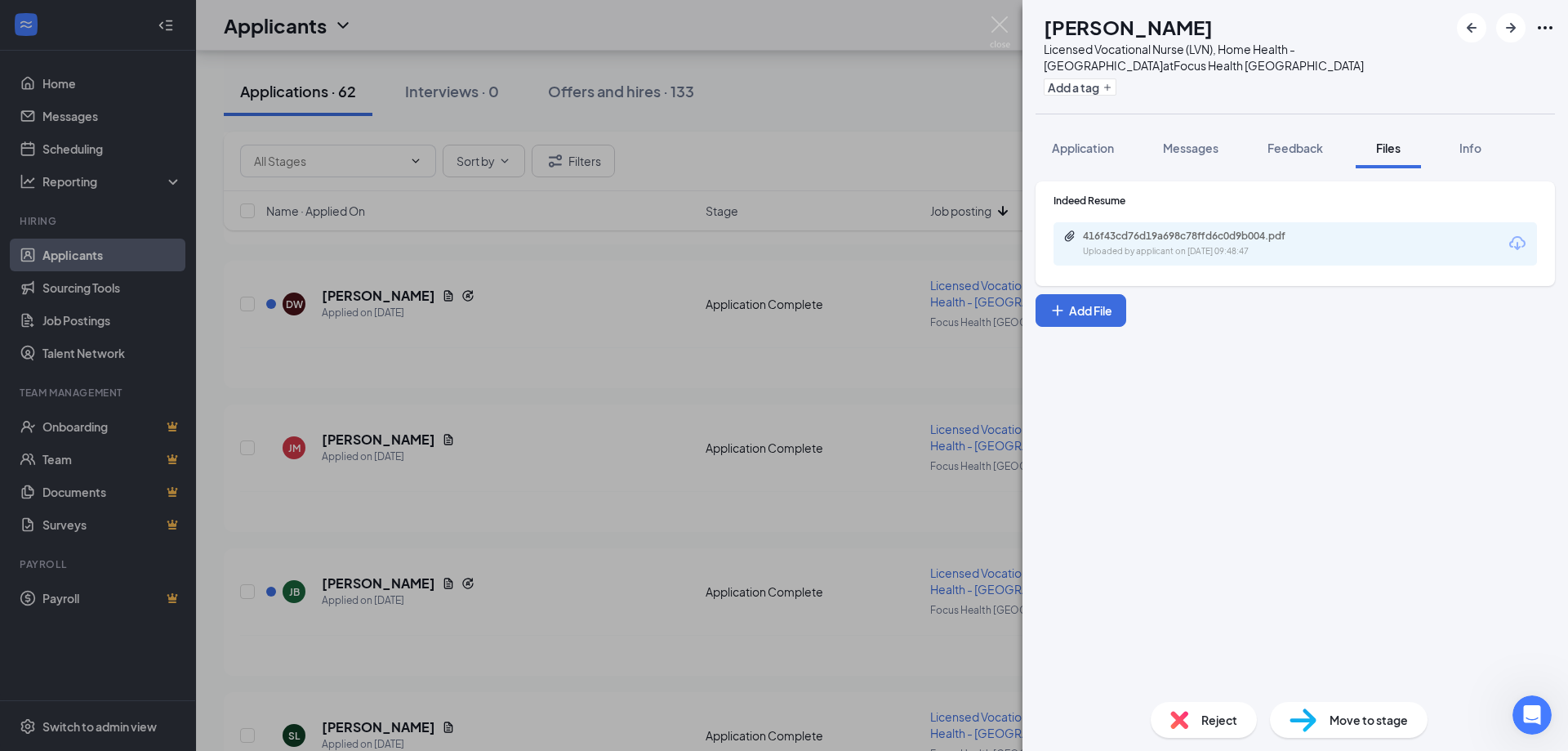
click at [1202, 722] on span "Reject" at bounding box center [1218, 720] width 36 height 18
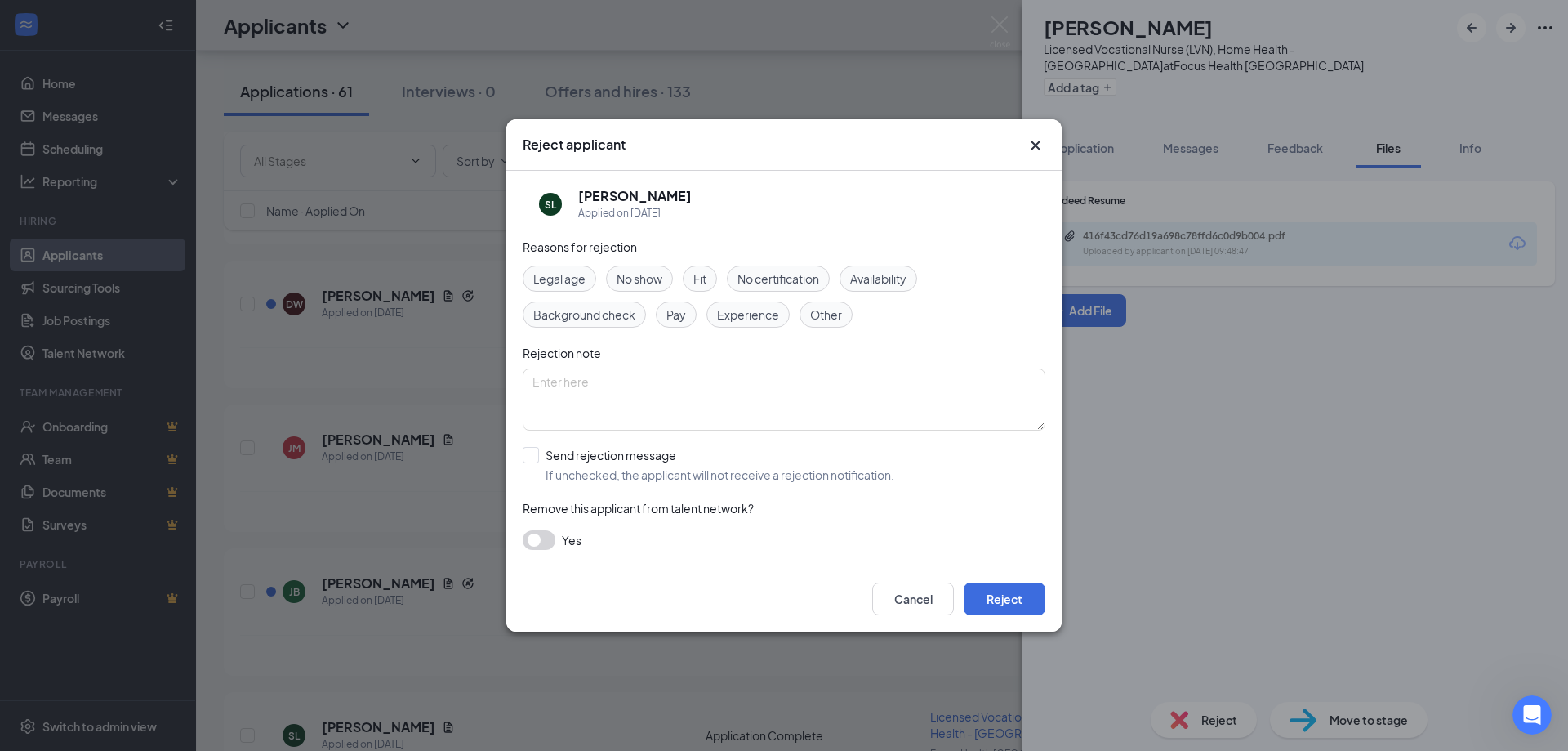
click at [746, 326] on div "Experience" at bounding box center [747, 315] width 83 height 26
click at [838, 306] on span "Other" at bounding box center [826, 314] width 31 height 18
click at [990, 595] on button "Reject" at bounding box center [1004, 598] width 81 height 32
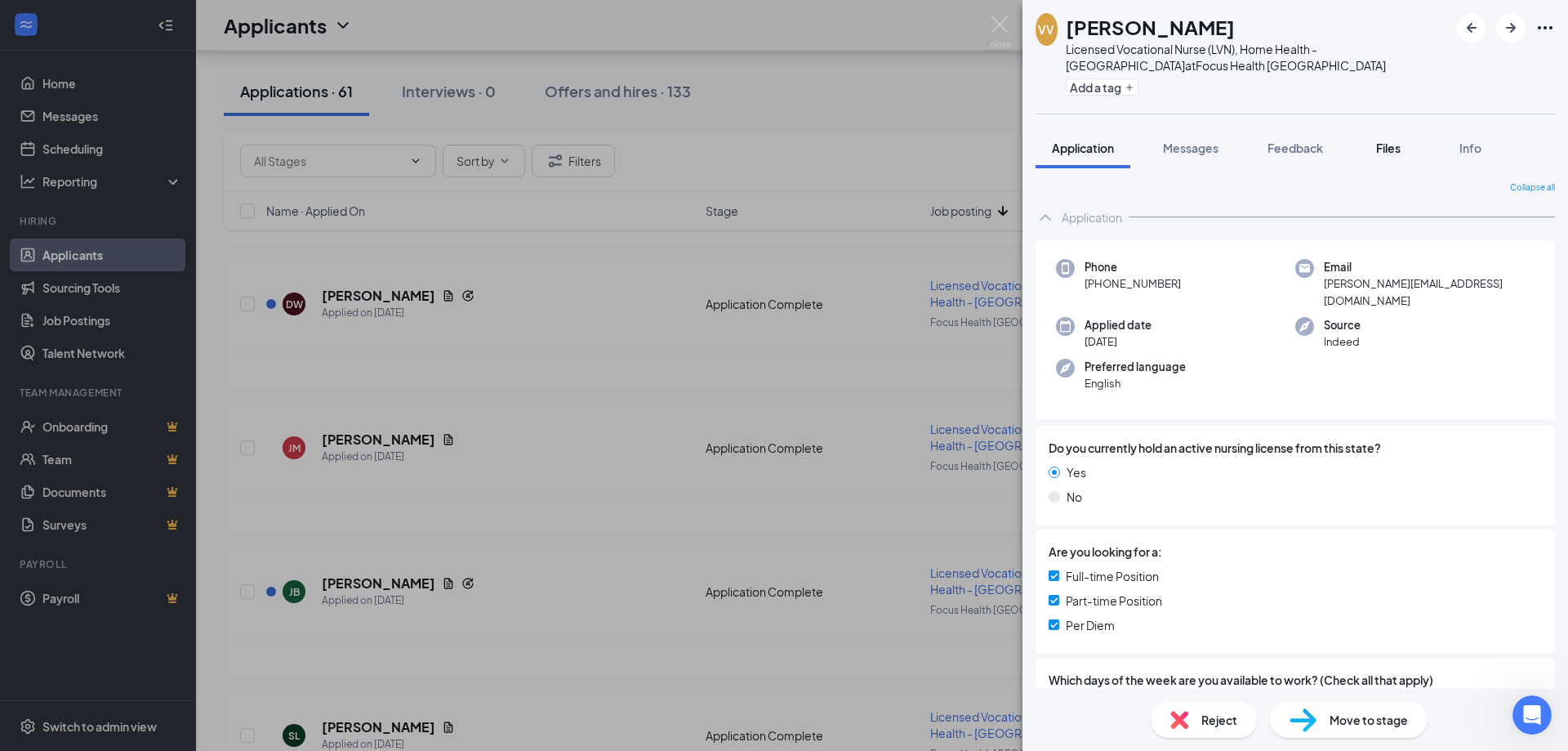
click at [1390, 150] on span "Files" at bounding box center [1388, 148] width 24 height 15
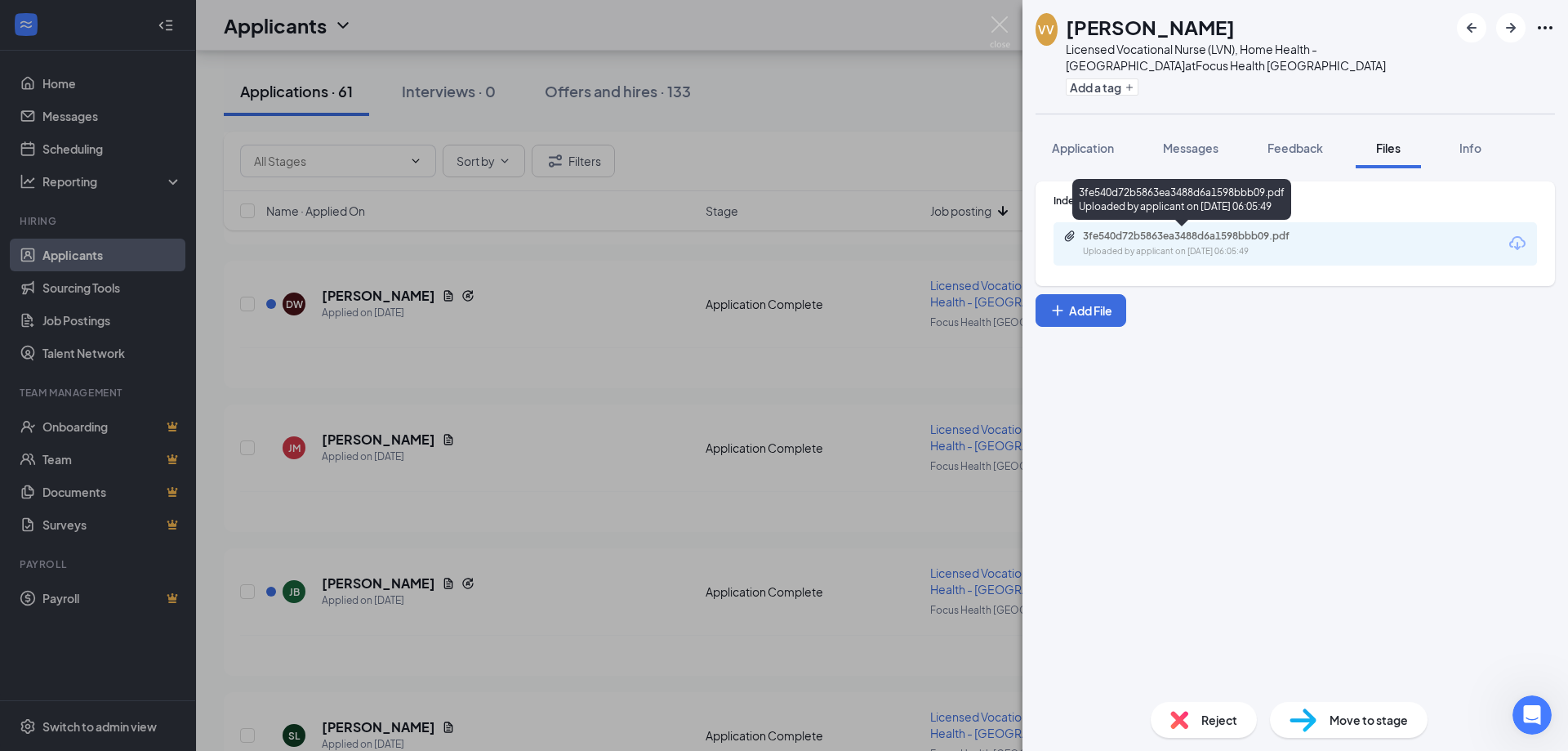
click at [1246, 246] on div "Uploaded by applicant on [DATE] 06:05:49" at bounding box center [1205, 251] width 245 height 13
click at [1009, 27] on img at bounding box center [999, 32] width 20 height 31
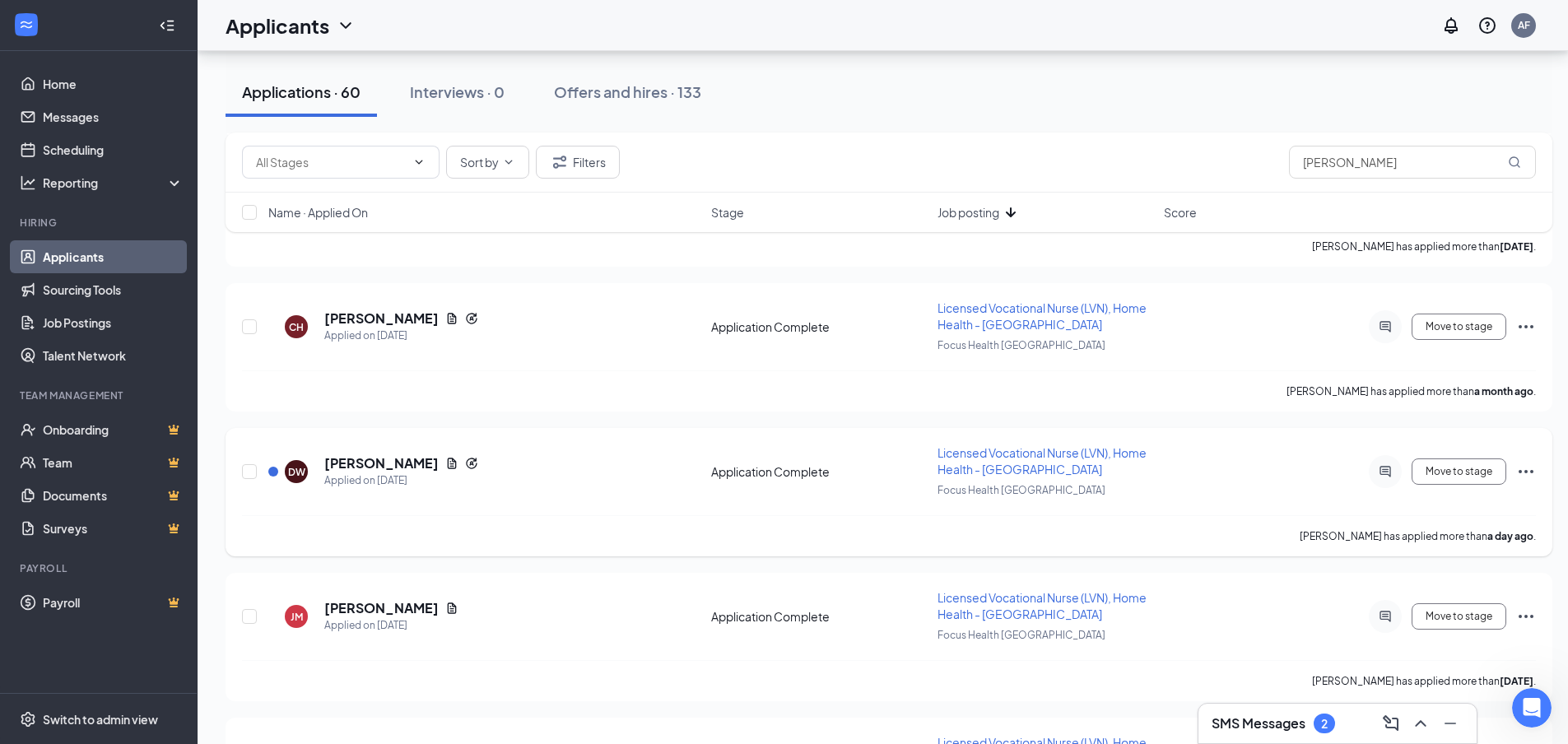
scroll to position [1563, 0]
click at [445, 460] on icon "Document" at bounding box center [451, 462] width 13 height 13
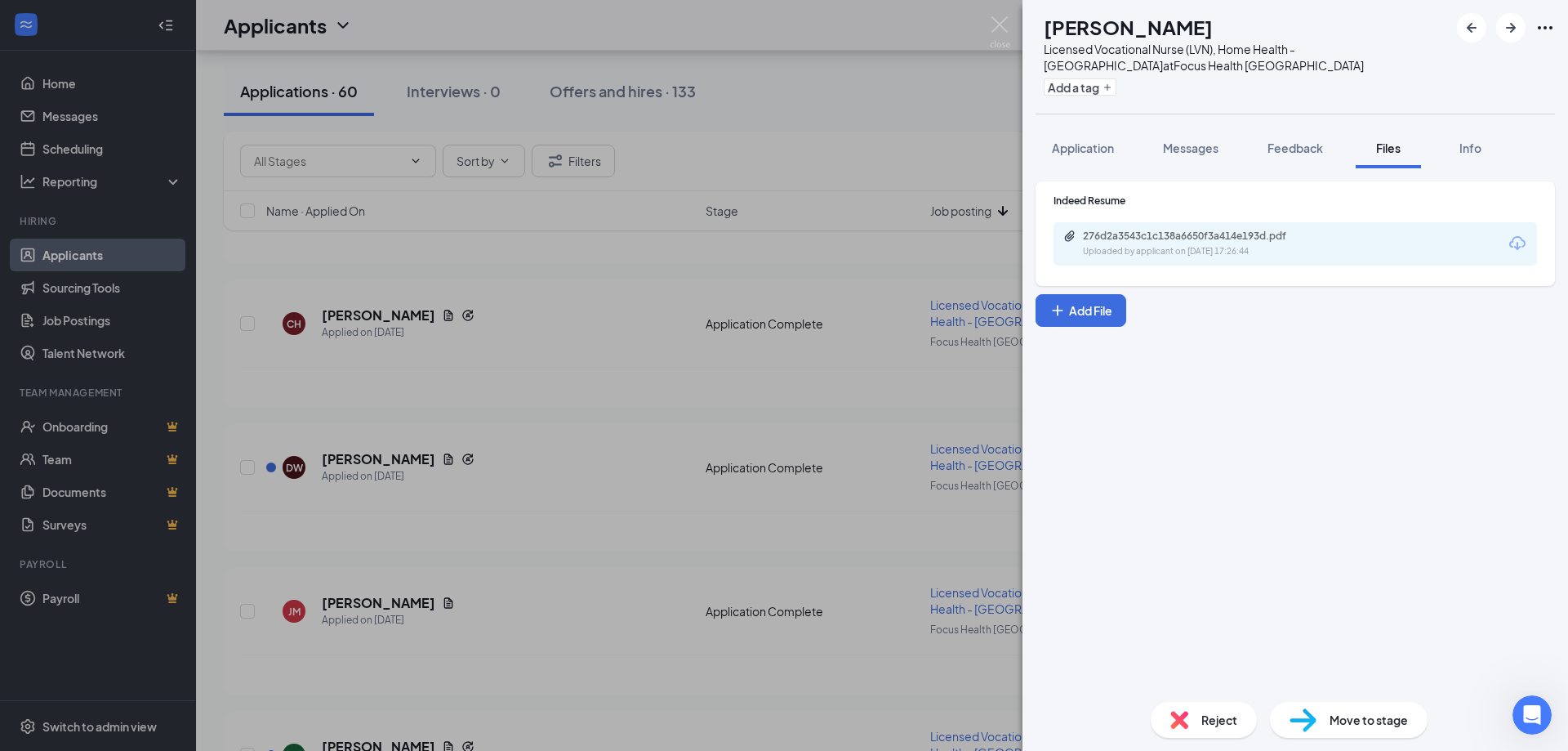
click at [1209, 250] on div "Uploaded by applicant on [DATE] 17:26:44" at bounding box center [1205, 251] width 245 height 13
click at [1168, 711] on div "Reject" at bounding box center [1203, 720] width 106 height 36
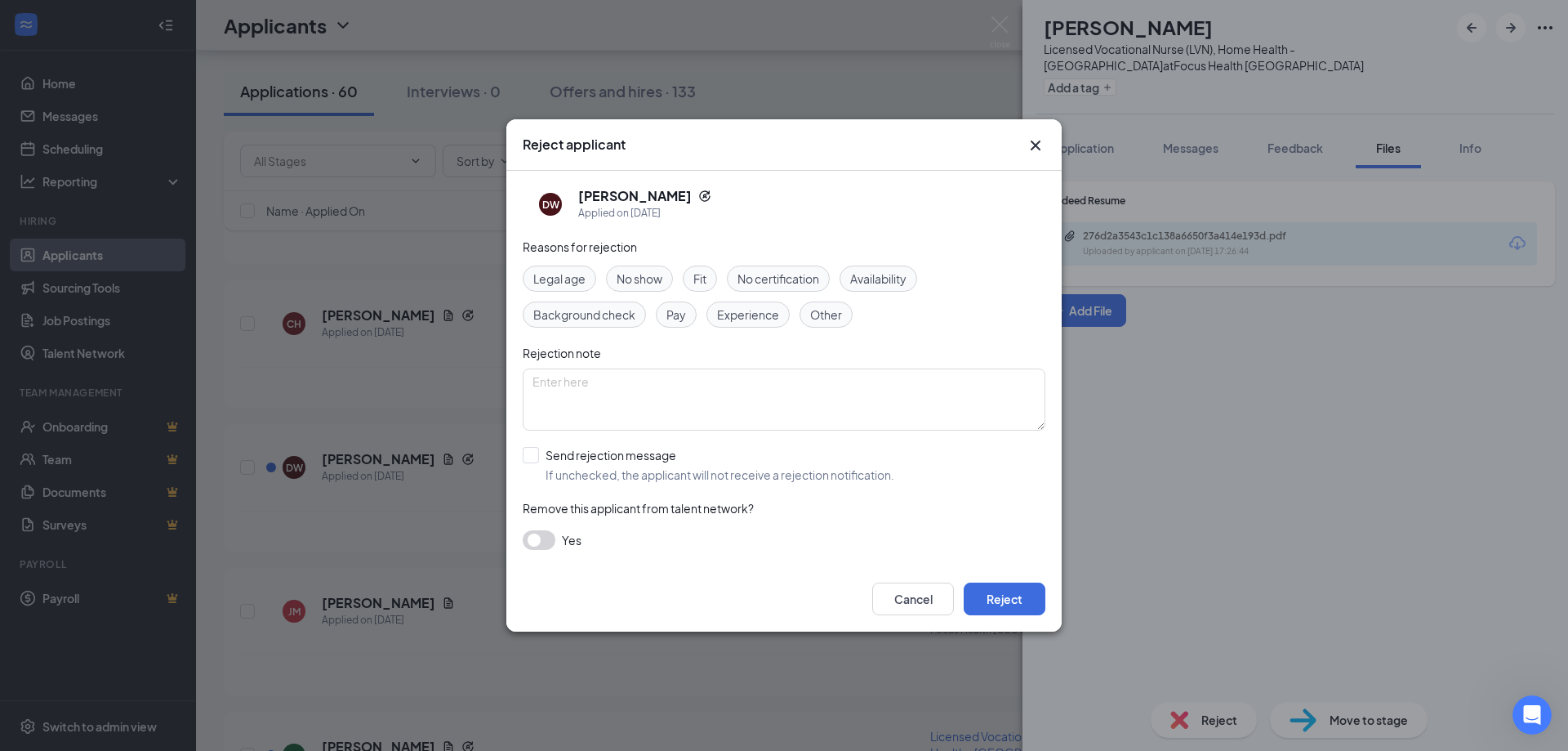
click at [727, 320] on span "Experience" at bounding box center [747, 314] width 62 height 18
click at [847, 305] on div "Other" at bounding box center [826, 315] width 53 height 26
click at [994, 600] on button "Reject" at bounding box center [1004, 598] width 81 height 32
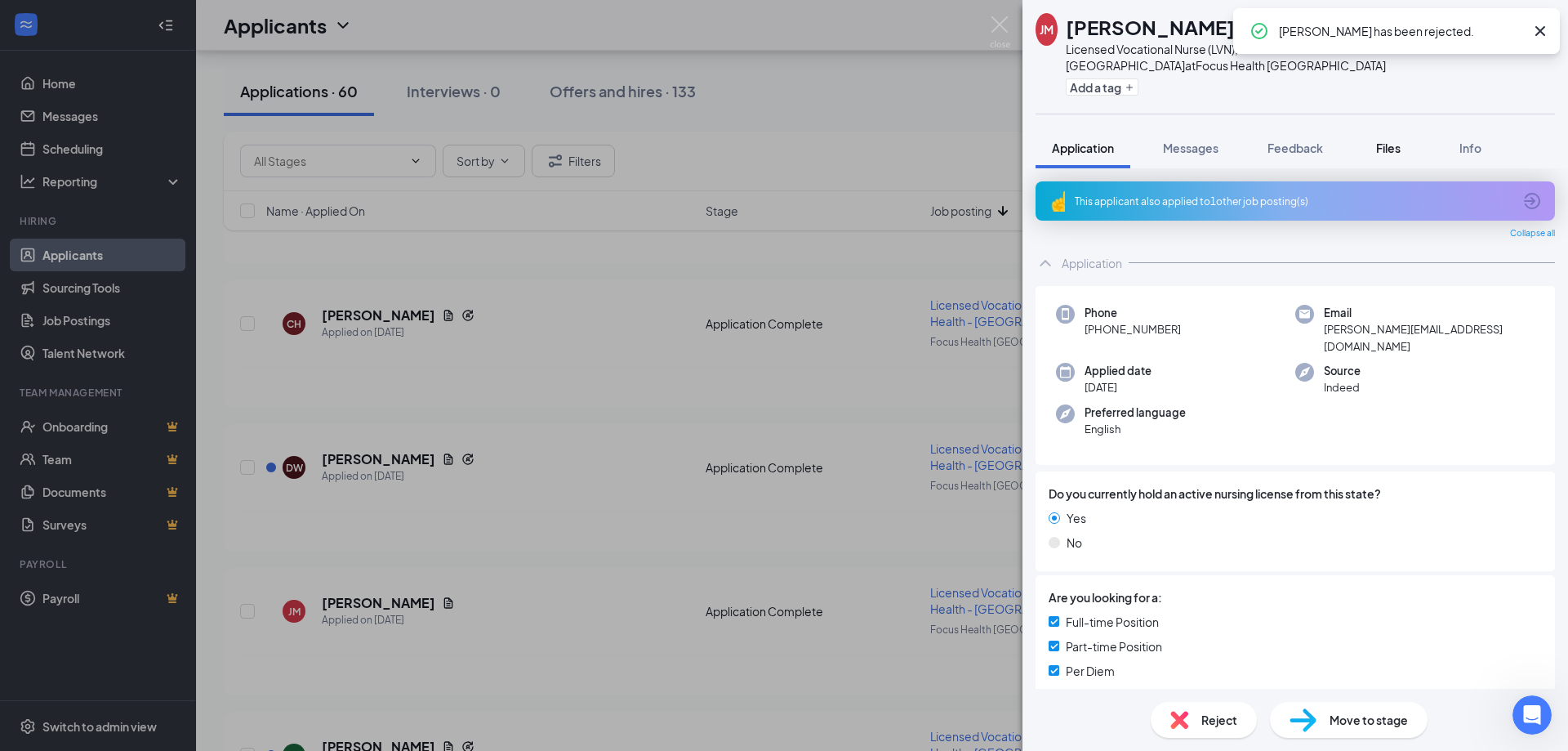
click at [1398, 147] on span "Files" at bounding box center [1388, 148] width 24 height 15
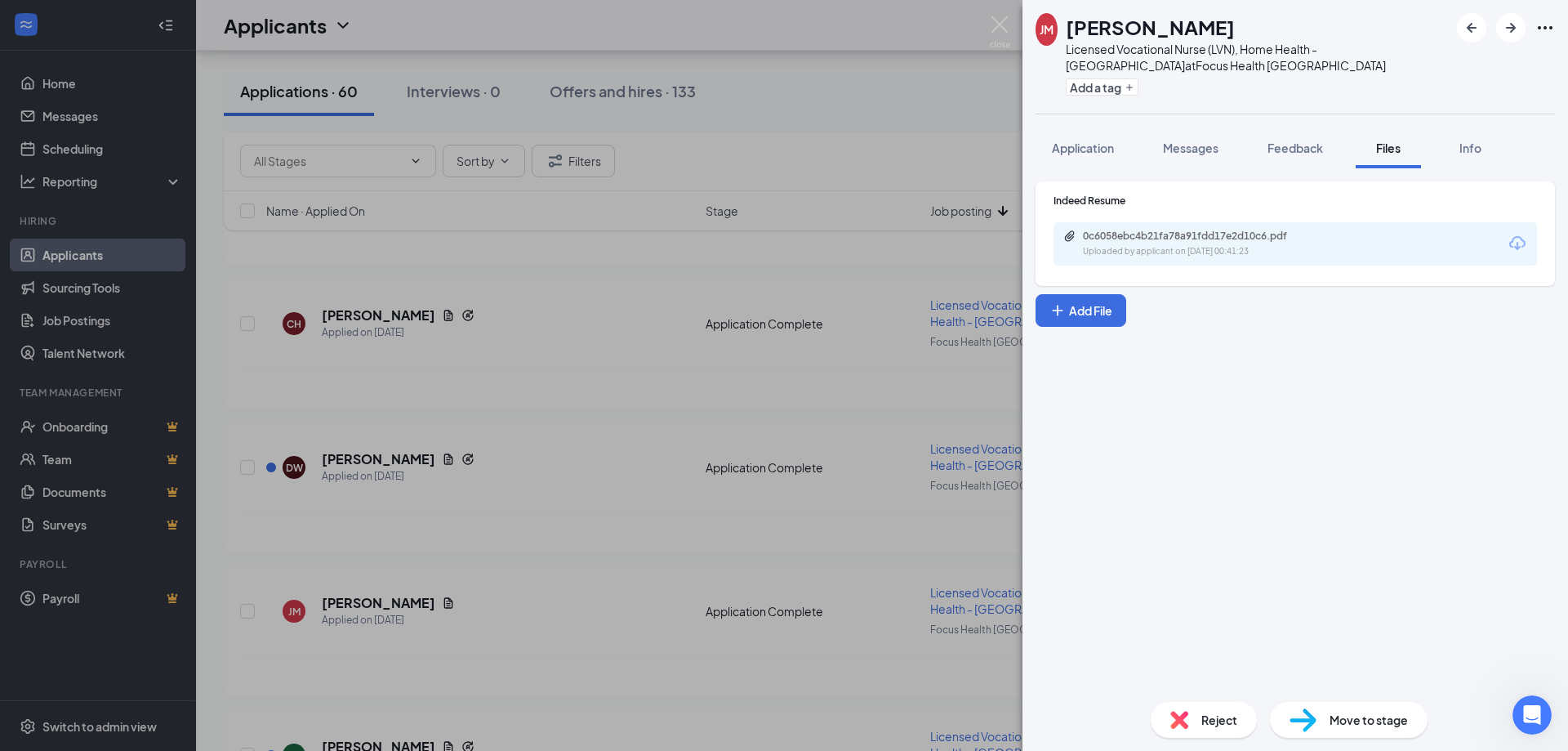
click at [1220, 253] on div "Uploaded by applicant on [DATE] 00:41:23" at bounding box center [1205, 251] width 245 height 13
click at [1225, 719] on span "Reject" at bounding box center [1218, 720] width 36 height 18
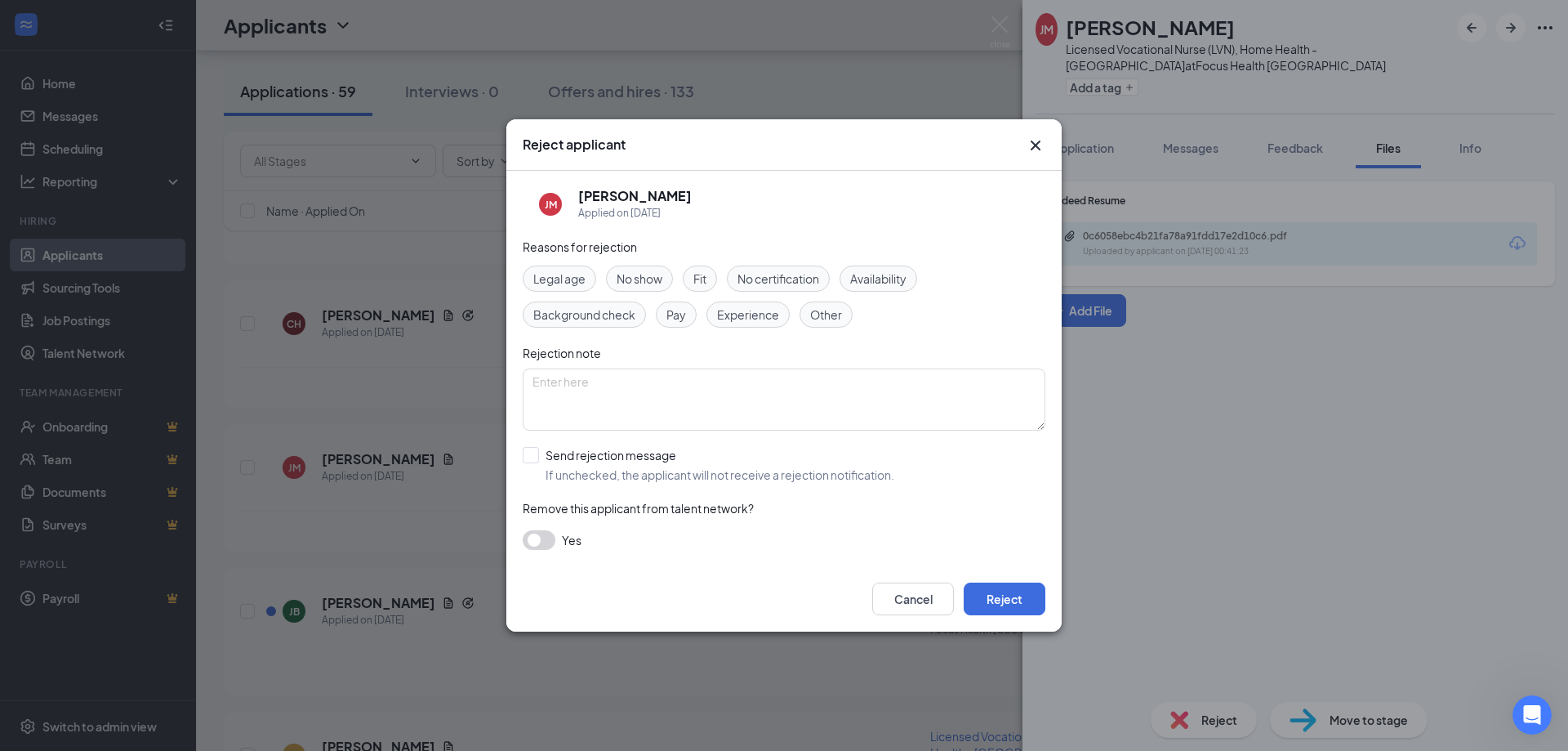
click at [753, 320] on span "Experience" at bounding box center [747, 314] width 62 height 18
click at [822, 309] on span "Other" at bounding box center [826, 314] width 31 height 18
click at [998, 610] on button "Reject" at bounding box center [1004, 598] width 81 height 32
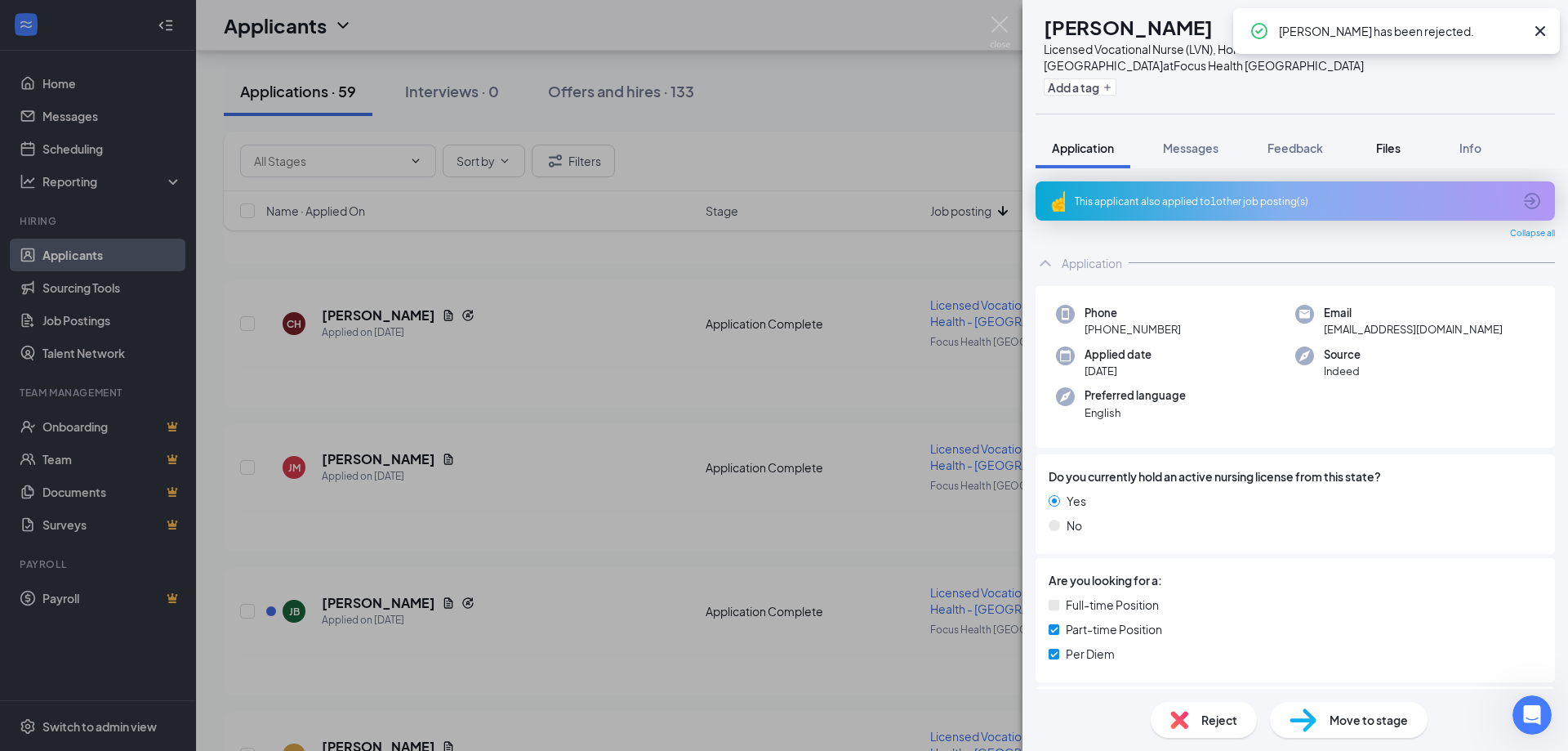
click at [1397, 148] on span "Files" at bounding box center [1388, 148] width 24 height 15
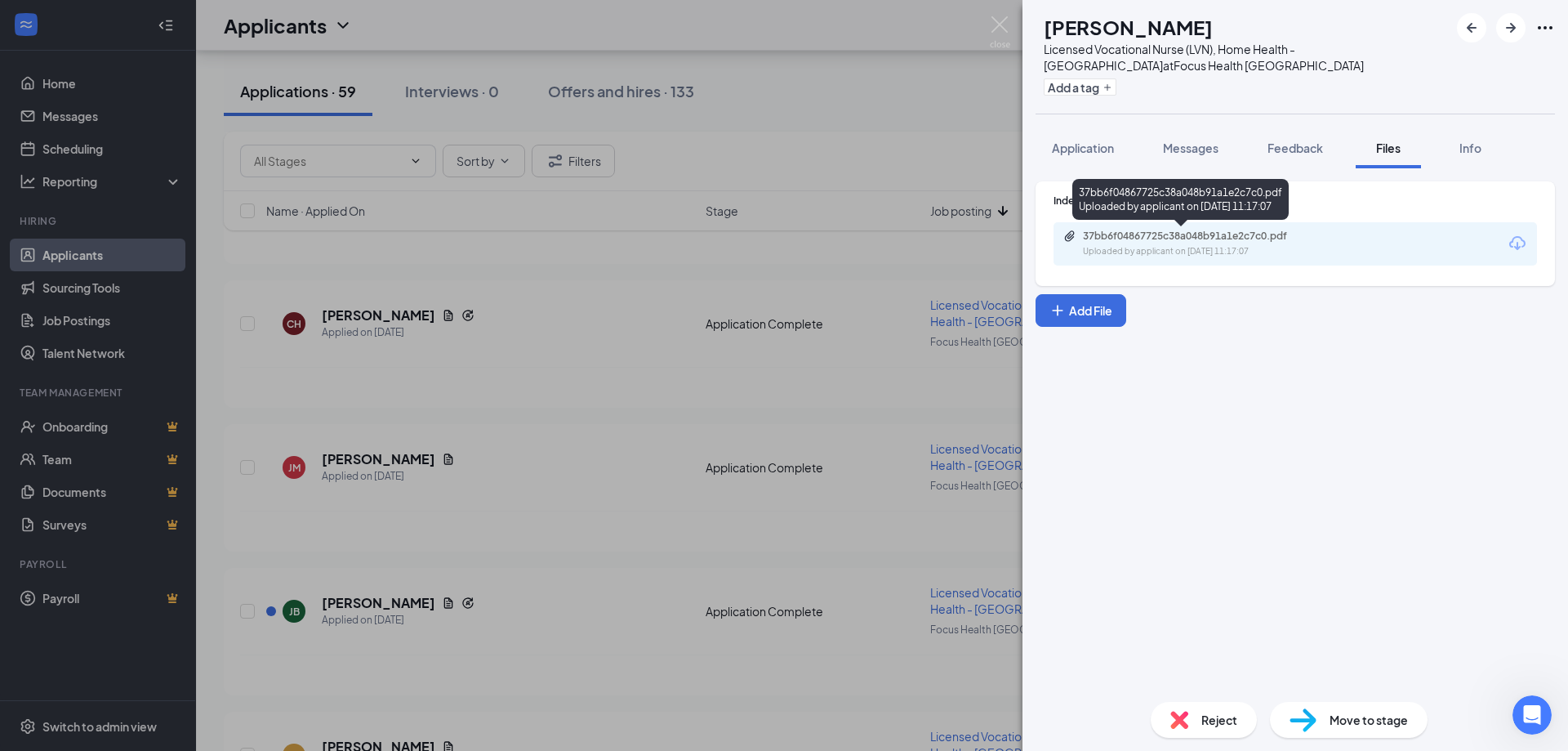
click at [1223, 241] on div "37bb6f04867725c38a048b91a1e2c7c0.pdf" at bounding box center [1197, 236] width 229 height 13
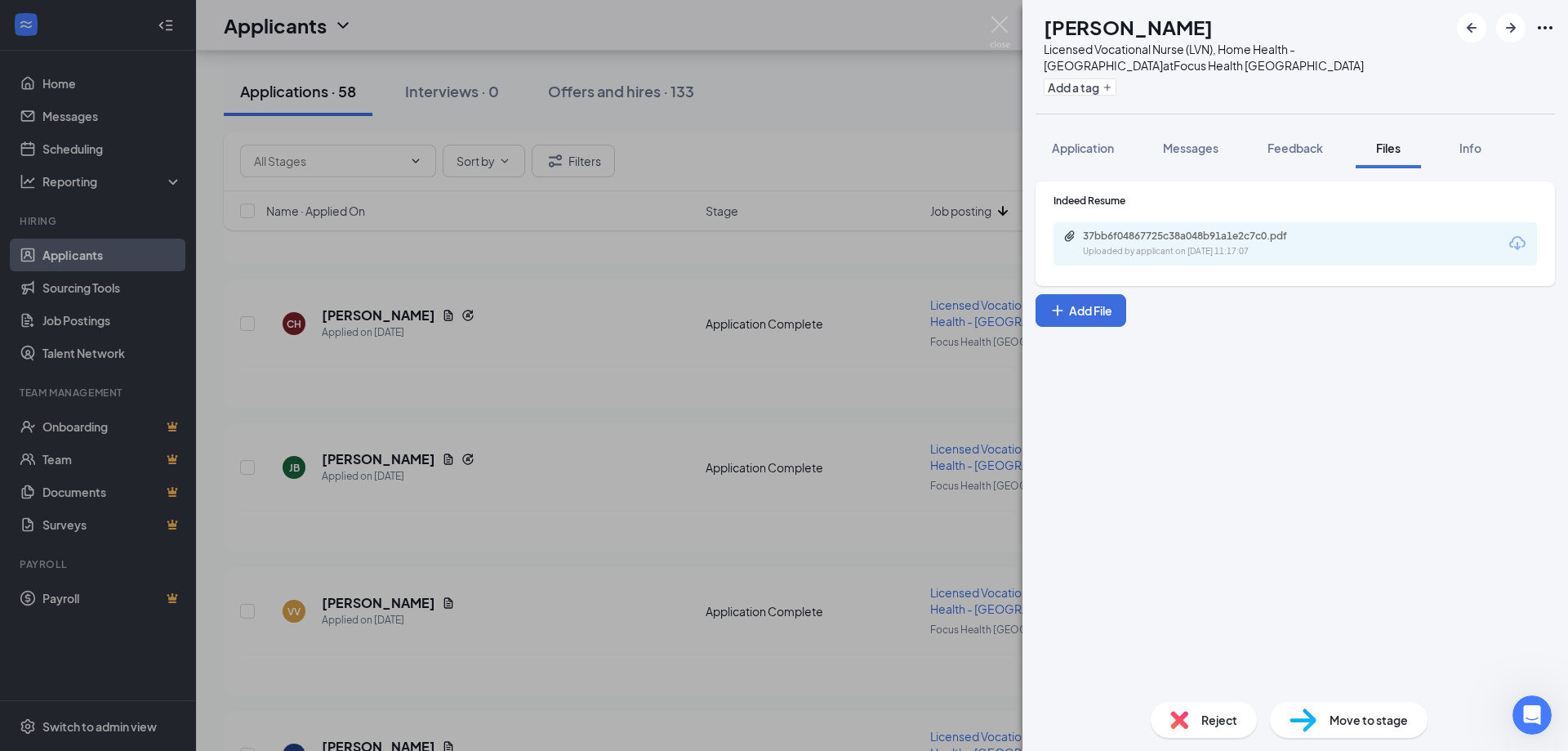
click at [1209, 715] on span "Reject" at bounding box center [1218, 720] width 36 height 18
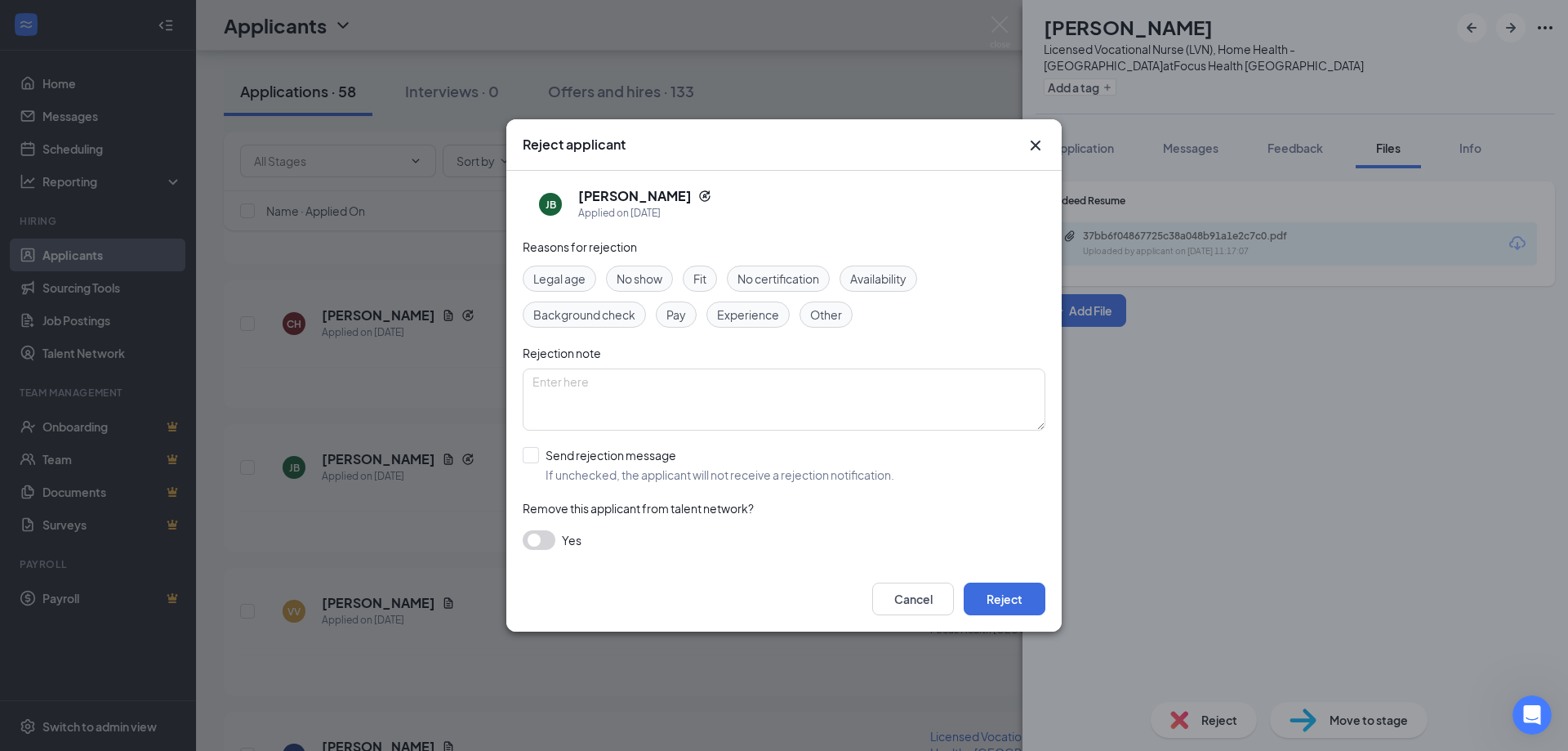
click at [766, 316] on span "Experience" at bounding box center [747, 314] width 62 height 18
click at [825, 311] on span "Other" at bounding box center [826, 314] width 31 height 18
click at [1022, 604] on button "Reject" at bounding box center [1004, 598] width 81 height 32
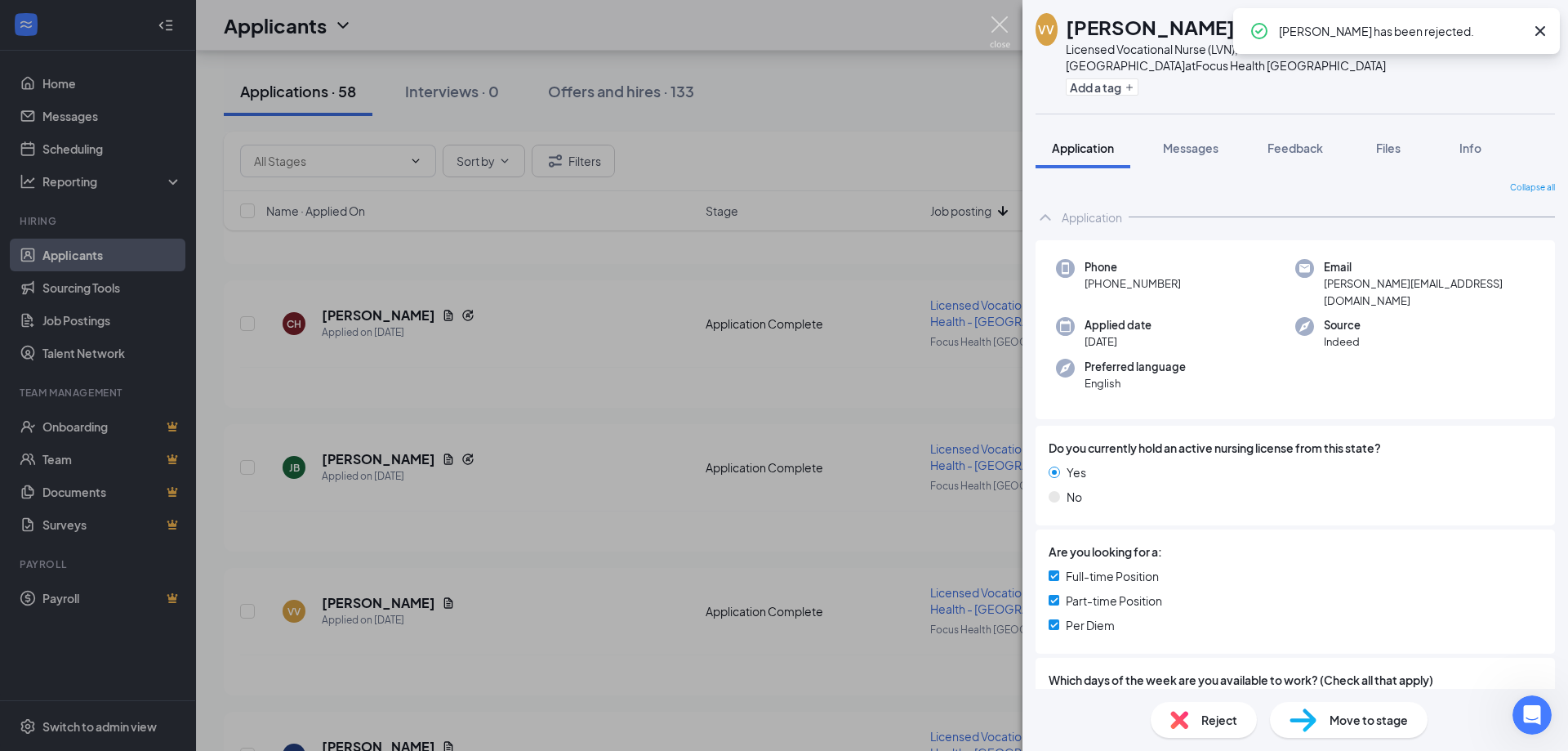
click at [989, 27] on img at bounding box center [999, 32] width 20 height 31
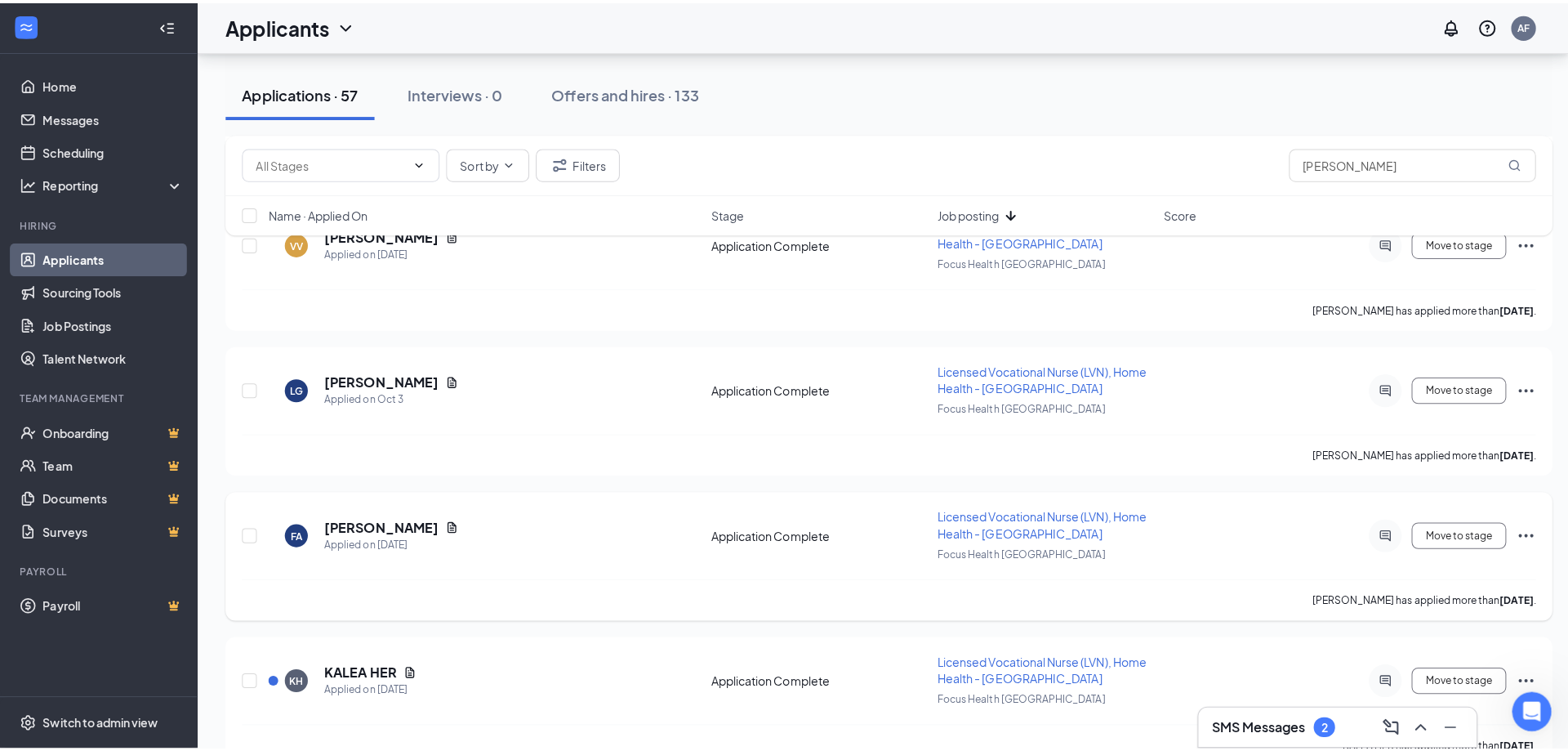
scroll to position [1960, 0]
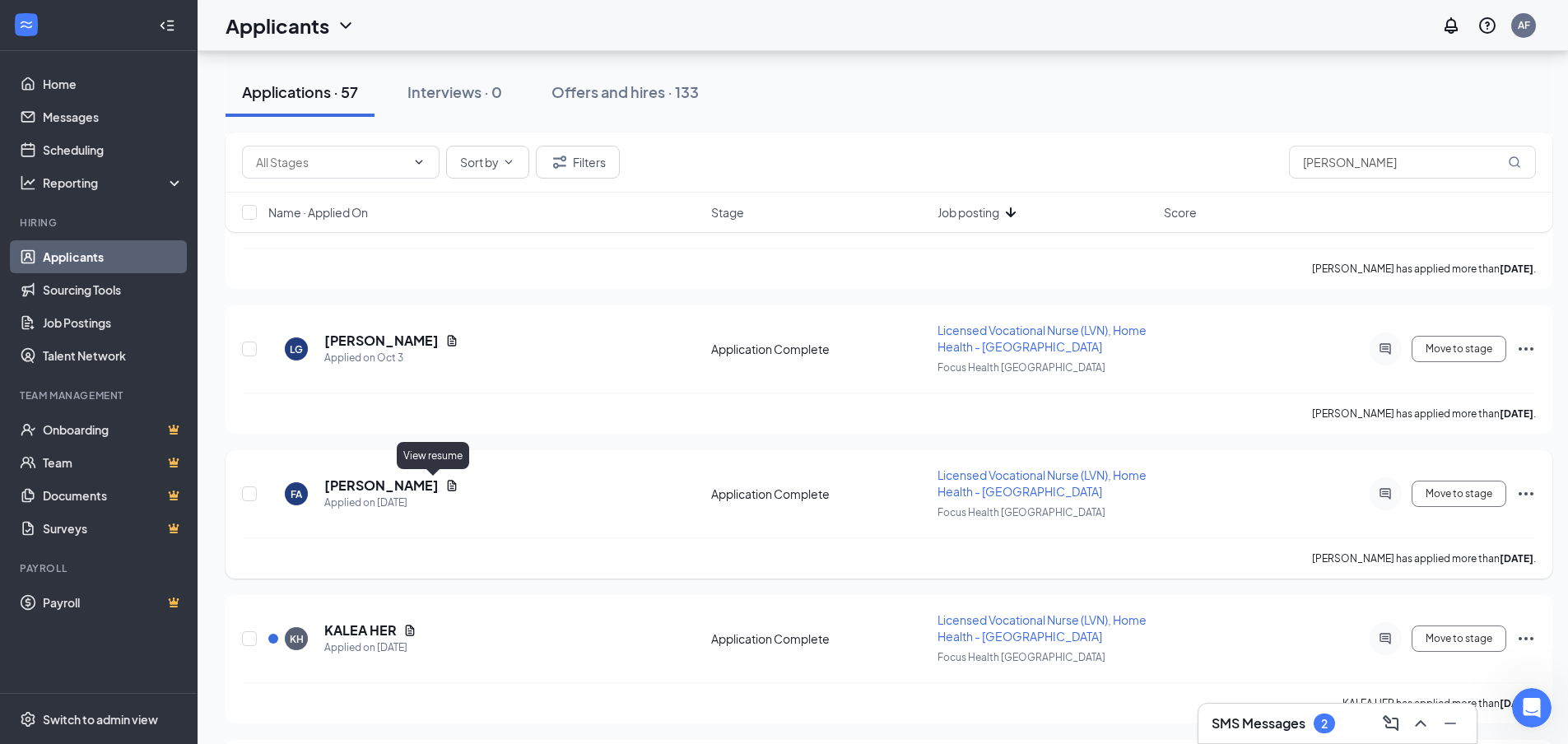
click at [445, 484] on icon "Document" at bounding box center [451, 485] width 13 height 13
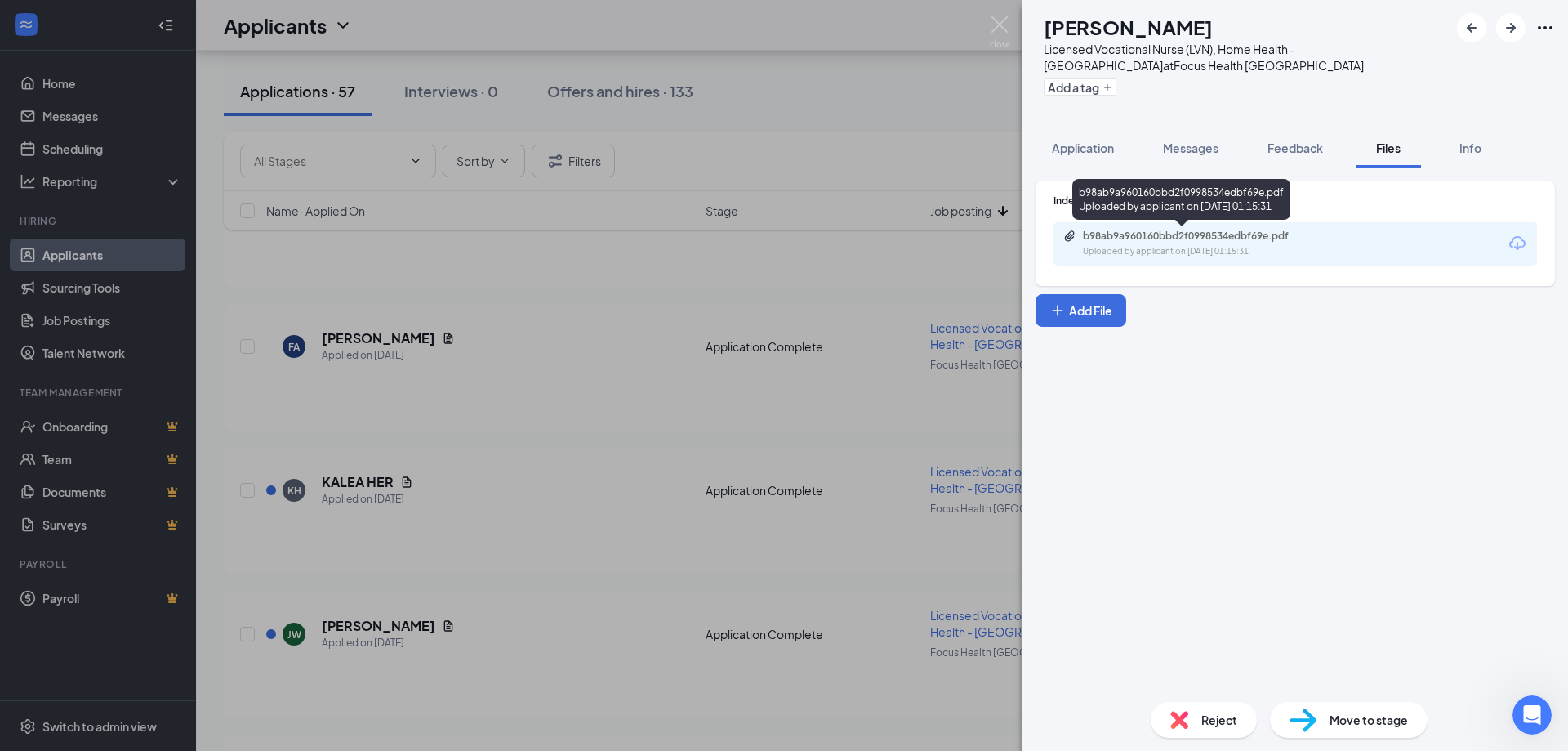
click at [1226, 253] on div "Uploaded by applicant on [DATE] 01:15:31" at bounding box center [1205, 251] width 245 height 13
click at [1209, 727] on span "Reject" at bounding box center [1218, 720] width 36 height 18
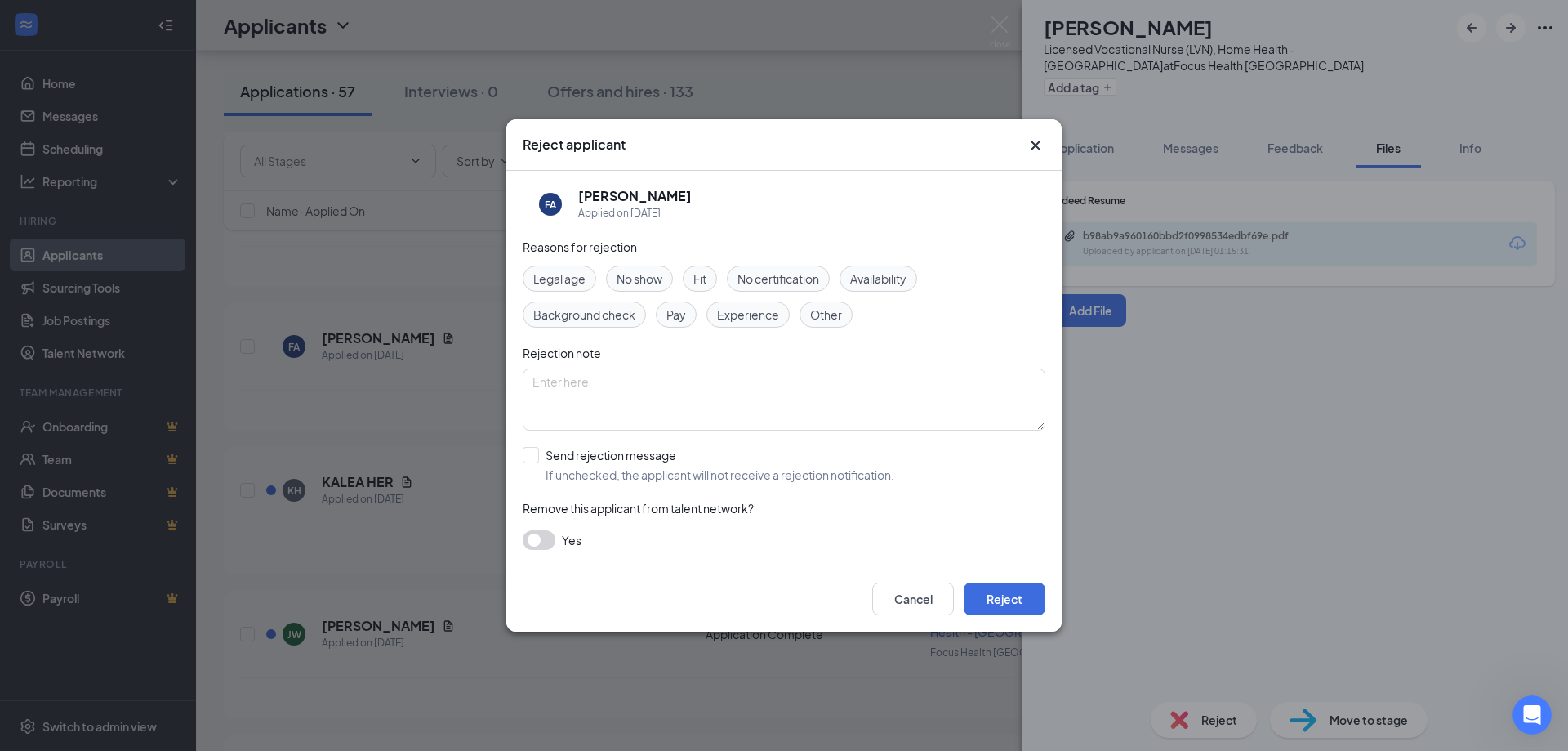
click at [744, 314] on span "Experience" at bounding box center [747, 314] width 62 height 18
click at [828, 314] on span "Other" at bounding box center [826, 314] width 31 height 18
click at [999, 599] on button "Reject" at bounding box center [1004, 598] width 81 height 32
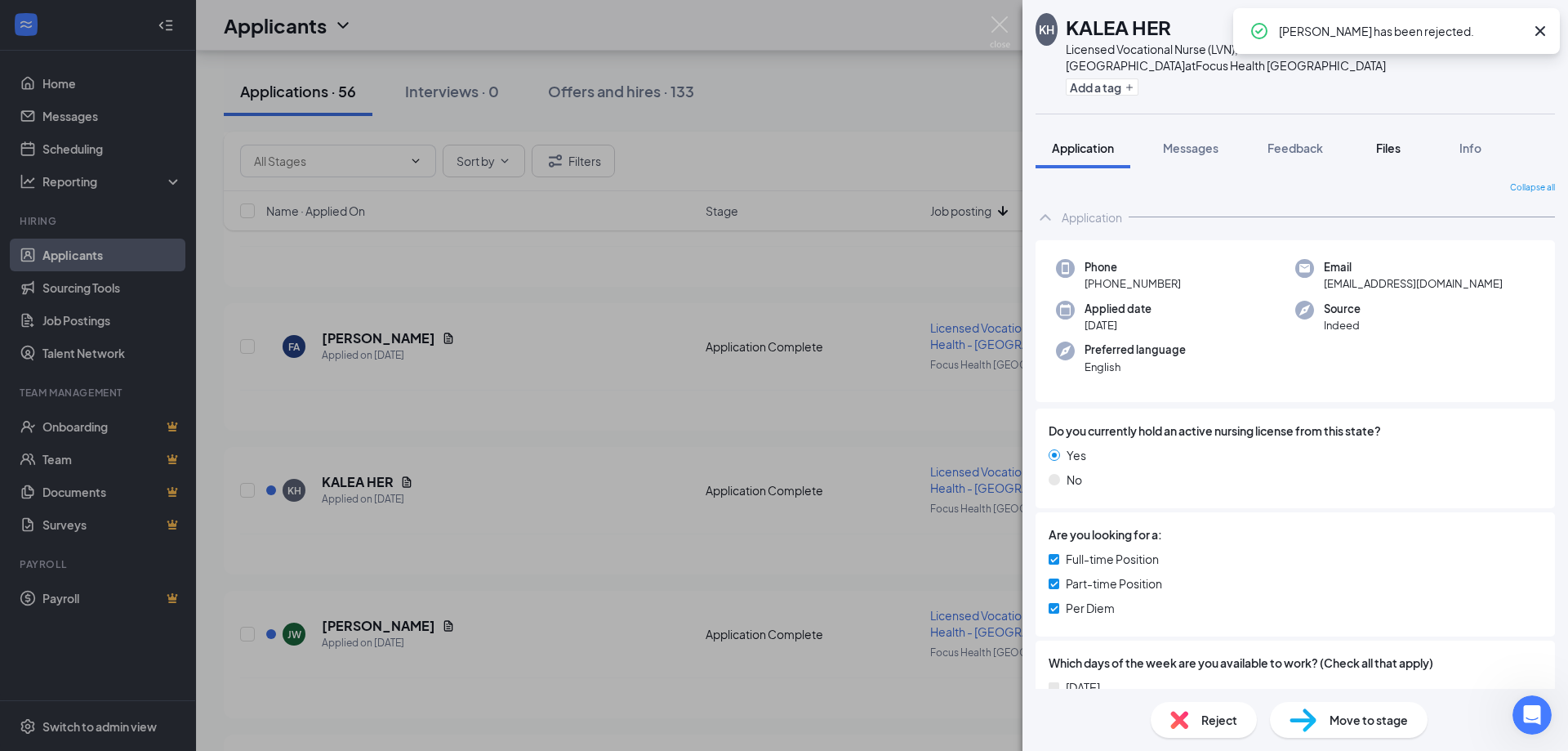
click at [1388, 143] on span "Files" at bounding box center [1388, 148] width 24 height 15
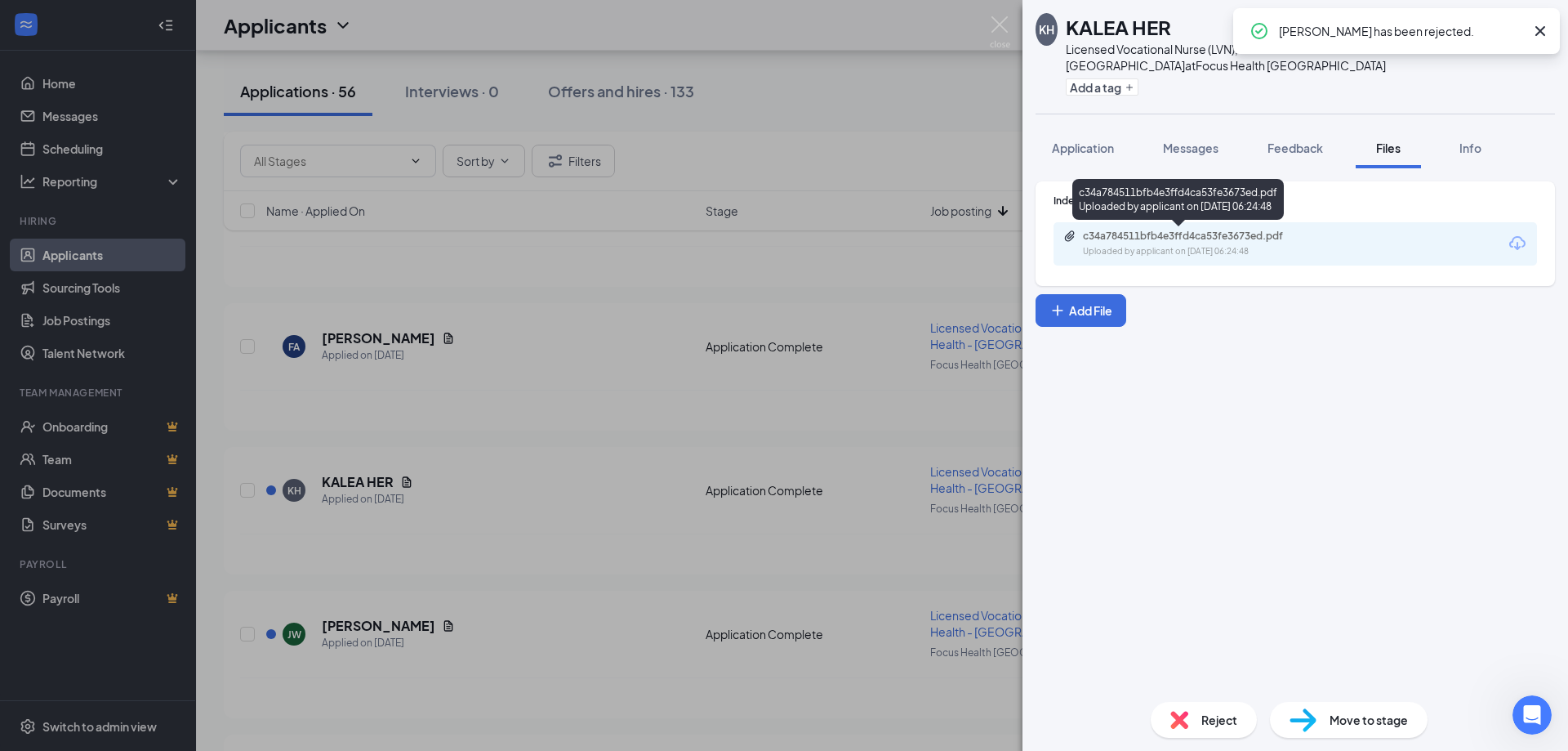
click at [1265, 253] on div "Uploaded by applicant on [DATE] 06:24:48" at bounding box center [1205, 251] width 245 height 13
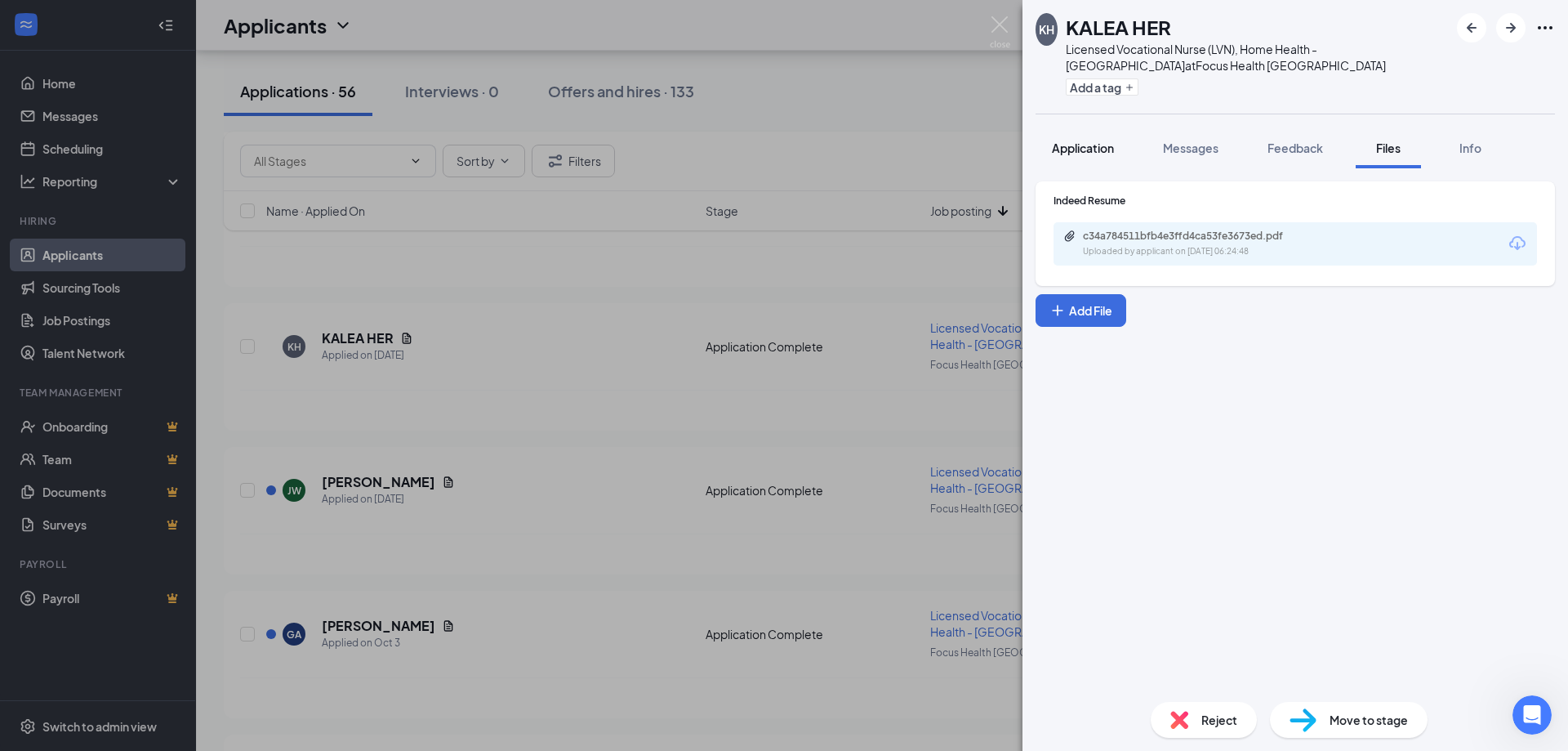
click at [1100, 148] on span "Application" at bounding box center [1082, 148] width 62 height 15
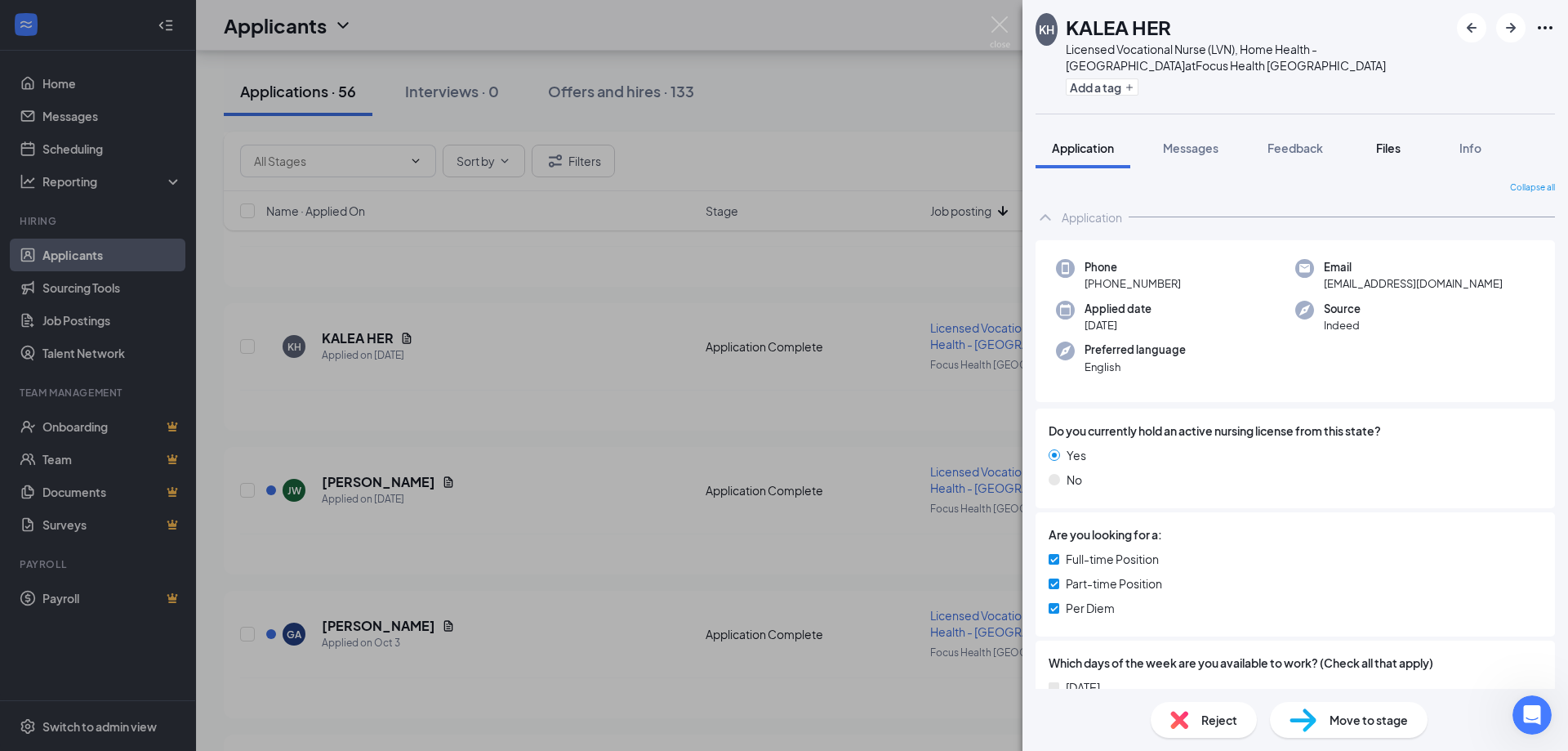
click at [1386, 147] on span "Files" at bounding box center [1388, 148] width 24 height 15
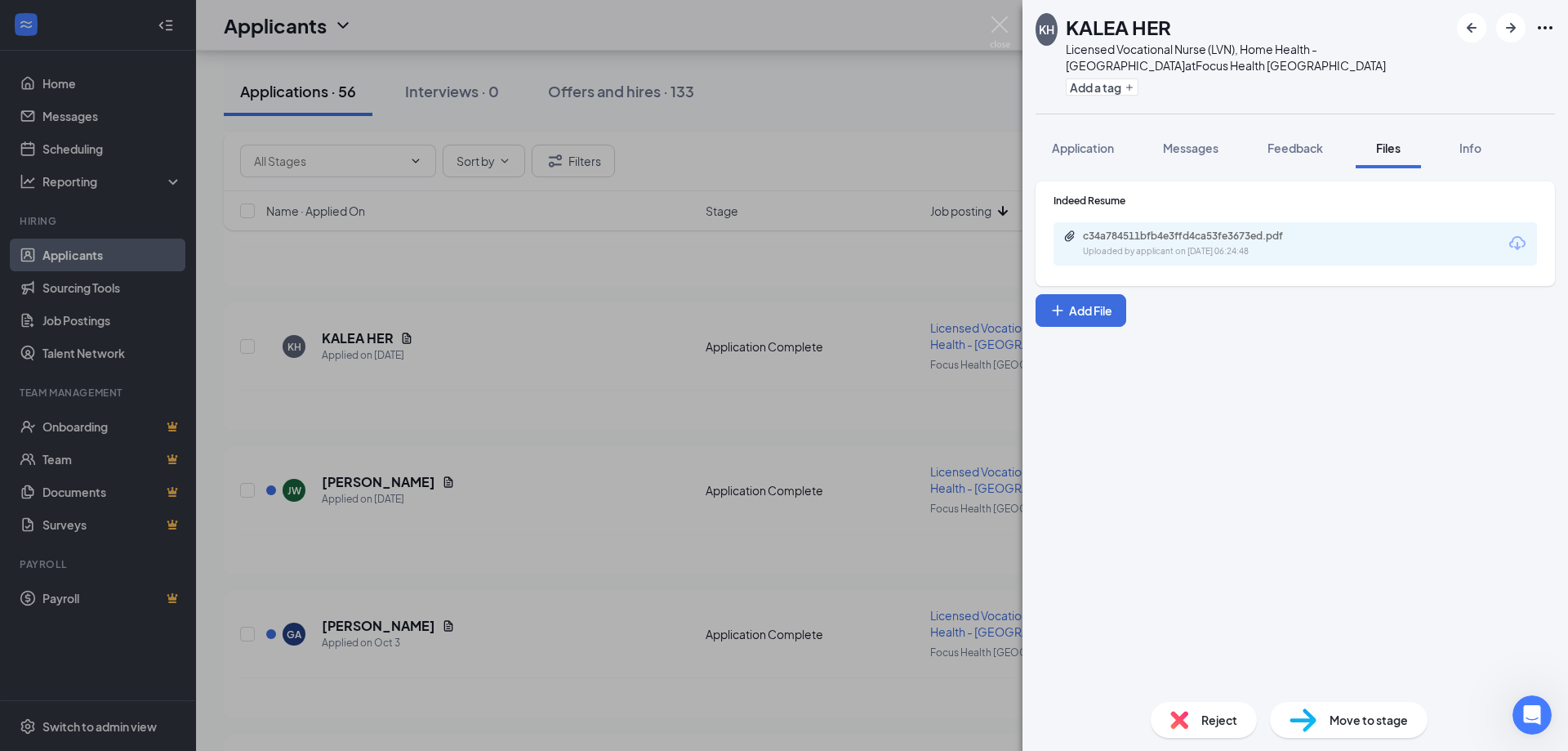
click at [1252, 245] on div "Uploaded by applicant on [DATE] 06:24:48" at bounding box center [1205, 251] width 245 height 13
click at [1518, 27] on icon "ArrowRight" at bounding box center [1510, 28] width 19 height 19
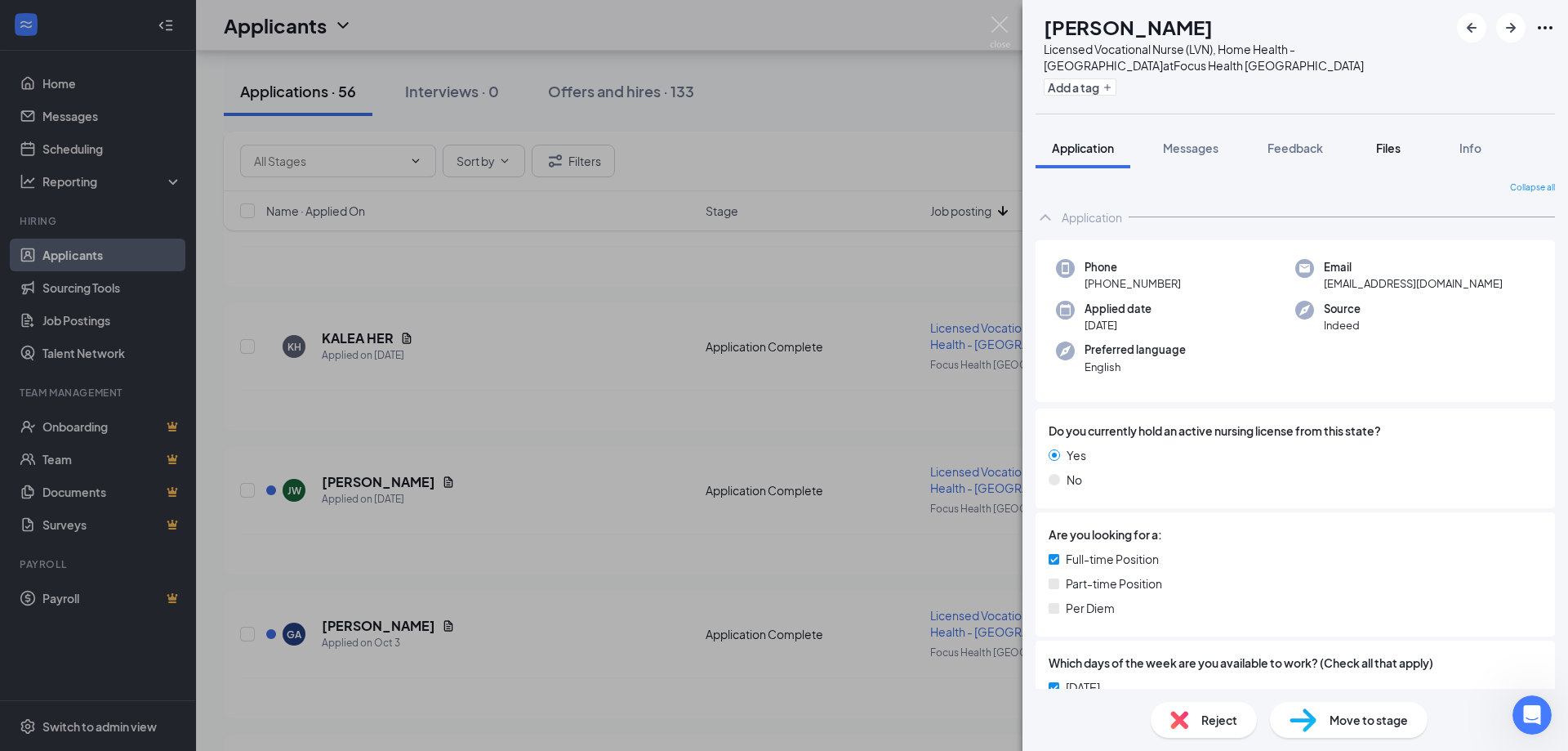
click at [1386, 150] on span "Files" at bounding box center [1388, 148] width 24 height 15
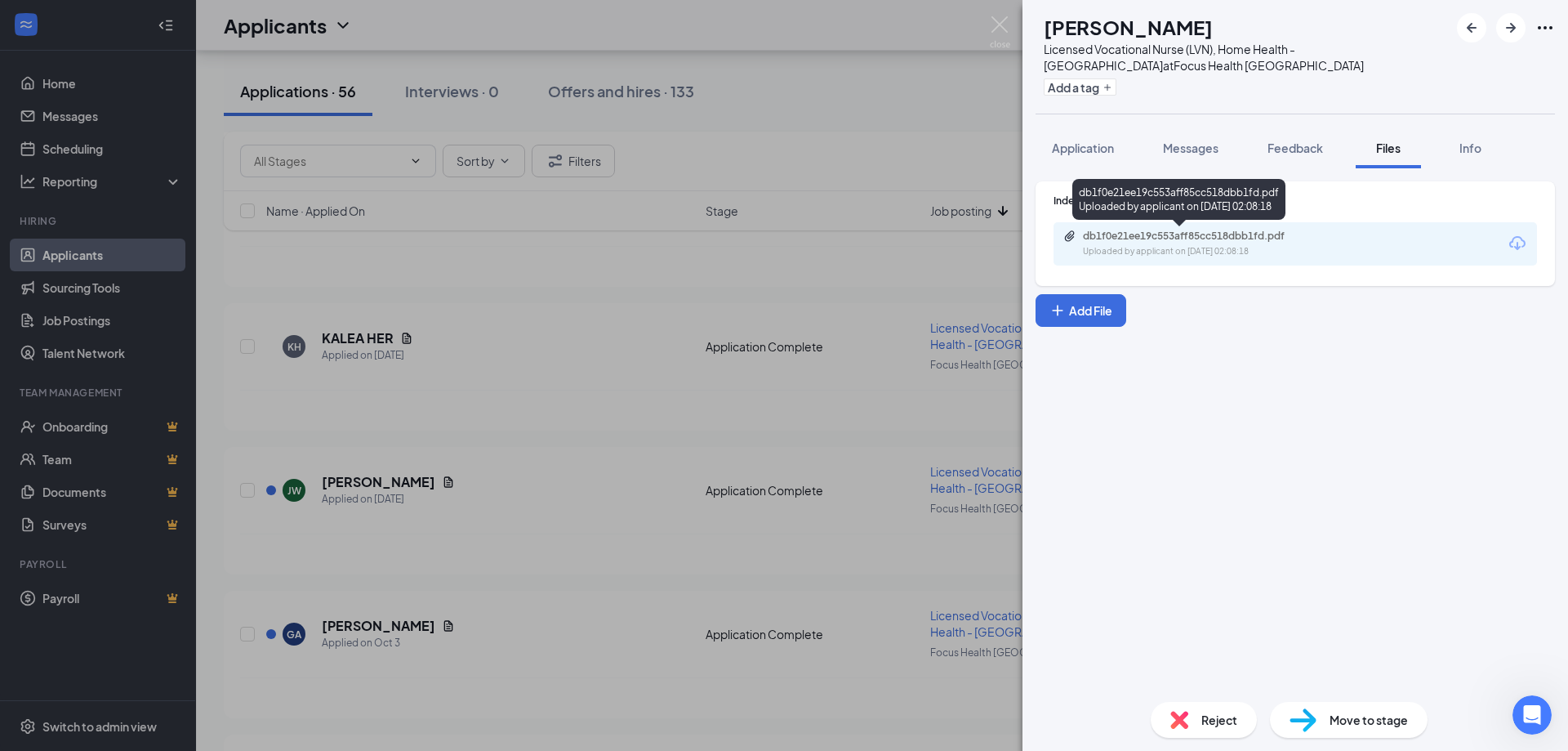
click at [1273, 244] on div "db1f0e21ee19c553aff85cc518dbb1fd.pdf Uploaded by applicant on [DATE] 02:08:18" at bounding box center [1196, 244] width 265 height 29
click at [1208, 712] on span "Reject" at bounding box center [1218, 720] width 36 height 18
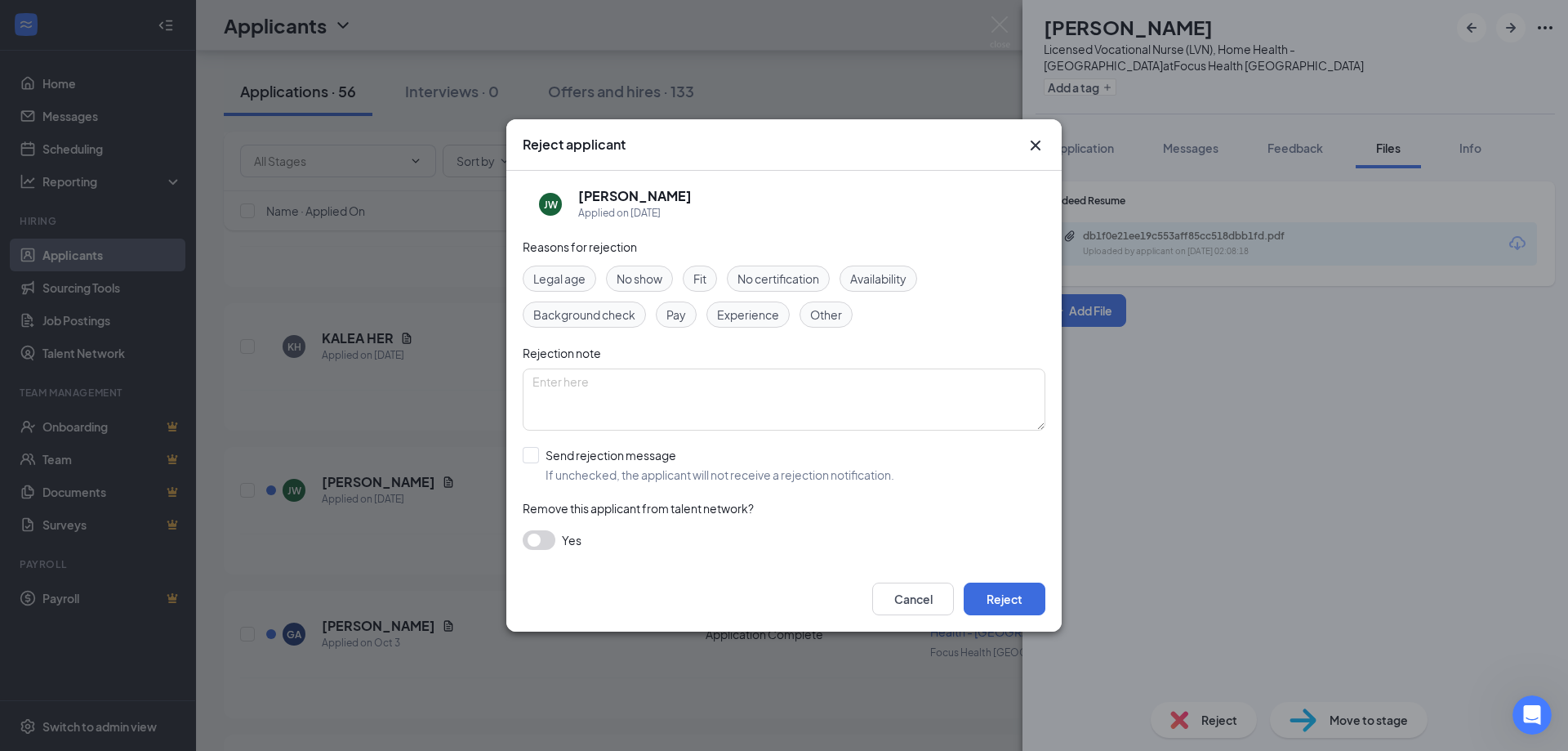
click at [732, 314] on span "Experience" at bounding box center [747, 314] width 62 height 18
drag, startPoint x: 841, startPoint y: 323, endPoint x: 836, endPoint y: 316, distance: 8.6
